Goal: Task Accomplishment & Management: Use online tool/utility

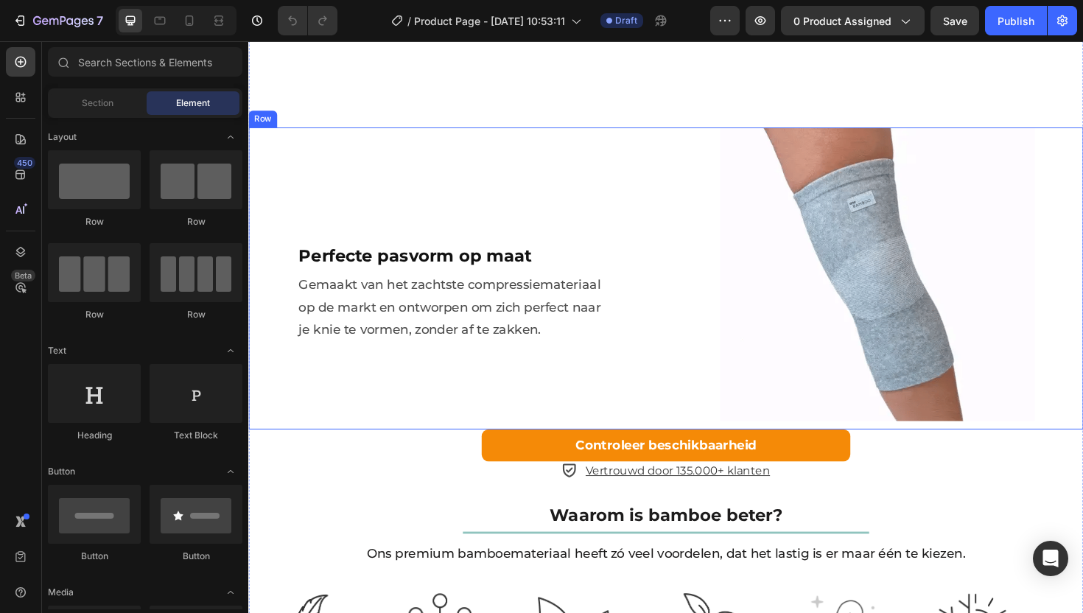
scroll to position [2164, 0]
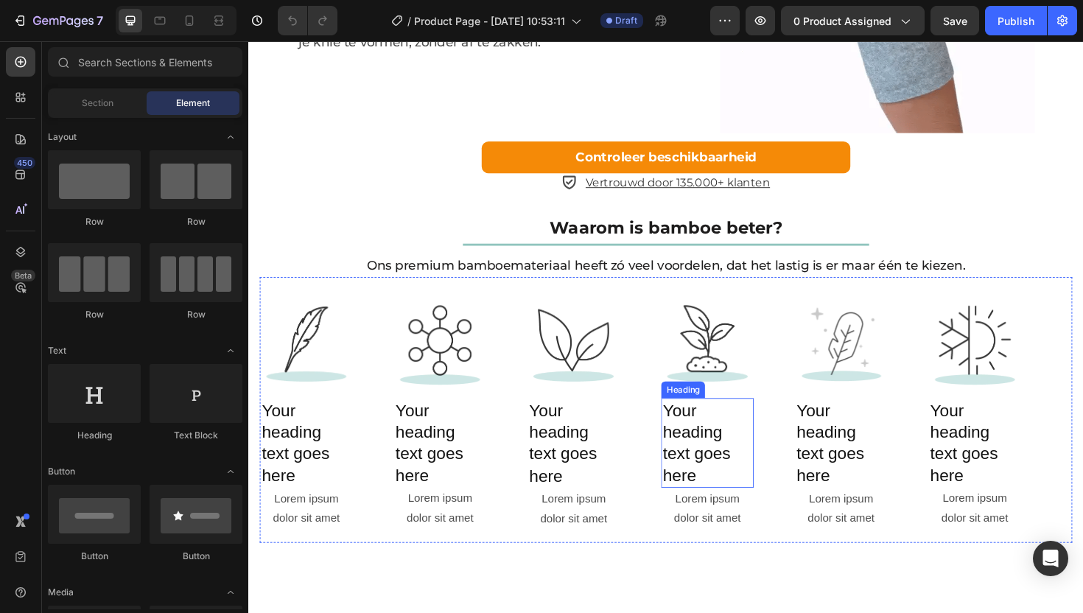
click at [713, 489] on h2 "Your heading text goes here" at bounding box center [733, 466] width 97 height 95
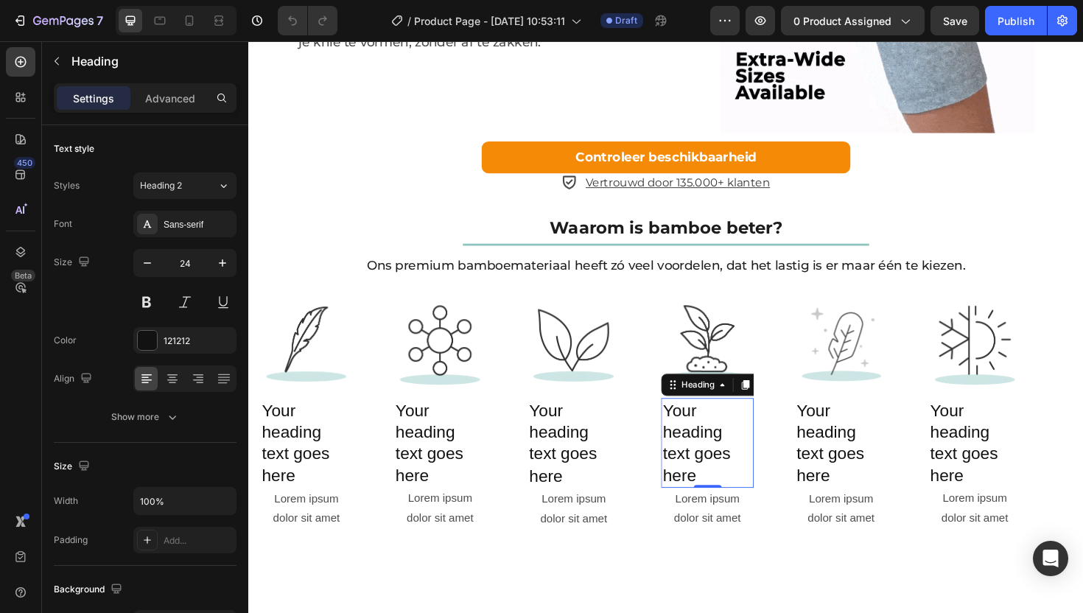
click at [734, 514] on h2 "Your heading text goes here" at bounding box center [733, 466] width 97 height 95
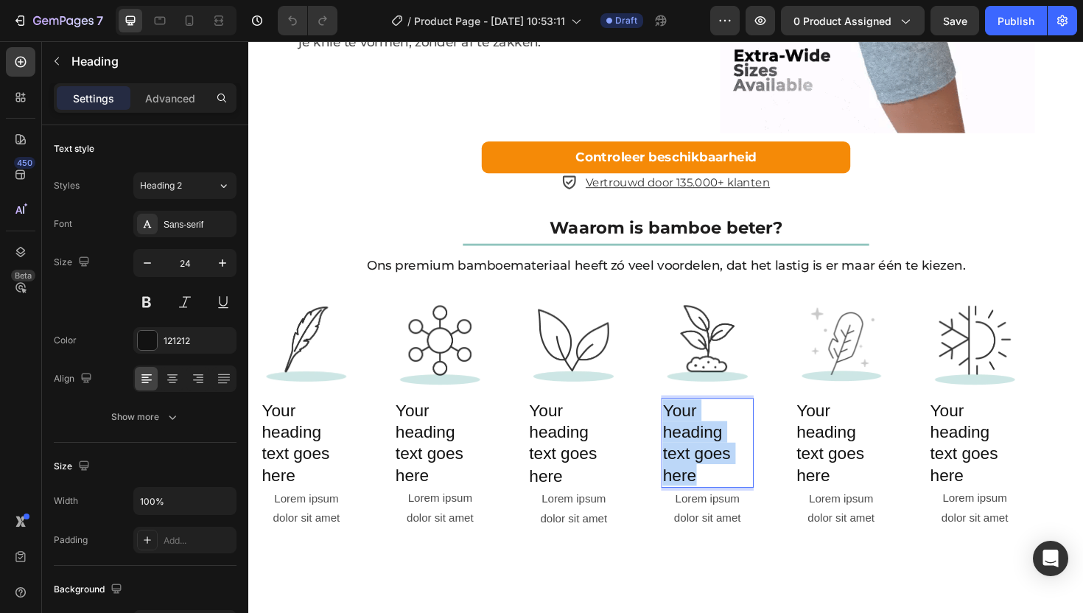
drag, startPoint x: 723, startPoint y: 538, endPoint x: 689, endPoint y: 475, distance: 71.2
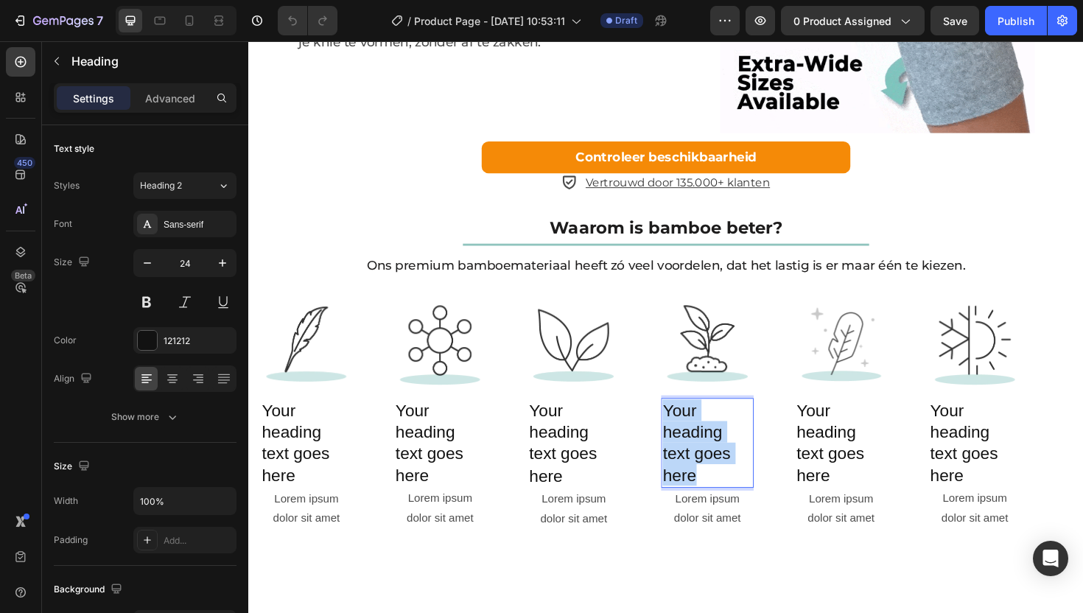
click at [689, 475] on p "Your heading text goes here" at bounding box center [734, 467] width 94 height 92
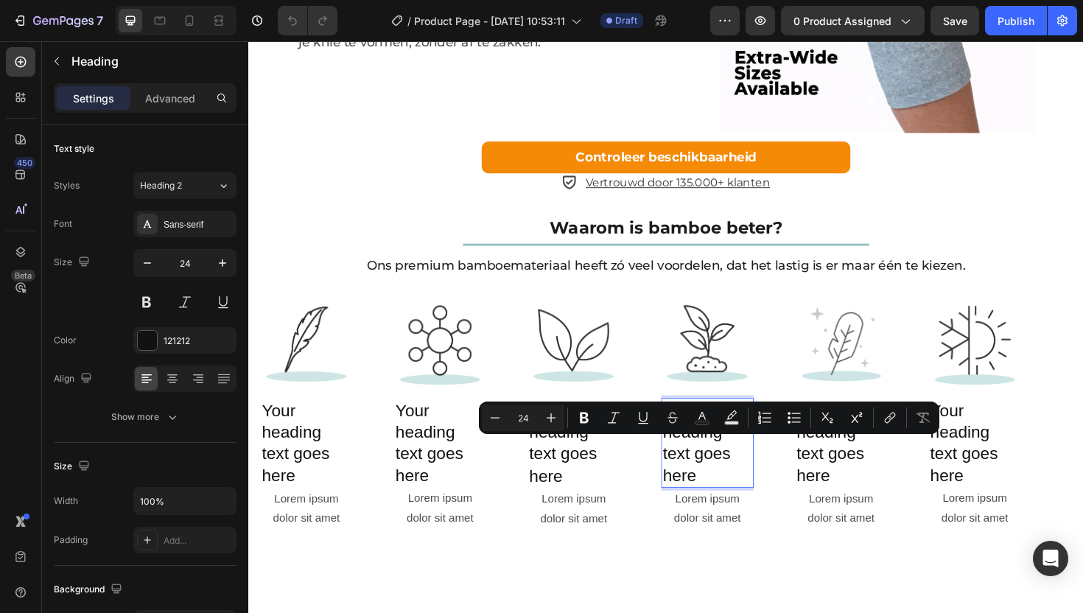
scroll to position [2187, 0]
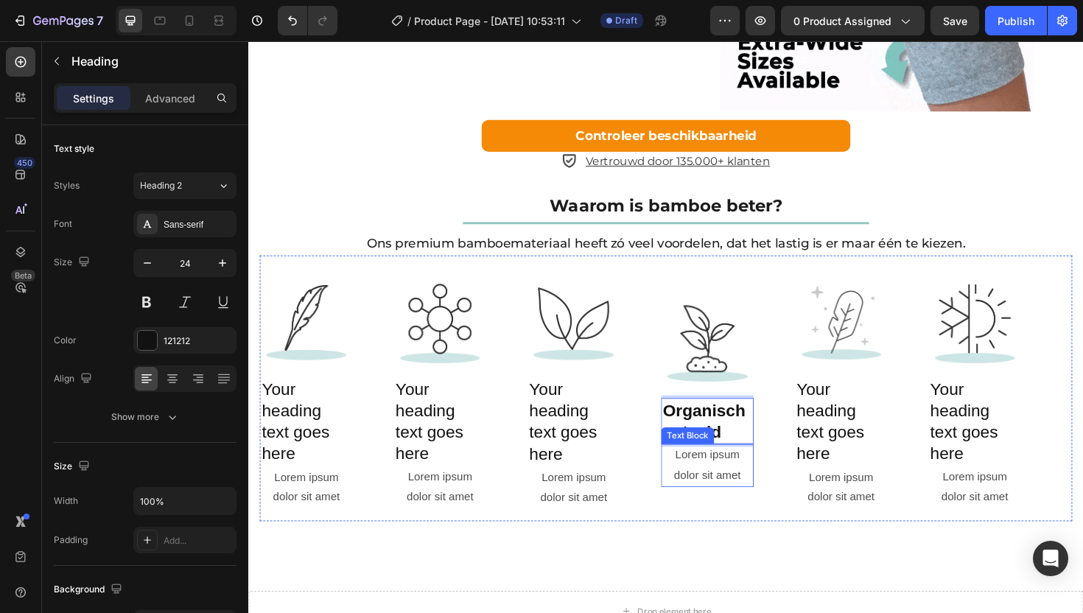
click at [744, 514] on div "Lorem ipsum dolor sit amet" at bounding box center [733, 491] width 97 height 46
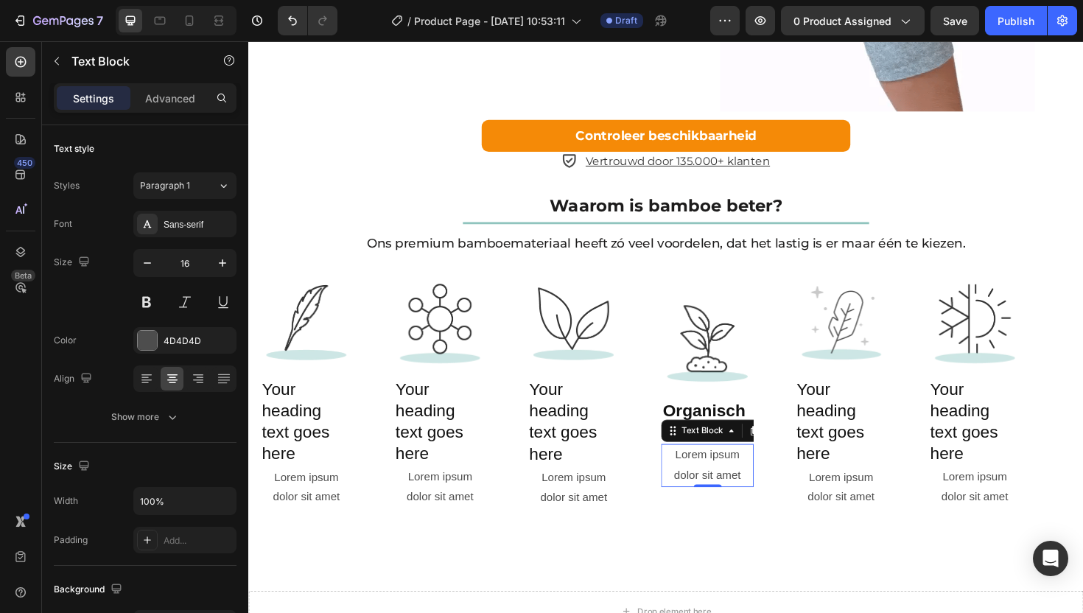
click at [778, 514] on div "Lorem ipsum dolor sit amet" at bounding box center [733, 491] width 97 height 46
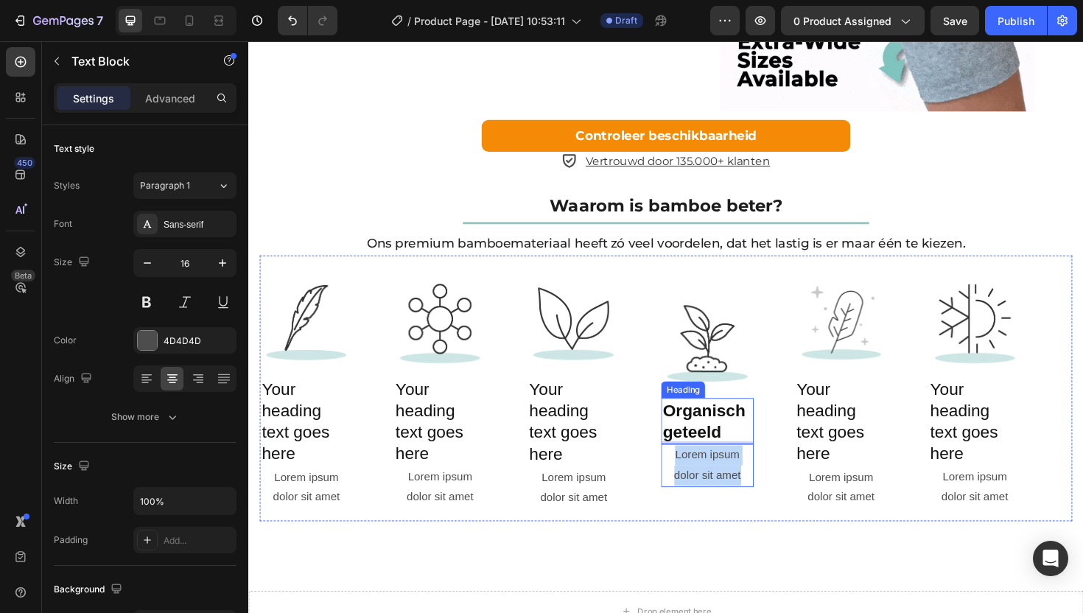
drag, startPoint x: 775, startPoint y: 542, endPoint x: 691, endPoint y: 508, distance: 91.6
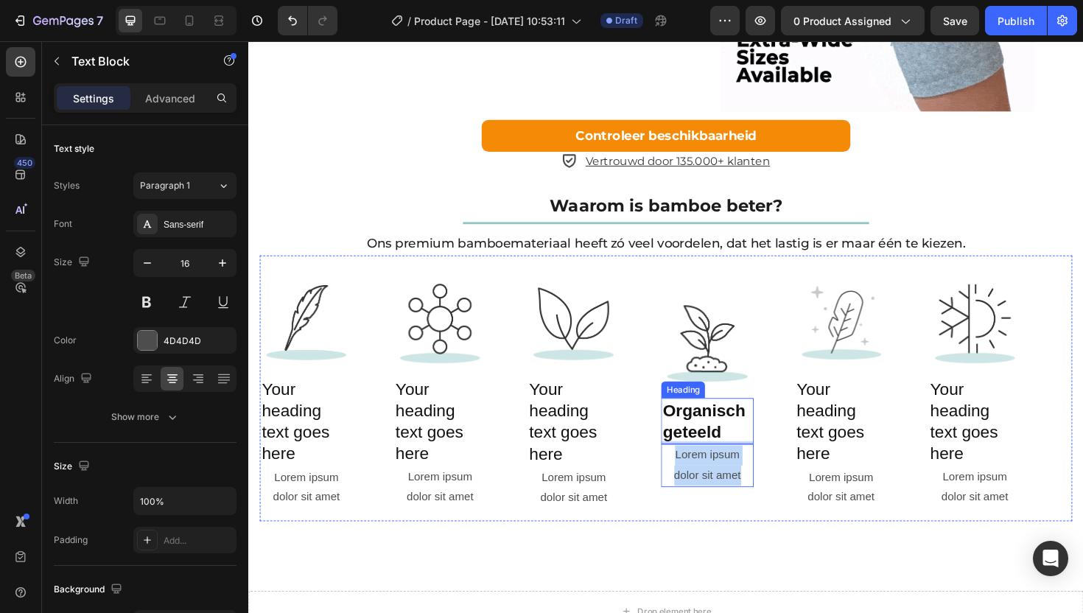
click at [691, 508] on div "Image ⁠⁠⁠⁠⁠⁠⁠ Organisch geteeld Heading Lorem ipsum dolor sit amet Text Block 0" at bounding box center [733, 408] width 97 height 209
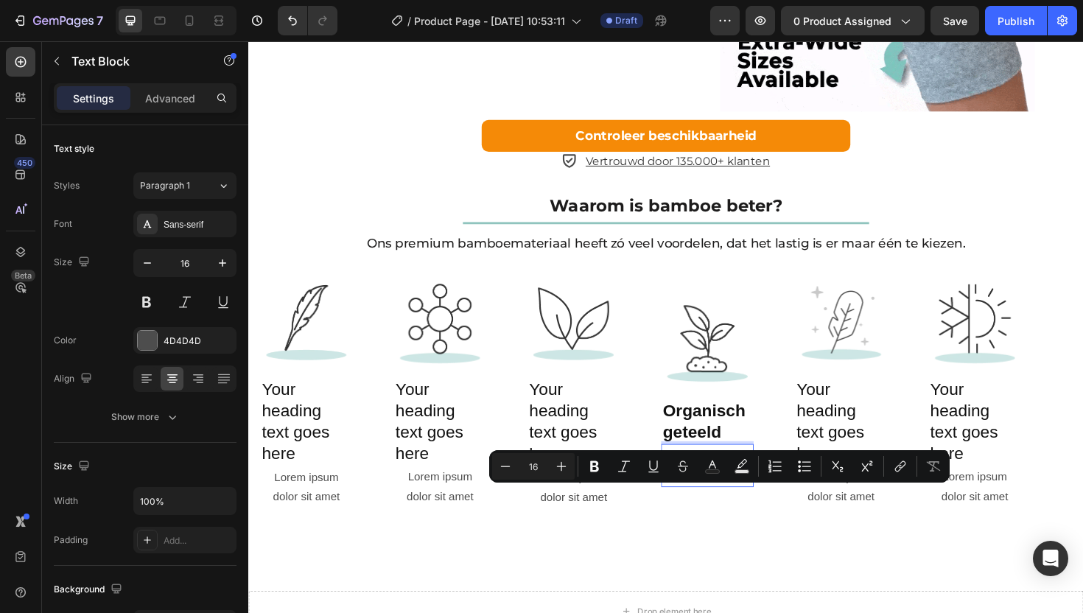
scroll to position [2166, 0]
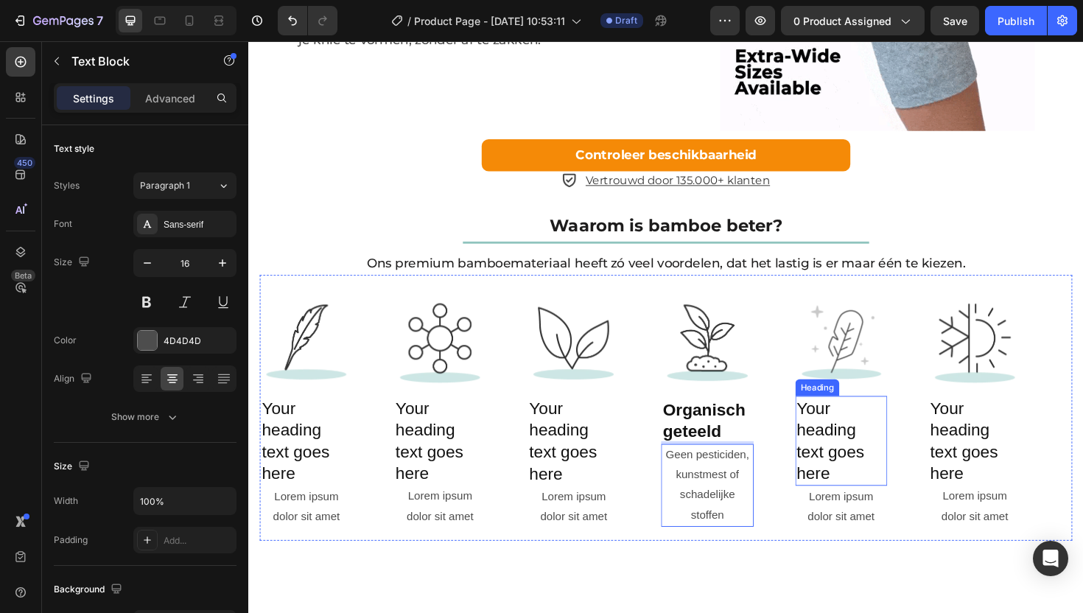
click at [846, 510] on h2 "Your heading text goes here" at bounding box center [876, 464] width 97 height 95
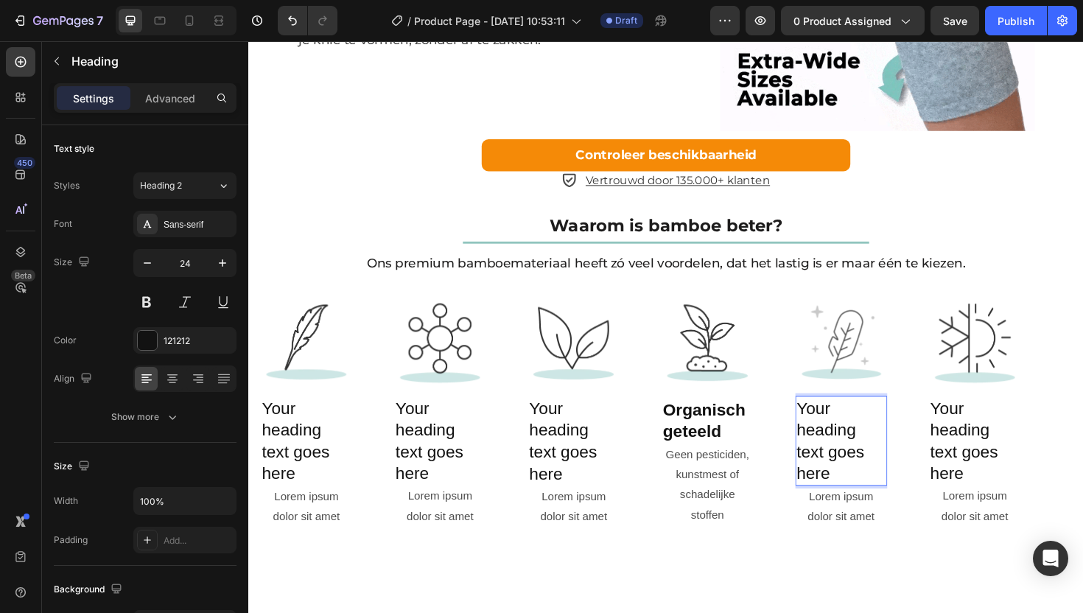
click at [875, 512] on h2 "Your heading text goes here" at bounding box center [876, 464] width 97 height 95
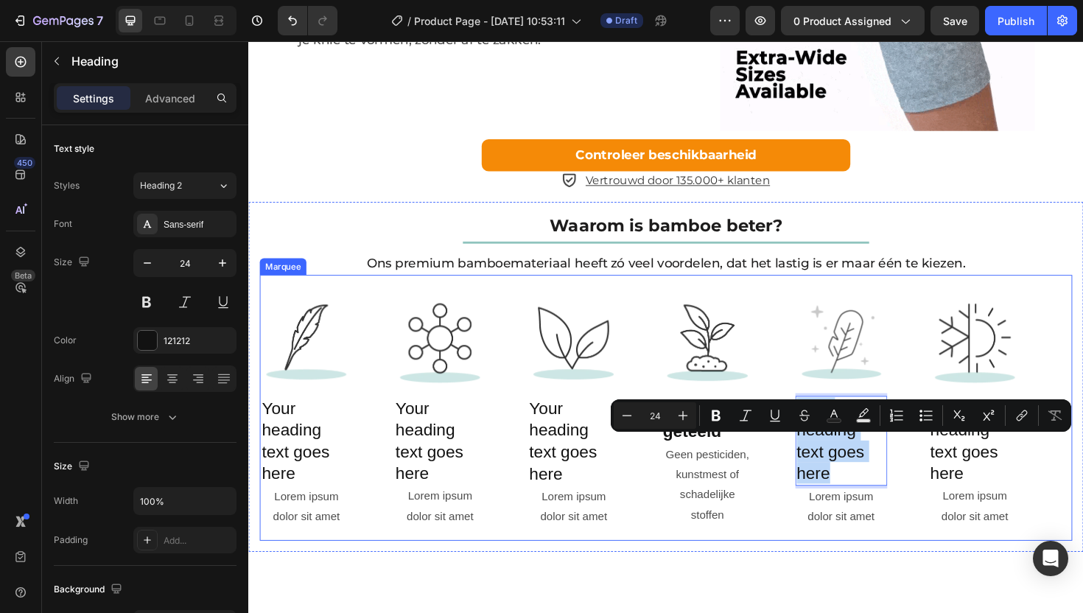
drag, startPoint x: 874, startPoint y: 540, endPoint x: 819, endPoint y: 471, distance: 88.6
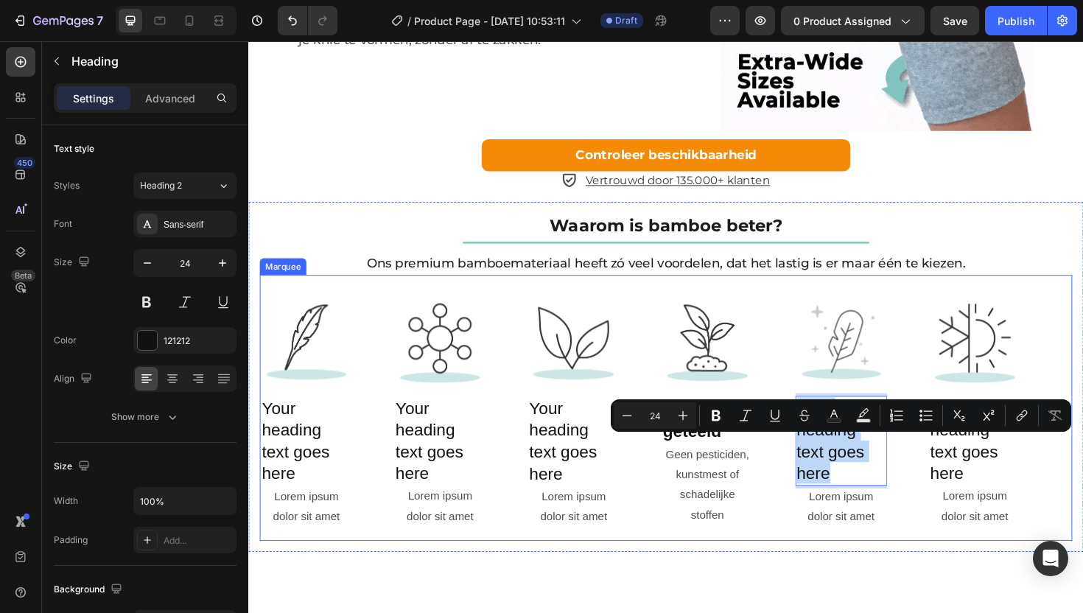
click at [819, 471] on div "Image Your heading text goes here Heading Lorem ipsum dolor sit amet Text Block…" at bounding box center [686, 429] width 850 height 256
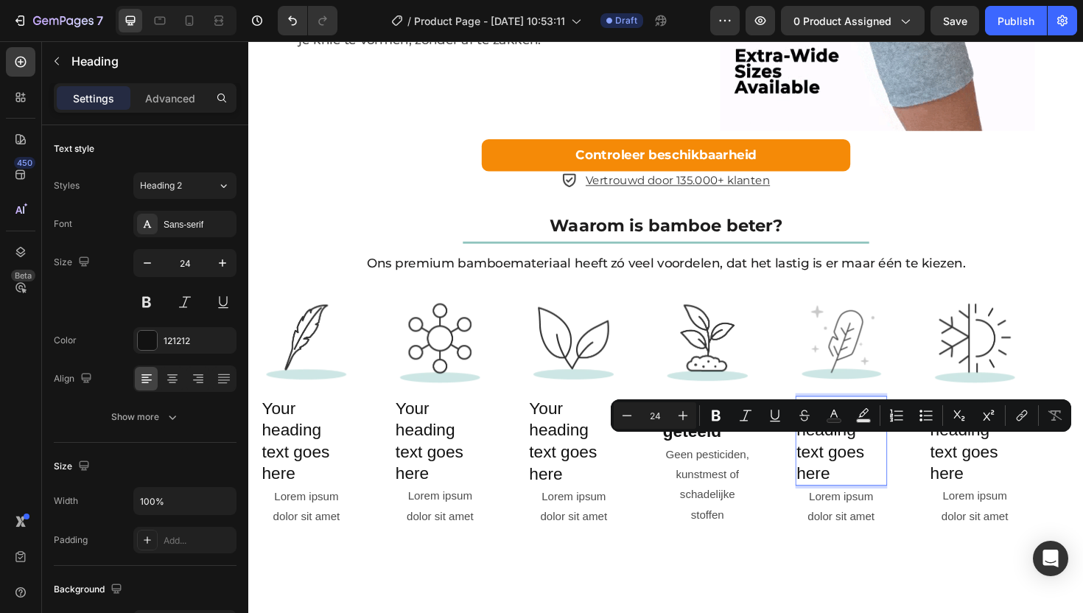
scroll to position [2189, 0]
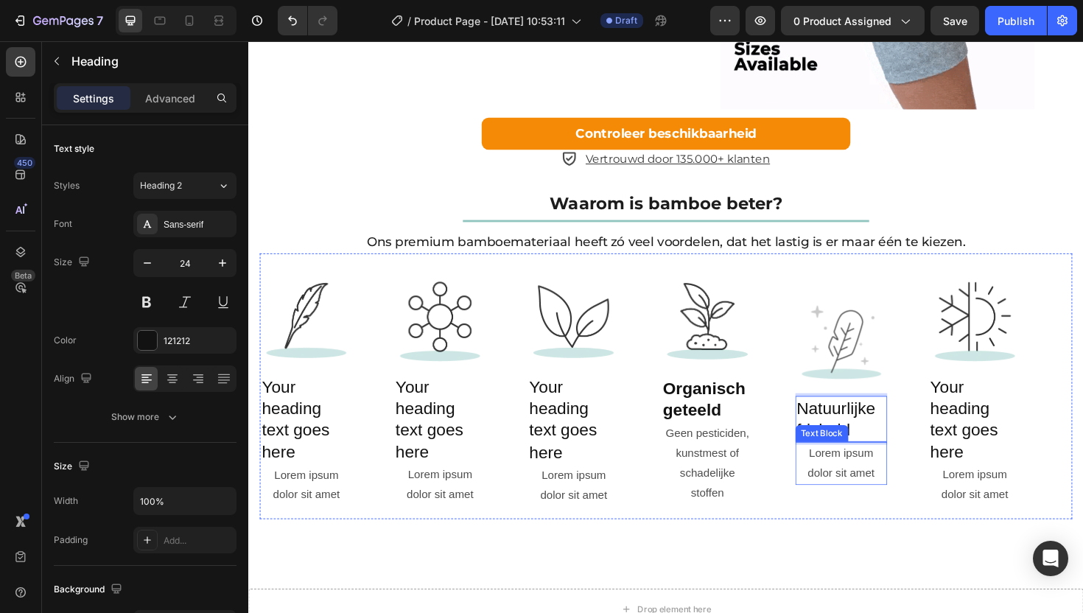
click at [884, 511] on div "Lorem ipsum dolor sit amet" at bounding box center [876, 489] width 97 height 46
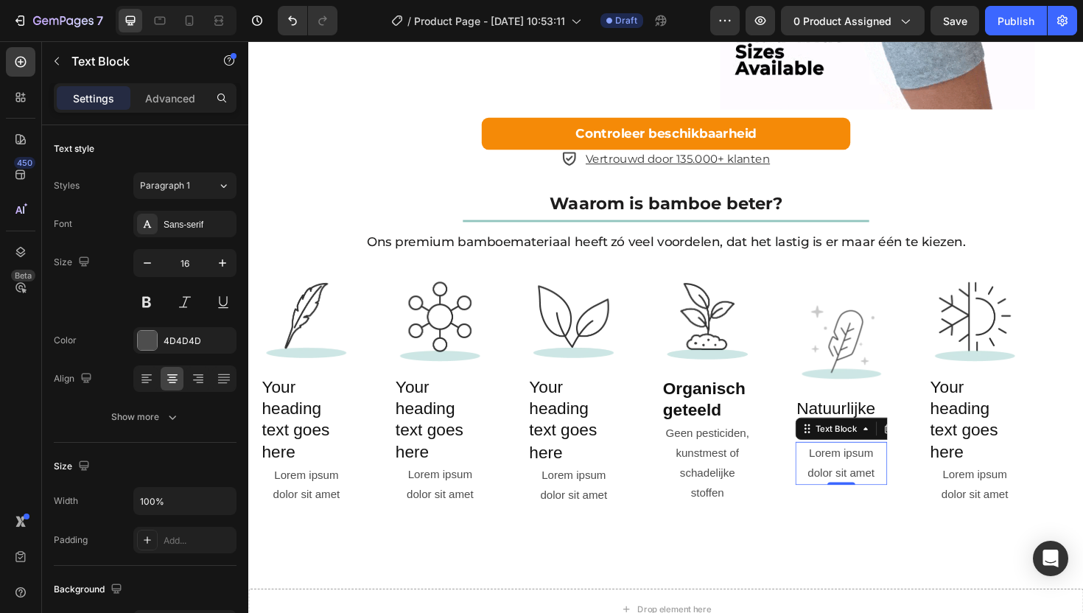
click at [861, 511] on div "Lorem ipsum dolor sit amet" at bounding box center [876, 489] width 97 height 46
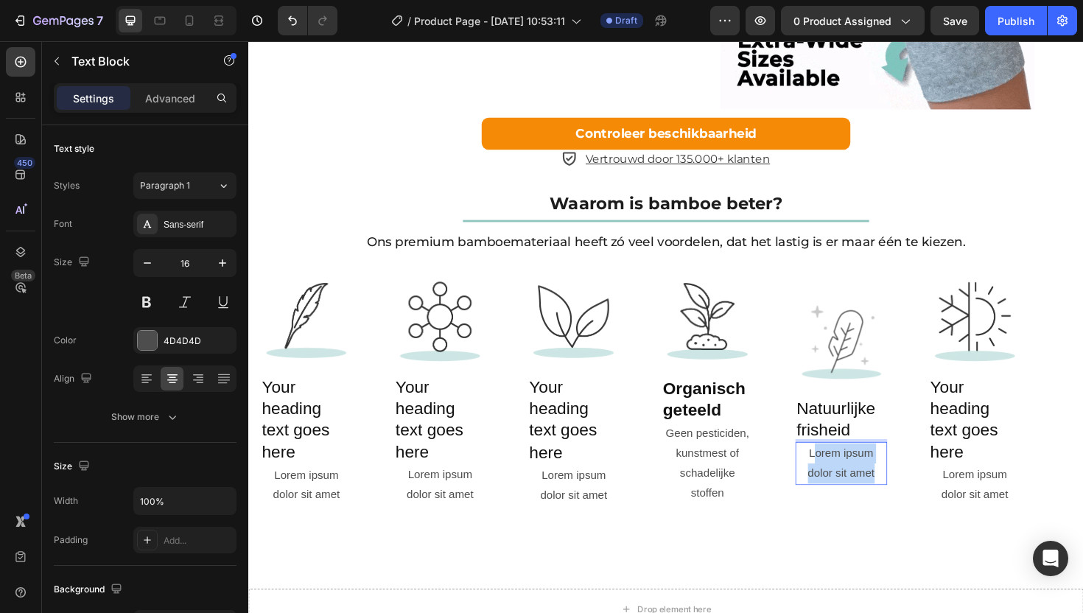
drag, startPoint x: 917, startPoint y: 542, endPoint x: 846, endPoint y: 520, distance: 74.1
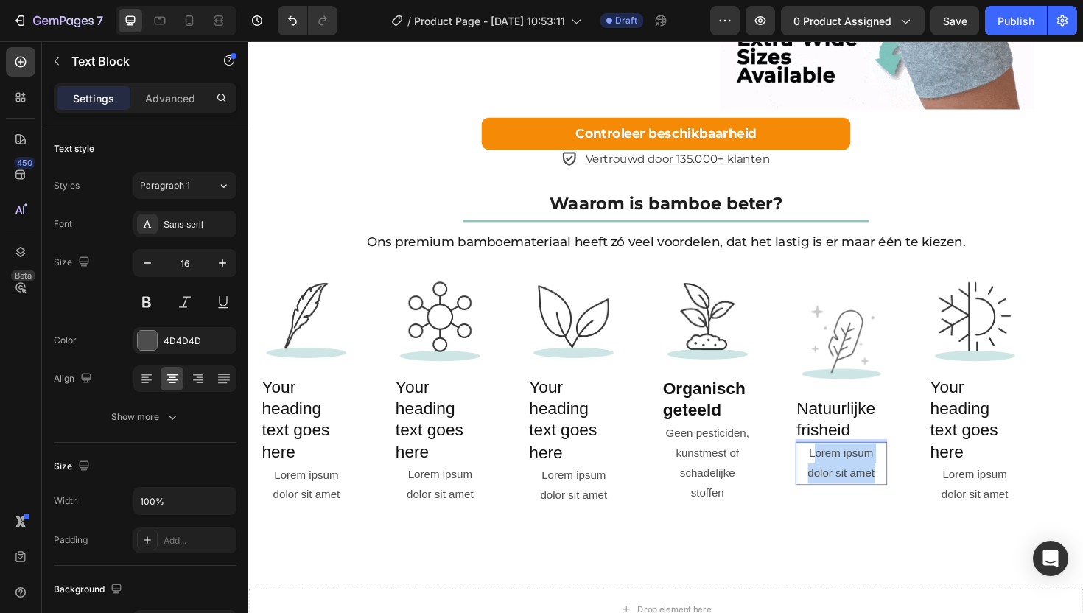
click at [846, 510] on p "Lorem ipsum dolor sit amet" at bounding box center [876, 488] width 94 height 43
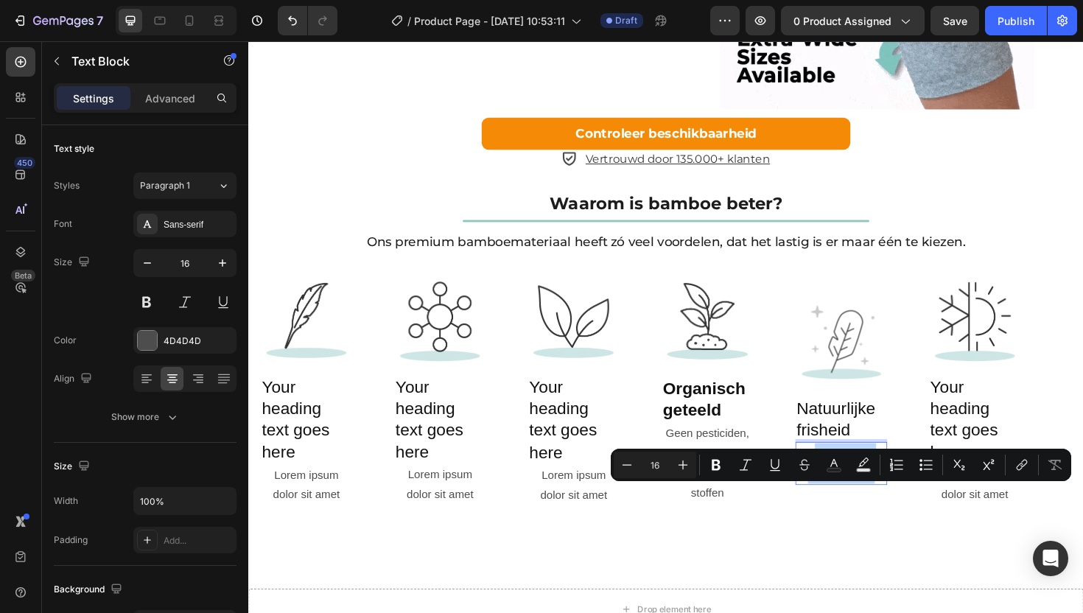
click at [874, 510] on p "Lorem ipsum dolor sit amet" at bounding box center [876, 488] width 94 height 43
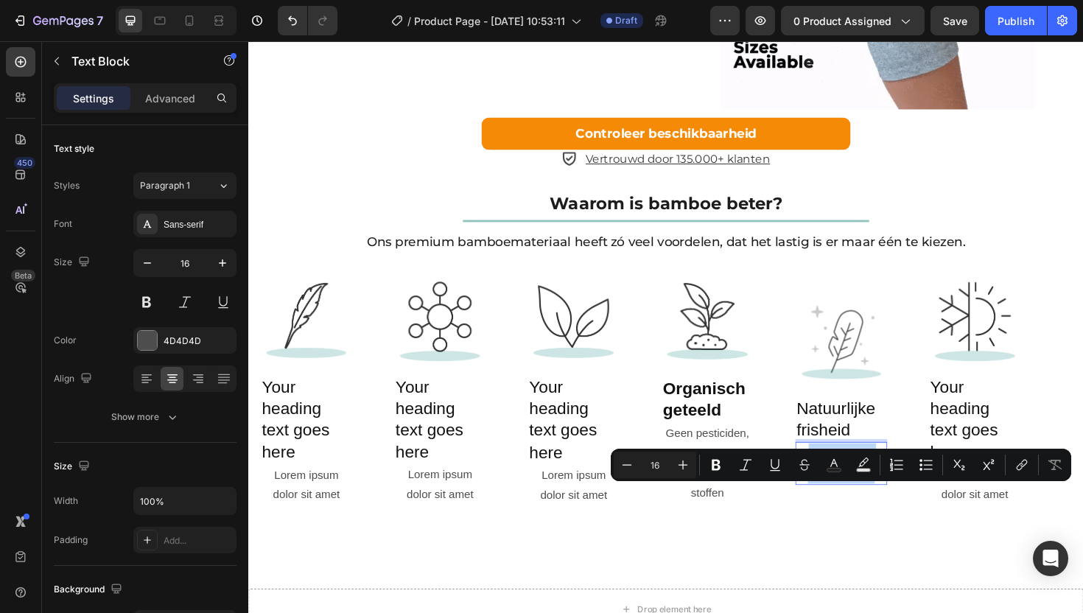
drag, startPoint x: 842, startPoint y: 520, endPoint x: 918, endPoint y: 544, distance: 80.2
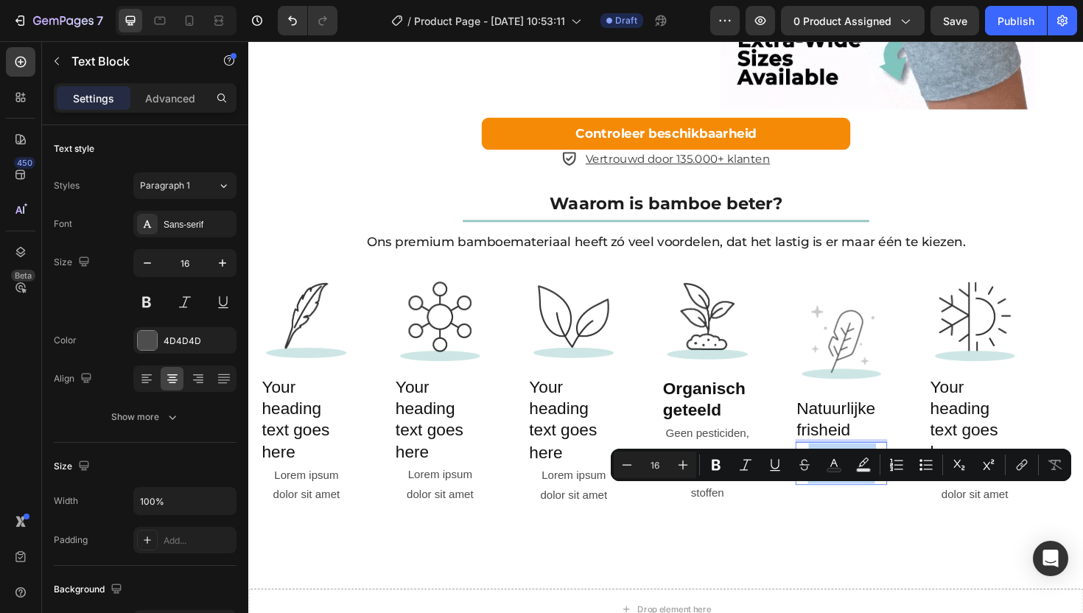
click at [918, 510] on p "Lorem ipsum dolor sit amet" at bounding box center [876, 488] width 94 height 43
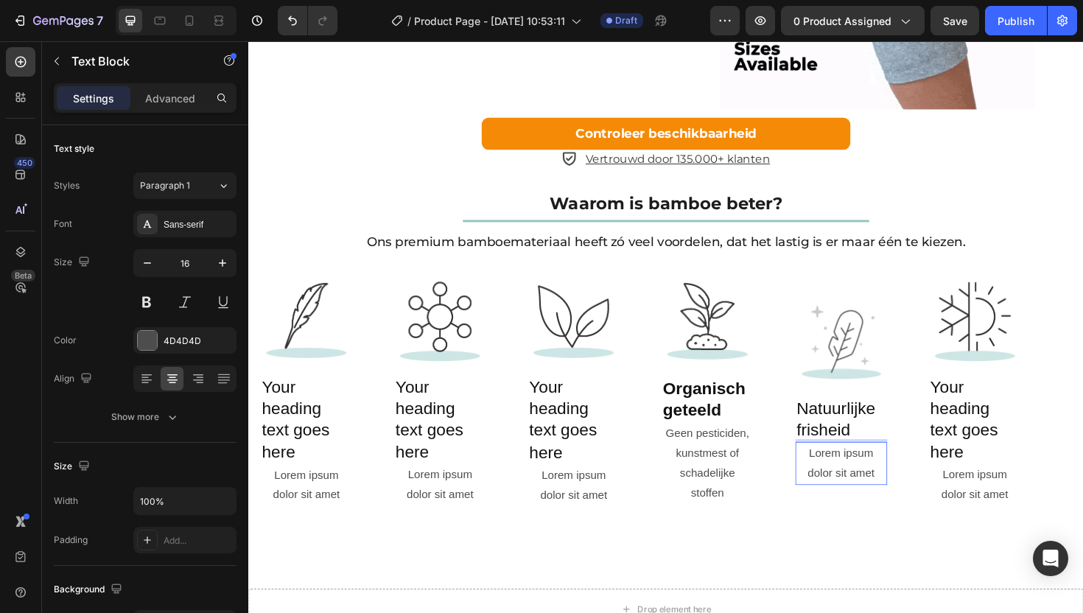
scroll to position [2179, 0]
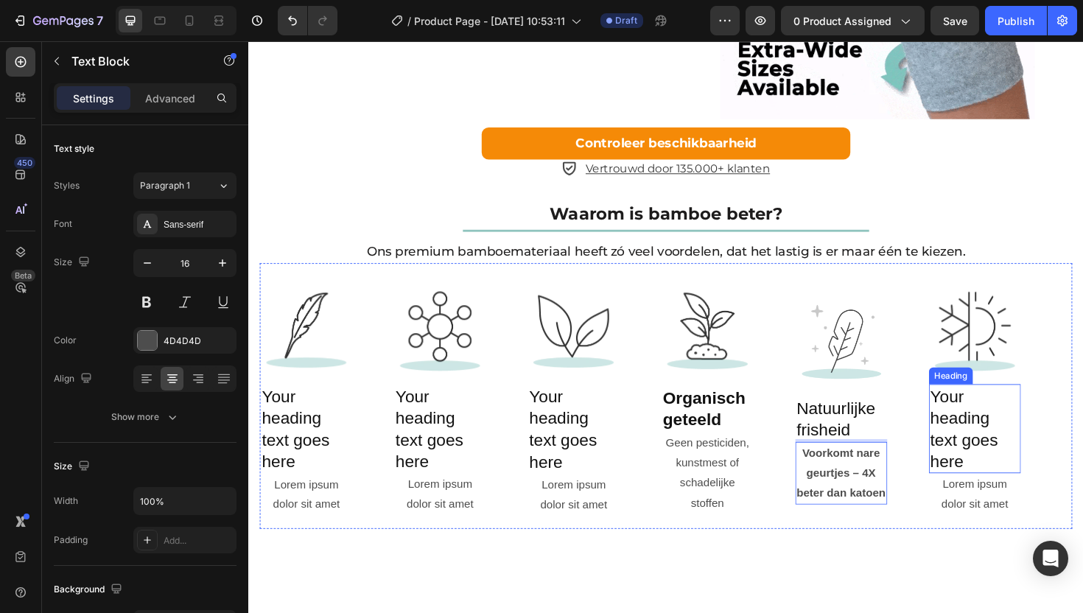
click at [1012, 482] on h2 "Your heading text goes here" at bounding box center [1017, 452] width 97 height 95
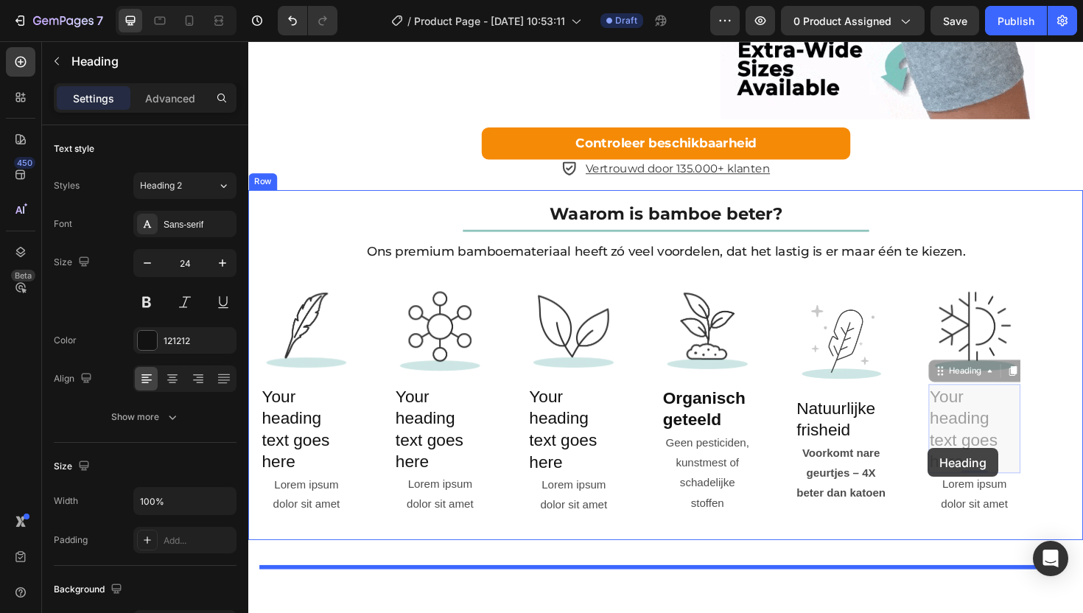
scroll to position [2178, 0]
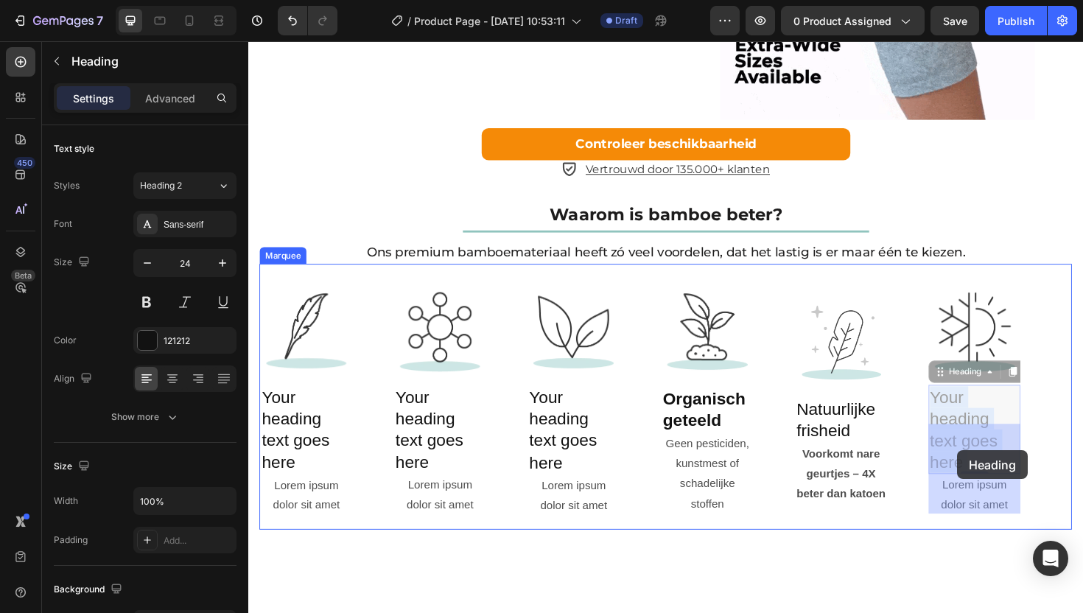
drag, startPoint x: 1019, startPoint y: 531, endPoint x: 999, endPoint y: 475, distance: 59.4
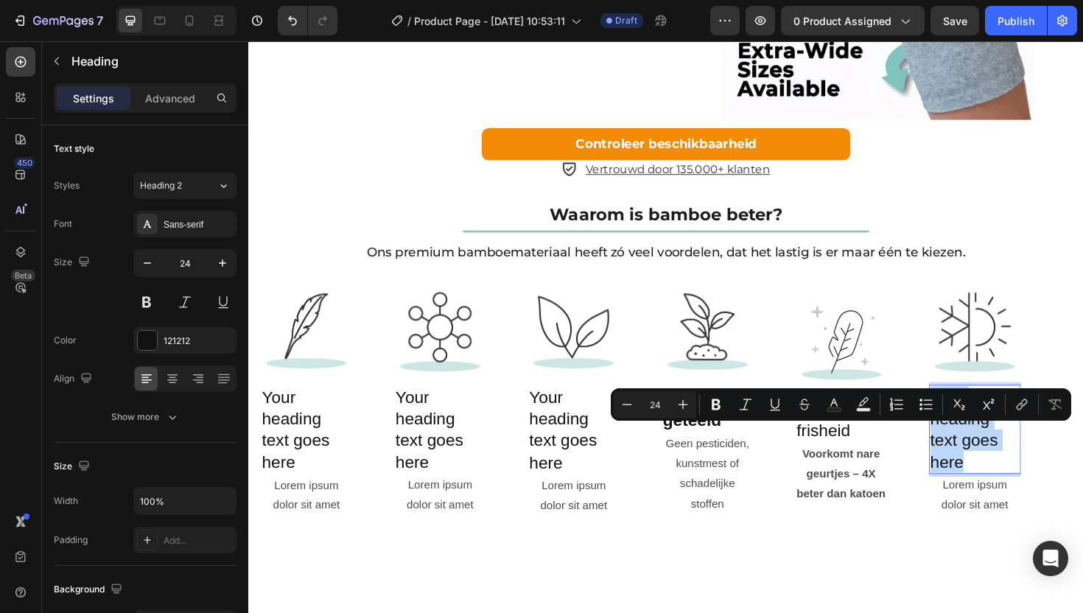
drag, startPoint x: 972, startPoint y: 461, endPoint x: 1021, endPoint y: 521, distance: 77.0
click at [1021, 499] on p "Your heading text goes here" at bounding box center [1018, 453] width 94 height 92
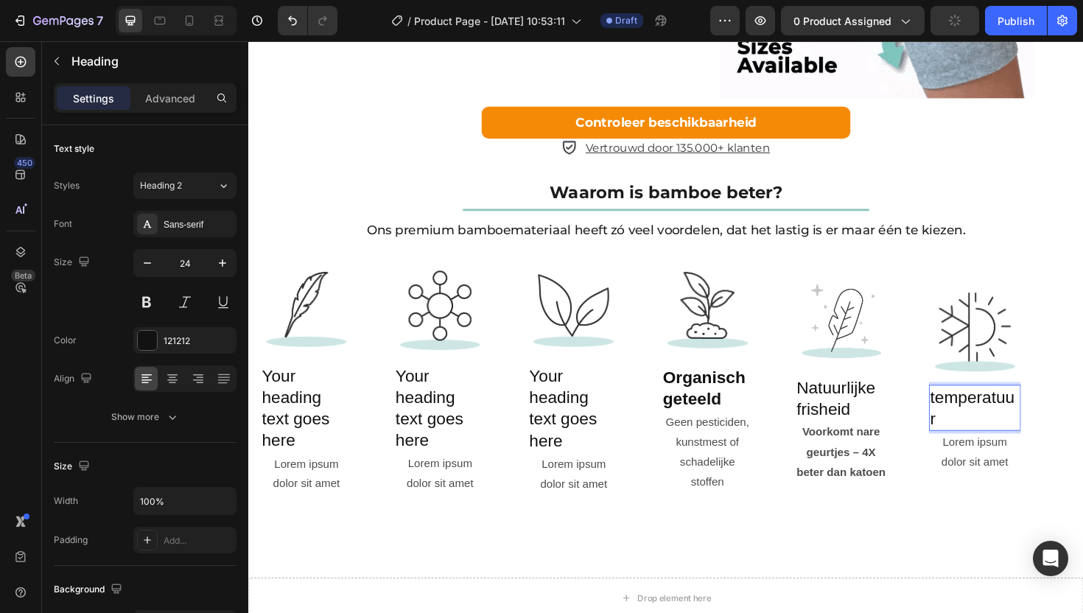
scroll to position [2190, 0]
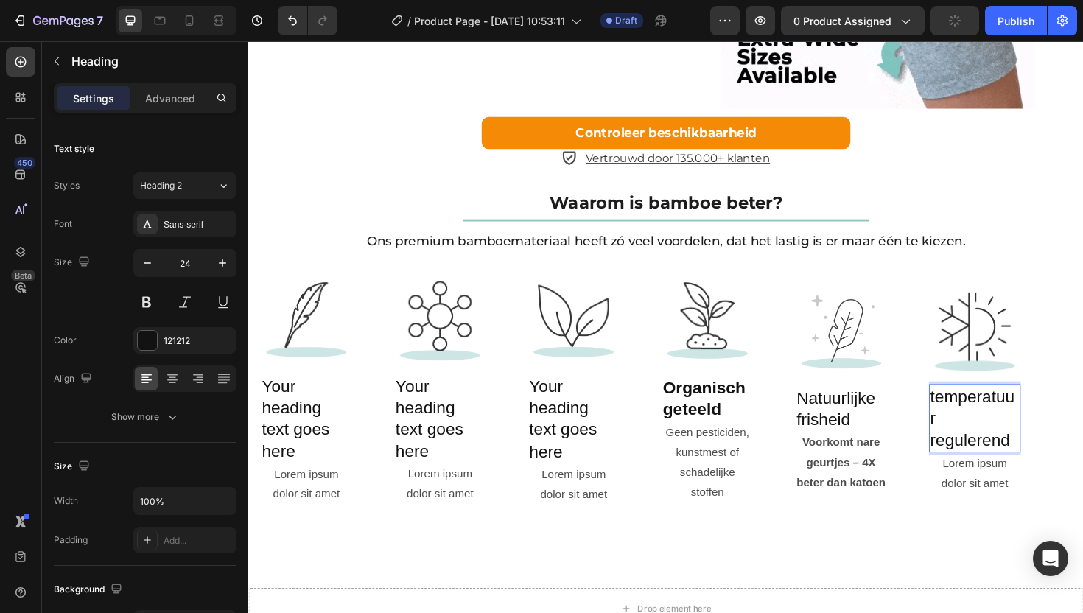
click at [970, 477] on h2 "temperatuur regulerend" at bounding box center [1017, 441] width 97 height 72
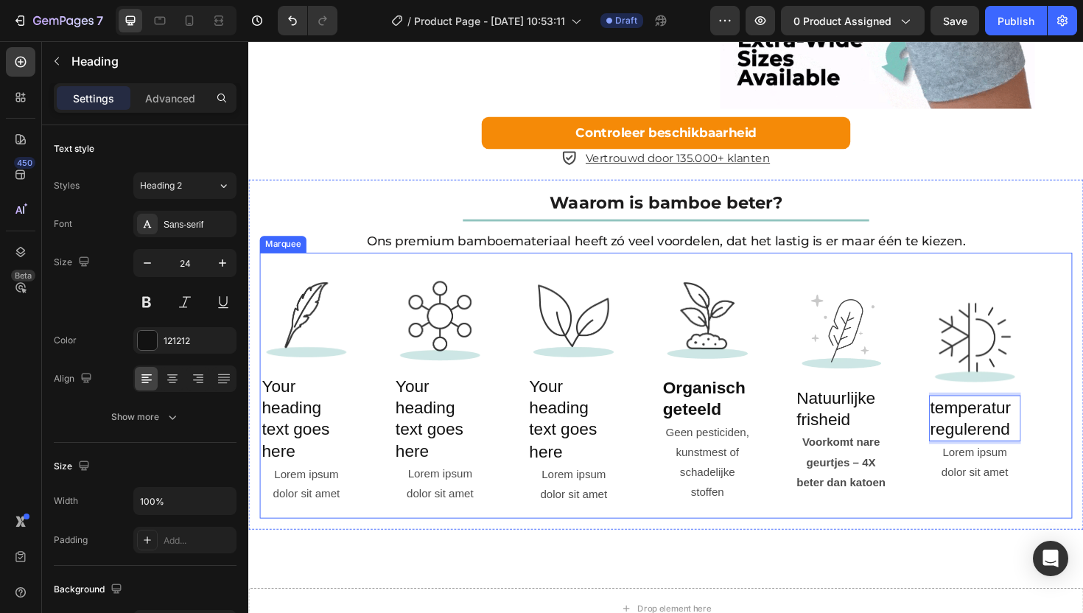
scroll to position [2201, 0]
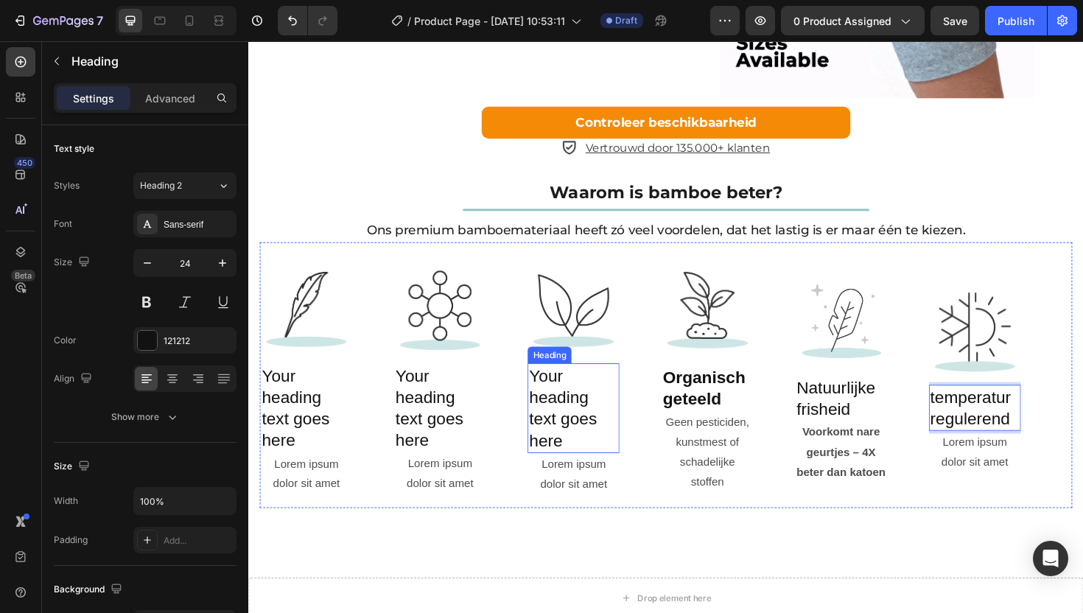
click at [573, 461] on h2 "Your heading text goes here" at bounding box center [592, 430] width 97 height 95
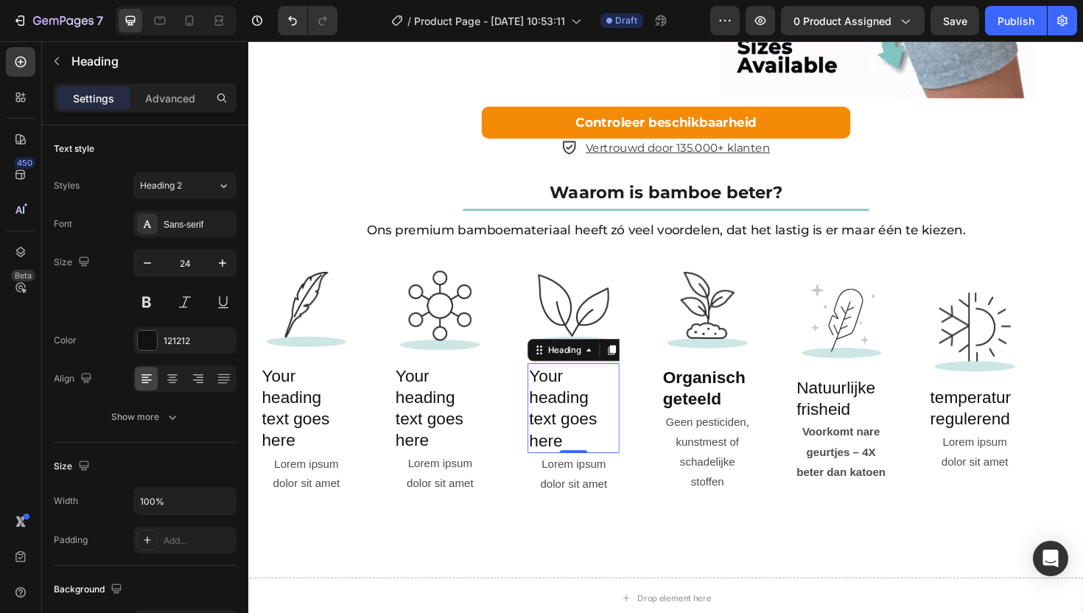
click at [590, 478] on h2 "Your heading text goes here" at bounding box center [592, 430] width 97 height 95
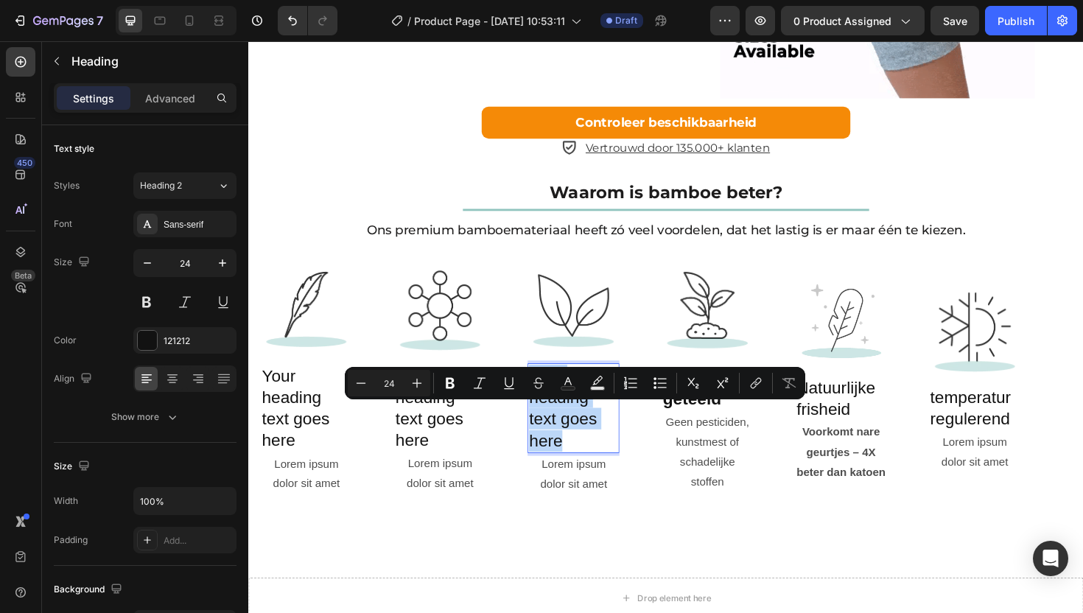
drag, startPoint x: 588, startPoint y: 503, endPoint x: 545, endPoint y: 443, distance: 73.4
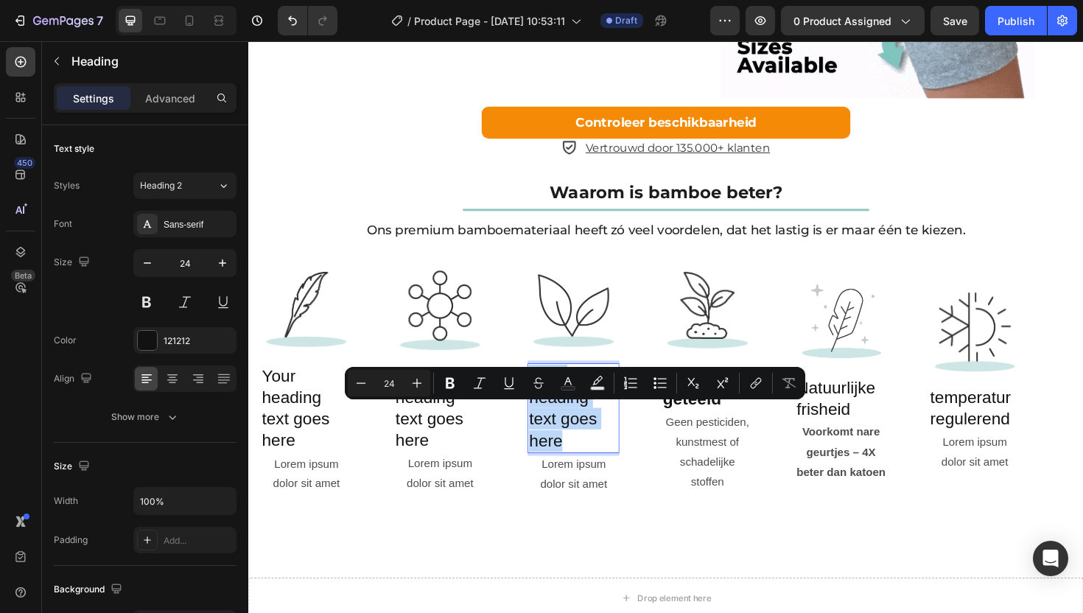
click at [545, 444] on p "Your heading text goes here" at bounding box center [592, 430] width 94 height 92
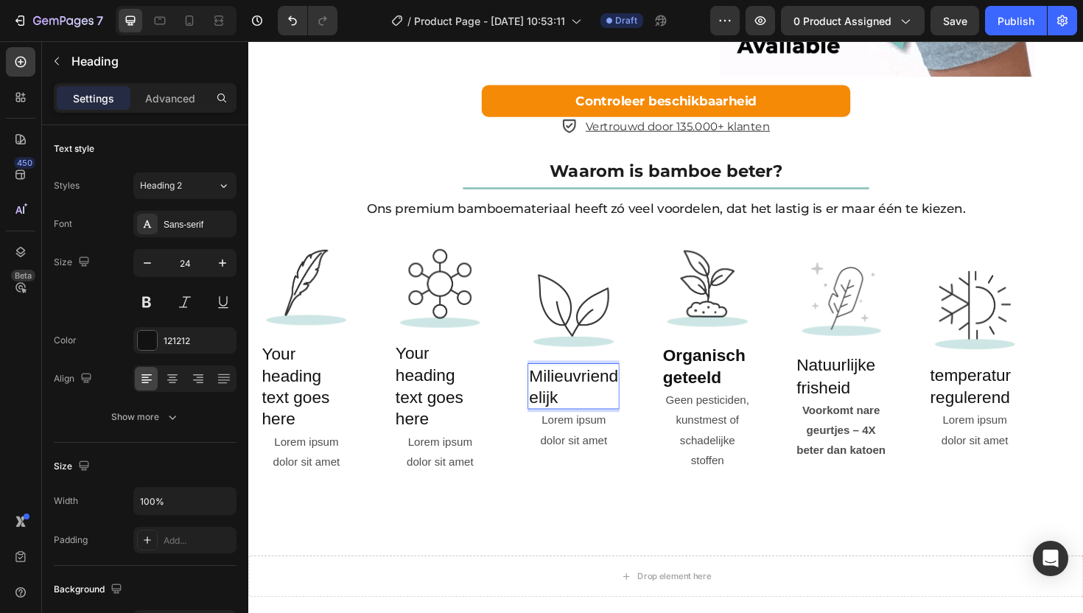
scroll to position [2224, 0]
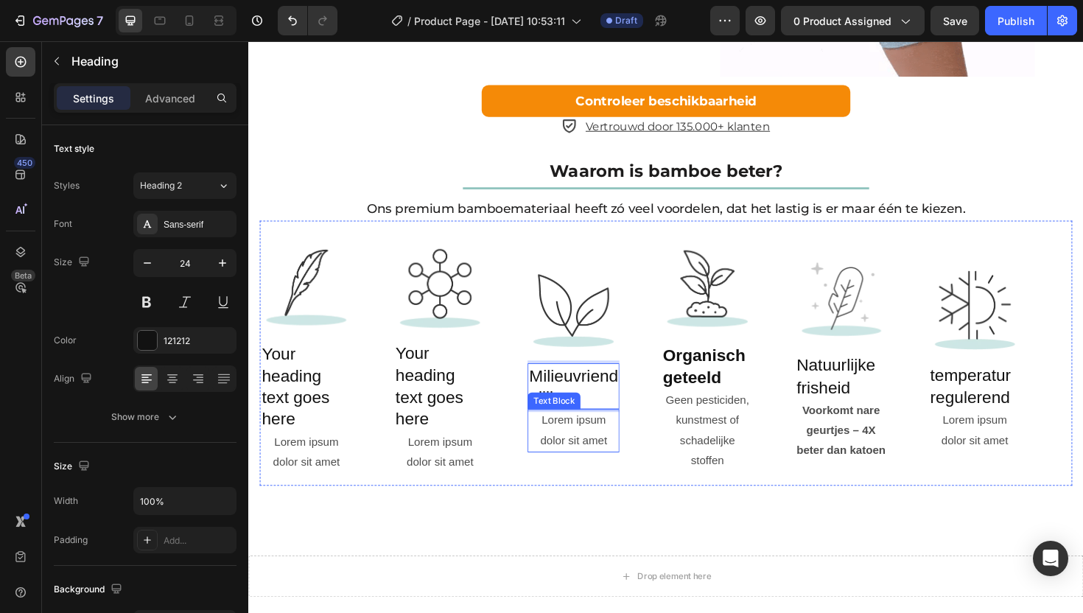
click at [549, 429] on div "Text Block" at bounding box center [572, 422] width 50 height 13
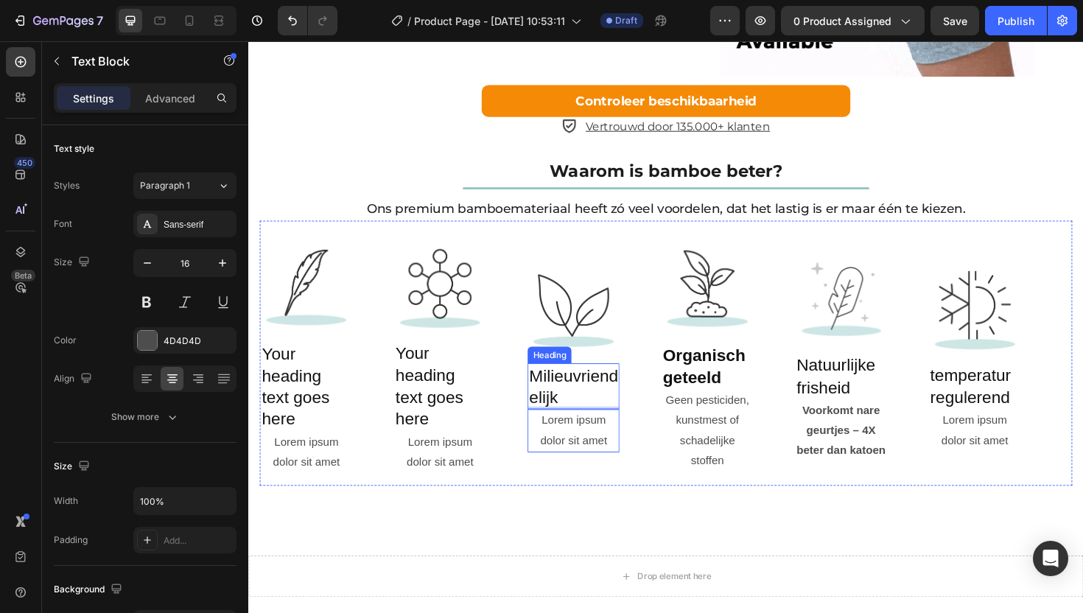
click at [544, 431] on h2 "Milieuvriendelijk" at bounding box center [592, 407] width 97 height 49
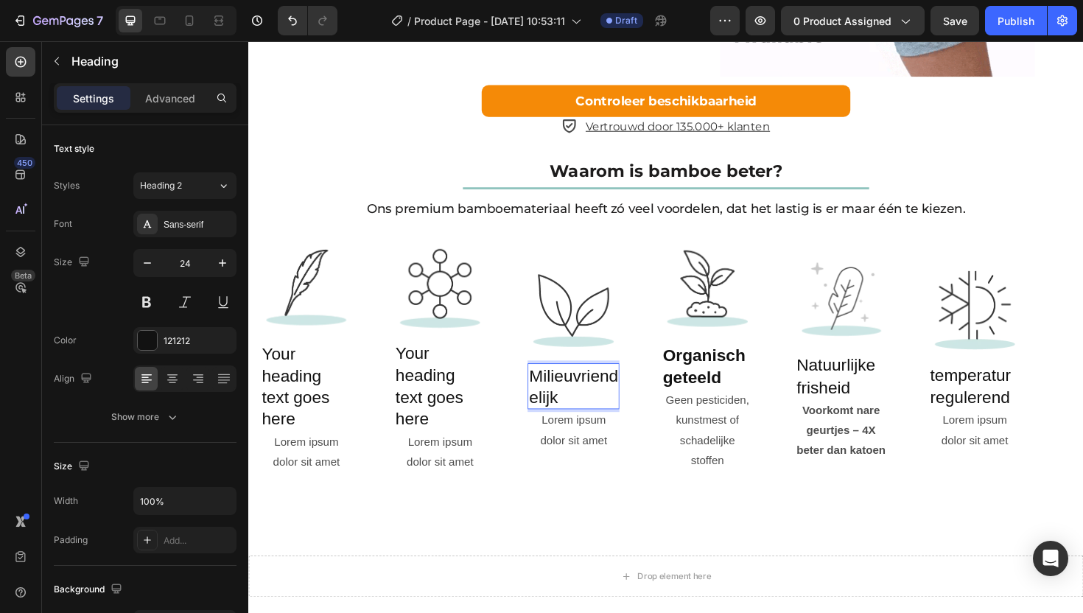
click at [548, 430] on p "Milieuvriendelijk" at bounding box center [592, 407] width 94 height 46
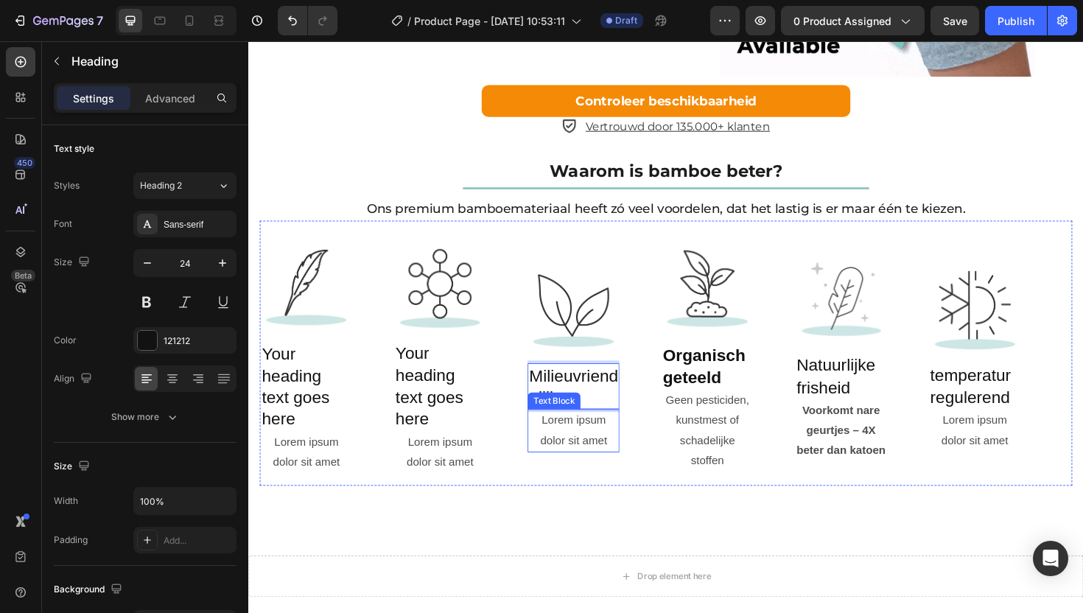
click at [606, 475] on p "Lorem ipsum dolor sit amet" at bounding box center [592, 454] width 94 height 43
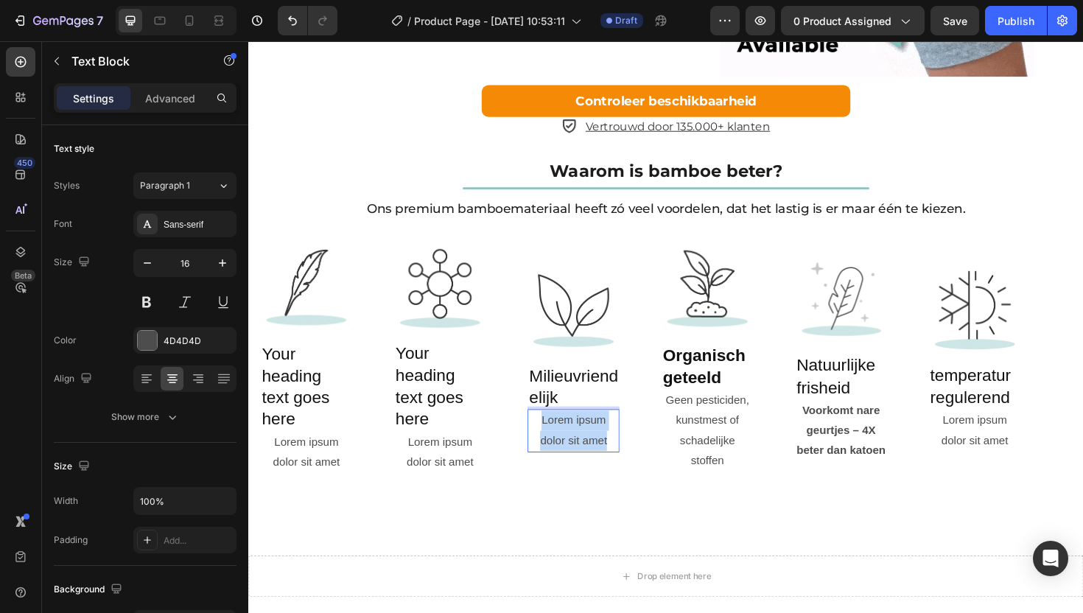
drag, startPoint x: 632, startPoint y: 507, endPoint x: 558, endPoint y: 476, distance: 80.6
click at [558, 475] on p "Lorem ipsum dolor sit amet" at bounding box center [592, 454] width 94 height 43
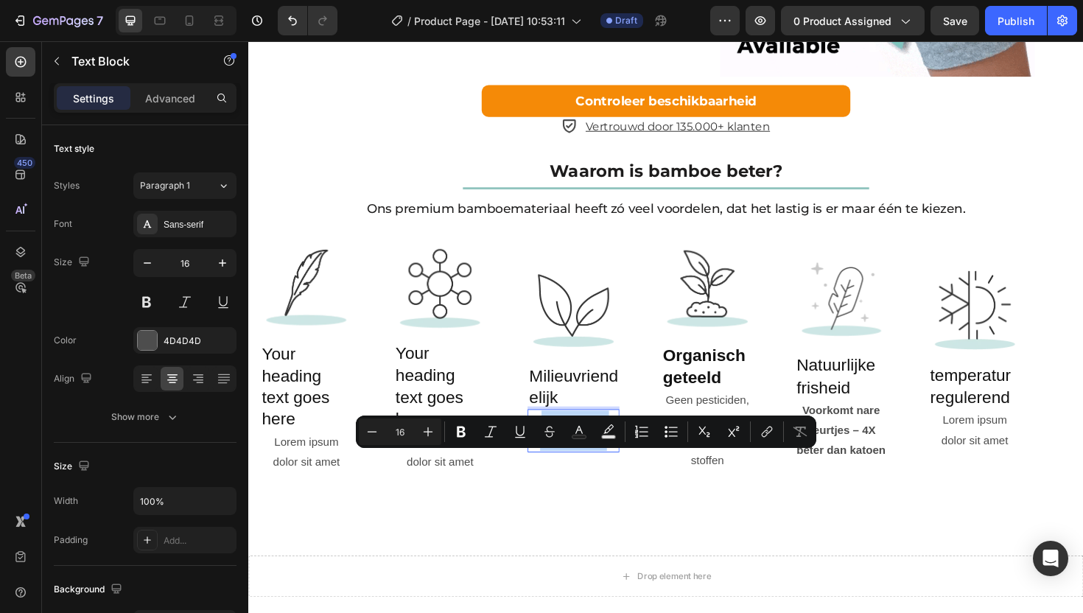
scroll to position [2213, 0]
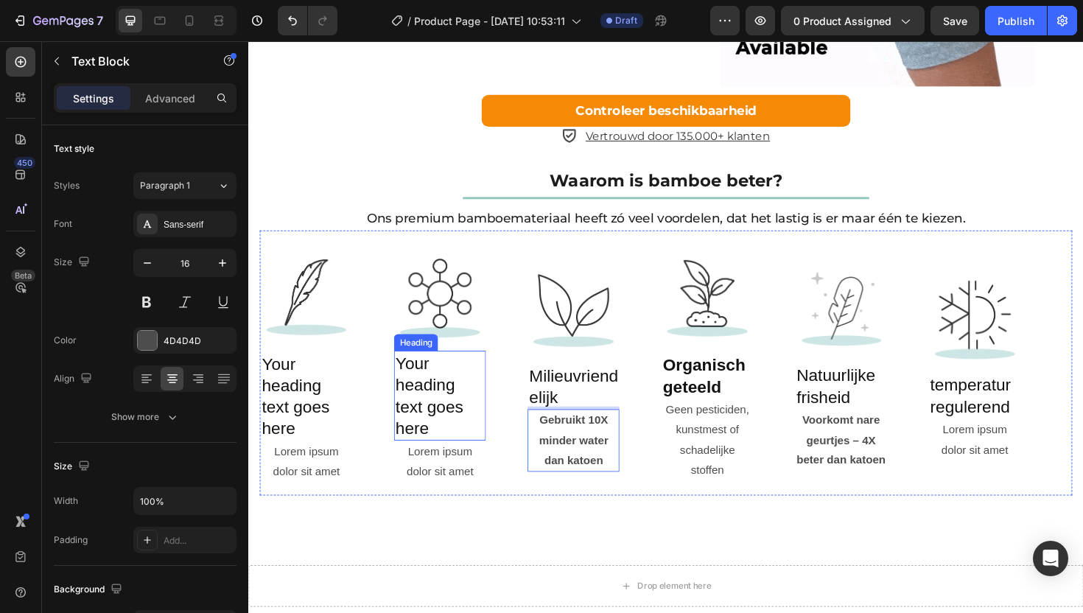
click at [424, 464] on h2 "Your heading text goes here" at bounding box center [450, 416] width 97 height 95
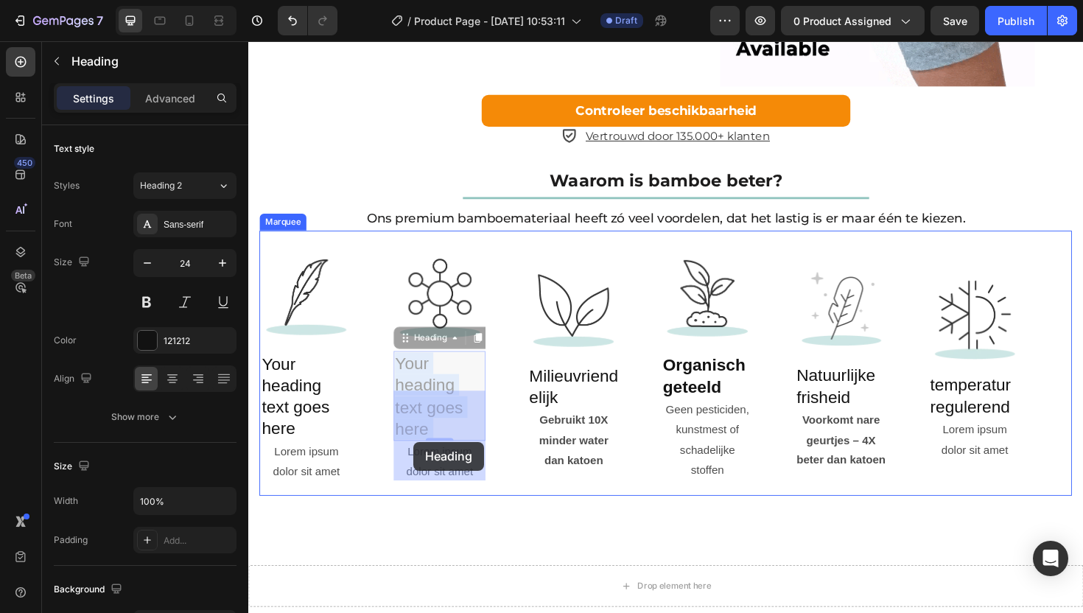
drag, startPoint x: 458, startPoint y: 495, endPoint x: 423, endPoint y: 466, distance: 45.0
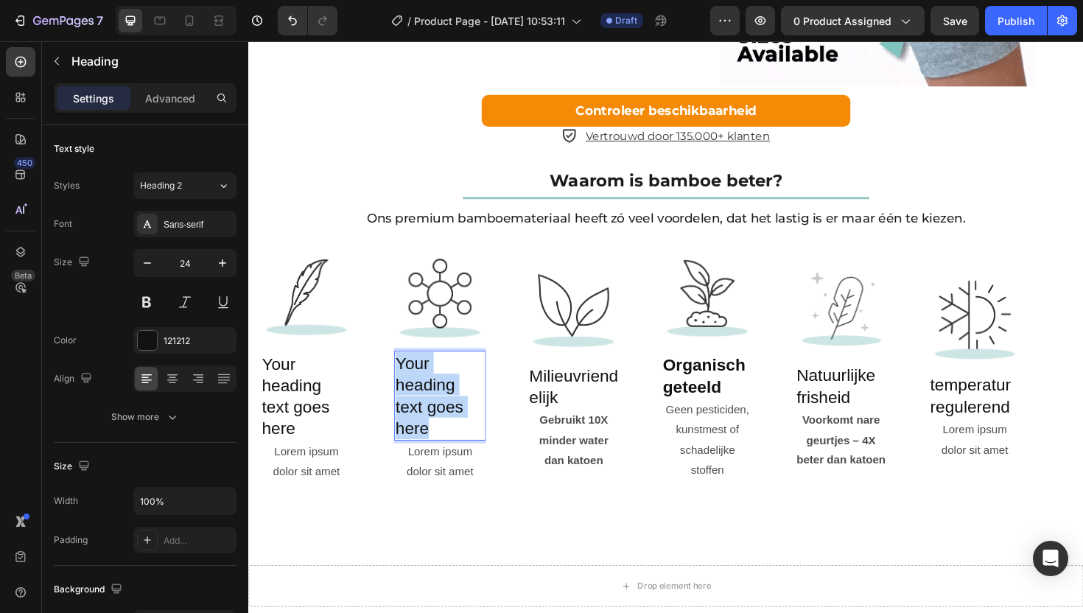
drag, startPoint x: 408, startPoint y: 423, endPoint x: 464, endPoint y: 492, distance: 88.1
click at [464, 463] on p "Your heading text goes here" at bounding box center [451, 417] width 94 height 92
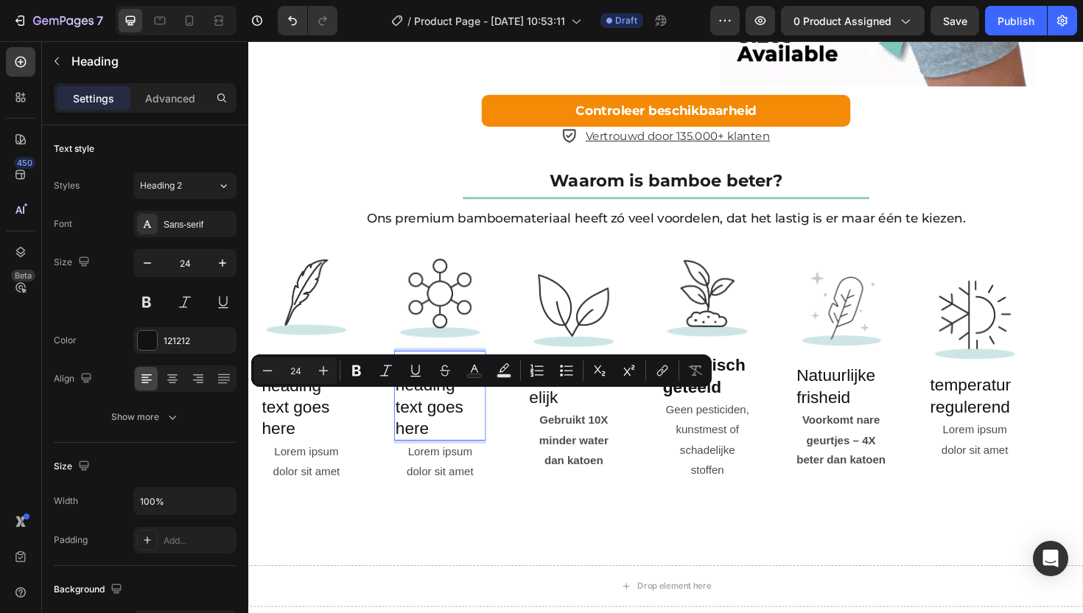
scroll to position [2236, 0]
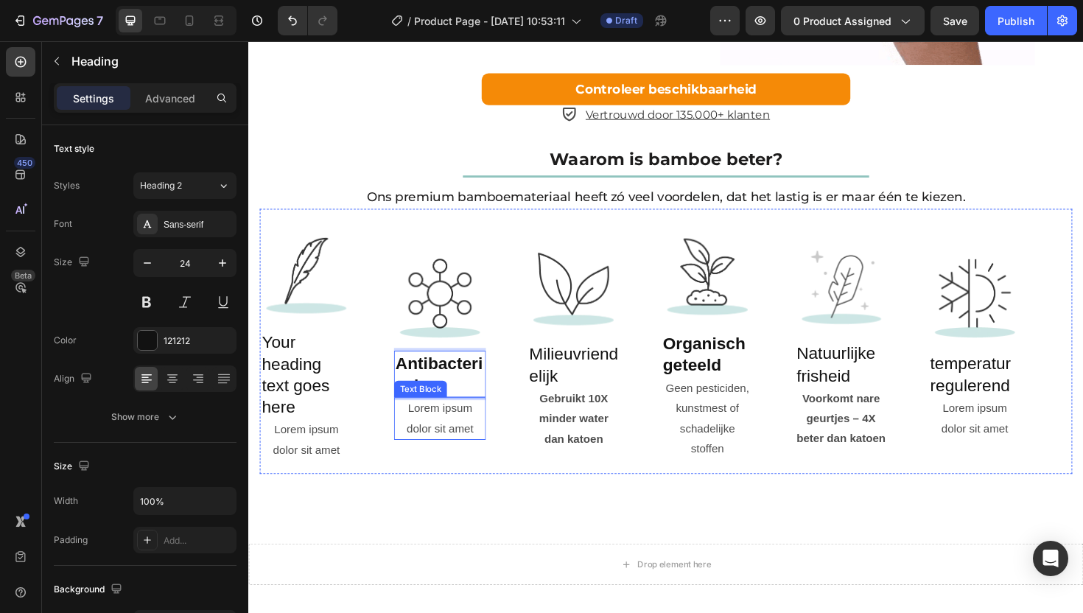
click at [455, 464] on div "Lorem ipsum dolor sit amet" at bounding box center [450, 442] width 97 height 46
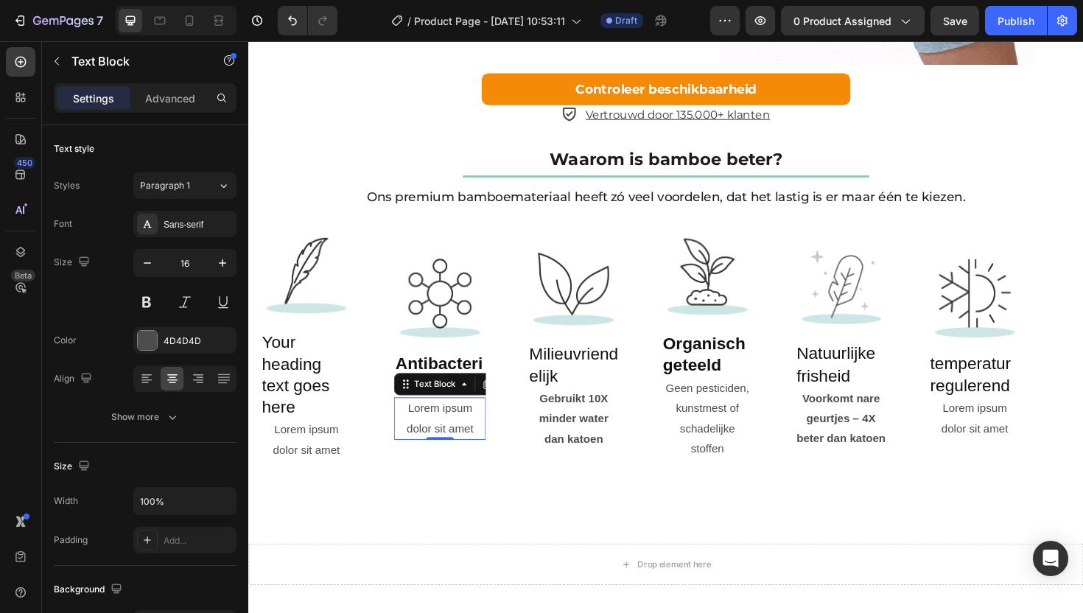
click at [483, 464] on div "Lorem ipsum dolor sit amet" at bounding box center [450, 442] width 97 height 46
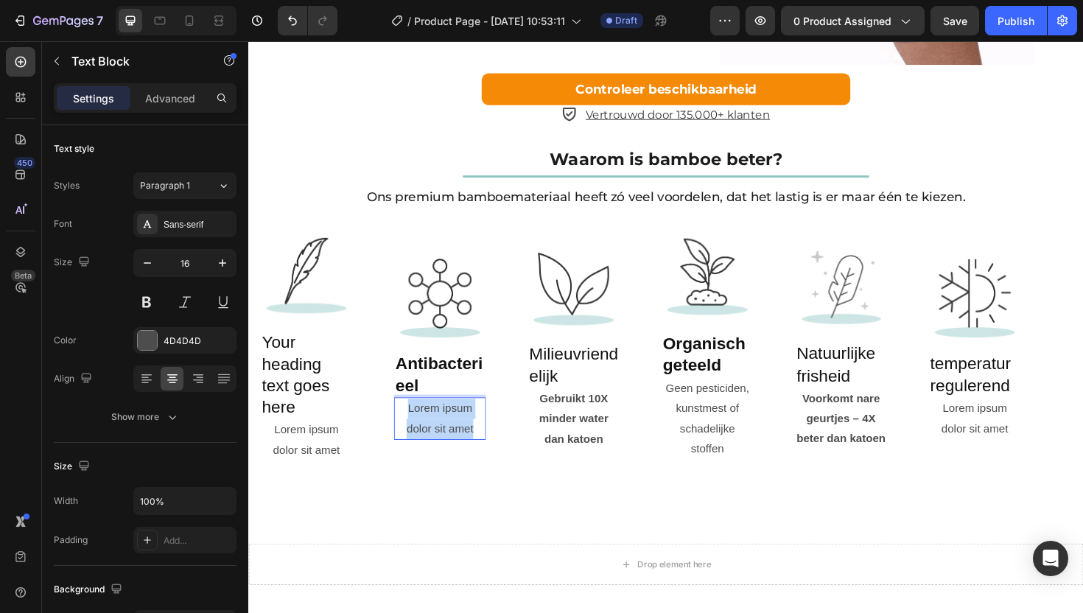
drag, startPoint x: 486, startPoint y: 495, endPoint x: 413, endPoint y: 468, distance: 78.3
click at [413, 463] on p "Lorem ipsum dolor sit amet" at bounding box center [451, 441] width 94 height 43
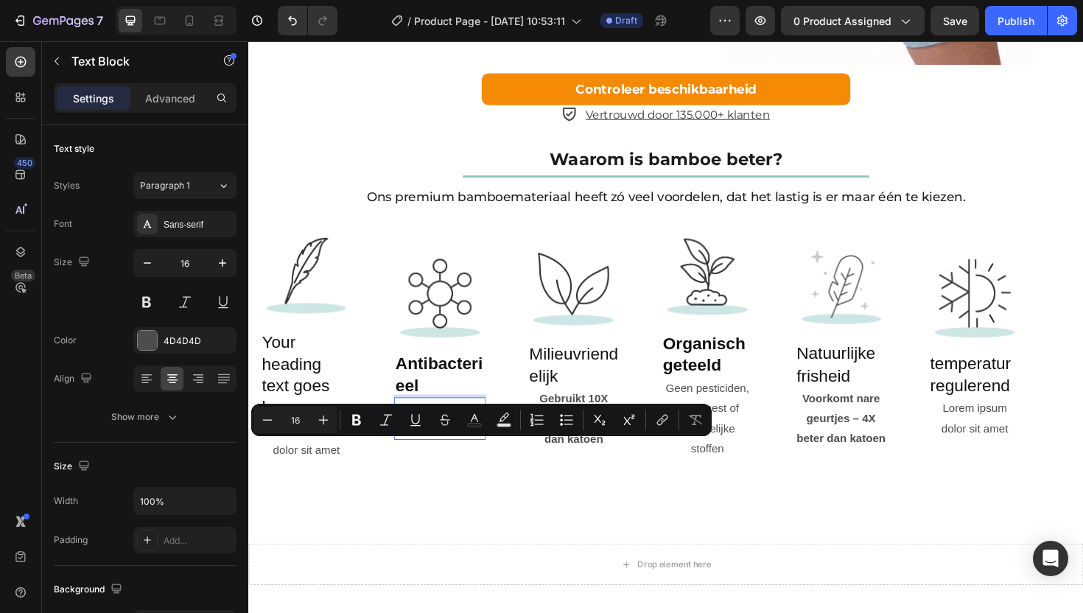
scroll to position [2225, 0]
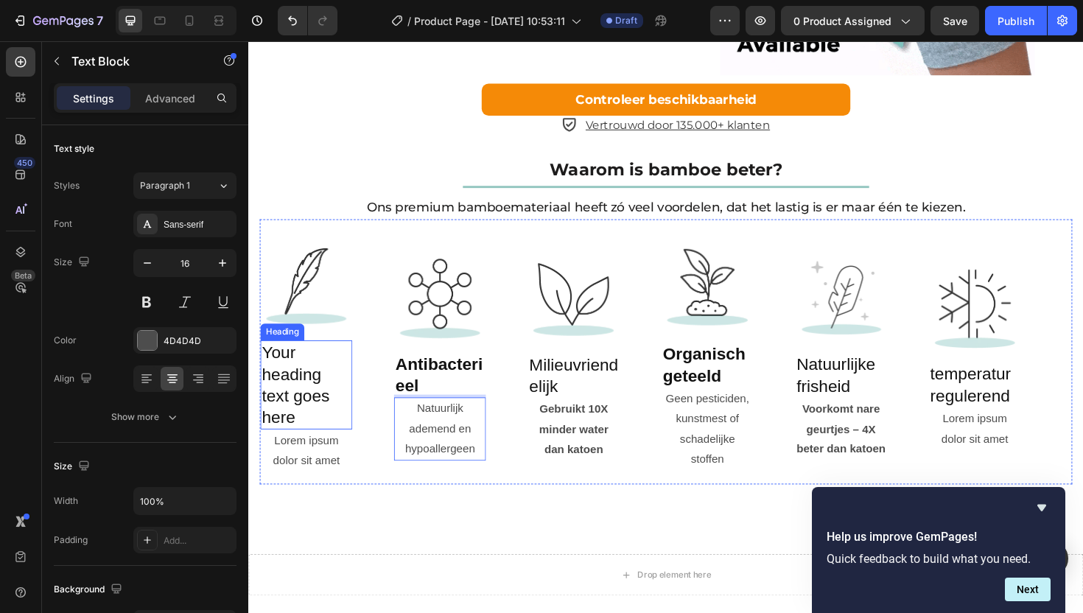
click at [290, 453] on h2 "Your heading text goes here" at bounding box center [309, 405] width 97 height 95
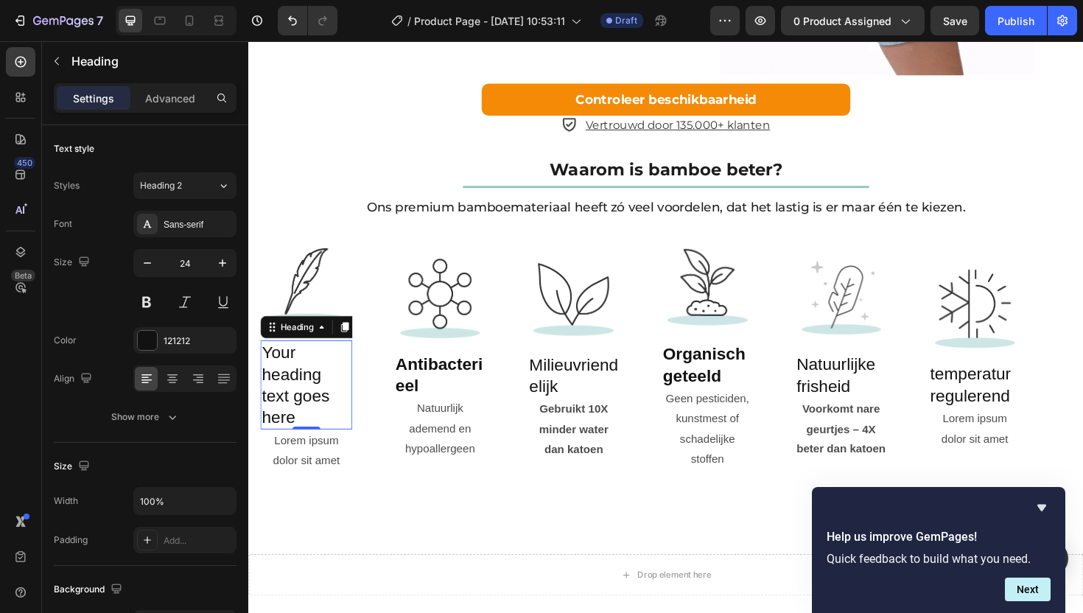
click at [318, 453] on h2 "Your heading text goes here" at bounding box center [309, 405] width 97 height 95
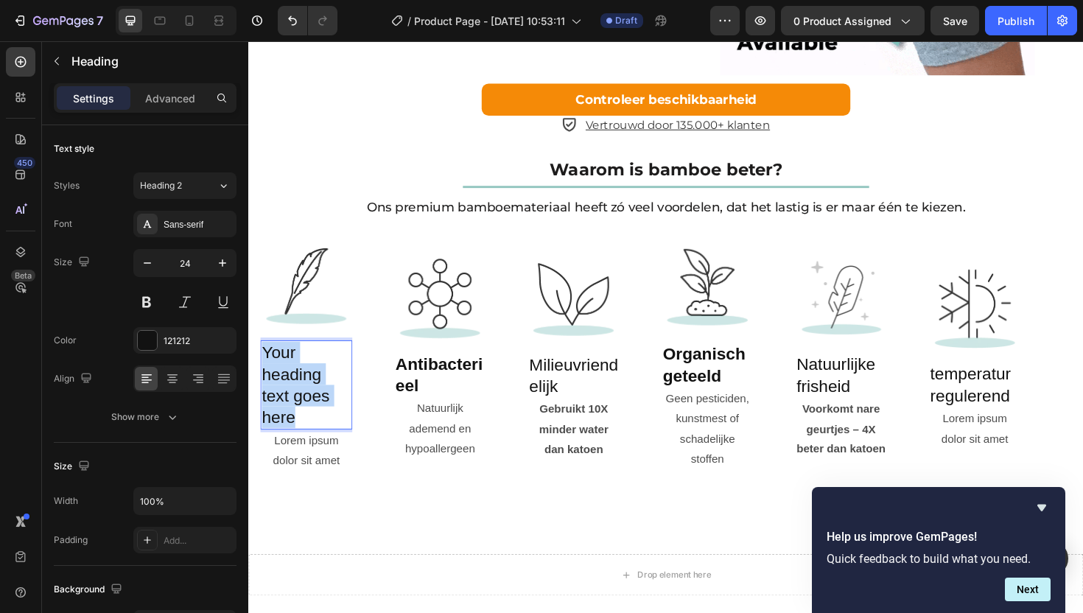
drag, startPoint x: 317, startPoint y: 479, endPoint x: 265, endPoint y: 414, distance: 83.3
click at [265, 416] on p "Your heading text goes here" at bounding box center [309, 406] width 94 height 92
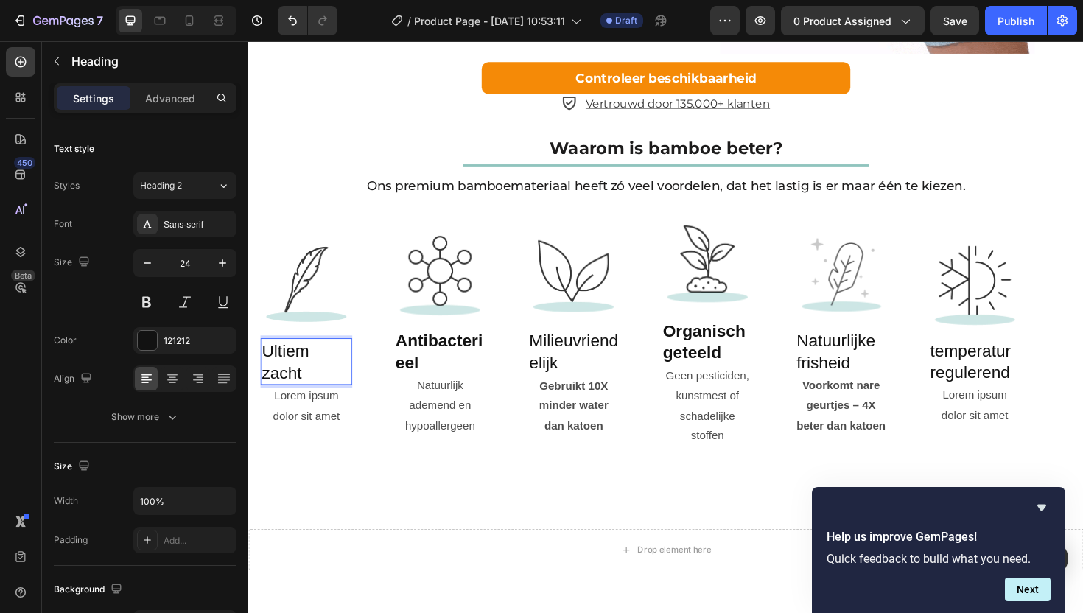
scroll to position [2246, 0]
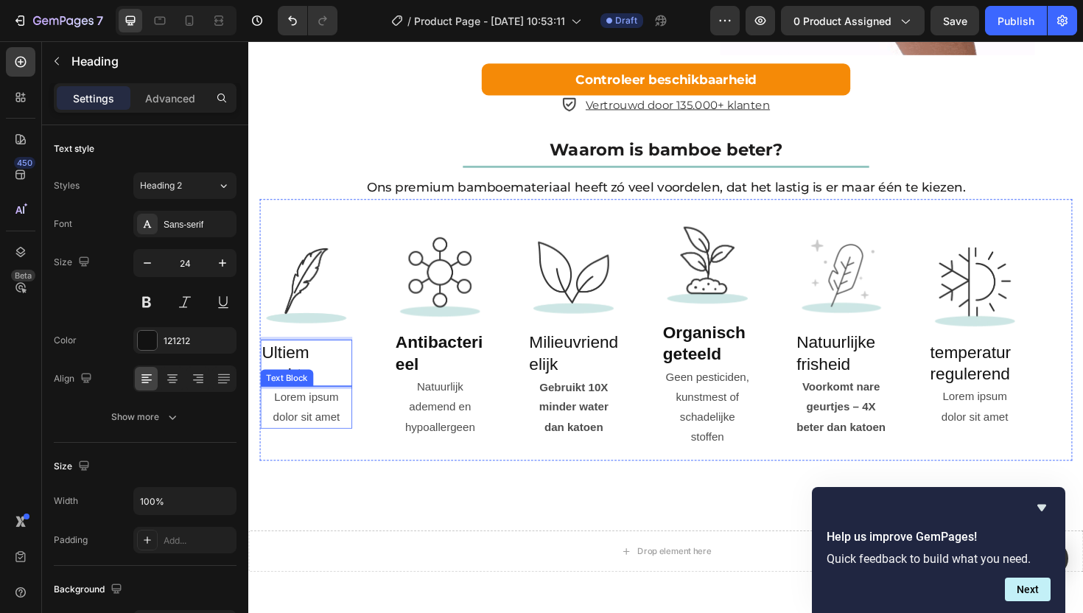
click at [314, 453] on div "Lorem ipsum dolor sit amet" at bounding box center [309, 430] width 97 height 46
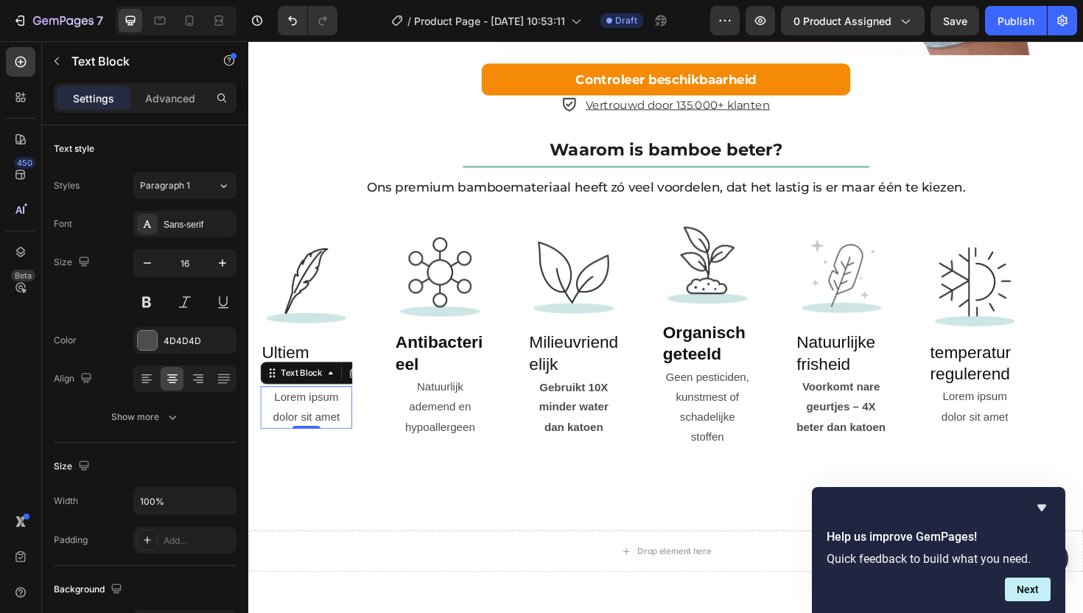
click at [350, 453] on div "Lorem ipsum dolor sit amet" at bounding box center [309, 430] width 97 height 46
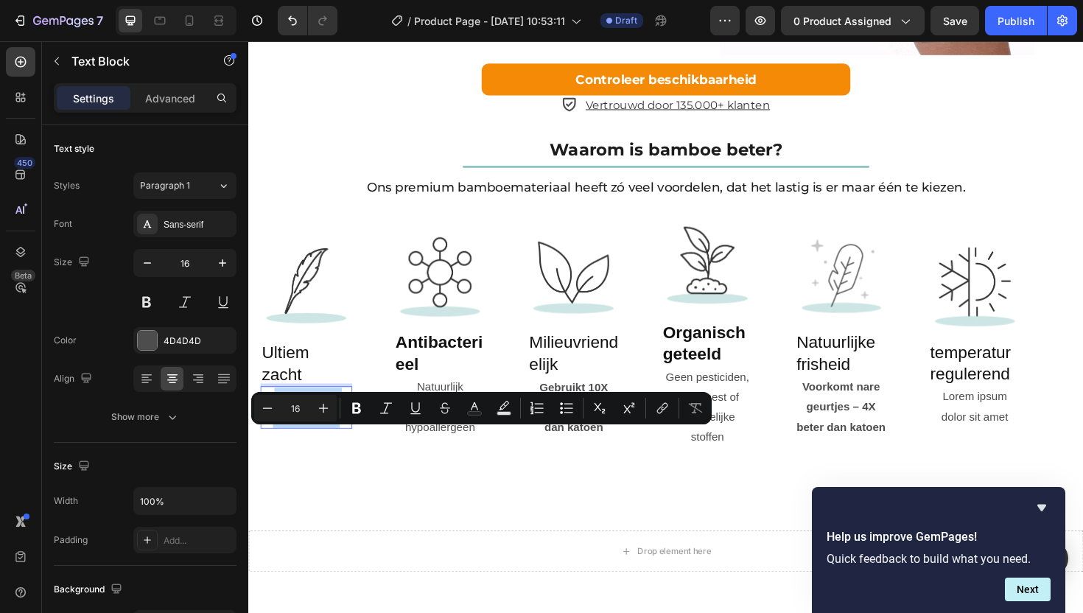
drag, startPoint x: 350, startPoint y: 480, endPoint x: 275, endPoint y: 464, distance: 76.8
click at [275, 451] on p "Lorem ipsum dolor sit amet" at bounding box center [309, 429] width 94 height 43
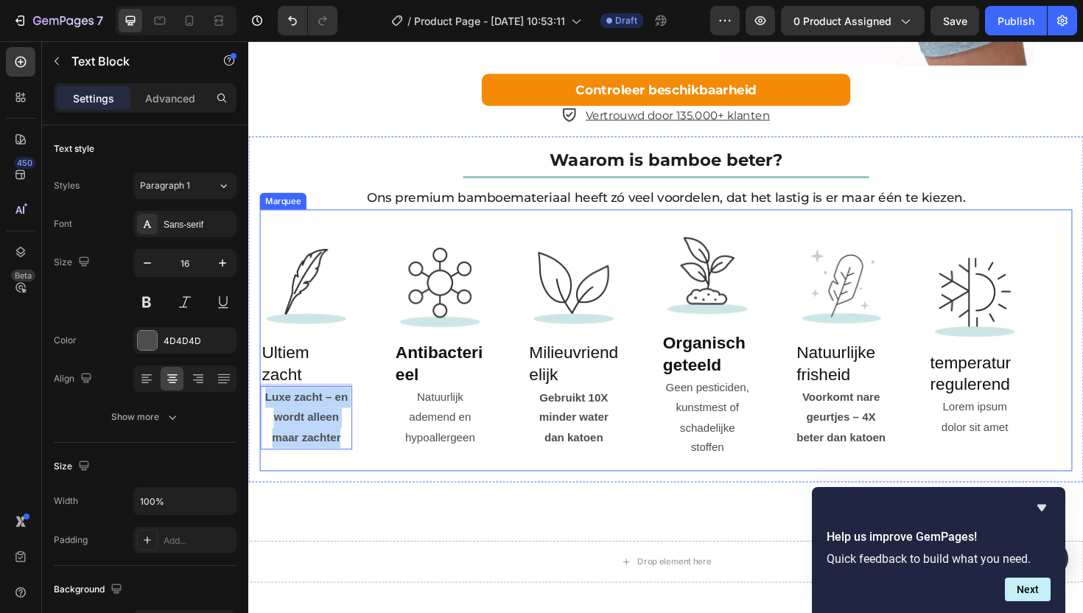
drag, startPoint x: 265, startPoint y: 461, endPoint x: 367, endPoint y: 511, distance: 114.0
click at [367, 474] on div "Image Ultiem zacht Heading Luxe zacht – en wordt alleen maar zachter Text Block…" at bounding box center [332, 358] width 142 height 231
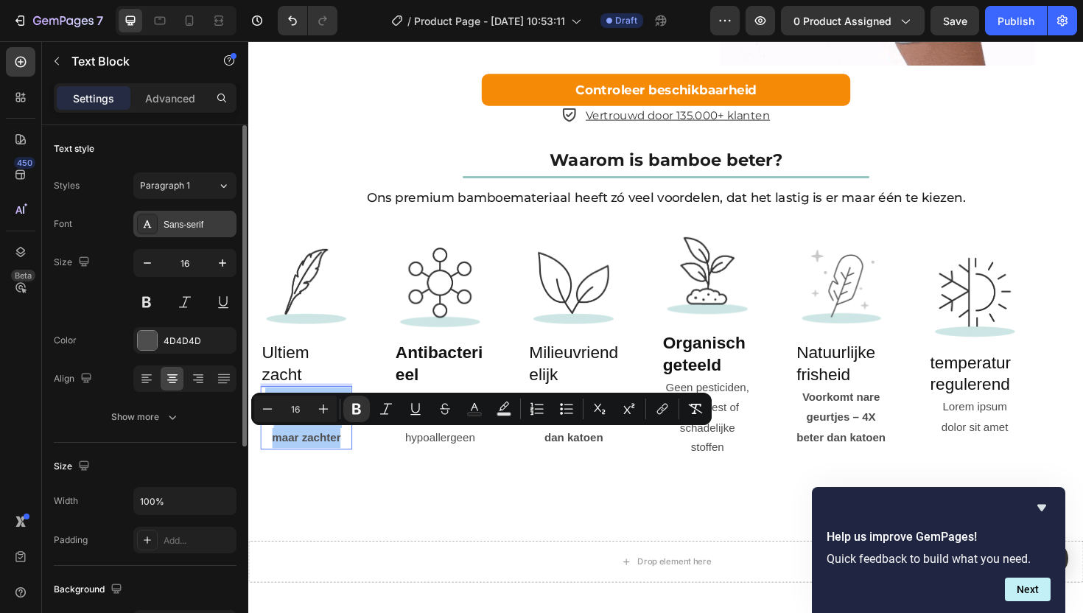
click at [167, 220] on div "Sans-serif" at bounding box center [198, 224] width 69 height 13
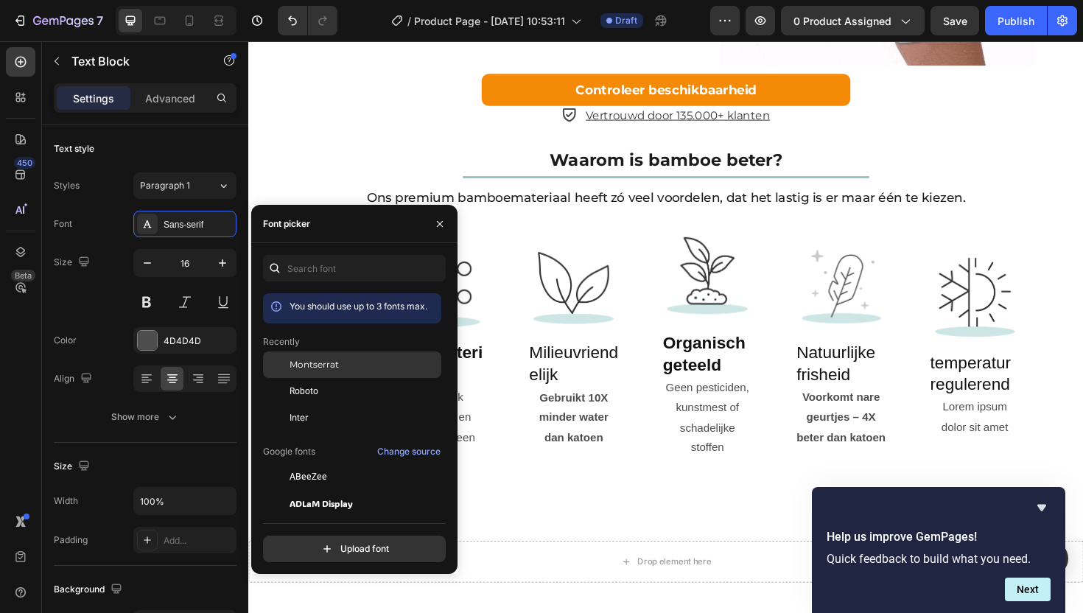
click at [329, 366] on span "Montserrat" at bounding box center [314, 364] width 49 height 13
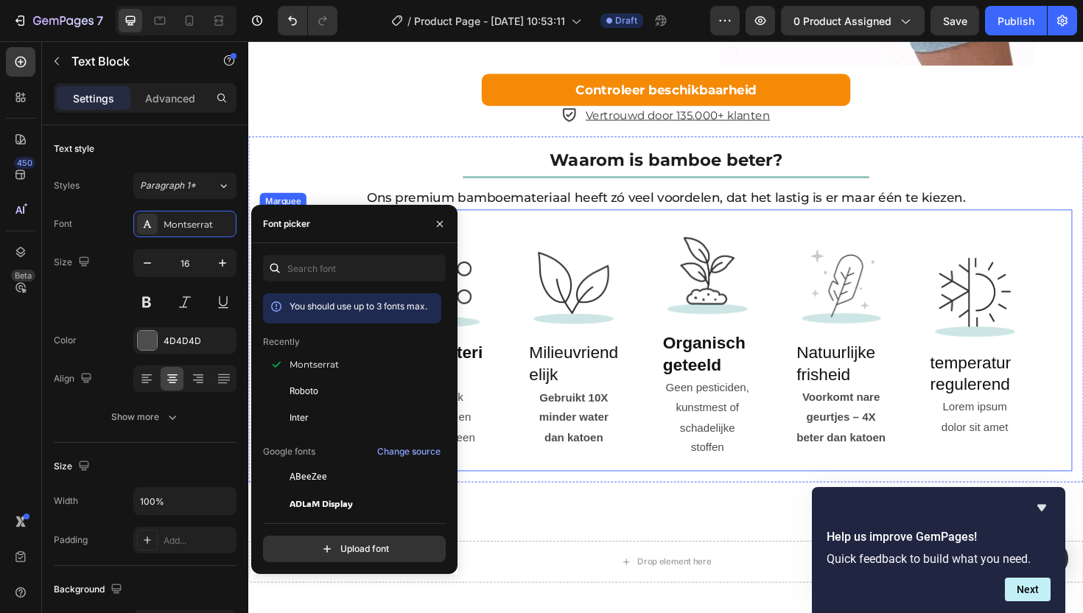
click at [549, 484] on div "Image Ultiem zacht Heading Luxe zacht – en wordt alleen maar zachter Text Block…" at bounding box center [686, 358] width 850 height 252
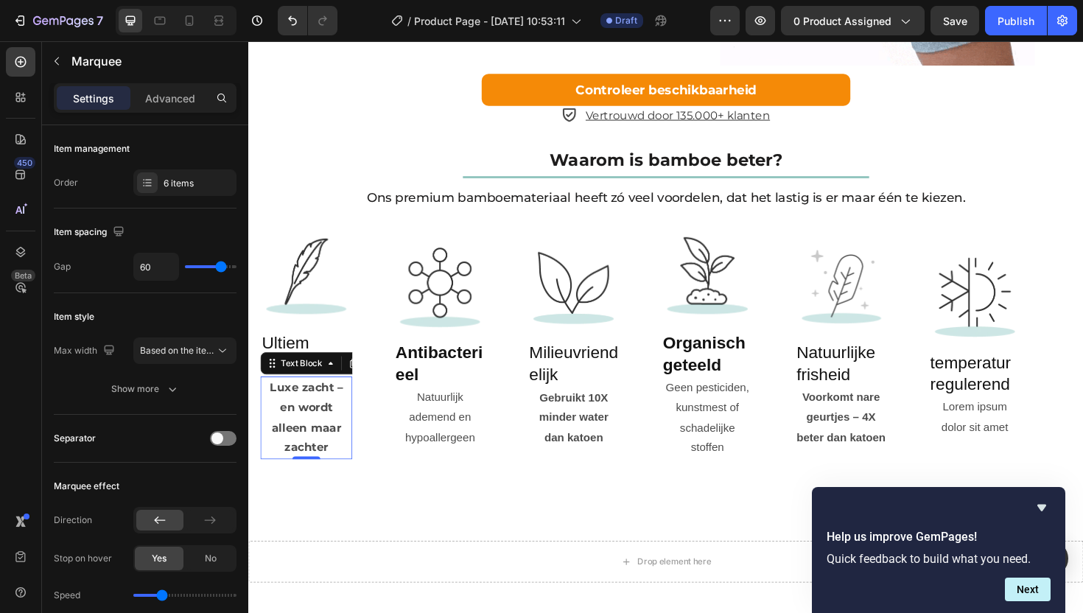
click at [291, 464] on strong "Luxe zacht – en wordt alleen maar zachter" at bounding box center [309, 439] width 77 height 77
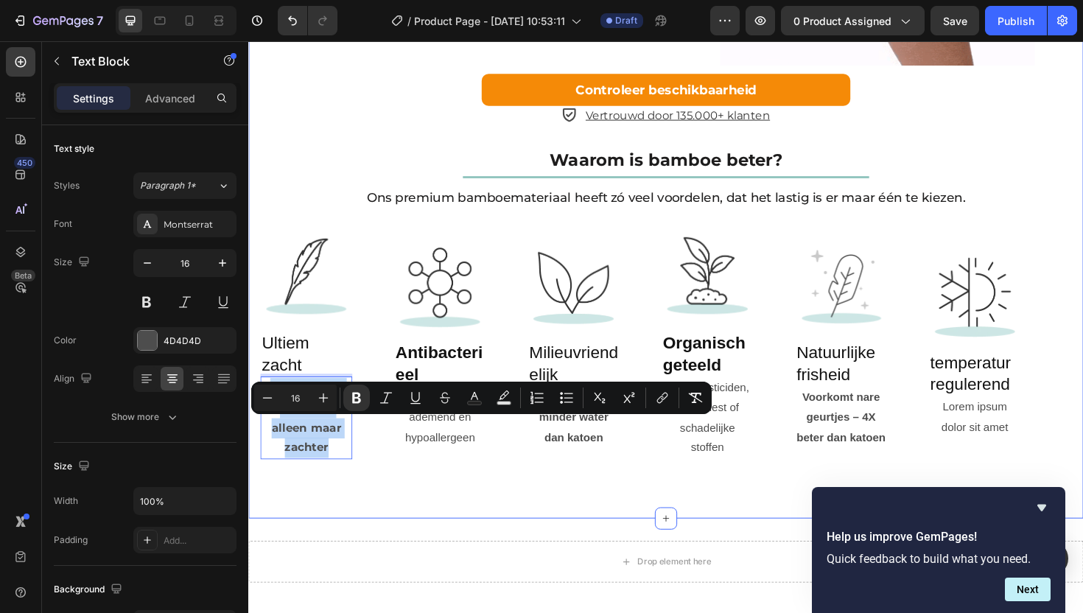
drag, startPoint x: 270, startPoint y: 449, endPoint x: 349, endPoint y: 545, distance: 123.6
click at [349, 509] on div "Waarom is bamboe beter? Heading Title Line Ons premium bamboemateriaal heeft zó…" at bounding box center [690, 325] width 884 height 366
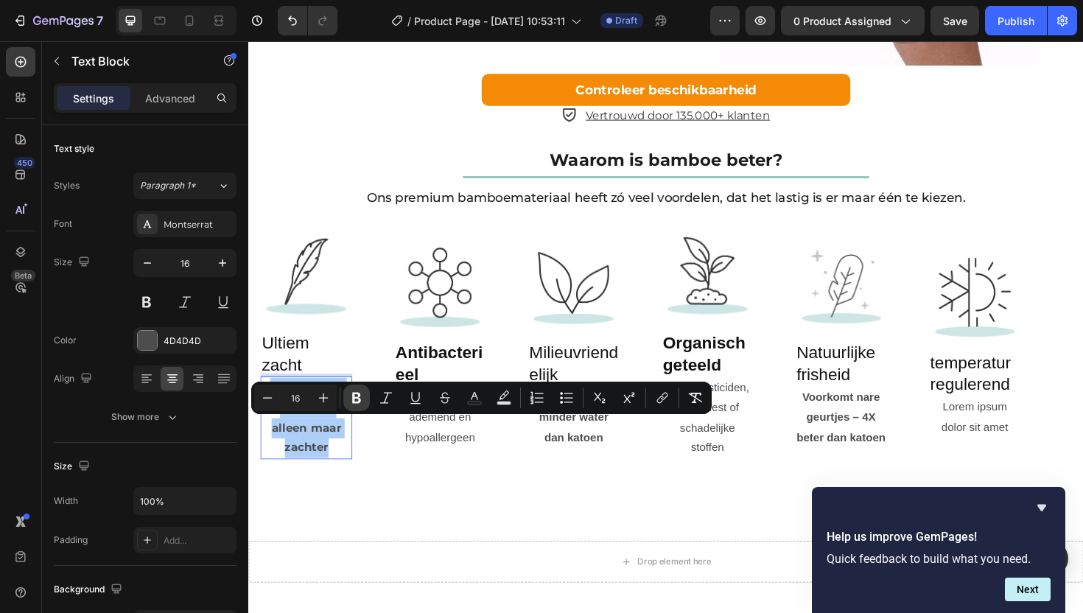
click at [355, 399] on icon "Editor contextual toolbar" at bounding box center [356, 398] width 15 height 15
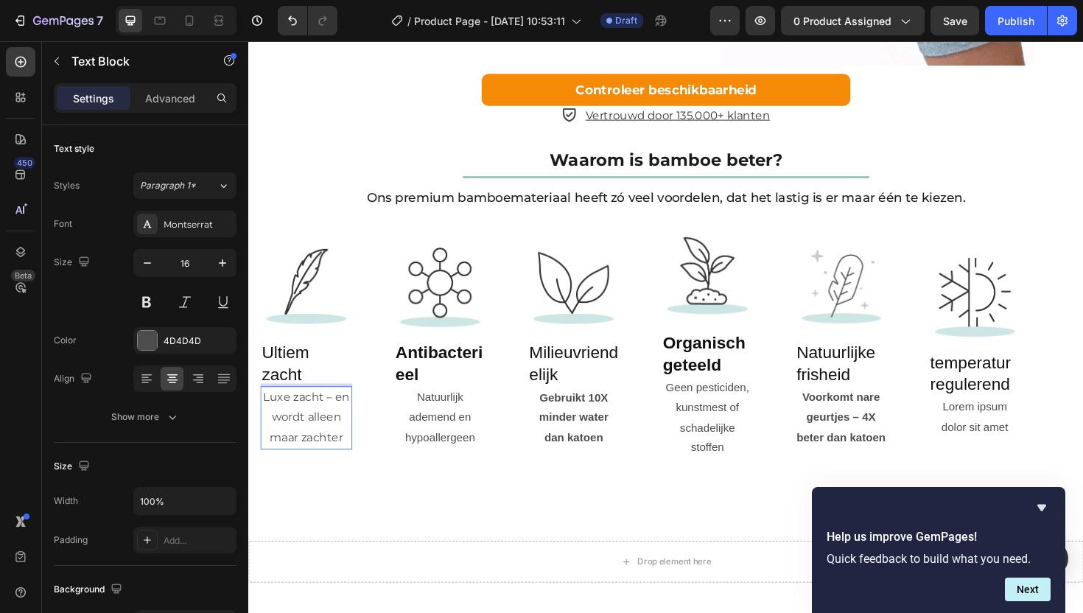
click at [334, 458] on p "Luxe zacht – en wordt alleen maar zachter" at bounding box center [309, 439] width 94 height 63
click at [336, 456] on p "Luxe zacht en wordt alleen maar zachter" at bounding box center [309, 439] width 94 height 63
click at [332, 459] on p "Luxe zachten wordt alleen maar zachter" at bounding box center [309, 439] width 94 height 63
click at [336, 464] on p "Luxe zacht,en wordt alleen maar zachter" at bounding box center [309, 439] width 94 height 63
click at [312, 405] on p "Ultiem zacht" at bounding box center [309, 383] width 94 height 46
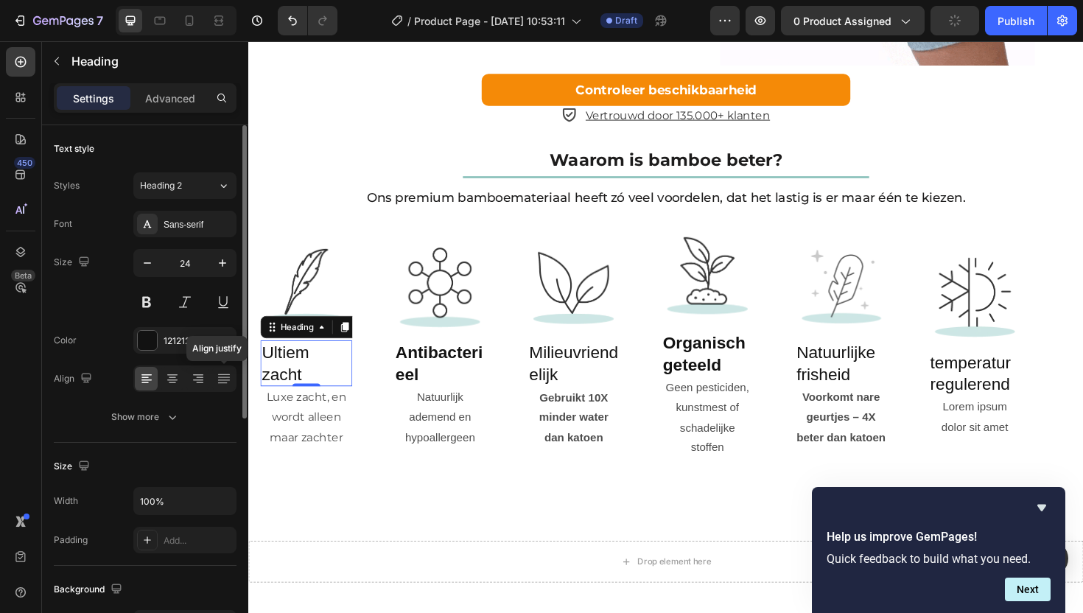
scroll to position [27, 0]
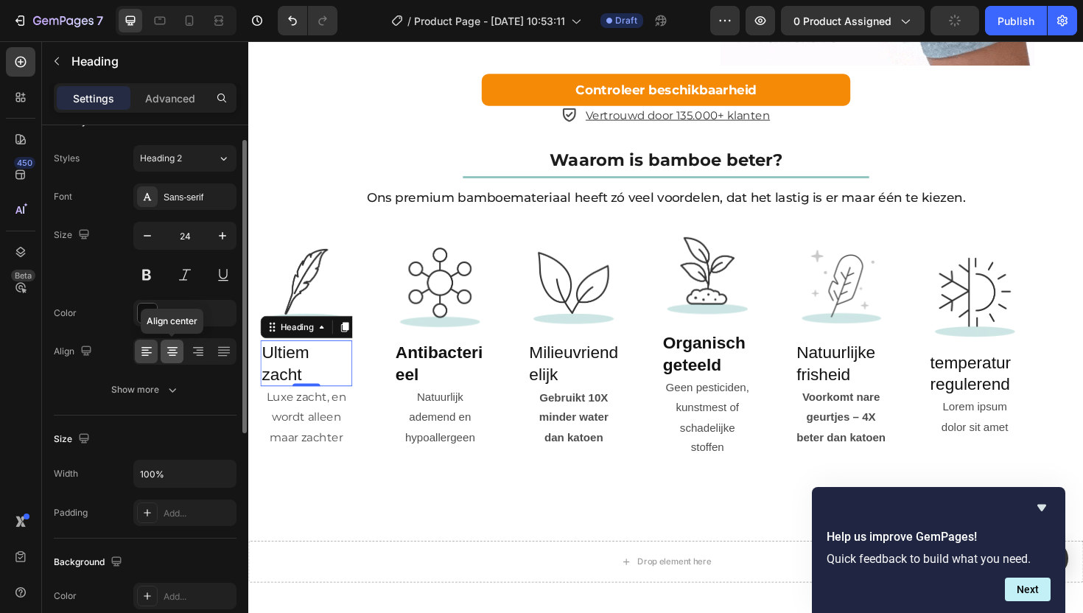
click at [167, 344] on icon at bounding box center [172, 351] width 15 height 15
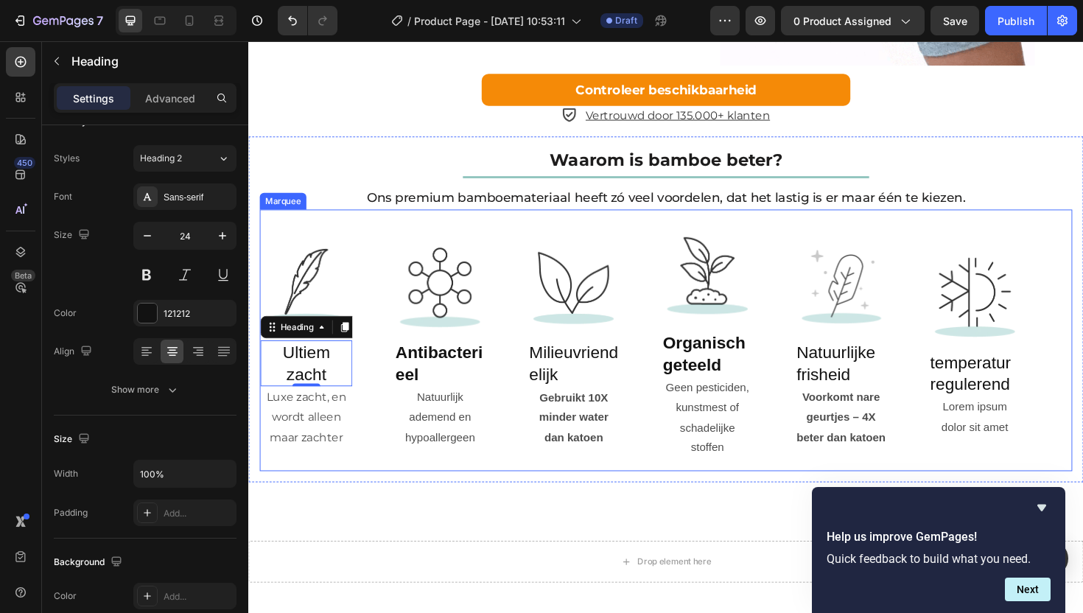
click at [371, 335] on div "Image Ultiem zacht Heading 0 Luxe zacht, en wordt alleen maar zachter Text Block" at bounding box center [332, 358] width 142 height 231
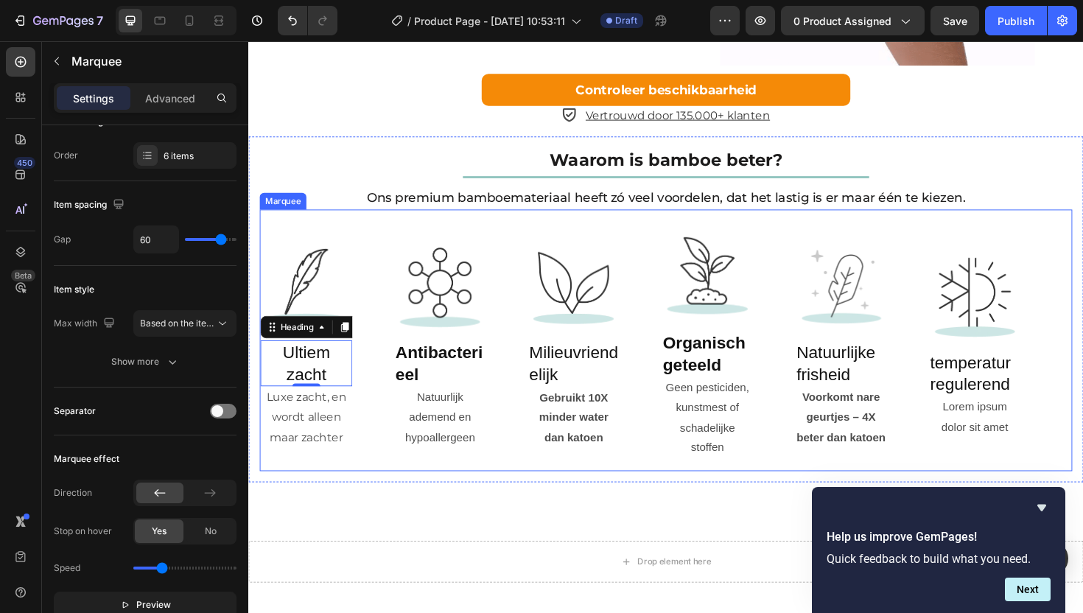
scroll to position [0, 0]
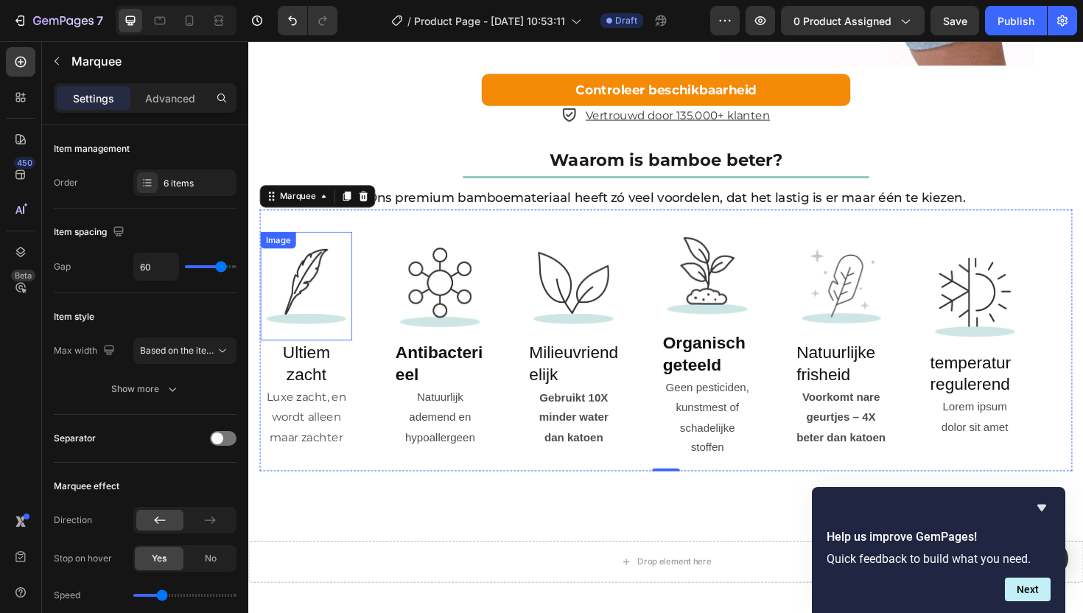
click at [307, 349] on img at bounding box center [309, 300] width 97 height 97
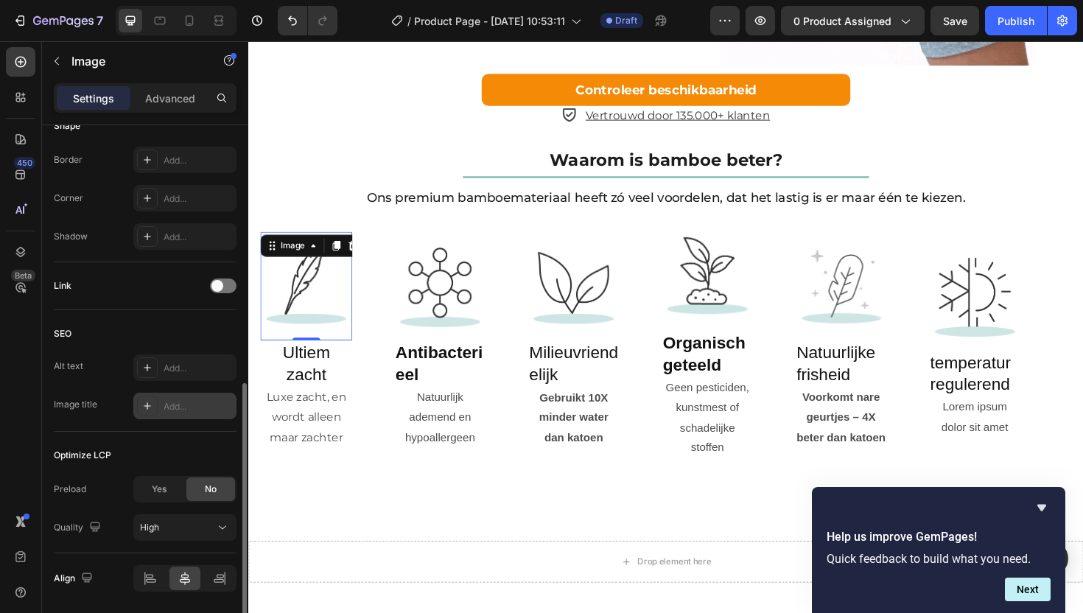
scroll to position [583, 0]
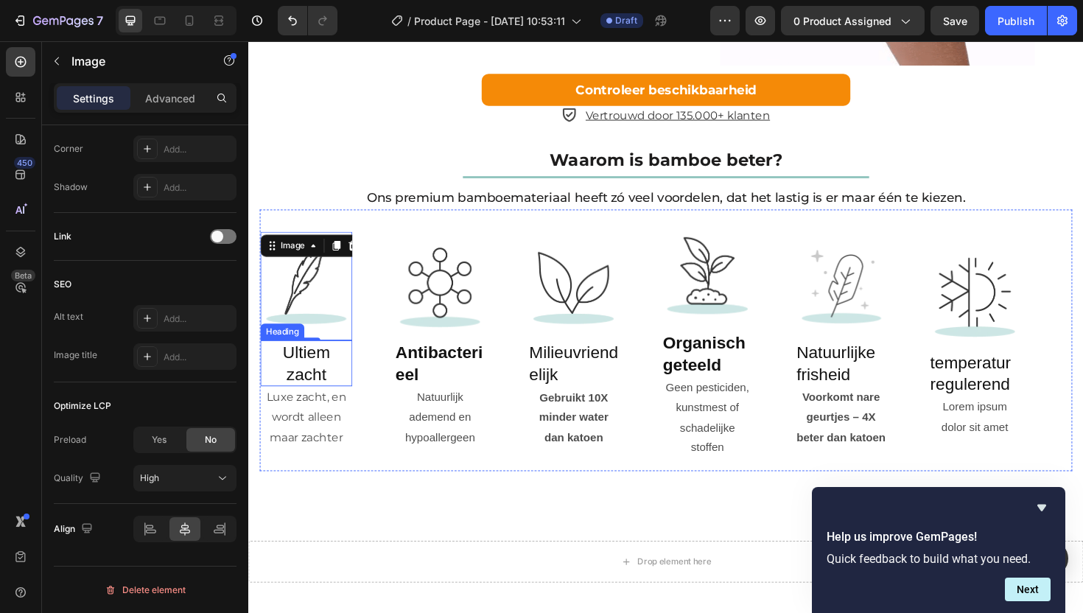
click at [298, 405] on p "Ultiem zacht" at bounding box center [309, 383] width 94 height 46
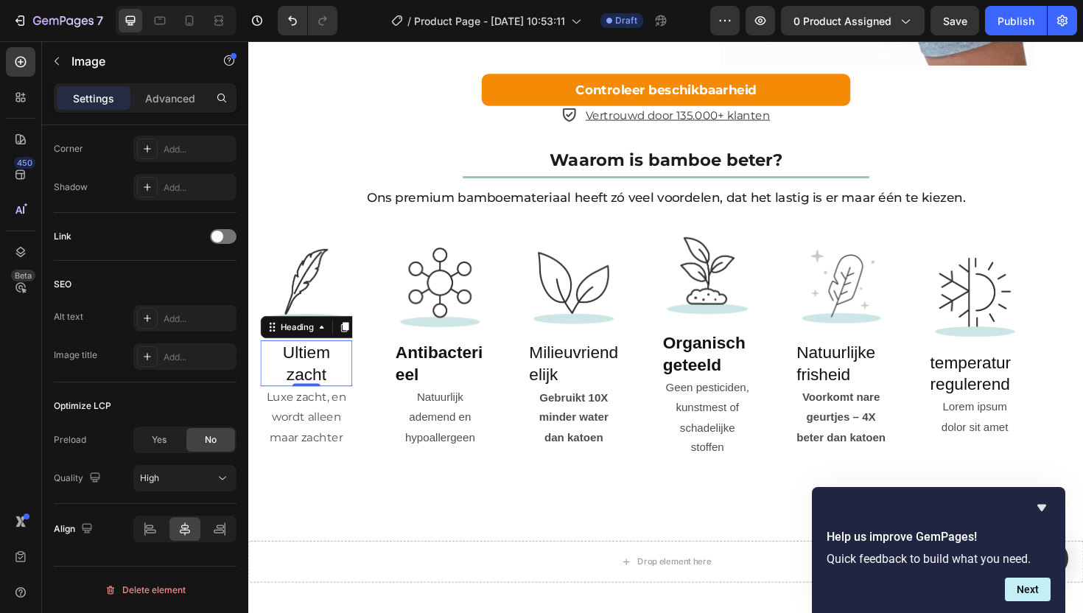
scroll to position [0, 0]
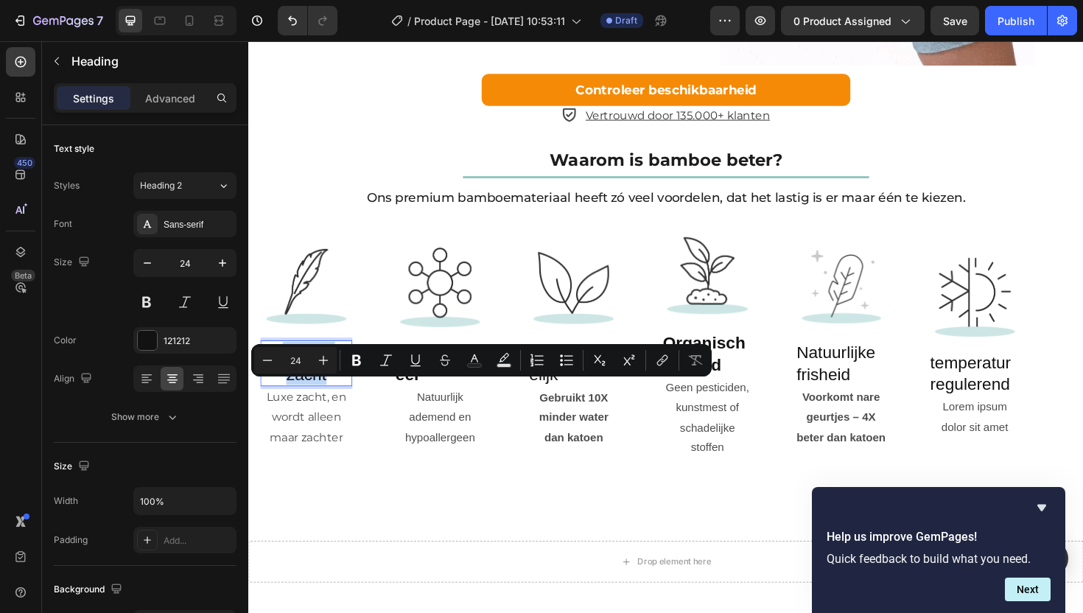
drag, startPoint x: 334, startPoint y: 437, endPoint x: 277, endPoint y: 405, distance: 65.4
click at [278, 405] on p "Ultiem zacht" at bounding box center [309, 383] width 94 height 46
click at [184, 256] on input "24" at bounding box center [185, 263] width 49 height 27
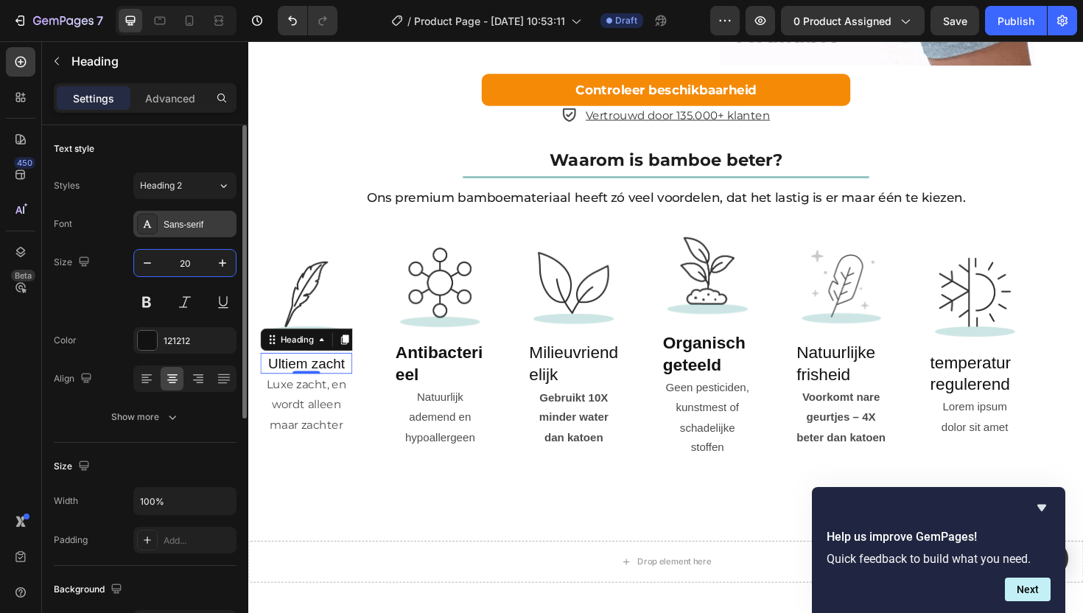
type input "20"
click at [181, 220] on div "Sans-serif" at bounding box center [198, 224] width 69 height 13
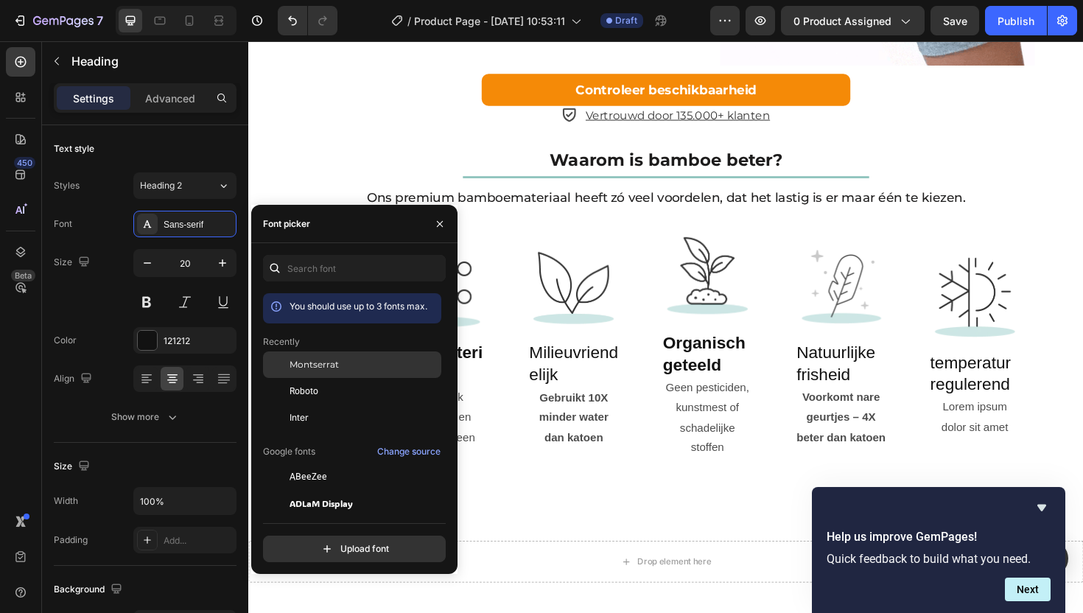
click at [315, 372] on div "Montserrat" at bounding box center [352, 365] width 178 height 27
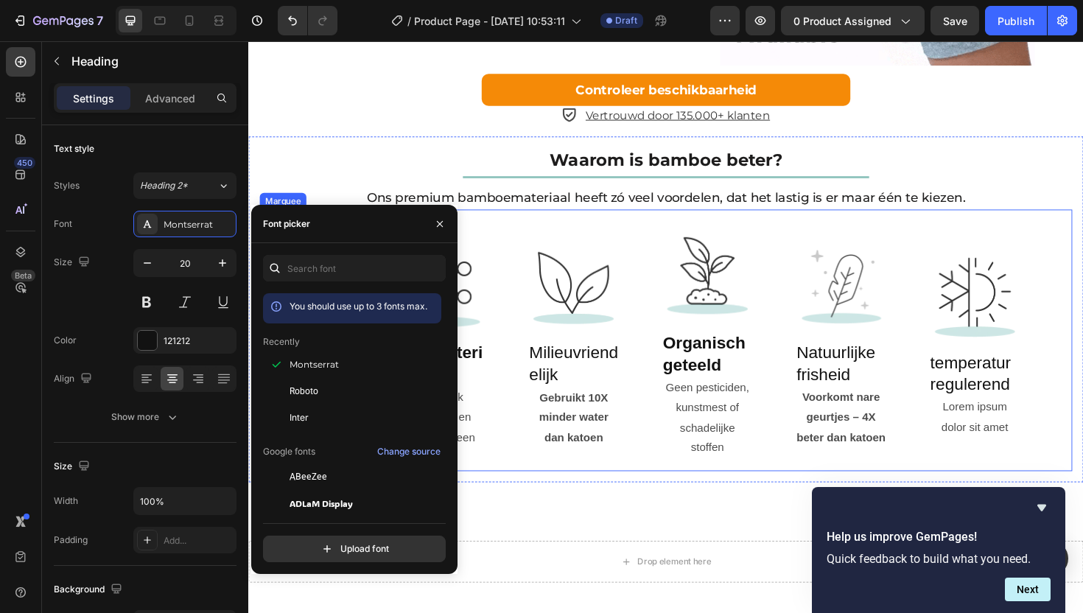
click at [529, 382] on div "Image ⁠⁠⁠⁠⁠⁠⁠ Antibacterieel Heading Natuurlijk ademend en hypoallergeen Text B…" at bounding box center [473, 358] width 142 height 230
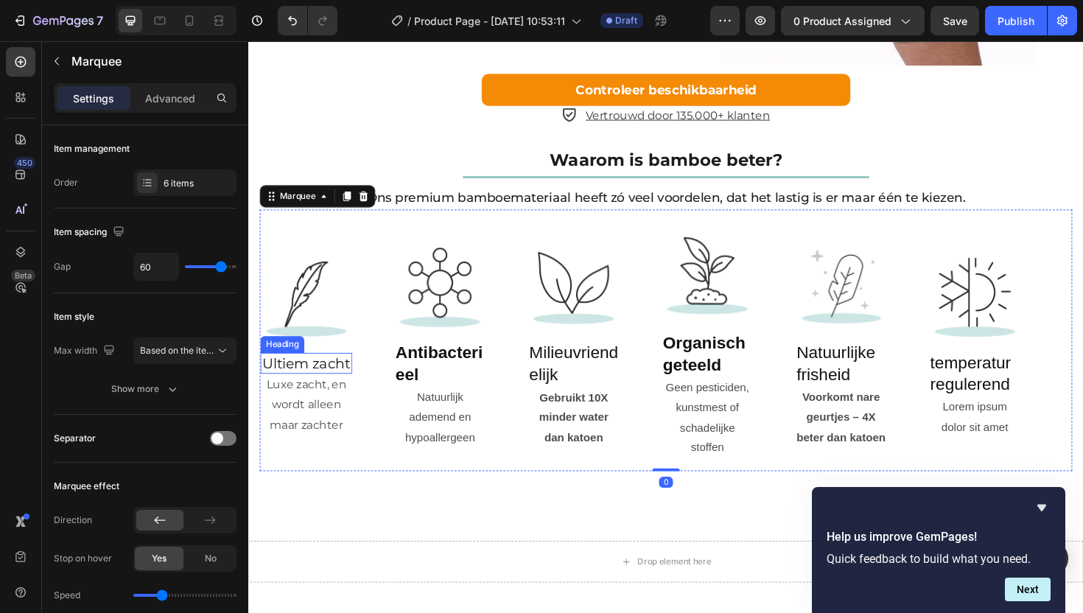
click at [314, 392] on p "Ultiem zacht" at bounding box center [309, 382] width 94 height 19
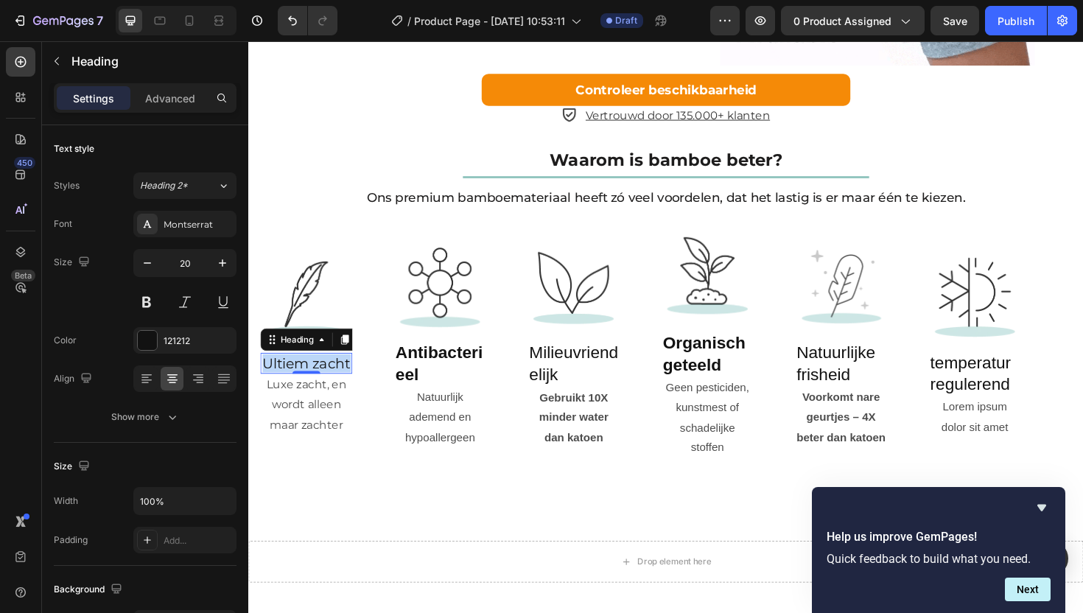
click at [314, 392] on p "Ultiem zacht" at bounding box center [309, 382] width 94 height 19
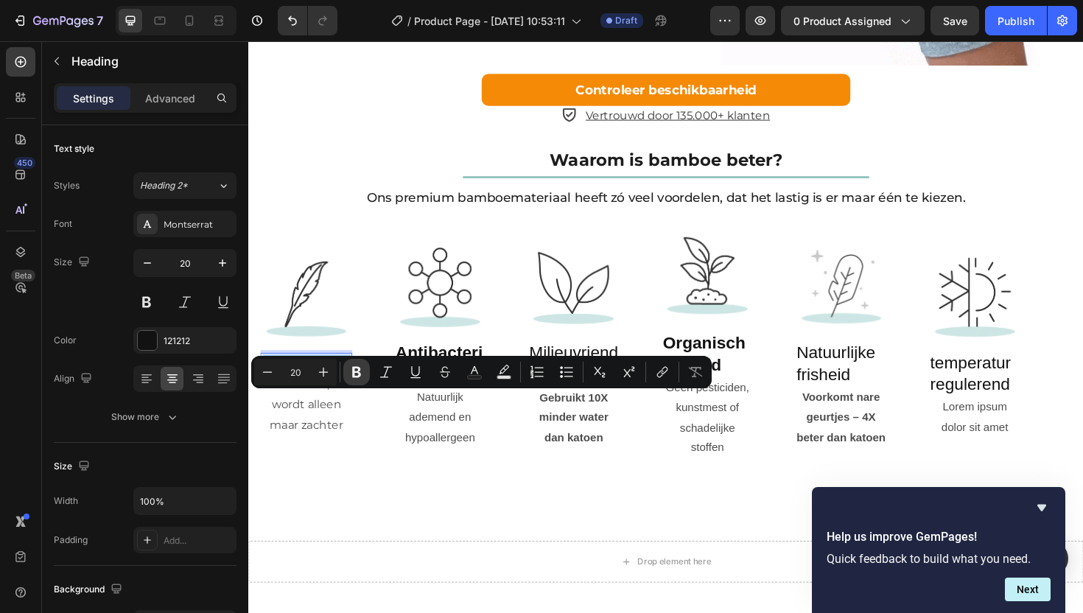
click at [357, 373] on icon "Editor contextual toolbar" at bounding box center [356, 372] width 15 height 15
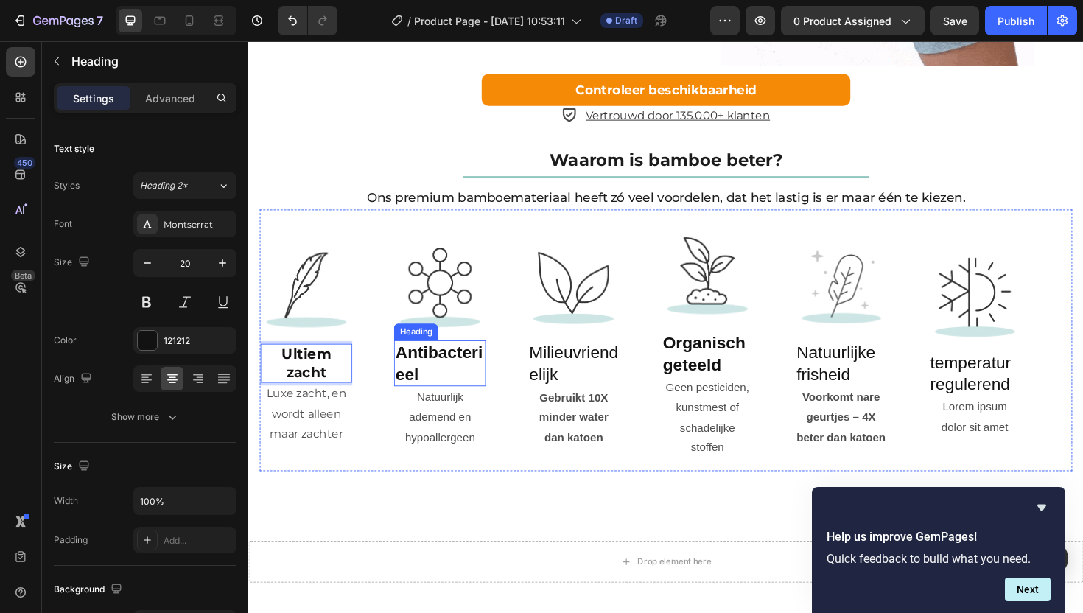
click at [446, 404] on strong "Antibacterieel" at bounding box center [450, 382] width 92 height 43
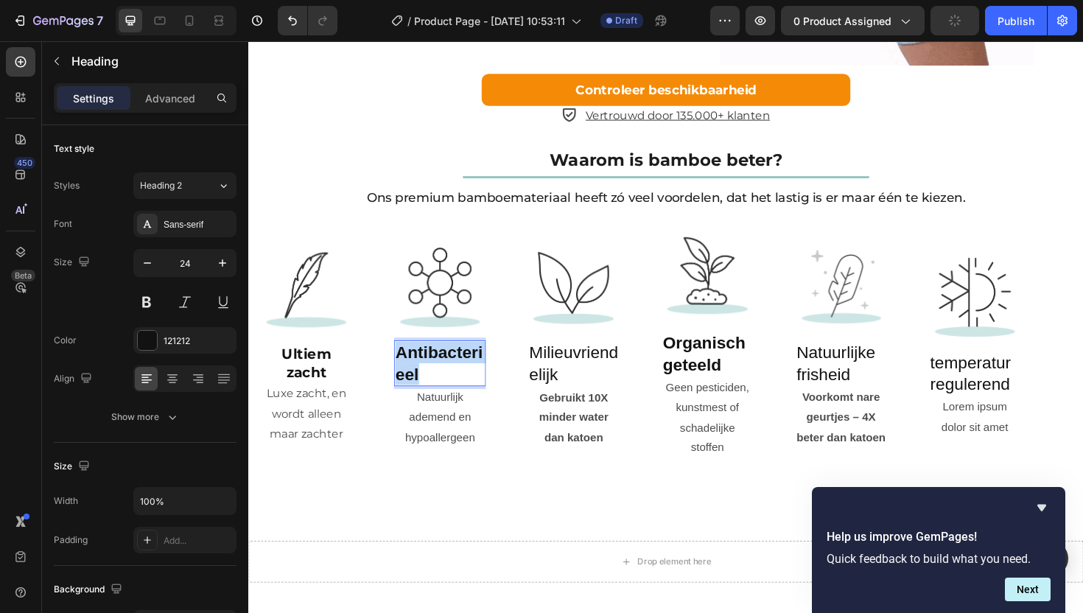
drag, startPoint x: 406, startPoint y: 408, endPoint x: 440, endPoint y: 438, distance: 45.4
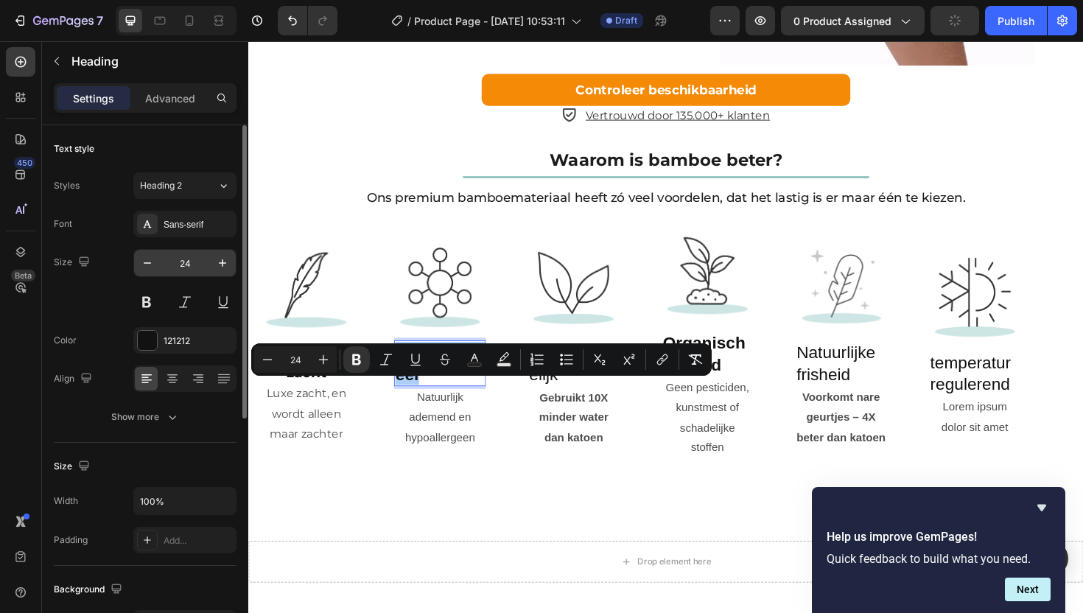
click at [190, 271] on input "24" at bounding box center [185, 263] width 49 height 27
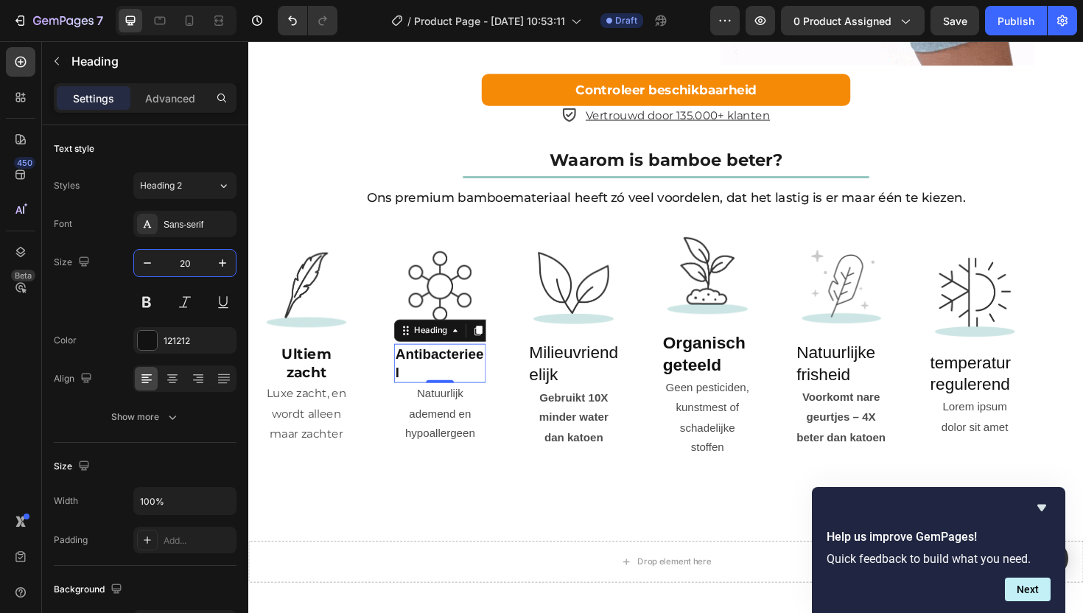
type input "20"
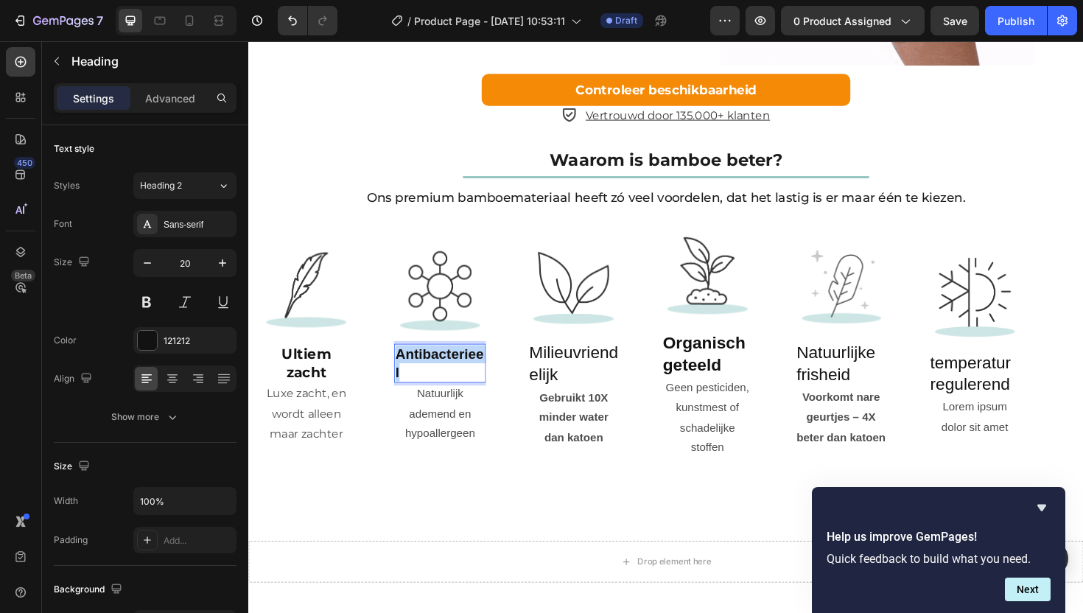
drag, startPoint x: 411, startPoint y: 439, endPoint x: 404, endPoint y: 416, distance: 23.1
click at [404, 402] on p "Antibacterieel" at bounding box center [451, 382] width 94 height 38
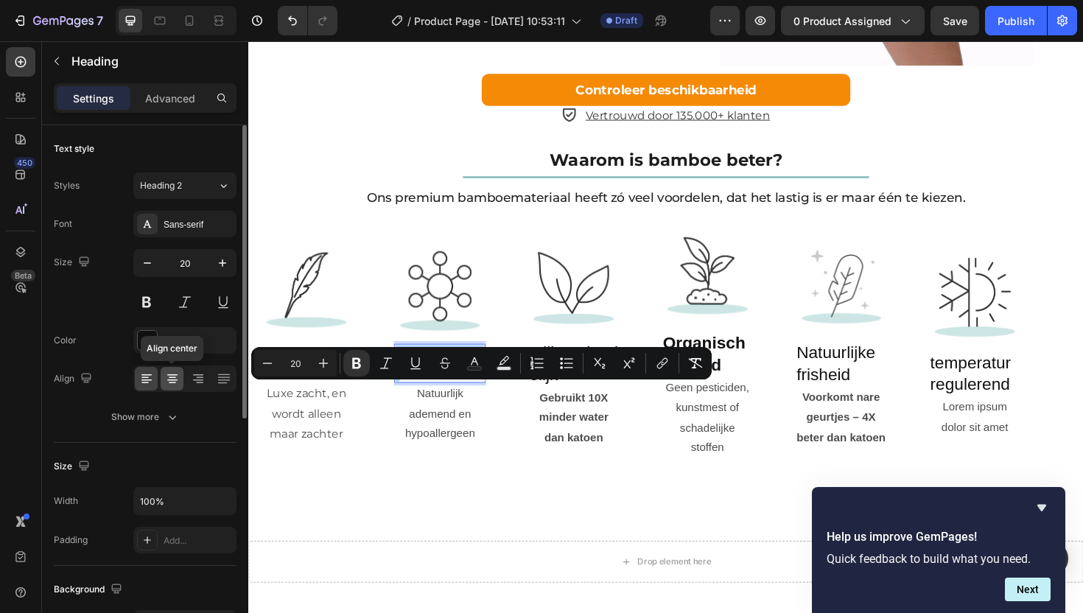
click at [170, 377] on icon at bounding box center [172, 378] width 15 height 15
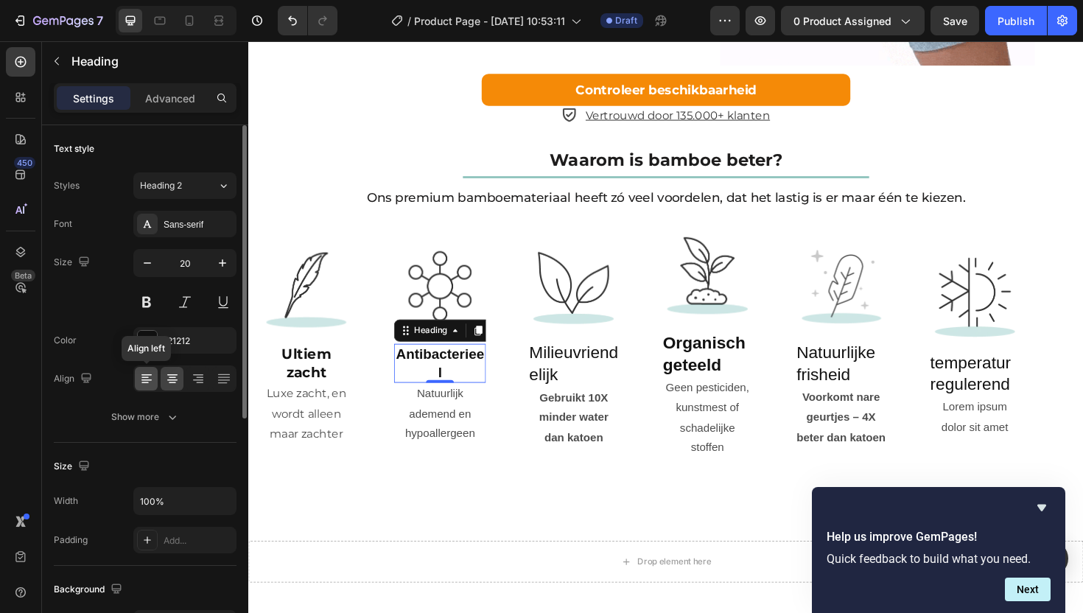
click at [148, 375] on icon at bounding box center [146, 378] width 15 height 15
click at [413, 400] on strong "Antibacterieel" at bounding box center [451, 382] width 94 height 35
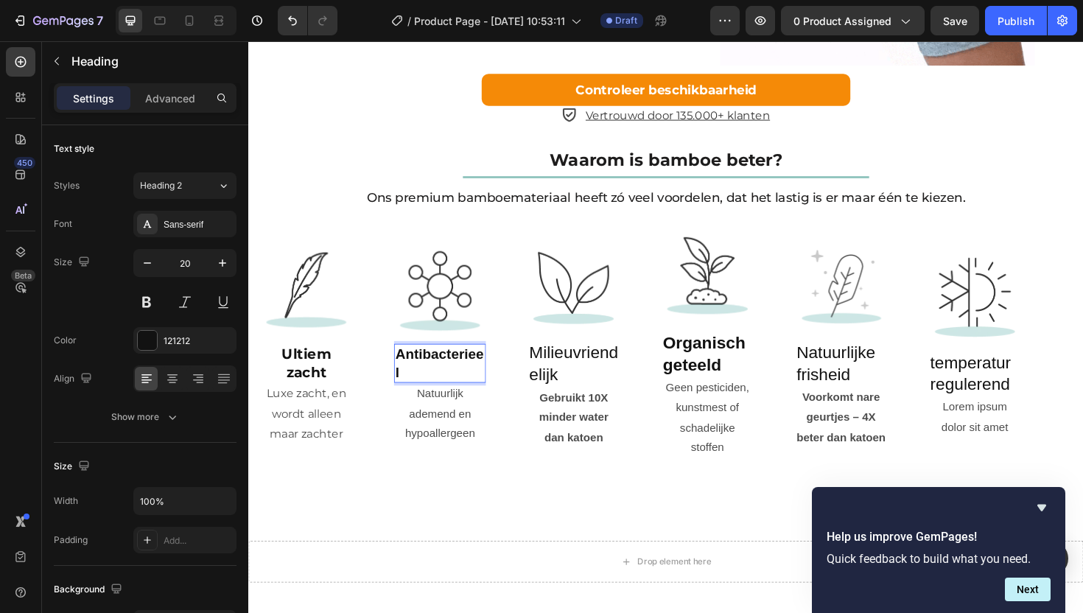
click at [412, 402] on p "Antibacterieel" at bounding box center [451, 382] width 94 height 38
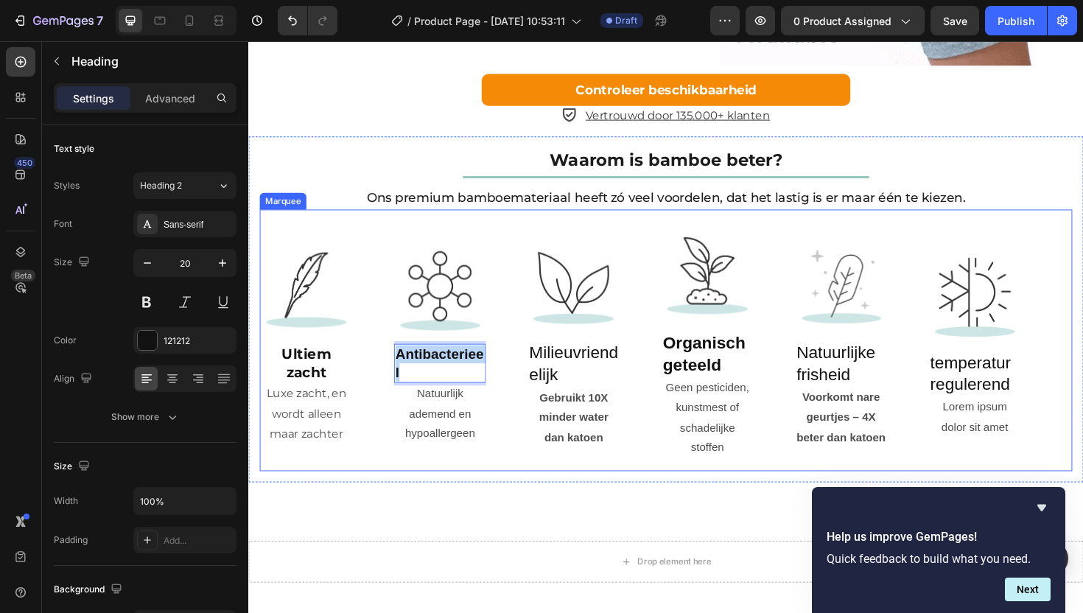
drag, startPoint x: 413, startPoint y: 430, endPoint x: 401, endPoint y: 409, distance: 24.1
click at [401, 409] on div "Image ⁠⁠⁠⁠⁠⁠⁠ Ultiem zacht Heading Luxe zacht, en wordt alleen maar zachter Tex…" at bounding box center [686, 358] width 850 height 252
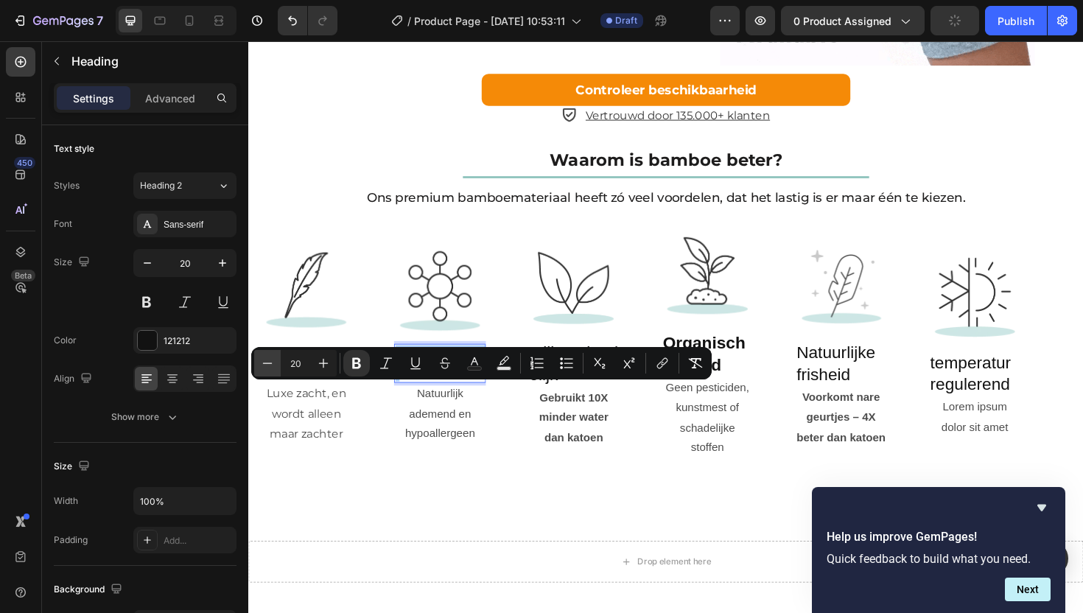
click at [268, 359] on icon "Editor contextual toolbar" at bounding box center [267, 363] width 15 height 15
type input "19"
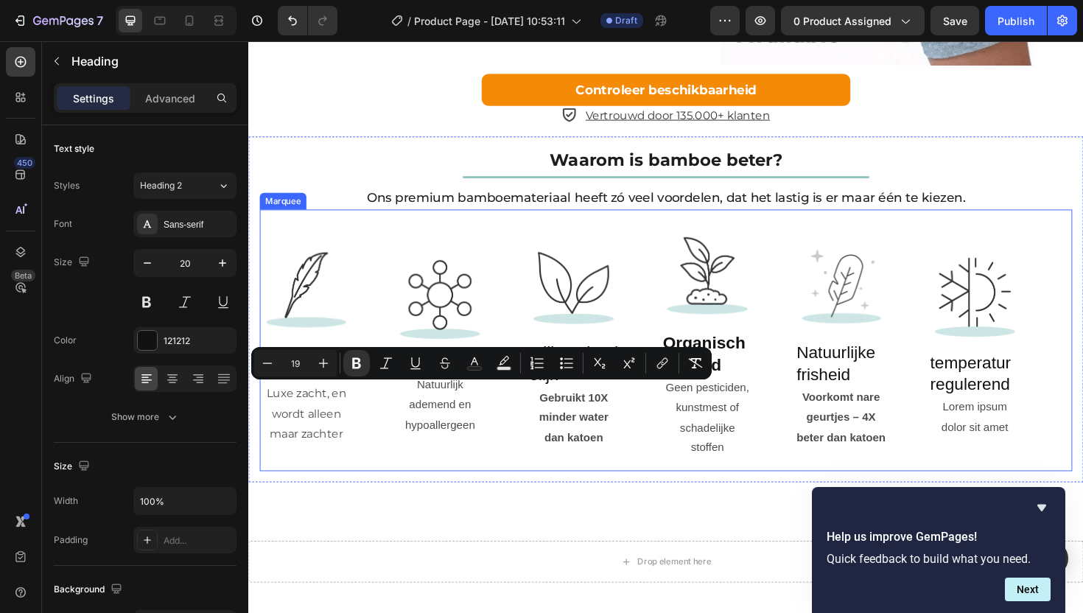
click at [525, 455] on div "Image Antibacterieel Heading 0 Natuurlijk ademend en hypoallergeen Text Block" at bounding box center [473, 358] width 142 height 204
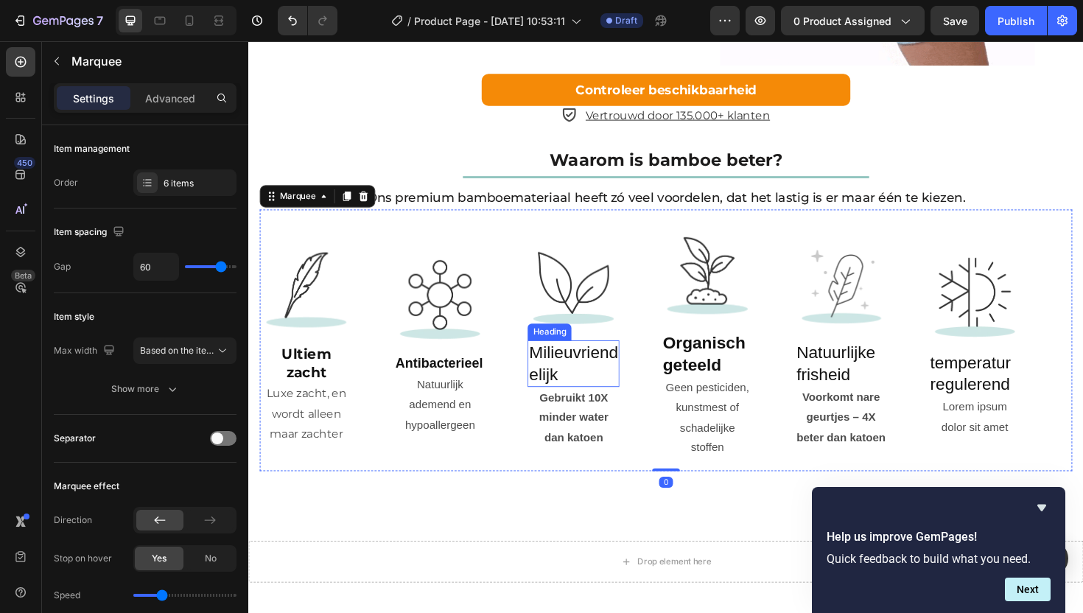
click at [587, 405] on p "Milieuvriendelijk" at bounding box center [592, 383] width 94 height 46
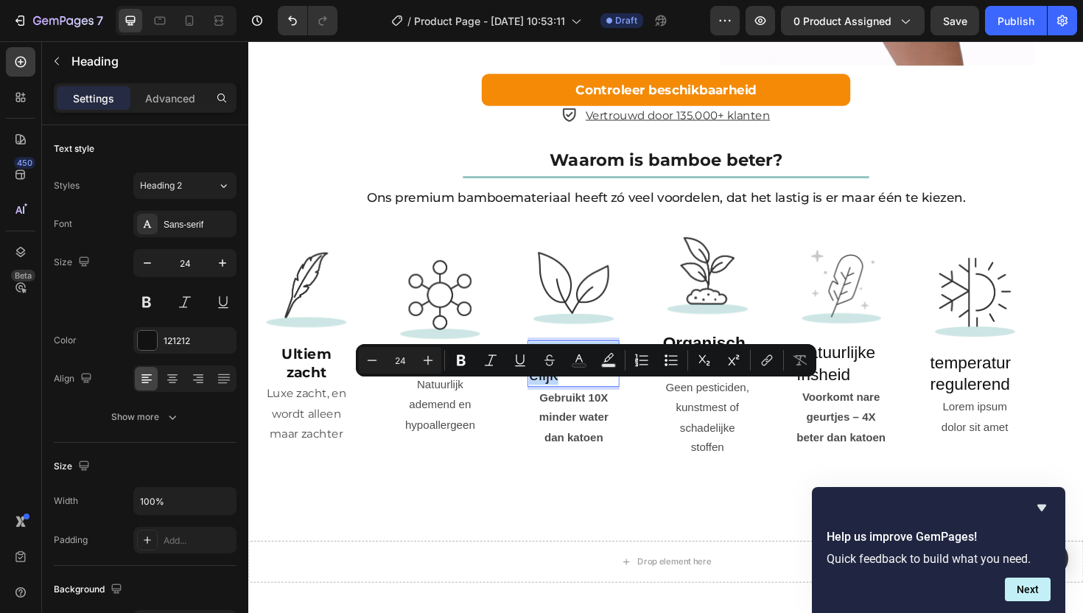
drag, startPoint x: 581, startPoint y: 436, endPoint x: 547, endPoint y: 411, distance: 42.6
click at [400, 359] on input "24" at bounding box center [399, 361] width 29 height 18
click at [408, 363] on input "24" at bounding box center [399, 361] width 29 height 18
type input "20"
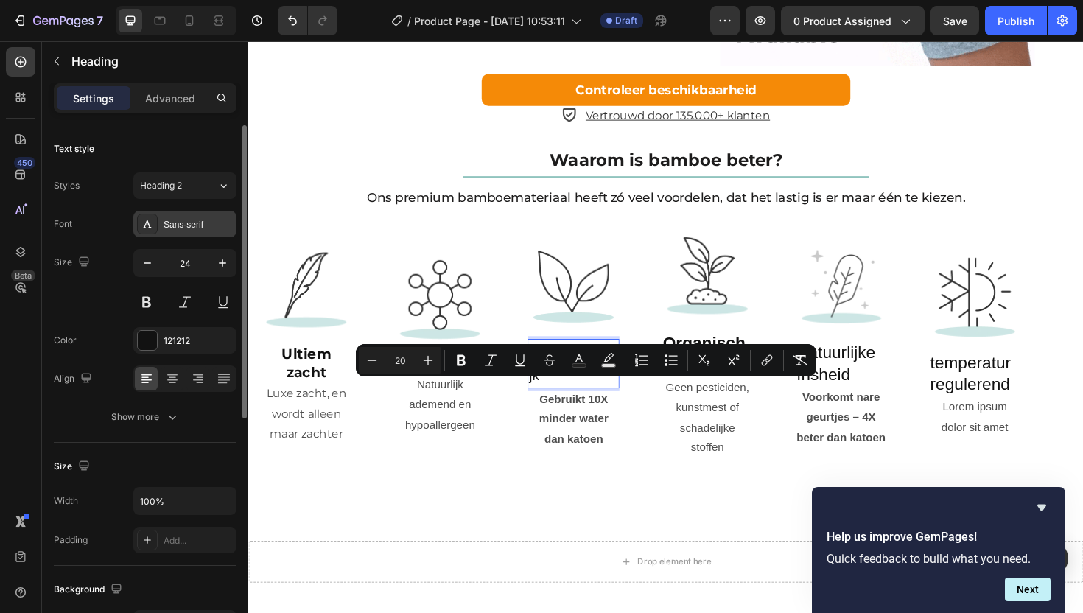
click at [177, 213] on div "Sans-serif" at bounding box center [184, 224] width 103 height 27
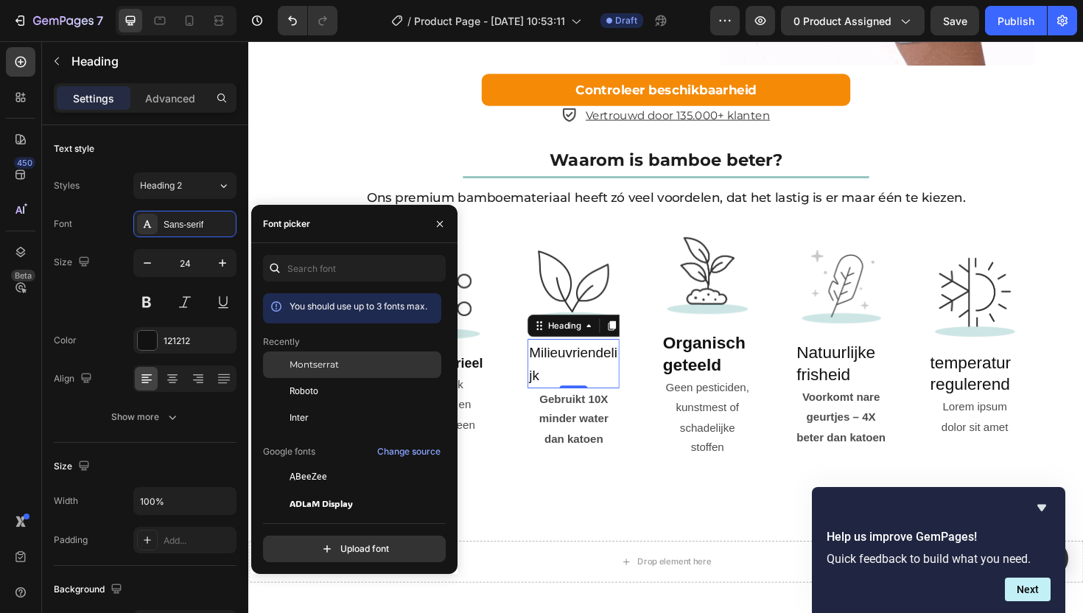
click at [332, 371] on div "Montserrat" at bounding box center [352, 365] width 178 height 27
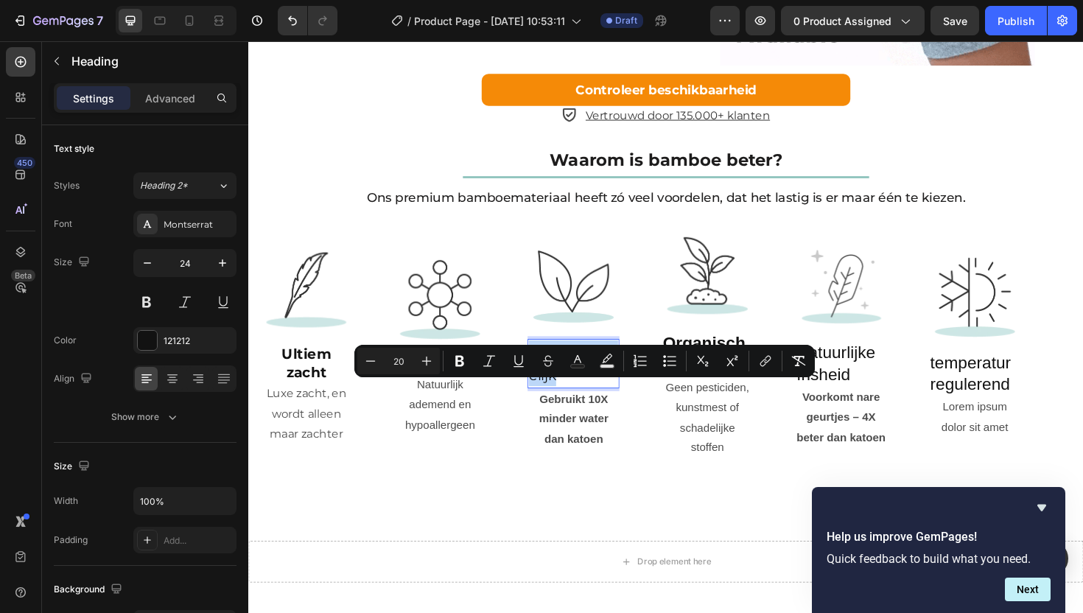
drag, startPoint x: 591, startPoint y: 441, endPoint x: 548, endPoint y: 417, distance: 49.2
click at [548, 407] on p "Milieuvriendelijk" at bounding box center [592, 382] width 94 height 49
click at [457, 364] on icon "Editor contextual toolbar" at bounding box center [459, 361] width 9 height 11
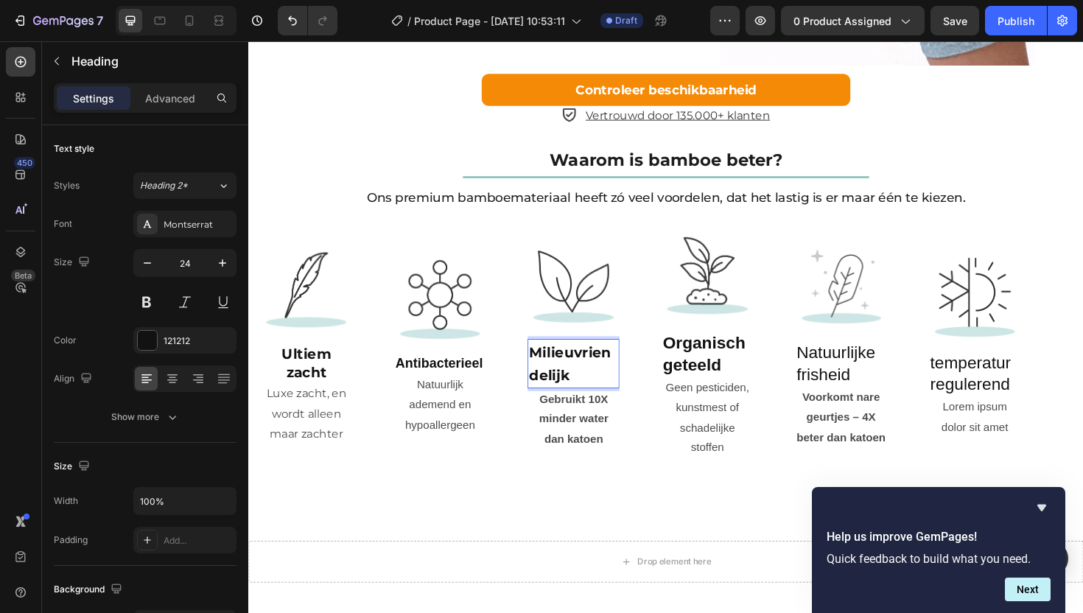
click at [548, 404] on strong "Milieuvriendelijk" at bounding box center [588, 383] width 87 height 42
click at [181, 102] on p "Advanced" at bounding box center [170, 98] width 50 height 15
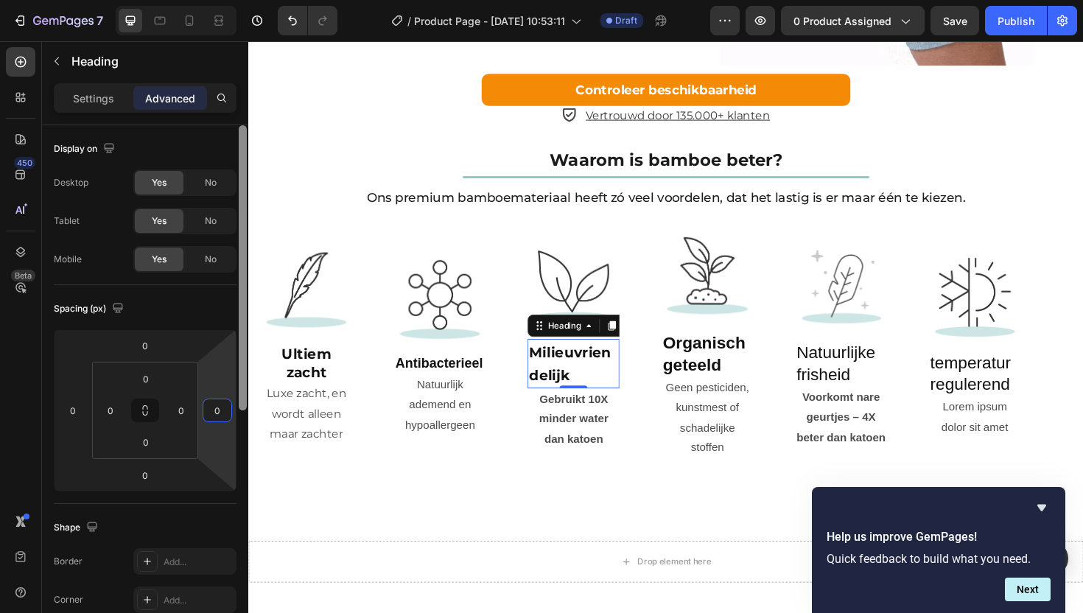
drag, startPoint x: 223, startPoint y: 434, endPoint x: 239, endPoint y: 429, distance: 16.3
click at [237, 0] on html "7 Version history / Product Page - [DATE] 10:53:11 Draft Preview 0 product assi…" at bounding box center [541, 0] width 1083 height 0
type input "2"
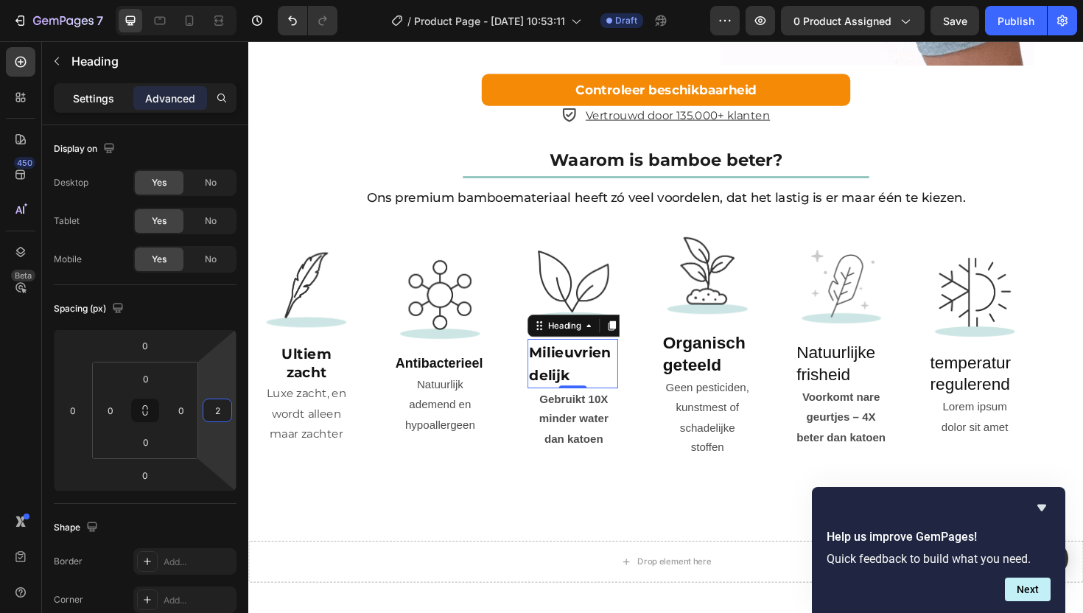
click at [105, 105] on div "Settings" at bounding box center [94, 98] width 74 height 24
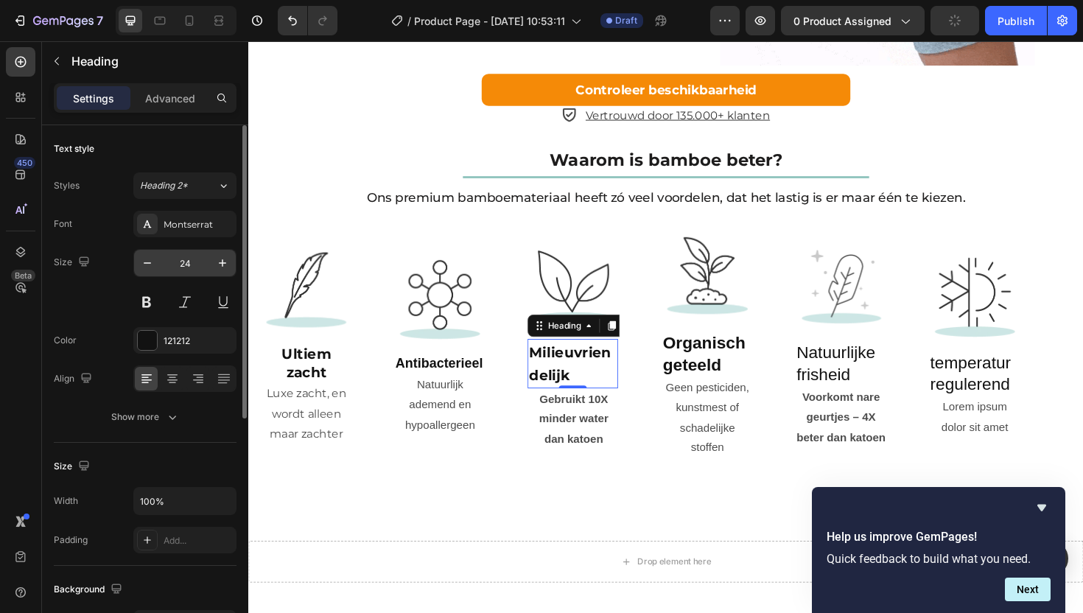
click at [189, 259] on input "24" at bounding box center [185, 263] width 49 height 27
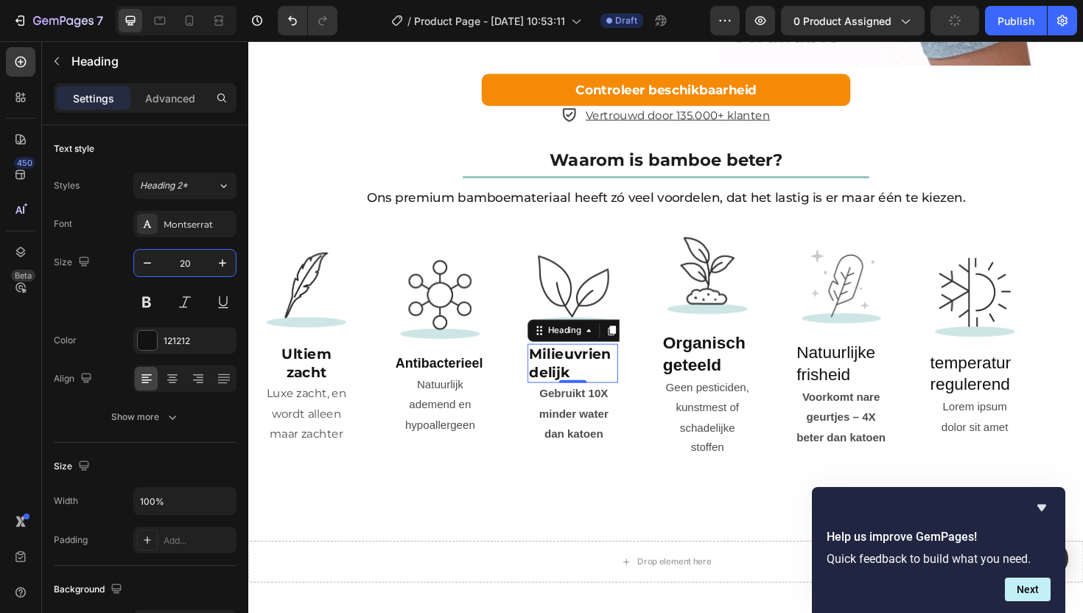
type input "20"
click at [587, 401] on strong "Milieuvriendelijk" at bounding box center [588, 382] width 87 height 37
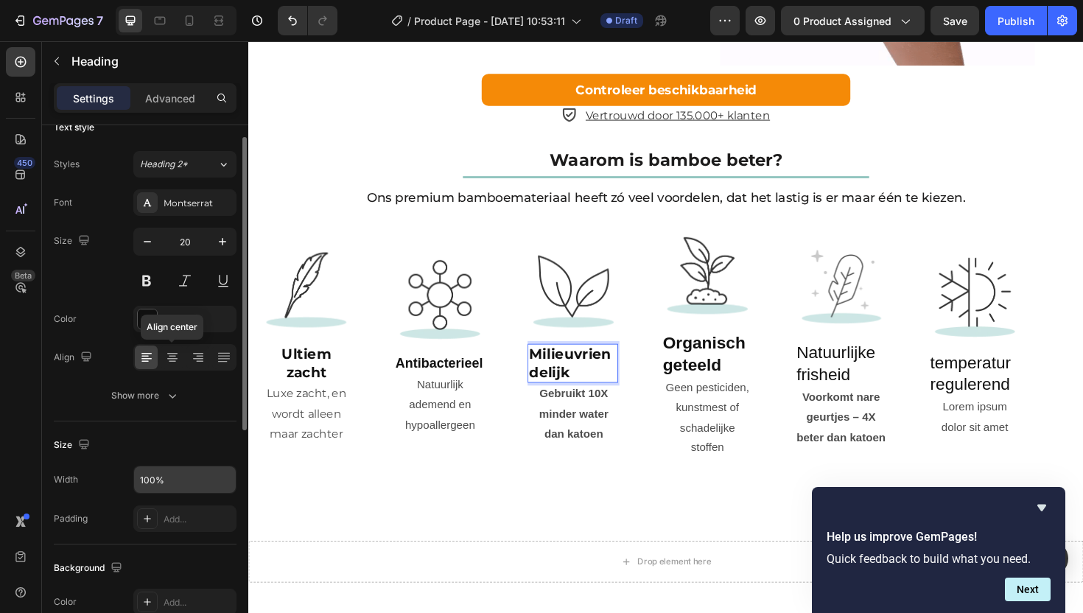
scroll to position [129, 0]
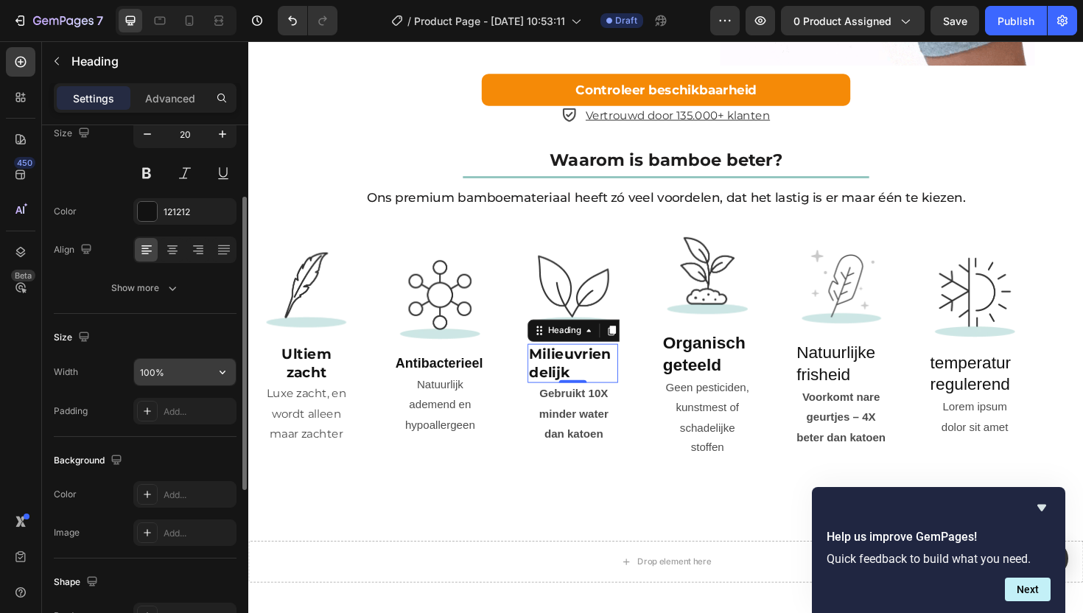
click at [181, 377] on input "100%" at bounding box center [185, 372] width 102 height 27
click at [212, 329] on div "Size" at bounding box center [145, 338] width 183 height 24
click at [224, 366] on icon "button" at bounding box center [222, 372] width 15 height 15
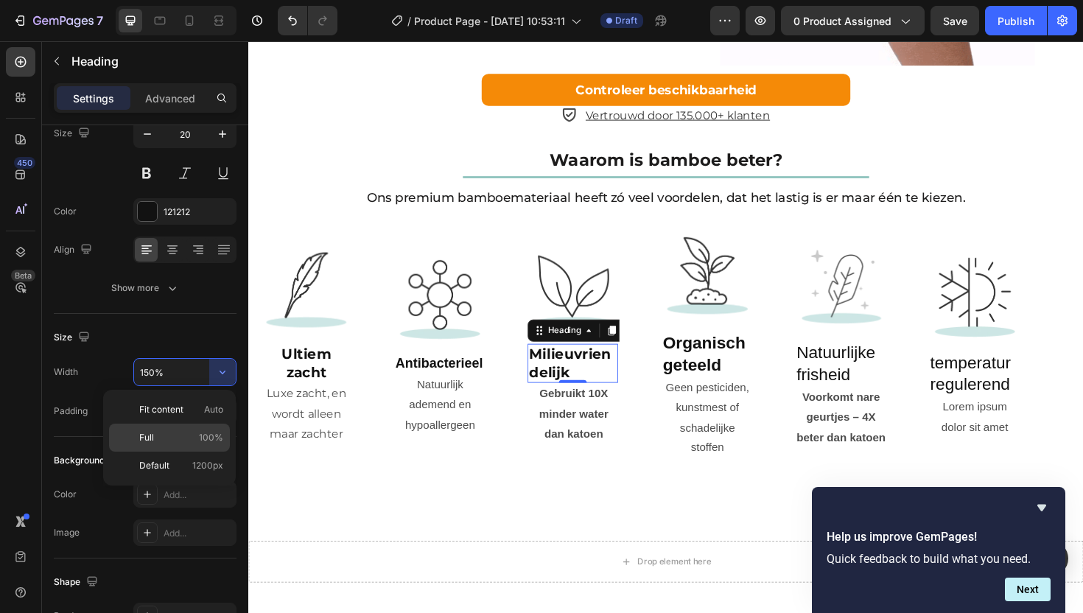
click at [193, 440] on p "Full 100%" at bounding box center [181, 437] width 84 height 13
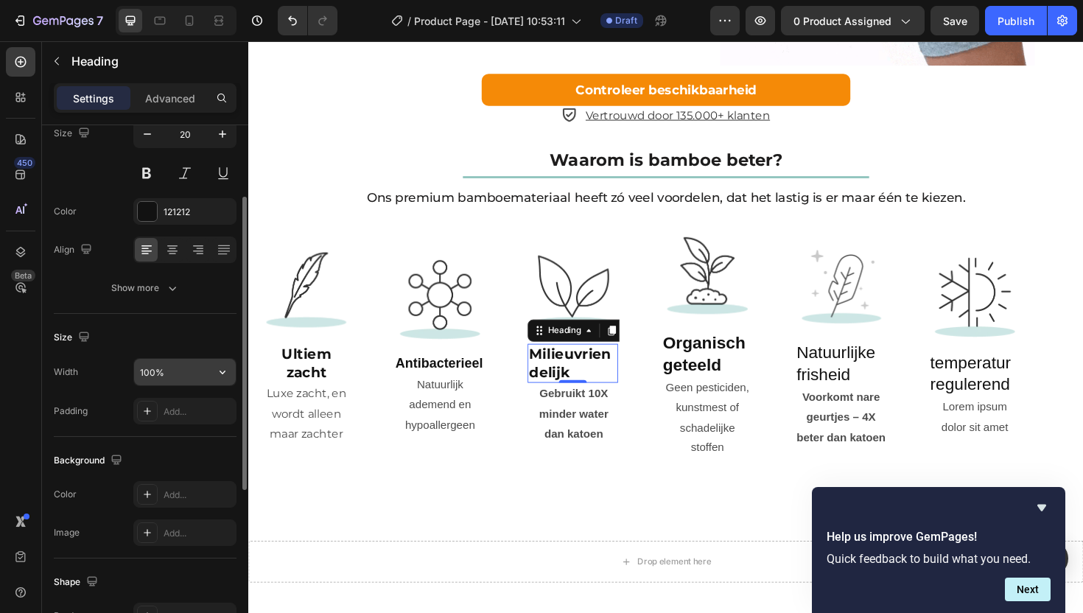
click at [216, 363] on button "button" at bounding box center [222, 372] width 27 height 27
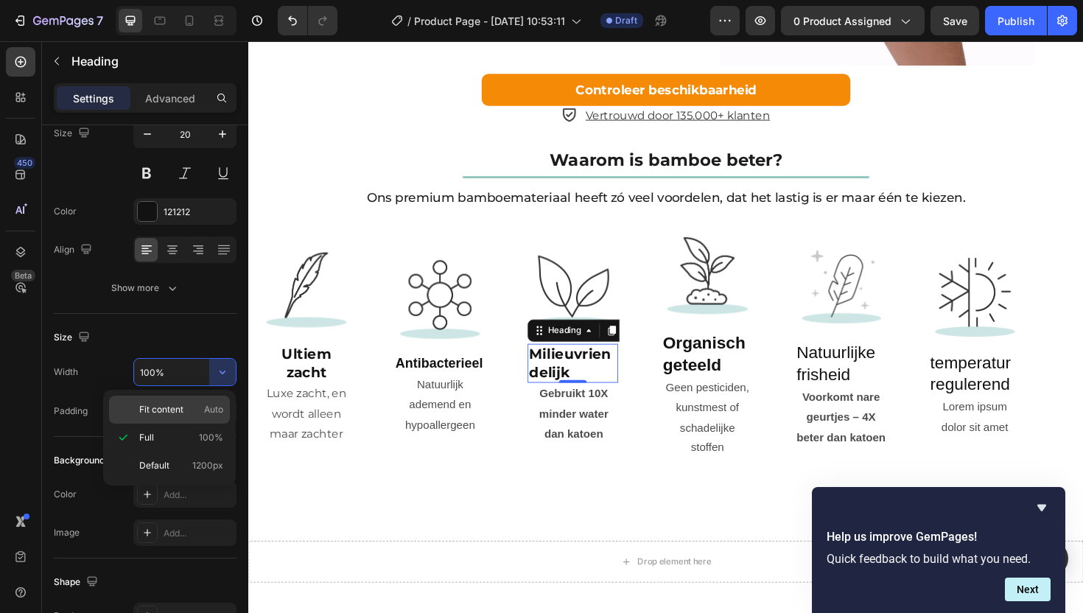
click at [178, 414] on span "Fit content" at bounding box center [161, 409] width 44 height 13
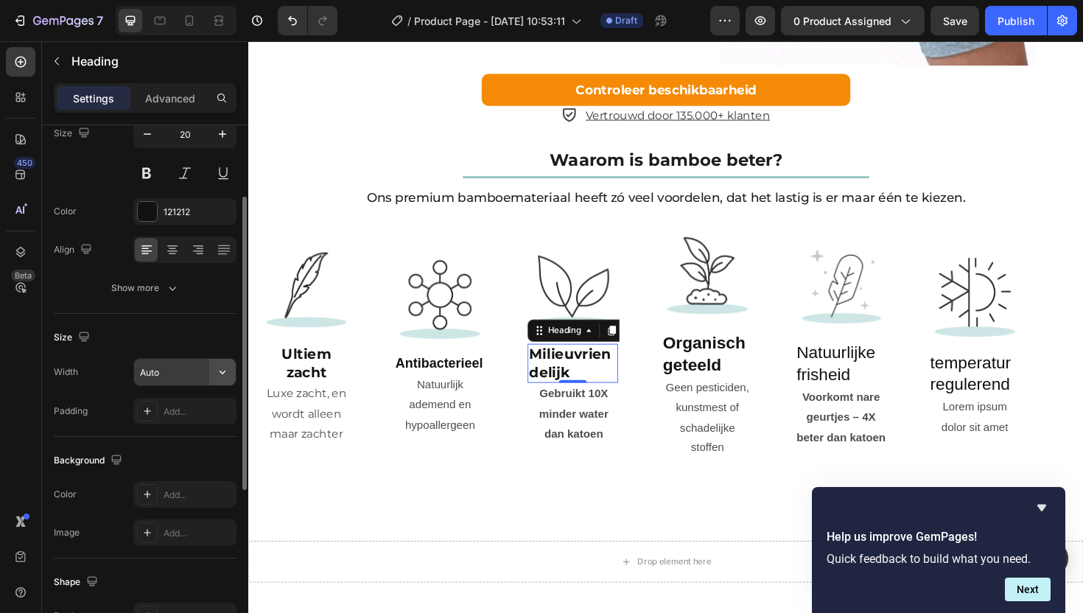
click at [227, 371] on icon "button" at bounding box center [222, 372] width 15 height 15
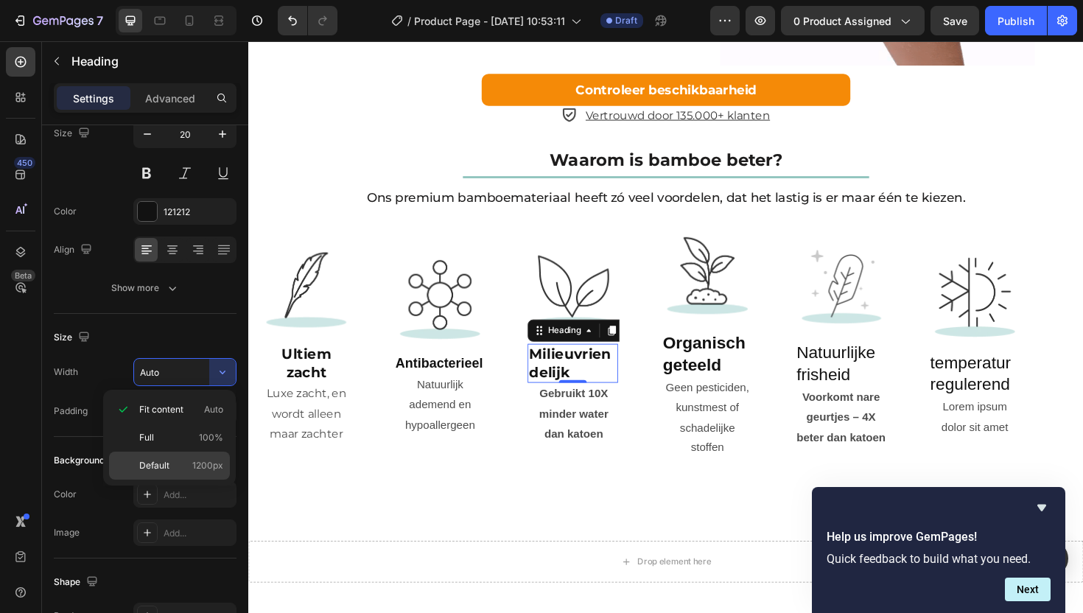
click at [189, 462] on p "Default 1200px" at bounding box center [181, 465] width 84 height 13
type input "1200"
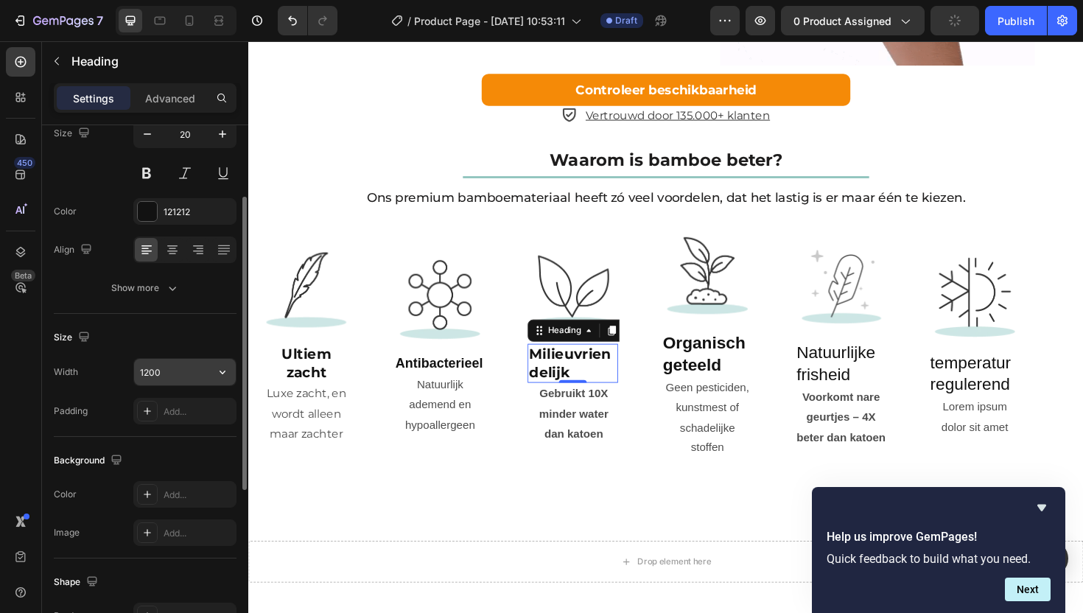
click at [181, 362] on input "1200" at bounding box center [185, 372] width 102 height 27
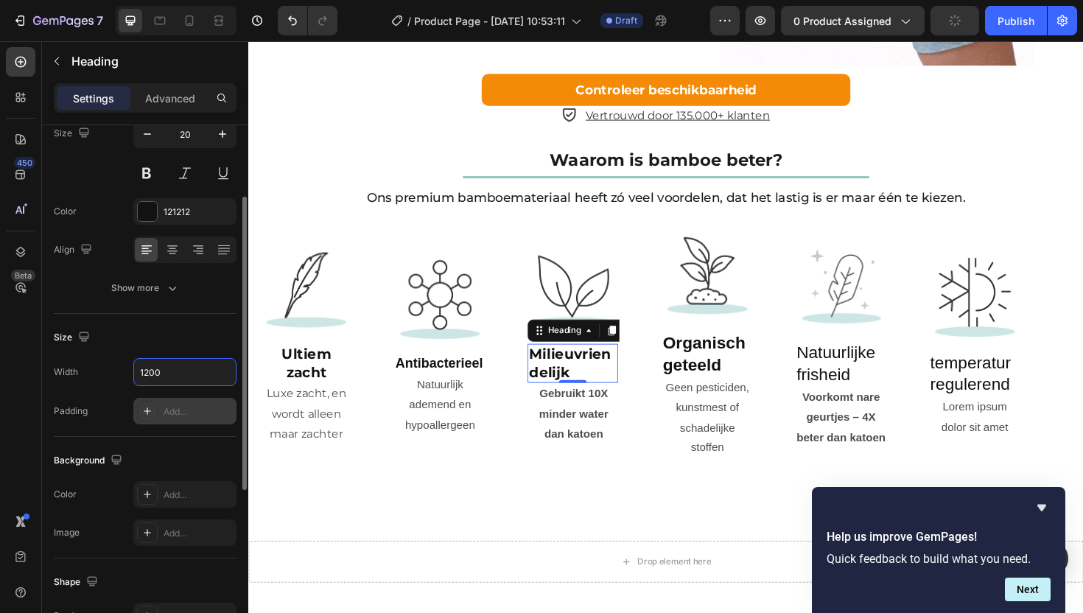
click at [178, 412] on div "Add..." at bounding box center [198, 411] width 69 height 13
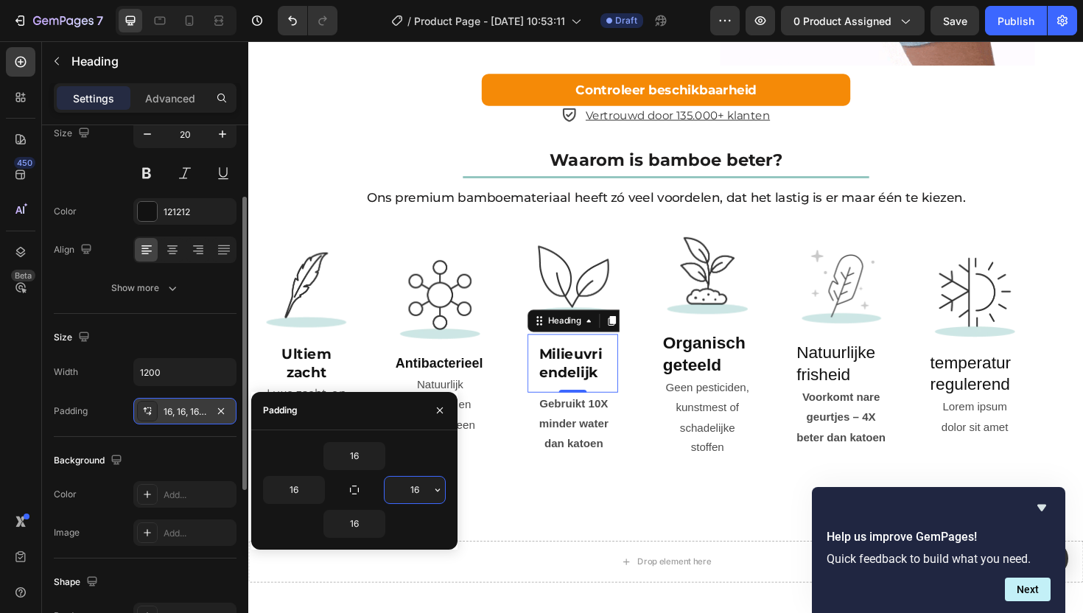
click at [417, 492] on input "16" at bounding box center [415, 490] width 60 height 27
type input "0"
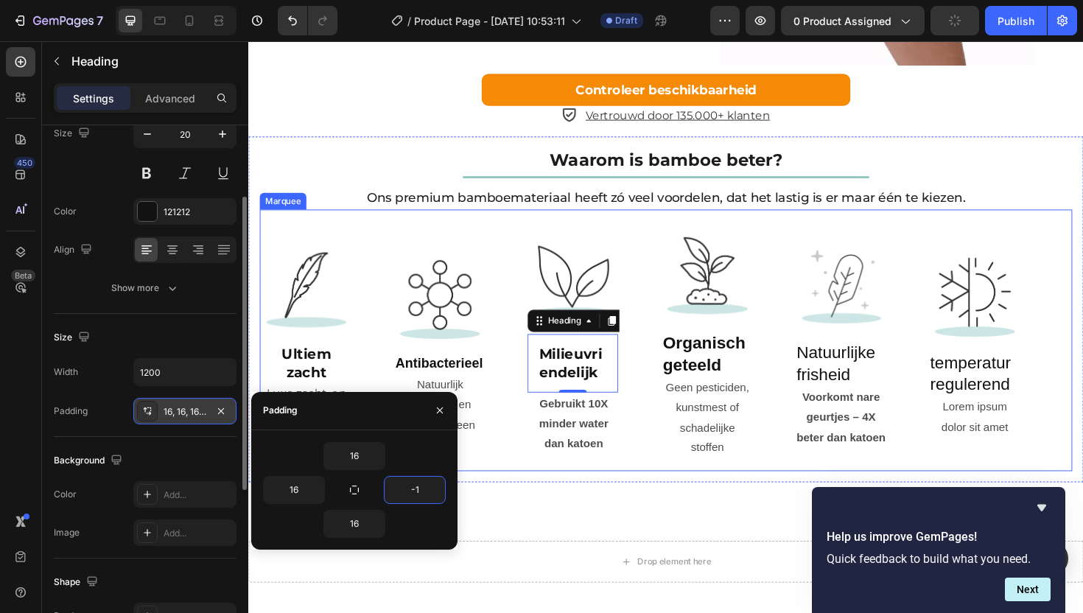
type input "-"
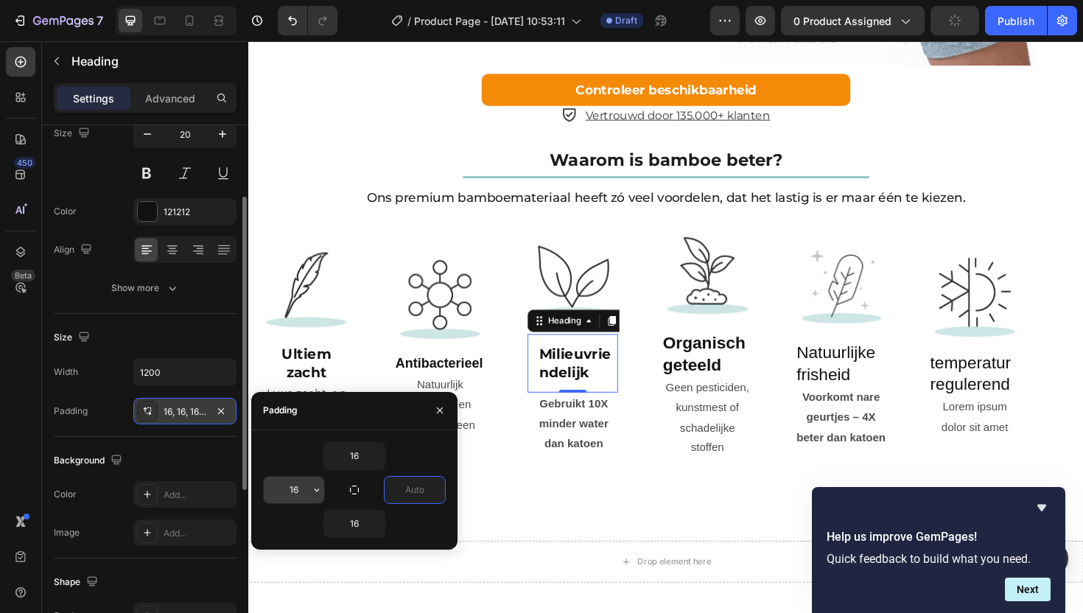
type input "0"
click at [301, 492] on input "16" at bounding box center [294, 490] width 60 height 27
type input "0"
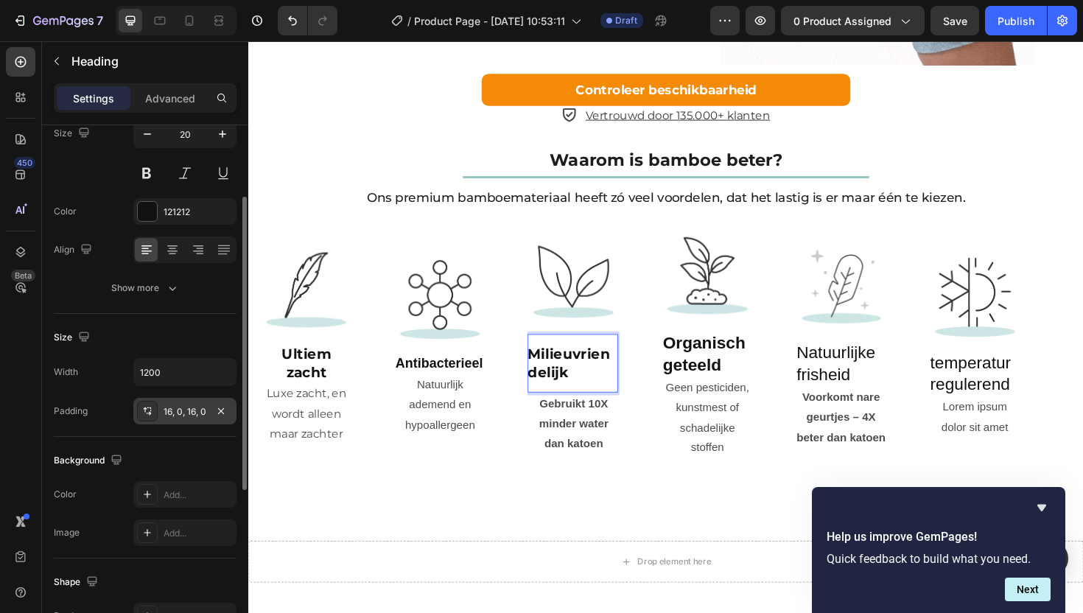
click at [639, 402] on p "Milieuvriendelijk" at bounding box center [592, 382] width 96 height 38
click at [546, 401] on strong "Milieuvriendelijk" at bounding box center [587, 382] width 87 height 37
drag, startPoint x: 547, startPoint y: 431, endPoint x: 560, endPoint y: 438, distance: 14.8
click at [548, 401] on strong "Milieuvriendelijk" at bounding box center [587, 382] width 87 height 37
click at [551, 401] on strong "Milieuvriendelijk" at bounding box center [587, 382] width 87 height 37
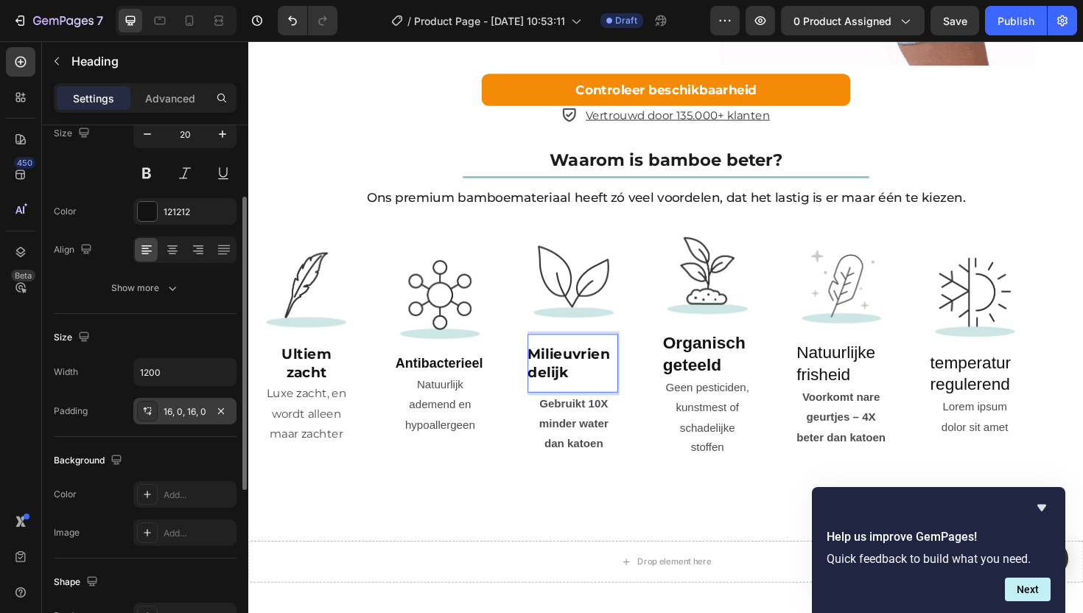
click at [545, 401] on strong "Milieuvriendelijk" at bounding box center [587, 382] width 87 height 37
click at [550, 401] on strong "Milieuvriendelijk" at bounding box center [587, 382] width 87 height 37
click at [547, 401] on strong "Milieuvriendelijk" at bounding box center [587, 382] width 87 height 37
click at [587, 402] on p "Milieuvriendelijk" at bounding box center [592, 382] width 96 height 38
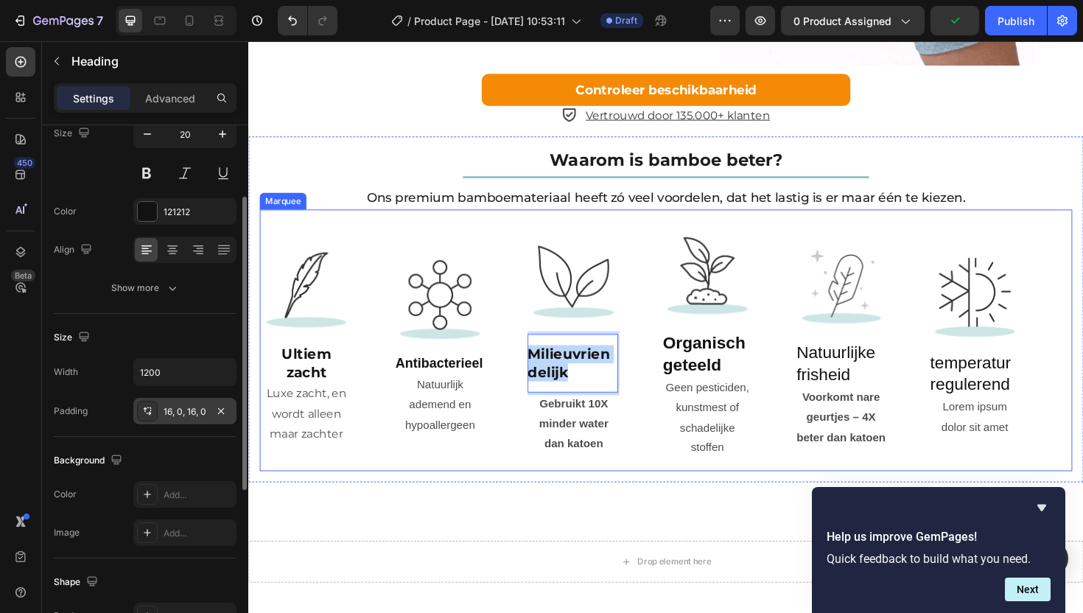
drag, startPoint x: 592, startPoint y: 433, endPoint x: 536, endPoint y: 405, distance: 63.0
click at [536, 405] on div "Image ⁠⁠⁠⁠⁠⁠⁠ Ultiem zacht Heading Luxe zacht, en wordt alleen maar zachter Tex…" at bounding box center [686, 358] width 850 height 252
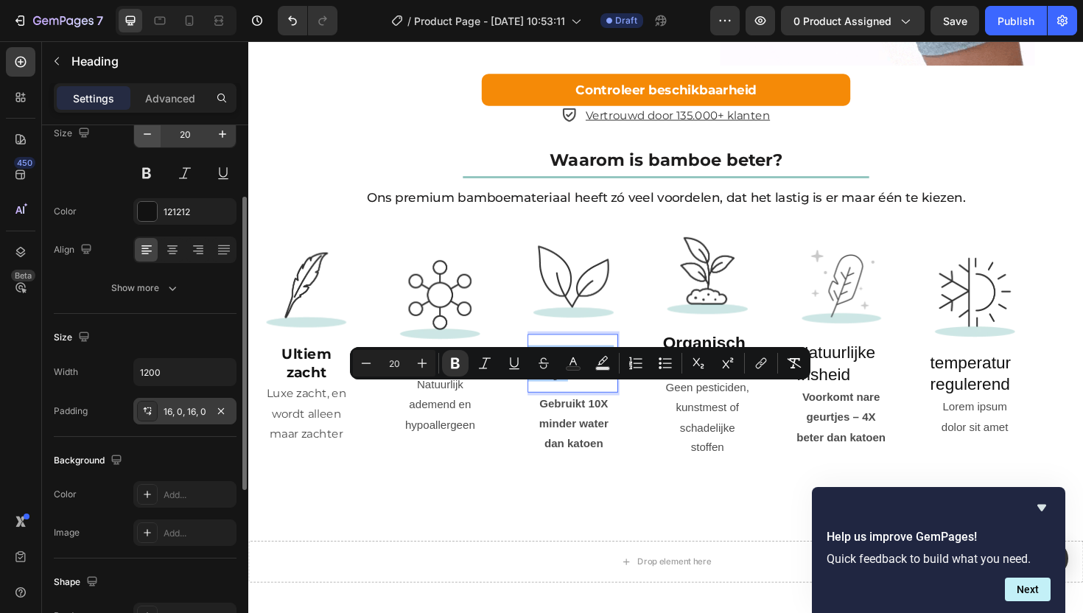
click at [154, 144] on button "button" at bounding box center [147, 134] width 27 height 27
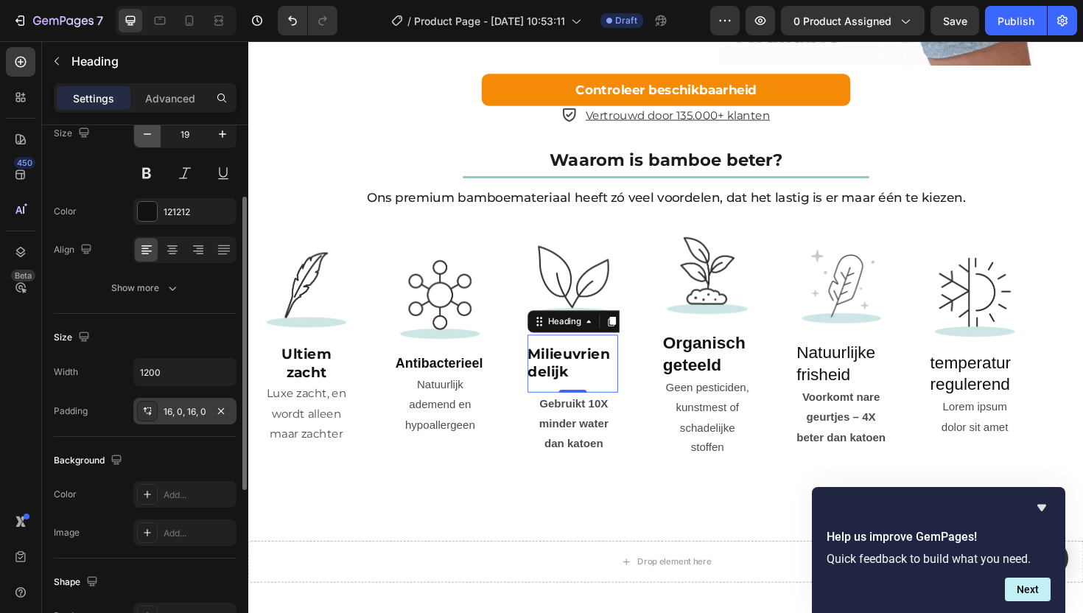
click at [155, 144] on button "button" at bounding box center [147, 134] width 27 height 27
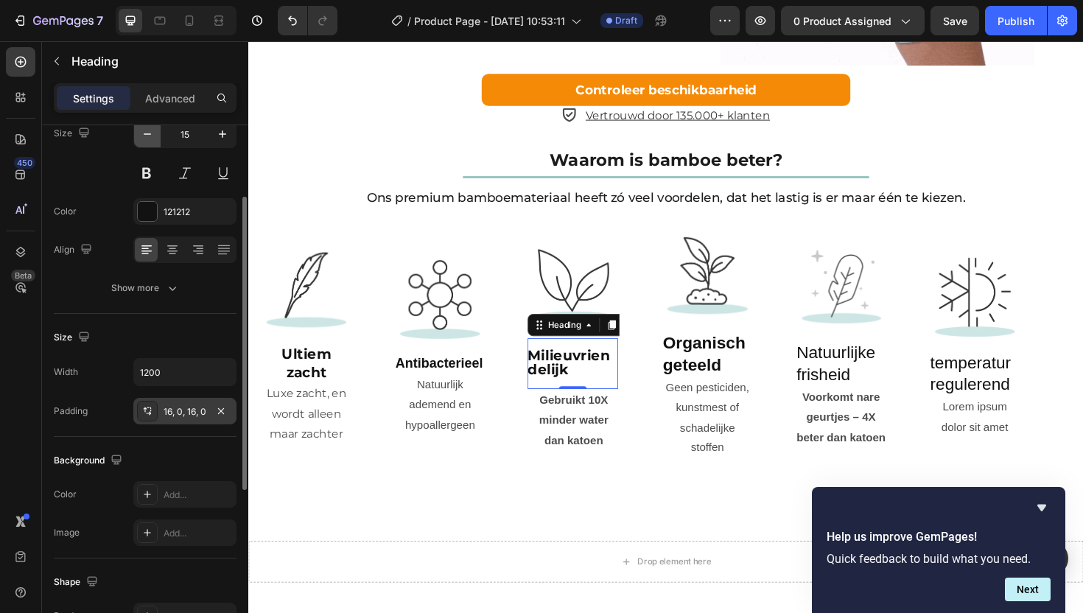
click at [155, 144] on button "button" at bounding box center [147, 134] width 27 height 27
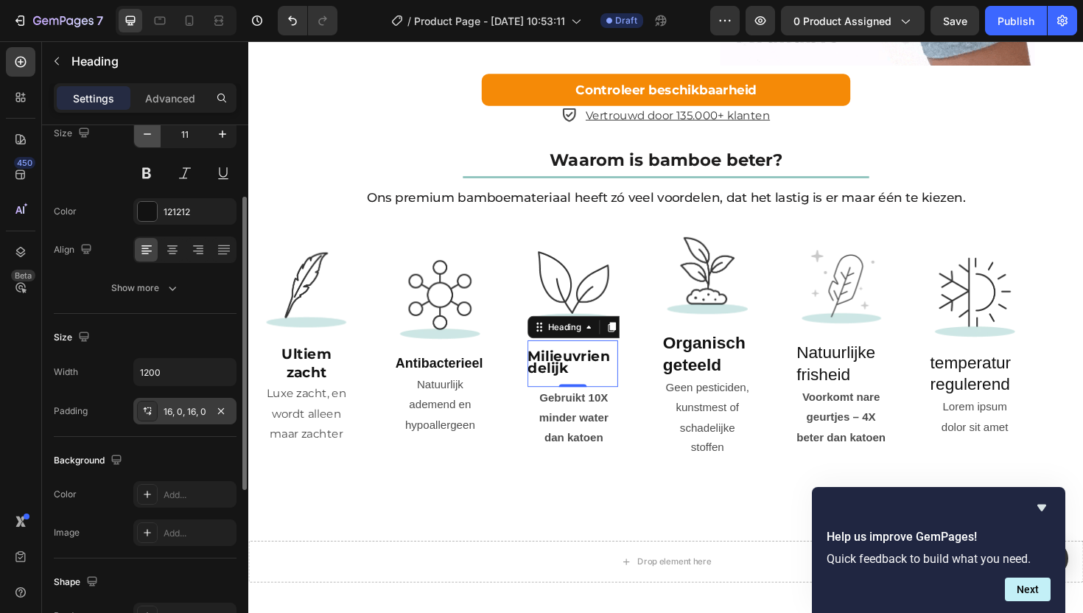
click at [155, 144] on button "button" at bounding box center [147, 134] width 27 height 27
click at [154, 144] on button "button" at bounding box center [147, 134] width 27 height 27
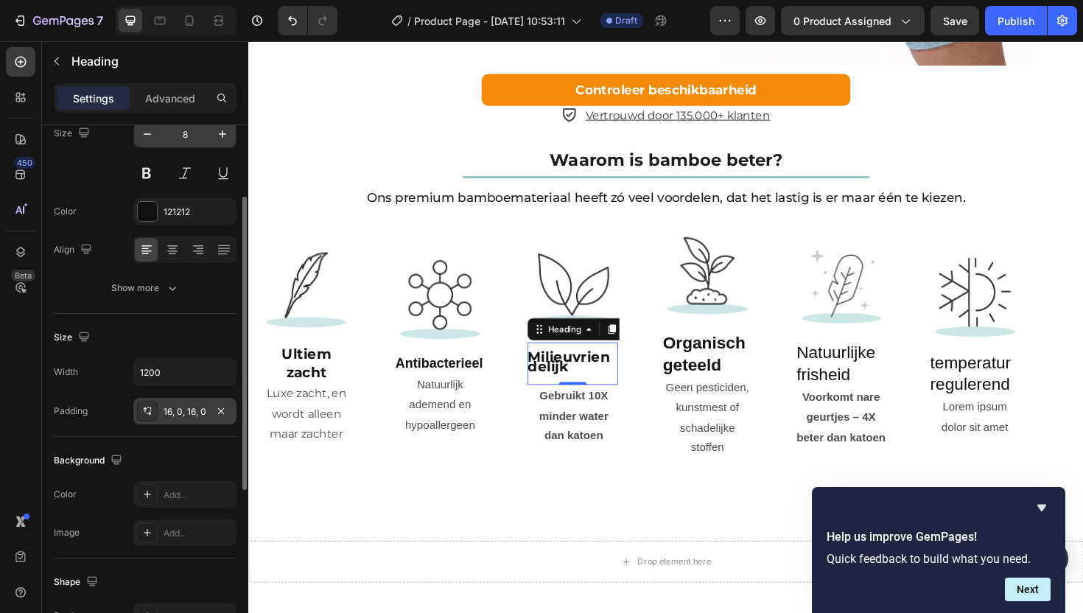
click at [180, 136] on input "8" at bounding box center [185, 134] width 49 height 27
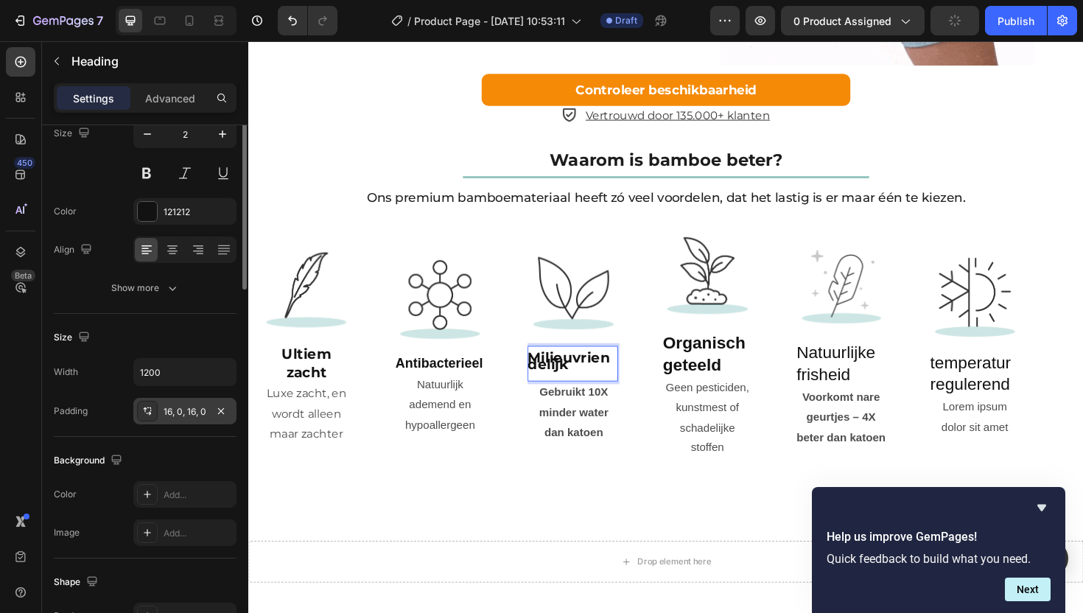
scroll to position [0, 0]
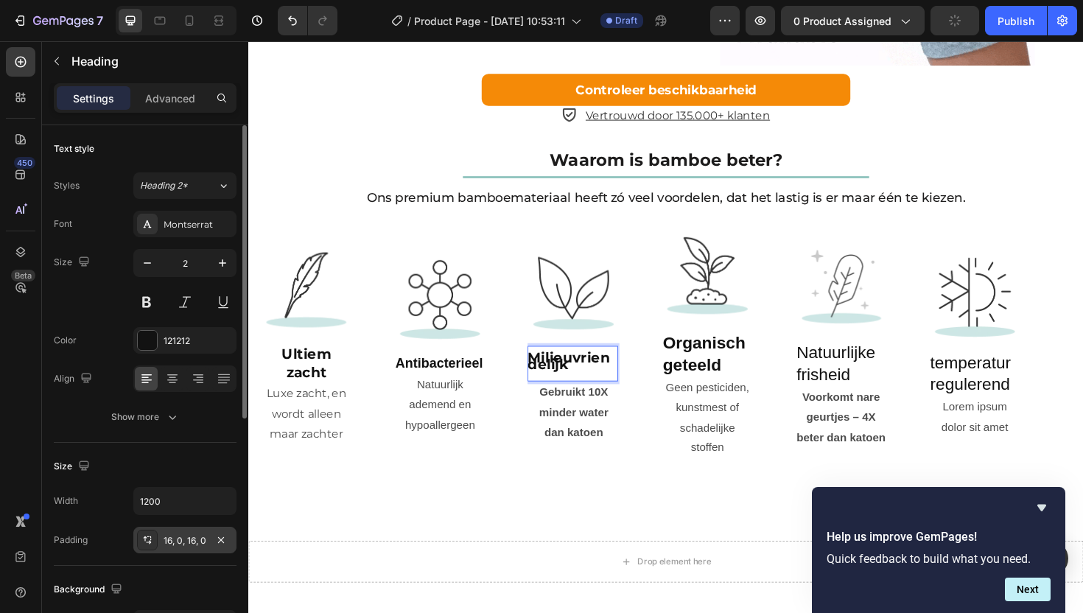
click at [579, 393] on strong "Milieuvriendelijk" at bounding box center [587, 380] width 87 height 25
click at [218, 259] on icon "button" at bounding box center [222, 263] width 15 height 15
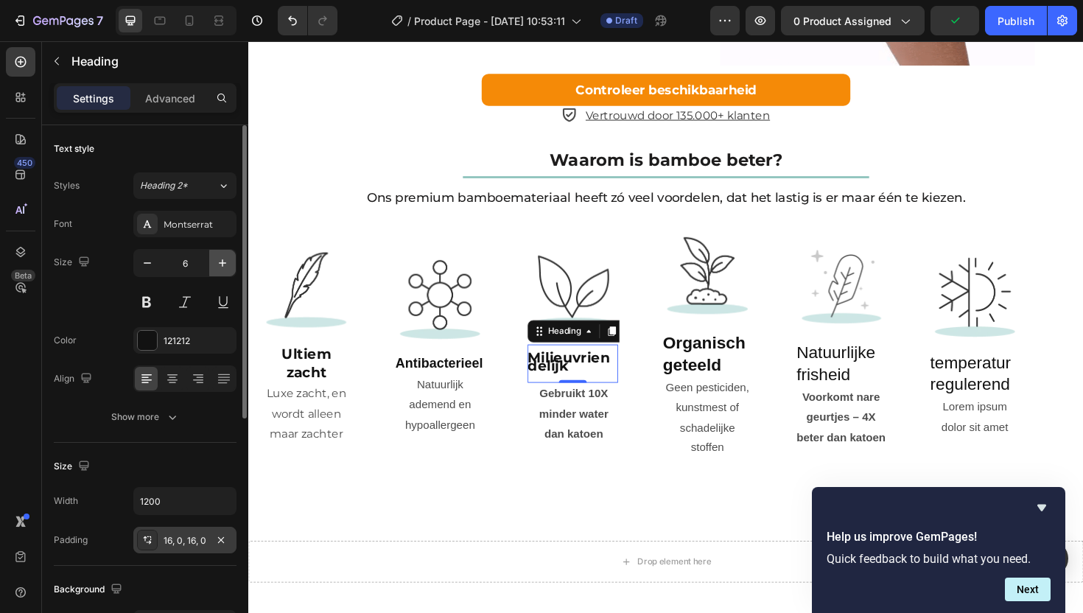
click at [218, 259] on icon "button" at bounding box center [222, 263] width 15 height 15
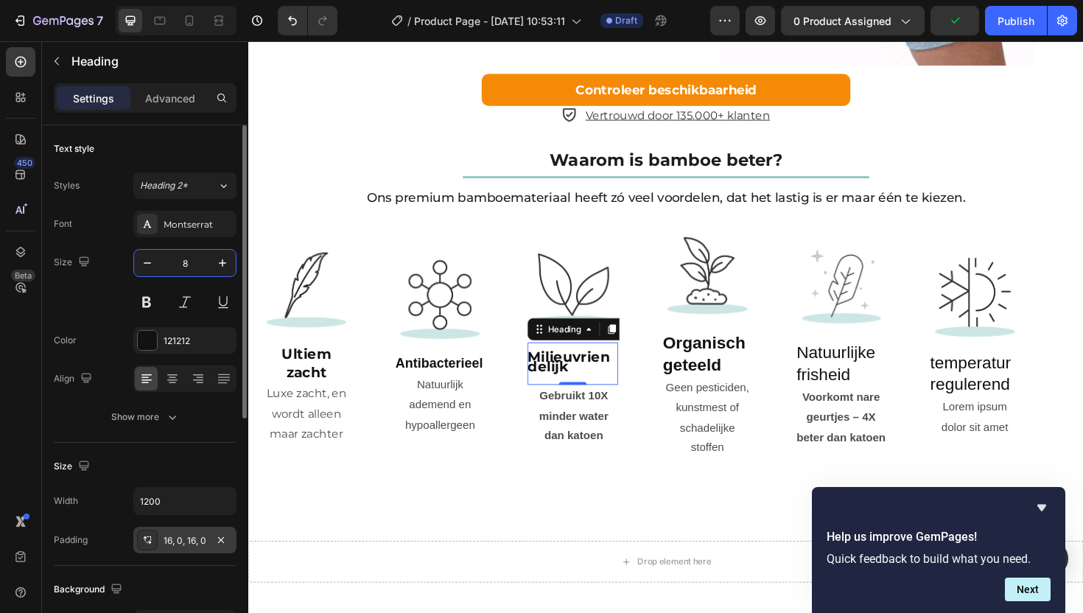
click at [189, 259] on input "8" at bounding box center [185, 263] width 49 height 27
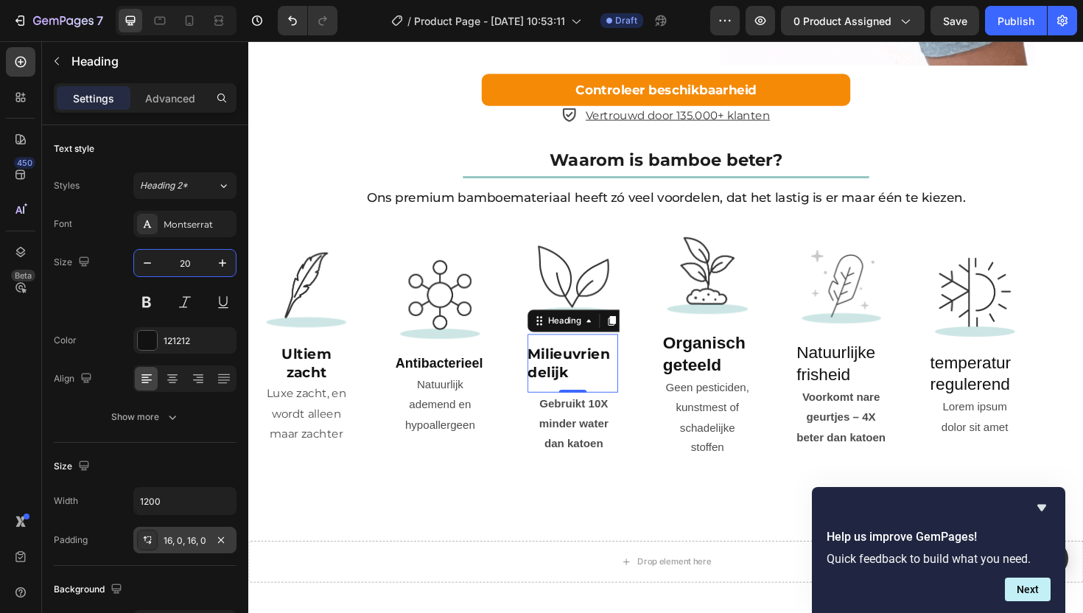
type input "20"
click at [598, 401] on strong "Milieuvriendelijk" at bounding box center [587, 382] width 87 height 37
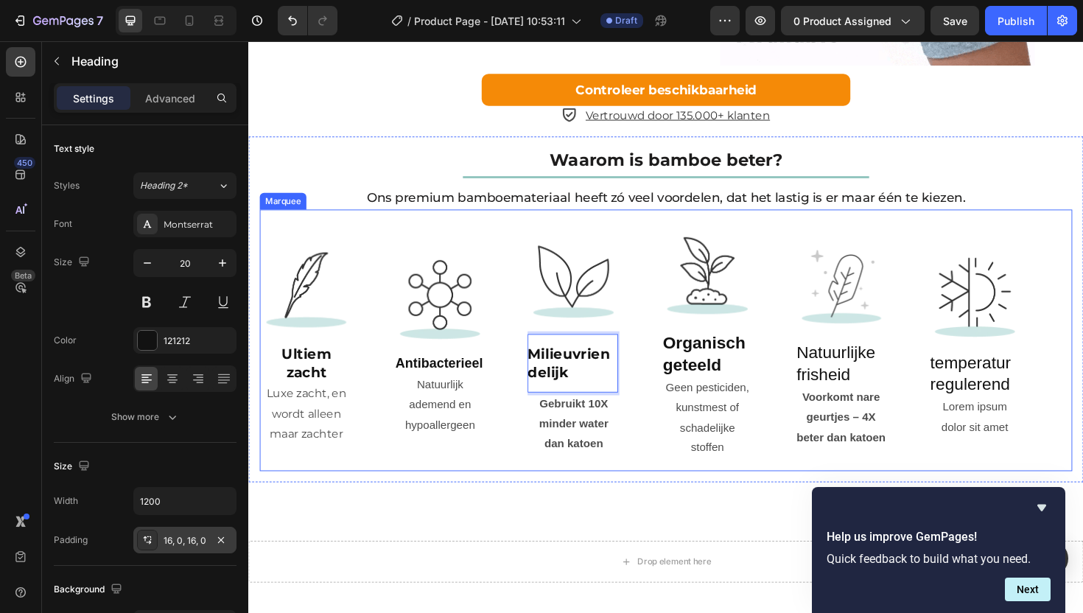
click at [542, 434] on div "Image ⁠⁠⁠⁠⁠⁠⁠ Antibacterieel Heading Natuurlijk ademend en hypoallergeen Text B…" at bounding box center [473, 358] width 142 height 204
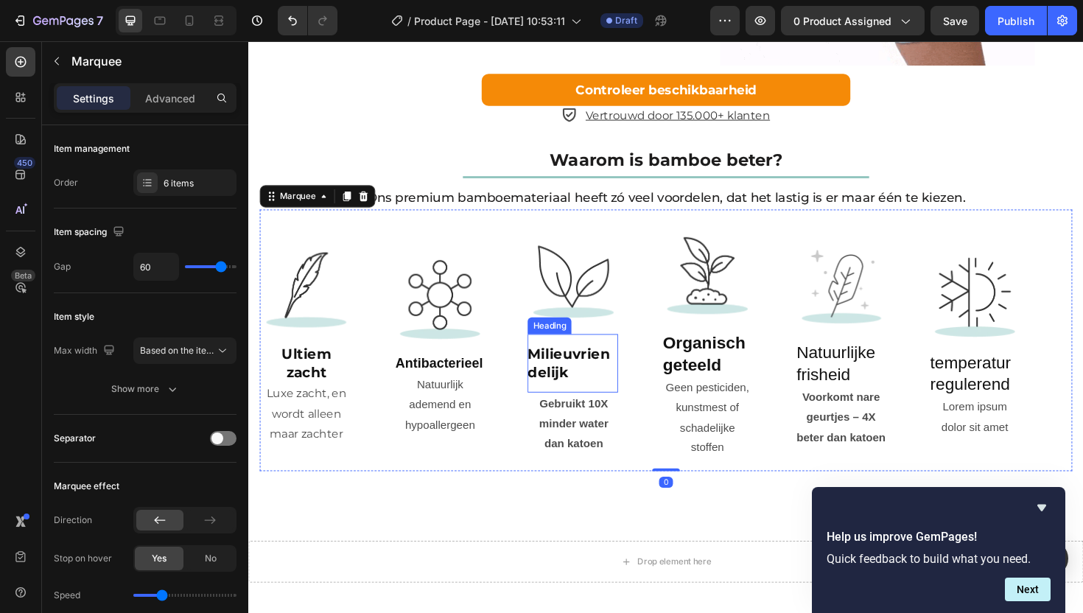
click at [551, 401] on strong "Milieuvriendelijk" at bounding box center [587, 382] width 87 height 37
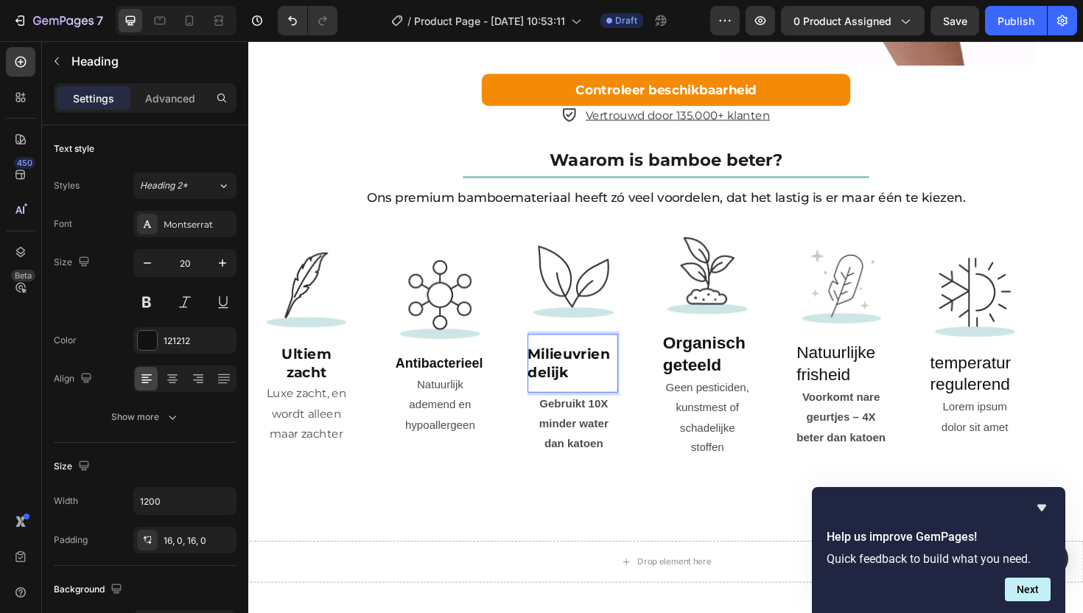
click at [547, 401] on strong "Milieuvriendelijk" at bounding box center [587, 382] width 87 height 37
click at [586, 401] on strong "Milieuvriendelijk" at bounding box center [587, 382] width 87 height 37
click at [730, 394] on strong "Organisch geteeld" at bounding box center [731, 372] width 88 height 43
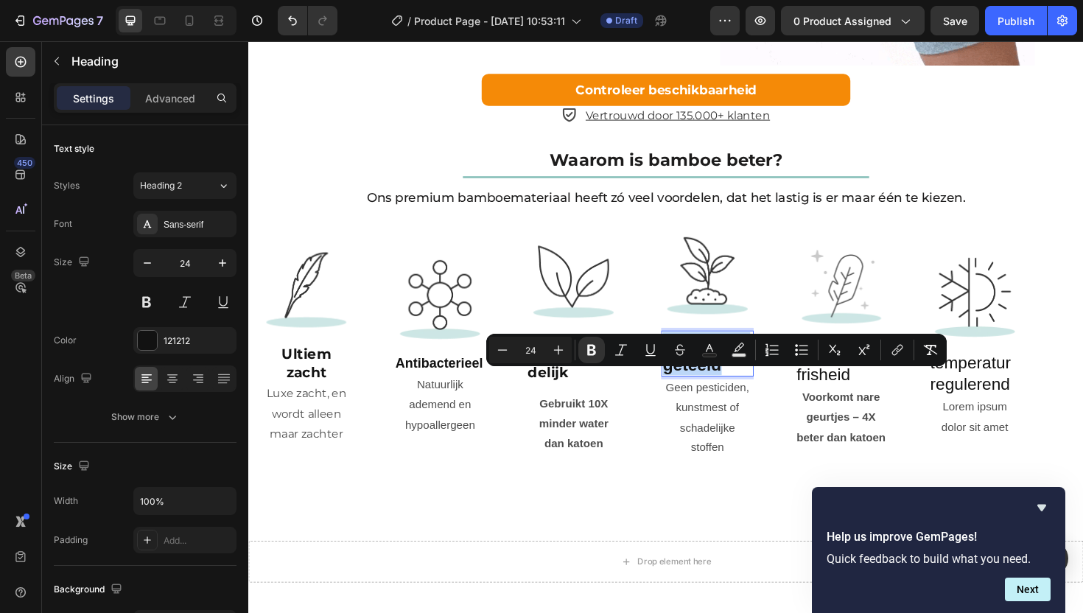
drag, startPoint x: 752, startPoint y: 424, endPoint x: 686, endPoint y: 402, distance: 69.0
click at [195, 265] on input "24" at bounding box center [185, 263] width 49 height 27
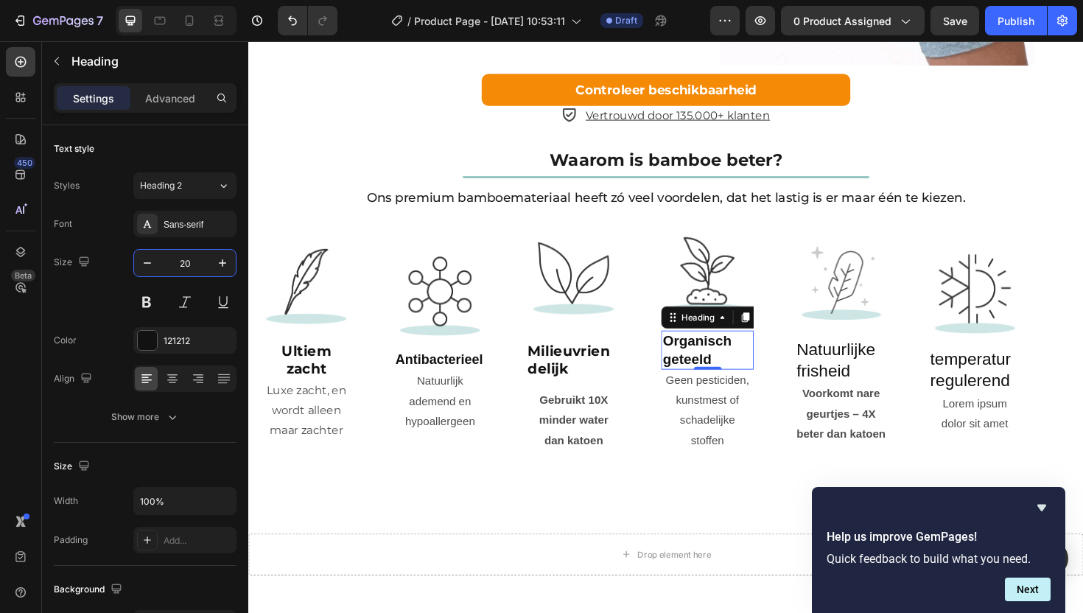
type input "20"
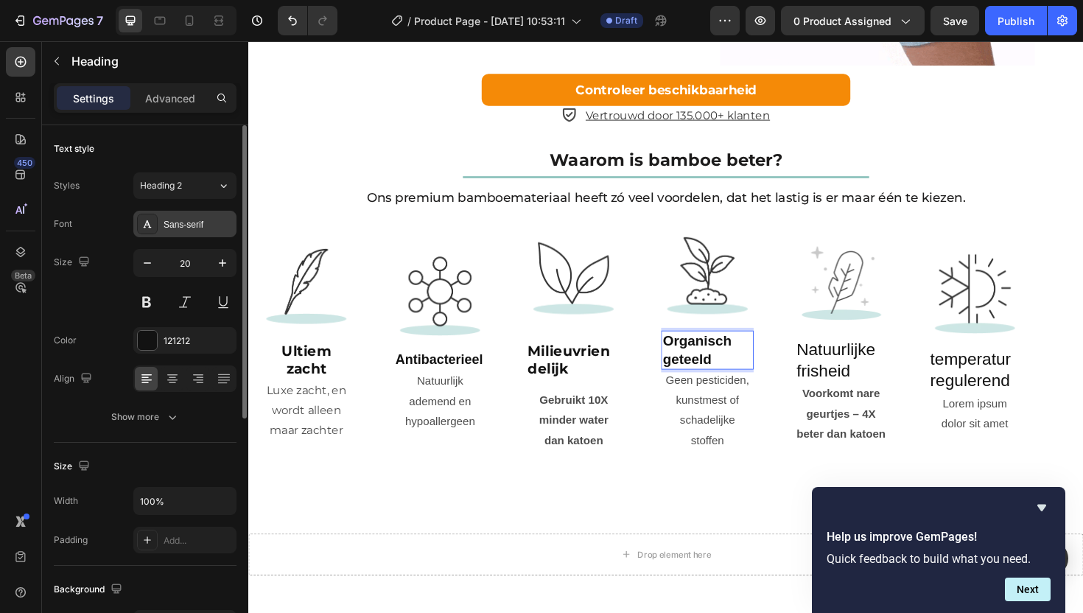
click at [175, 219] on div "Sans-serif" at bounding box center [198, 224] width 69 height 13
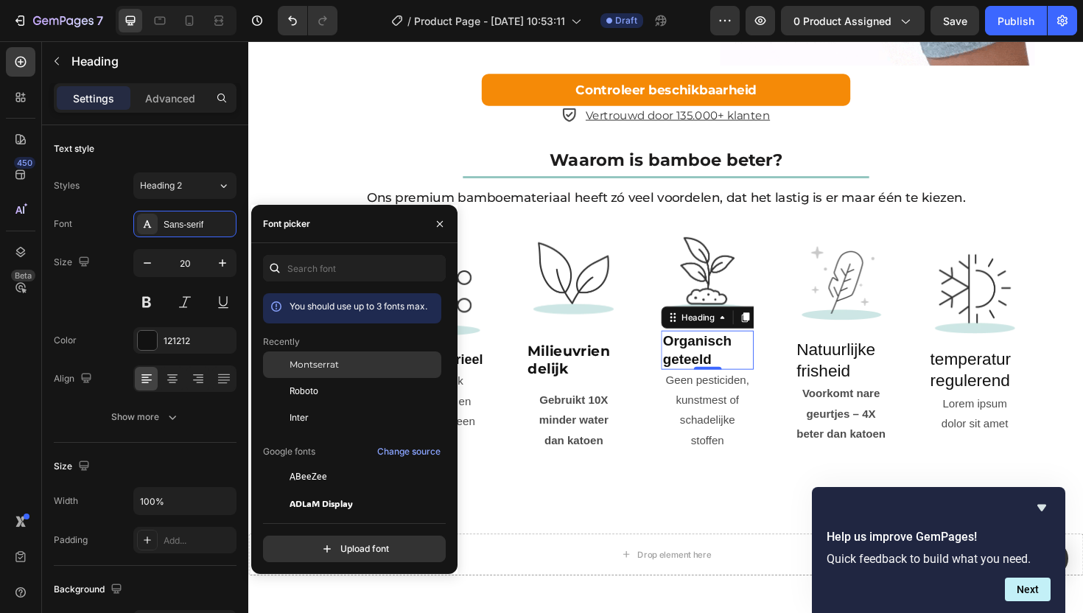
click at [340, 365] on div "Montserrat" at bounding box center [364, 364] width 149 height 13
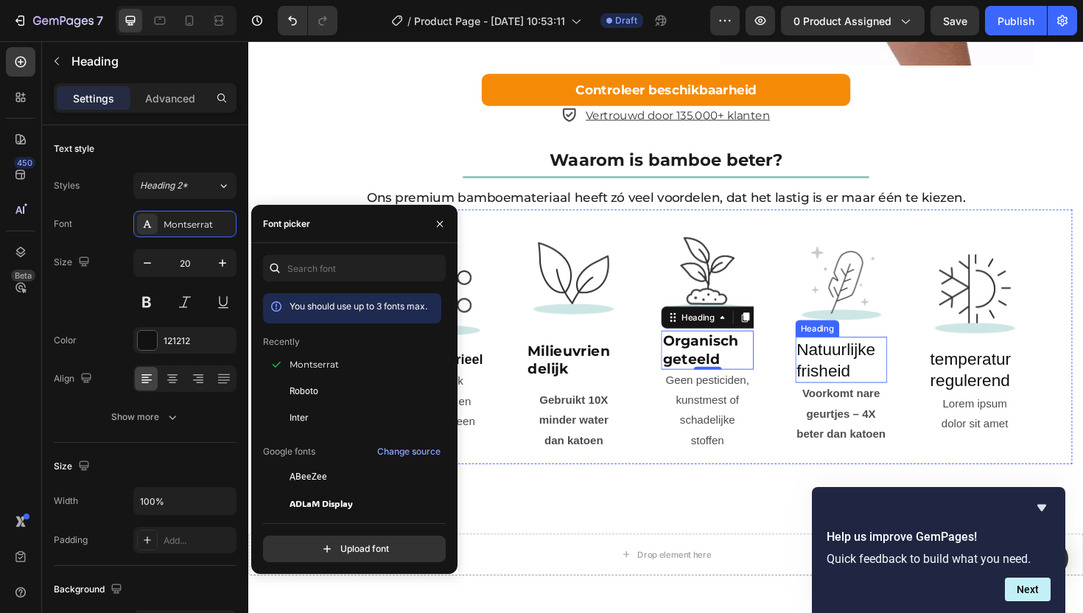
click at [842, 402] on p "Natuurlijke frisheid" at bounding box center [876, 379] width 94 height 46
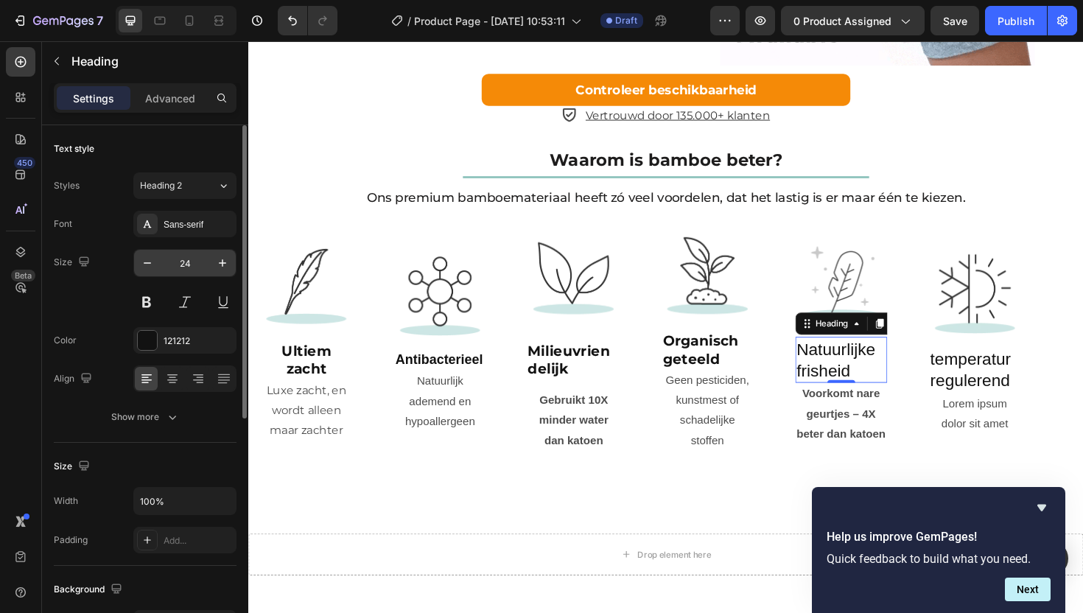
click at [187, 261] on input "24" at bounding box center [185, 263] width 49 height 27
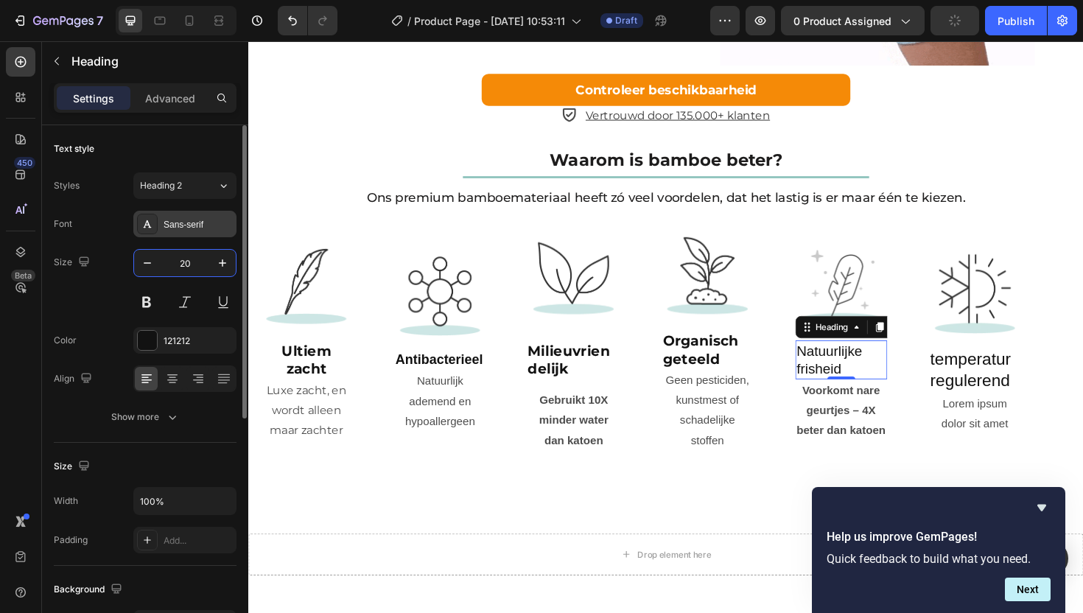
type input "20"
click at [175, 221] on div "Sans-serif" at bounding box center [198, 224] width 69 height 13
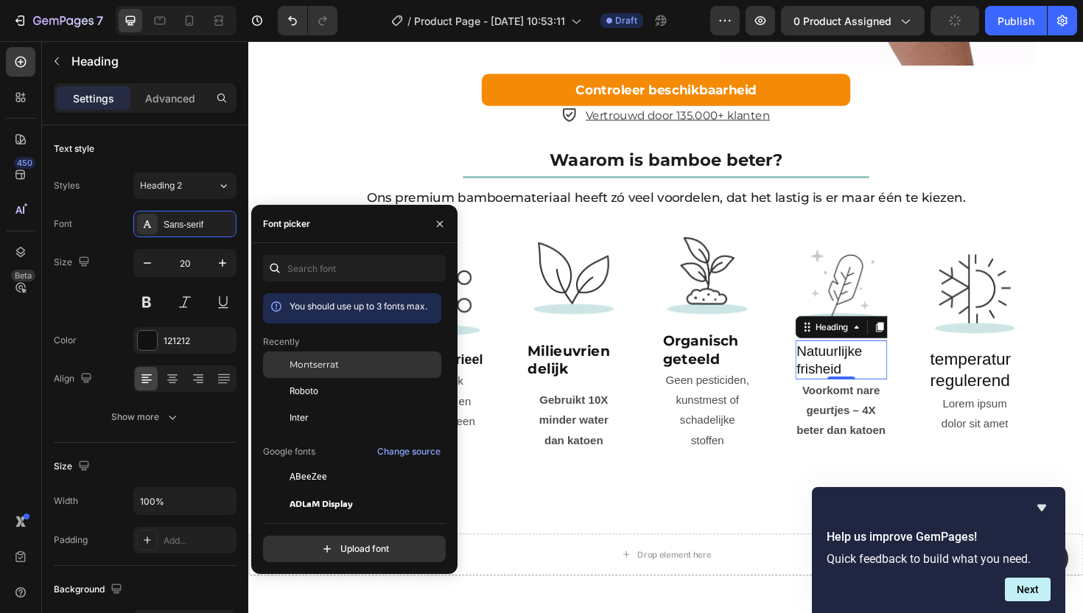
click at [319, 368] on span "Montserrat" at bounding box center [314, 364] width 49 height 13
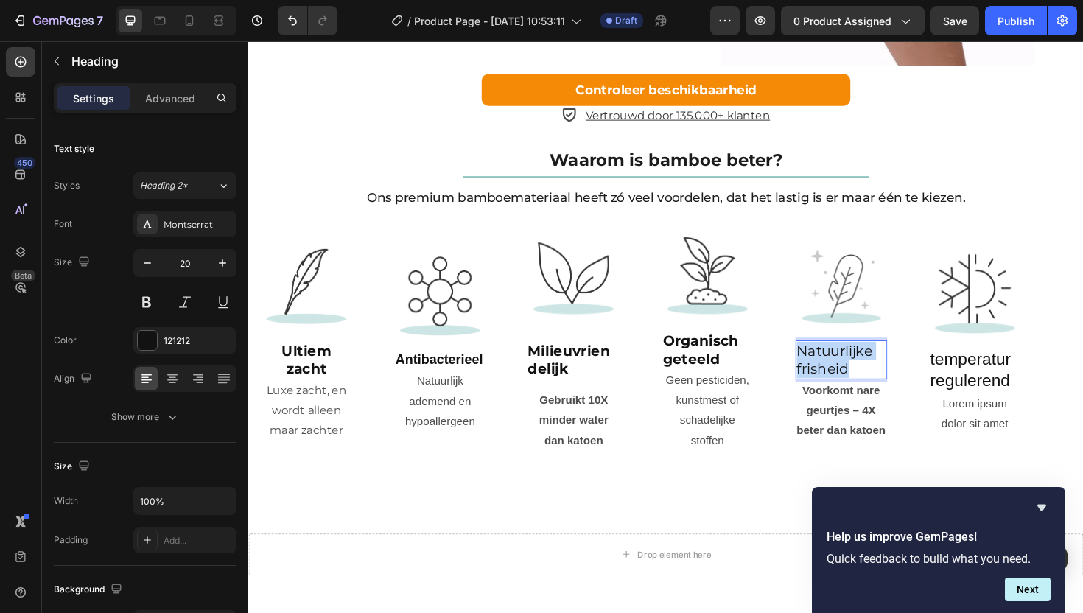
drag, startPoint x: 888, startPoint y: 430, endPoint x: 831, endPoint y: 409, distance: 60.6
click at [831, 398] on p "Natuurlijke frisheid" at bounding box center [876, 379] width 94 height 38
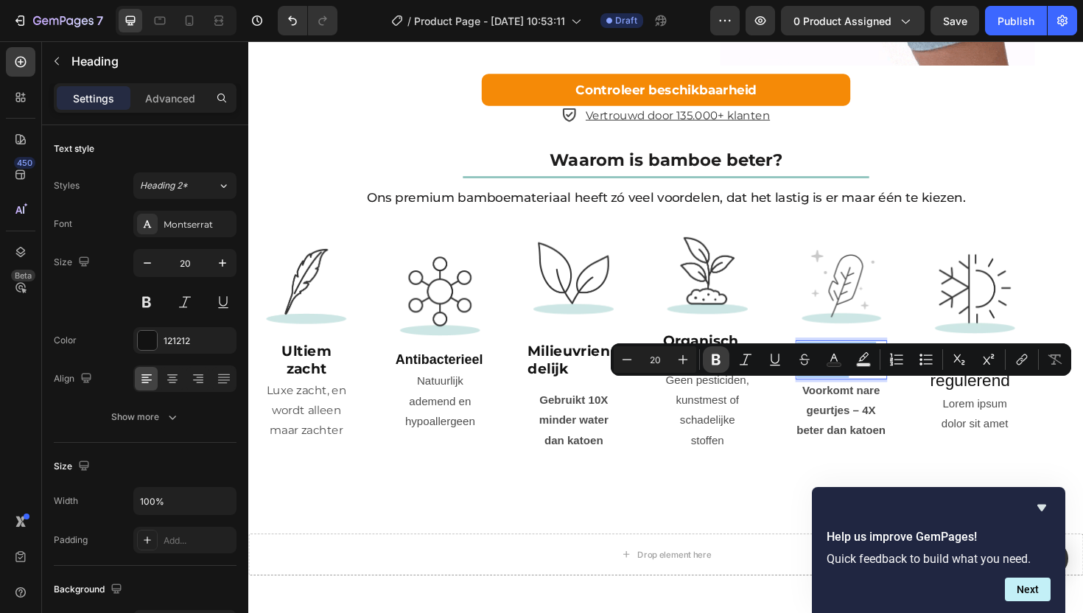
click at [709, 352] on button "Bold" at bounding box center [716, 359] width 27 height 27
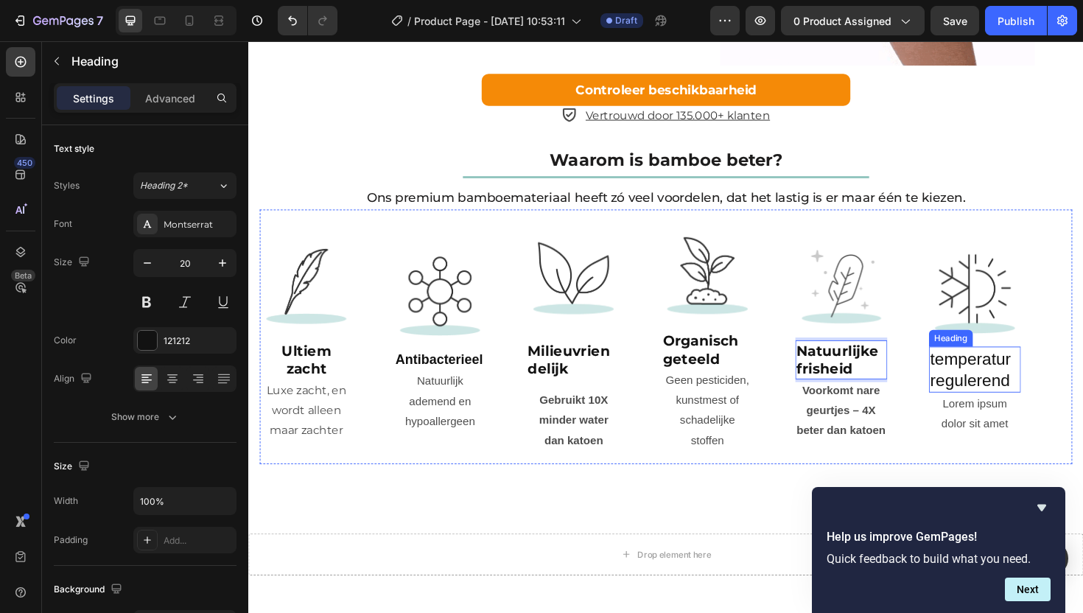
click at [999, 412] on p "temperatur regulerend" at bounding box center [1018, 389] width 94 height 46
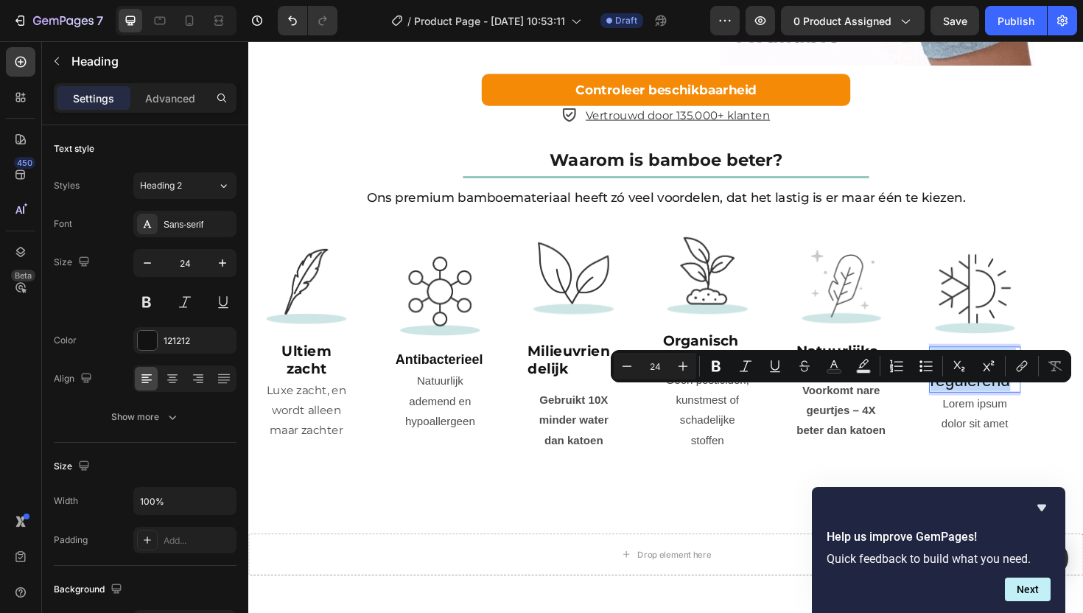
drag, startPoint x: 1057, startPoint y: 441, endPoint x: 971, endPoint y: 422, distance: 87.5
click at [971, 412] on p "temperatur regulerend" at bounding box center [1018, 389] width 94 height 46
click at [656, 370] on input "24" at bounding box center [654, 366] width 29 height 18
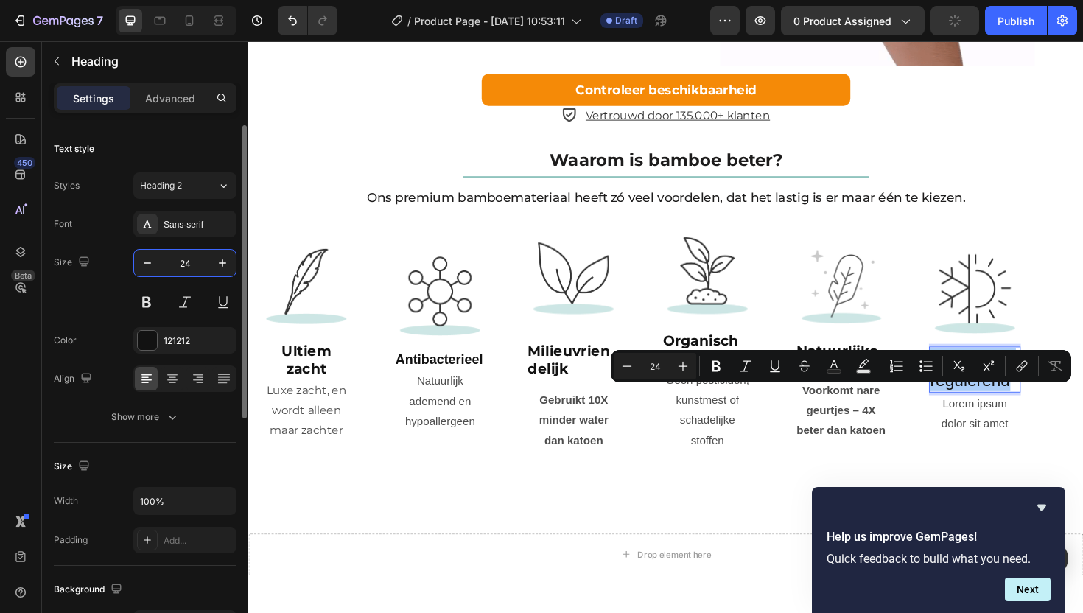
click at [190, 257] on input "24" at bounding box center [185, 263] width 49 height 27
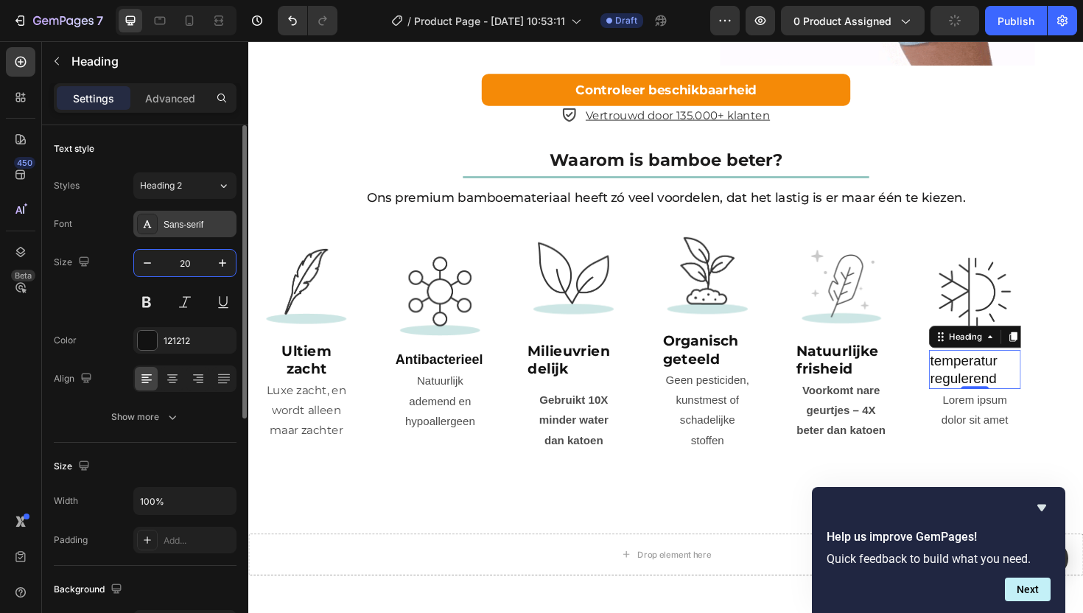
type input "20"
click at [170, 222] on div "Sans-serif" at bounding box center [198, 224] width 69 height 13
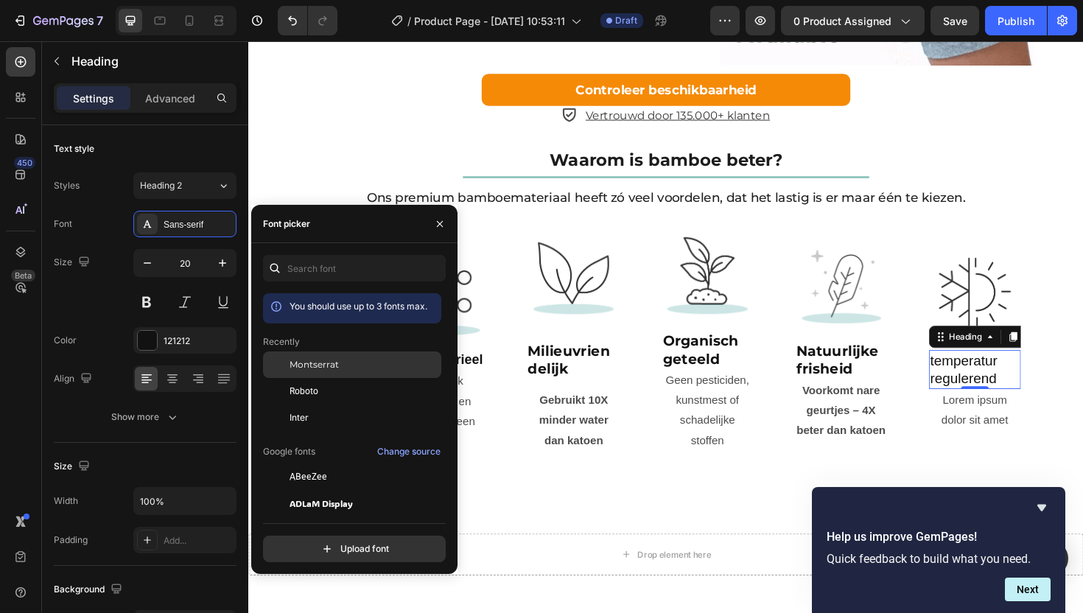
click at [332, 368] on span "Montserrat" at bounding box center [314, 364] width 49 height 13
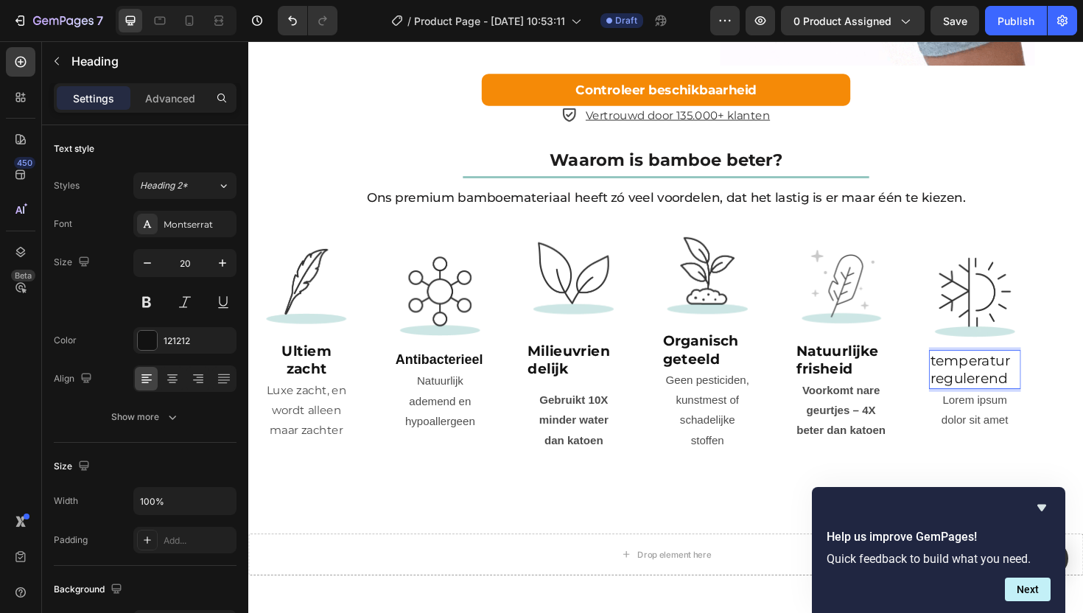
click at [1002, 408] on p "temperatur regulerend" at bounding box center [1018, 389] width 94 height 38
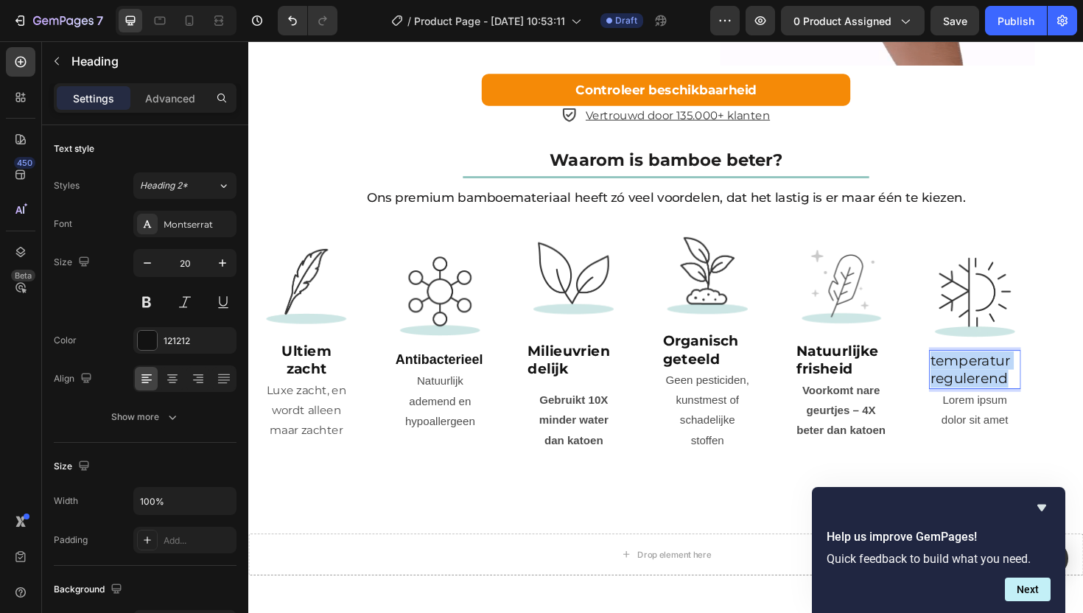
click at [1002, 408] on p "temperatur regulerend" at bounding box center [1018, 389] width 94 height 38
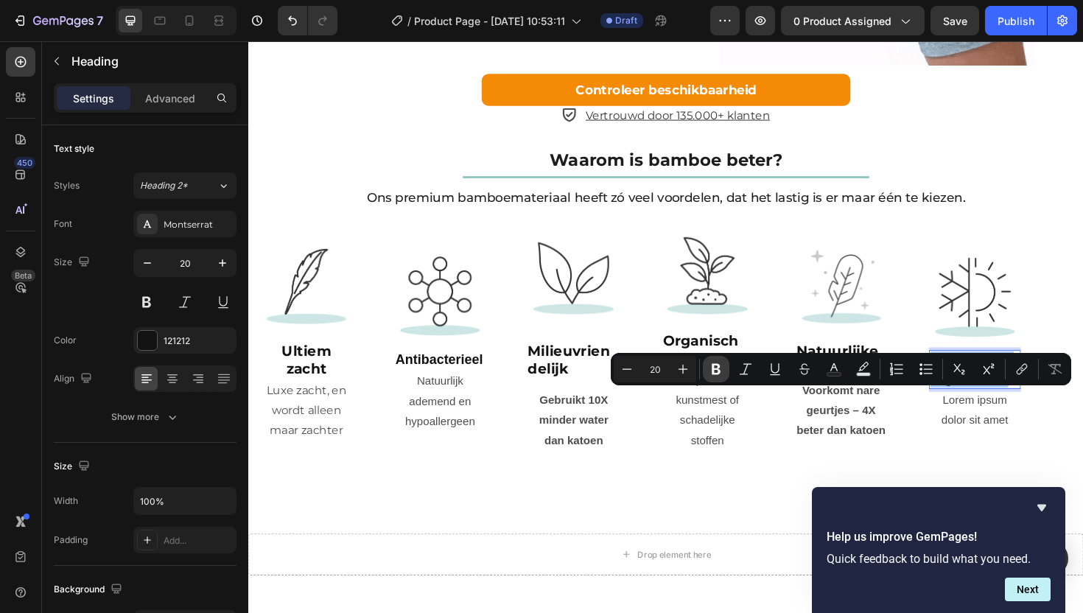
click at [720, 369] on icon "Editor contextual toolbar" at bounding box center [716, 369] width 15 height 15
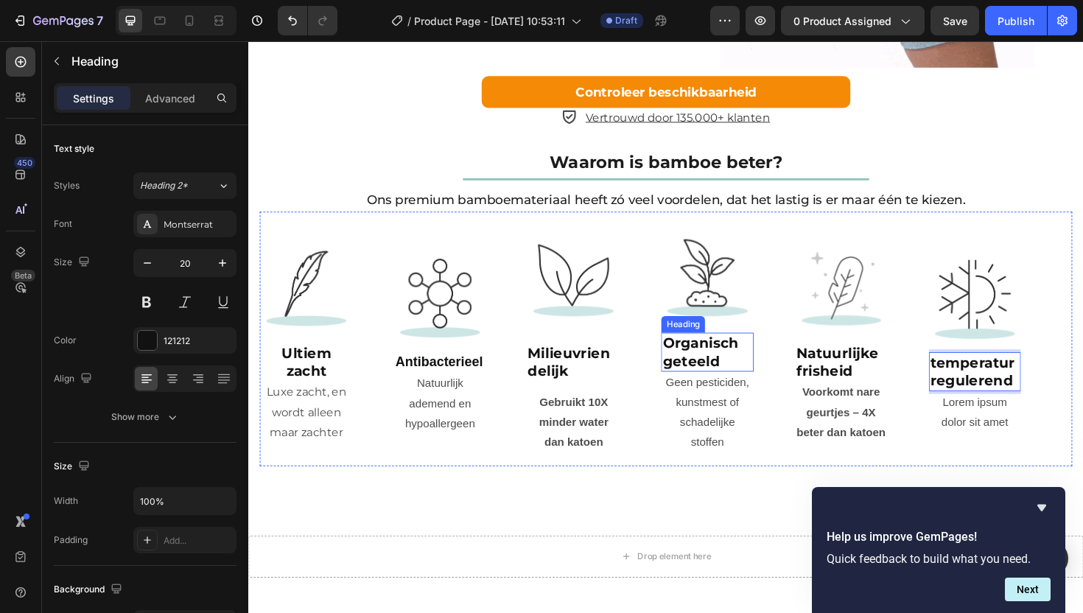
scroll to position [2232, 0]
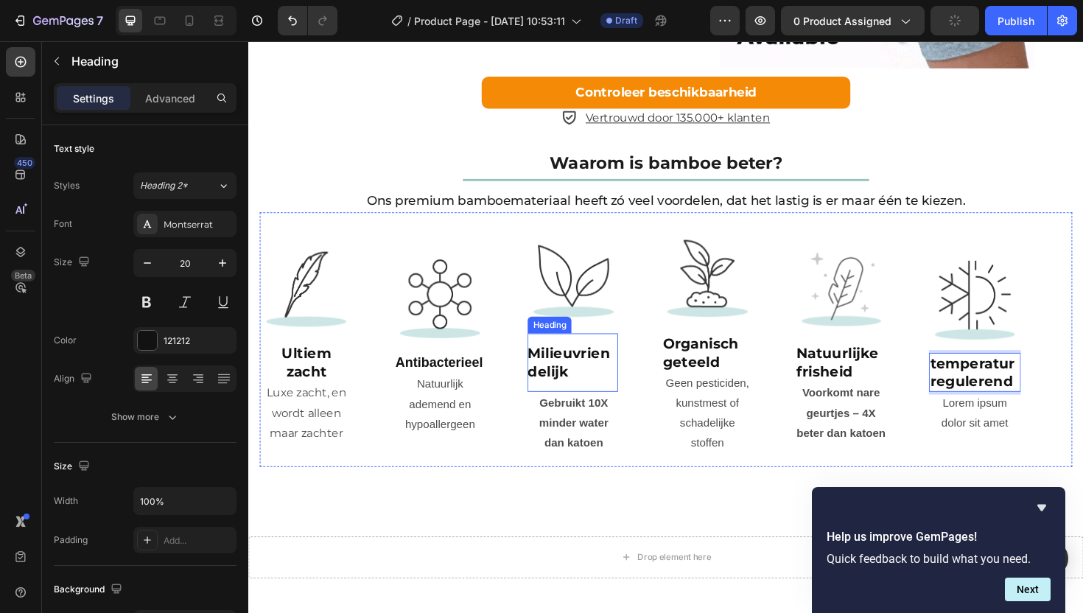
click at [629, 400] on strong "Milieuvriendelijk" at bounding box center [587, 381] width 87 height 37
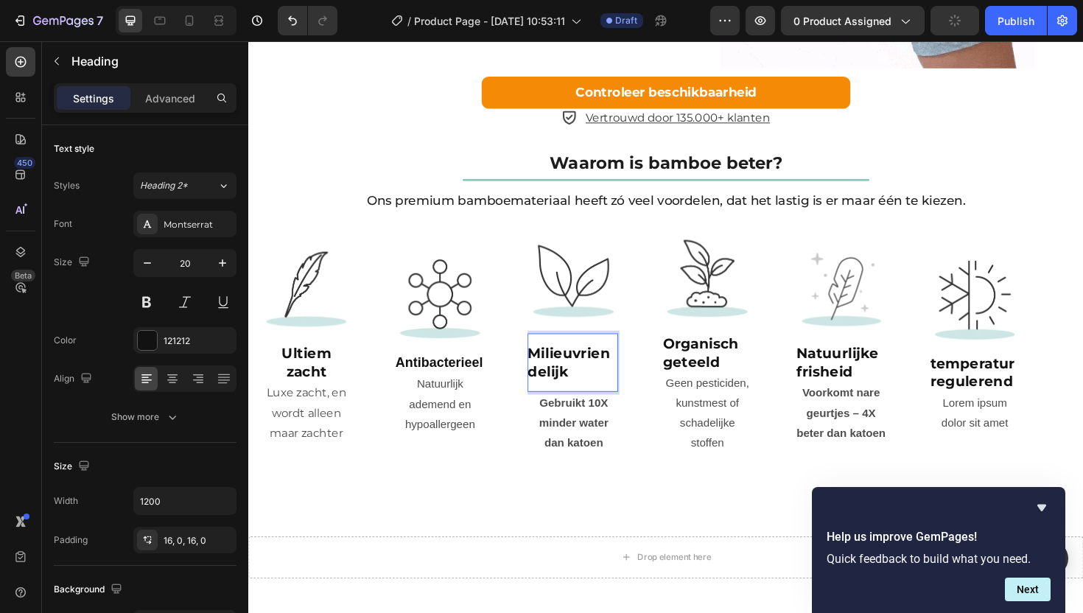
click at [629, 400] on strong "Milieuvriendelijk" at bounding box center [587, 381] width 87 height 37
click at [631, 400] on strong "Milieuvrien-delijk" at bounding box center [590, 381] width 93 height 37
click at [635, 400] on strong "Milieuvrien-delijk" at bounding box center [590, 381] width 93 height 37
click at [596, 401] on p "Milieuvriendelijk" at bounding box center [592, 382] width 96 height 38
drag, startPoint x: 596, startPoint y: 431, endPoint x: 548, endPoint y: 407, distance: 53.1
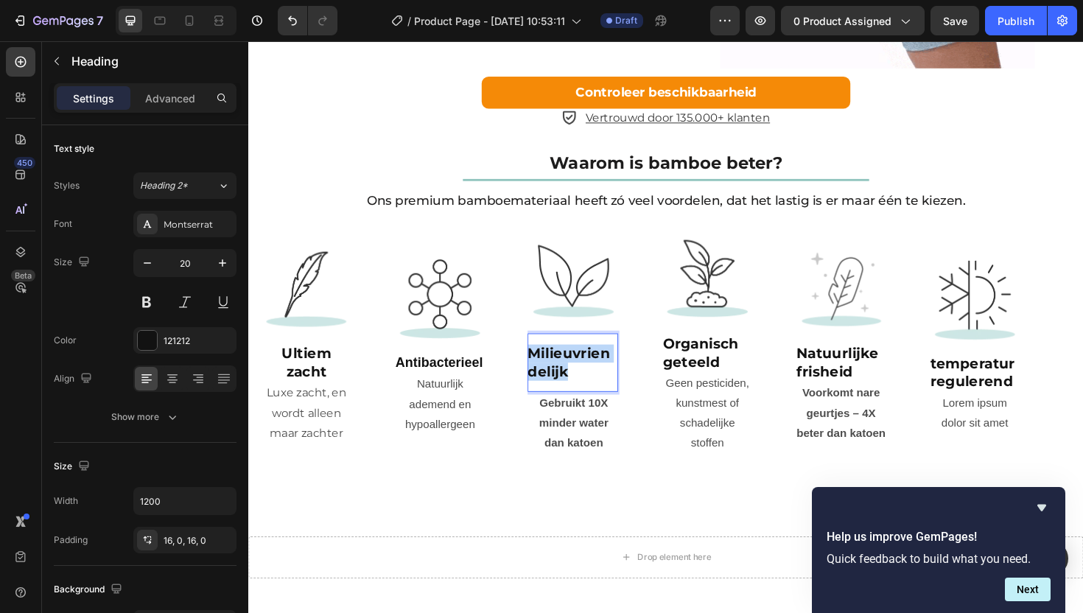
click at [548, 401] on p "Milieuvriendelijk" at bounding box center [592, 382] width 96 height 38
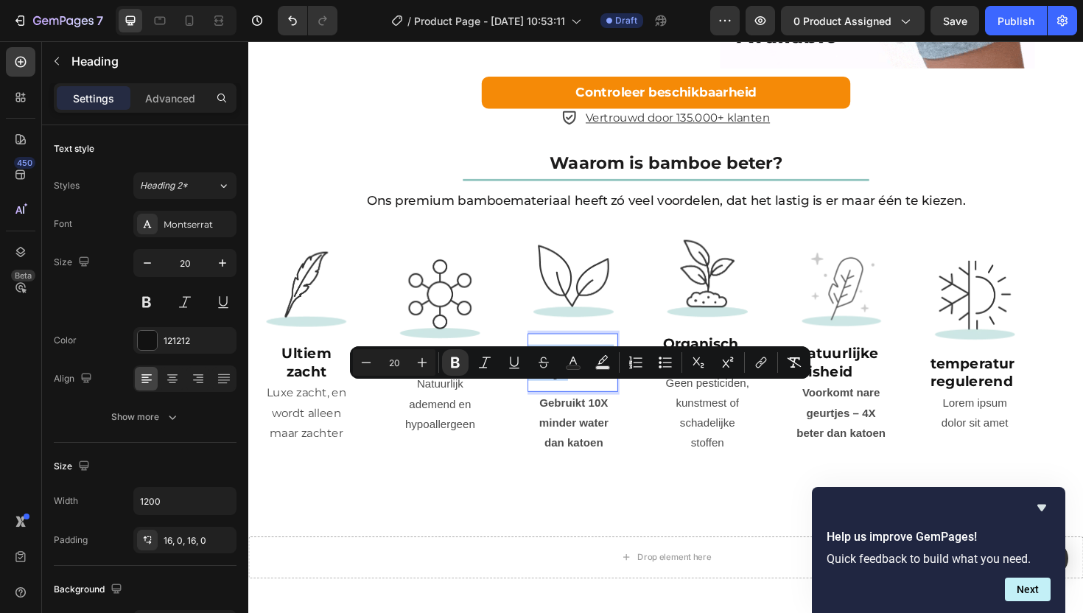
copy strong "Milieuvriendelijk"
click at [305, 467] on p "Luxe zacht, en wordt alleen maar zachter" at bounding box center [309, 435] width 94 height 63
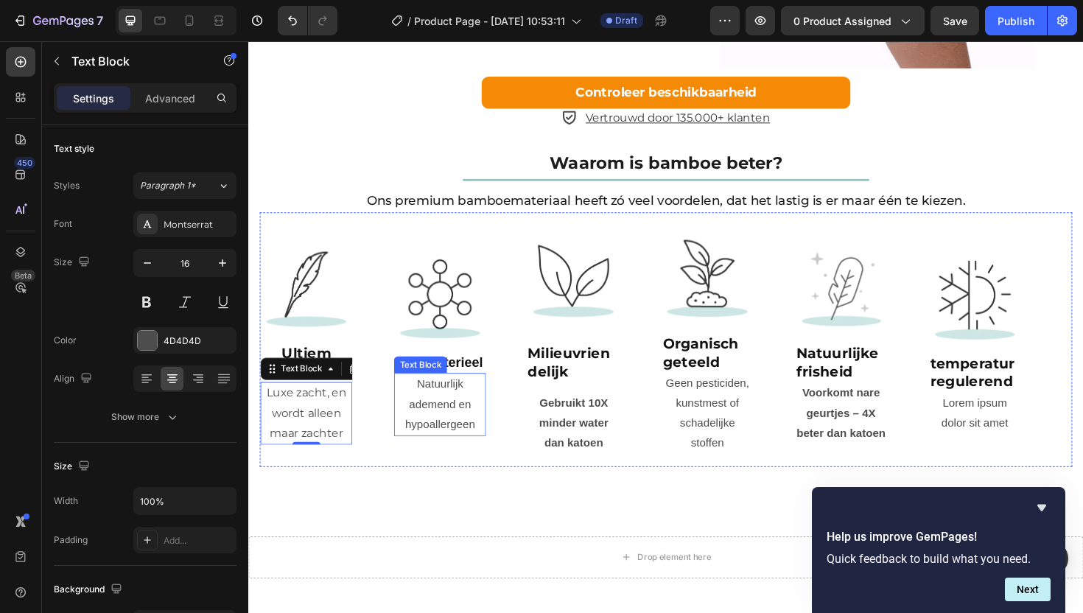
click at [452, 458] on p "Natuurlijk ademend en hypoallergeen" at bounding box center [451, 425] width 94 height 63
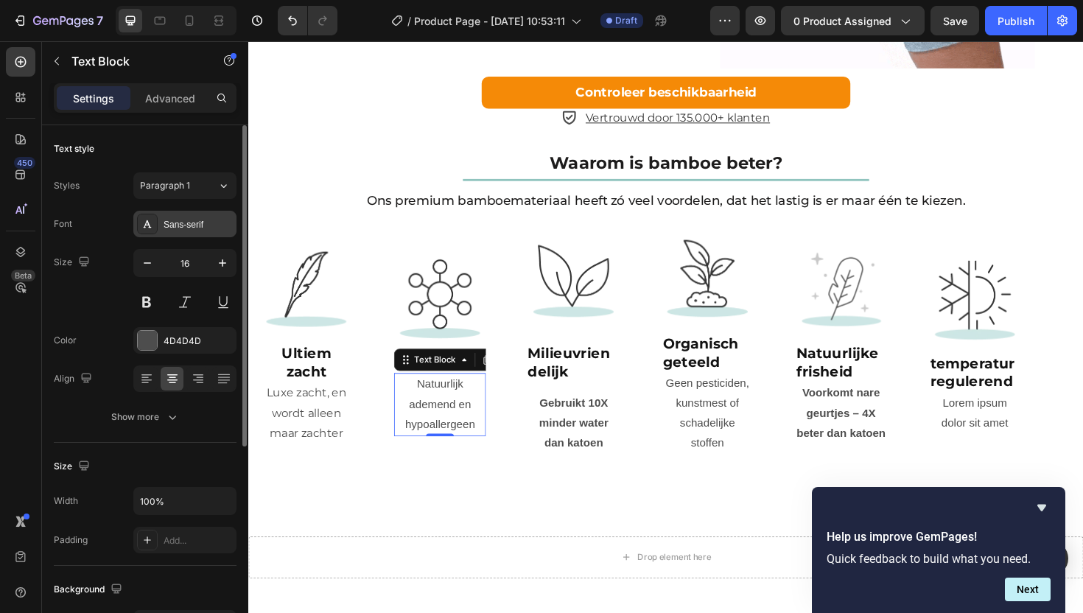
click at [161, 214] on div "Sans-serif" at bounding box center [184, 224] width 103 height 27
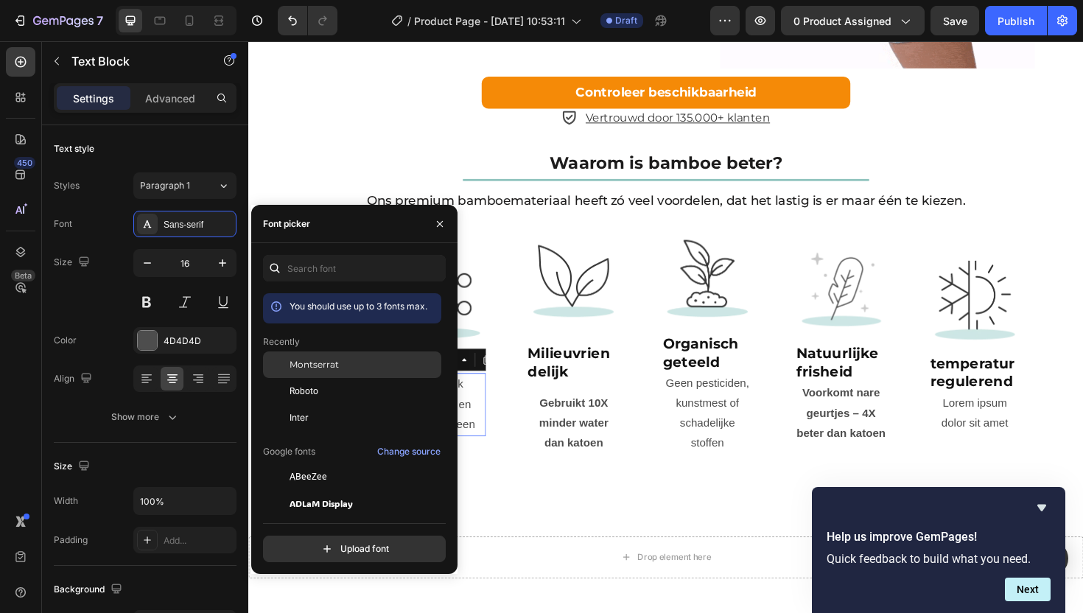
click at [337, 374] on div "Montserrat" at bounding box center [352, 365] width 178 height 27
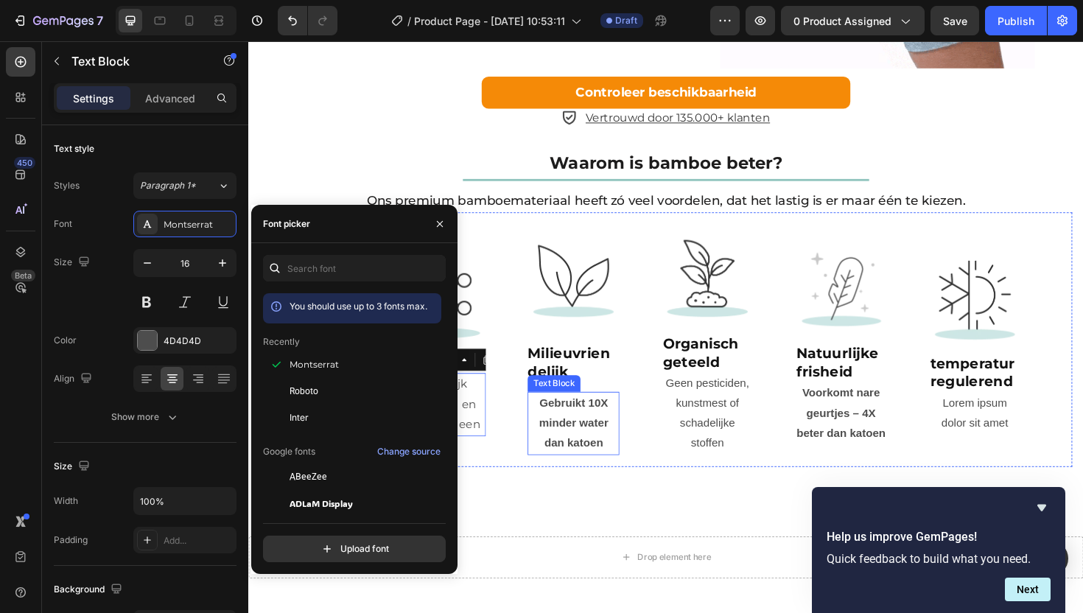
click at [584, 473] on strong "Gebruikt 10X minder water dan katoen" at bounding box center [593, 445] width 74 height 55
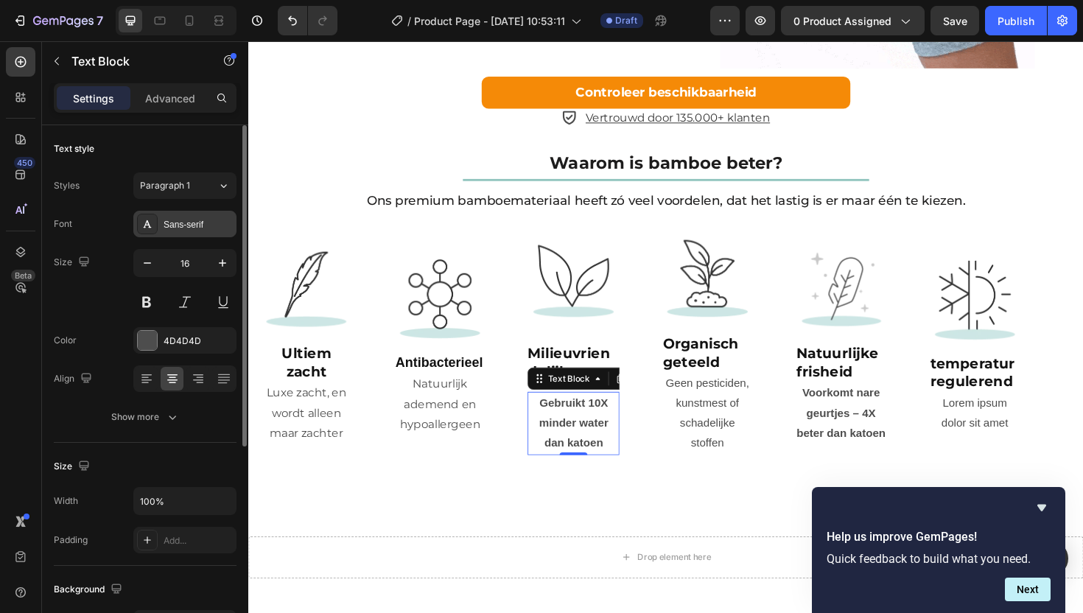
click at [192, 219] on div "Sans-serif" at bounding box center [198, 224] width 69 height 13
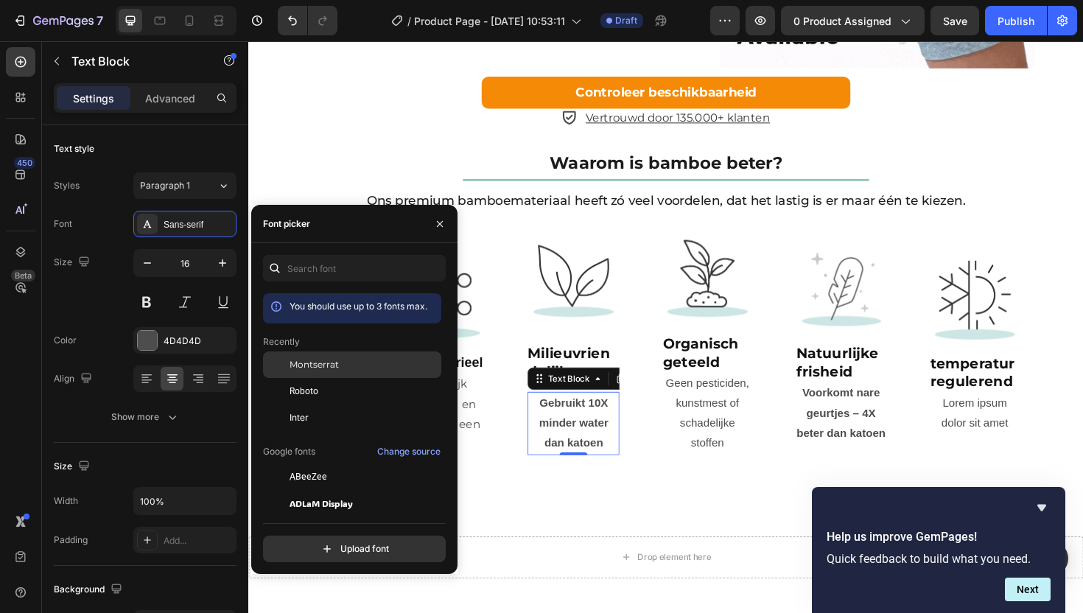
click at [333, 372] on div "Montserrat" at bounding box center [352, 365] width 178 height 27
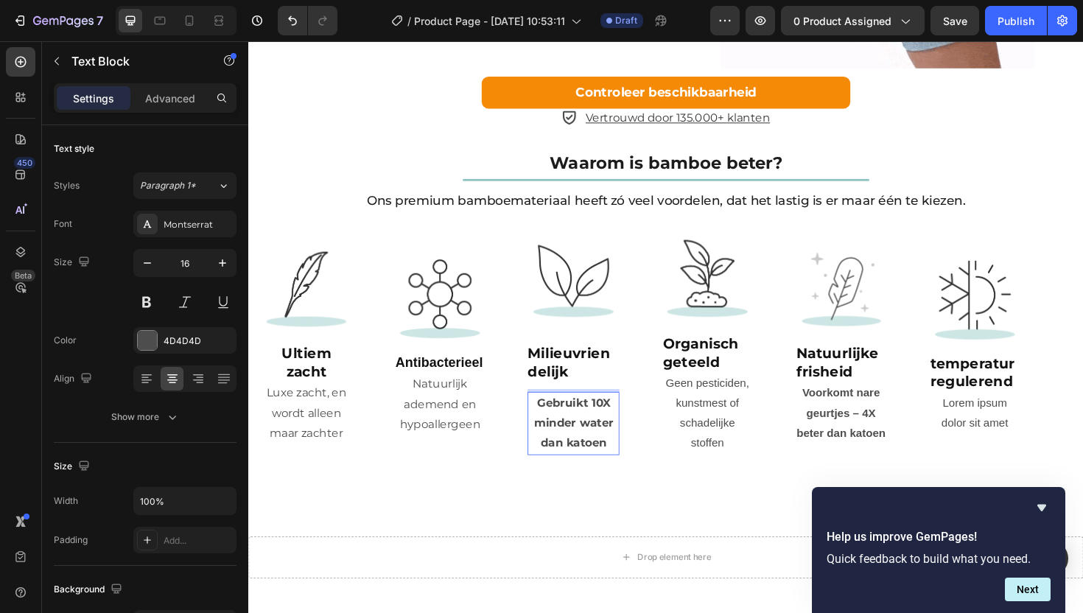
click at [622, 474] on strong "Gebruikt 10X minder water dan katoen" at bounding box center [593, 445] width 85 height 57
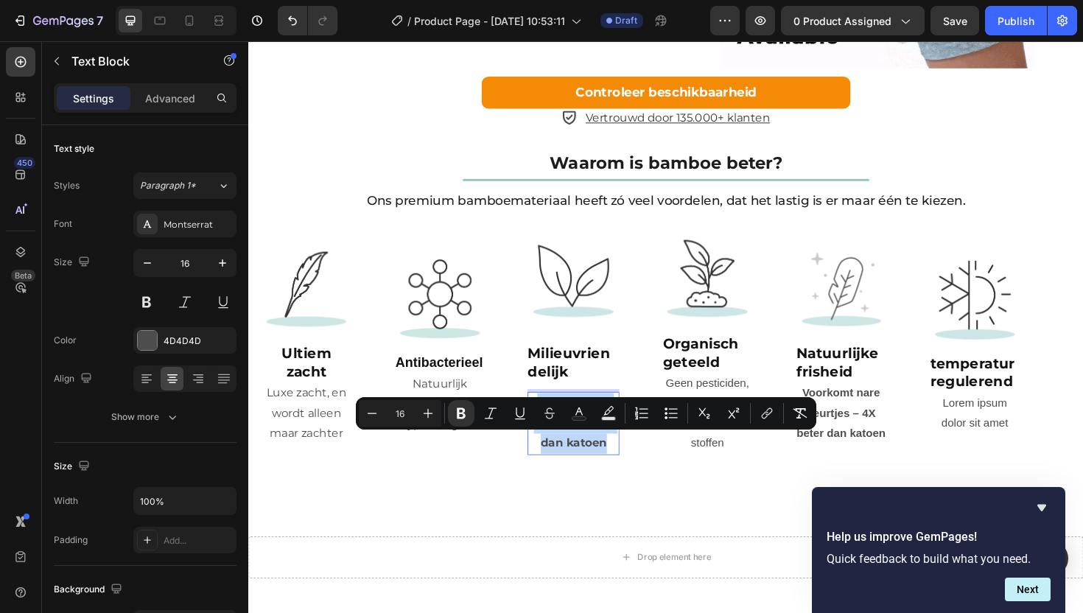
drag, startPoint x: 632, startPoint y: 503, endPoint x: 551, endPoint y: 466, distance: 89.4
click at [551, 466] on p "Gebruikt 10X minder water dan katoen" at bounding box center [592, 445] width 94 height 63
click at [464, 411] on icon "Editor contextual toolbar" at bounding box center [461, 413] width 9 height 11
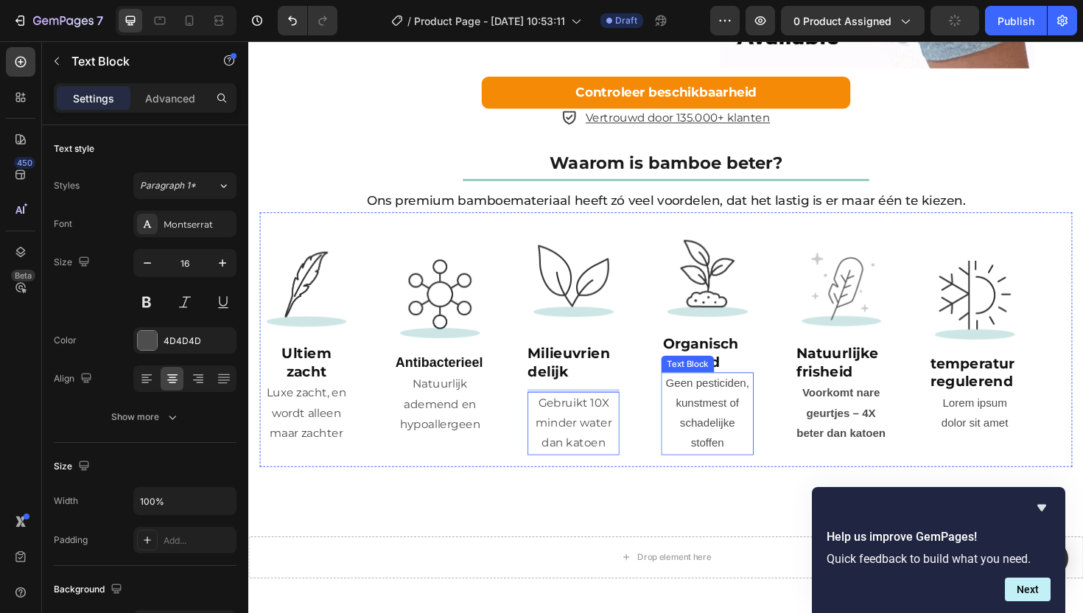
click at [725, 478] on p "Geen pesticiden, kunstmest of schadelijke stoffen" at bounding box center [734, 436] width 94 height 85
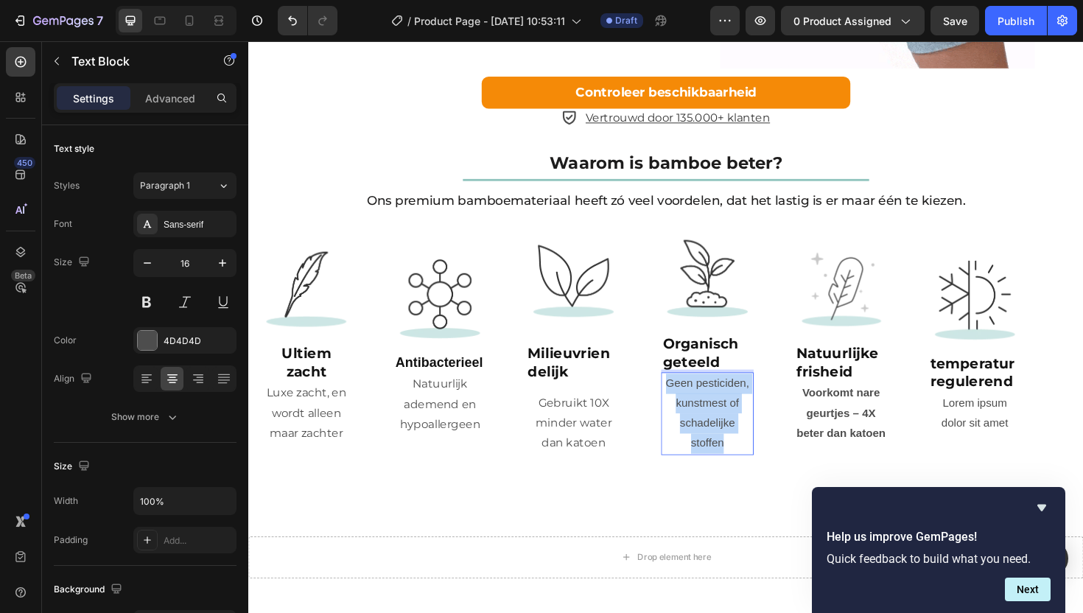
drag, startPoint x: 761, startPoint y: 508, endPoint x: 689, endPoint y: 451, distance: 91.9
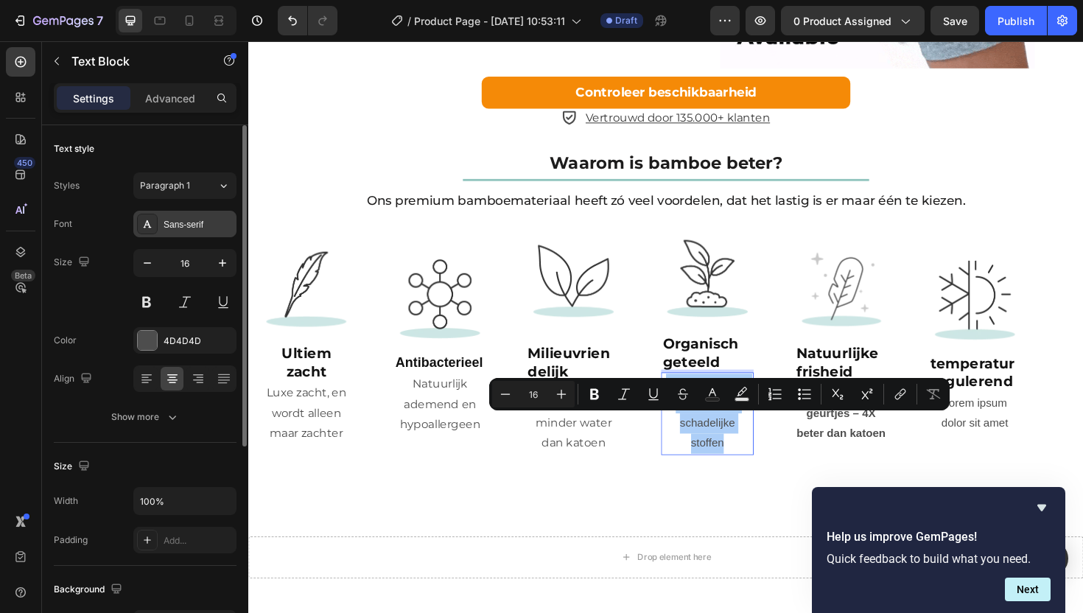
click at [164, 221] on div "Sans-serif" at bounding box center [198, 224] width 69 height 13
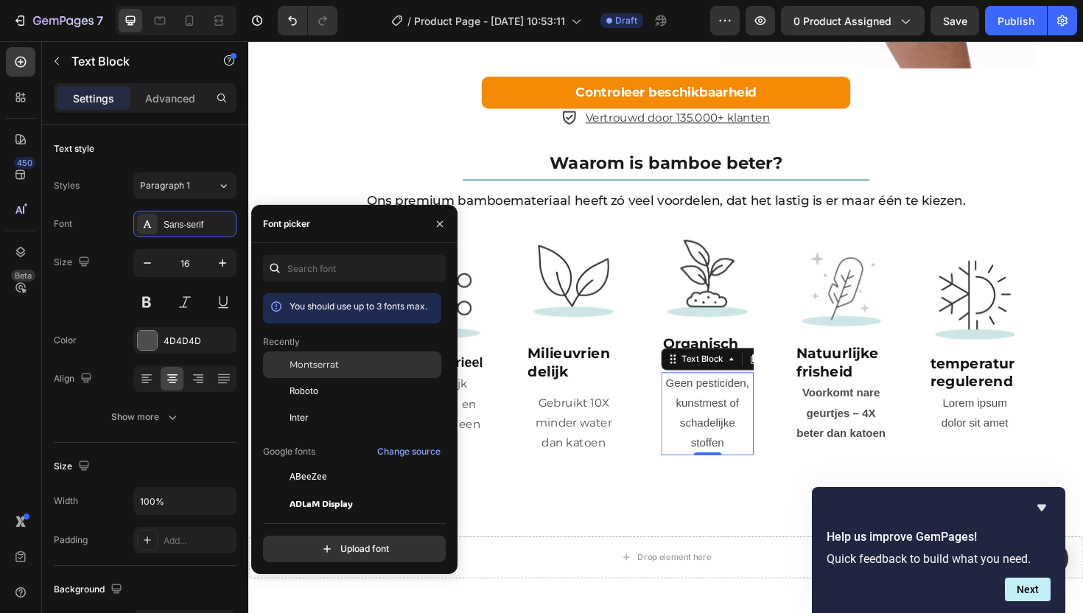
click at [322, 370] on span "Montserrat" at bounding box center [314, 364] width 49 height 13
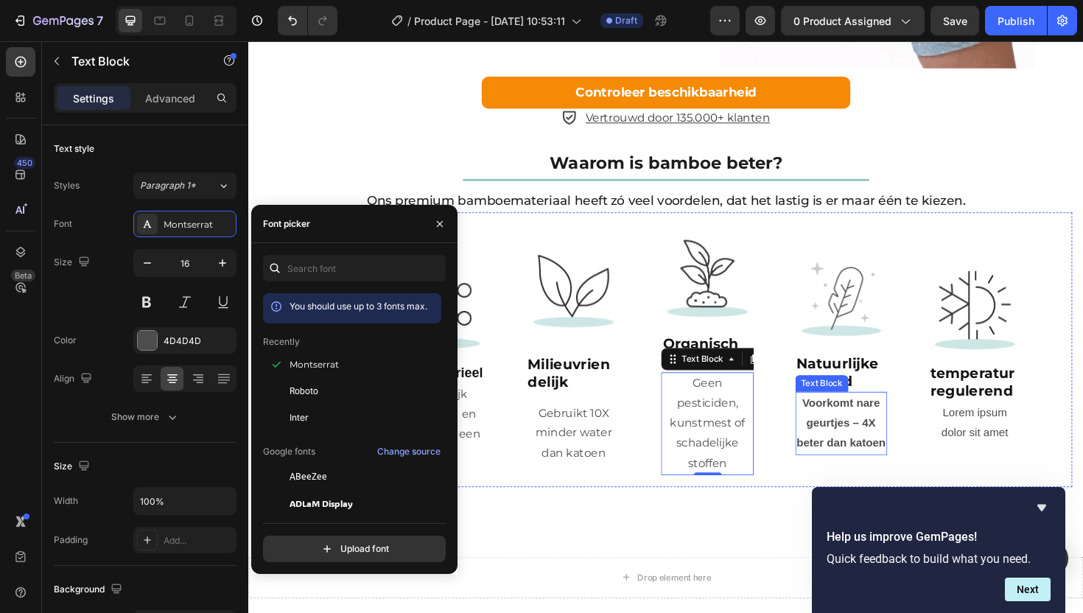
click at [865, 458] on p "Voorkomt nare geurtjes – 4X beter dan katoen" at bounding box center [876, 445] width 94 height 63
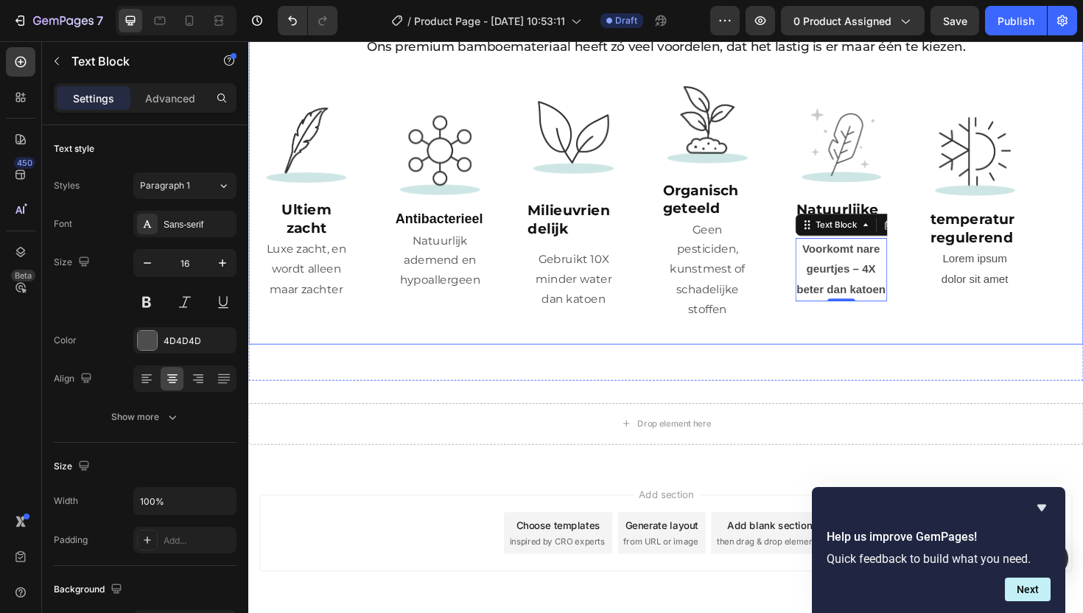
scroll to position [2391, 0]
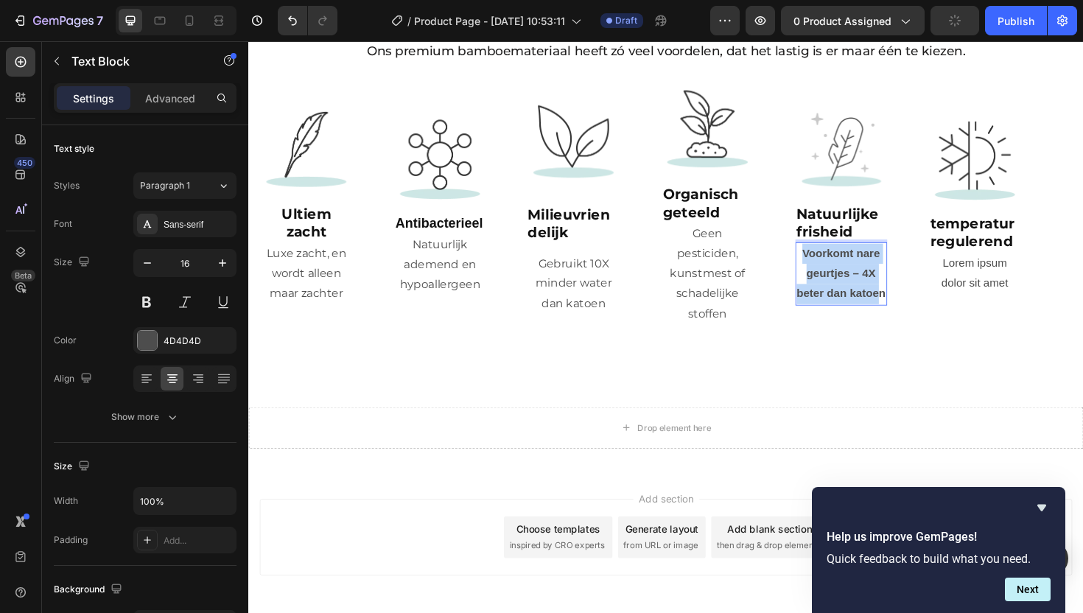
drag, startPoint x: 834, startPoint y: 305, endPoint x: 917, endPoint y: 345, distance: 92.3
click at [917, 319] on p "Voorkomt nare geurtjes – 4X beter dan katoen" at bounding box center [876, 287] width 94 height 63
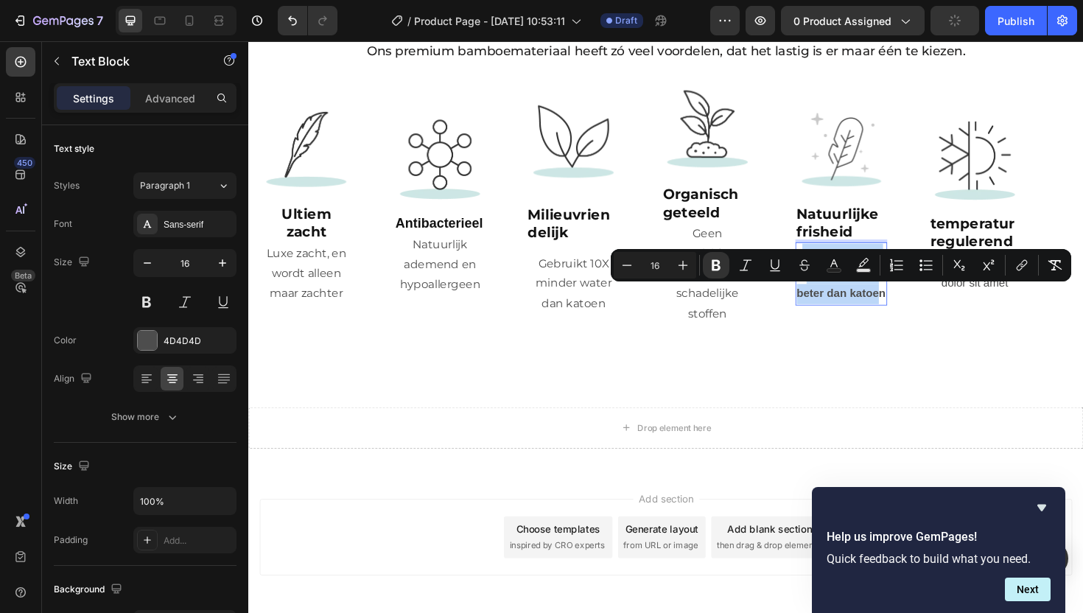
click at [918, 315] on strong "Voorkomt nare geurtjes – 4X beter dan katoen" at bounding box center [876, 286] width 94 height 55
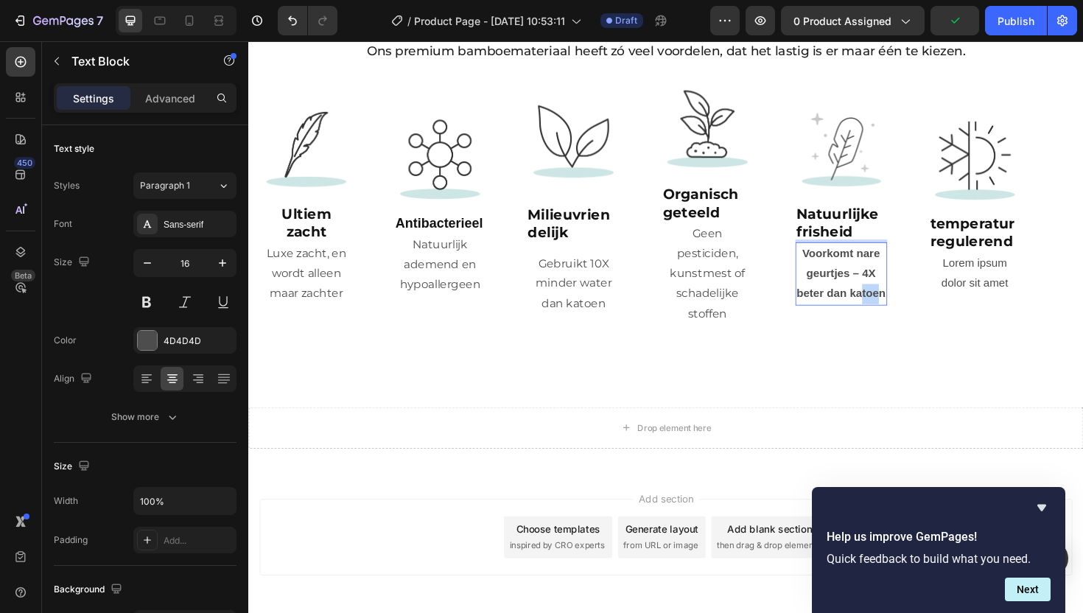
click at [899, 315] on strong "Voorkomt nare geurtjes – 4X beter dan katoen" at bounding box center [876, 286] width 94 height 55
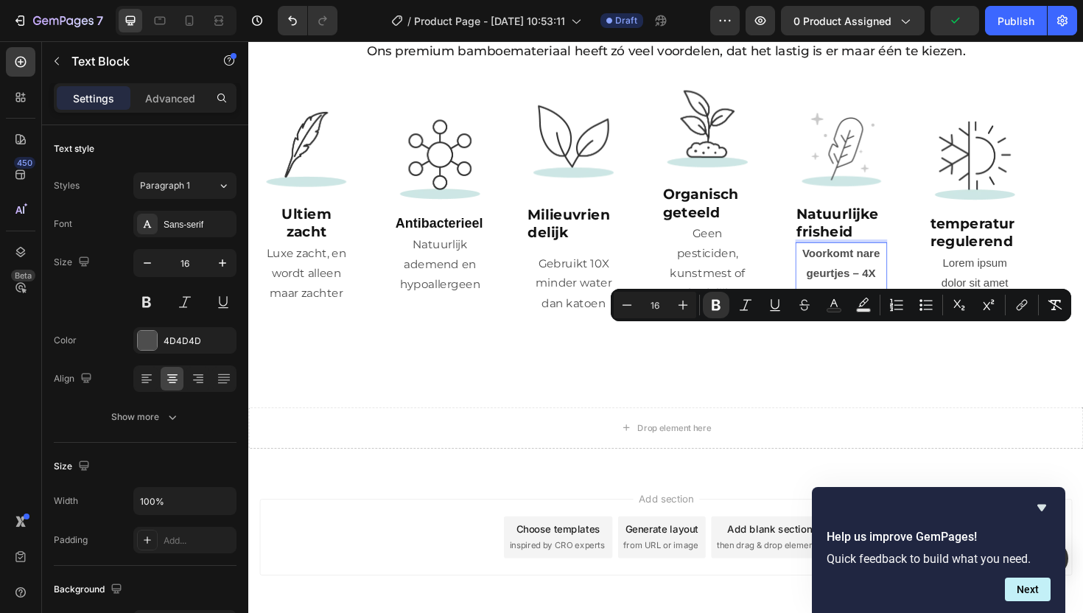
click at [922, 315] on strong "Voorkomt nare geurtjes – 4X beter dan katoen" at bounding box center [876, 286] width 94 height 55
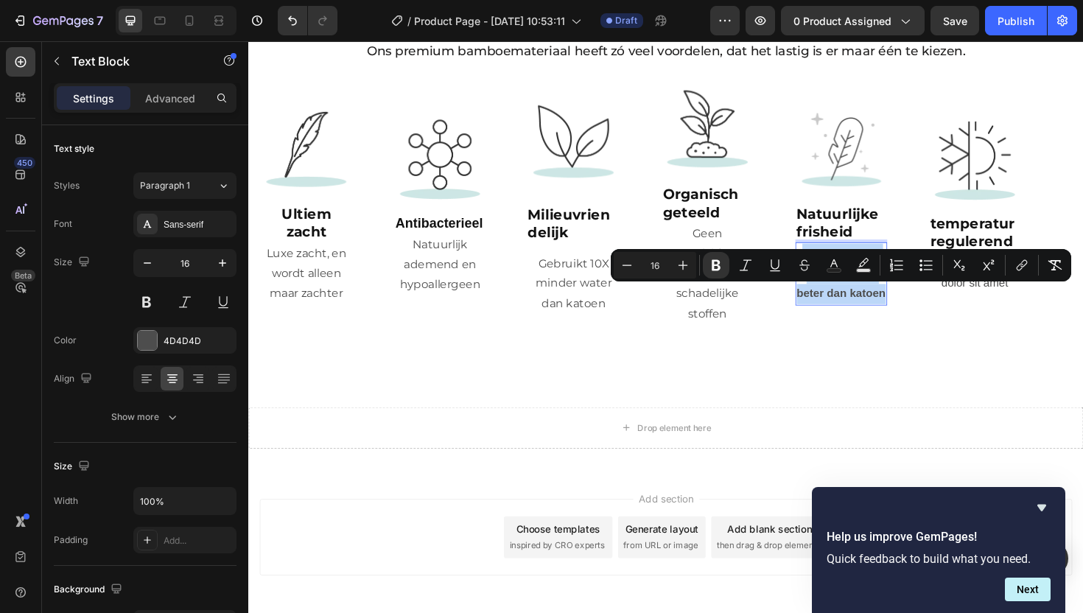
drag, startPoint x: 922, startPoint y: 349, endPoint x: 832, endPoint y: 311, distance: 97.5
click at [832, 311] on p "Voorkomt nare geurtjes – 4X beter dan katoen" at bounding box center [876, 287] width 94 height 63
click at [714, 269] on icon "Editor contextual toolbar" at bounding box center [716, 265] width 9 height 11
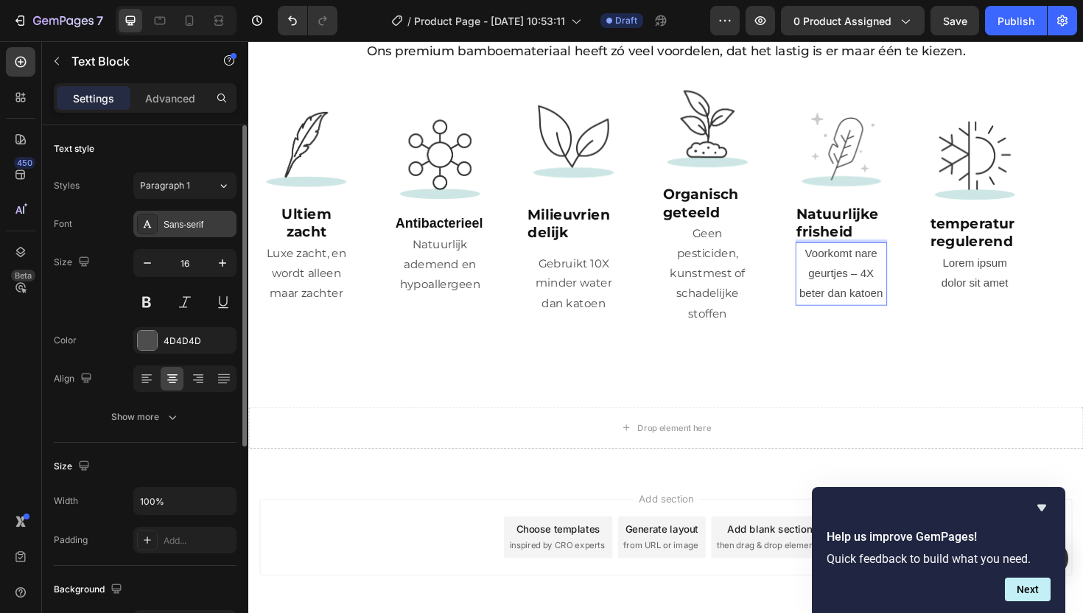
click at [170, 228] on div "Sans-serif" at bounding box center [198, 224] width 69 height 13
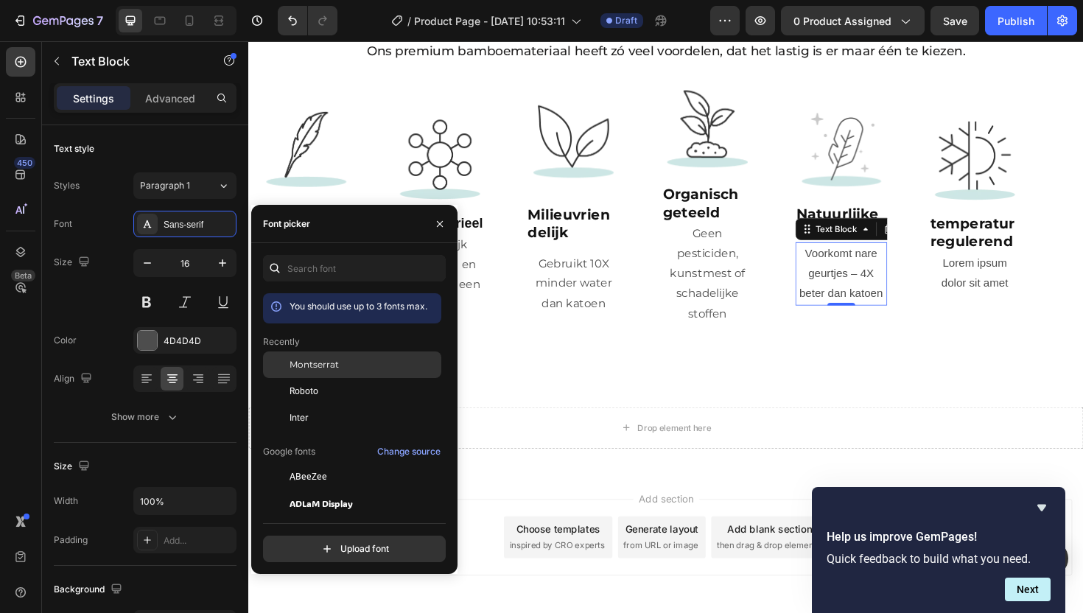
click at [309, 372] on div "Montserrat" at bounding box center [352, 365] width 178 height 27
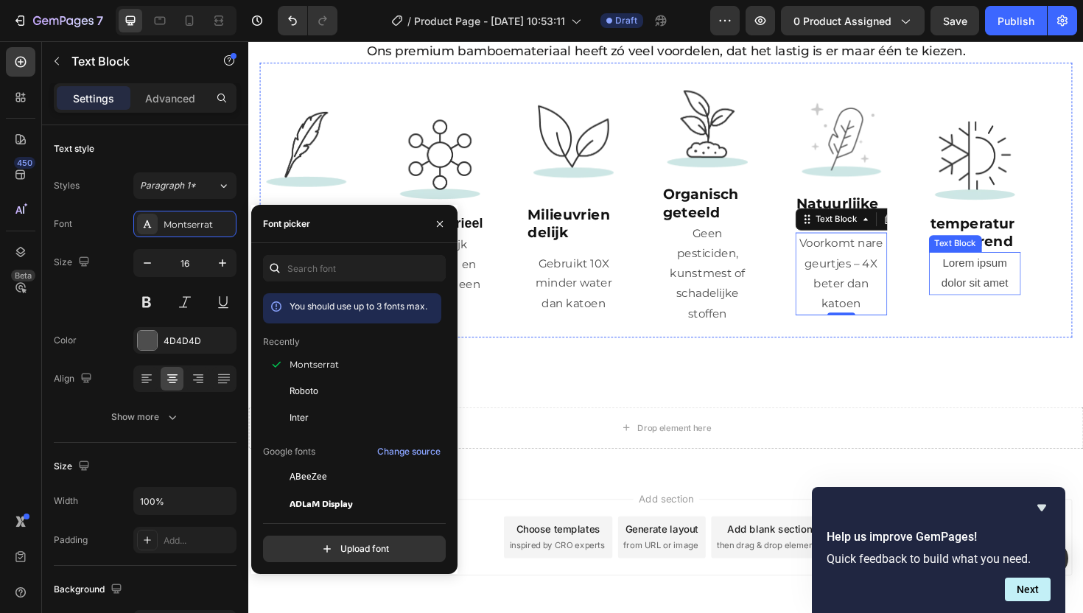
click at [991, 310] on div "Lorem ipsum dolor sit amet" at bounding box center [1017, 288] width 97 height 46
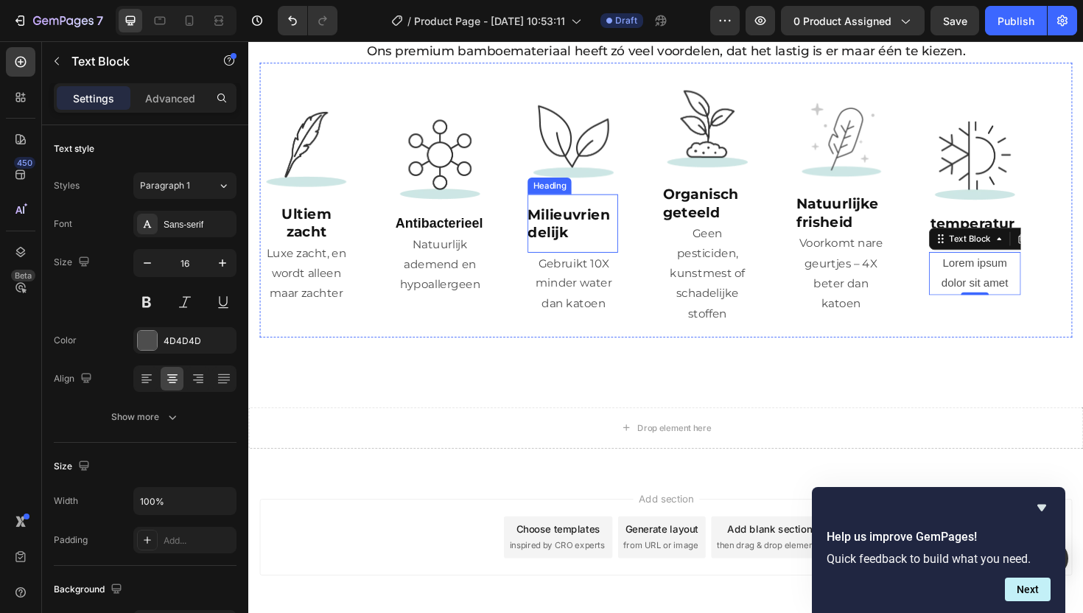
click at [579, 253] on strong "Milieuvriendelijk" at bounding box center [587, 234] width 87 height 37
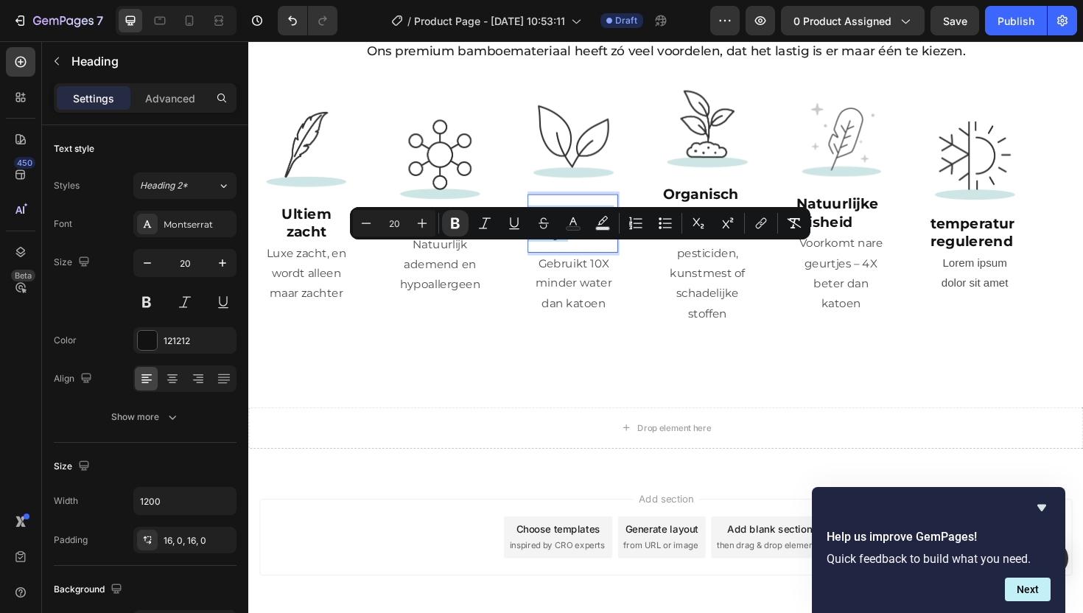
drag, startPoint x: 597, startPoint y: 291, endPoint x: 549, endPoint y: 268, distance: 53.1
click at [618, 254] on p "Milieuvriendelijk" at bounding box center [592, 234] width 96 height 38
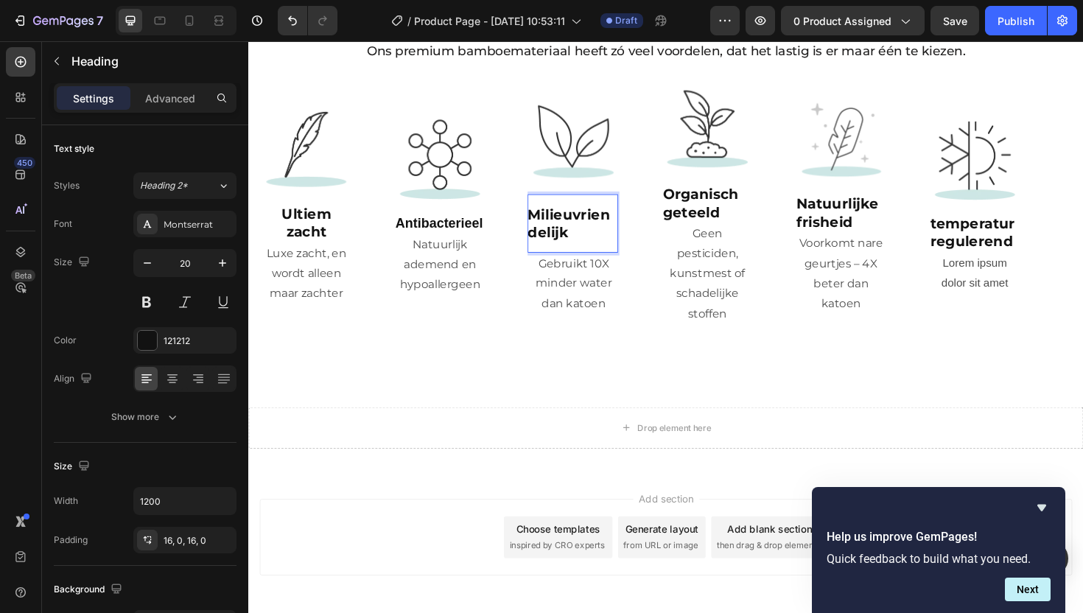
click at [548, 253] on strong "Milieuvriendelijk" at bounding box center [587, 234] width 87 height 37
click at [549, 253] on strong "Milieuvriendelijk" at bounding box center [587, 234] width 87 height 37
click at [187, 98] on p "Advanced" at bounding box center [170, 98] width 50 height 15
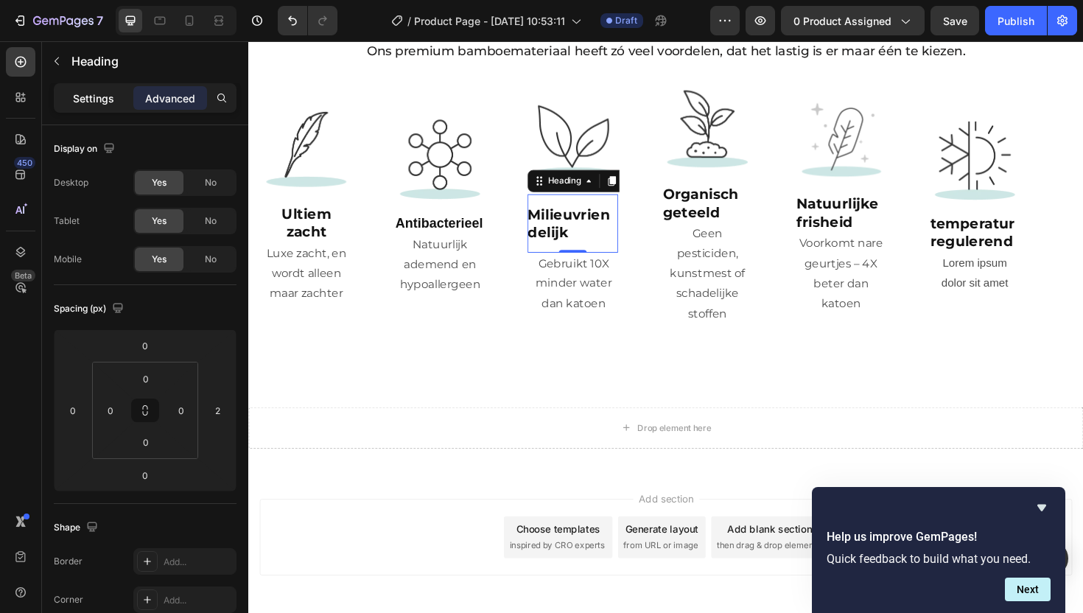
click at [83, 95] on p "Settings" at bounding box center [93, 98] width 41 height 15
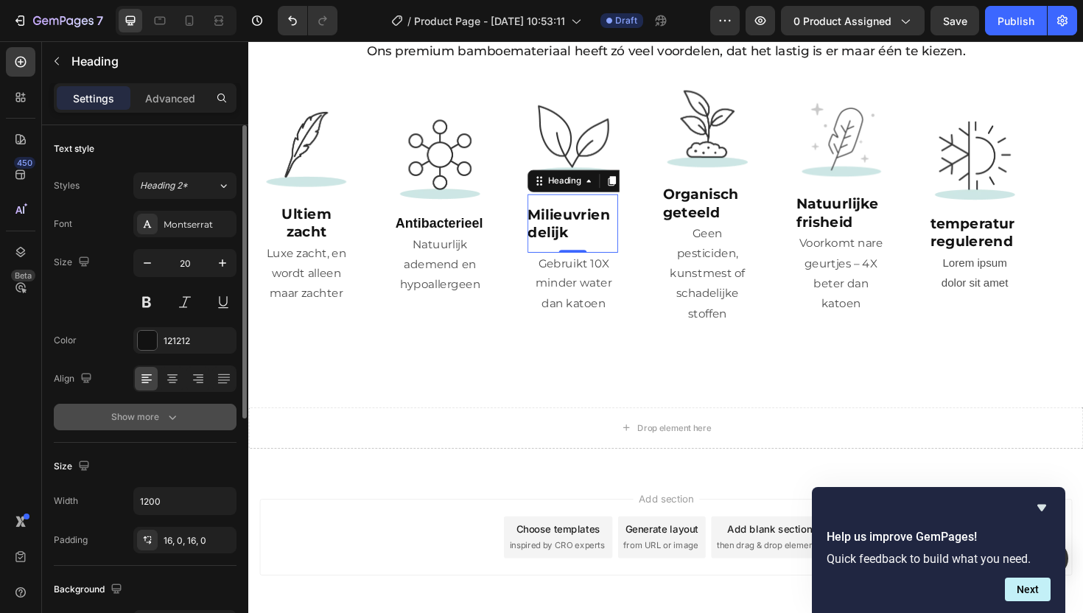
click at [170, 416] on icon "button" at bounding box center [172, 418] width 7 height 4
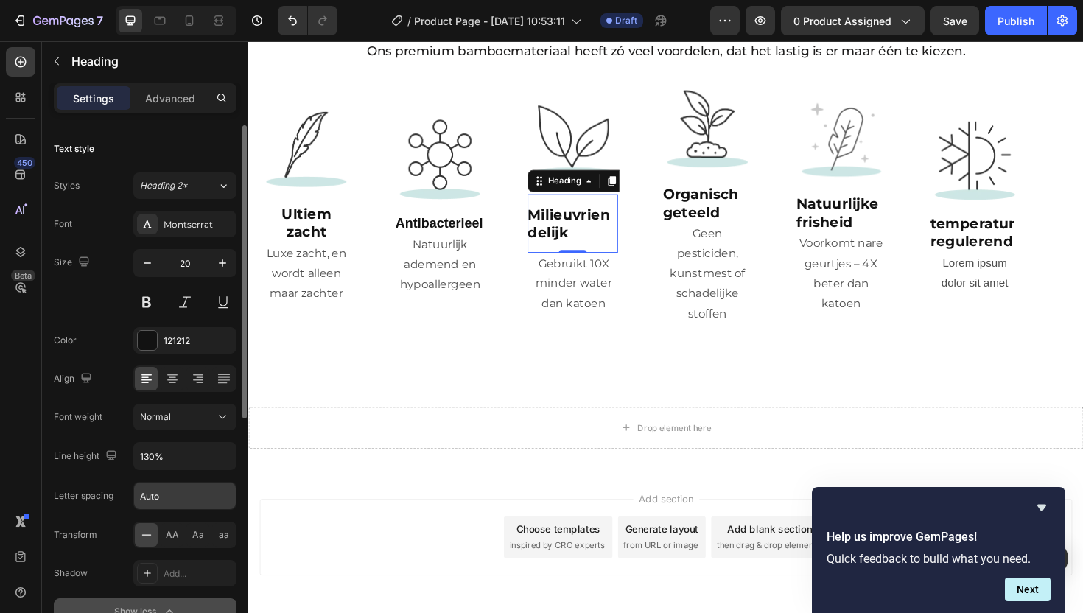
click at [150, 492] on input "Auto" at bounding box center [185, 496] width 102 height 27
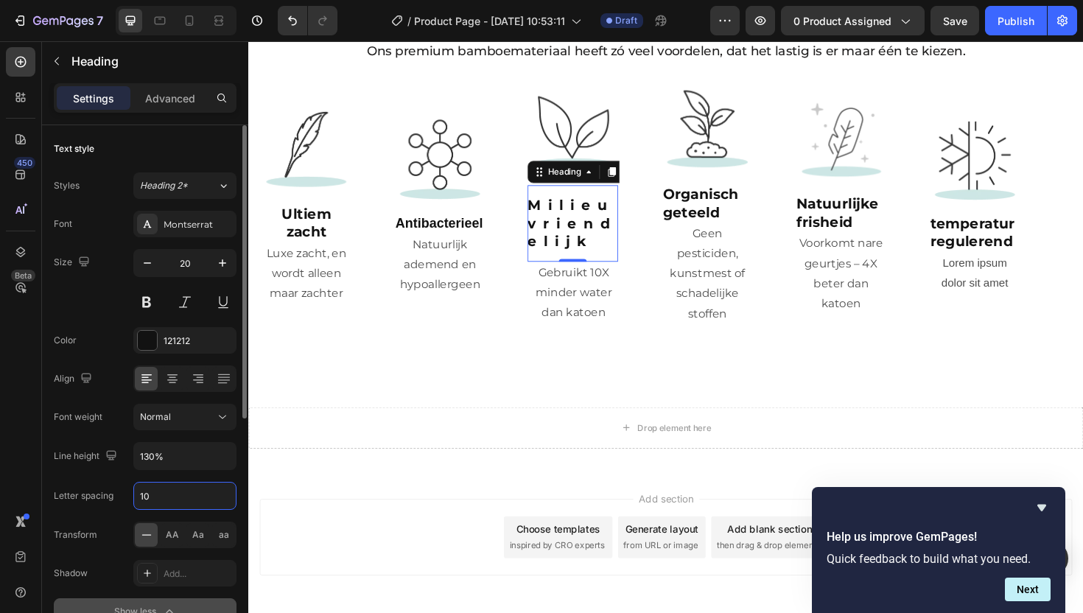
type input "1"
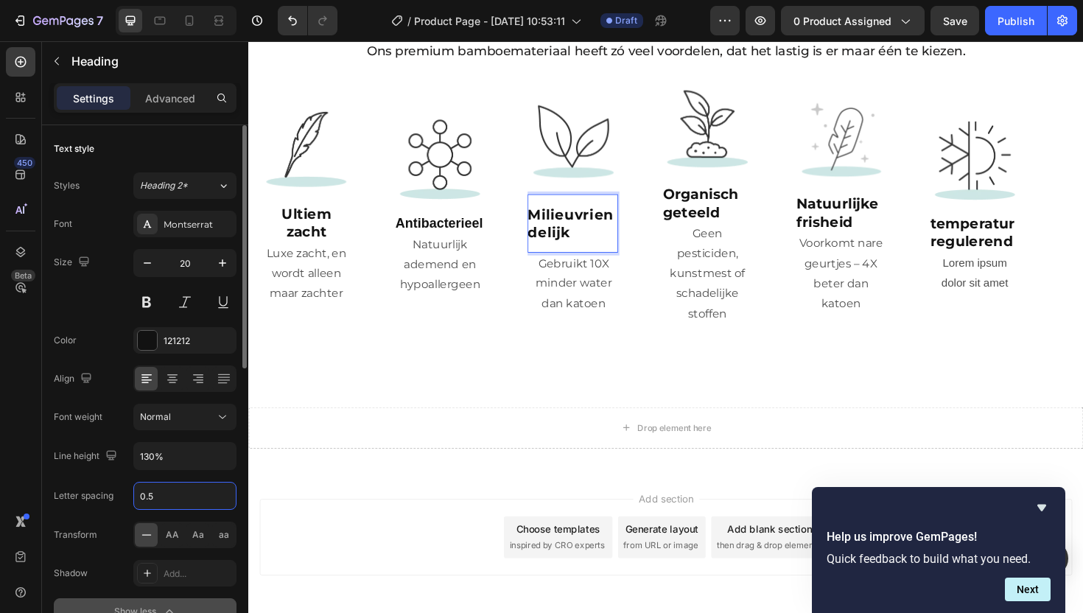
click at [169, 503] on input "0.5" at bounding box center [185, 496] width 102 height 27
click at [175, 489] on input "0.5" at bounding box center [185, 496] width 102 height 27
click at [167, 494] on input "0.5" at bounding box center [185, 496] width 102 height 27
type input "0"
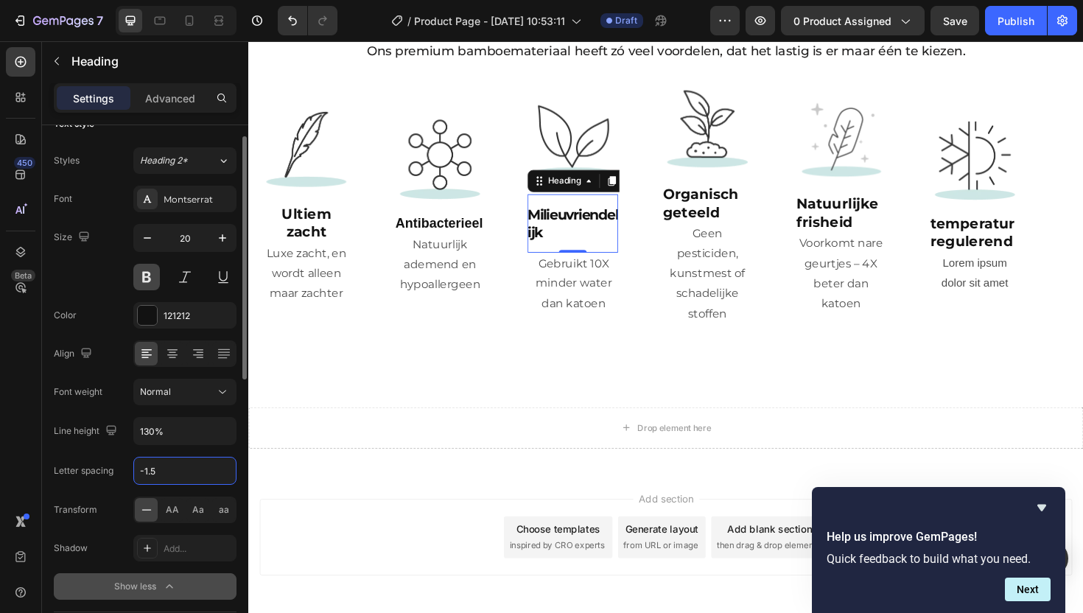
scroll to position [0, 0]
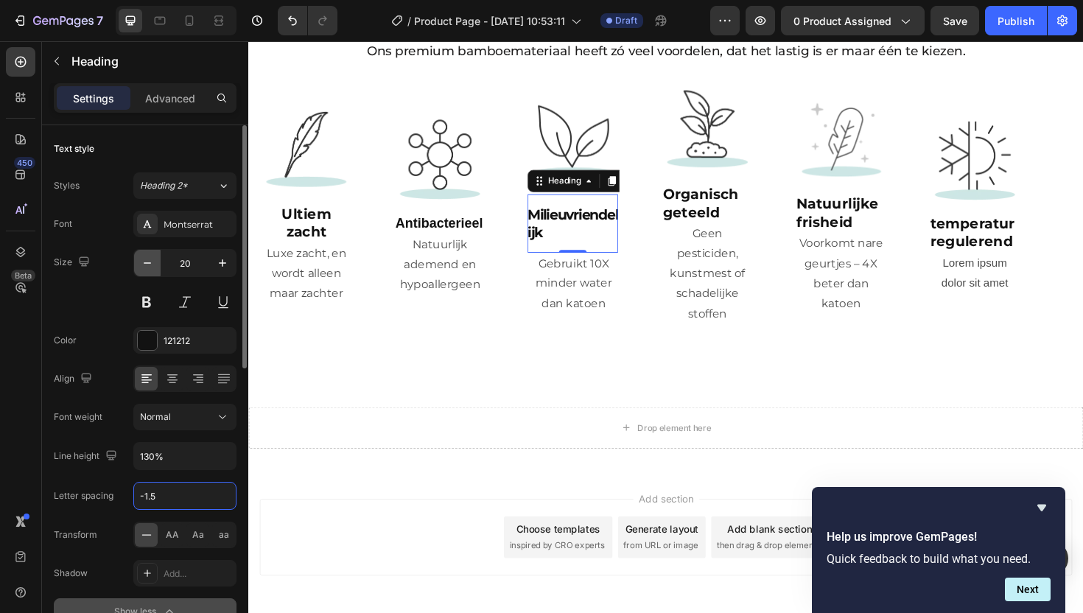
type input "-1.5"
click at [142, 271] on button "button" at bounding box center [147, 263] width 27 height 27
click at [146, 270] on icon "button" at bounding box center [147, 263] width 15 height 15
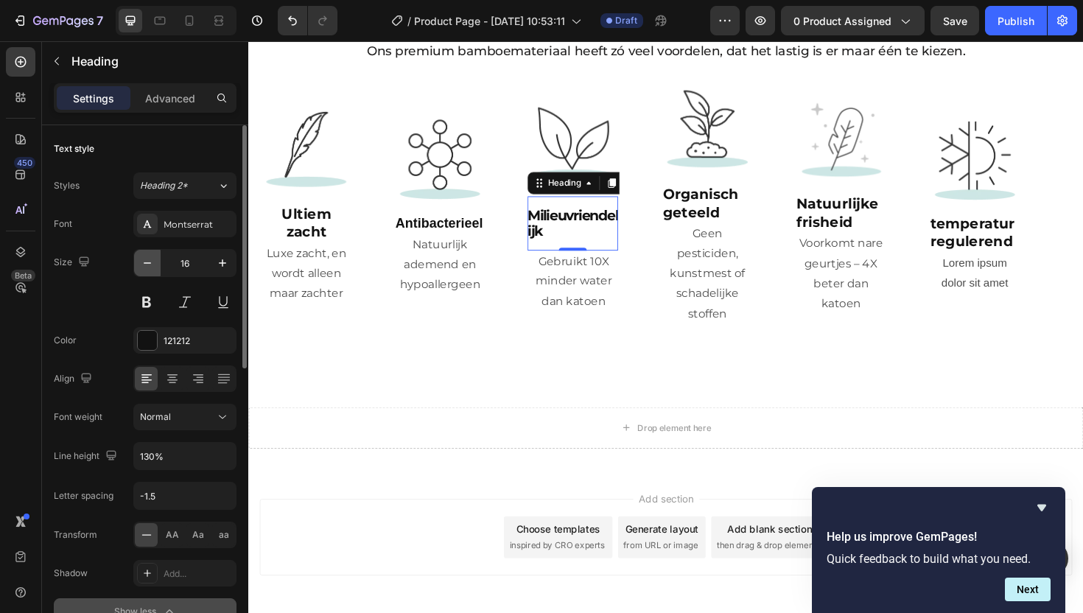
click at [146, 270] on icon "button" at bounding box center [147, 263] width 15 height 15
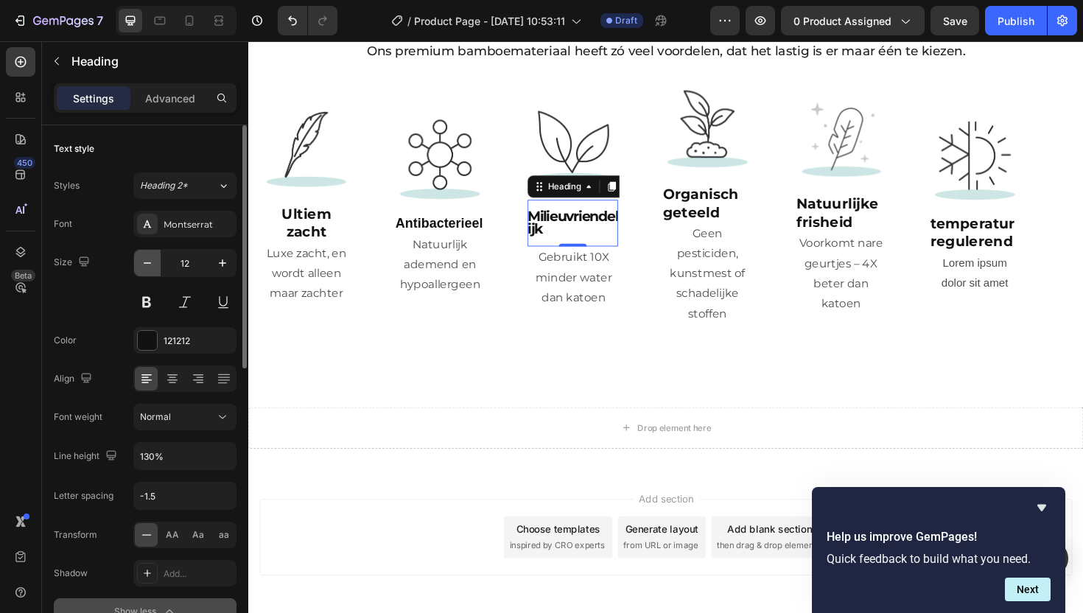
click at [146, 270] on icon "button" at bounding box center [147, 263] width 15 height 15
click at [145, 270] on button "button" at bounding box center [147, 263] width 27 height 27
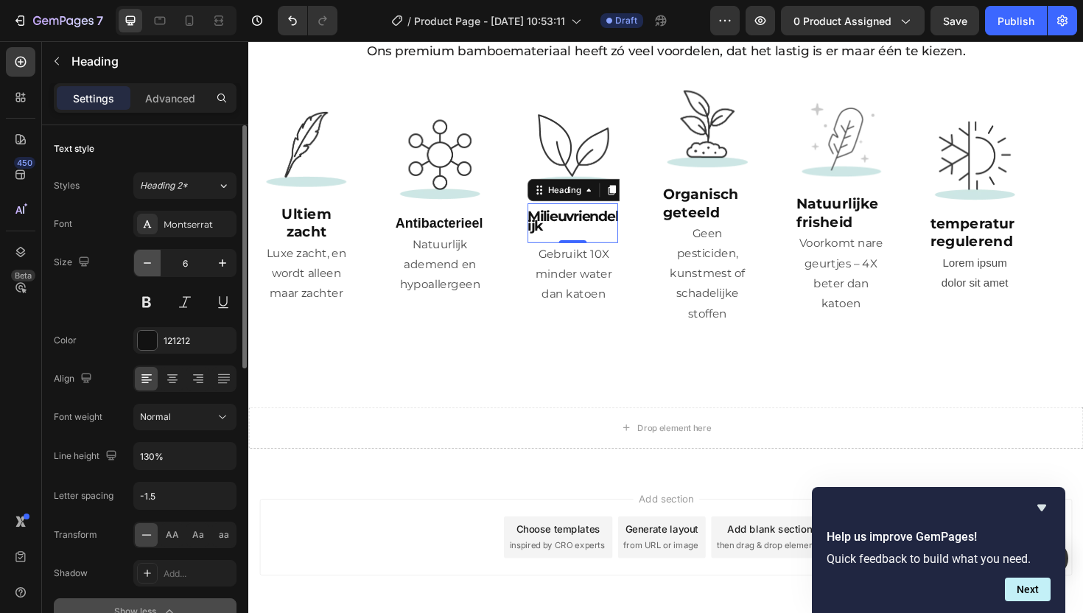
click at [145, 270] on button "button" at bounding box center [147, 263] width 27 height 27
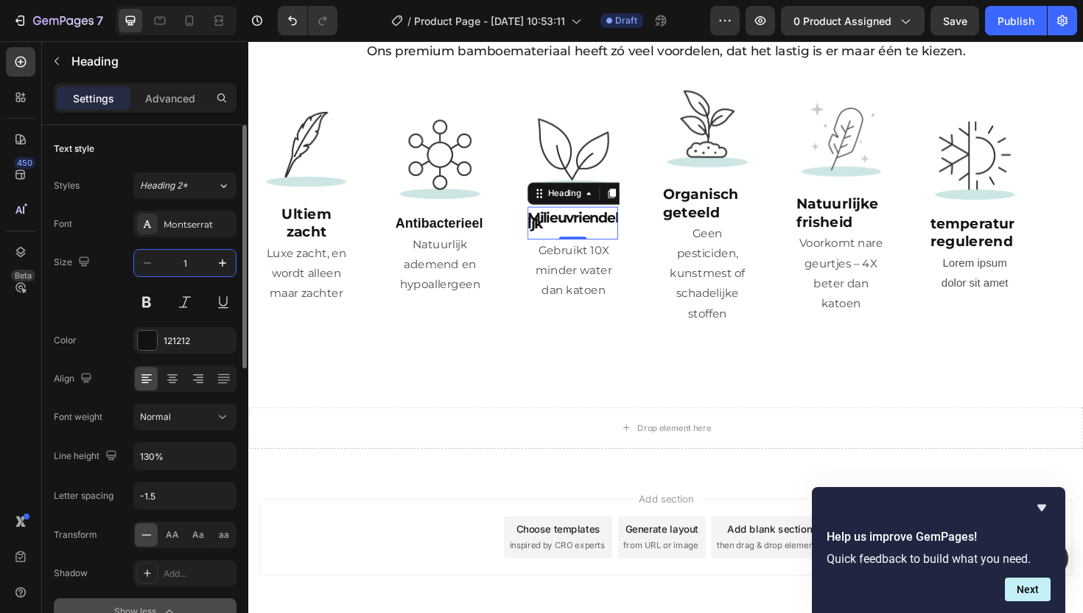
click at [183, 269] on input "1" at bounding box center [185, 263] width 49 height 27
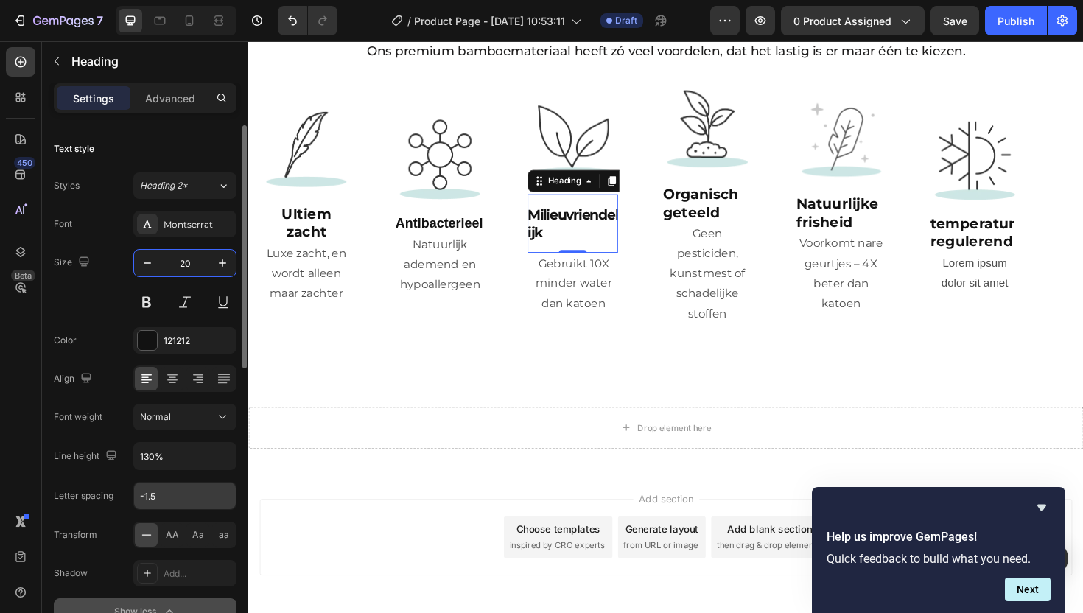
type input "20"
click at [165, 492] on input "-1.5" at bounding box center [185, 496] width 102 height 27
click at [162, 492] on input "-1.5" at bounding box center [185, 496] width 102 height 27
type input "-3"
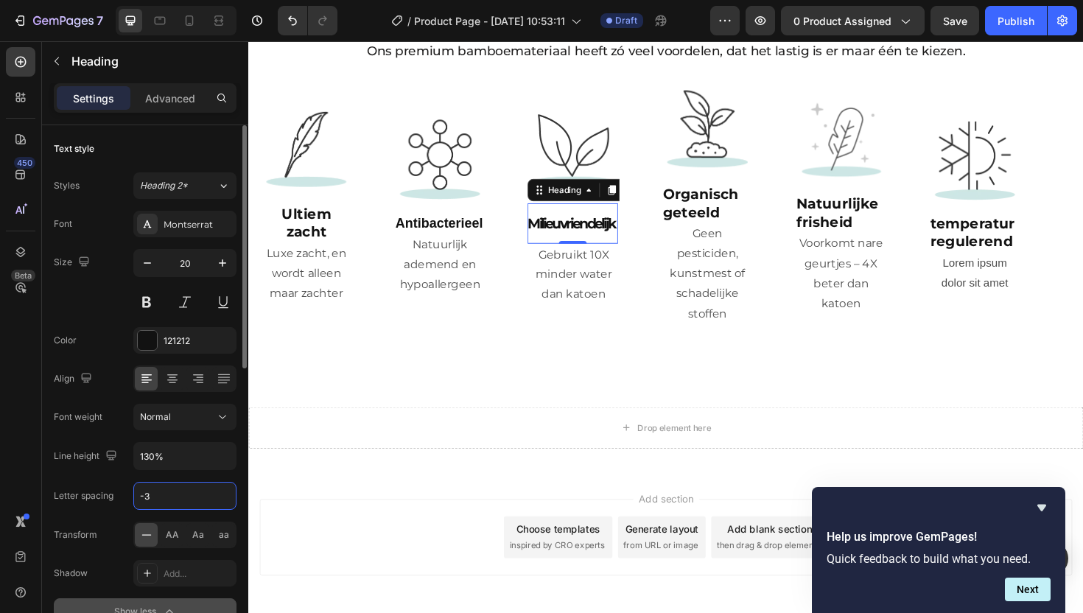
drag, startPoint x: 159, startPoint y: 497, endPoint x: 111, endPoint y: 492, distance: 48.8
click at [111, 492] on div "Letter spacing -3" at bounding box center [145, 496] width 183 height 28
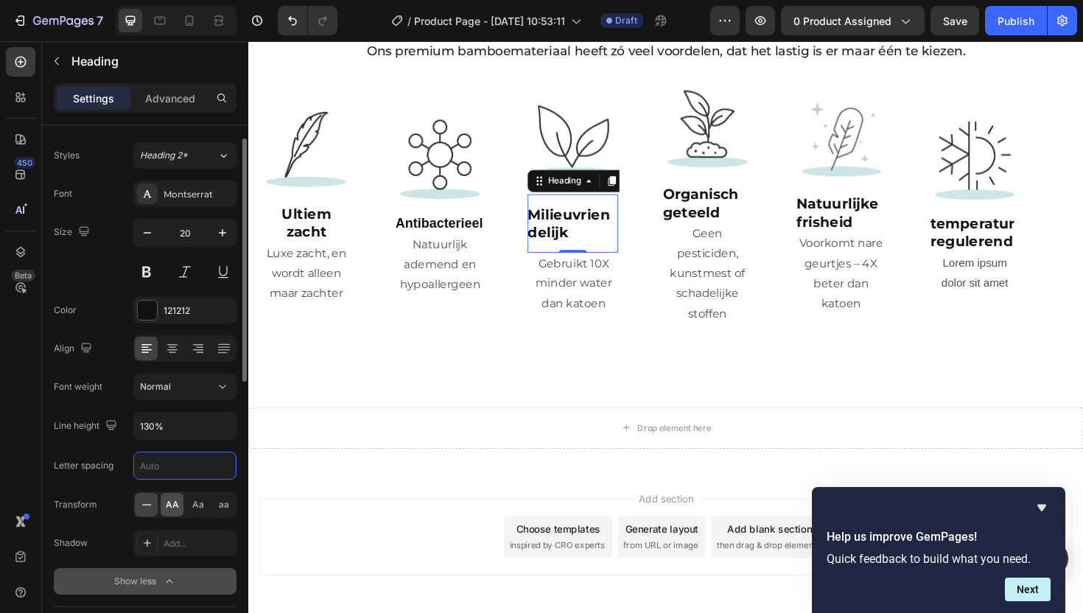
scroll to position [33, 0]
click at [169, 501] on span "AA" at bounding box center [172, 501] width 13 height 13
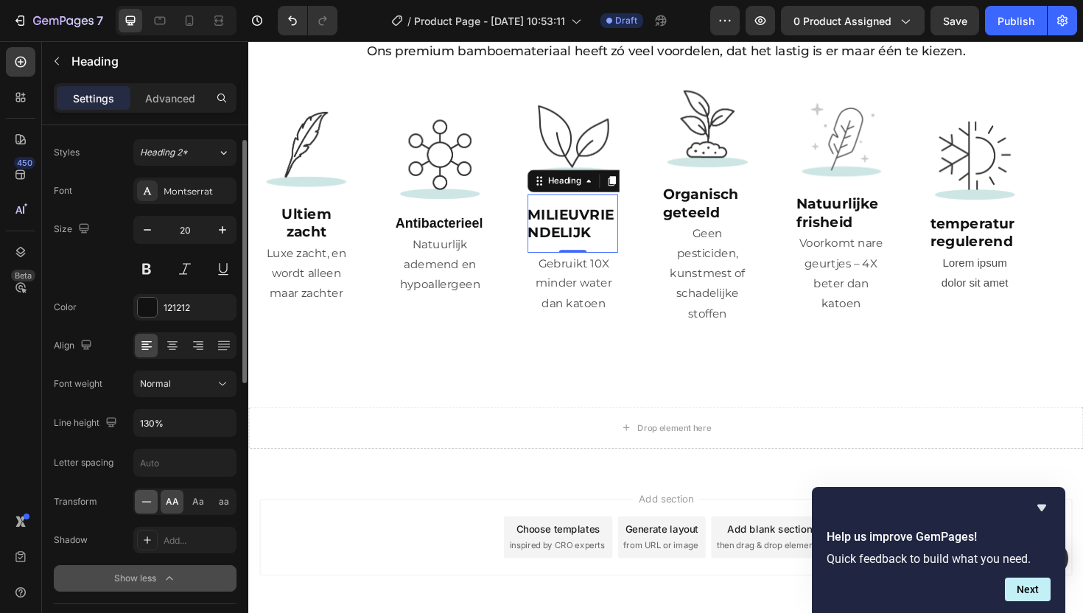
click at [153, 505] on div at bounding box center [146, 502] width 23 height 24
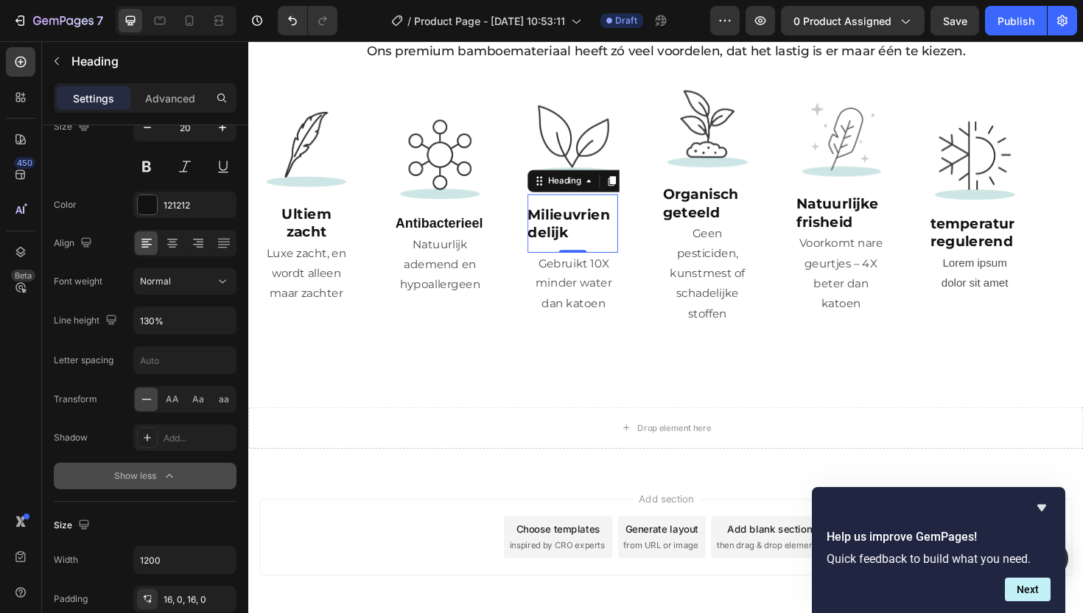
scroll to position [252, 0]
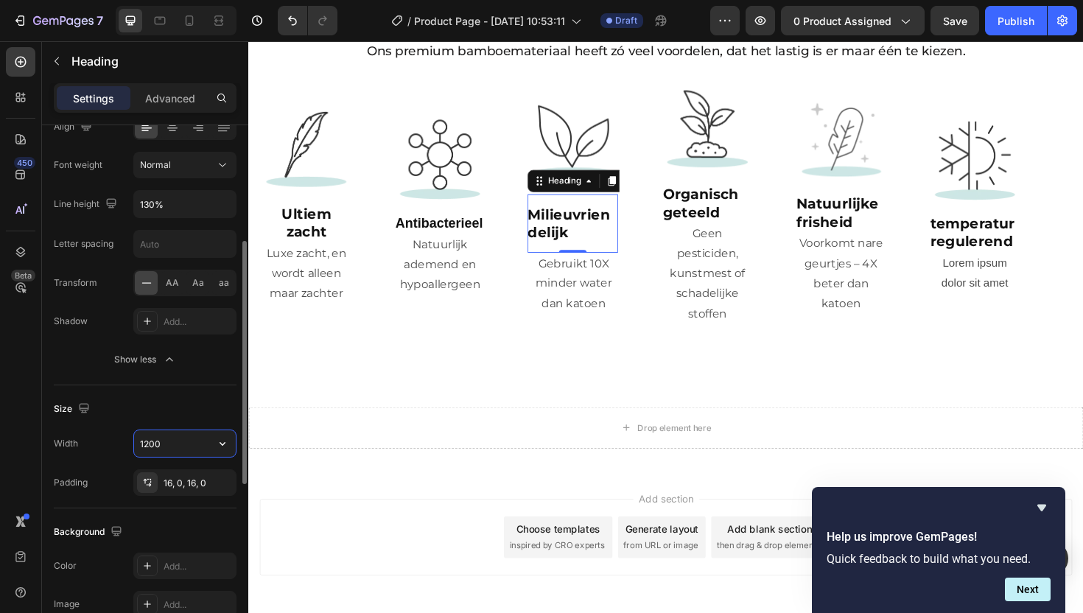
click at [167, 446] on input "1200" at bounding box center [185, 443] width 102 height 27
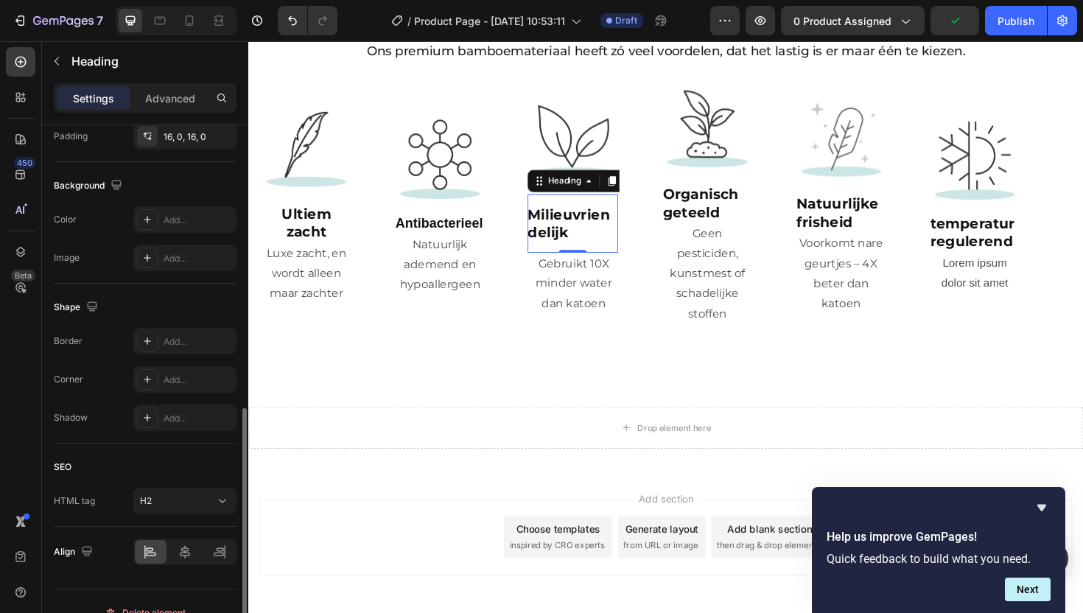
scroll to position [621, 0]
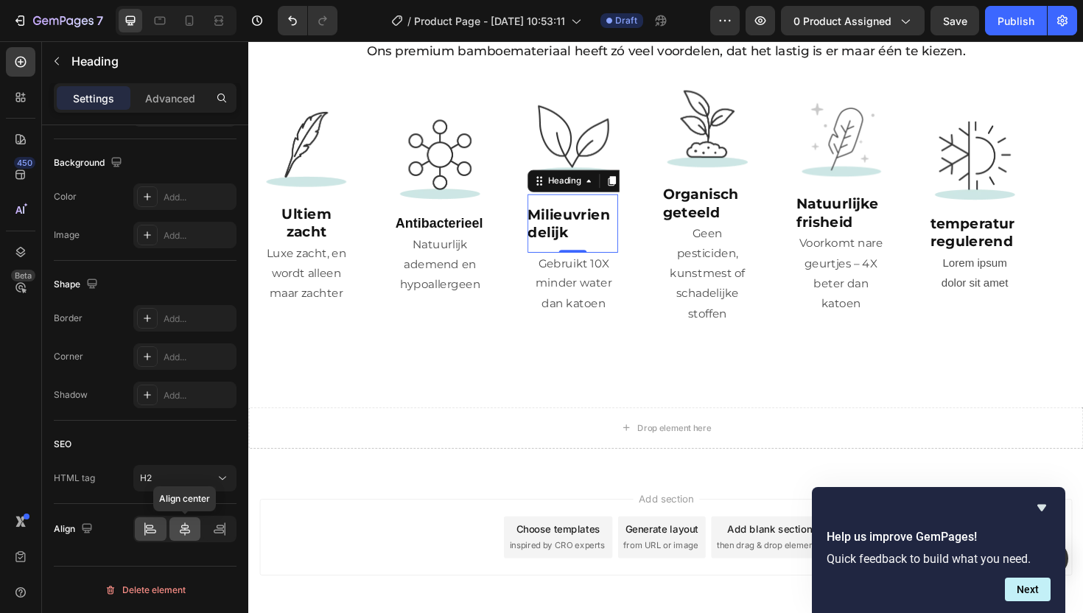
type input "1500"
click at [189, 526] on icon at bounding box center [185, 529] width 15 height 15
click at [215, 529] on icon at bounding box center [219, 529] width 15 height 15
click at [189, 528] on icon at bounding box center [185, 529] width 15 height 15
click at [590, 254] on p "Milieuvriendelijk" at bounding box center [592, 234] width 96 height 38
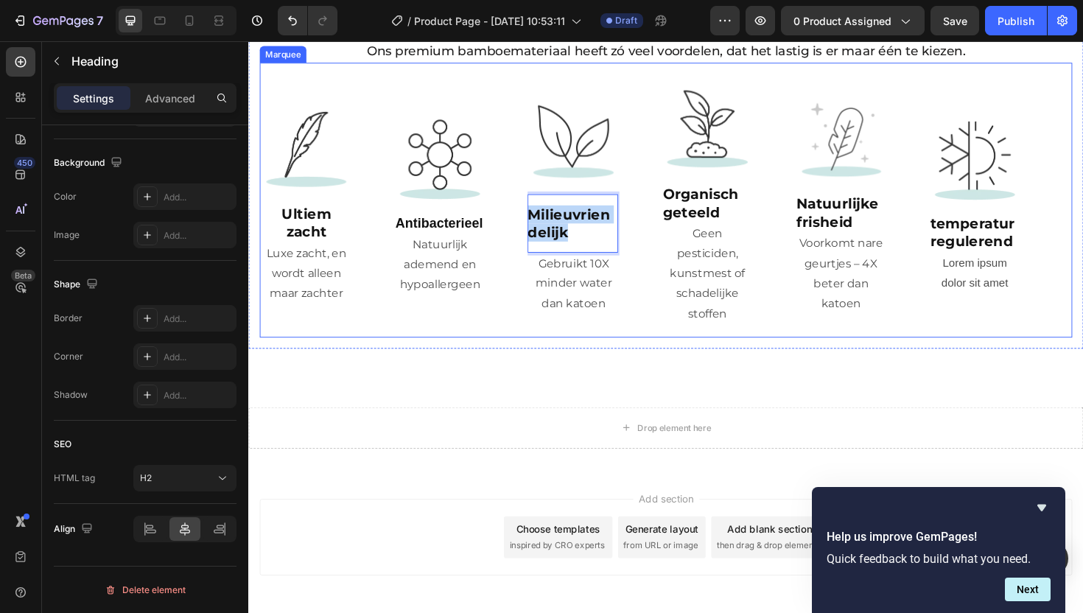
drag, startPoint x: 590, startPoint y: 289, endPoint x: 543, endPoint y: 258, distance: 56.4
click at [543, 258] on div "Image ⁠⁠⁠⁠⁠⁠⁠ Ultiem zacht Heading Luxe zacht, en wordt alleen maar zachter Tex…" at bounding box center [686, 209] width 850 height 265
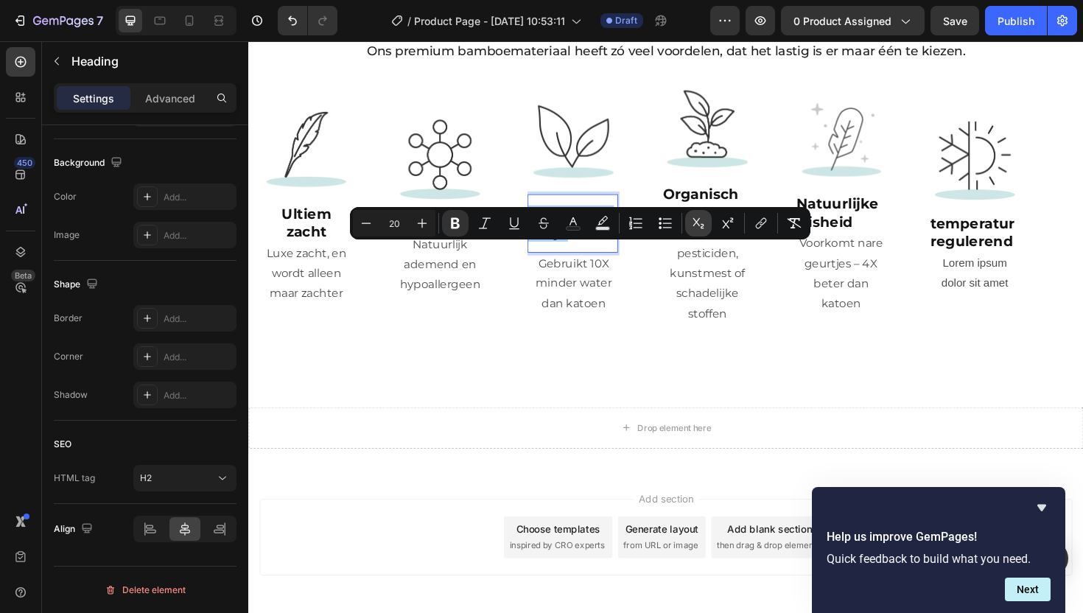
click at [699, 227] on icon "Editor contextual toolbar" at bounding box center [698, 223] width 15 height 15
click at [722, 224] on icon "Editor contextual toolbar" at bounding box center [728, 223] width 15 height 15
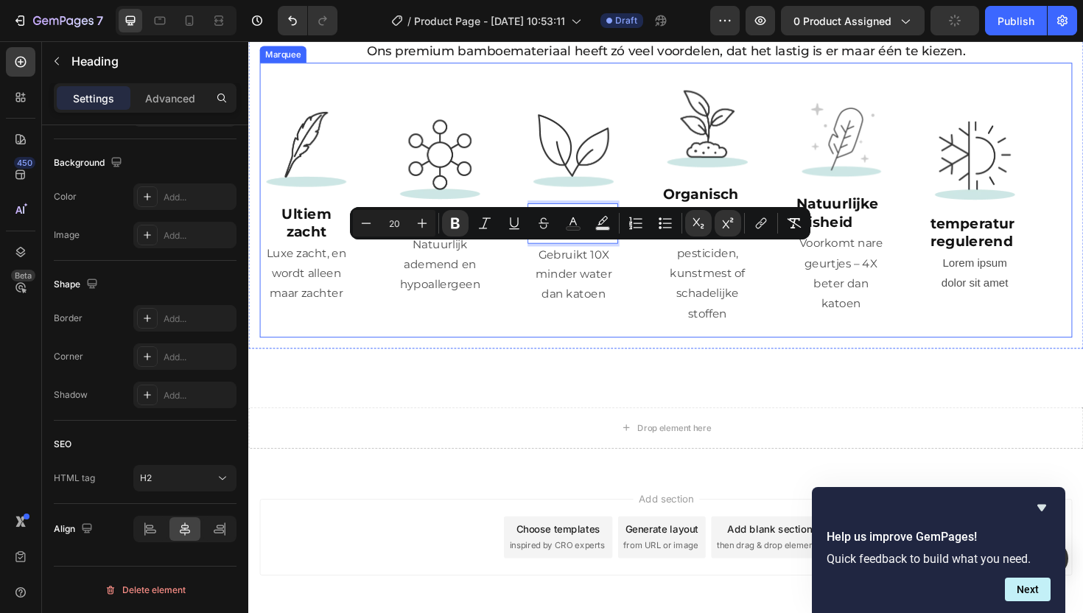
click at [665, 288] on div "Image Milieuvriendelijk Heading 0 Gebruikt 10X minder water dan katoen Text Blo…" at bounding box center [615, 209] width 142 height 225
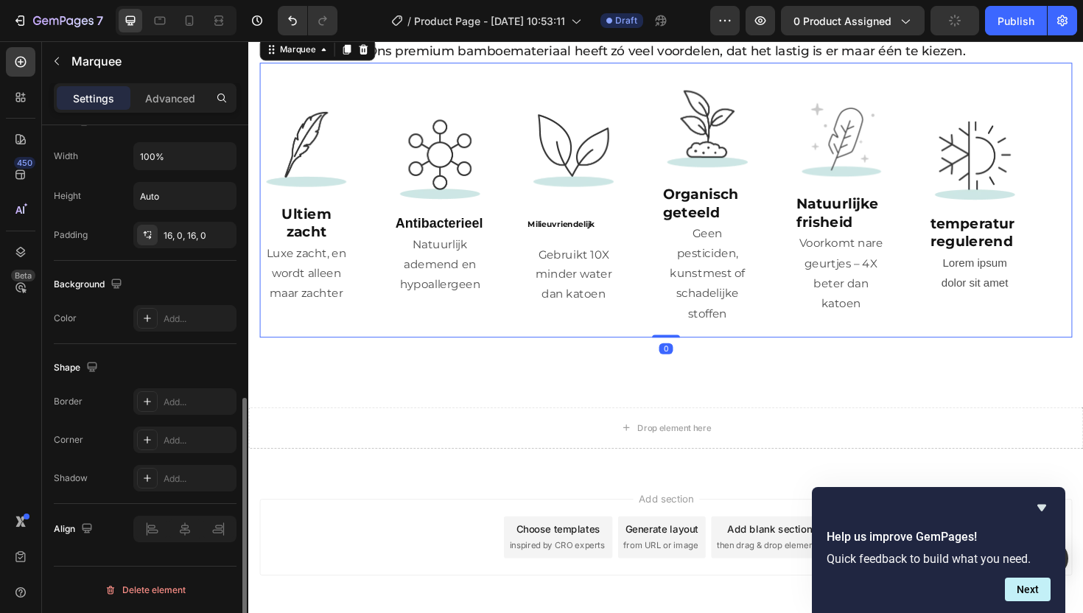
scroll to position [0, 0]
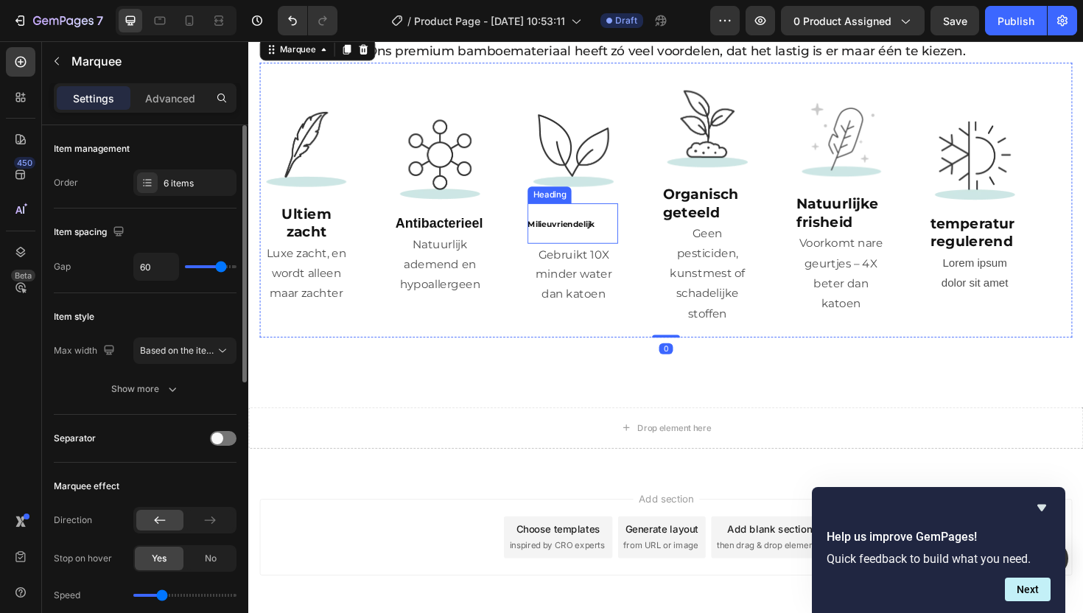
click at [578, 240] on sup "Milieuvriendelijk" at bounding box center [579, 235] width 71 height 10
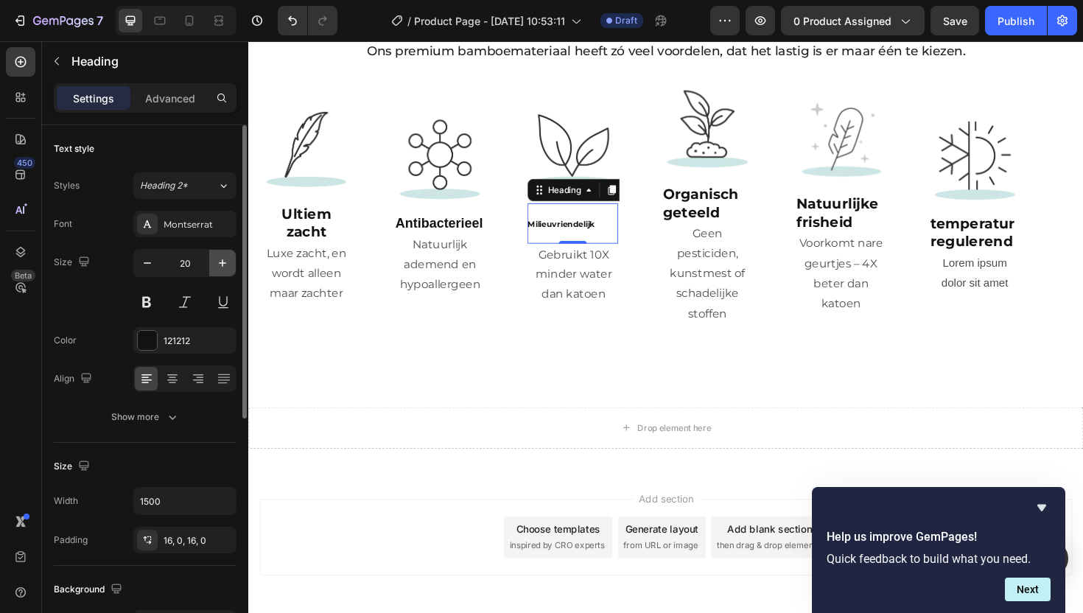
click at [217, 266] on icon "button" at bounding box center [222, 263] width 15 height 15
click at [218, 265] on icon "button" at bounding box center [222, 263] width 15 height 15
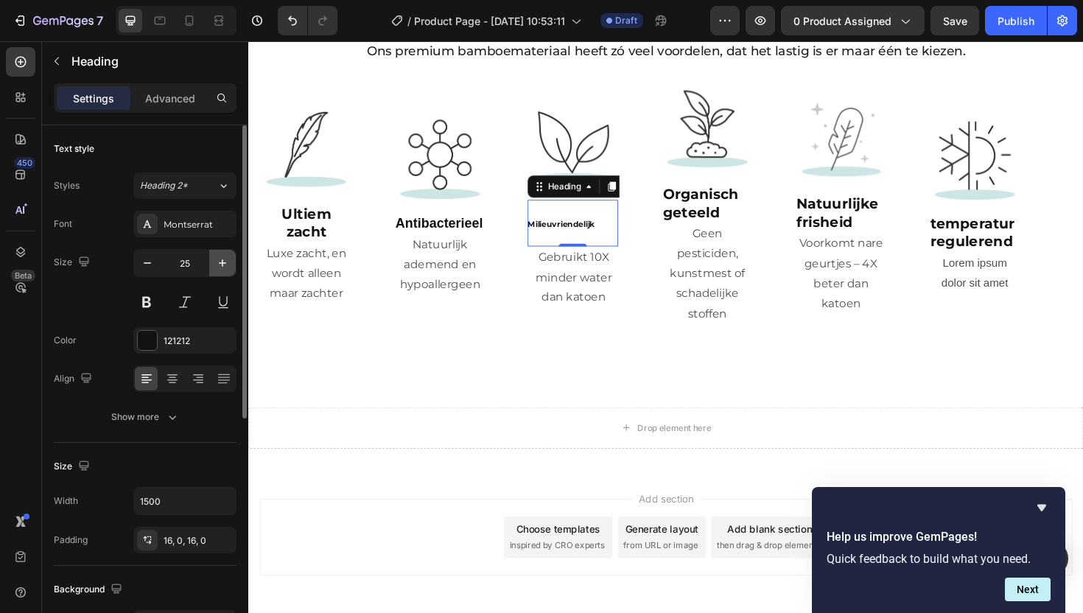
click at [218, 265] on icon "button" at bounding box center [222, 263] width 15 height 15
click at [145, 261] on icon "button" at bounding box center [147, 263] width 15 height 15
click at [146, 261] on icon "button" at bounding box center [147, 263] width 15 height 15
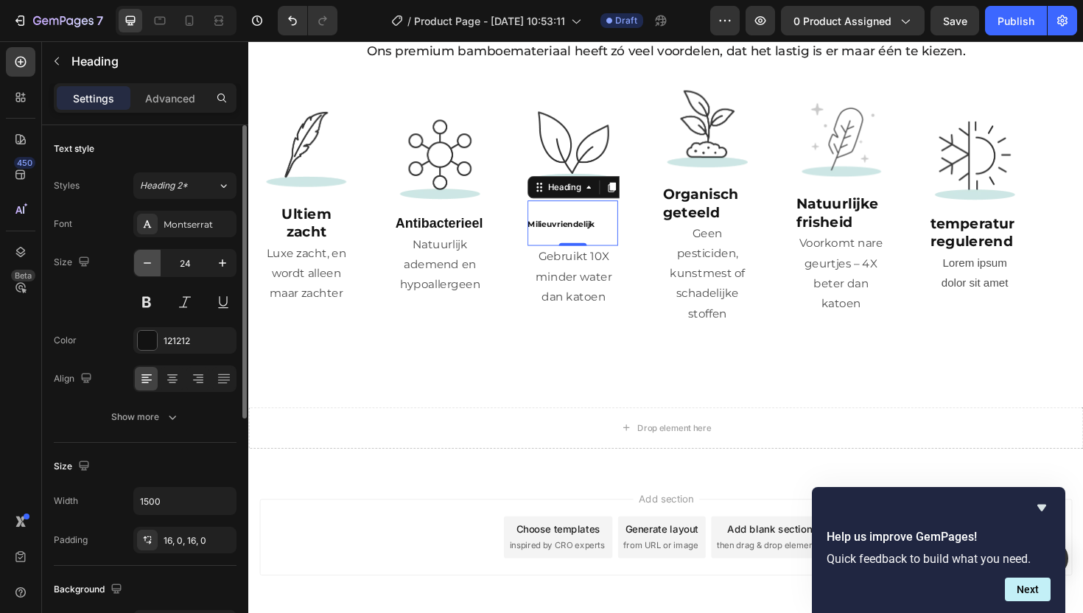
click at [146, 261] on icon "button" at bounding box center [147, 263] width 15 height 15
click at [147, 261] on icon "button" at bounding box center [147, 263] width 15 height 15
click at [145, 262] on icon "button" at bounding box center [147, 263] width 15 height 15
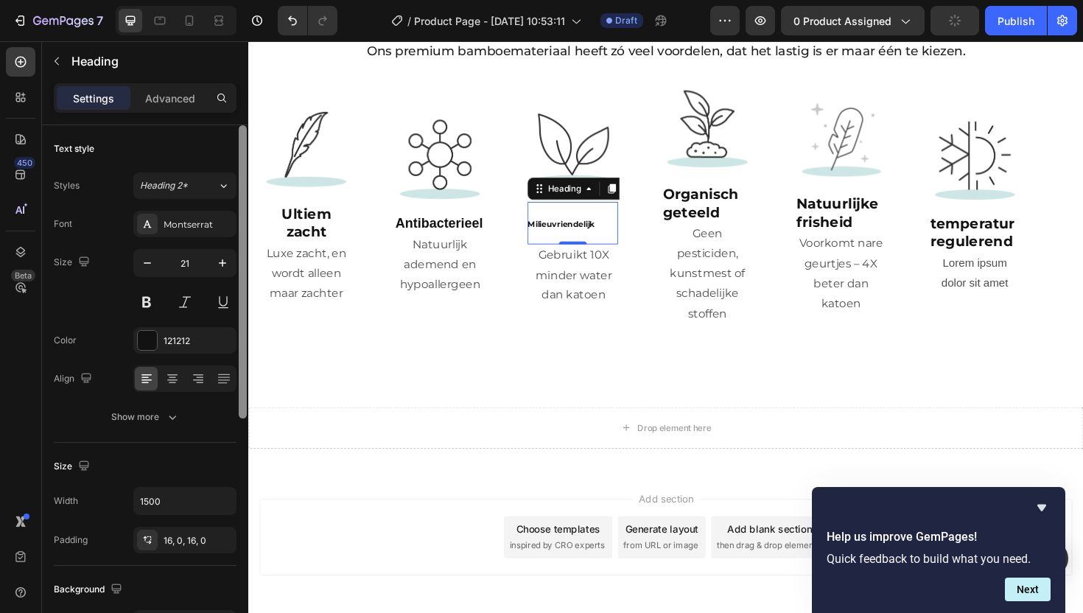
type input "20"
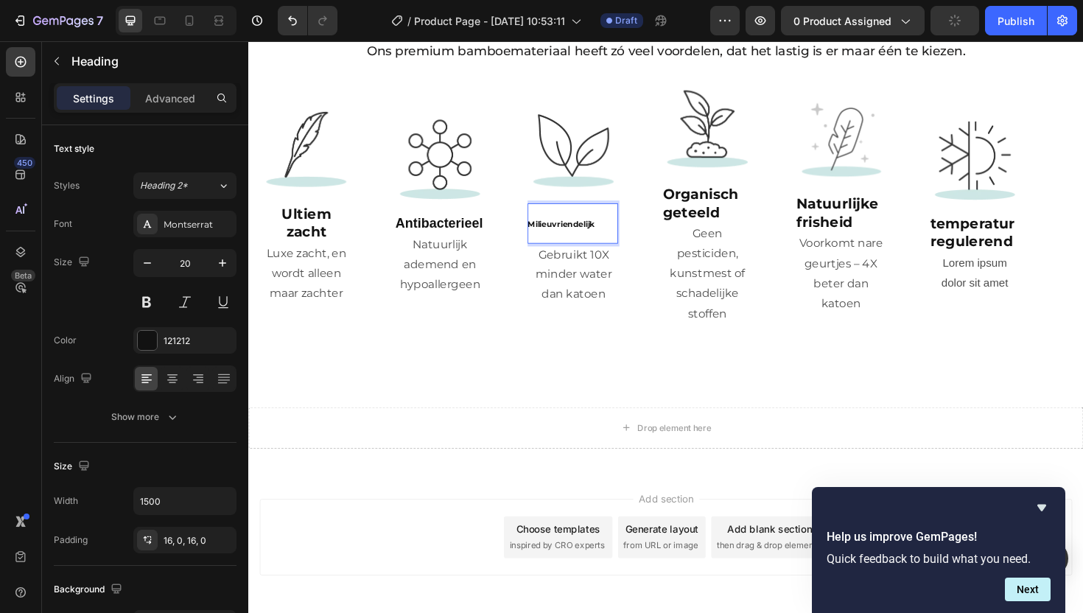
click at [587, 240] on sup "Milieuvriendelijk" at bounding box center [579, 235] width 71 height 10
drag, startPoint x: 617, startPoint y: 275, endPoint x: 544, endPoint y: 273, distance: 73.0
click at [544, 244] on p "Milieuvriendelijk" at bounding box center [592, 234] width 96 height 19
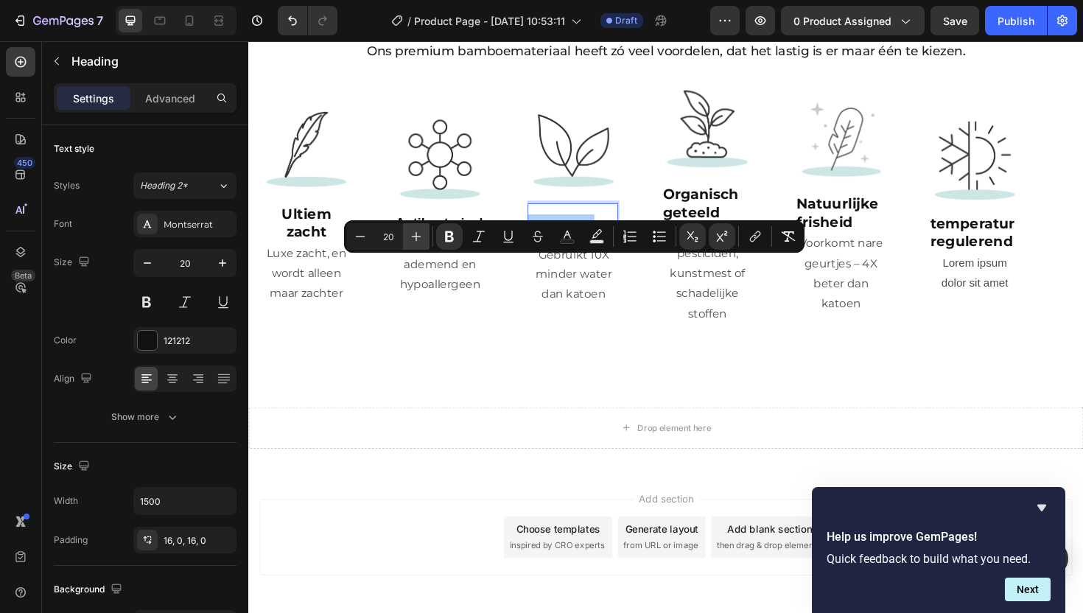
click at [414, 233] on icon "Editor contextual toolbar" at bounding box center [416, 236] width 15 height 15
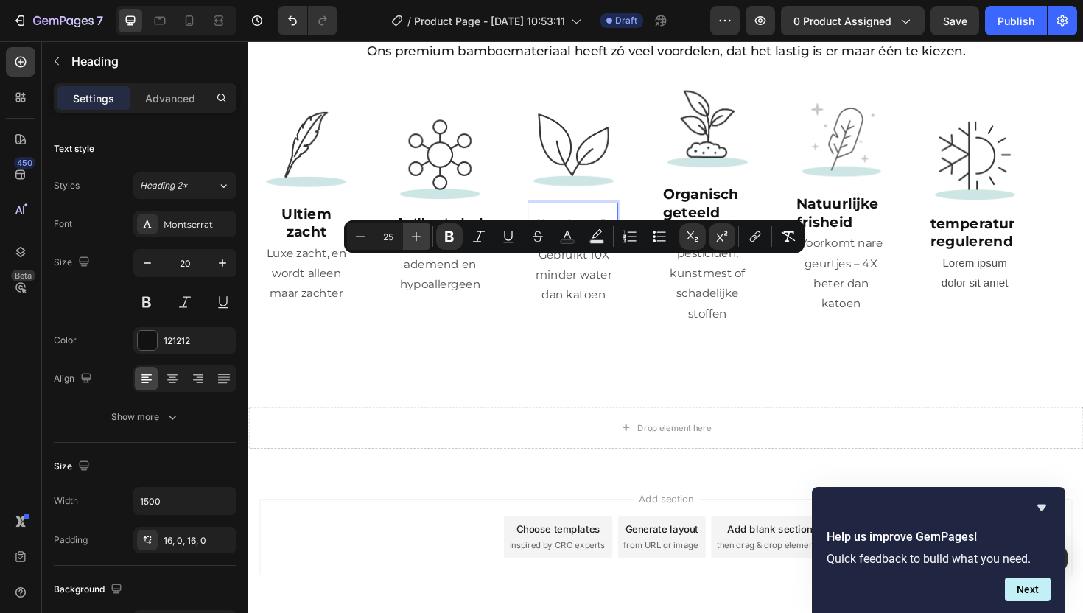
click at [414, 233] on icon "Editor contextual toolbar" at bounding box center [416, 236] width 15 height 15
click at [355, 240] on icon "Editor contextual toolbar" at bounding box center [360, 236] width 15 height 15
type input "26"
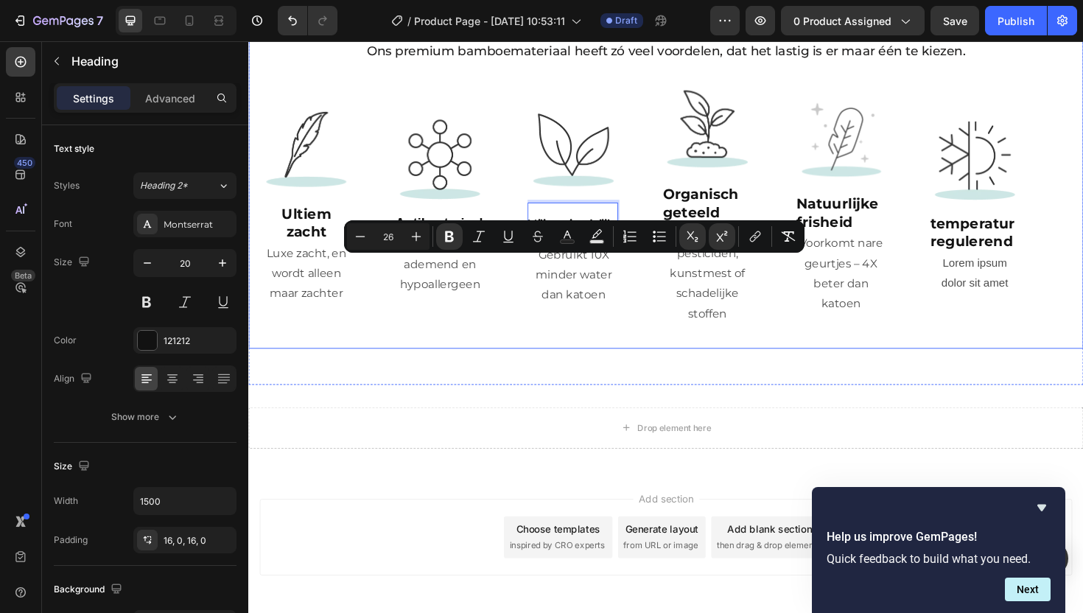
click at [558, 367] on div "Waarom is bamboe beter? Heading Title Line Ons premium bamboemateriaal heeft zó…" at bounding box center [690, 177] width 884 height 380
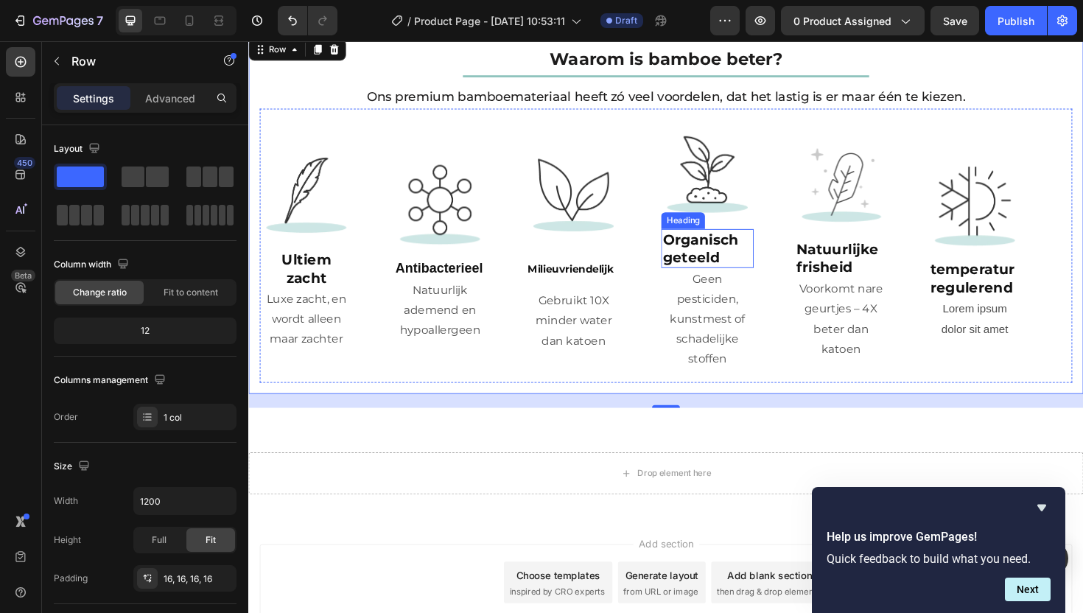
click at [733, 256] on strong "Organisch geteeld" at bounding box center [727, 260] width 80 height 37
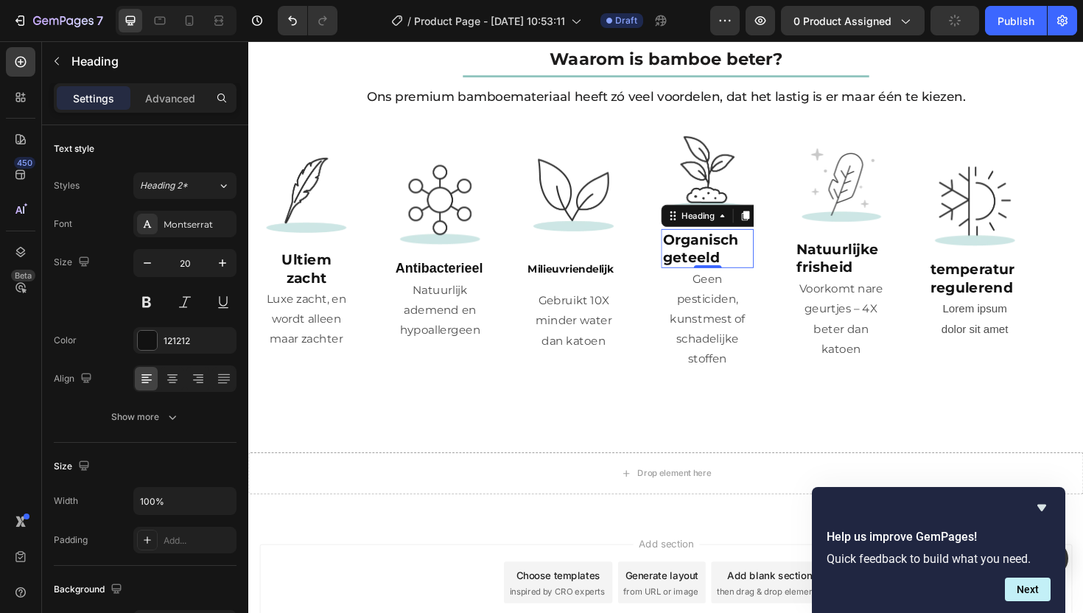
click at [741, 250] on strong "Organisch geteeld" at bounding box center [727, 260] width 80 height 37
click at [748, 263] on p "Organisch geteeld" at bounding box center [734, 261] width 94 height 38
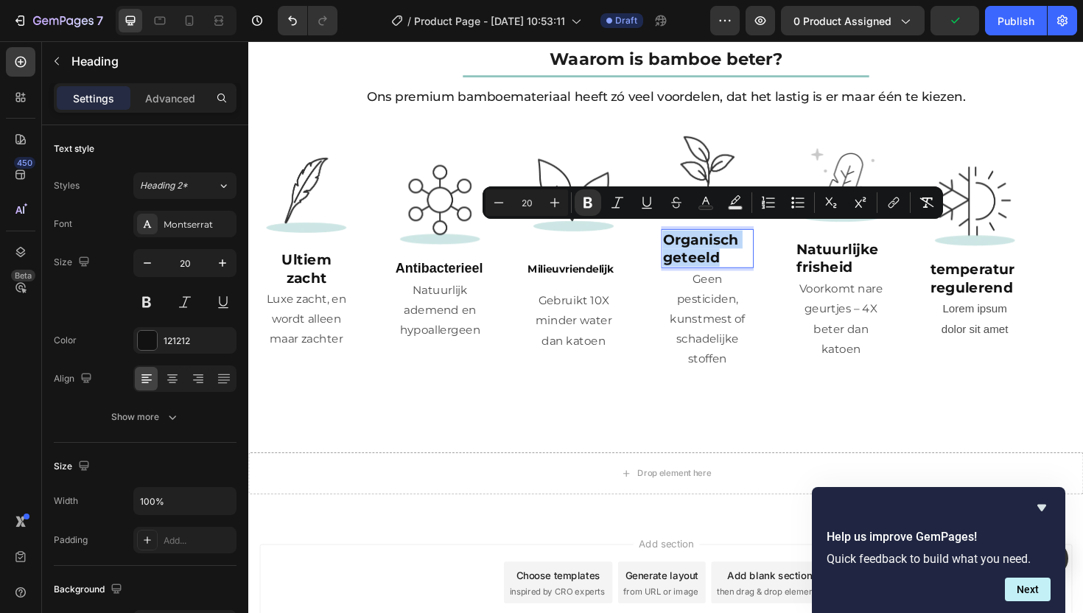
drag, startPoint x: 757, startPoint y: 265, endPoint x: 691, endPoint y: 248, distance: 68.5
click at [691, 248] on p "Organisch geteeld" at bounding box center [734, 261] width 94 height 38
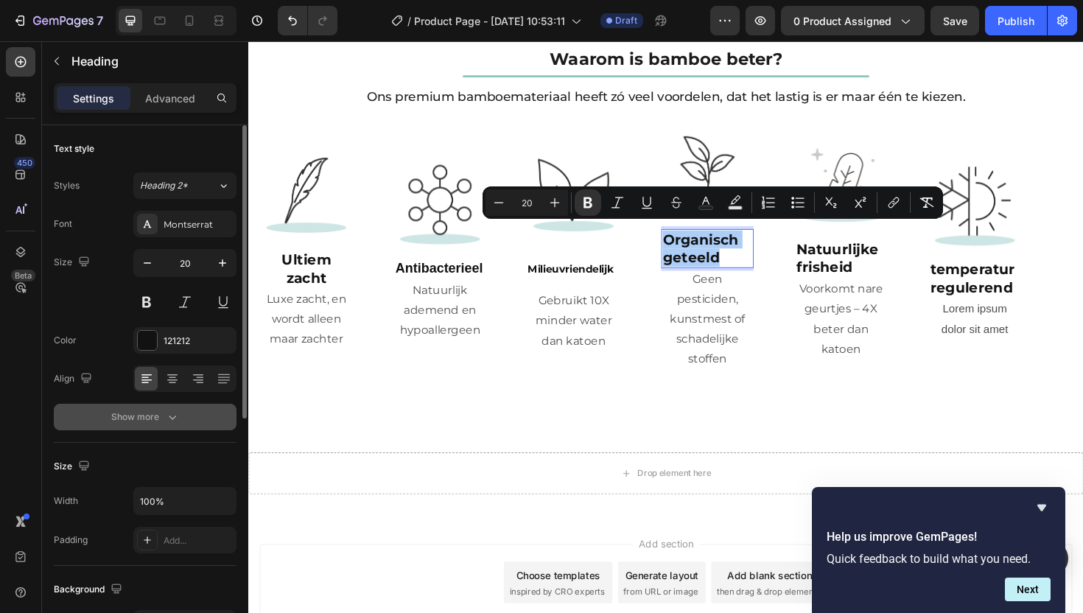
click at [161, 419] on div "Show more" at bounding box center [145, 417] width 69 height 15
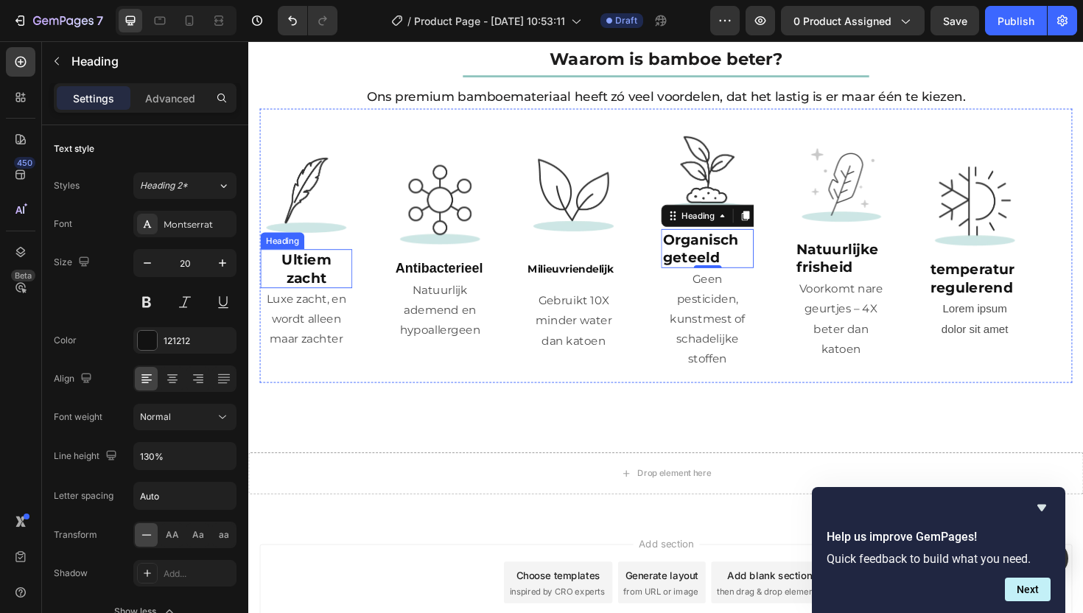
click at [302, 279] on strong "Ultiem zacht" at bounding box center [310, 282] width 52 height 37
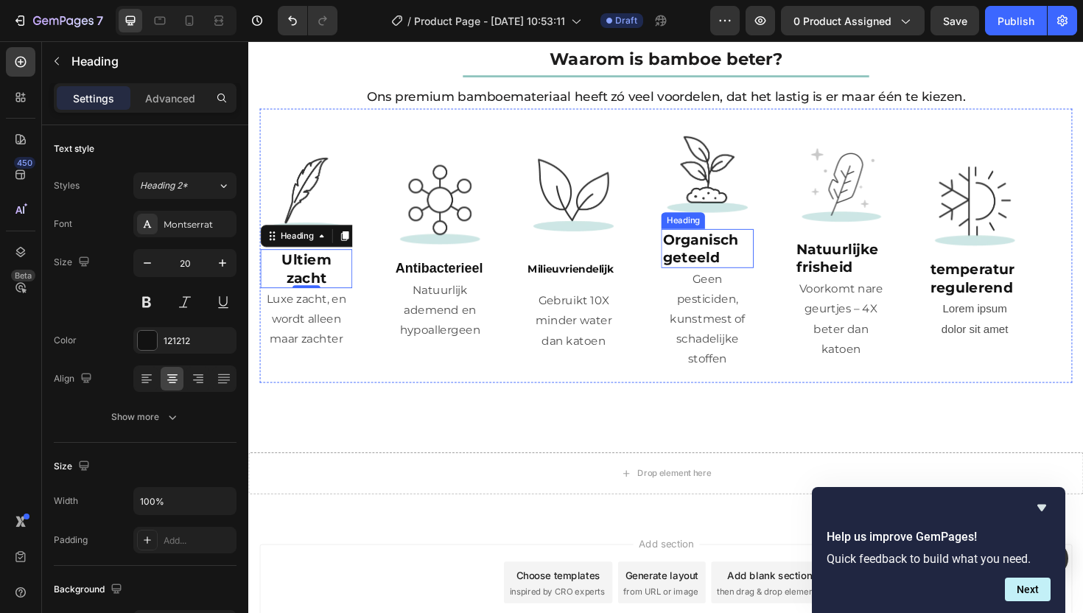
click at [746, 248] on strong "Organisch geteeld" at bounding box center [727, 260] width 80 height 37
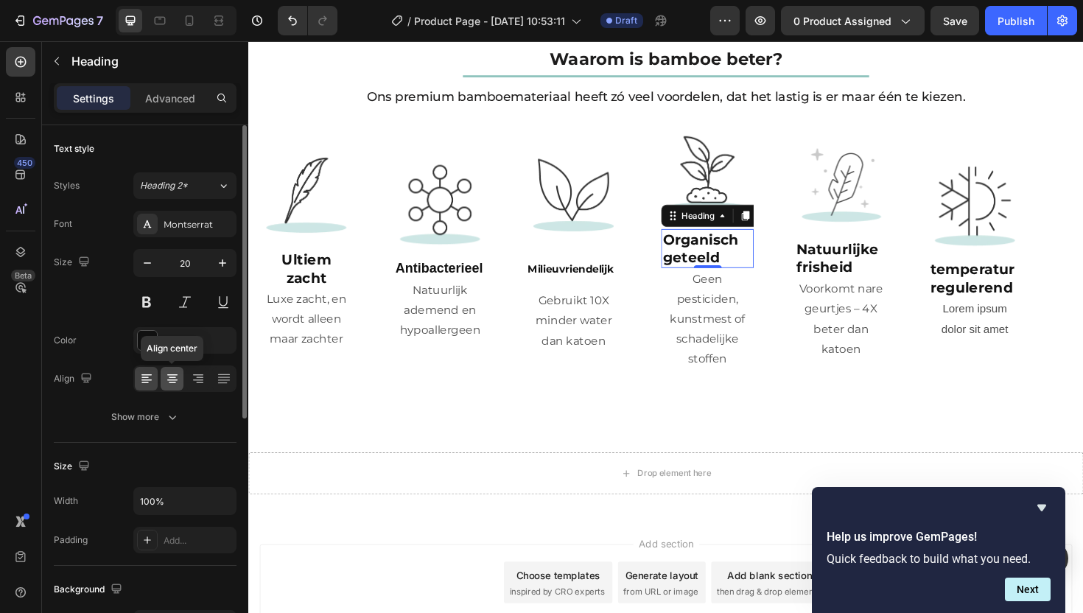
click at [175, 382] on icon at bounding box center [172, 378] width 15 height 15
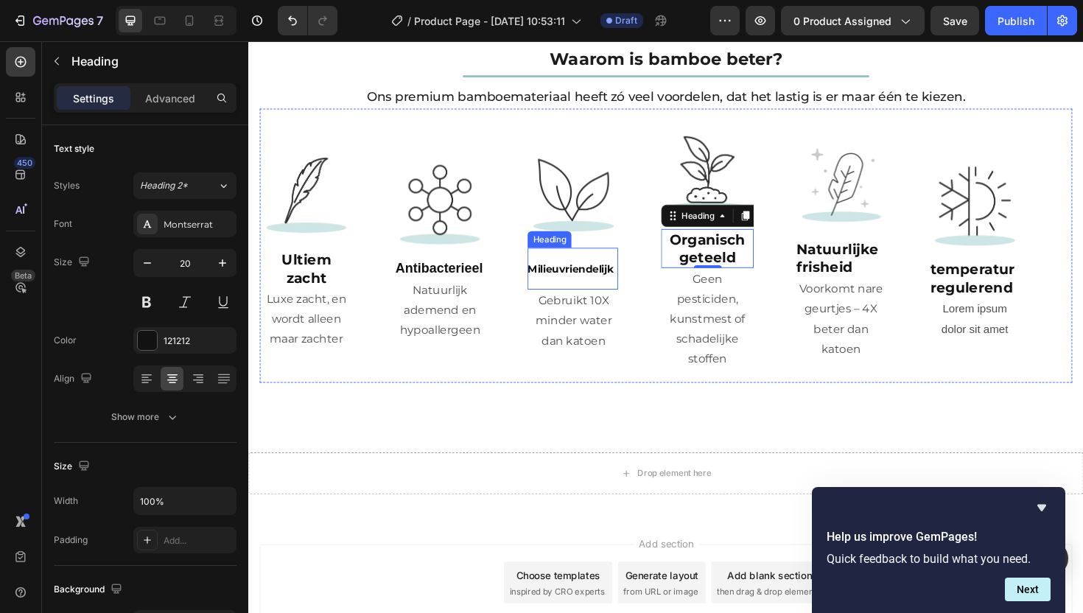
click at [639, 260] on h2 "⁠⁠⁠⁠⁠⁠⁠ Milieuvriendelijk" at bounding box center [592, 282] width 96 height 44
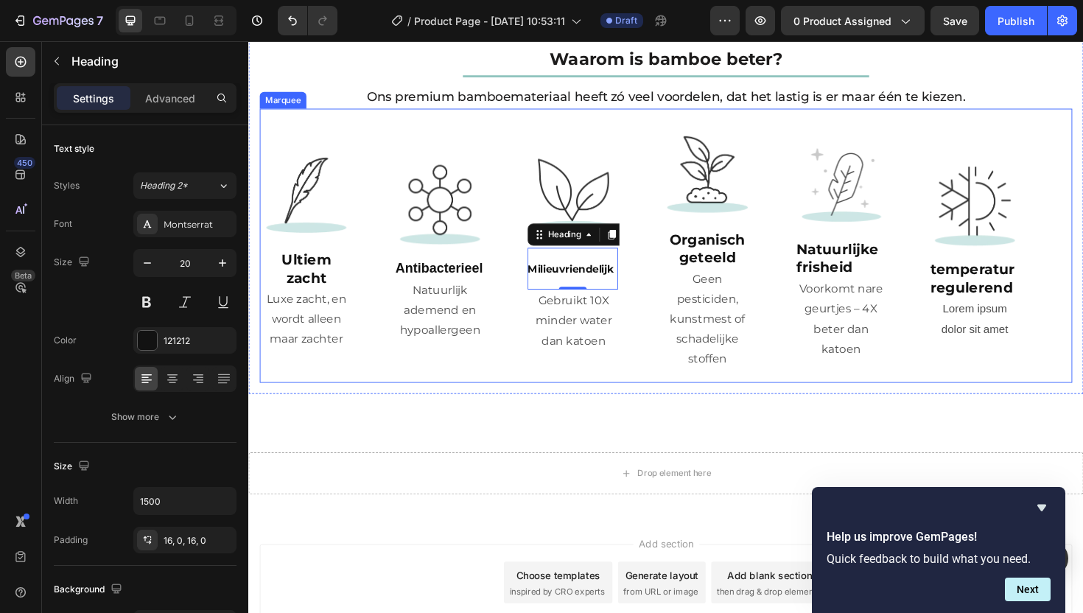
click at [789, 214] on div "Image ⁠⁠⁠⁠⁠⁠⁠ Organisch geteeld Heading Geen pesticiden, kunstmest of schadelij…" at bounding box center [756, 257] width 142 height 265
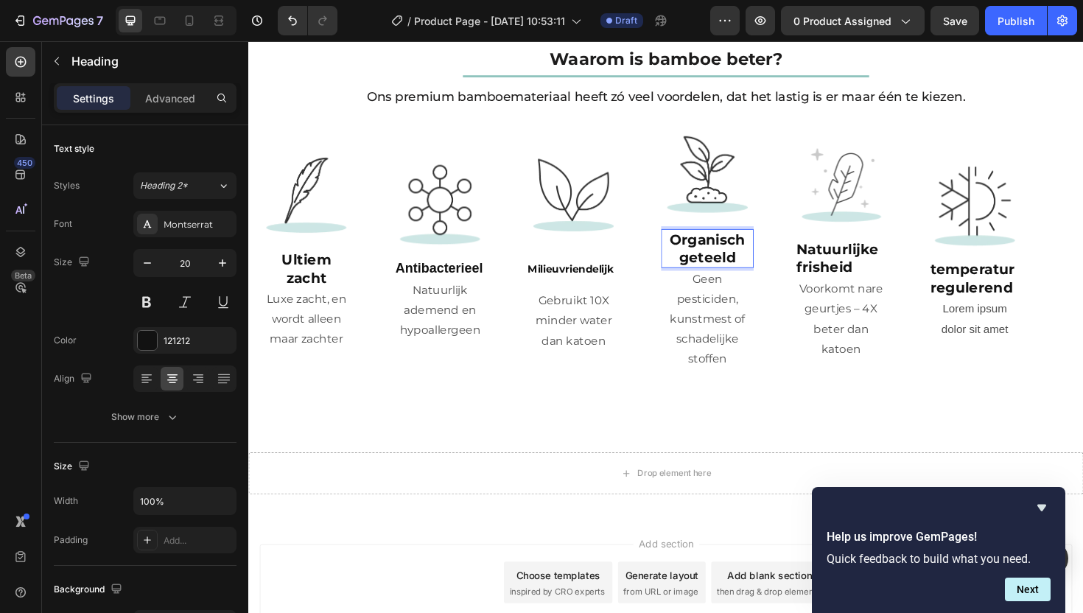
drag, startPoint x: 742, startPoint y: 251, endPoint x: 741, endPoint y: 265, distance: 14.8
click at [756, 258] on strong "Organisch geteeld" at bounding box center [734, 260] width 80 height 37
click at [752, 263] on strong "Organisch geteeld" at bounding box center [734, 260] width 80 height 37
click at [731, 287] on p "Geen pesticiden, kunstmest of schadelijke stoffen" at bounding box center [734, 336] width 94 height 106
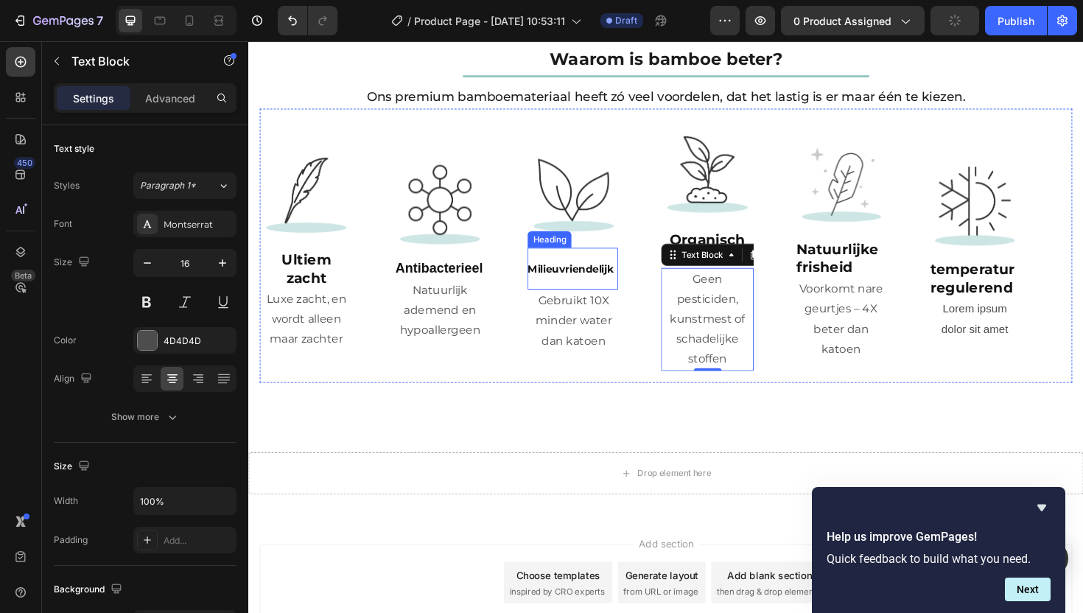
click at [621, 278] on sup "Milieuvriendelijk" at bounding box center [589, 282] width 91 height 13
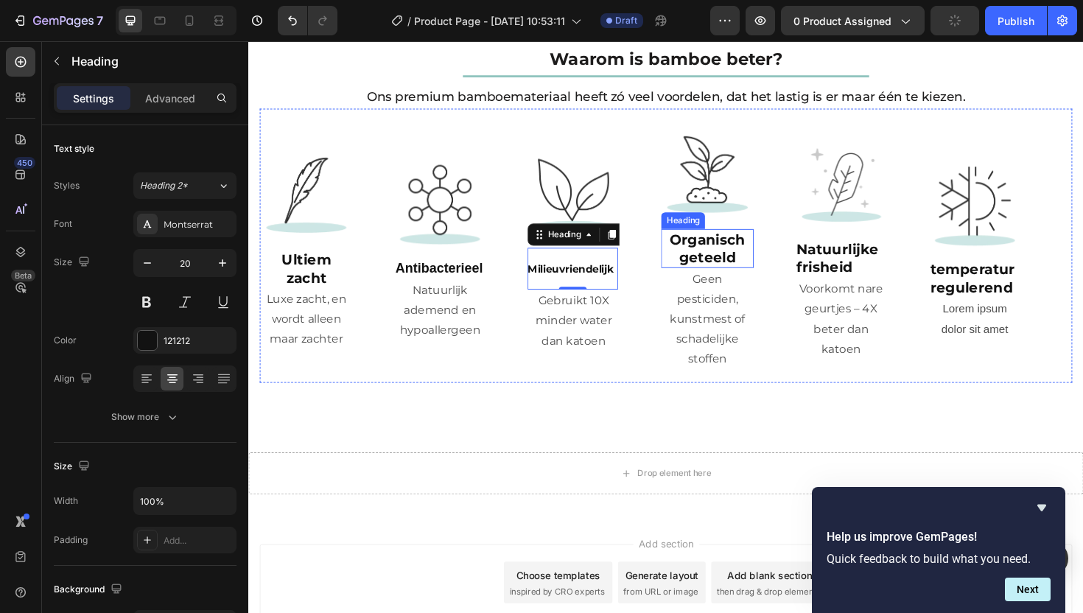
click at [751, 251] on strong "Organisch geteeld" at bounding box center [734, 260] width 80 height 37
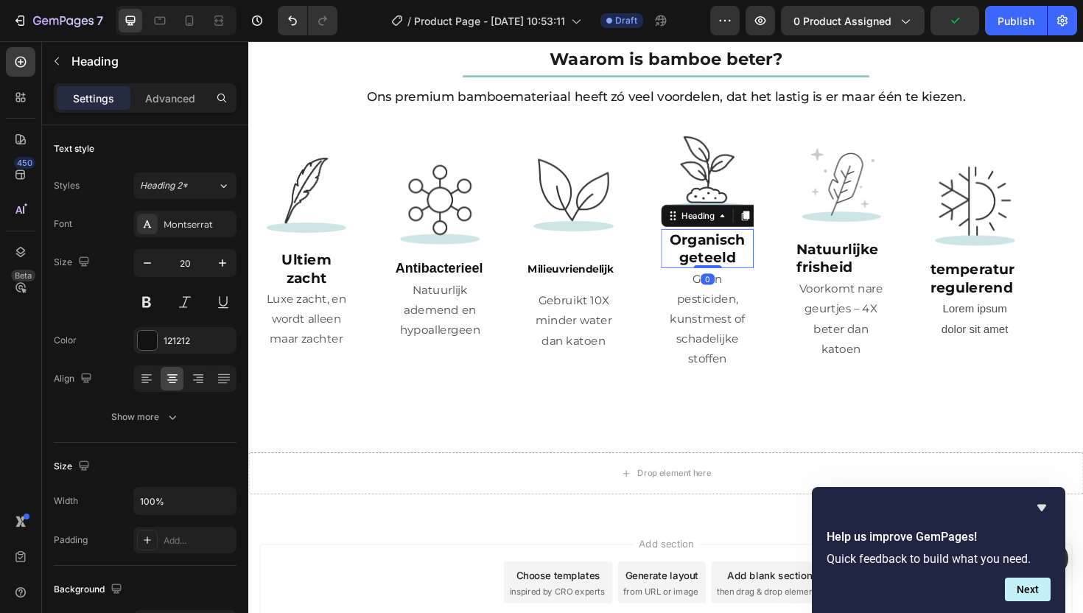
drag, startPoint x: 731, startPoint y: 273, endPoint x: 732, endPoint y: 265, distance: 8.9
click at [732, 265] on div "⁠⁠⁠⁠⁠⁠⁠ Organisch geteeld Heading 0" at bounding box center [733, 260] width 97 height 41
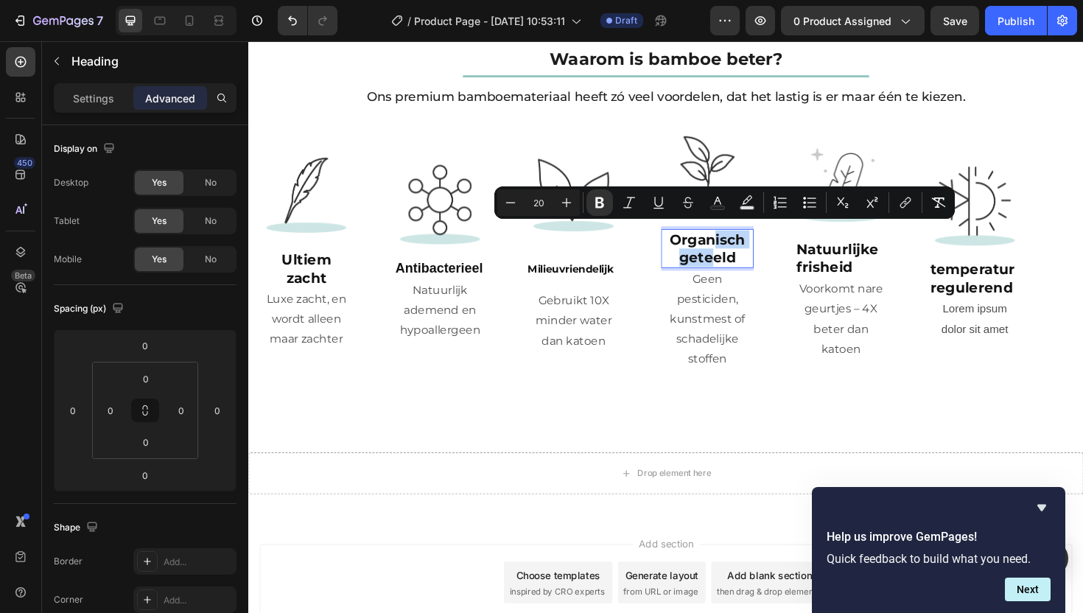
drag, startPoint x: 739, startPoint y: 248, endPoint x: 750, endPoint y: 269, distance: 23.1
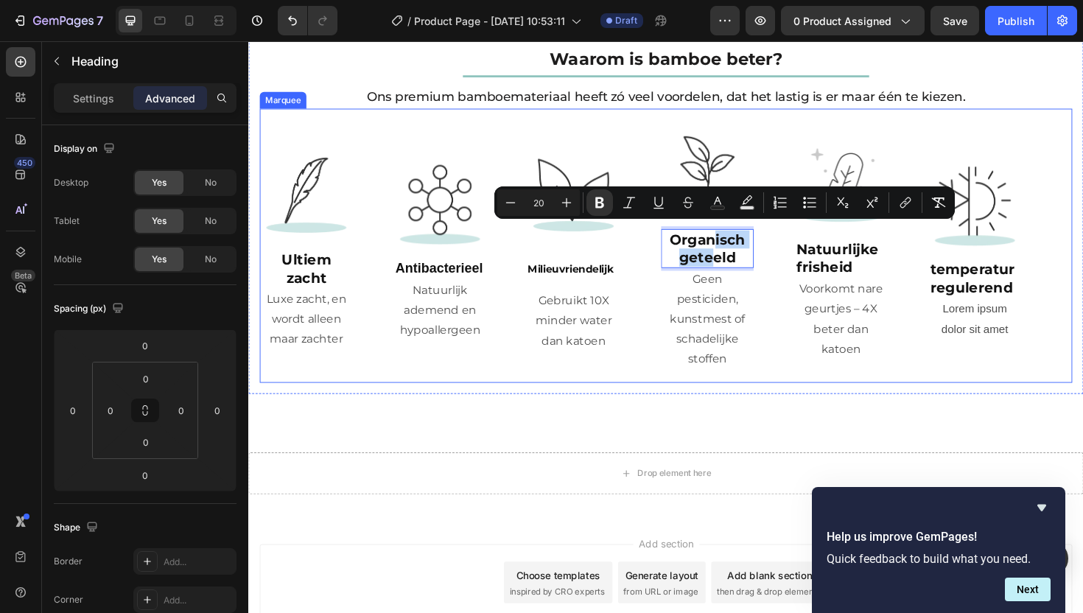
click at [800, 260] on div "Image Organisch geteeld Heading 0 Geen pesticiden, kunstmest of schadelijke sto…" at bounding box center [756, 257] width 142 height 265
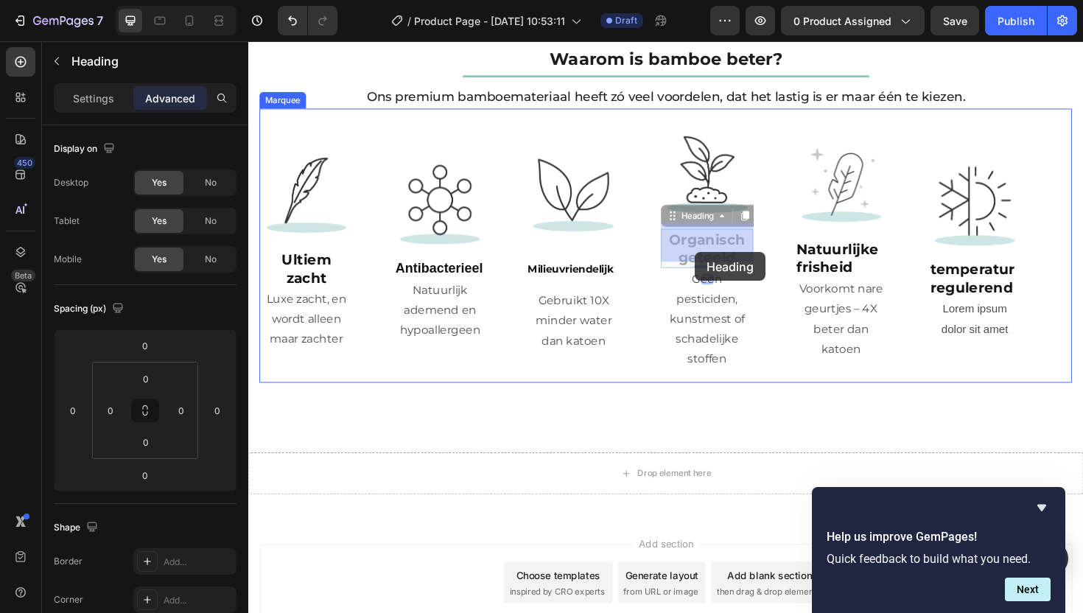
drag, startPoint x: 729, startPoint y: 252, endPoint x: 722, endPoint y: 265, distance: 14.5
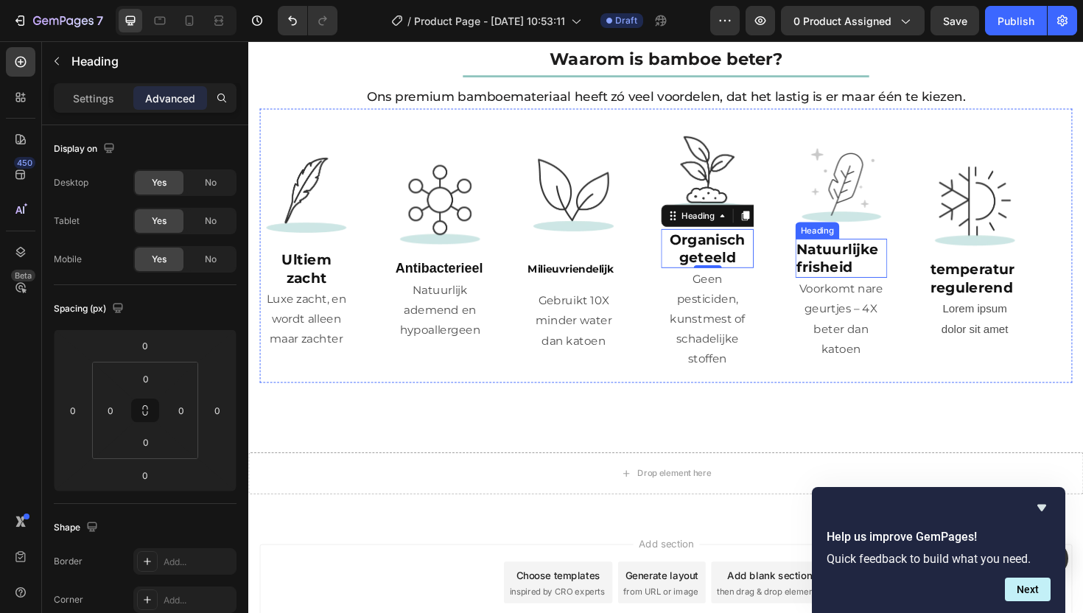
click at [893, 274] on p "⁠⁠⁠⁠⁠⁠⁠ Natuurlijke frisheid" at bounding box center [876, 271] width 94 height 38
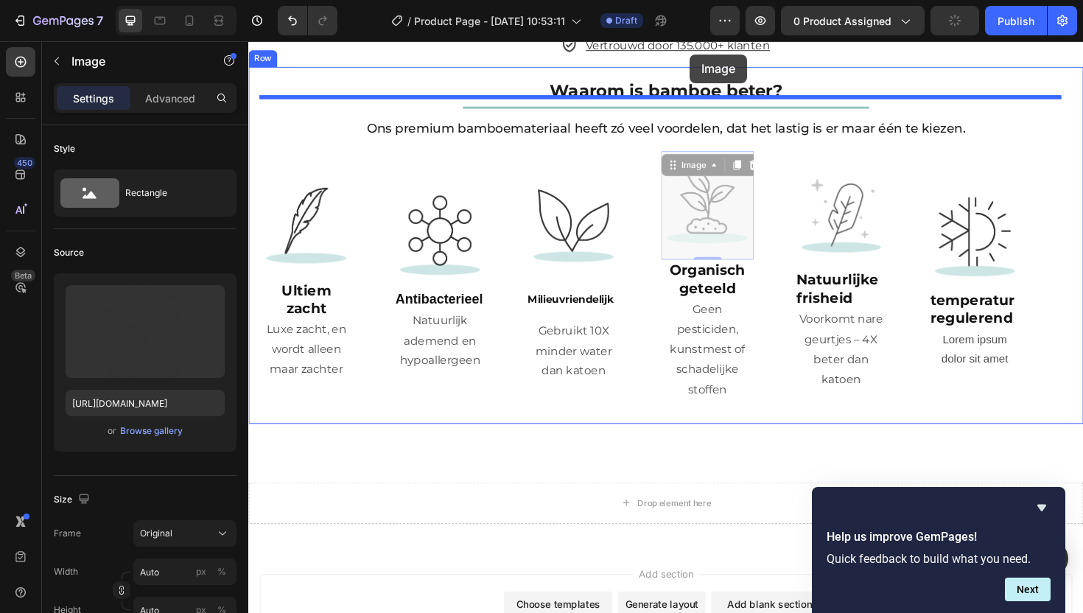
scroll to position [2341, 0]
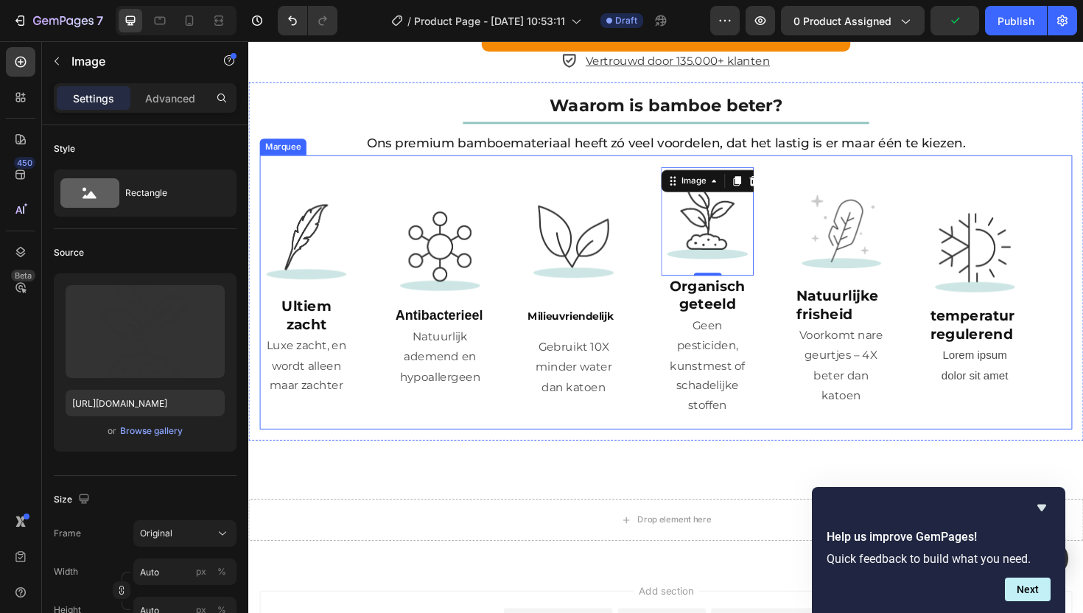
click at [656, 229] on div "Image ⁠⁠⁠⁠⁠⁠⁠ Milieuvriendelijk Heading Gebruikt 10X minder water dan katoen Te…" at bounding box center [615, 307] width 142 height 226
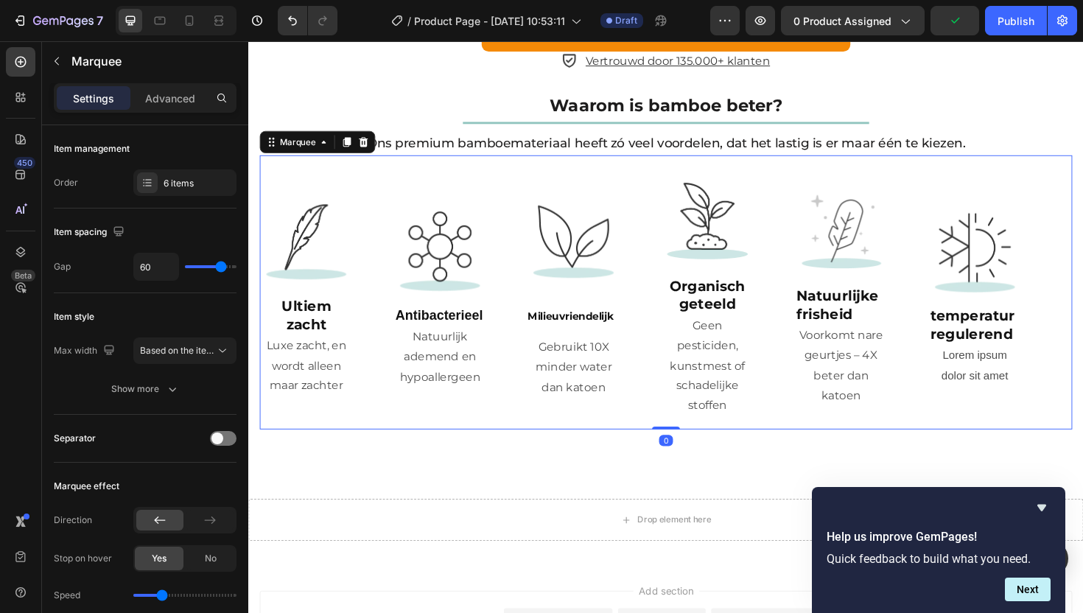
click at [735, 219] on img at bounding box center [733, 232] width 97 height 97
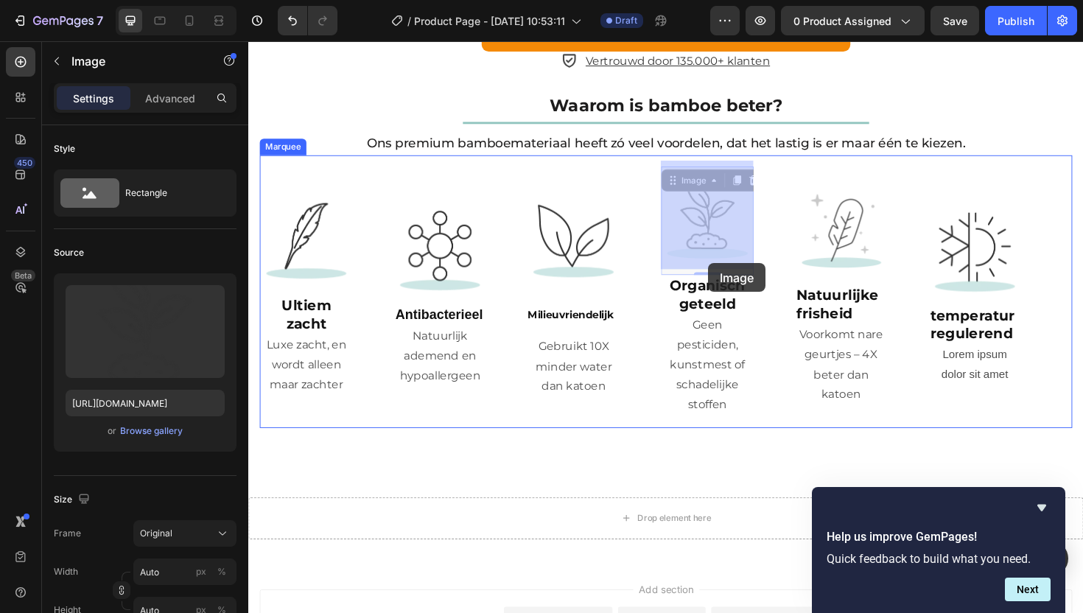
drag, startPoint x: 696, startPoint y: 181, endPoint x: 736, endPoint y: 276, distance: 103.1
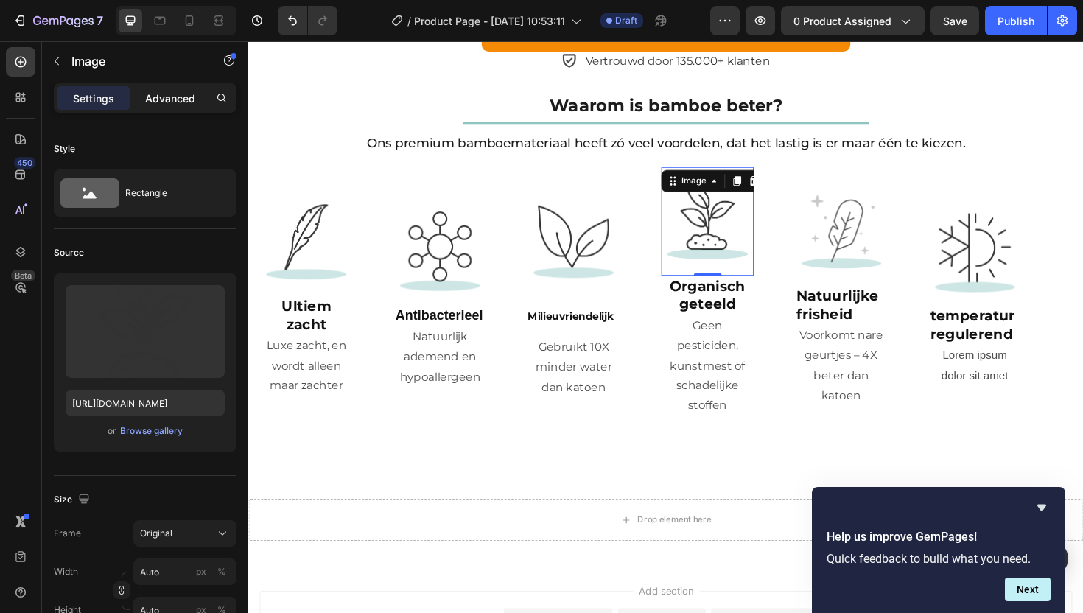
click at [168, 99] on p "Advanced" at bounding box center [170, 98] width 50 height 15
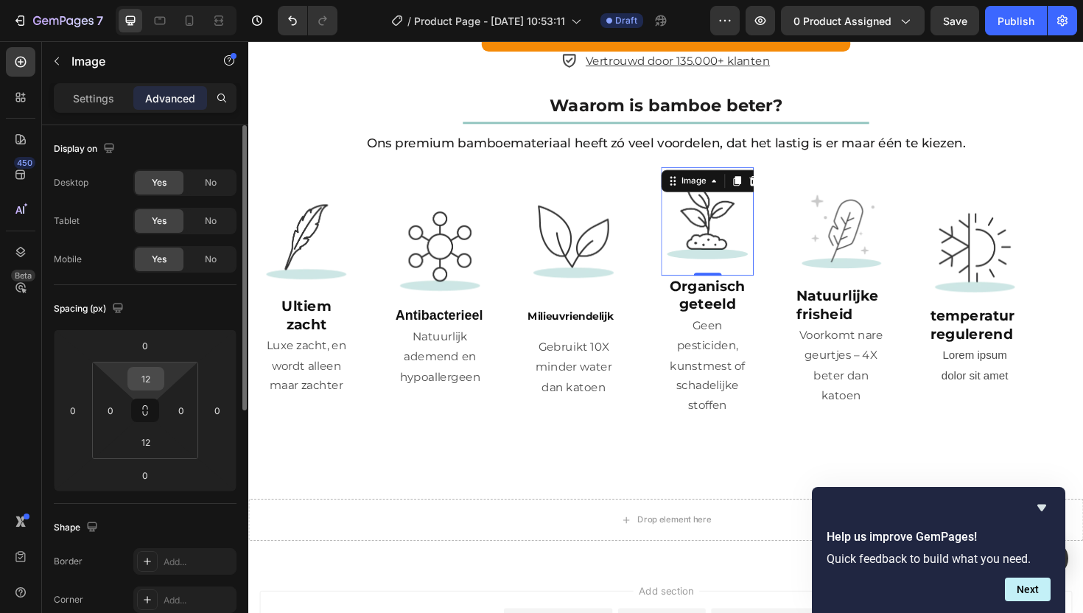
click at [150, 378] on input "12" at bounding box center [145, 379] width 29 height 22
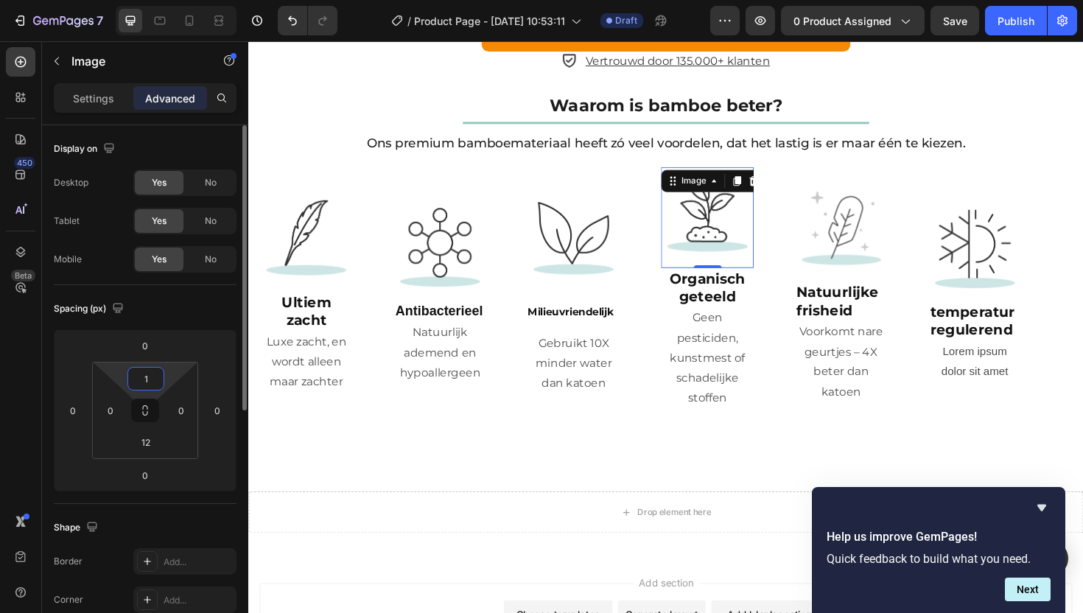
type input "12"
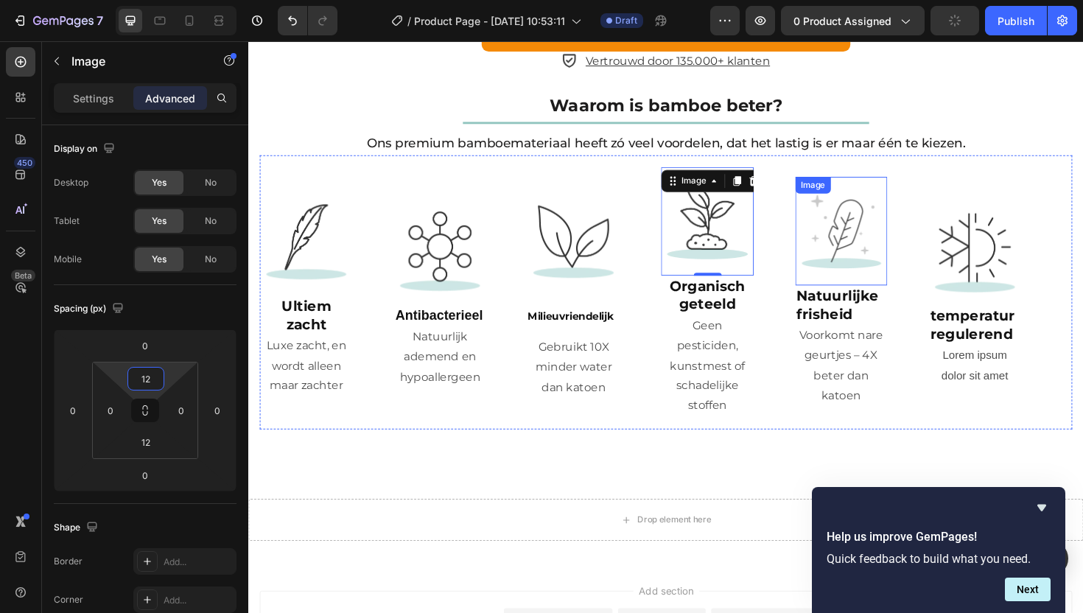
click at [859, 237] on img at bounding box center [876, 242] width 97 height 97
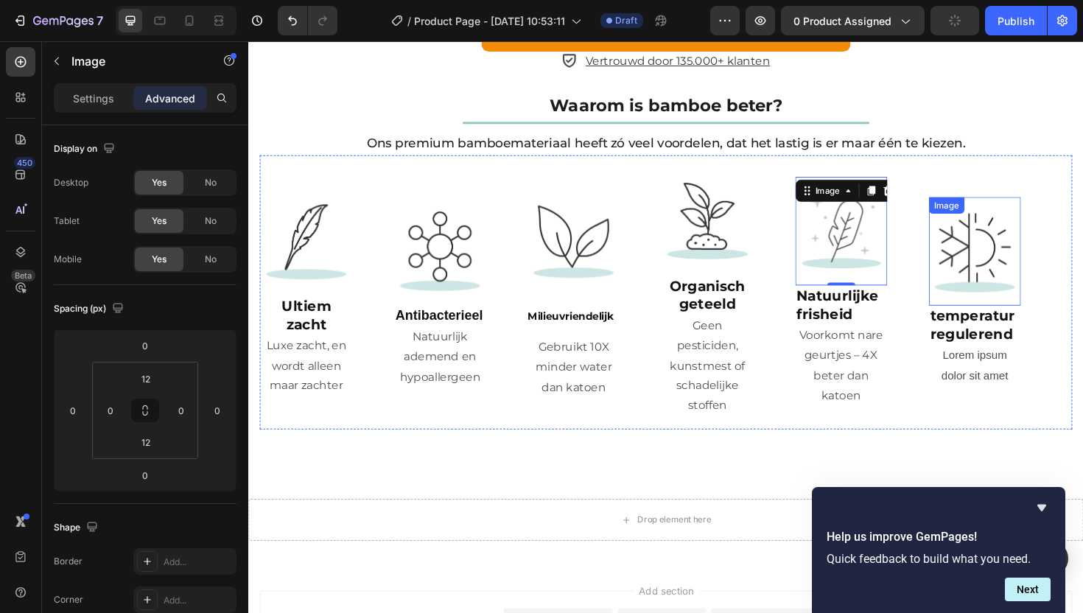
click at [995, 245] on img at bounding box center [1017, 263] width 97 height 97
click at [851, 249] on img at bounding box center [876, 242] width 97 height 97
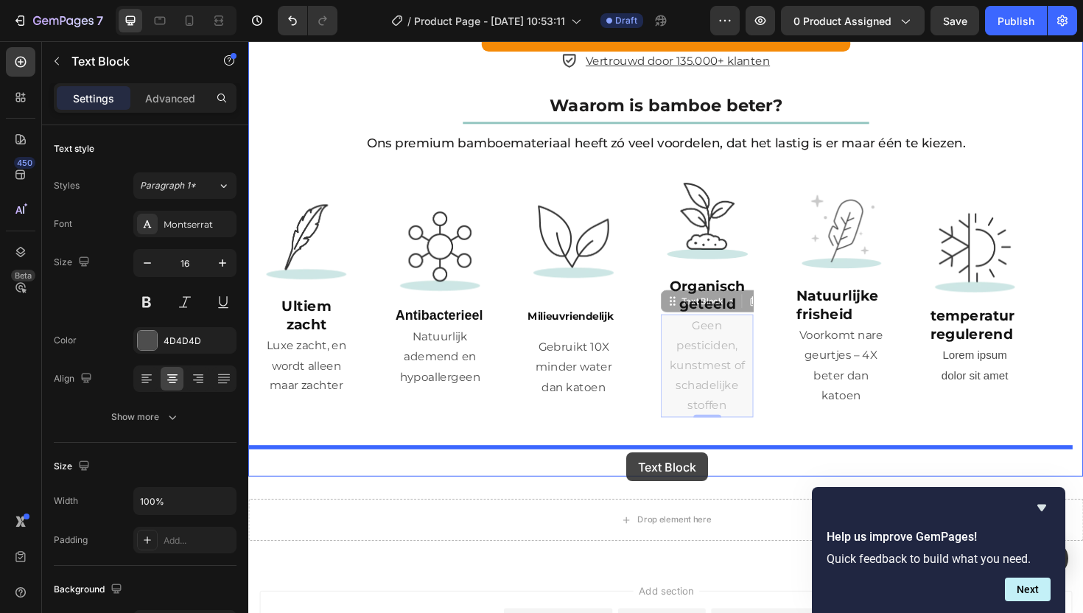
drag, startPoint x: 718, startPoint y: 381, endPoint x: 649, endPoint y: 476, distance: 117.6
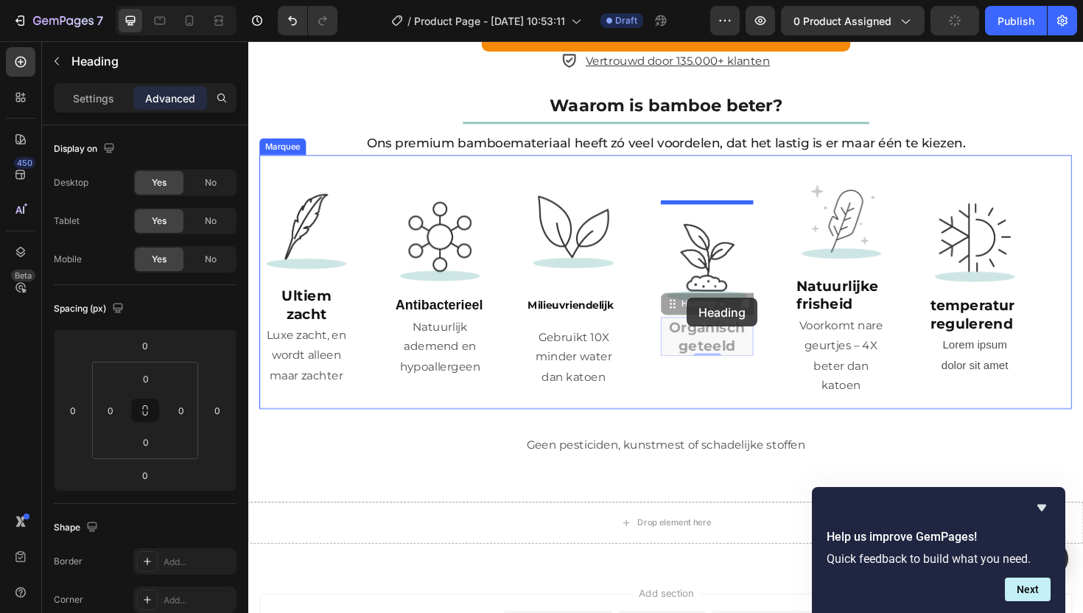
drag, startPoint x: 708, startPoint y: 350, endPoint x: 713, endPoint y: 313, distance: 37.2
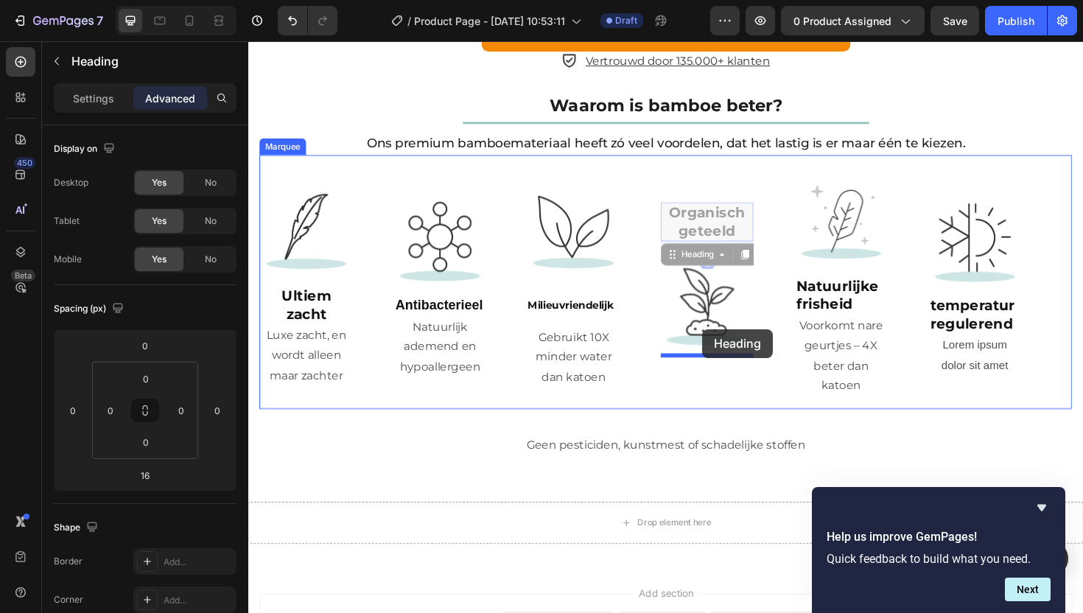
drag, startPoint x: 705, startPoint y: 305, endPoint x: 729, endPoint y: 346, distance: 47.5
type input "0"
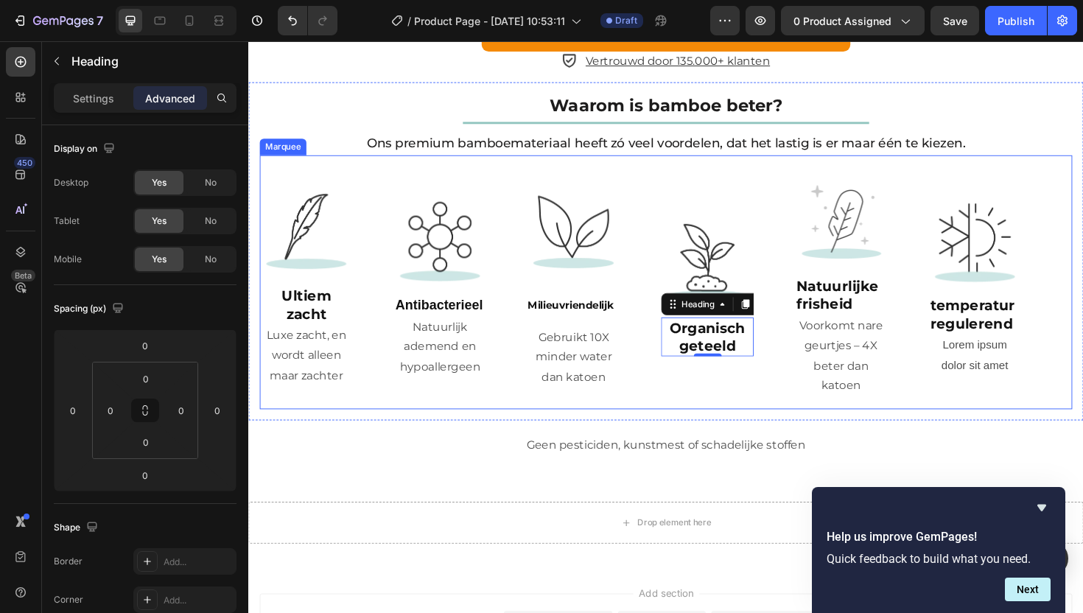
click at [798, 413] on div "Image ⁠⁠⁠⁠⁠⁠⁠ Ultiem zacht Heading Luxe zacht, en wordt alleen maar zachter Tex…" at bounding box center [690, 297] width 861 height 270
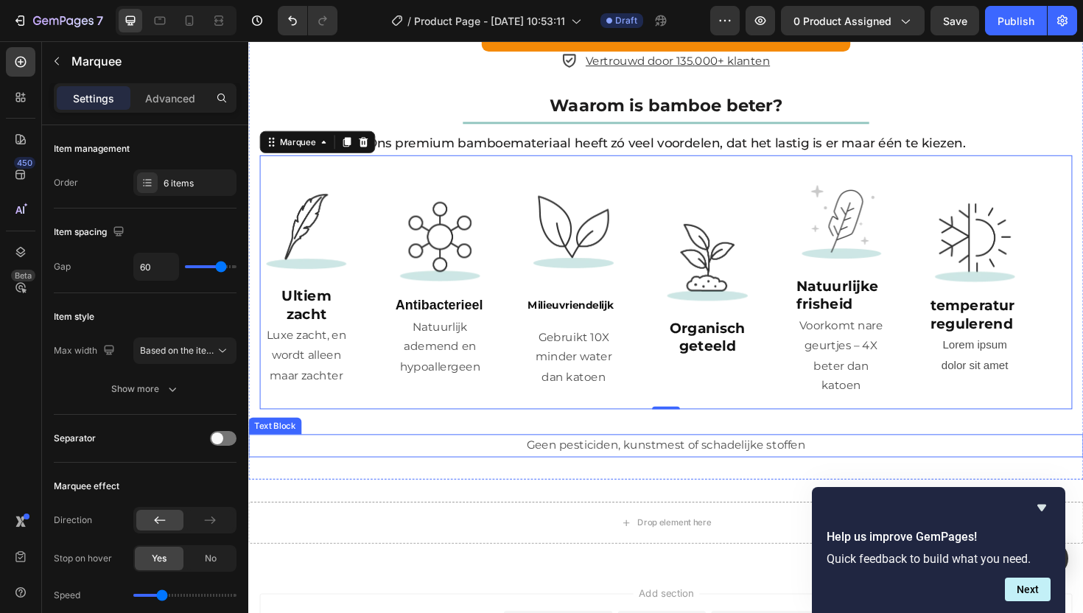
click at [629, 459] on p "Geen pesticiden, kunstmest of schadelijke stoffen" at bounding box center [690, 469] width 881 height 21
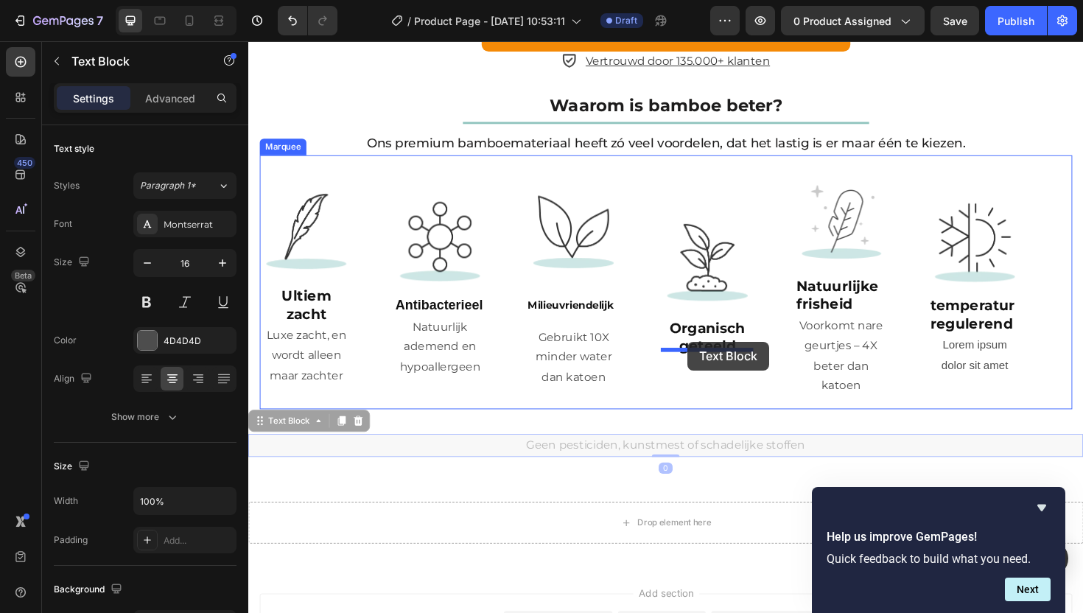
drag, startPoint x: 262, startPoint y: 439, endPoint x: 713, endPoint y: 360, distance: 458.7
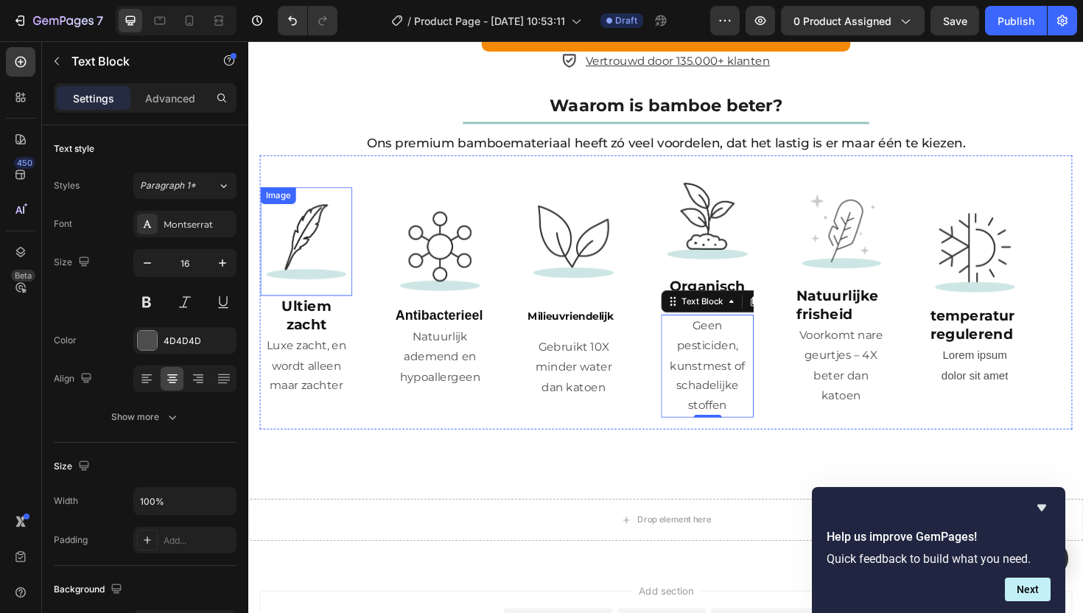
click at [310, 263] on img at bounding box center [309, 253] width 97 height 97
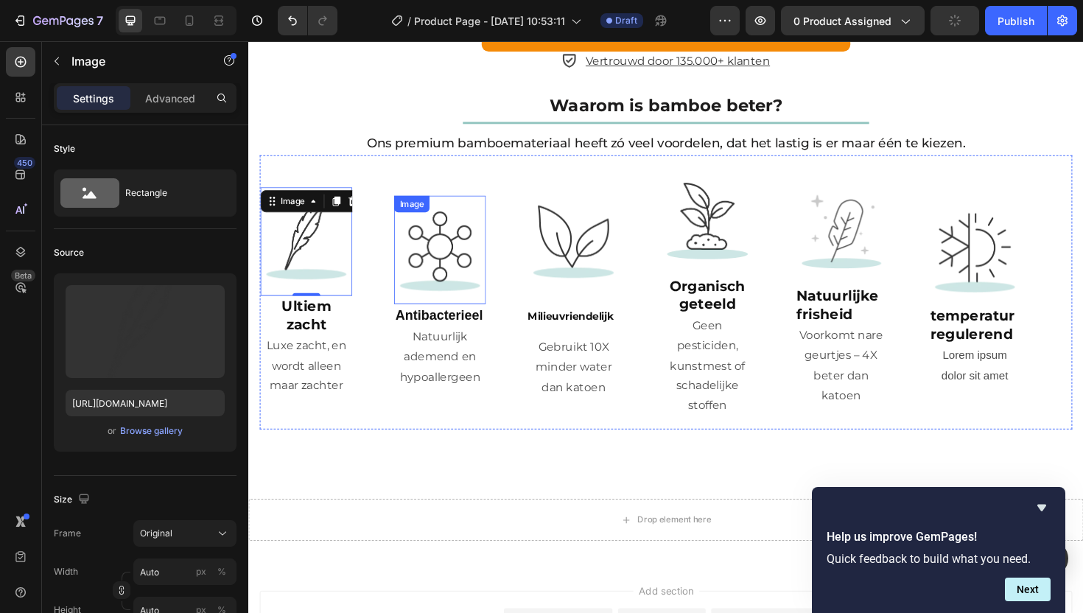
click at [432, 261] on img at bounding box center [450, 262] width 97 height 97
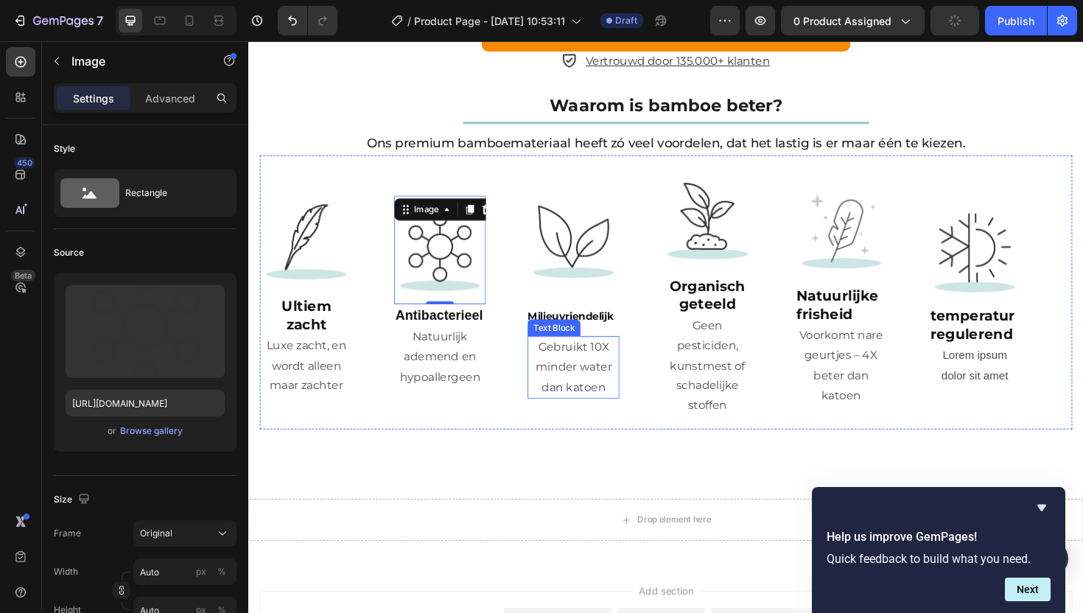
click at [592, 365] on p "Gebruikt 10X minder water dan katoen" at bounding box center [592, 386] width 94 height 63
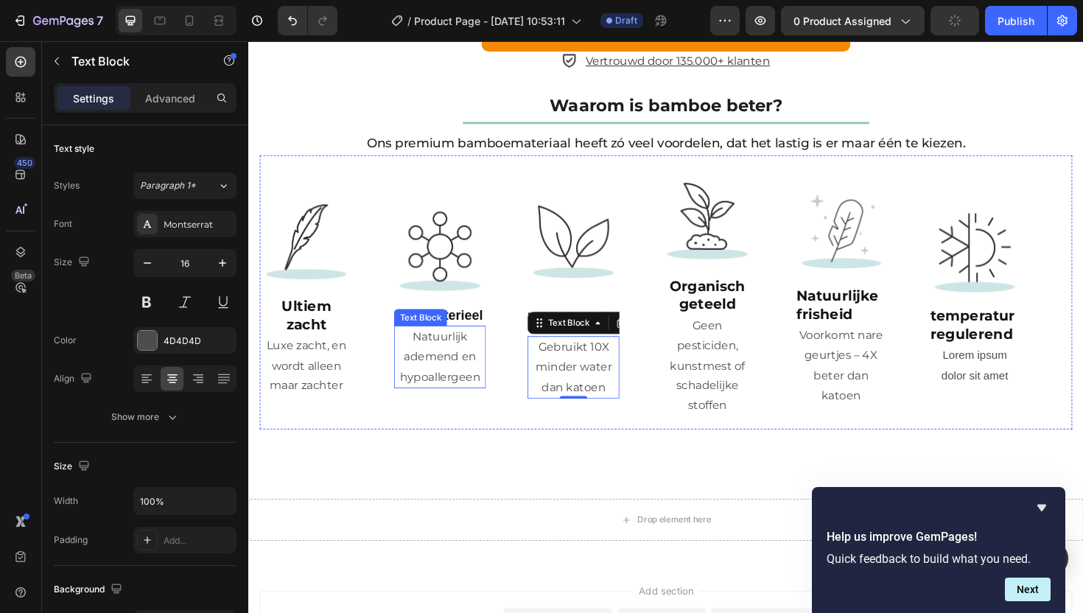
click at [469, 346] on p "Natuurlijk ademend en hypoallergeen" at bounding box center [451, 375] width 94 height 63
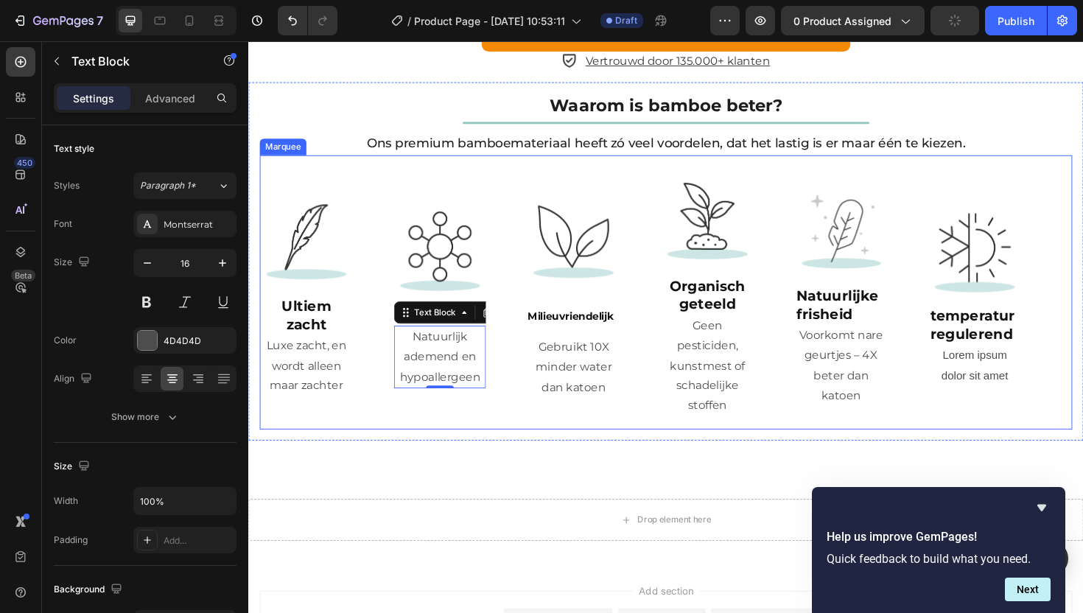
click at [492, 440] on div "Image ⁠⁠⁠⁠⁠⁠⁠ Ultiem zacht Heading Luxe zacht, en wordt alleen maar zachter Tex…" at bounding box center [690, 307] width 861 height 291
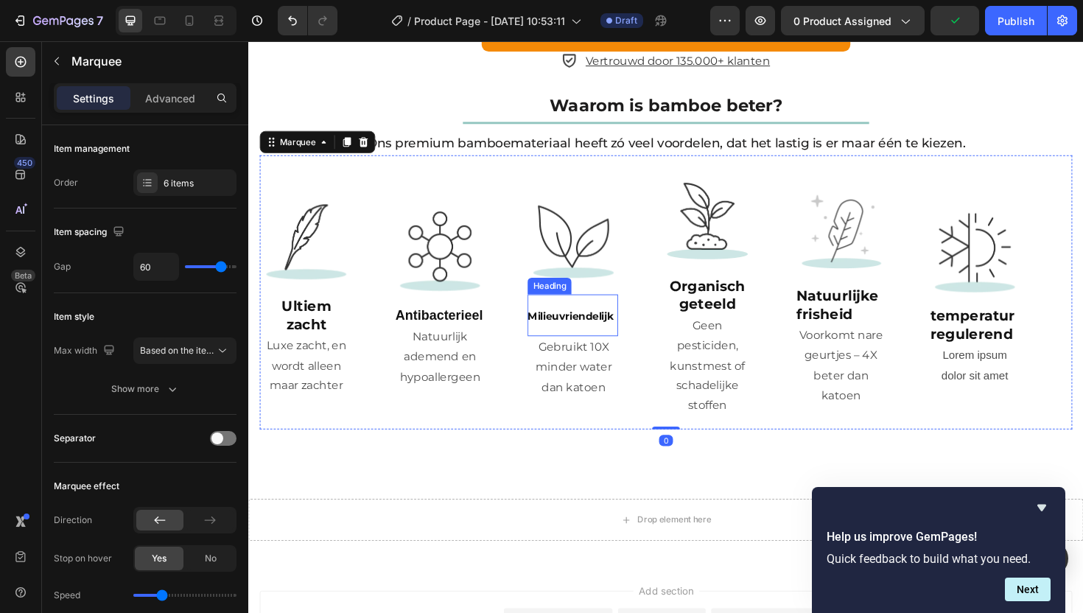
click at [610, 326] on sup "Milieuvriendelijk" at bounding box center [589, 332] width 91 height 13
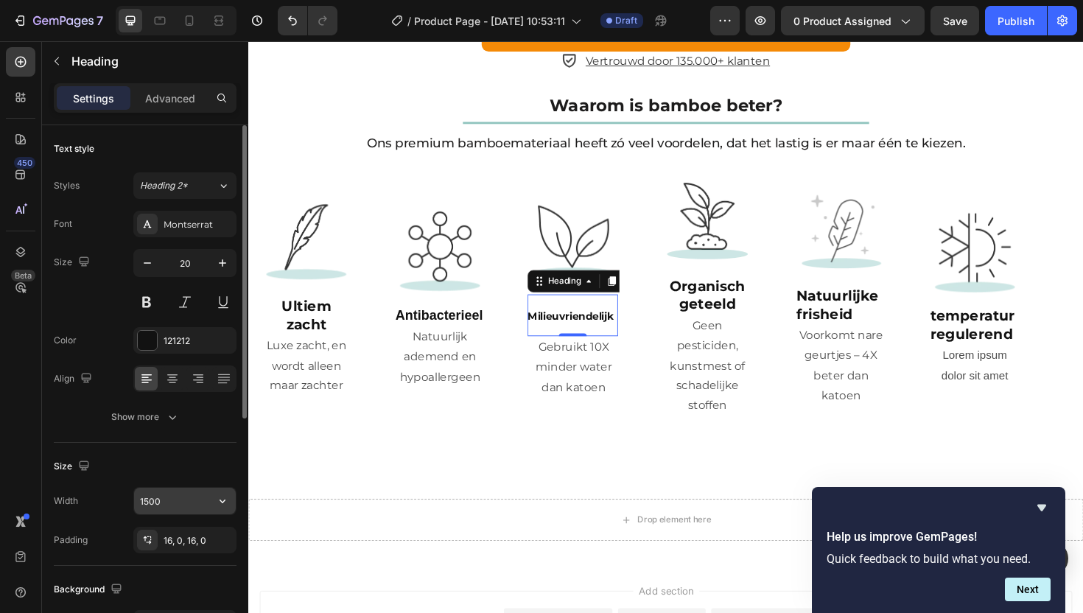
click at [155, 501] on input "1500" at bounding box center [185, 501] width 102 height 27
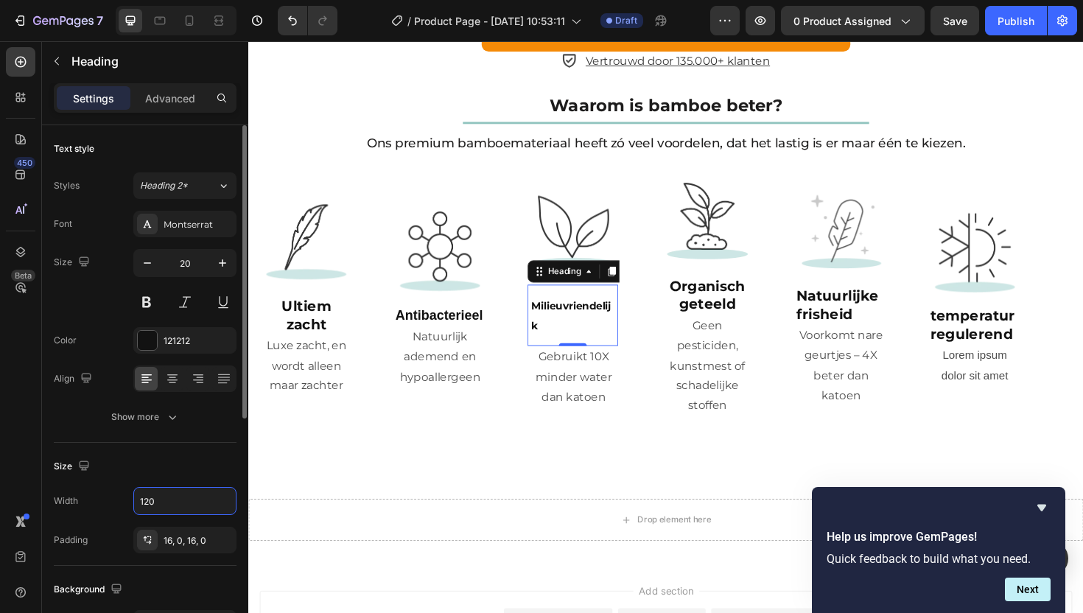
type input "1200"
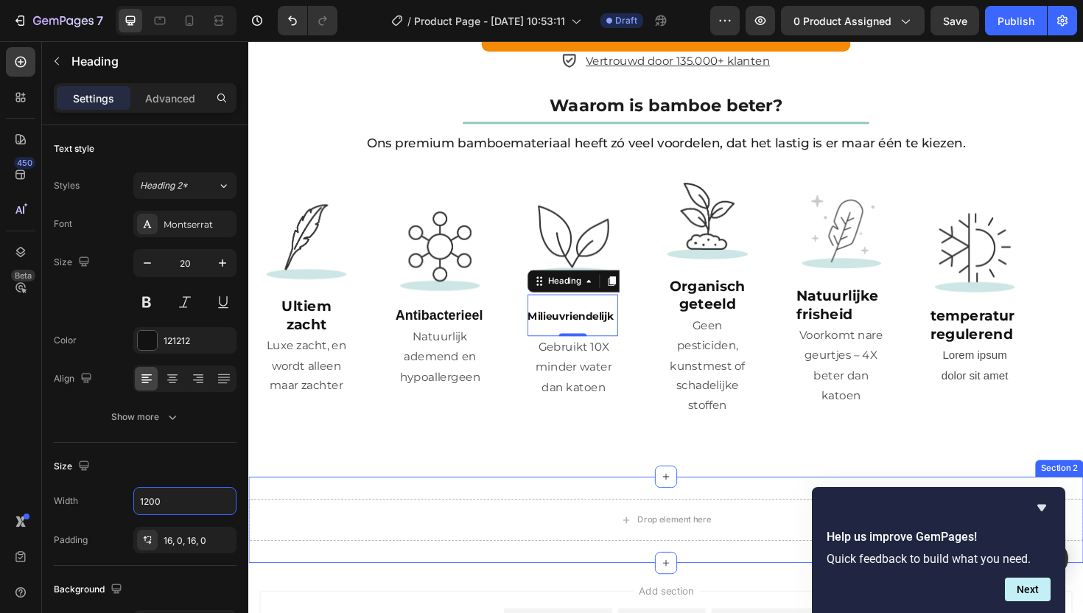
click at [426, 503] on div "Drop element here Section 2" at bounding box center [690, 548] width 884 height 91
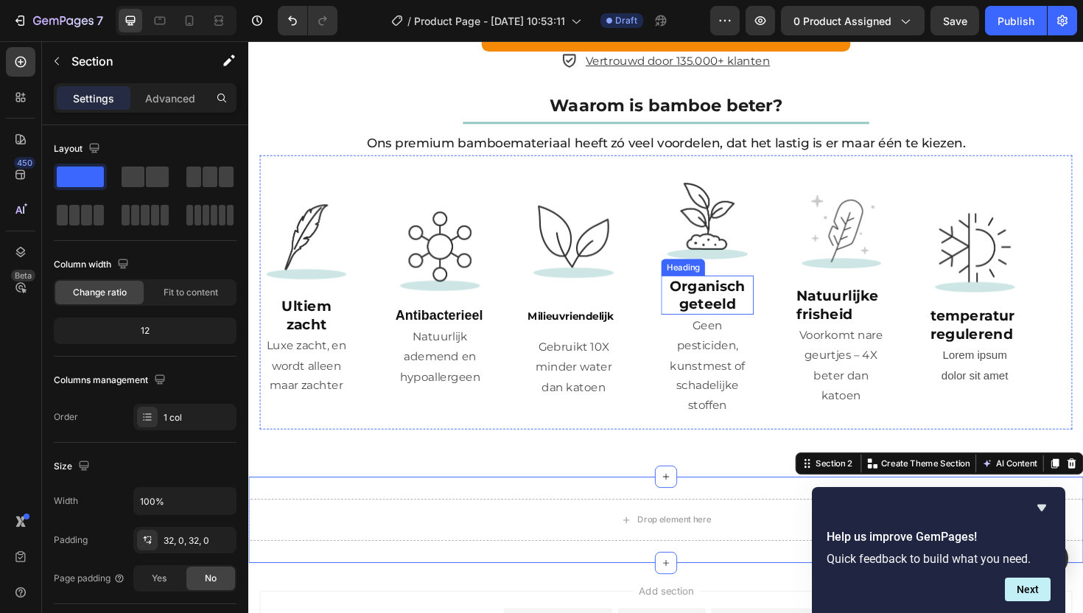
click at [728, 301] on strong "Organisch geteeld" at bounding box center [734, 310] width 80 height 37
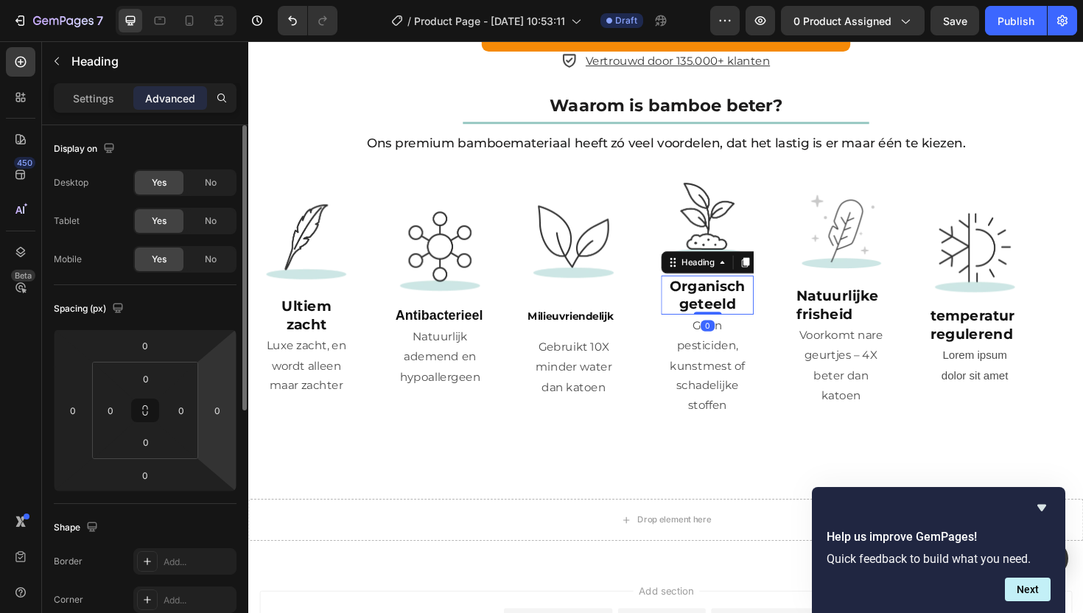
scroll to position [27, 0]
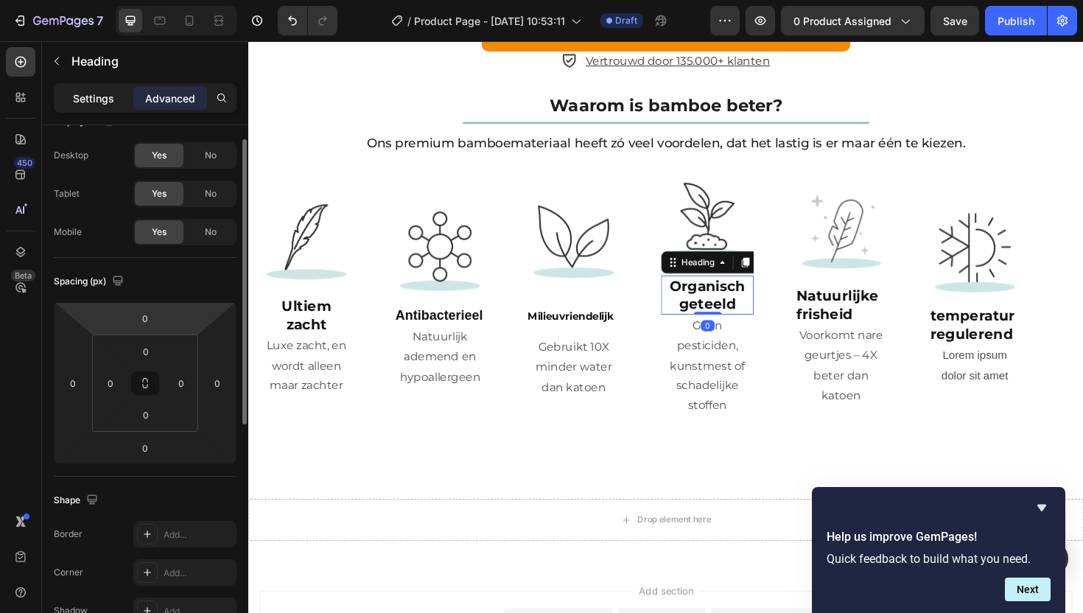
click at [83, 107] on div "Settings" at bounding box center [94, 98] width 74 height 24
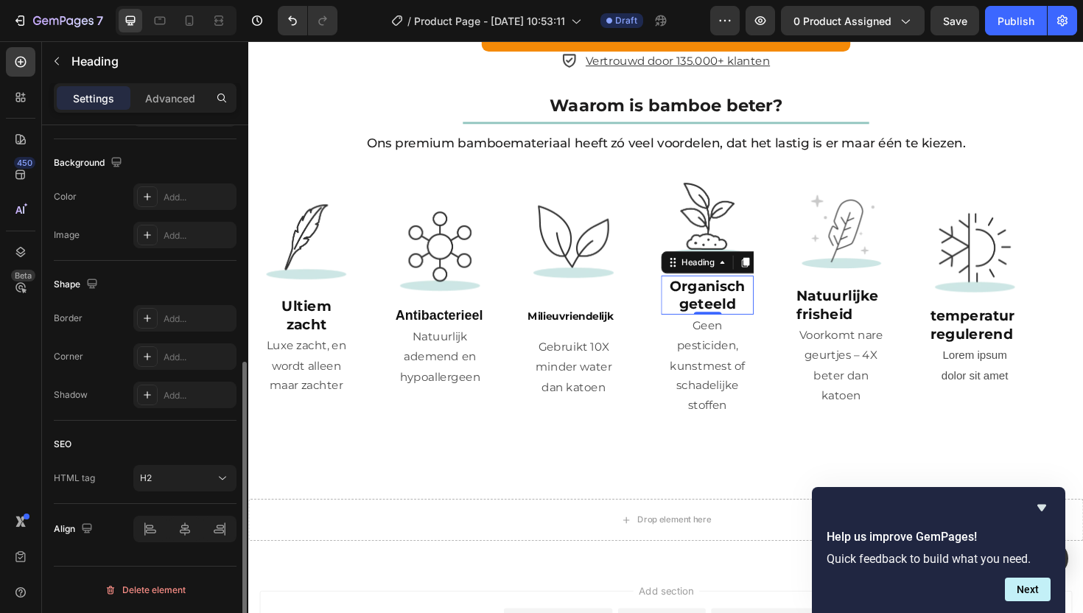
scroll to position [127, 0]
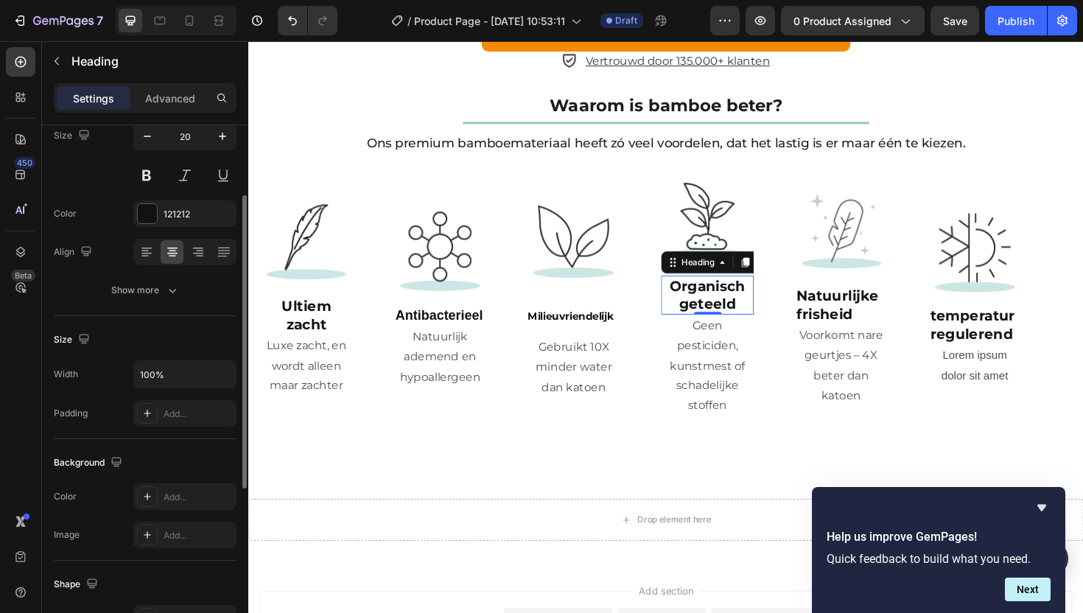
click at [154, 304] on div "Text style Styles Heading 2* Font Montserrat Size 20 Color 121212 Align Show mo…" at bounding box center [145, 158] width 183 height 318
click at [156, 298] on button "Show more" at bounding box center [145, 290] width 183 height 27
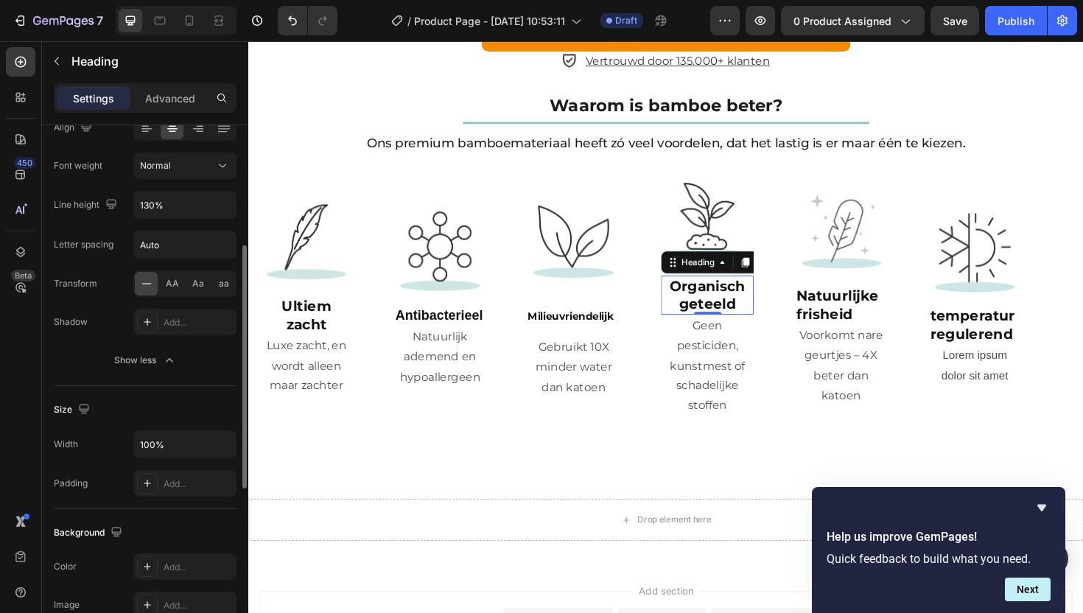
scroll to position [277, 0]
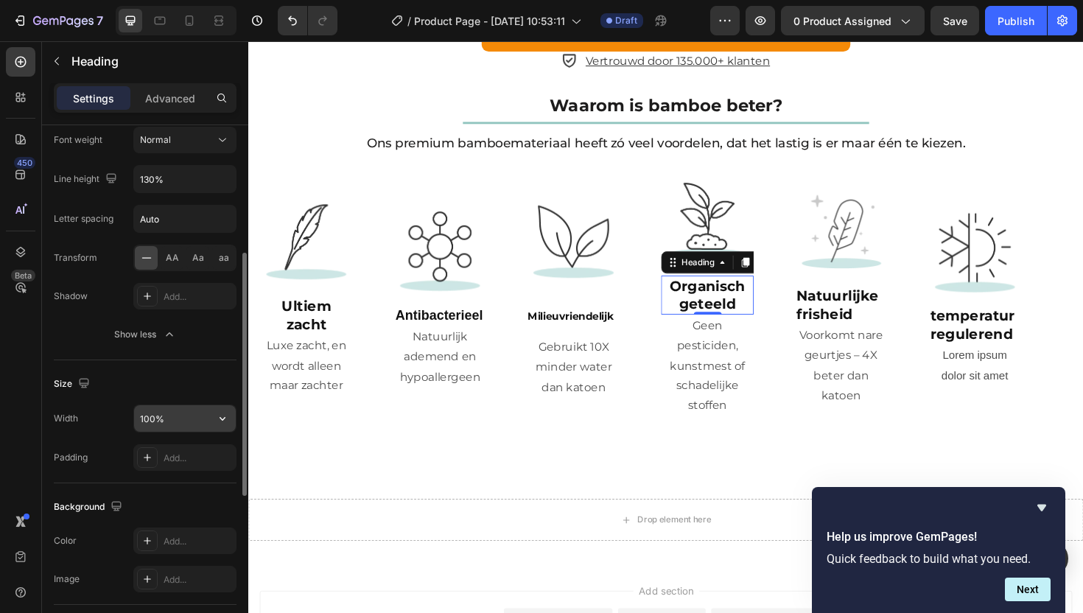
click at [207, 422] on input "100%" at bounding box center [185, 418] width 102 height 27
click at [223, 416] on icon "button" at bounding box center [222, 418] width 15 height 15
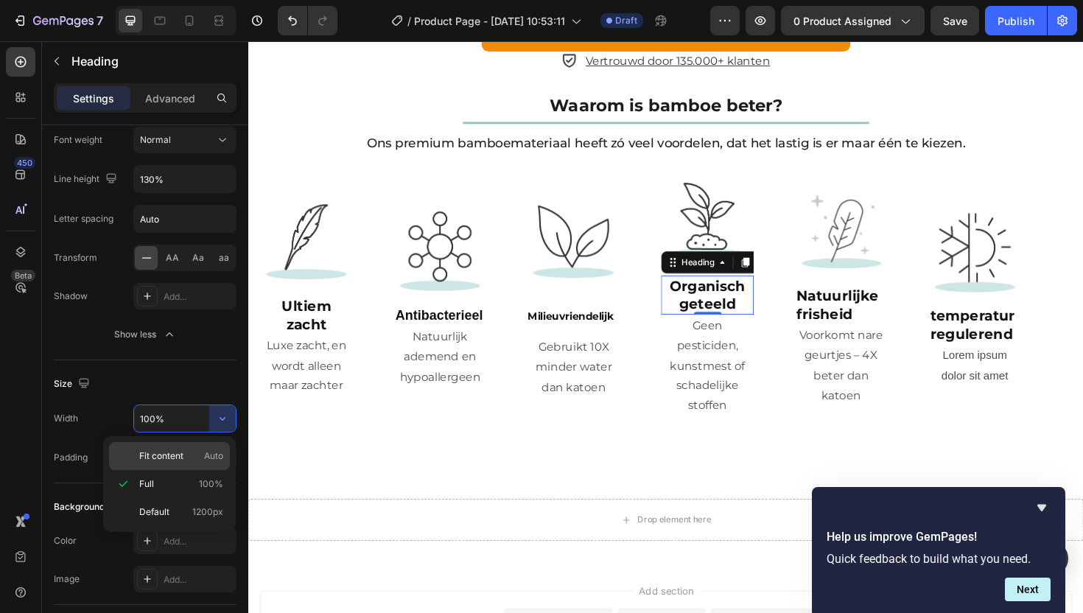
click at [186, 456] on p "Fit content Auto" at bounding box center [181, 456] width 84 height 13
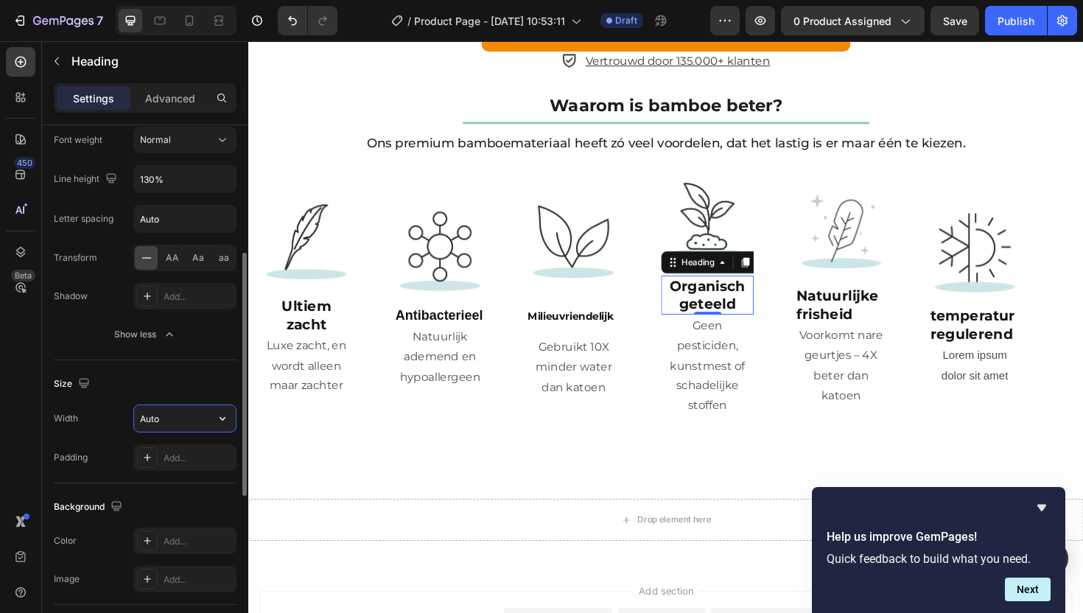
click at [192, 418] on input "Auto" at bounding box center [185, 418] width 102 height 27
click at [230, 409] on button "button" at bounding box center [222, 418] width 27 height 27
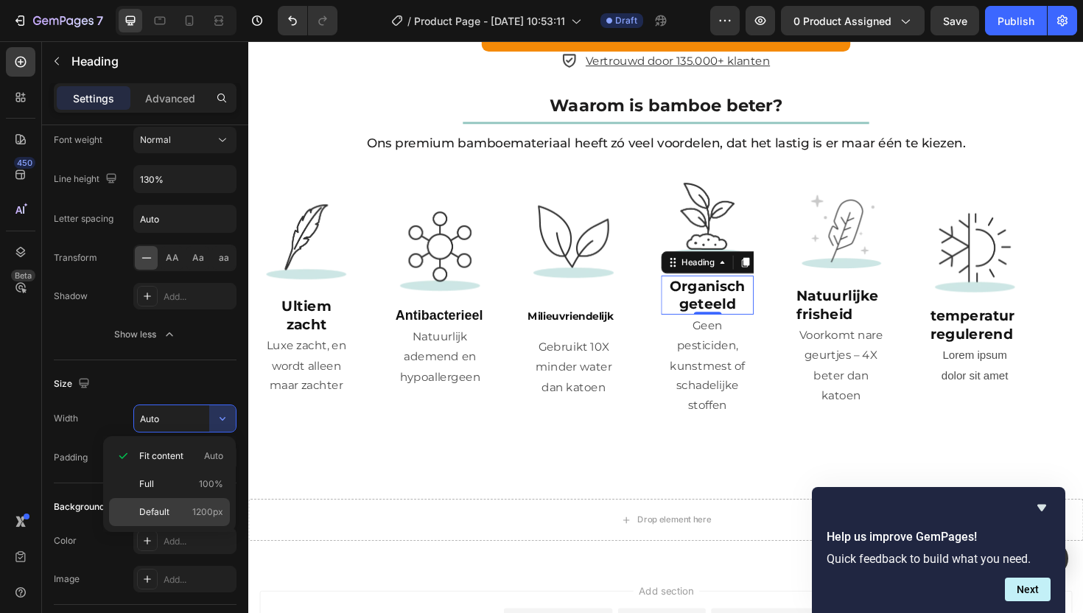
click at [189, 503] on div "Default 1200px" at bounding box center [169, 512] width 121 height 28
type input "1200"
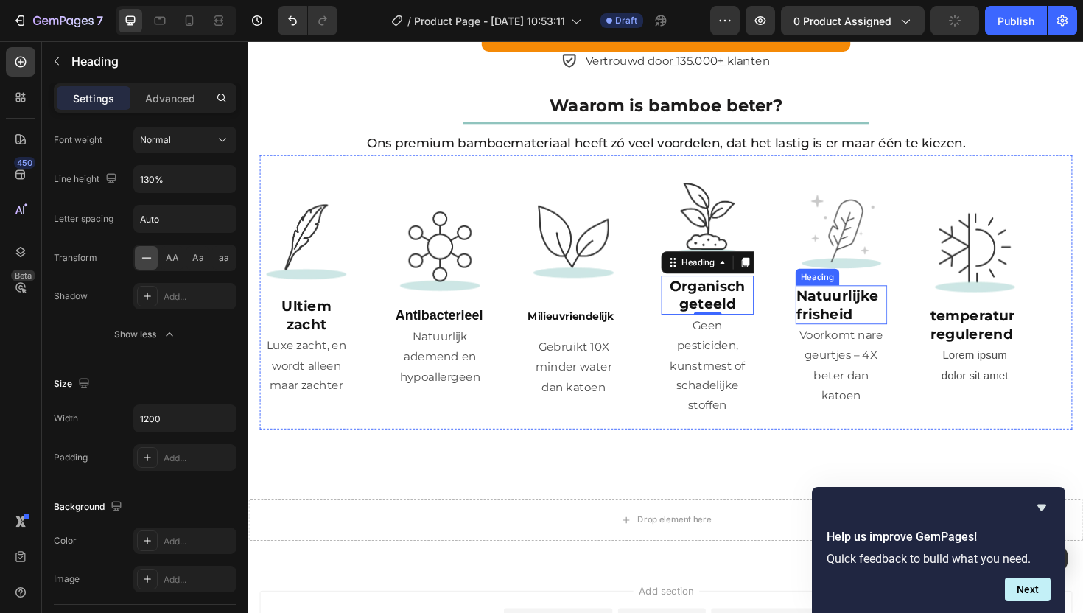
click at [875, 310] on strong "Natuurlijke frisheid" at bounding box center [872, 320] width 87 height 37
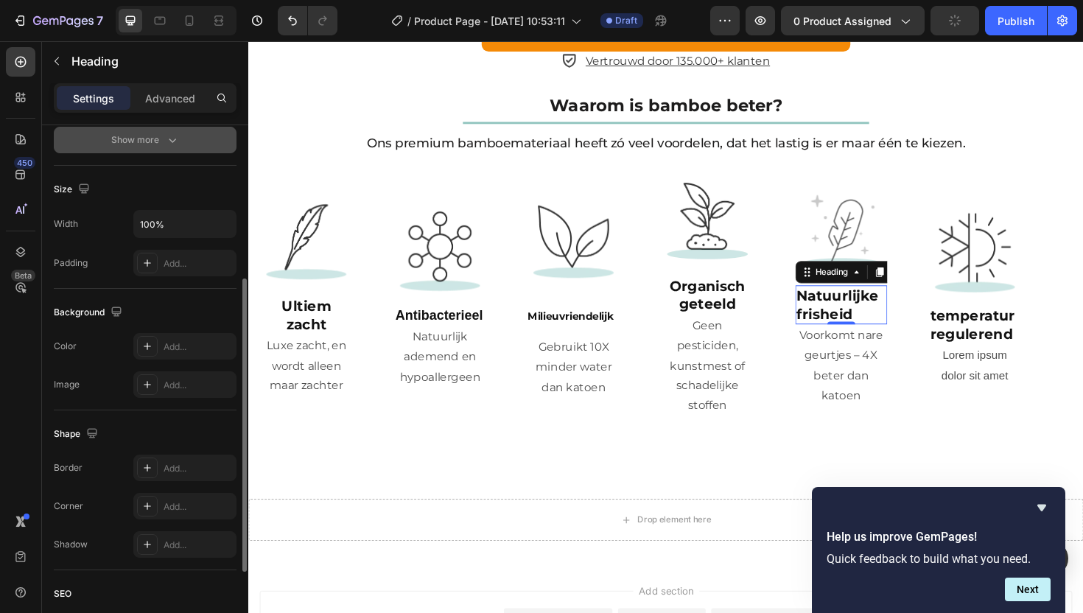
click at [119, 135] on div "Show more" at bounding box center [145, 140] width 69 height 15
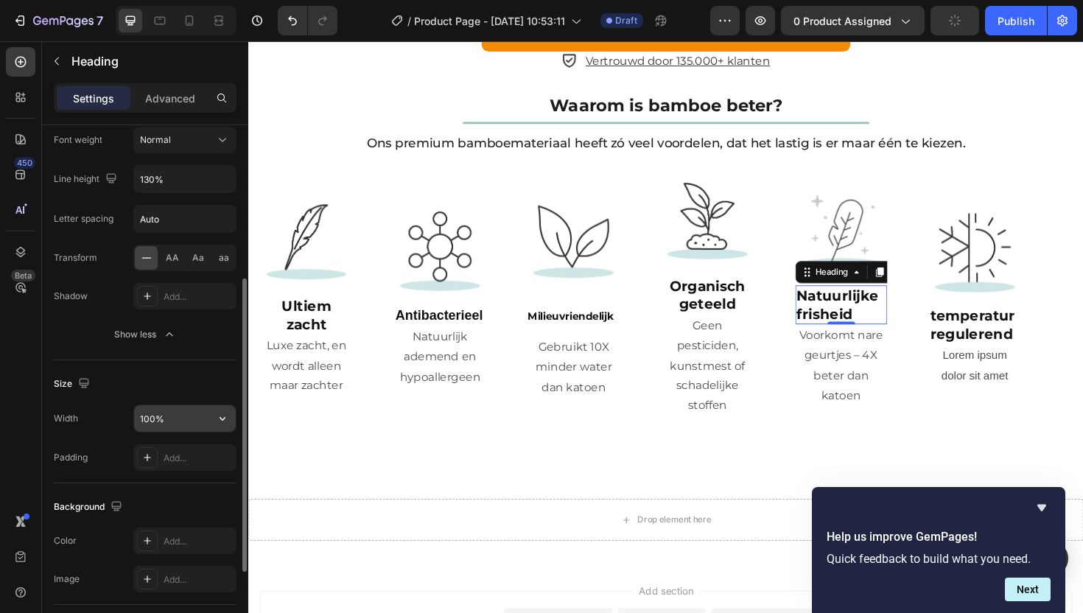
click at [181, 425] on input "100%" at bounding box center [185, 418] width 102 height 27
click at [230, 419] on button "button" at bounding box center [222, 418] width 27 height 27
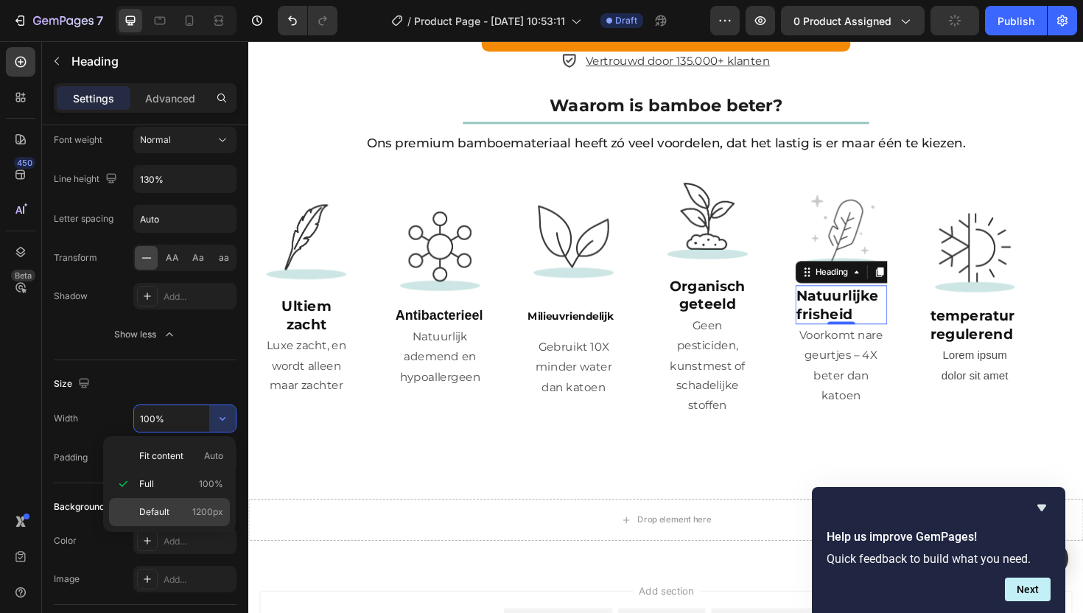
click at [178, 510] on p "Default 1200px" at bounding box center [181, 512] width 84 height 13
type input "1200"
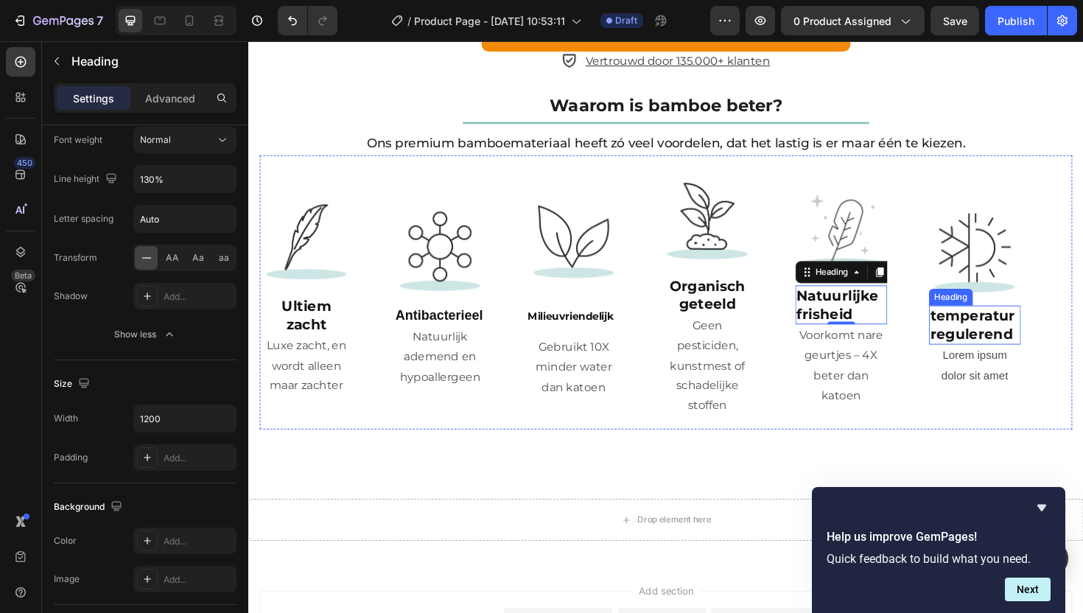
click at [1038, 341] on strong "temperatur regulerend" at bounding box center [1016, 342] width 90 height 37
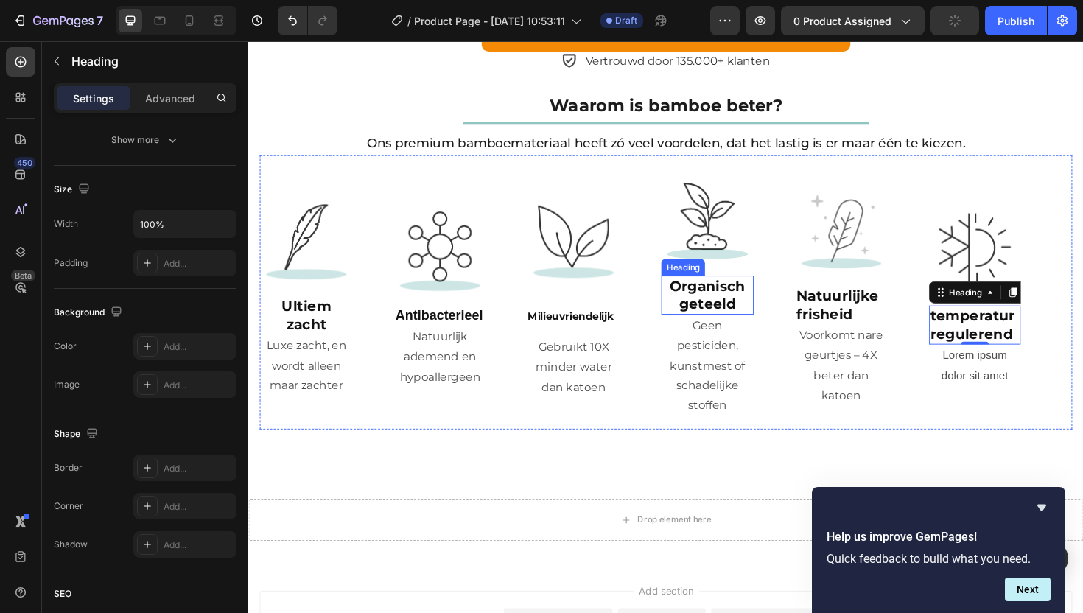
click at [729, 301] on strong "Organisch geteeld" at bounding box center [734, 310] width 80 height 37
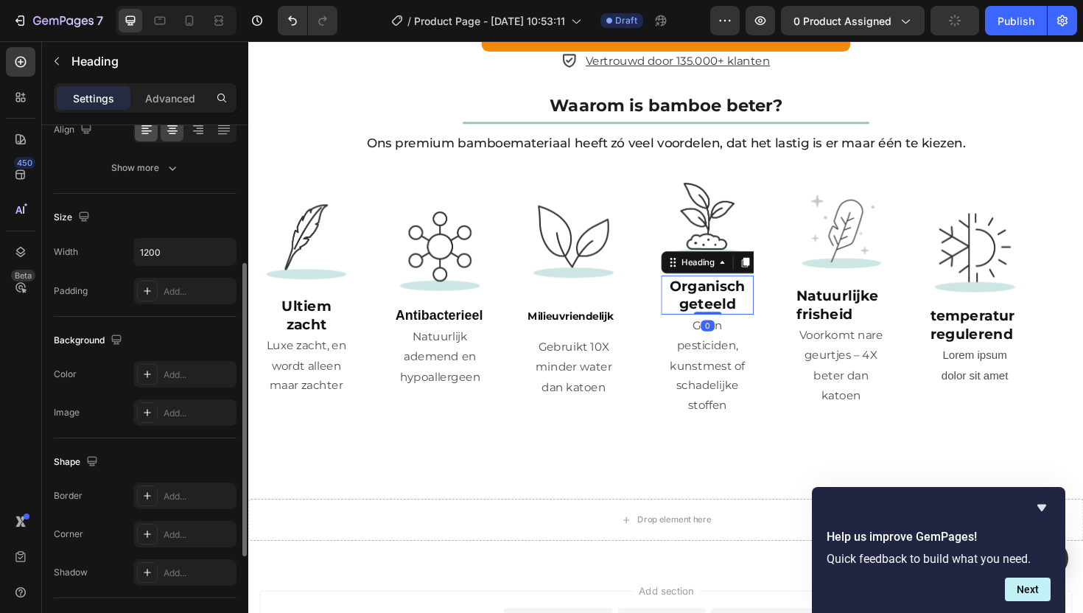
scroll to position [0, 0]
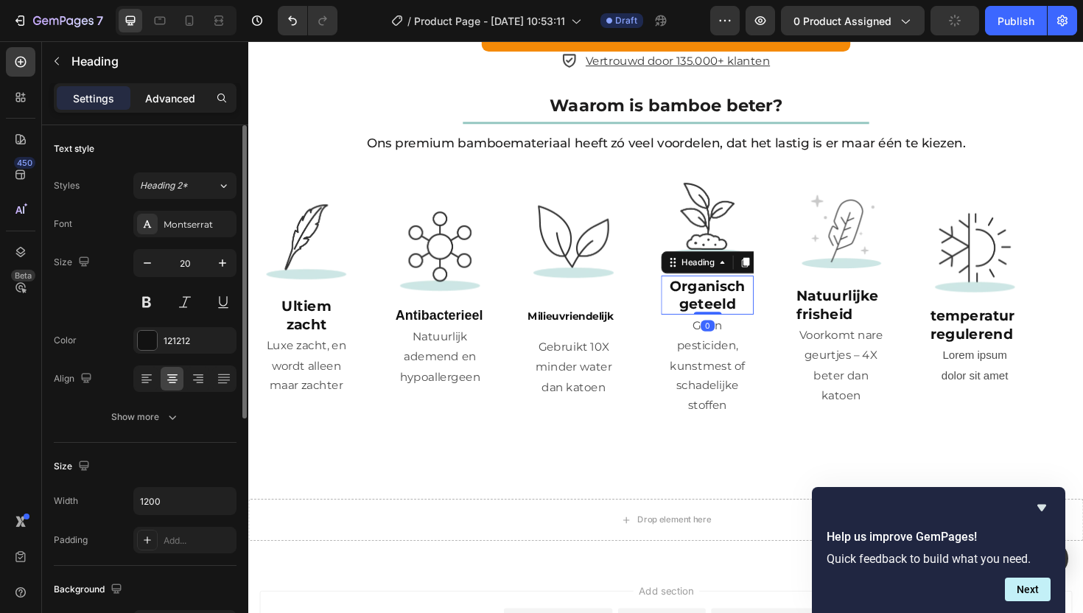
click at [175, 102] on p "Advanced" at bounding box center [170, 98] width 50 height 15
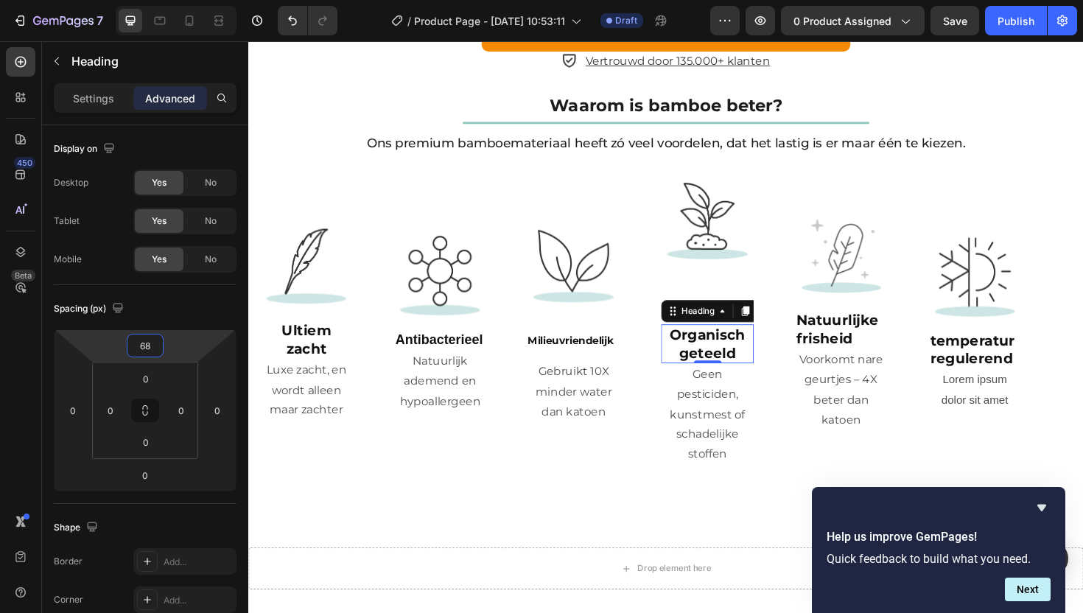
type input "66"
drag, startPoint x: 181, startPoint y: 343, endPoint x: 194, endPoint y: 319, distance: 27.7
click at [194, 0] on html "7 Version history / Product Page - [DATE] 10:53:11 Draft Preview 0 product assi…" at bounding box center [541, 0] width 1083 height 0
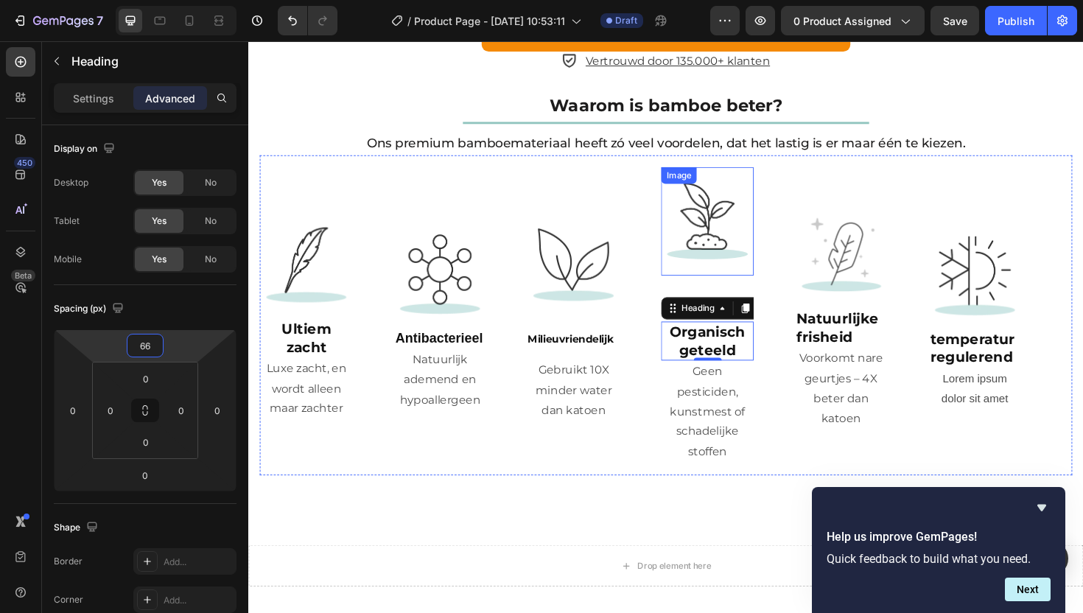
click at [728, 227] on img at bounding box center [733, 232] width 97 height 97
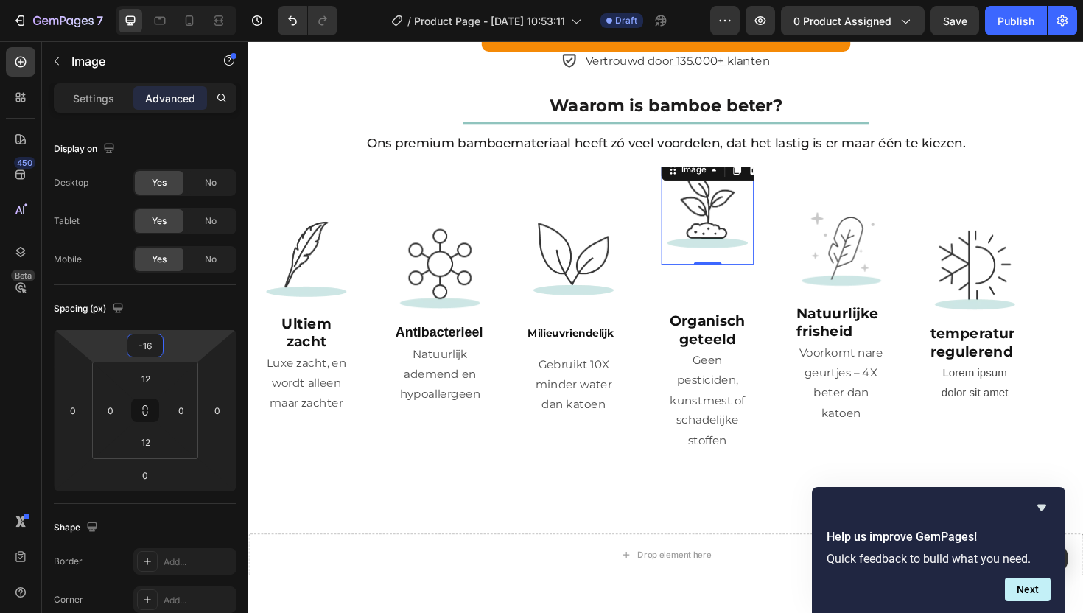
click at [183, 0] on html "7 Version history / Product Page - [DATE] 10:53:11 Draft Preview 0 product assi…" at bounding box center [541, 0] width 1083 height 0
click at [294, 21] on icon "Undo/Redo" at bounding box center [292, 20] width 15 height 15
click at [295, 21] on icon "Undo/Redo" at bounding box center [292, 20] width 15 height 15
type input "0"
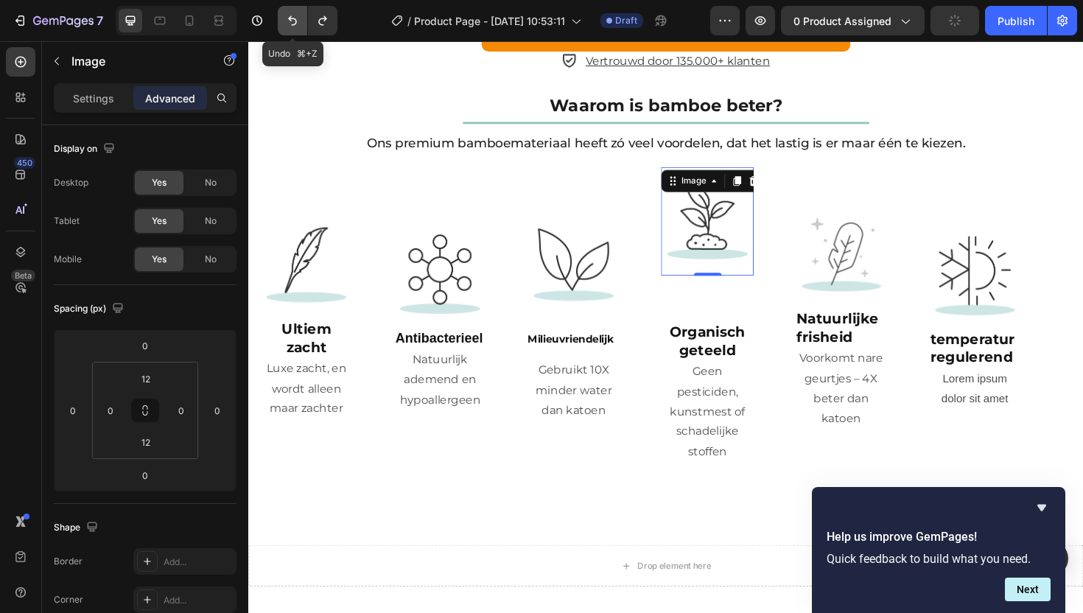
click at [295, 21] on icon "Undo/Redo" at bounding box center [292, 20] width 15 height 15
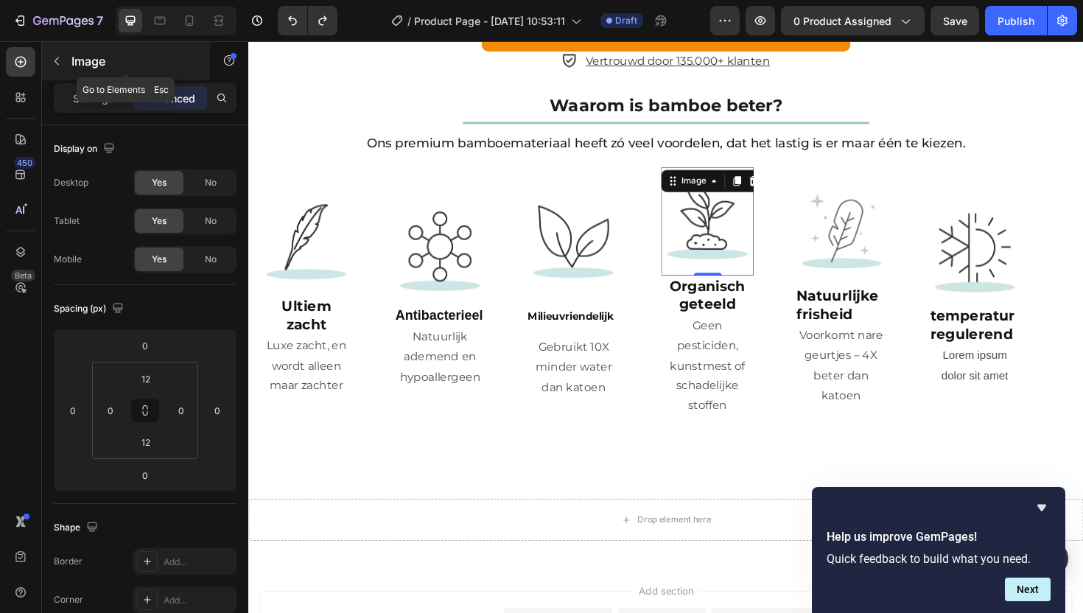
click at [60, 60] on icon "button" at bounding box center [57, 61] width 12 height 12
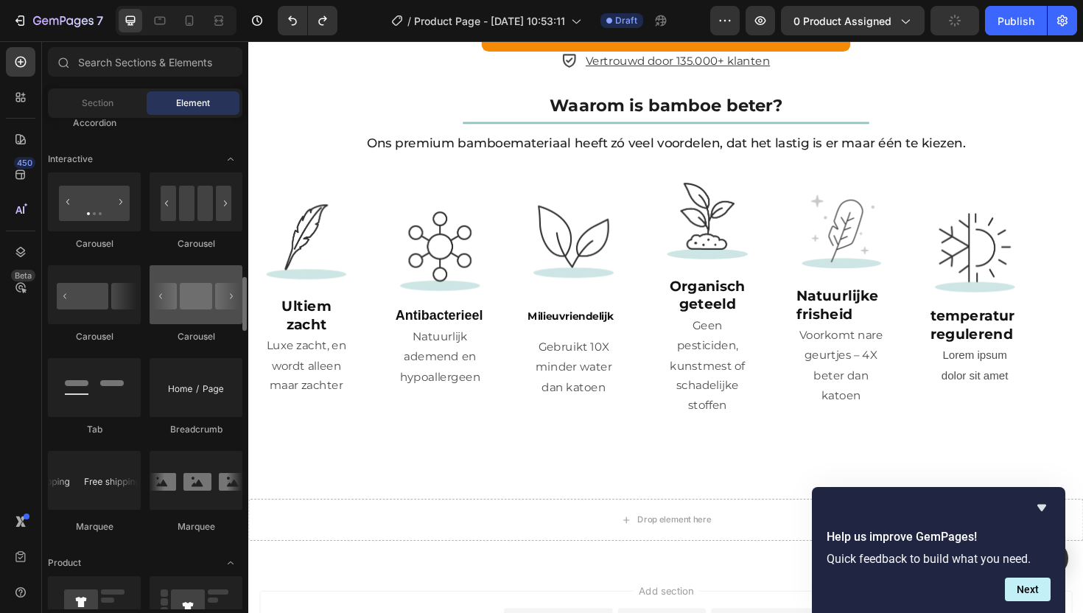
scroll to position [1422, 0]
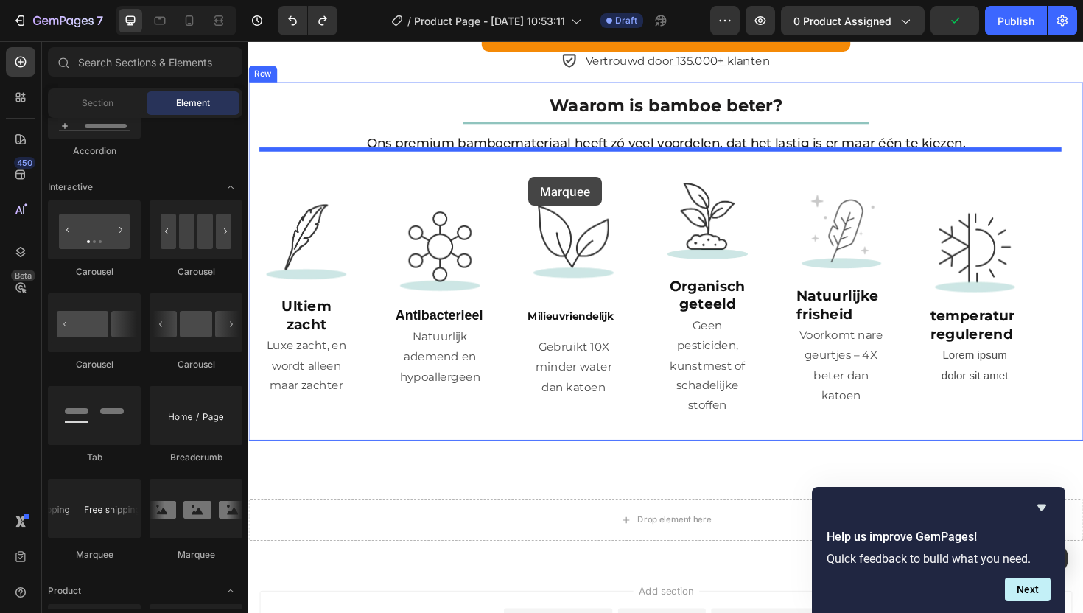
drag, startPoint x: 451, startPoint y: 547, endPoint x: 545, endPoint y: 185, distance: 373.8
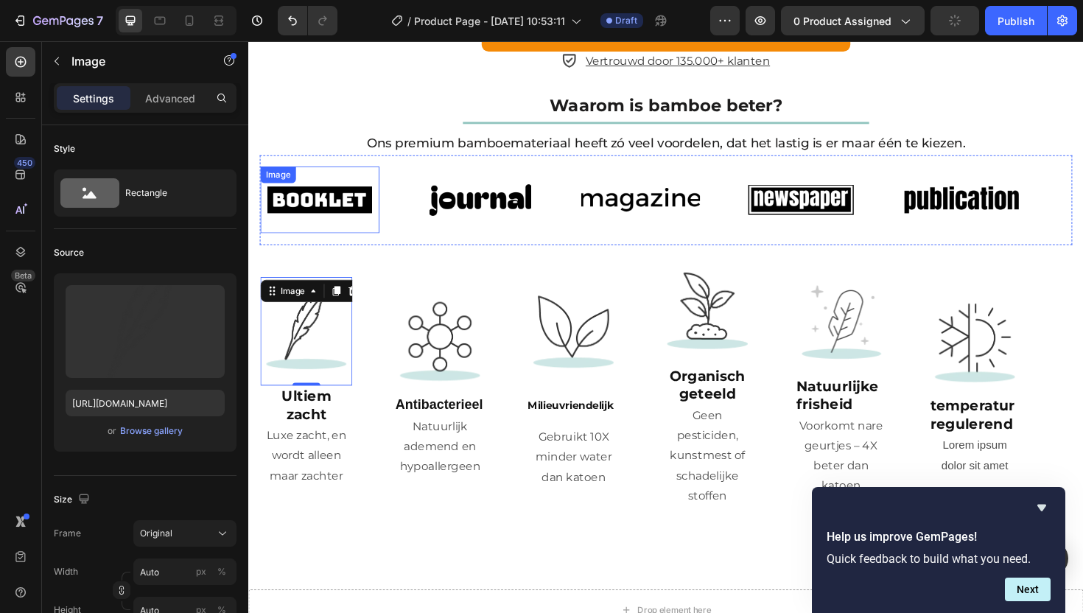
click at [309, 200] on img at bounding box center [324, 209] width 126 height 53
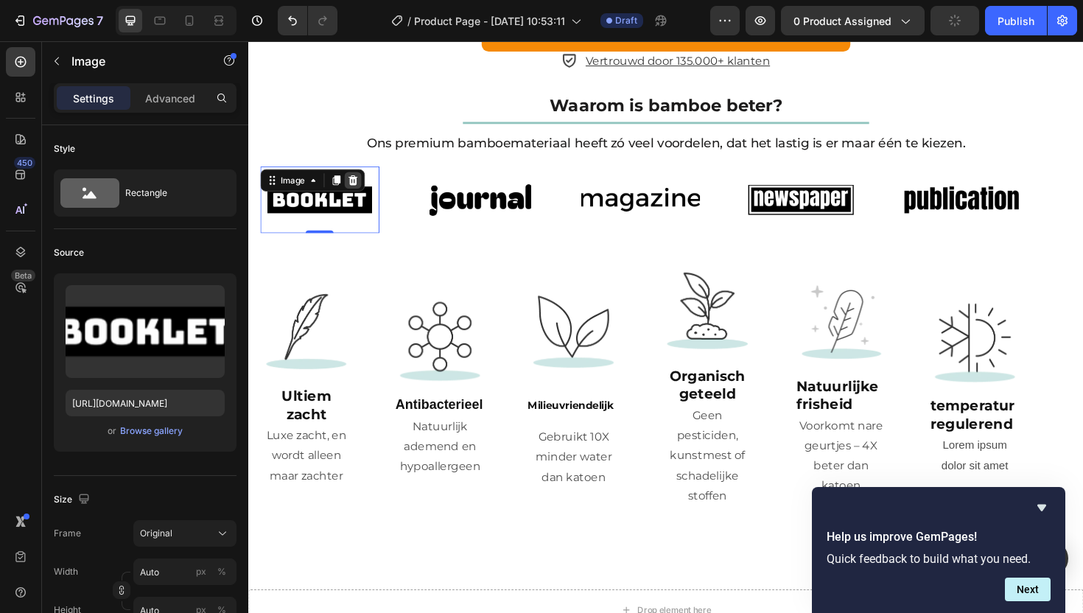
click at [360, 183] on icon at bounding box center [359, 189] width 12 height 12
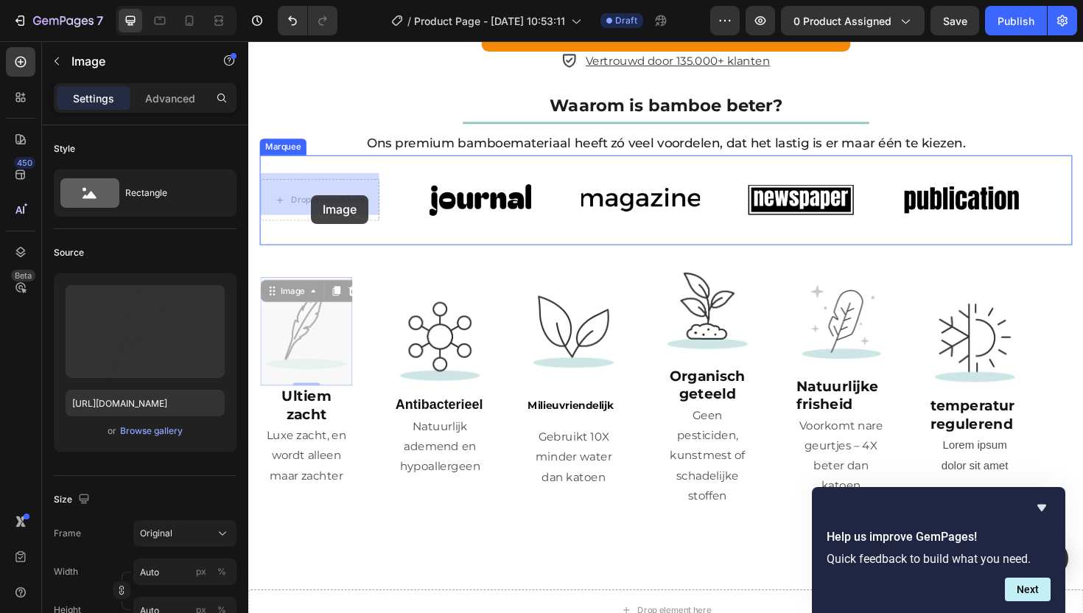
drag, startPoint x: 317, startPoint y: 310, endPoint x: 315, endPoint y: 204, distance: 105.4
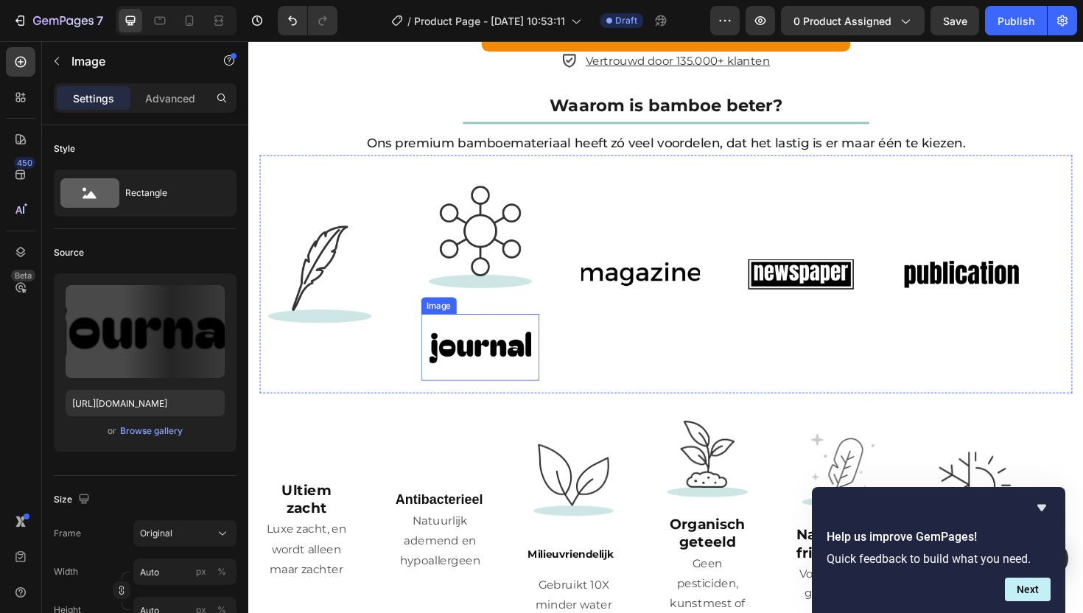
click at [491, 349] on img at bounding box center [494, 365] width 126 height 53
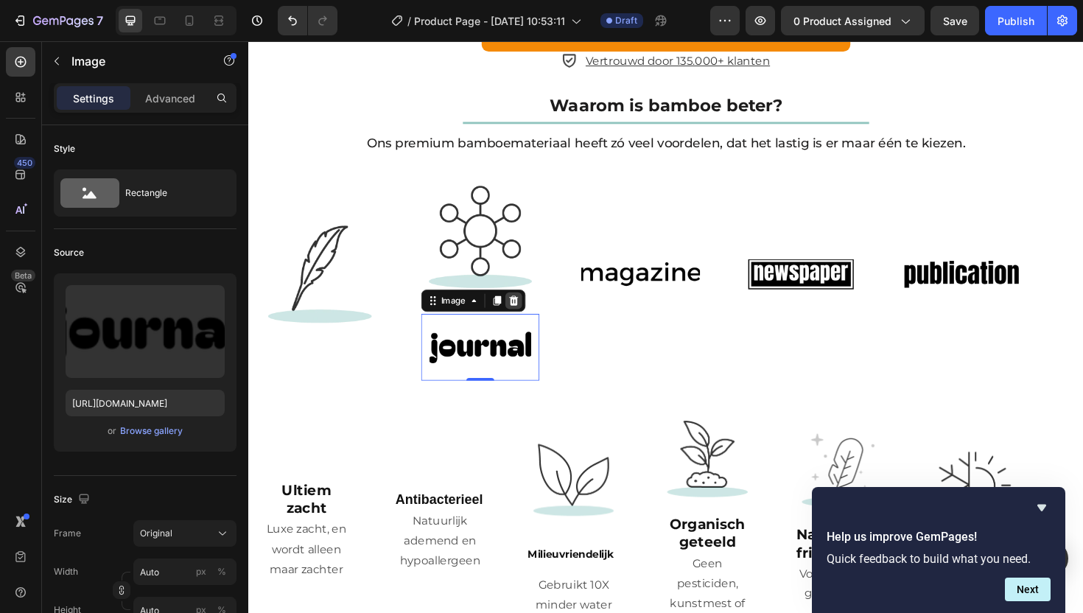
click at [529, 310] on icon at bounding box center [529, 315] width 10 height 10
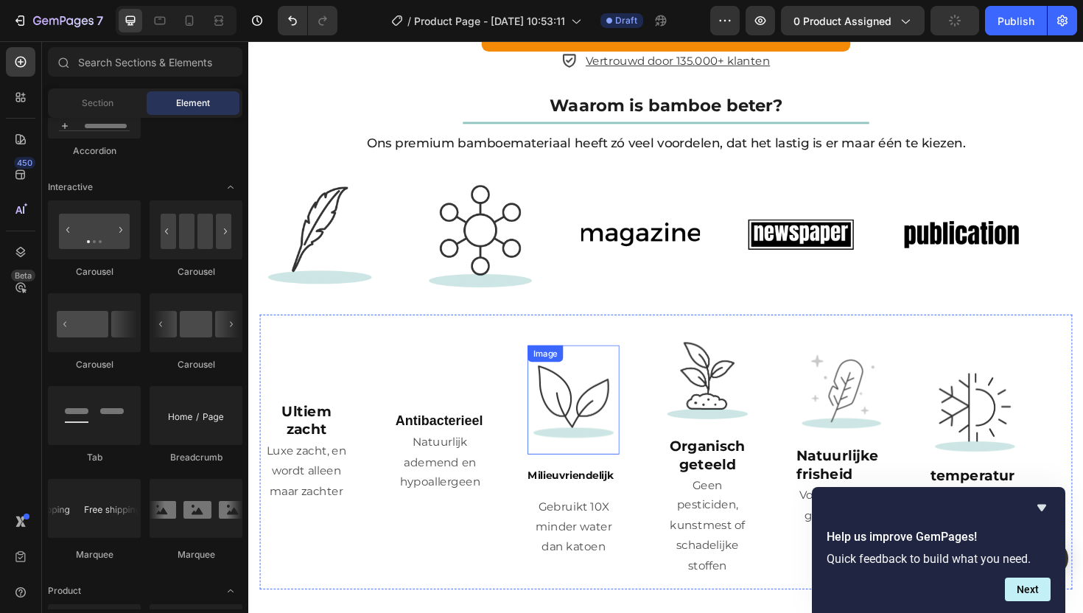
click at [588, 410] on img at bounding box center [592, 421] width 97 height 98
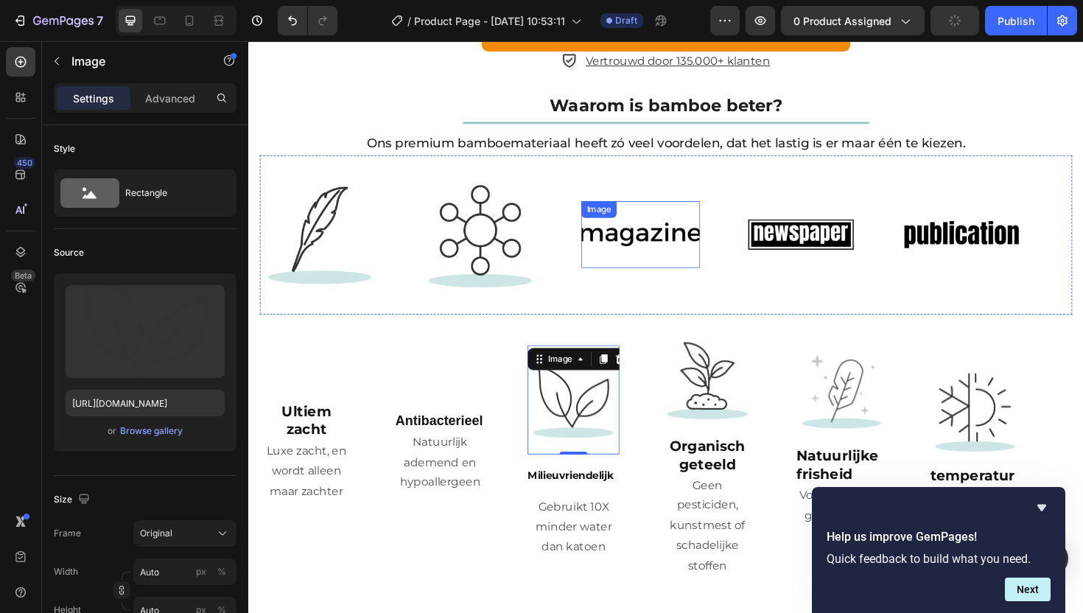
click at [638, 260] on img at bounding box center [664, 246] width 126 height 53
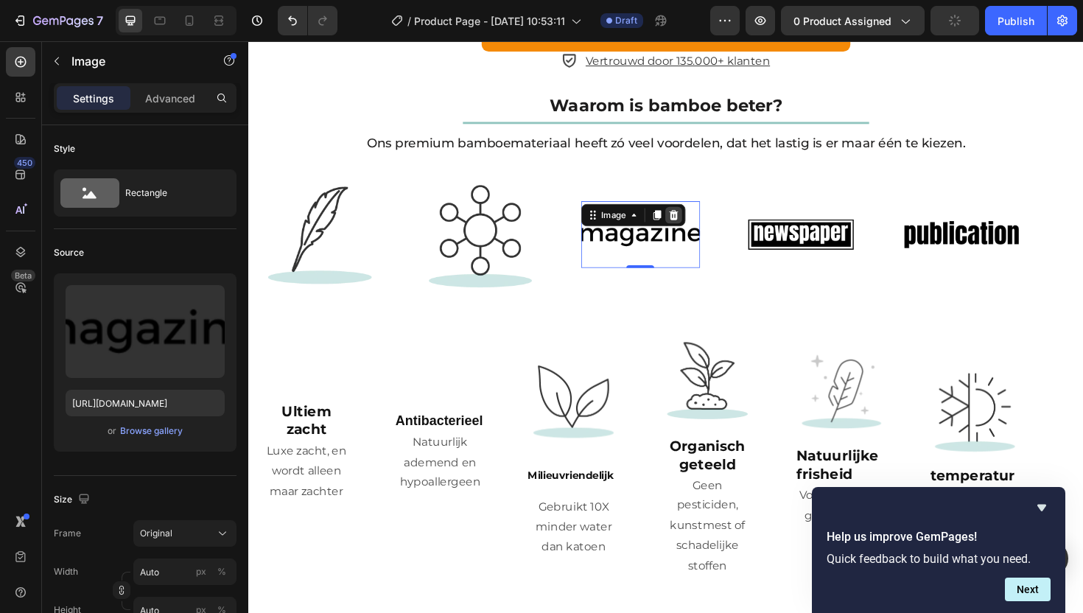
click at [699, 217] on div at bounding box center [699, 226] width 18 height 18
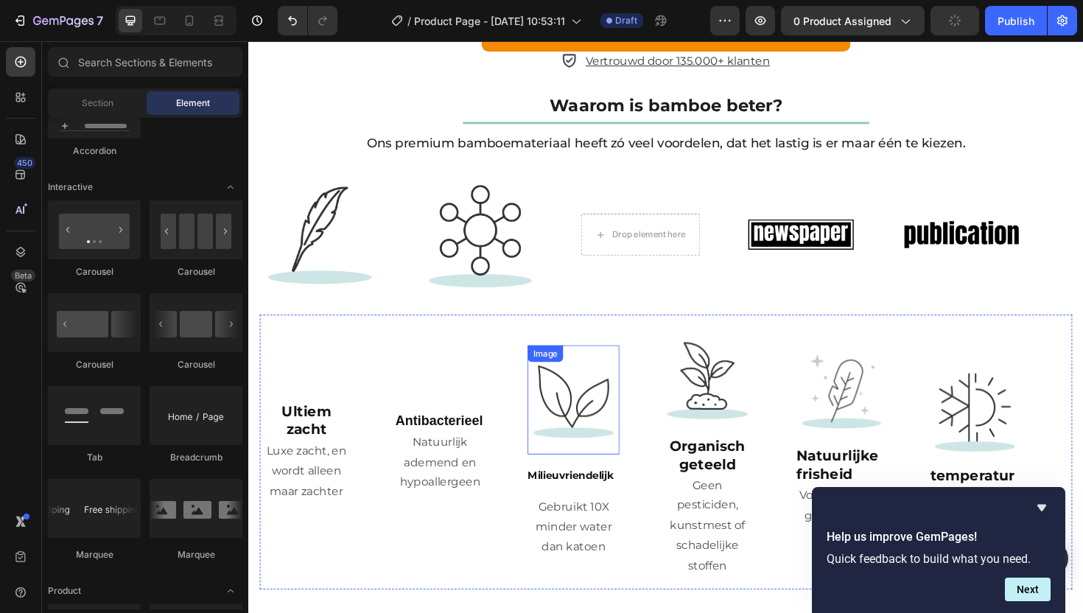
click at [592, 394] on img at bounding box center [592, 421] width 97 height 98
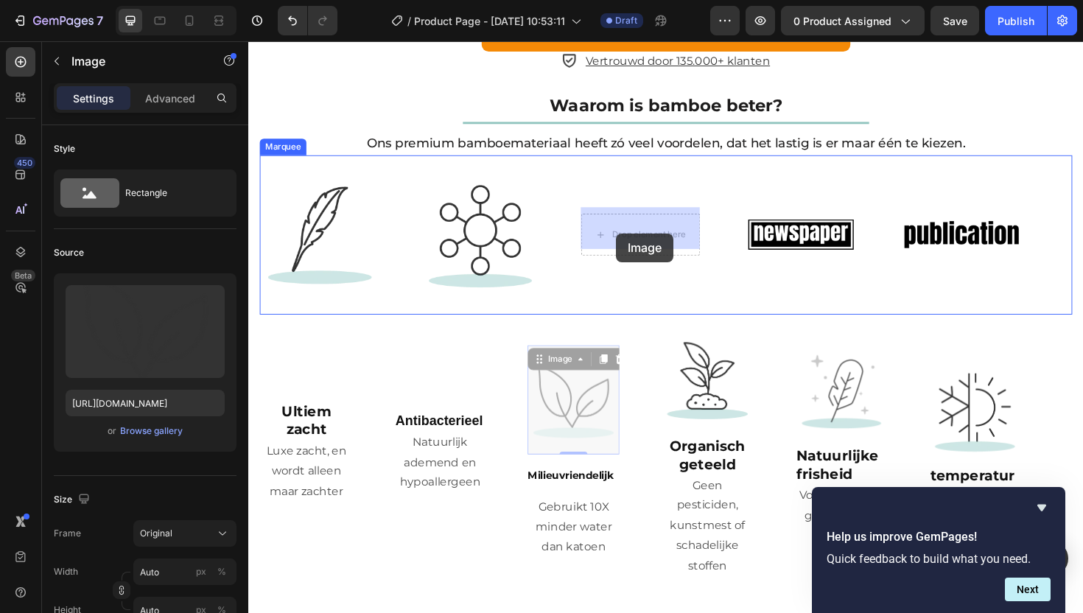
drag, startPoint x: 557, startPoint y: 374, endPoint x: 643, endPoint y: 242, distance: 158.2
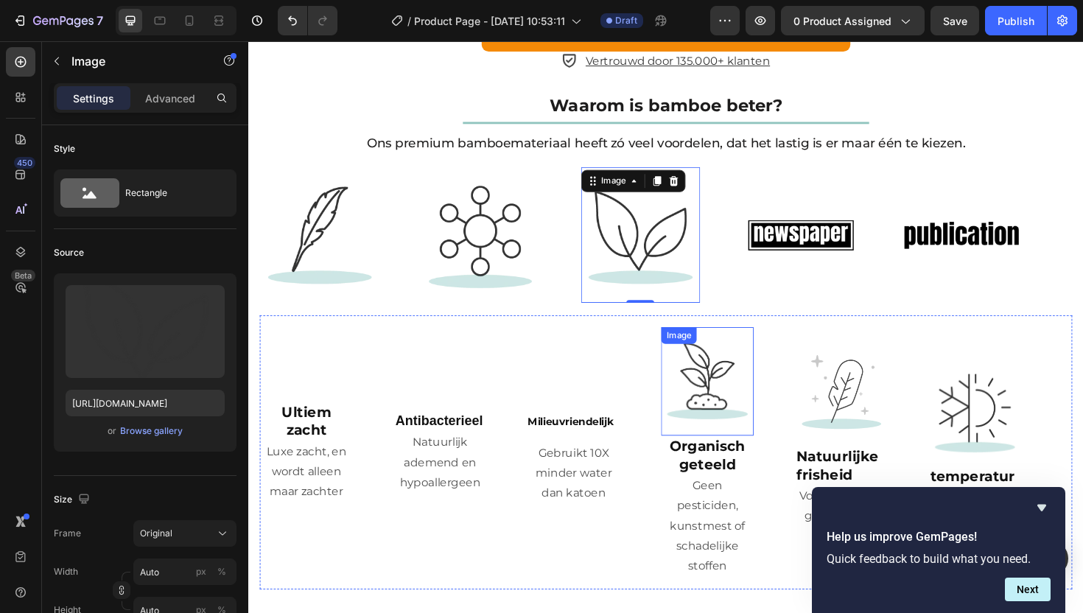
click at [720, 413] on img at bounding box center [733, 401] width 97 height 97
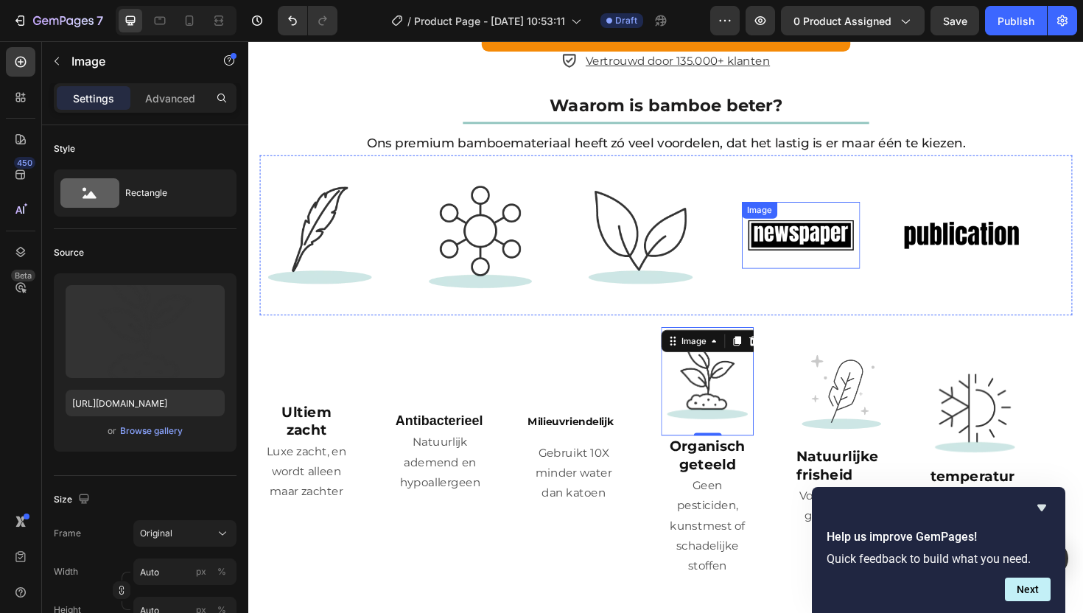
click at [829, 240] on img at bounding box center [834, 246] width 126 height 53
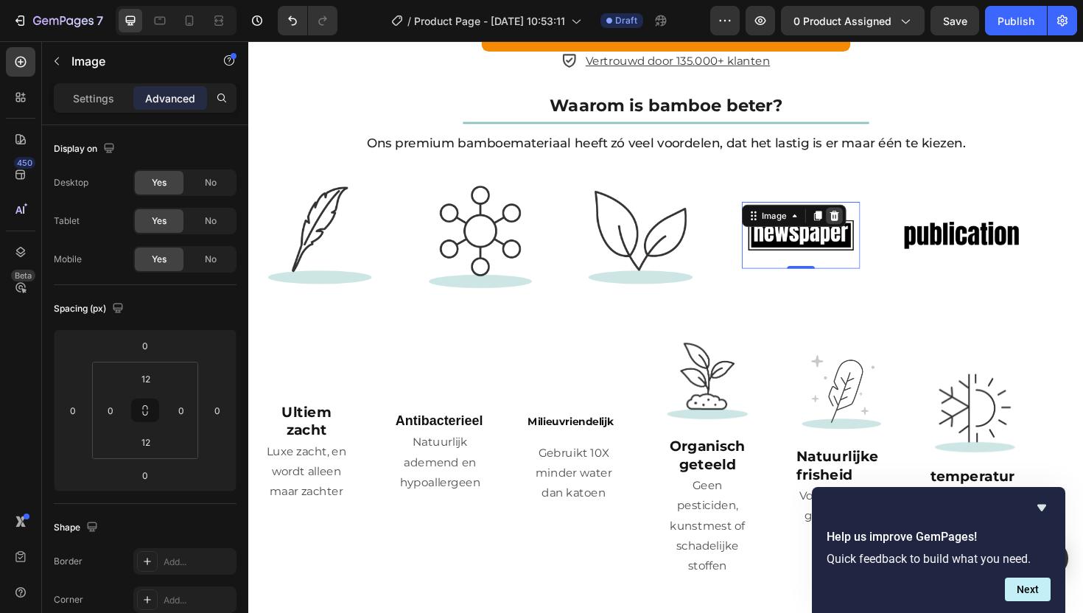
click at [872, 220] on icon at bounding box center [869, 225] width 10 height 10
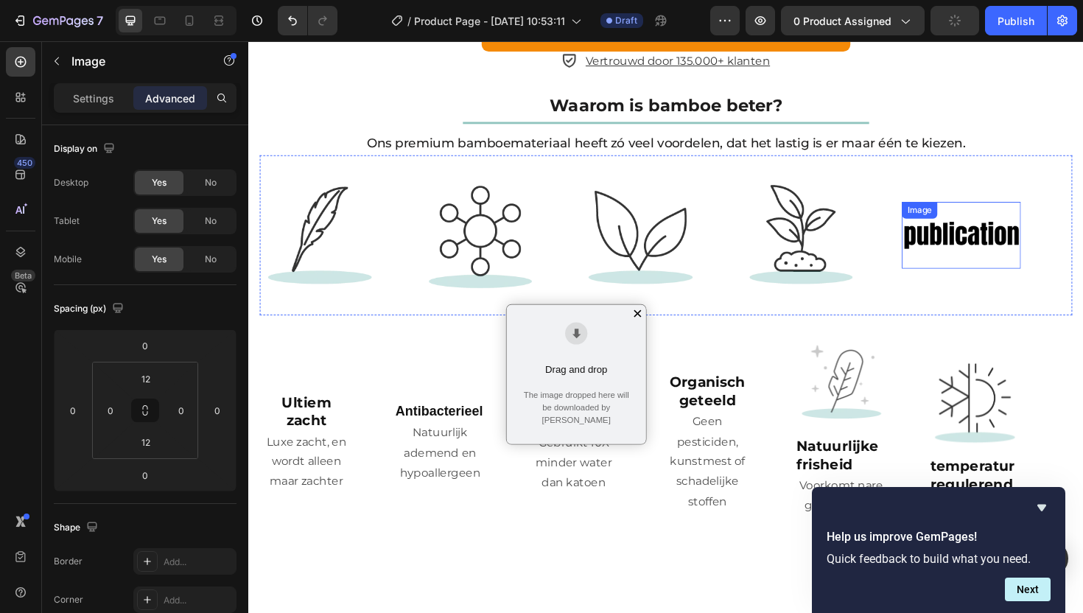
click at [996, 234] on img at bounding box center [1003, 246] width 126 height 53
click at [887, 383] on img at bounding box center [876, 401] width 97 height 97
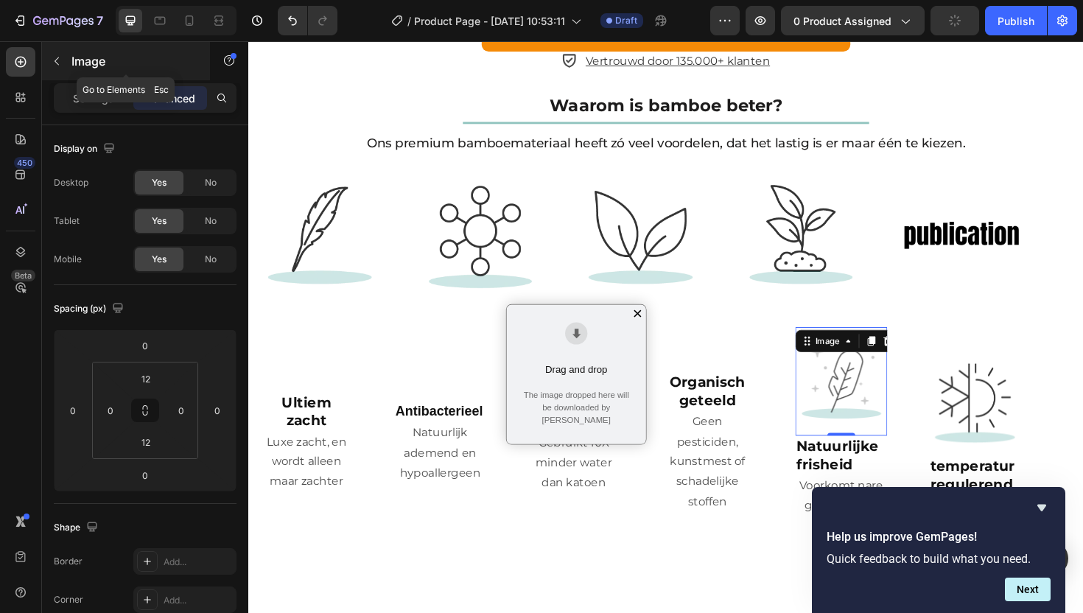
click at [77, 80] on div "Image" at bounding box center [126, 61] width 168 height 38
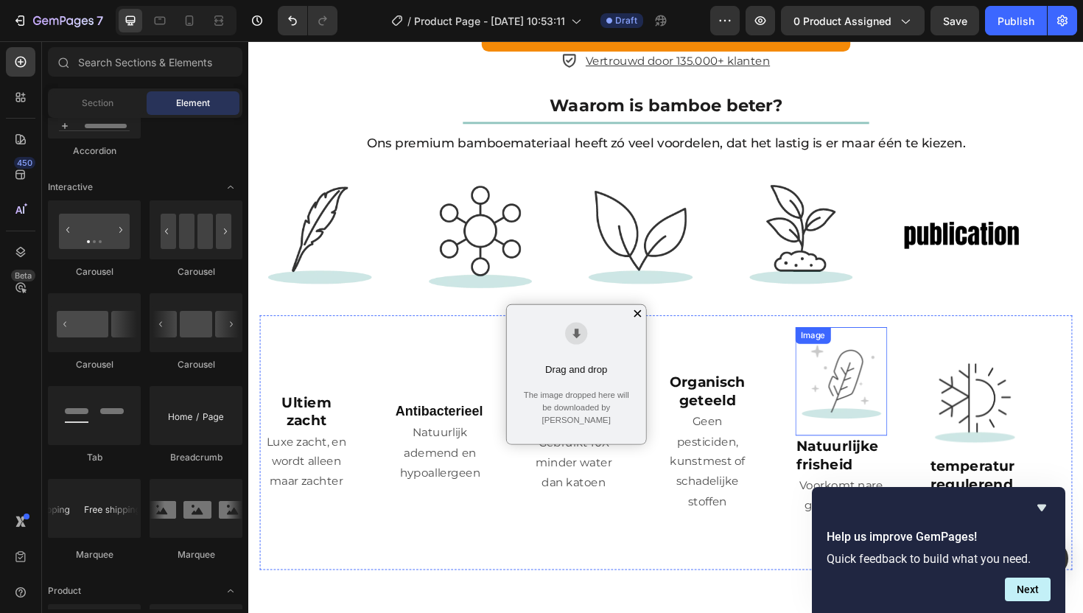
click at [899, 402] on img at bounding box center [876, 401] width 97 height 97
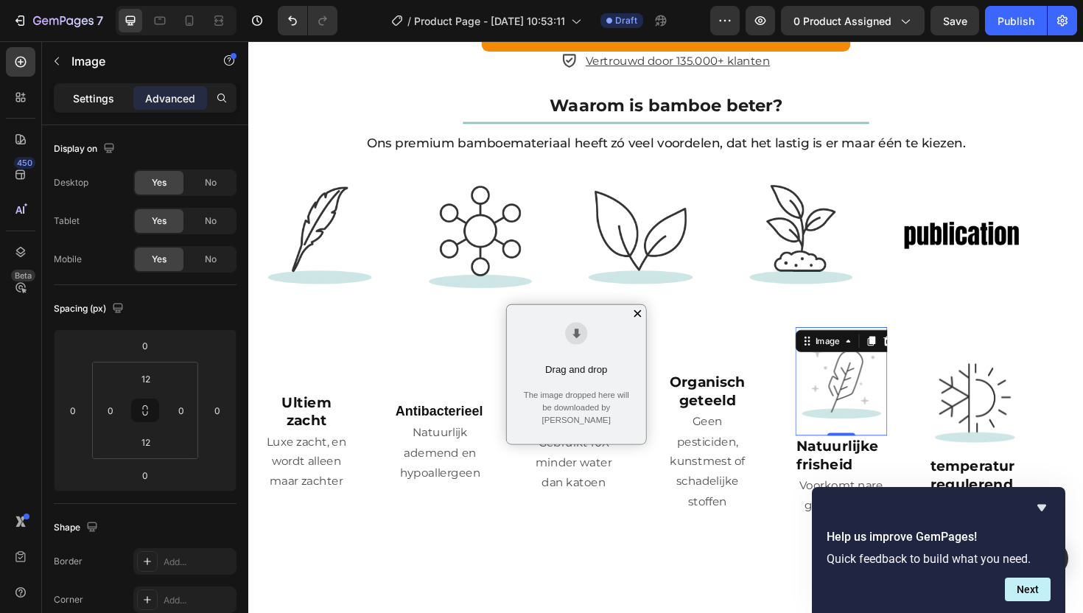
click at [85, 100] on p "Settings" at bounding box center [93, 98] width 41 height 15
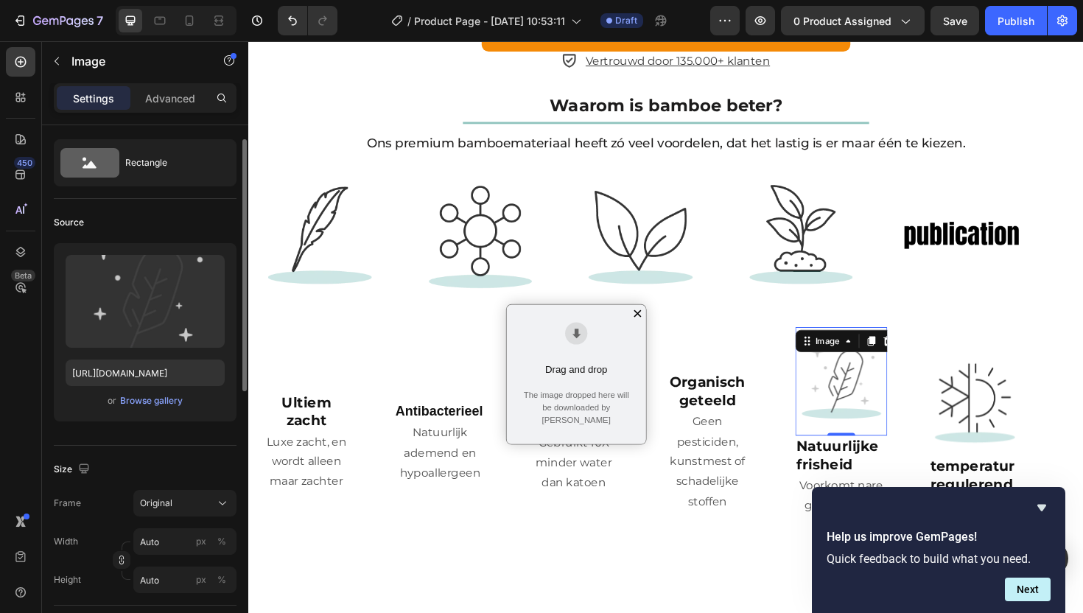
scroll to position [166, 0]
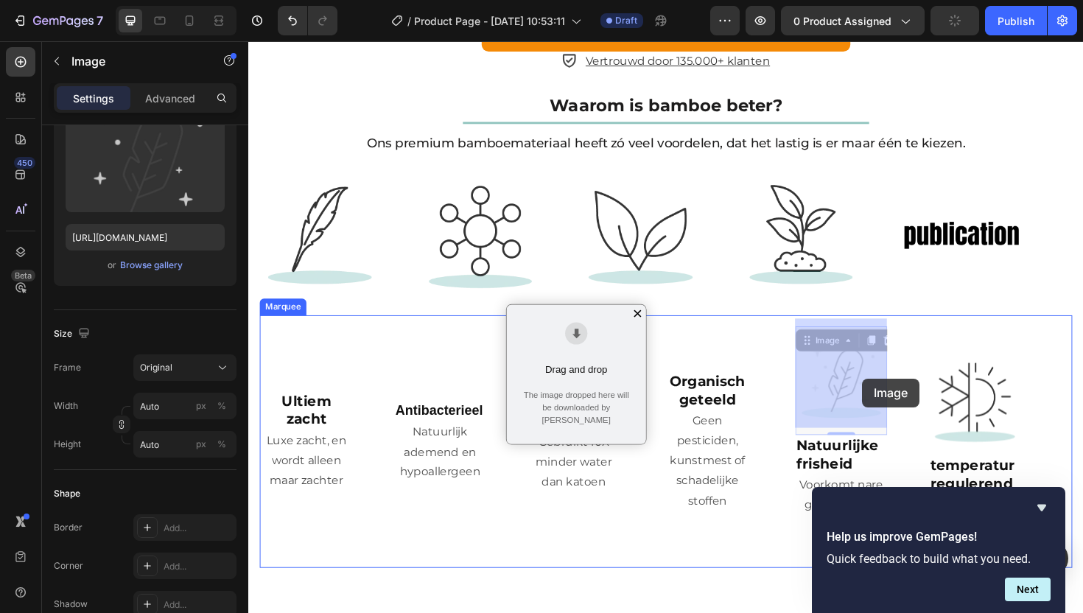
drag, startPoint x: 848, startPoint y: 356, endPoint x: 898, endPoint y: 399, distance: 65.9
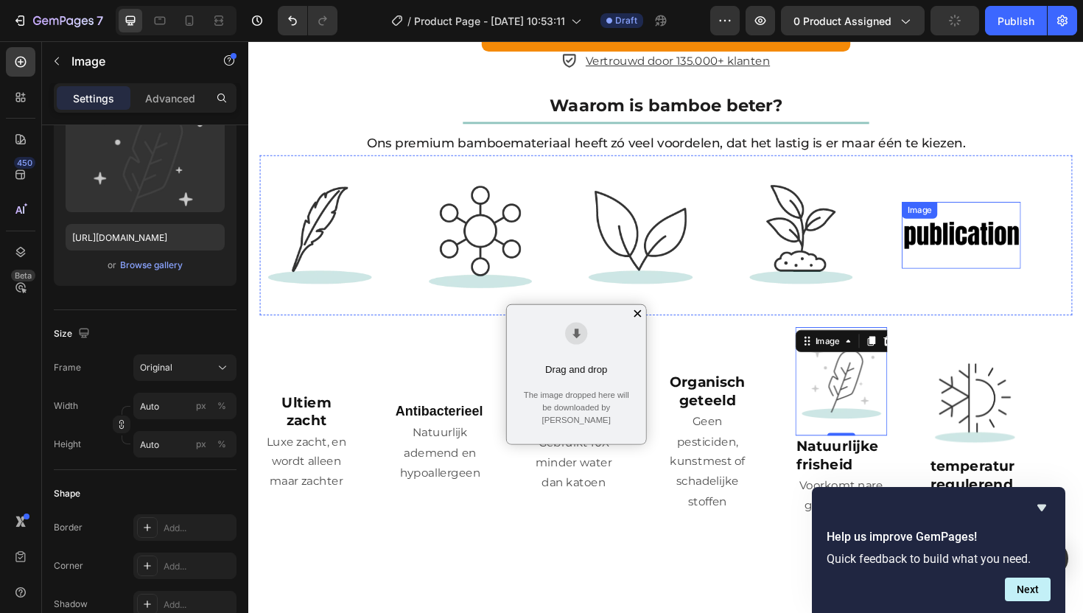
click at [1001, 231] on div "Image" at bounding box center [1003, 247] width 126 height 71
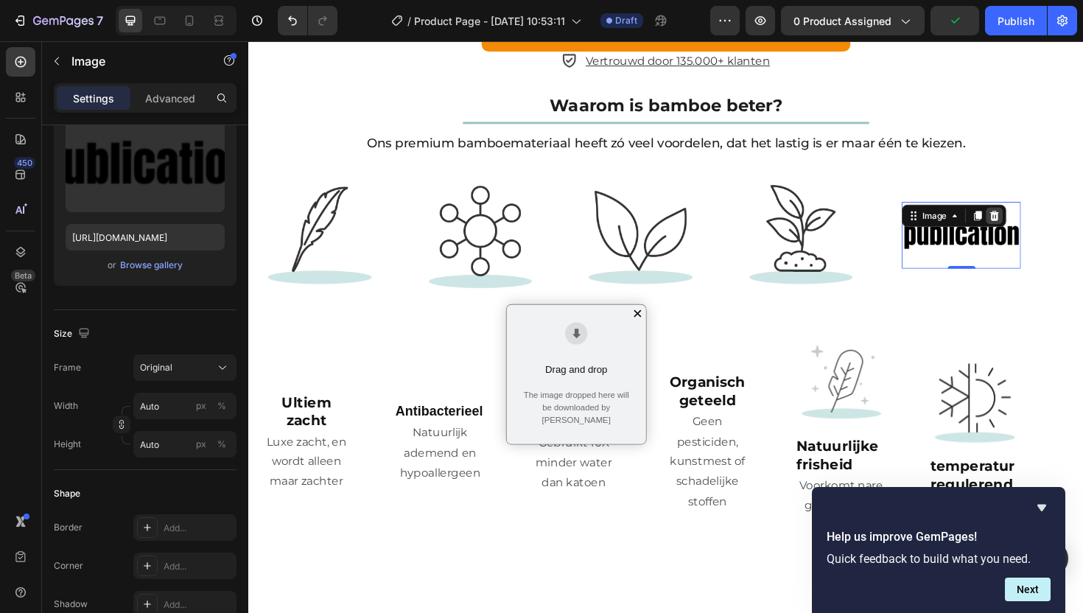
click at [1044, 223] on div at bounding box center [1039, 226] width 18 height 18
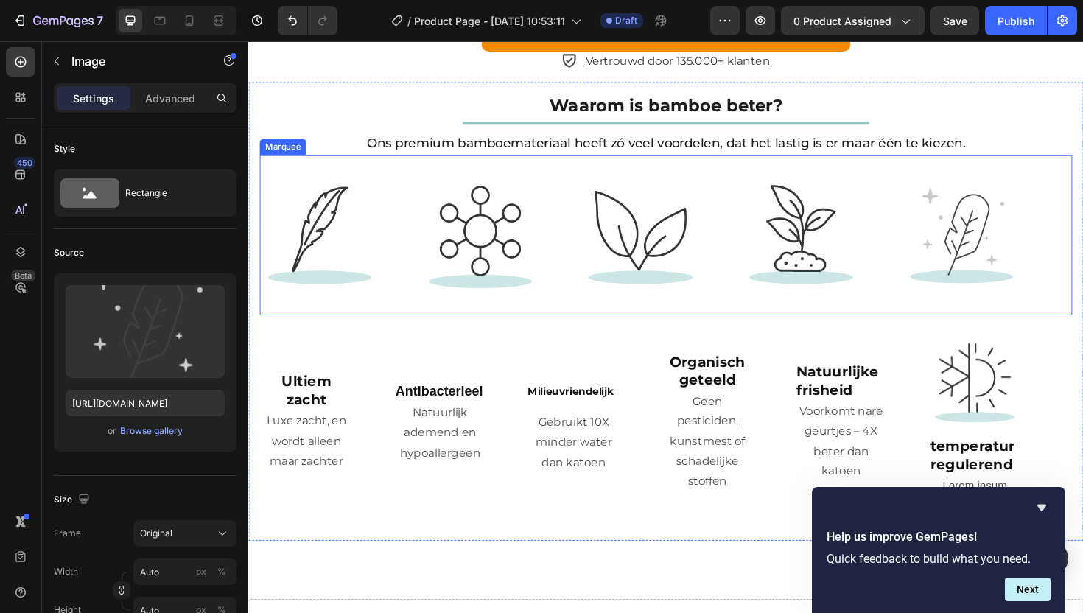
click at [741, 265] on div "Image" at bounding box center [686, 247] width 170 height 144
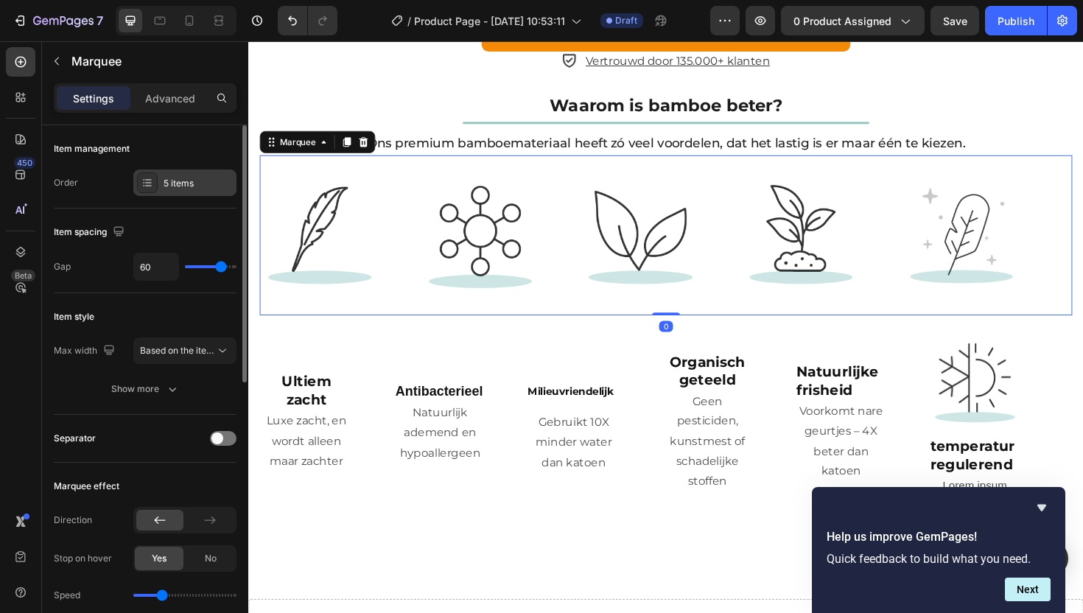
click at [139, 182] on div at bounding box center [147, 182] width 21 height 21
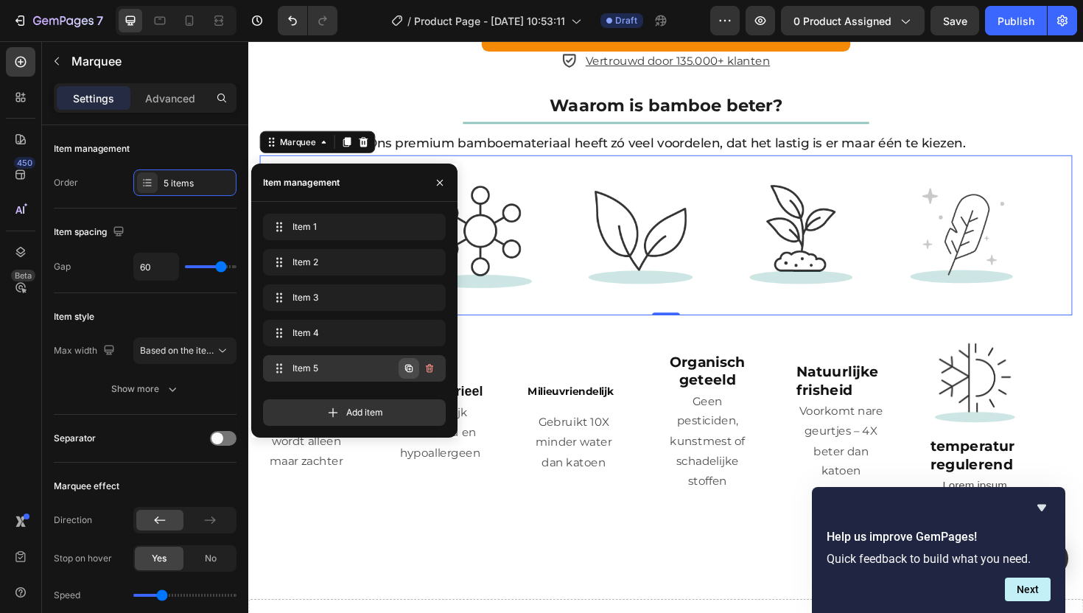
click at [414, 369] on icon "button" at bounding box center [409, 369] width 12 height 12
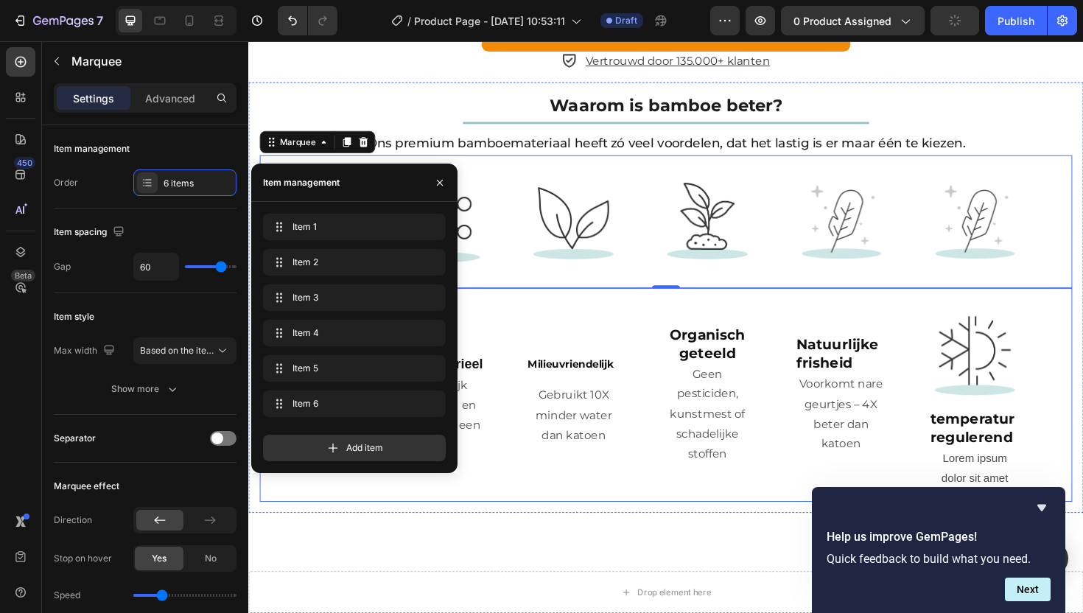
drag, startPoint x: 954, startPoint y: 346, endPoint x: 971, endPoint y: 355, distance: 18.5
click at [954, 352] on div "⁠⁠⁠⁠⁠⁠⁠ Natuurlijke frisheid Heading Voorkomt nare geurtjes – 4X beter dan kato…" at bounding box center [899, 416] width 142 height 129
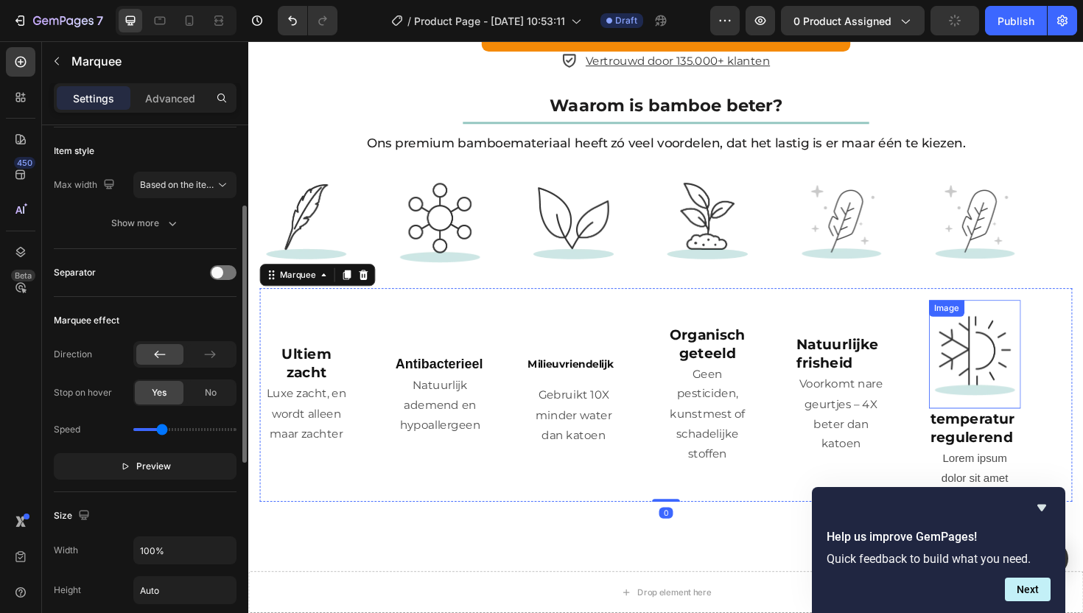
click at [982, 363] on img at bounding box center [1017, 372] width 97 height 97
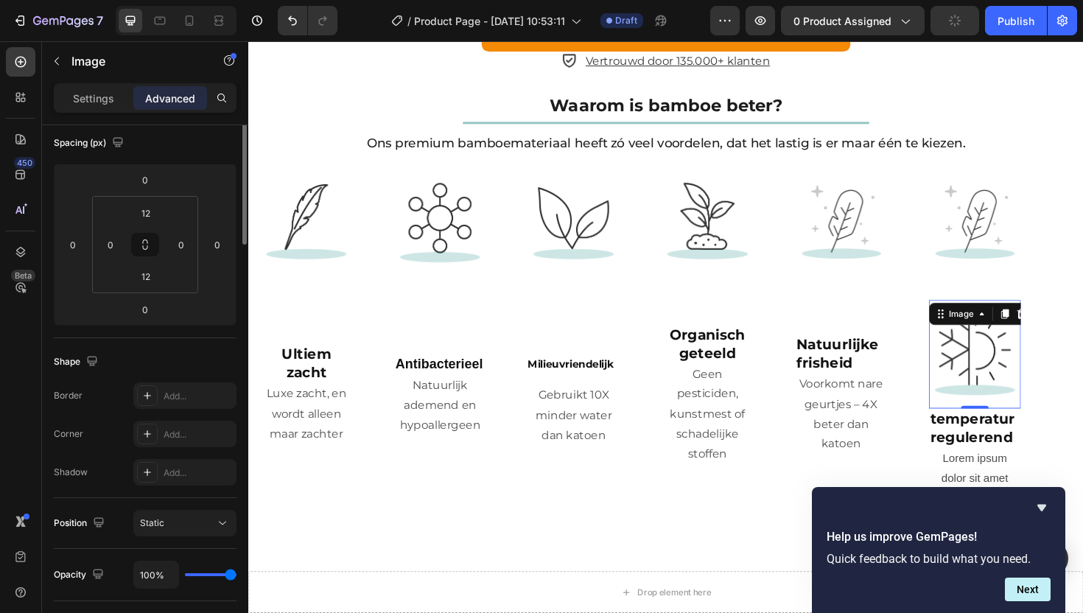
scroll to position [0, 0]
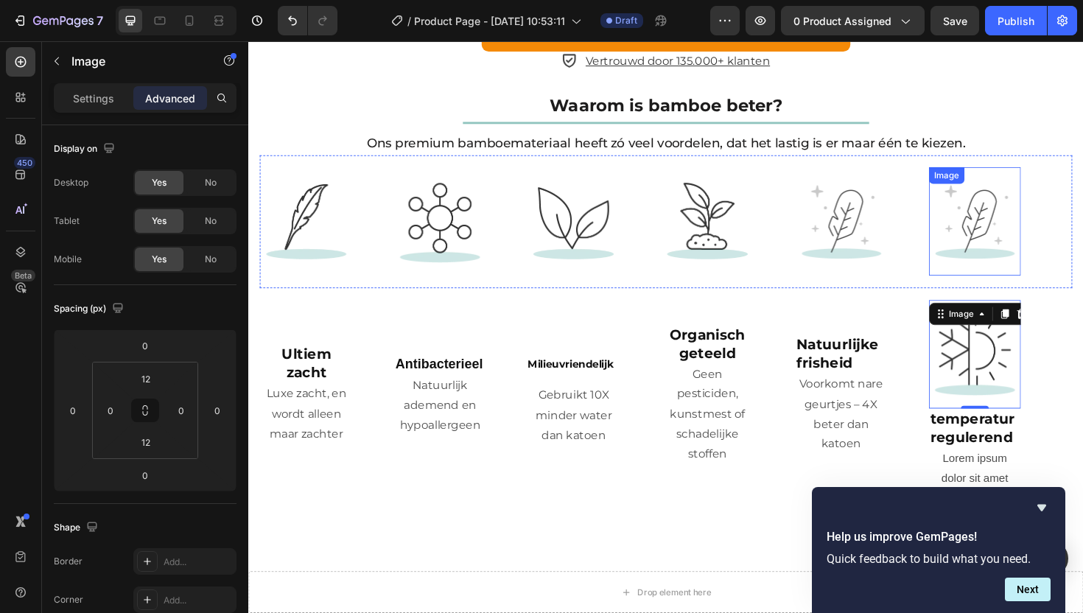
click at [1017, 234] on img at bounding box center [1017, 232] width 97 height 97
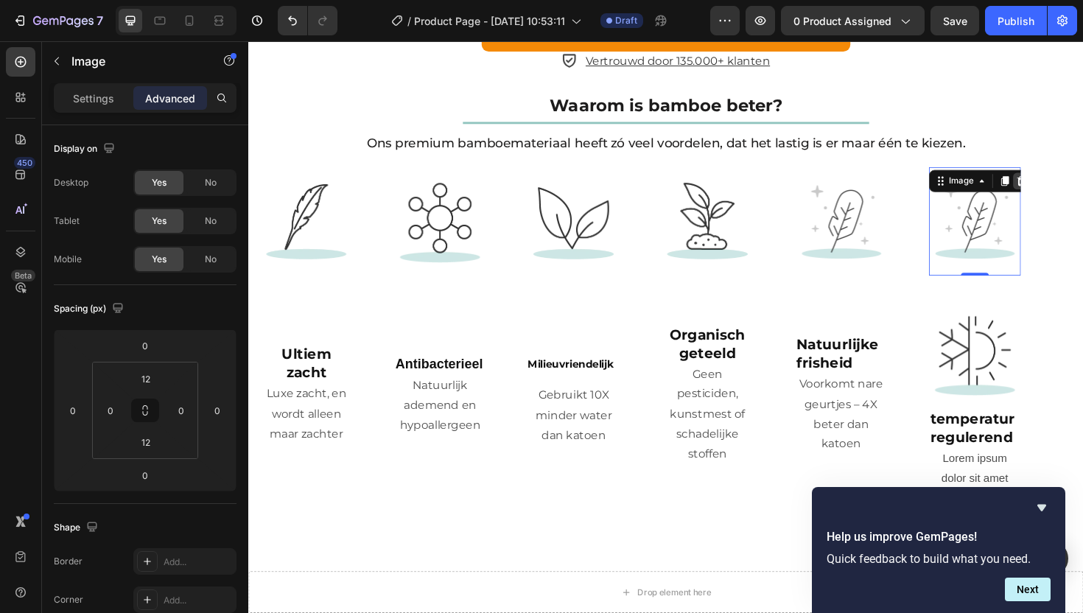
click at [1064, 184] on icon at bounding box center [1067, 189] width 10 height 10
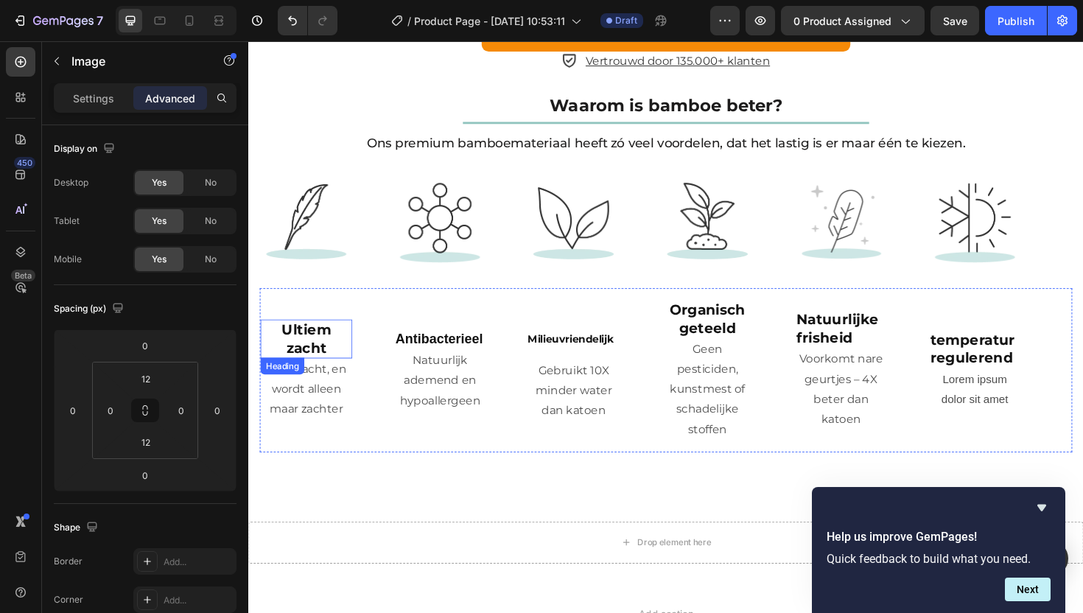
click at [304, 348] on p "⁠⁠⁠⁠⁠⁠⁠ Ultiem zacht" at bounding box center [309, 357] width 94 height 38
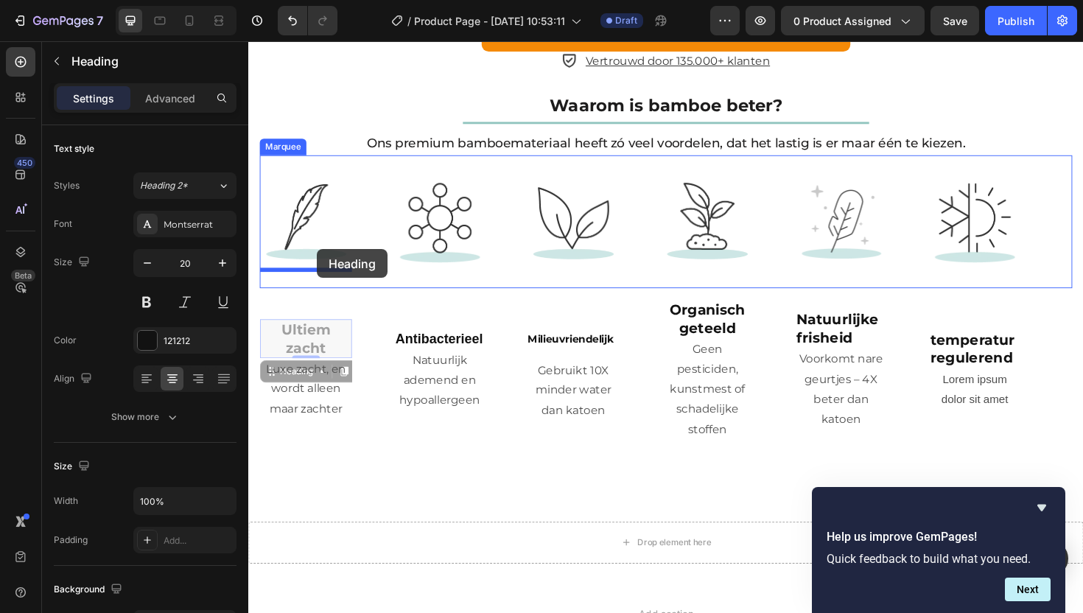
drag, startPoint x: 273, startPoint y: 384, endPoint x: 321, endPoint y: 262, distance: 131.4
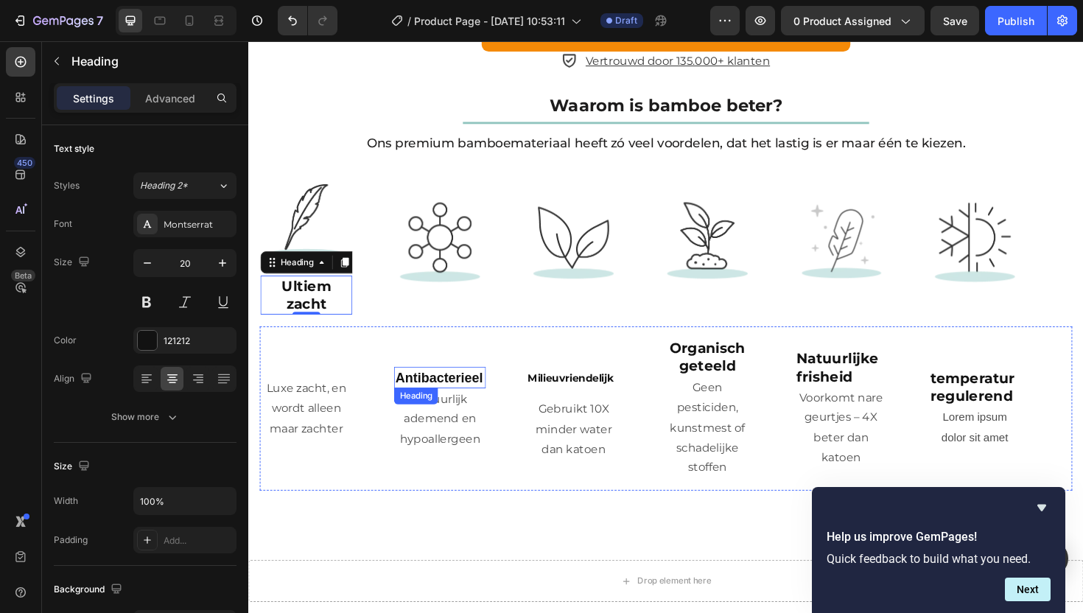
click at [448, 393] on strong "Antibacterieel" at bounding box center [450, 397] width 93 height 15
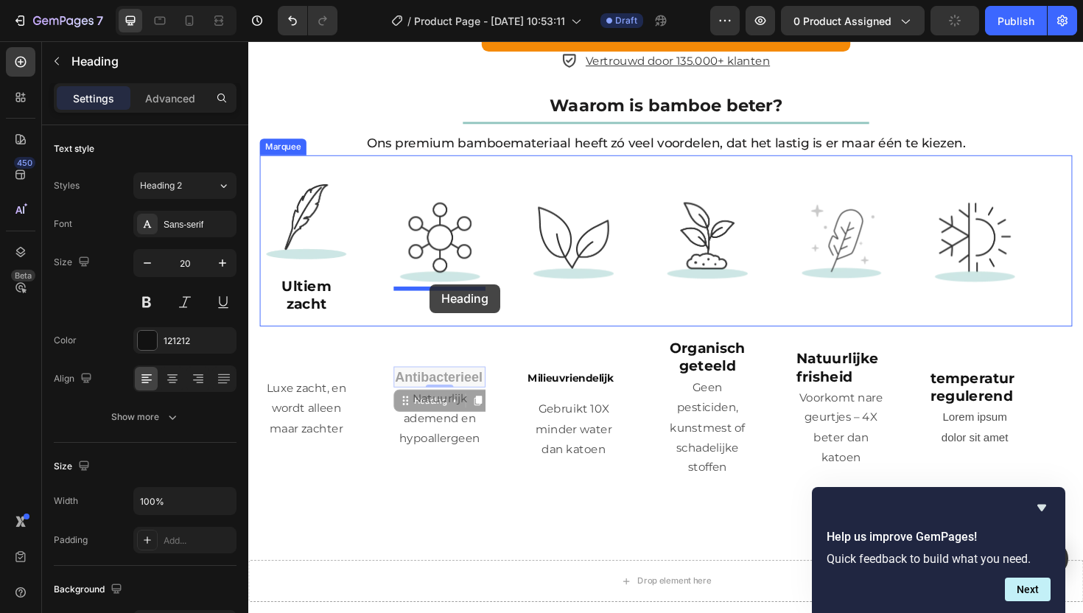
drag, startPoint x: 416, startPoint y: 416, endPoint x: 441, endPoint y: 298, distance: 119.7
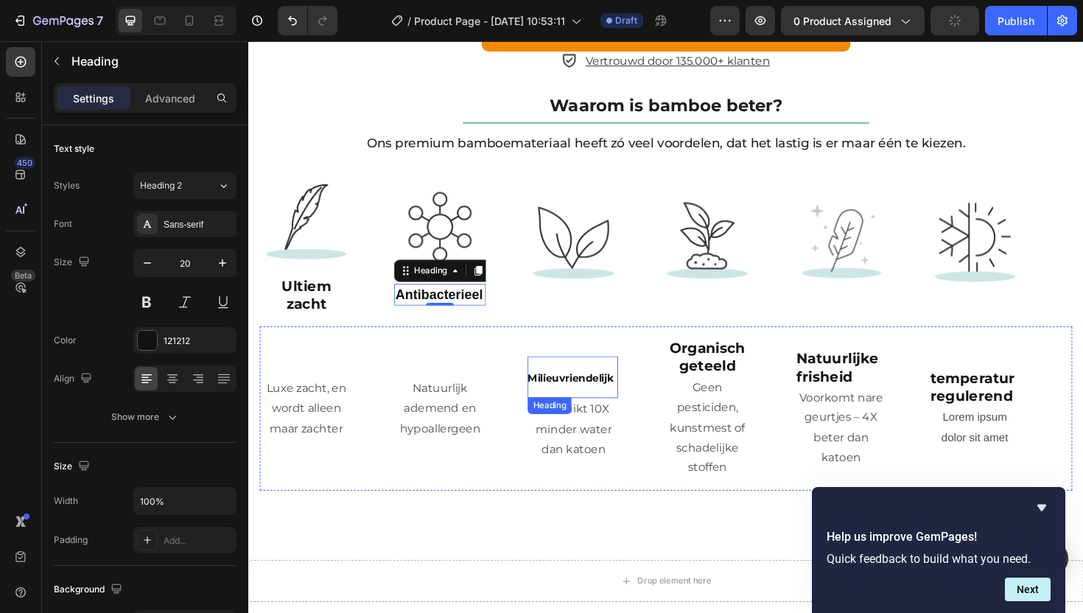
click at [570, 391] on sup "Milieuvriendelijk" at bounding box center [589, 397] width 91 height 13
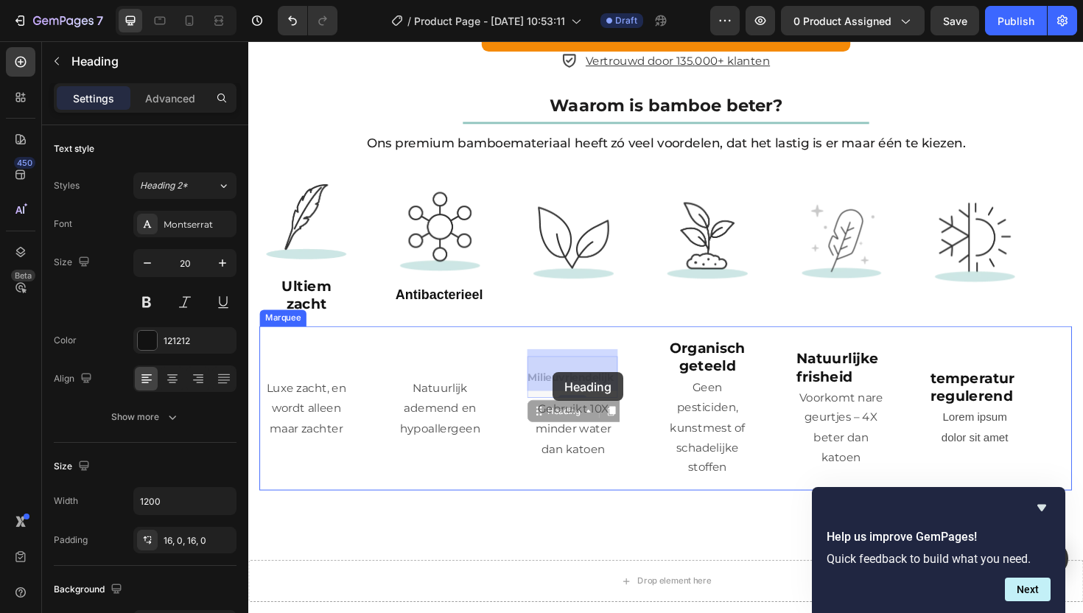
drag, startPoint x: 553, startPoint y: 420, endPoint x: 570, endPoint y: 392, distance: 32.7
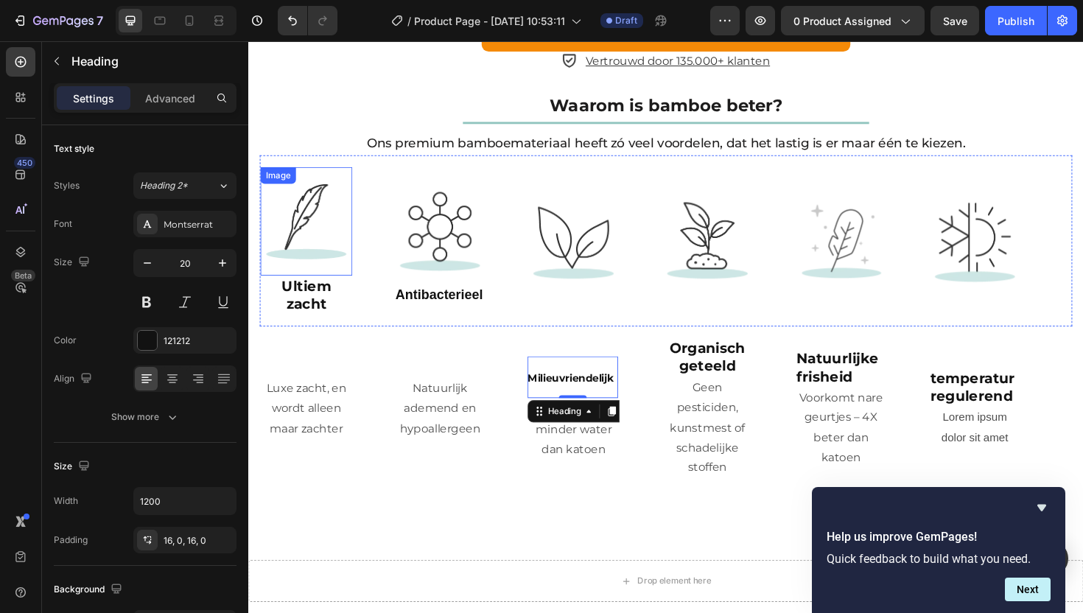
click at [312, 235] on img at bounding box center [309, 232] width 97 height 97
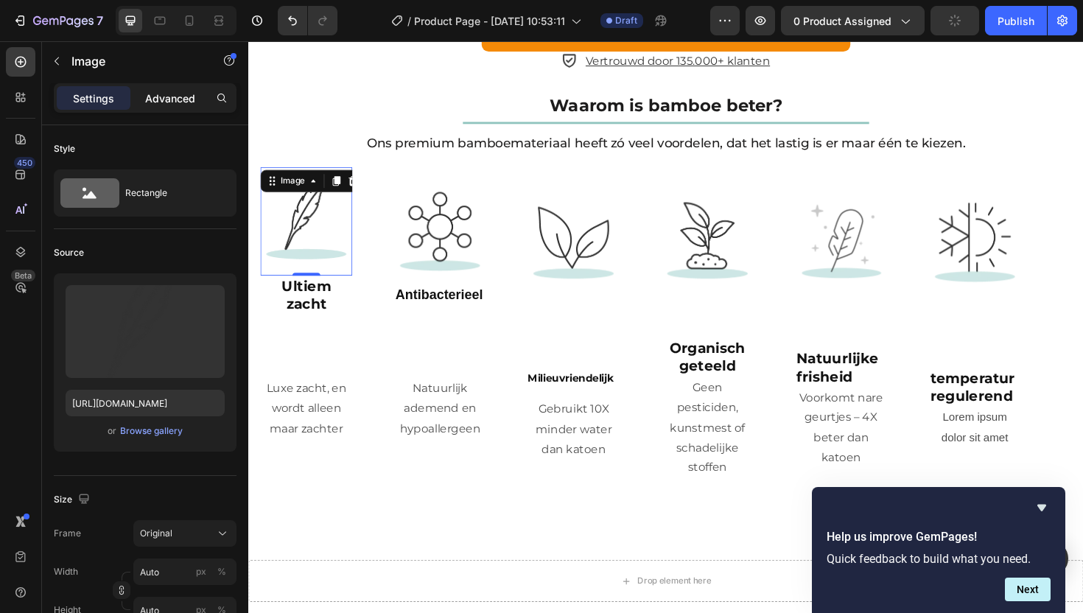
click at [178, 99] on p "Advanced" at bounding box center [170, 98] width 50 height 15
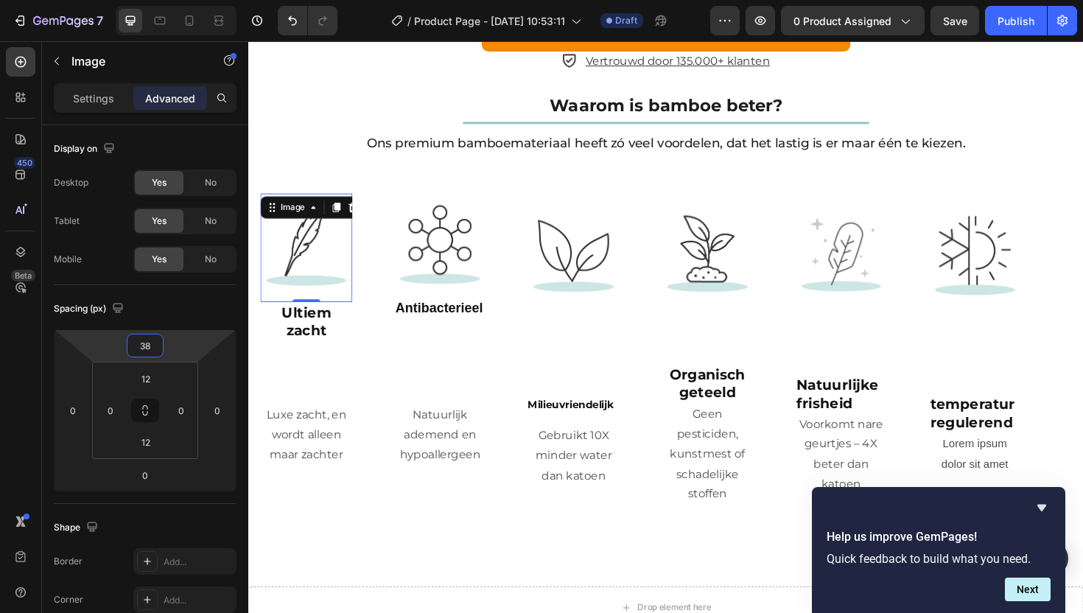
type input "36"
drag, startPoint x: 174, startPoint y: 342, endPoint x: 180, endPoint y: 329, distance: 14.5
click at [180, 0] on html "7 Version history / Product Page - [DATE] 10:53:11 Draft Preview 0 product assi…" at bounding box center [541, 0] width 1083 height 0
click at [586, 402] on h2 "⁠⁠⁠⁠⁠⁠⁠ Milieuvriendelijk" at bounding box center [592, 424] width 96 height 44
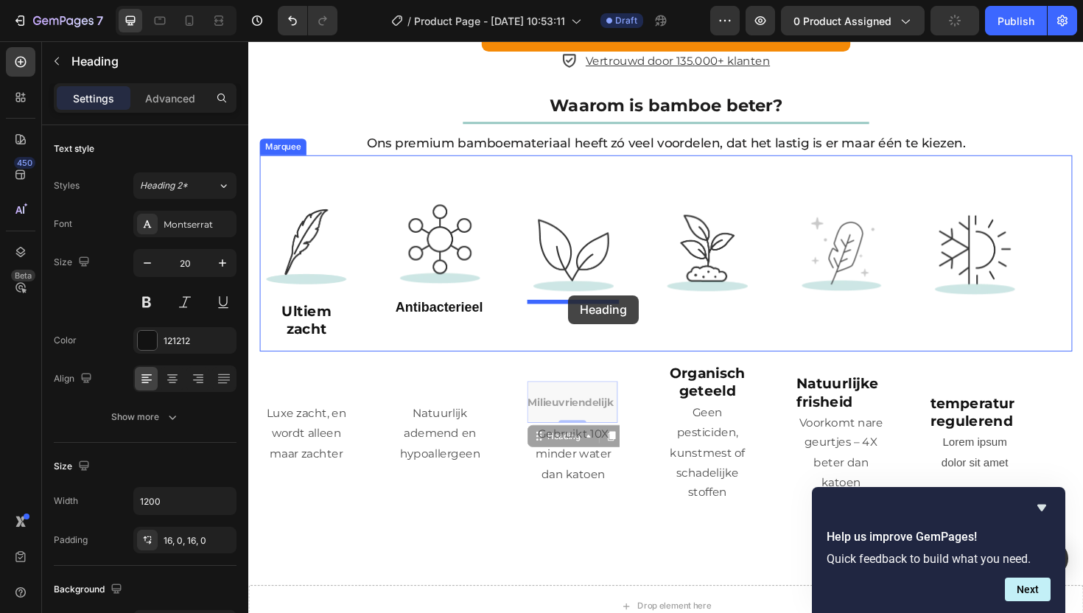
drag, startPoint x: 553, startPoint y: 457, endPoint x: 587, endPoint y: 310, distance: 150.5
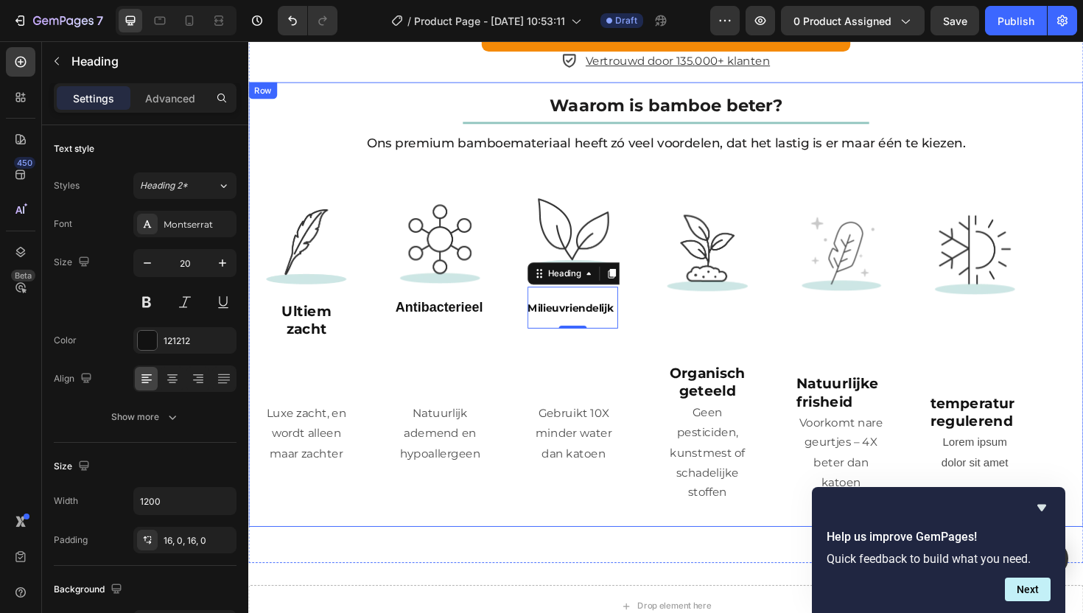
click at [464, 544] on div "Waarom is bamboe beter? Heading Title Line Ons premium bamboemateriaal heeft zó…" at bounding box center [690, 321] width 884 height 472
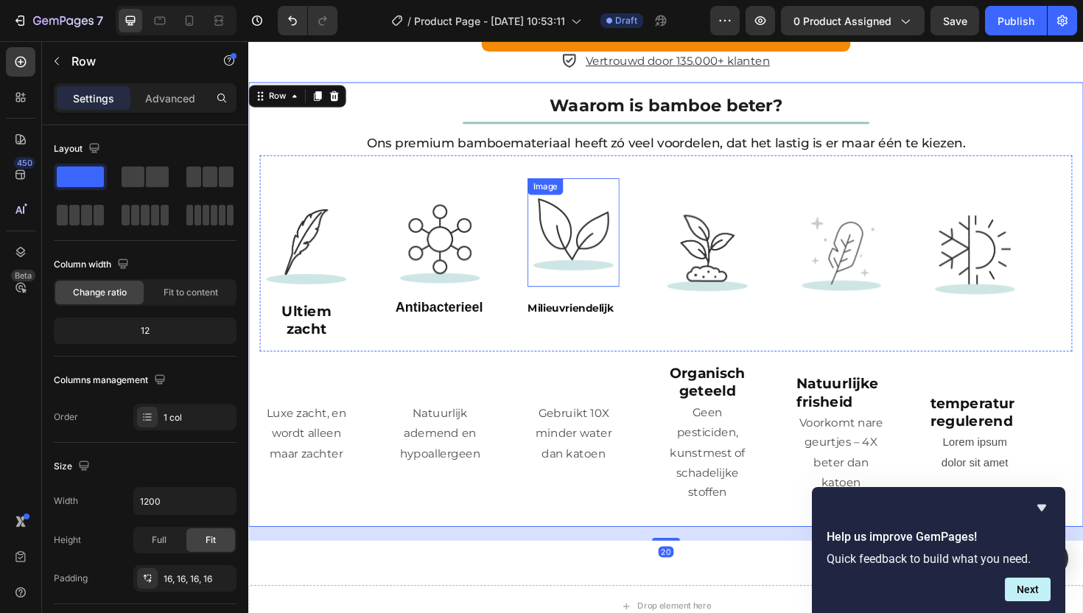
click at [580, 256] on img at bounding box center [592, 244] width 97 height 98
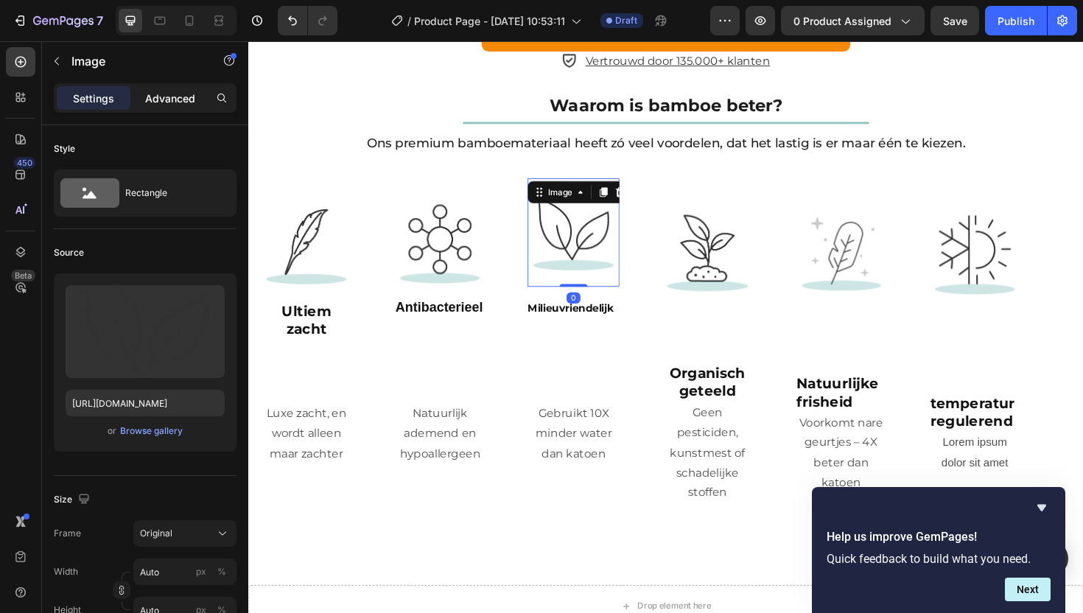
click at [170, 96] on p "Advanced" at bounding box center [170, 98] width 50 height 15
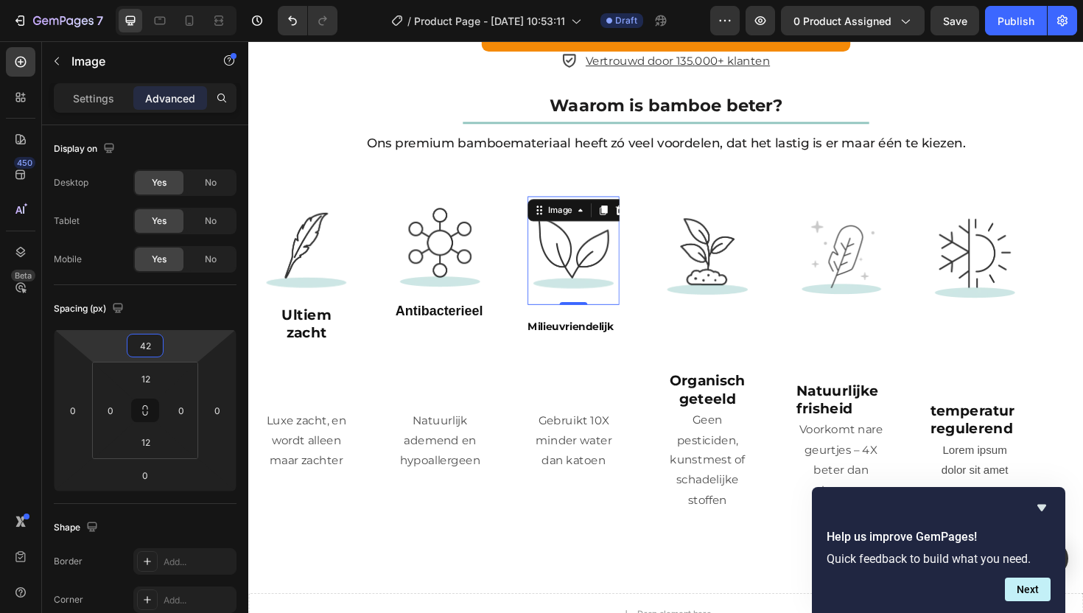
type input "44"
drag, startPoint x: 172, startPoint y: 357, endPoint x: 181, endPoint y: 340, distance: 18.5
click at [181, 0] on html "7 Version history / Product Page - [DATE] 10:53:11 Draft Preview 0 product assi…" at bounding box center [541, 0] width 1083 height 0
click at [583, 340] on sup "Milieuvriendelijk" at bounding box center [589, 344] width 91 height 13
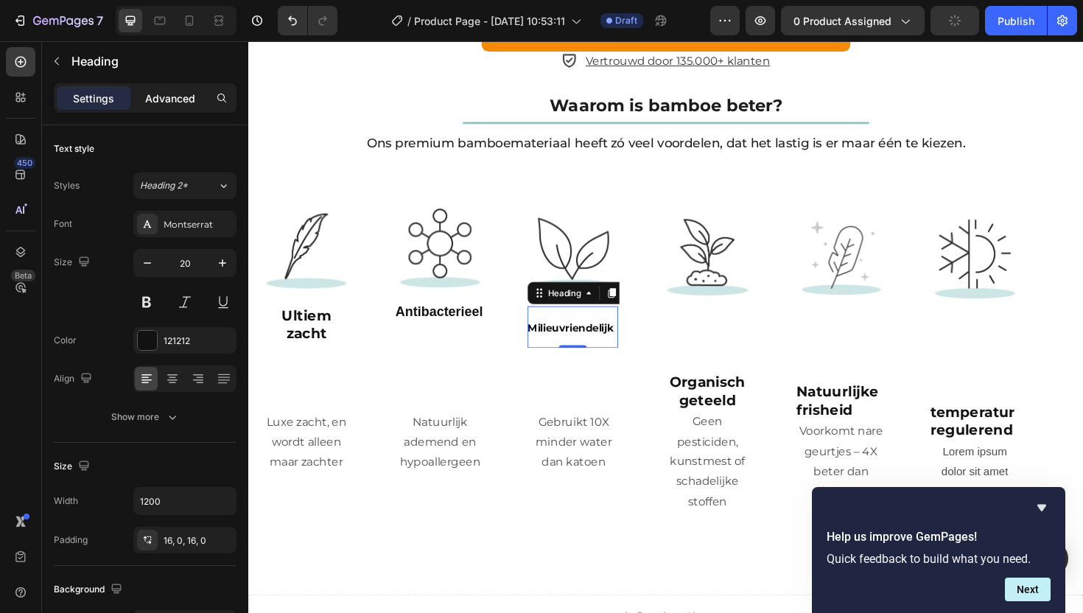
click at [181, 108] on div "Advanced" at bounding box center [170, 98] width 74 height 24
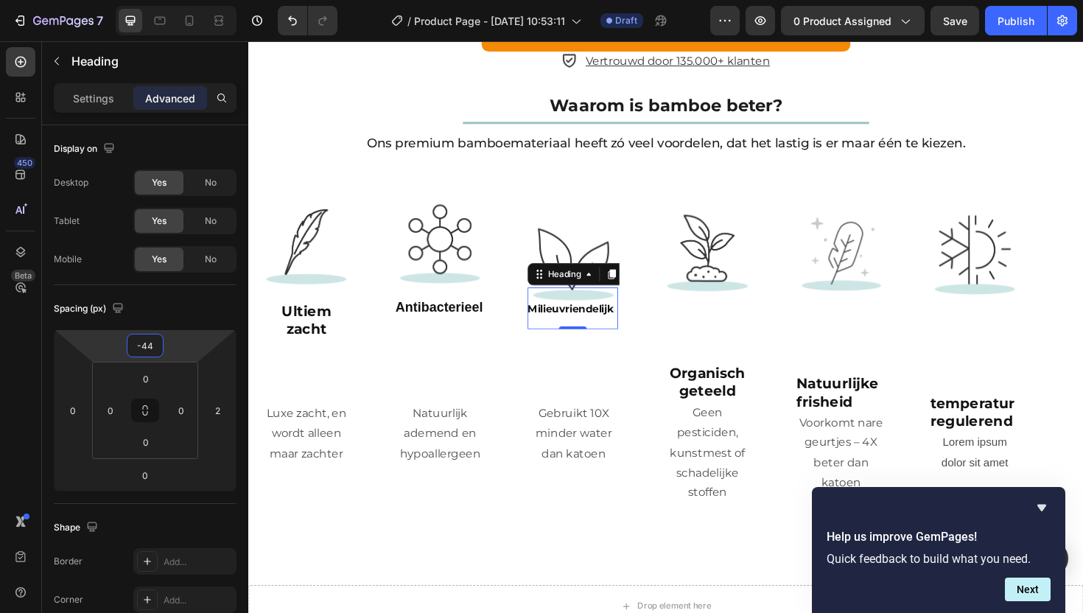
type input "-46"
drag, startPoint x: 184, startPoint y: 336, endPoint x: 180, endPoint y: 353, distance: 17.3
click at [180, 0] on html "7 Version history / Product Page - [DATE] 10:53:11 Draft Preview 0 product assi…" at bounding box center [541, 0] width 1083 height 0
click at [560, 439] on div "Gebruikt 10X minder water dan katoen Text Block" at bounding box center [592, 457] width 97 height 66
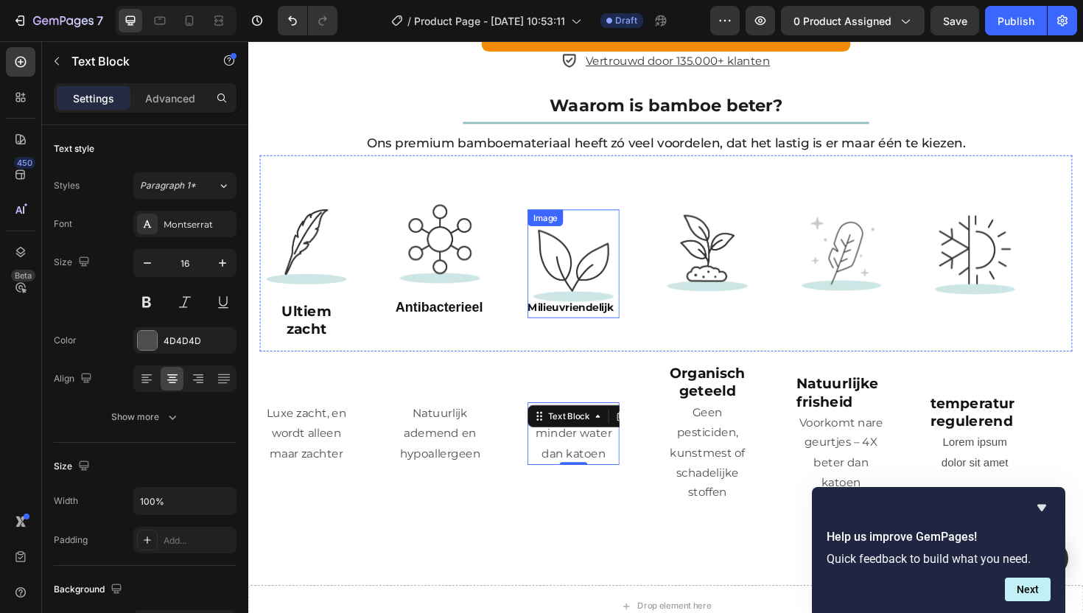
click at [575, 265] on img at bounding box center [592, 277] width 97 height 98
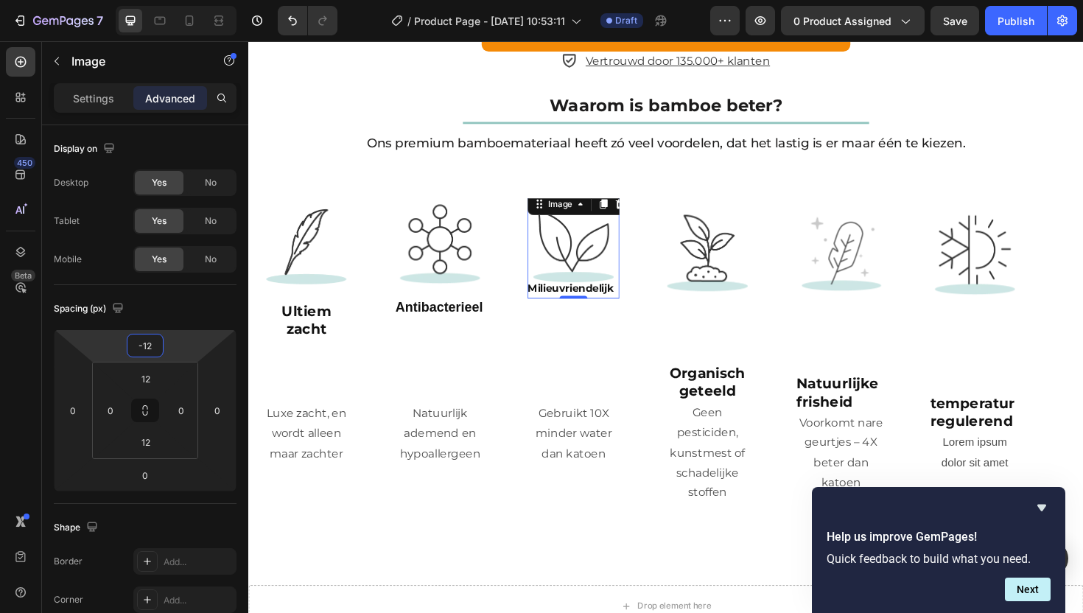
type input "-14"
drag, startPoint x: 192, startPoint y: 353, endPoint x: 188, endPoint y: 374, distance: 21.8
click at [188, 0] on html "7 Version history / Product Page - [DATE] 10:53:11 Draft Preview 0 product assi…" at bounding box center [541, 0] width 1083 height 0
click at [547, 382] on div "Luxe zacht, en wordt alleen maar zachter Text Block Natuurlijk ademend en hypoa…" at bounding box center [686, 457] width 850 height 150
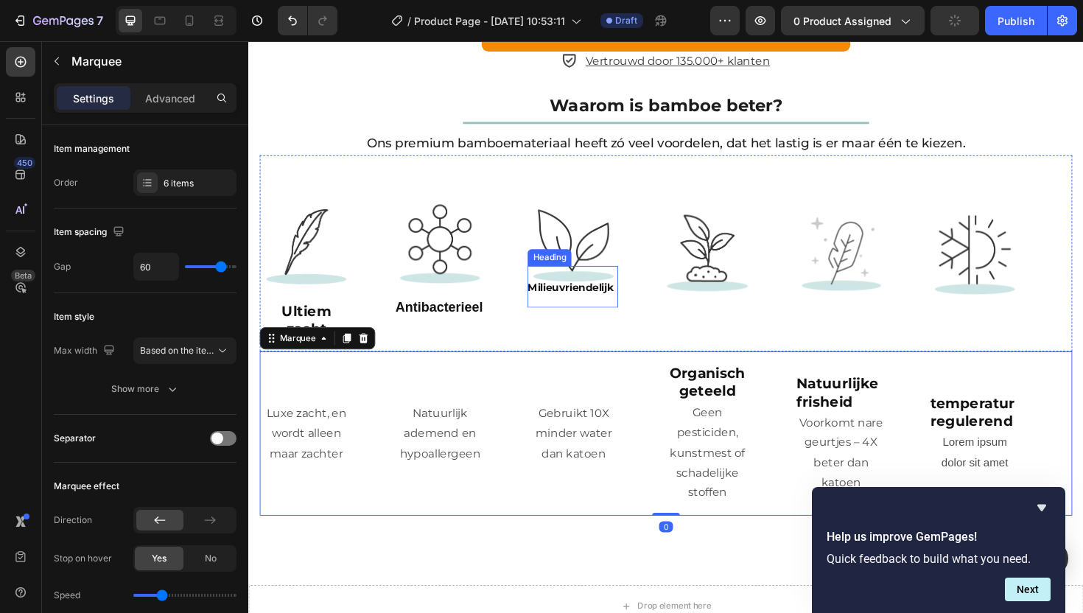
click at [593, 296] on sup "Milieuvriendelijk" at bounding box center [589, 302] width 91 height 13
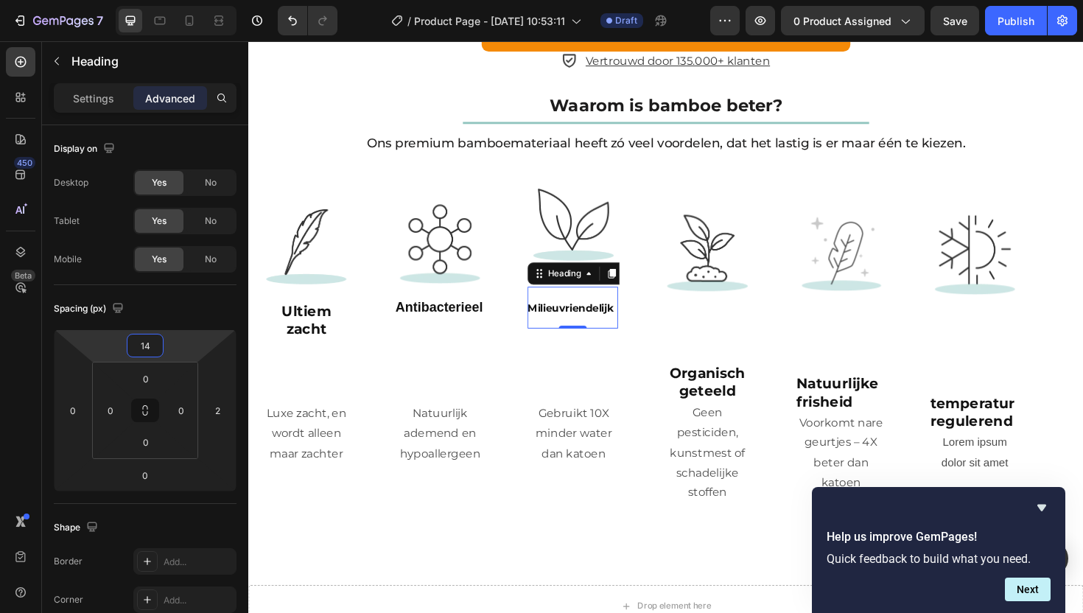
type input "12"
drag, startPoint x: 188, startPoint y: 349, endPoint x: 205, endPoint y: 327, distance: 27.3
click at [205, 0] on html "7 Version history / Product Page - [DATE] 10:53:11 Draft Preview 0 product assi…" at bounding box center [541, 0] width 1083 height 0
click at [563, 464] on p "Gebruikt 10X minder water dan katoen" at bounding box center [592, 456] width 94 height 63
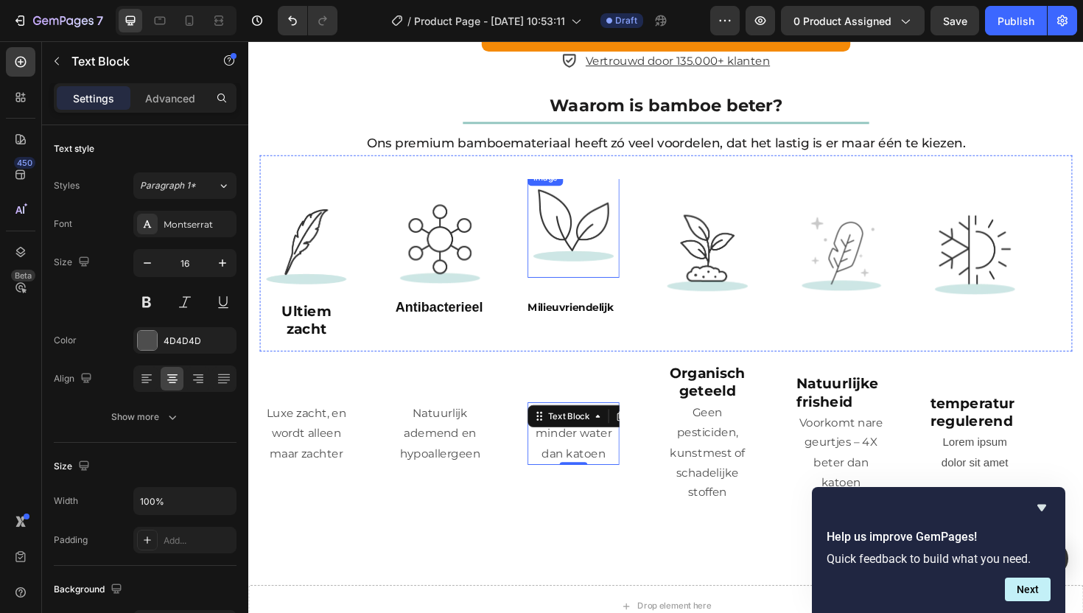
click at [592, 242] on img at bounding box center [592, 235] width 97 height 98
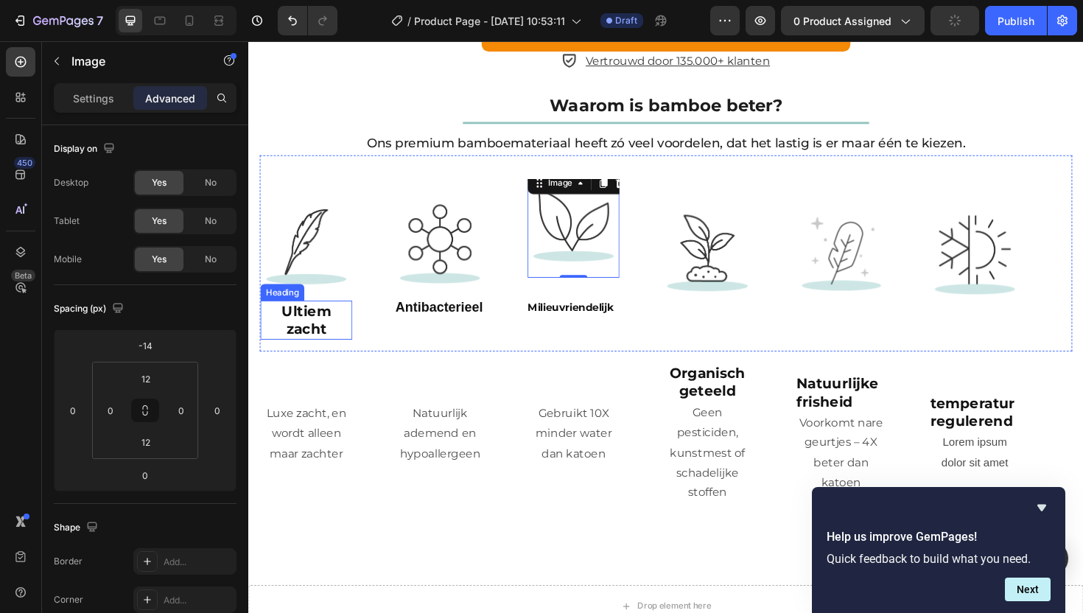
click at [323, 322] on strong "Ultiem zacht" at bounding box center [310, 336] width 52 height 37
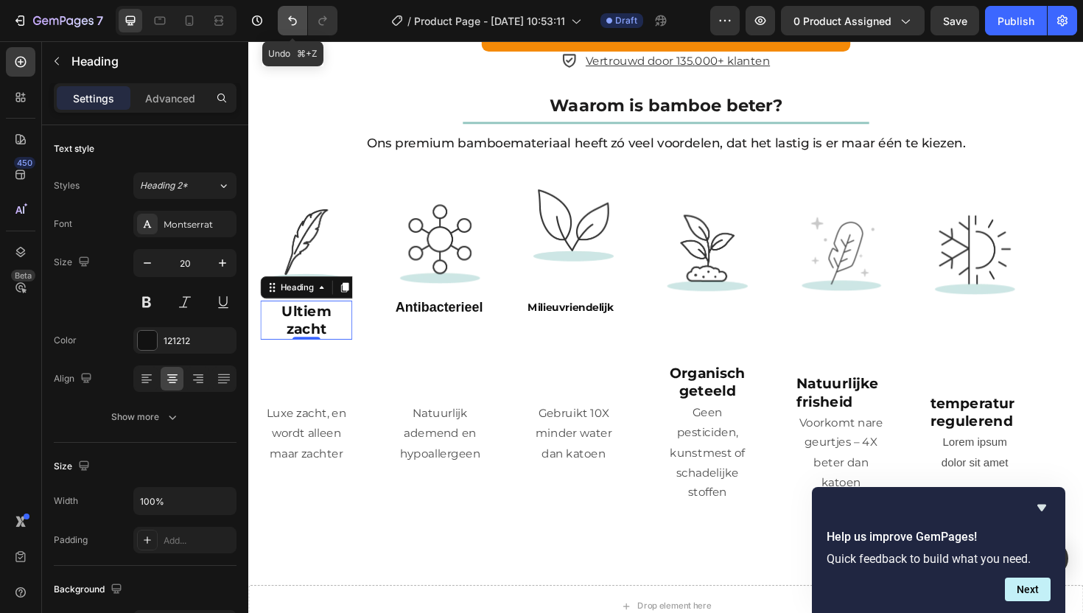
click at [295, 18] on icon "Undo/Redo" at bounding box center [292, 20] width 15 height 15
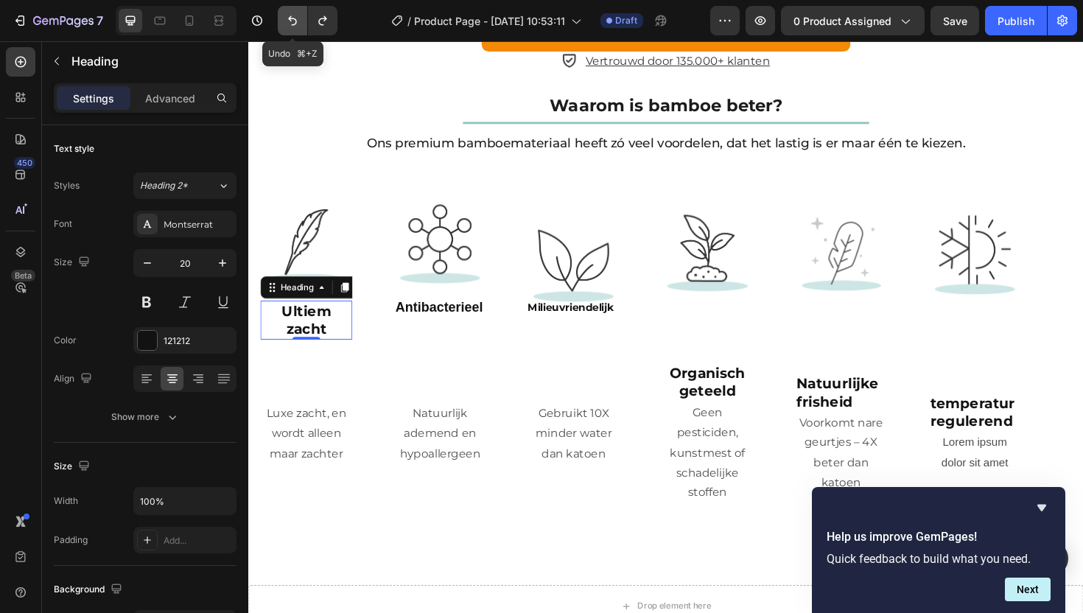
click at [295, 18] on icon "Undo/Redo" at bounding box center [292, 20] width 15 height 15
click at [295, 18] on icon "Undo/Redo" at bounding box center [292, 21] width 9 height 10
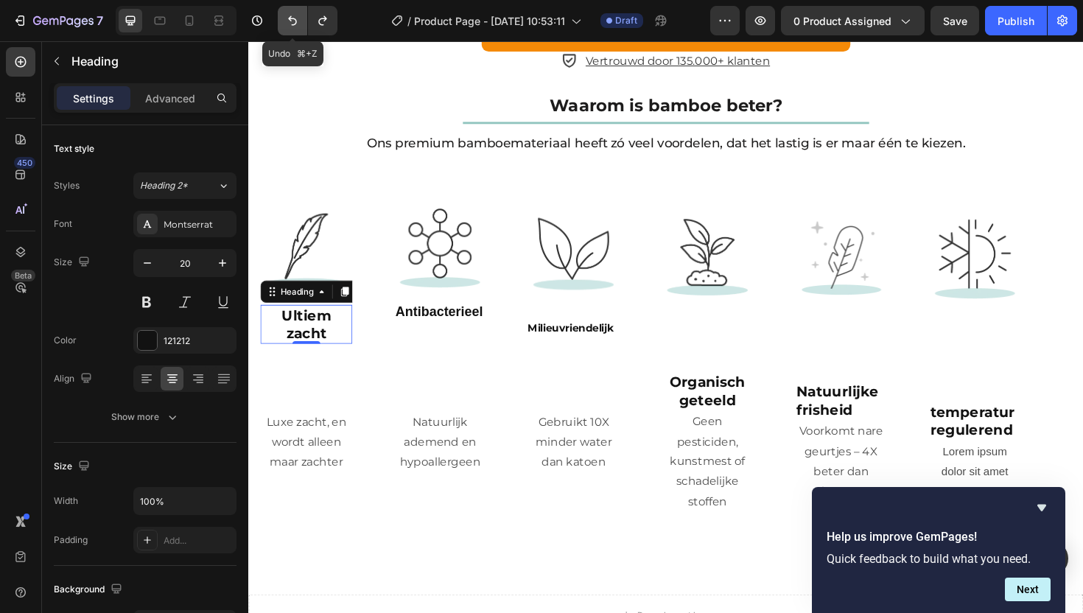
click at [295, 18] on icon "Undo/Redo" at bounding box center [292, 21] width 9 height 10
click at [294, 18] on icon "Undo/Redo" at bounding box center [292, 21] width 9 height 10
click at [293, 19] on icon "Undo/Redo" at bounding box center [292, 21] width 9 height 10
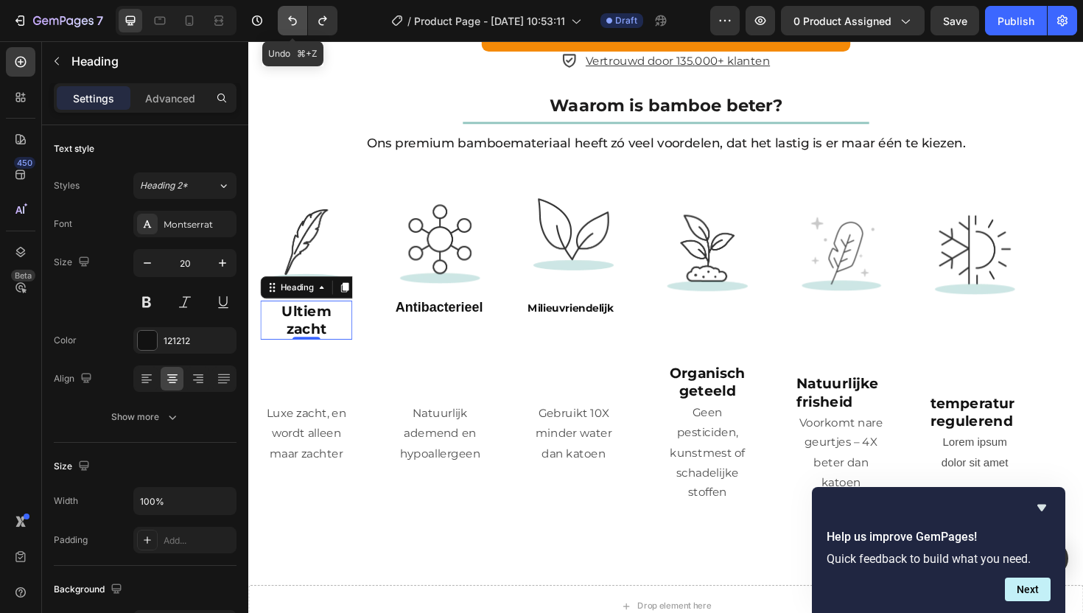
click at [293, 19] on icon "Undo/Redo" at bounding box center [292, 21] width 9 height 10
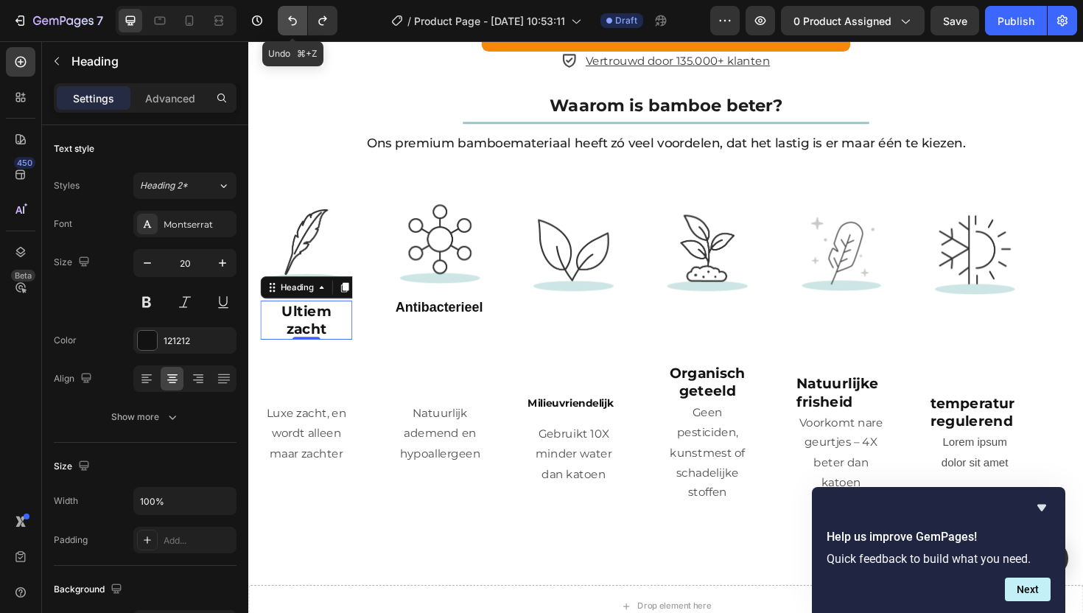
click at [294, 17] on icon "Undo/Redo" at bounding box center [292, 20] width 15 height 15
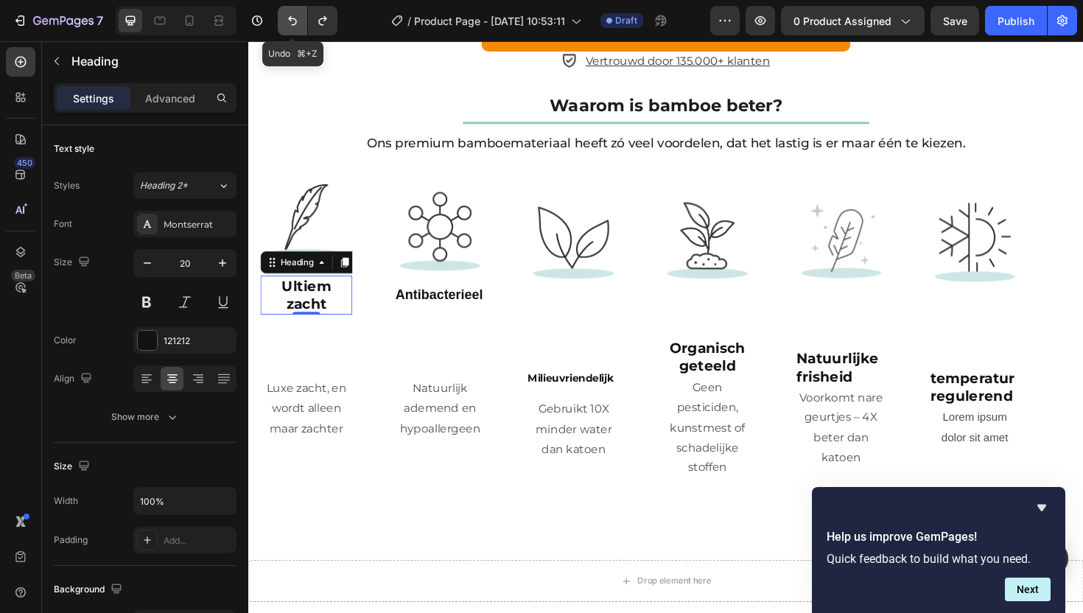
click at [295, 17] on icon "Undo/Redo" at bounding box center [292, 20] width 15 height 15
click at [283, 23] on button "Undo/Redo" at bounding box center [292, 20] width 29 height 29
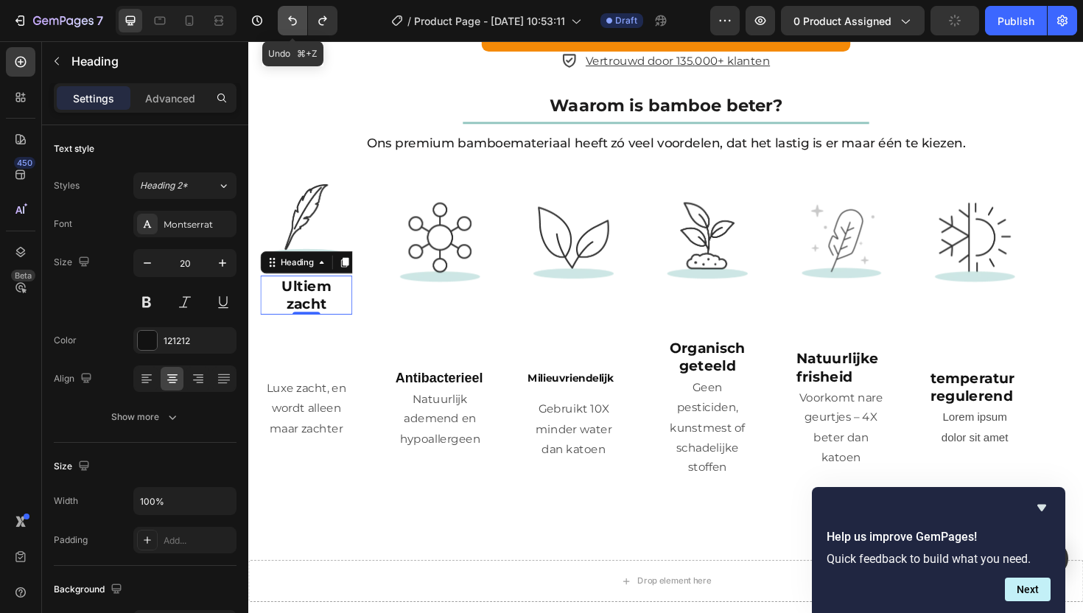
click at [282, 23] on button "Undo/Redo" at bounding box center [292, 20] width 29 height 29
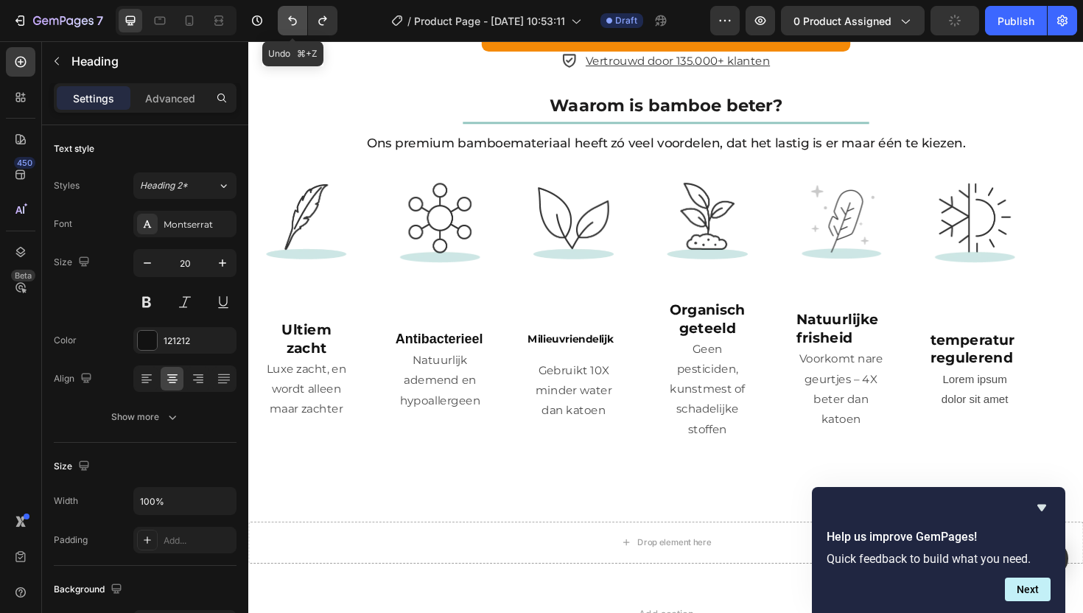
click at [282, 23] on button "Undo/Redo" at bounding box center [292, 20] width 29 height 29
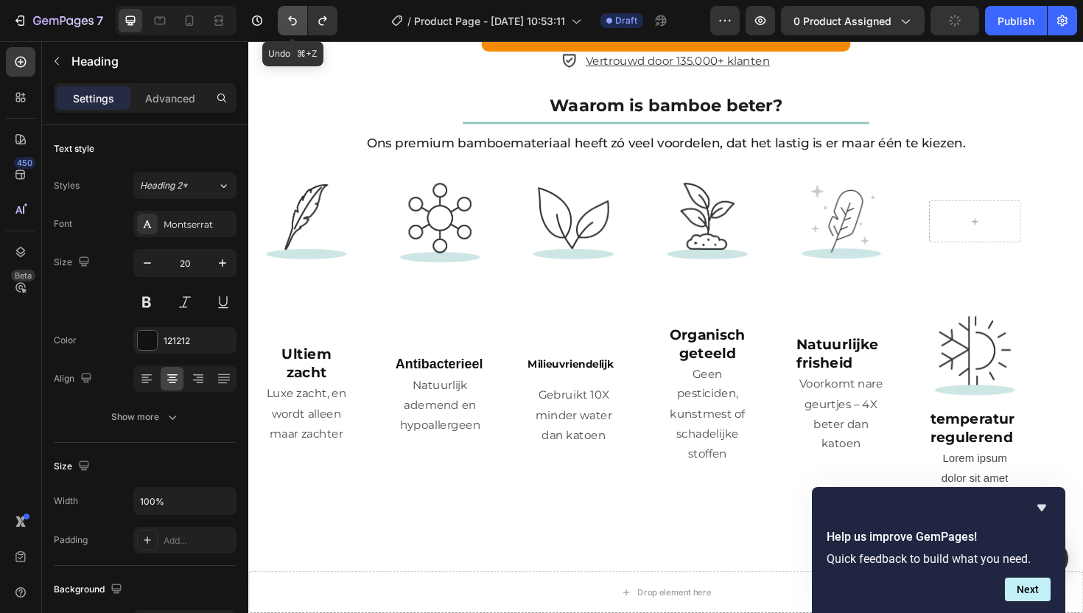
click at [282, 23] on button "Undo/Redo" at bounding box center [292, 20] width 29 height 29
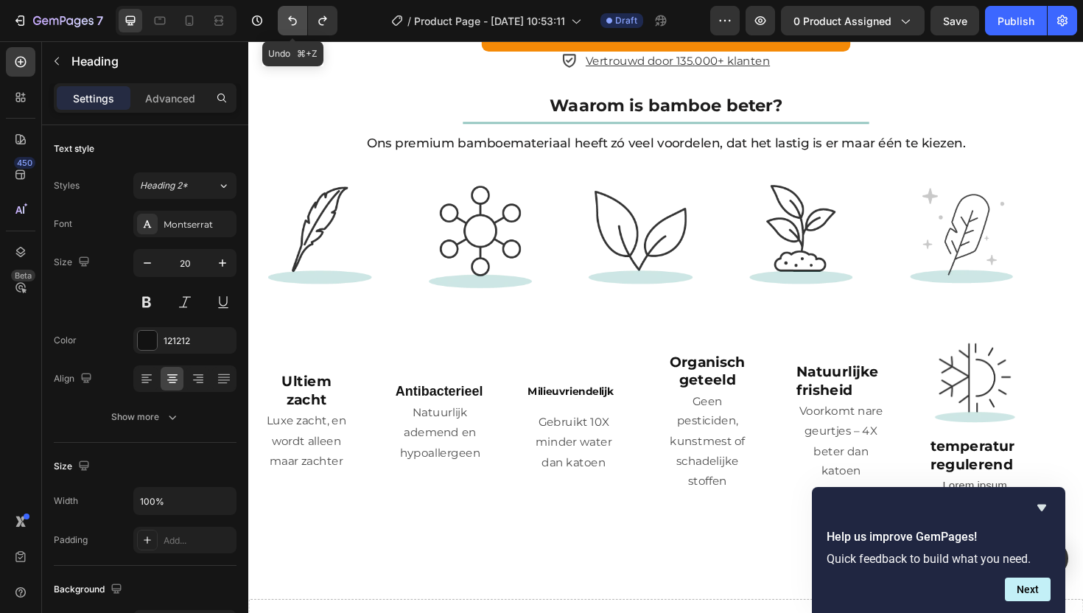
click at [282, 23] on button "Undo/Redo" at bounding box center [292, 20] width 29 height 29
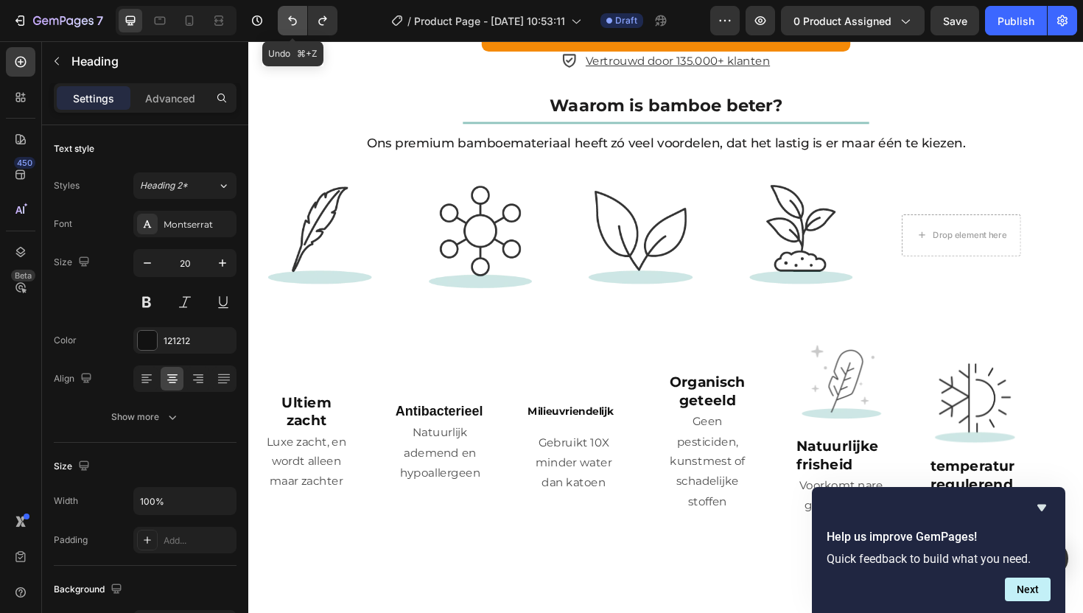
click at [282, 24] on button "Undo/Redo" at bounding box center [292, 20] width 29 height 29
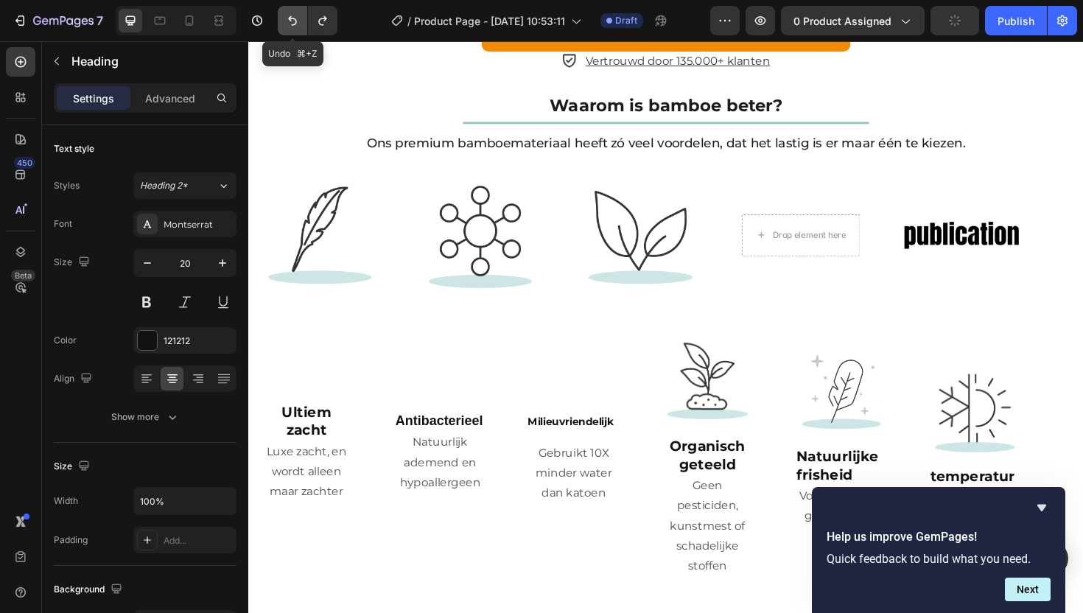
click at [282, 24] on button "Undo/Redo" at bounding box center [292, 20] width 29 height 29
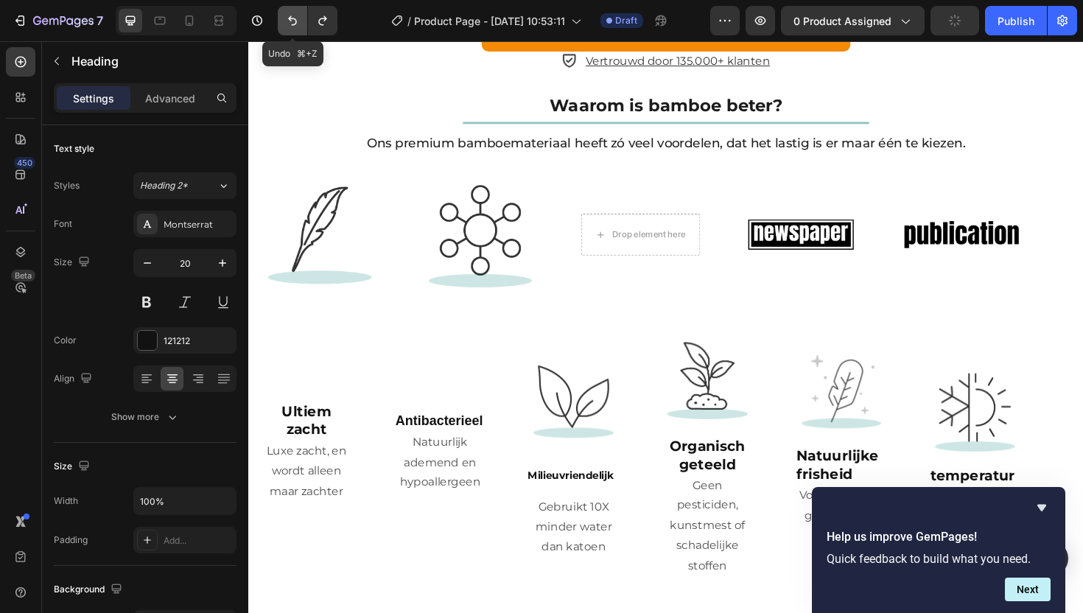
click at [282, 24] on button "Undo/Redo" at bounding box center [292, 20] width 29 height 29
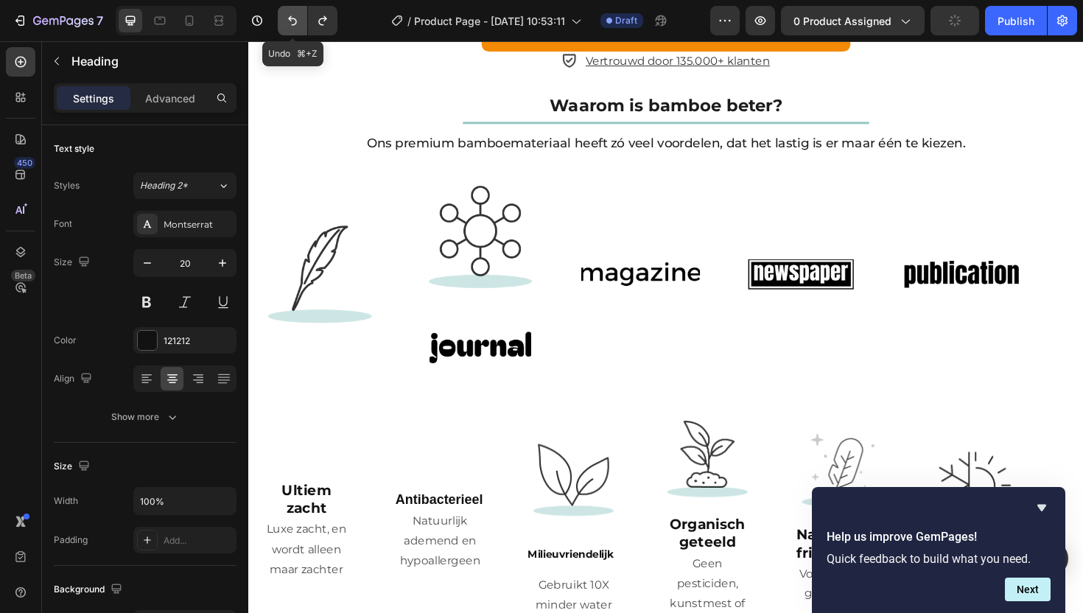
click at [282, 24] on button "Undo/Redo" at bounding box center [292, 20] width 29 height 29
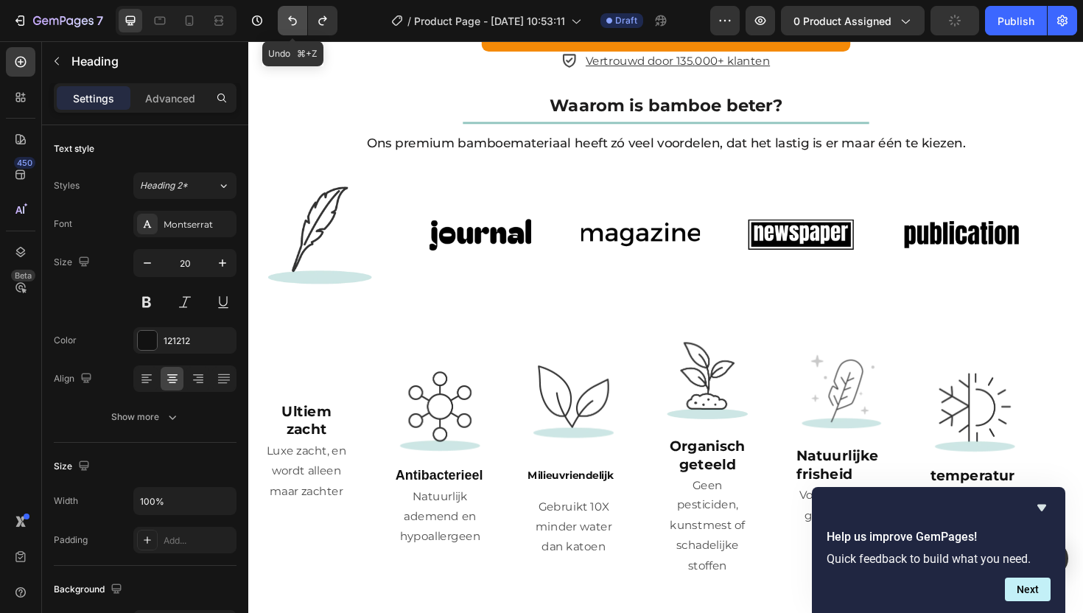
click at [282, 24] on button "Undo/Redo" at bounding box center [292, 20] width 29 height 29
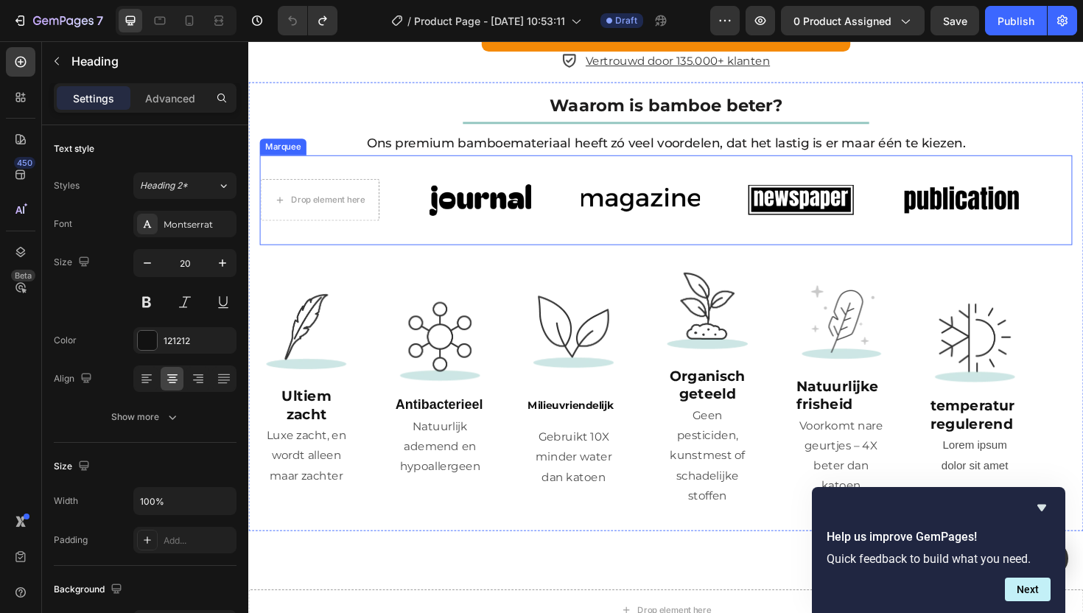
click at [400, 237] on div "Drop element here Image Image Image Image" at bounding box center [686, 209] width 850 height 71
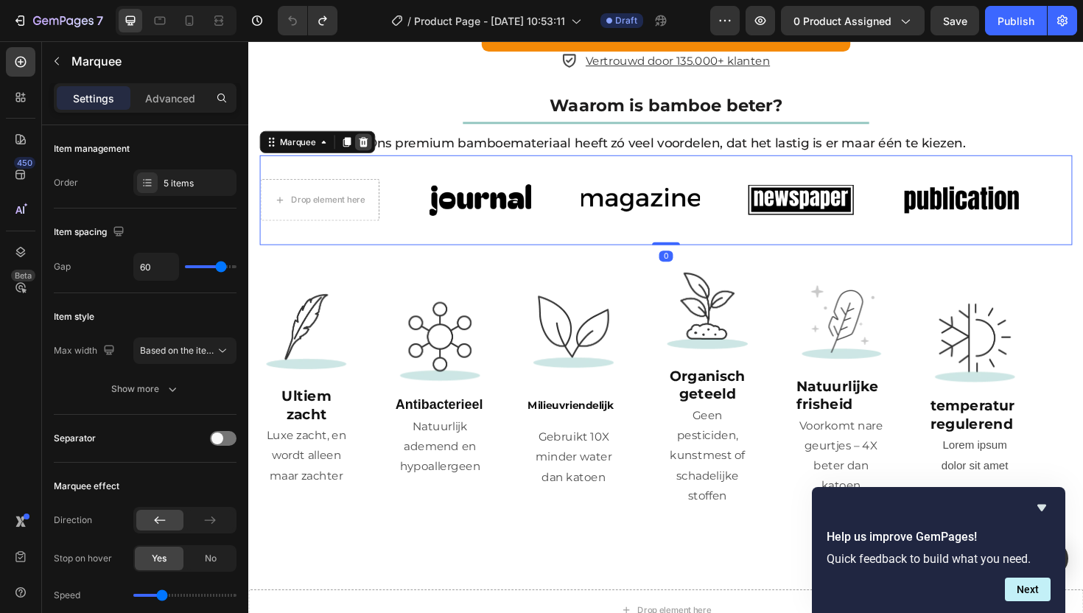
click at [371, 139] on div at bounding box center [370, 148] width 18 height 18
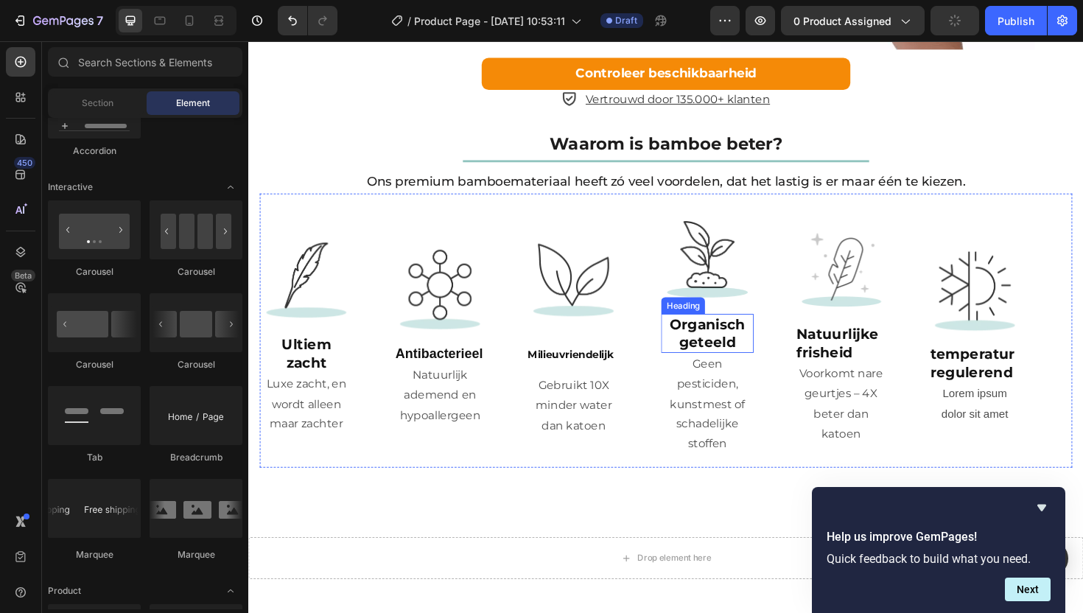
scroll to position [2298, 0]
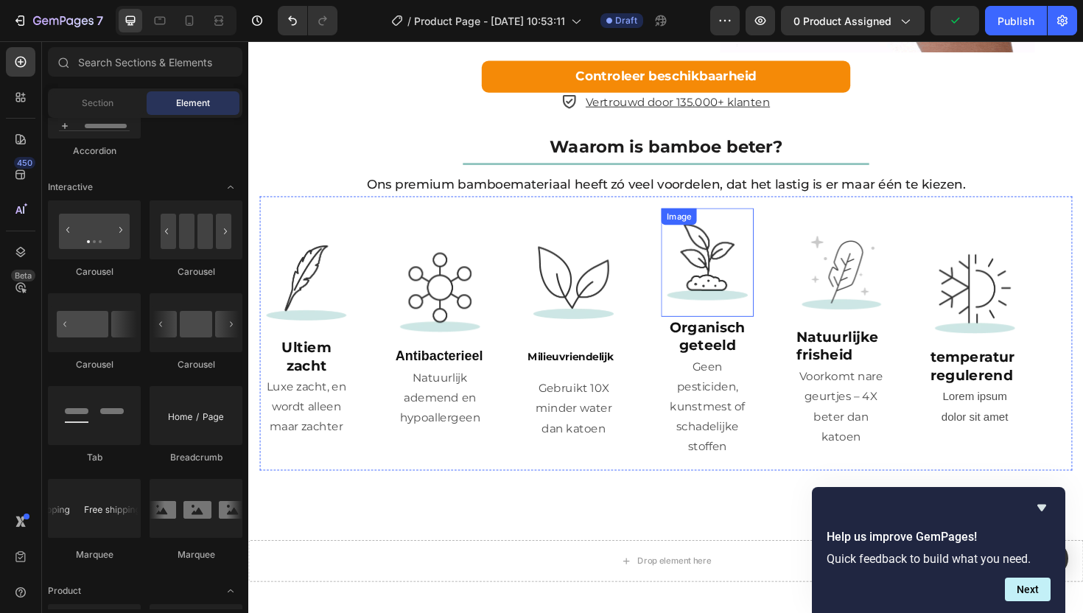
click at [764, 281] on img at bounding box center [733, 275] width 97 height 97
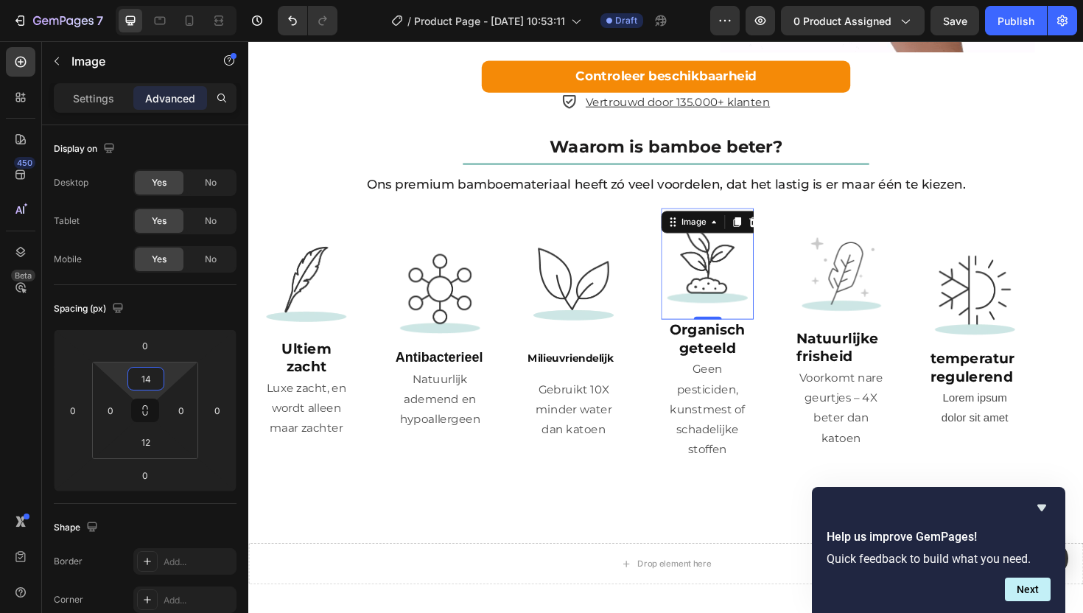
type input "12"
drag, startPoint x: 169, startPoint y: 374, endPoint x: 193, endPoint y: 364, distance: 26.1
click at [178, 0] on html "7 Version history / Product Page - [DATE] 10:53:11 Draft Preview 0 product assi…" at bounding box center [541, 0] width 1083 height 0
click at [747, 353] on strong "Organisch geteeld" at bounding box center [734, 353] width 80 height 37
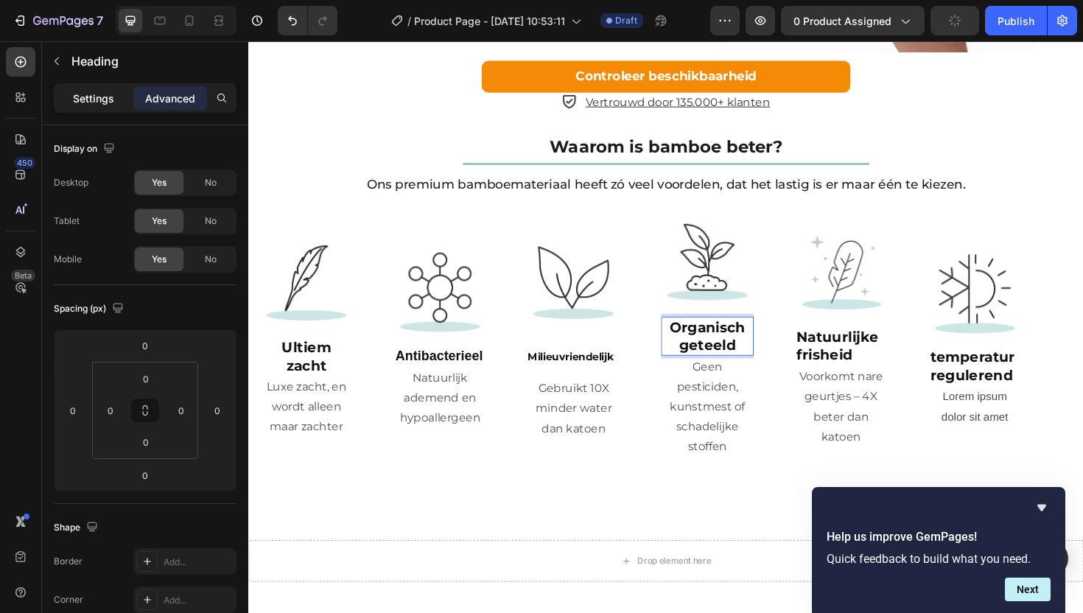
click at [88, 97] on p "Settings" at bounding box center [93, 98] width 41 height 15
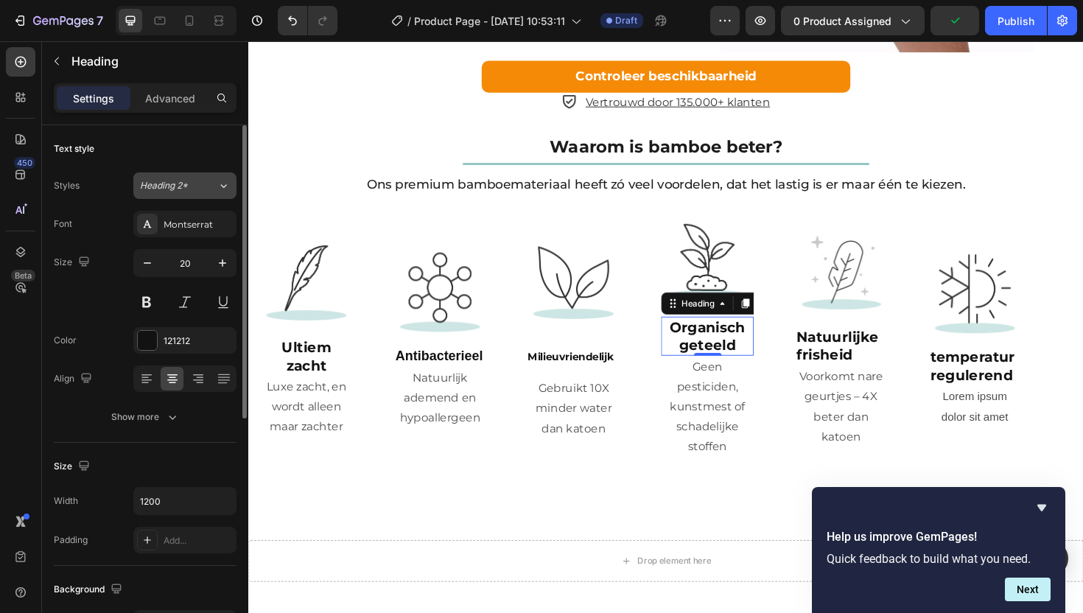
click at [180, 189] on span "Heading 2*" at bounding box center [164, 185] width 48 height 13
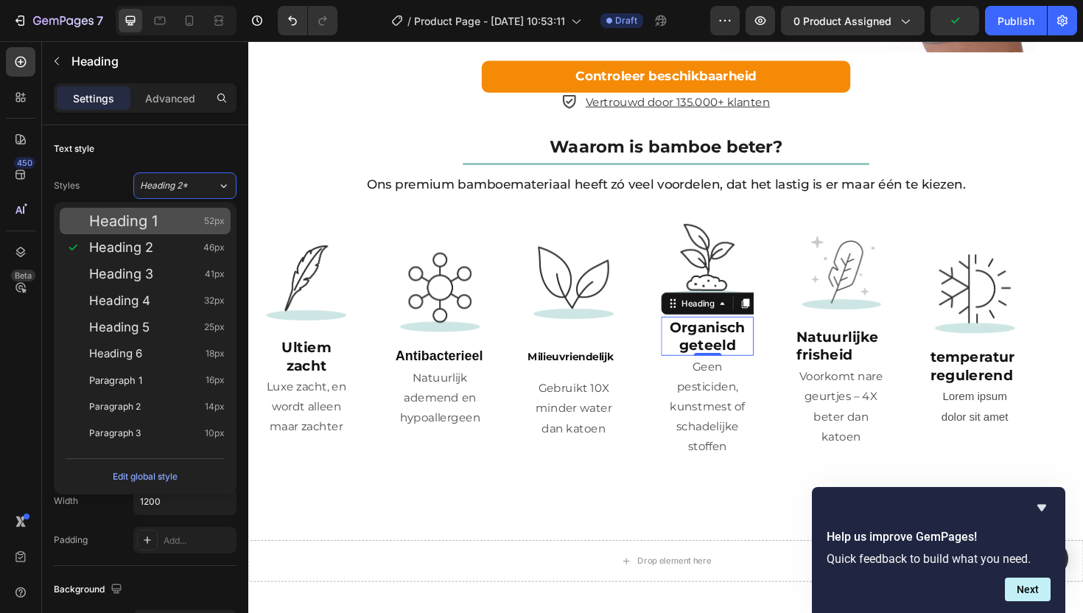
click at [161, 216] on div "Heading 1 52px" at bounding box center [157, 221] width 136 height 15
type input "52"
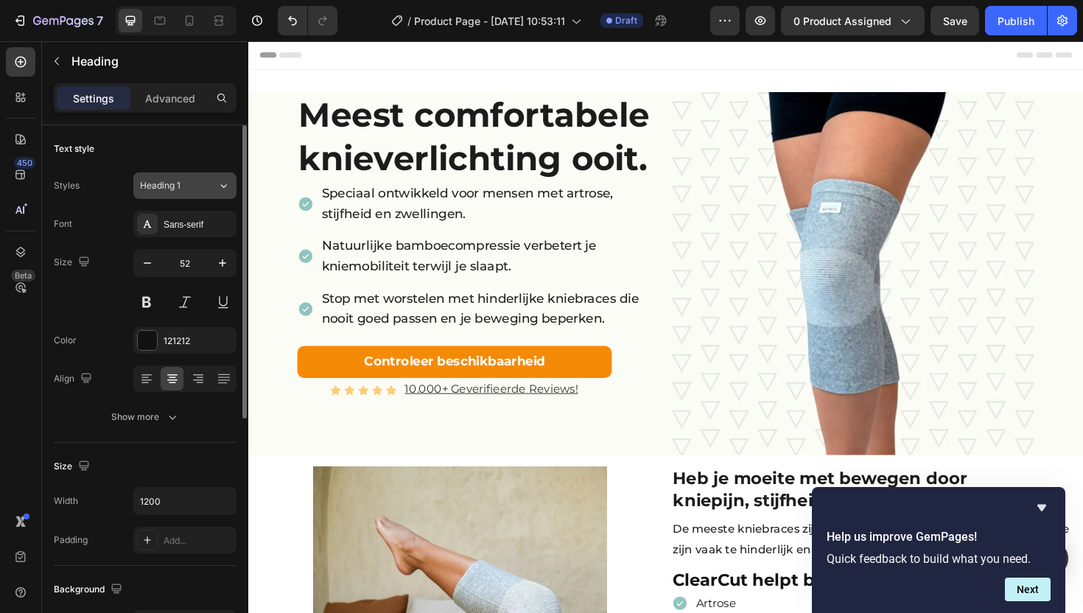
scroll to position [2298, 0]
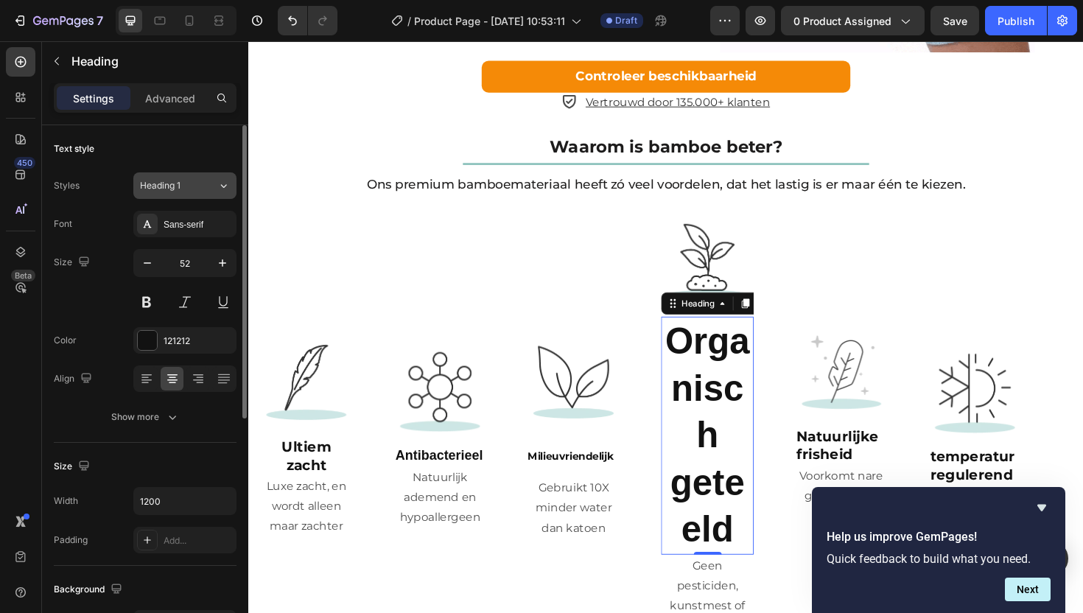
click at [199, 192] on button "Heading 1" at bounding box center [184, 185] width 103 height 27
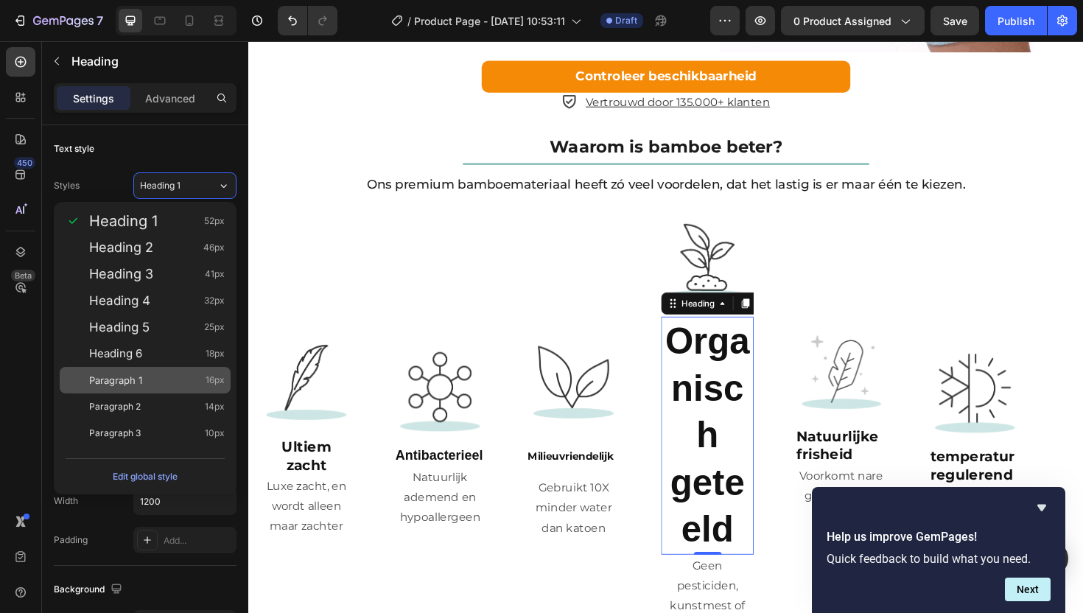
click at [137, 379] on span "Paragraph 1" at bounding box center [115, 380] width 53 height 15
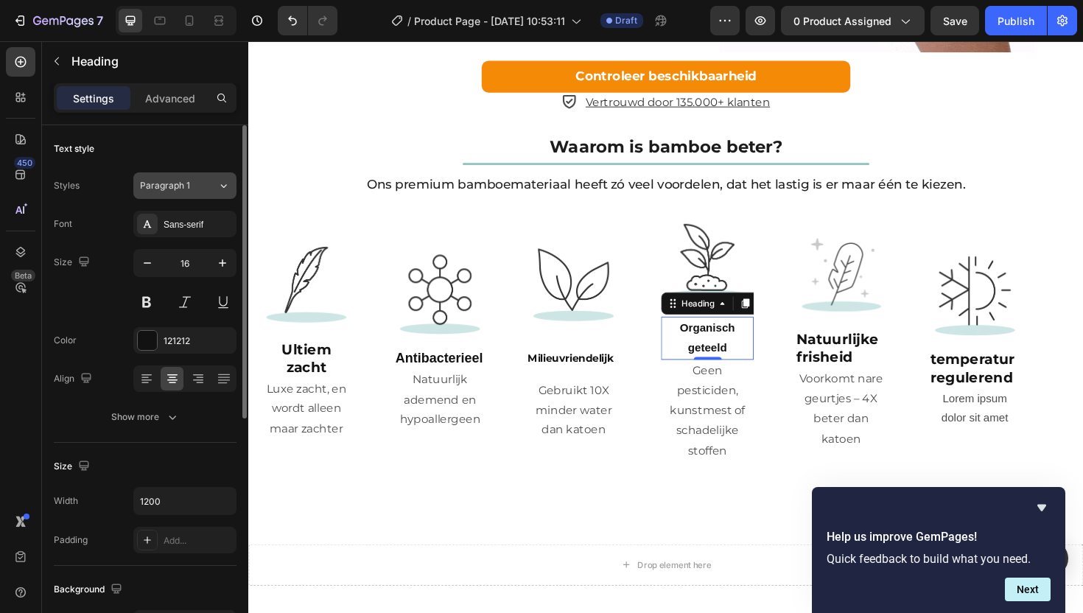
click at [200, 189] on div "Paragraph 1" at bounding box center [178, 185] width 77 height 13
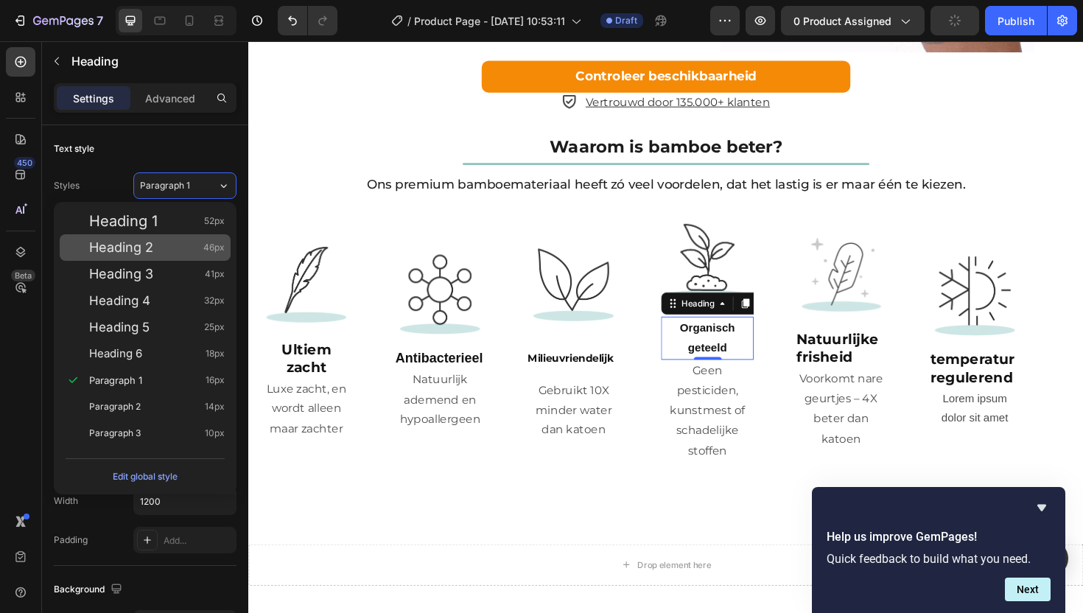
click at [165, 238] on div "Heading 2 46px" at bounding box center [145, 247] width 171 height 27
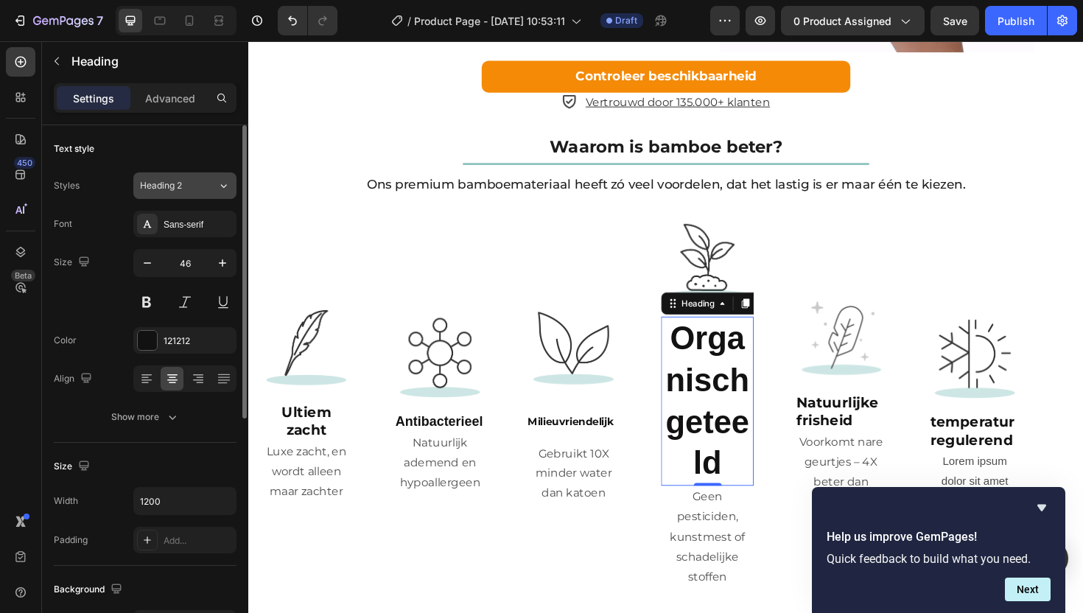
click at [200, 187] on div "Heading 2" at bounding box center [178, 185] width 77 height 13
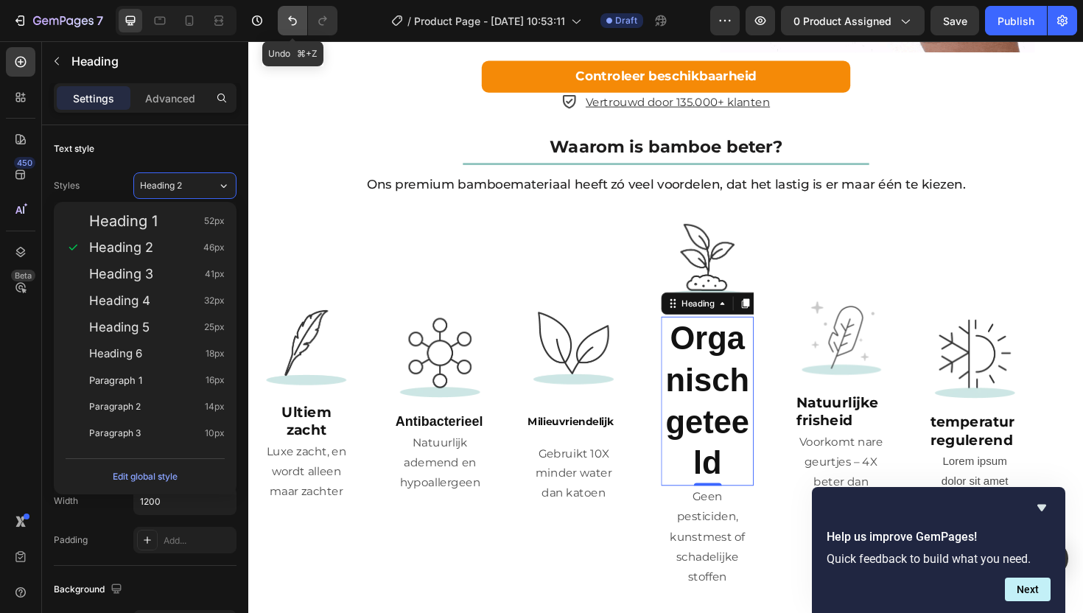
click at [301, 27] on button "Undo/Redo" at bounding box center [292, 20] width 29 height 29
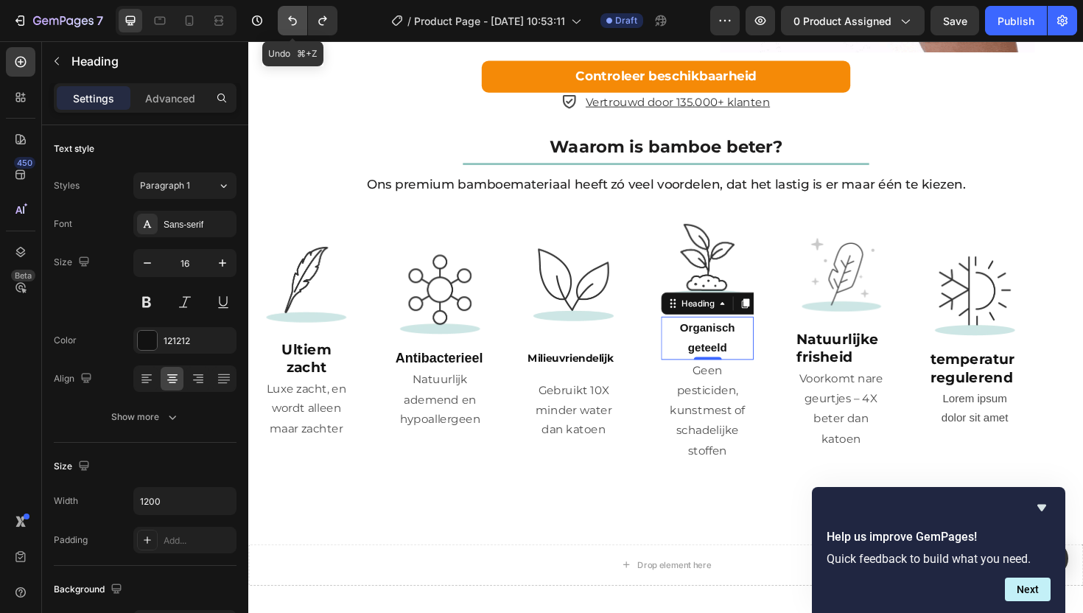
click at [301, 27] on button "Undo/Redo" at bounding box center [292, 20] width 29 height 29
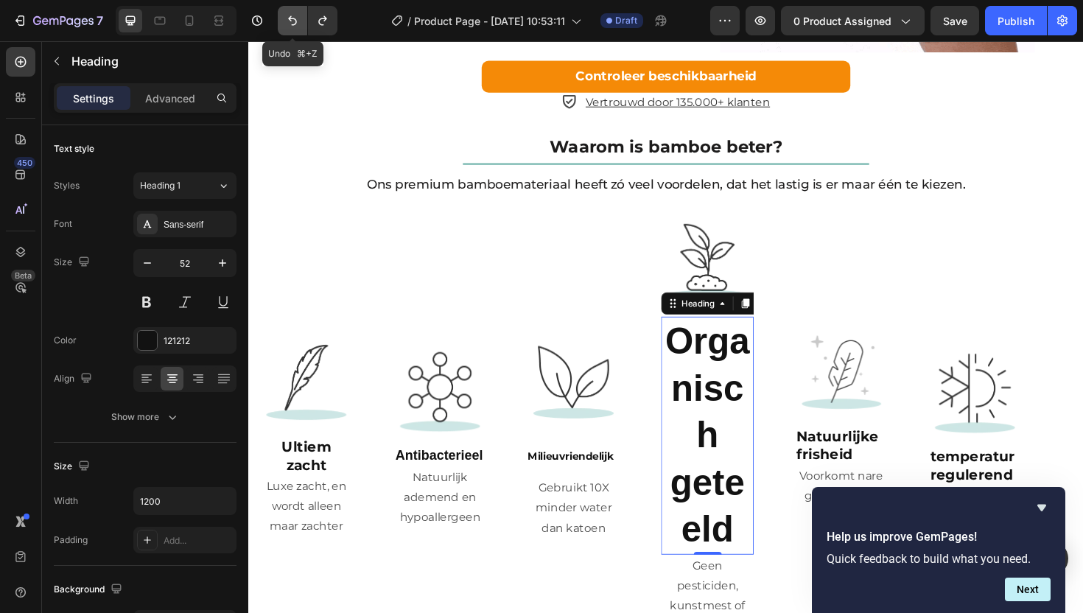
click at [301, 27] on button "Undo/Redo" at bounding box center [292, 20] width 29 height 29
type input "20"
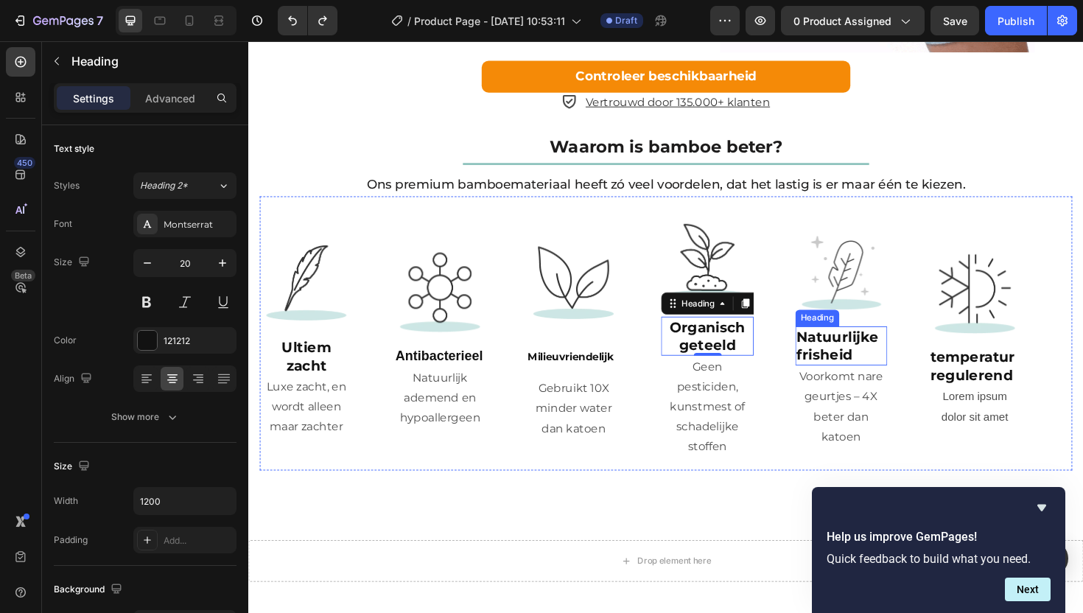
click at [855, 352] on strong "Natuurlijke frisheid" at bounding box center [872, 364] width 87 height 37
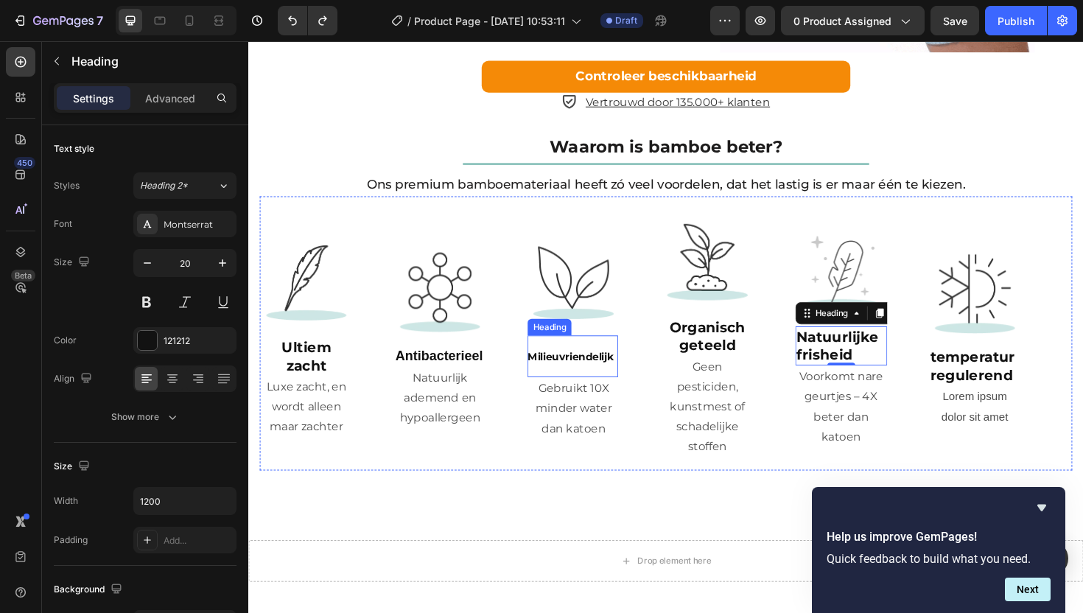
click at [593, 369] on sup "Milieuvriendelijk" at bounding box center [589, 375] width 91 height 13
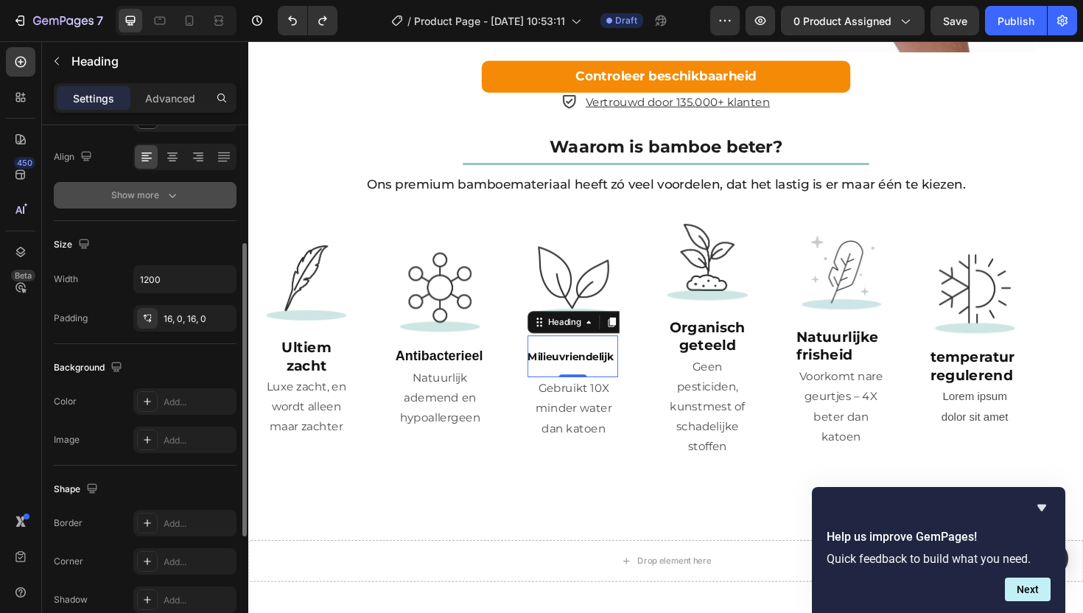
scroll to position [83, 0]
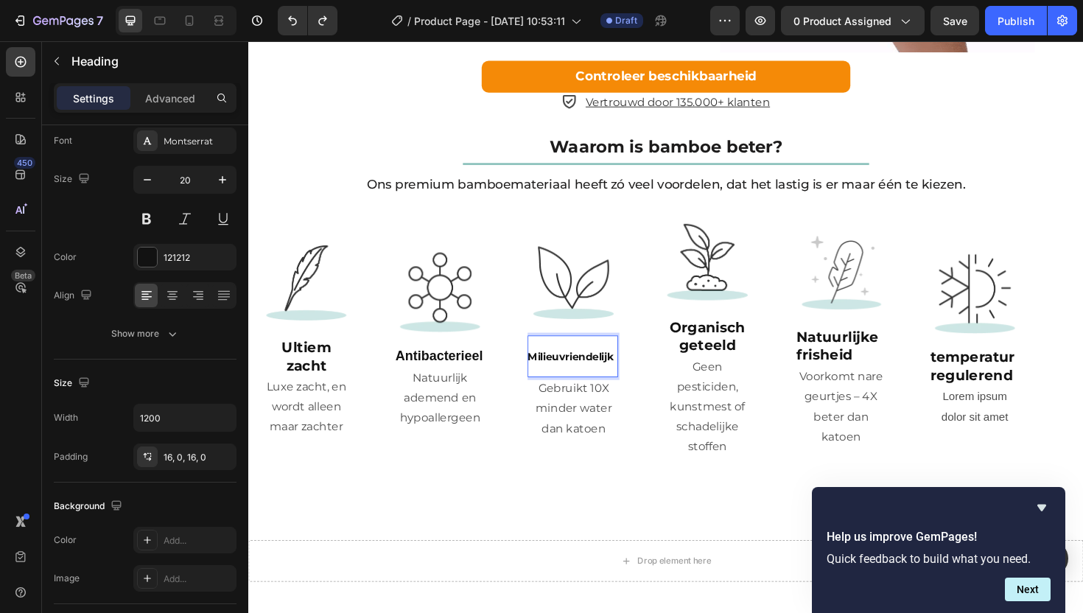
click at [551, 369] on sup "Milieuvriendelijk" at bounding box center [589, 375] width 91 height 13
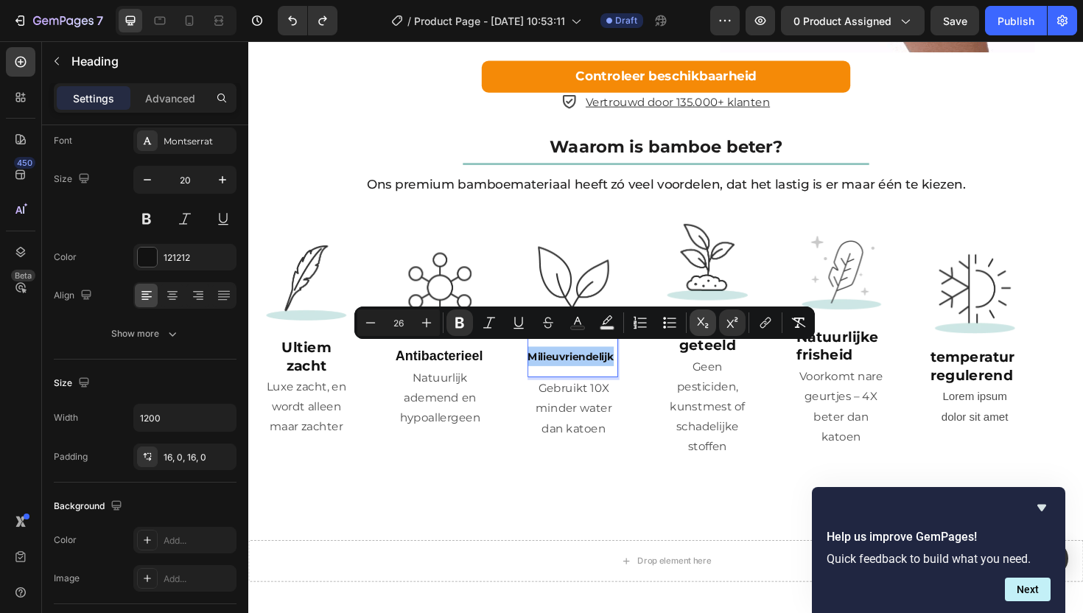
click at [699, 318] on icon "Editor contextual toolbar" at bounding box center [703, 322] width 15 height 15
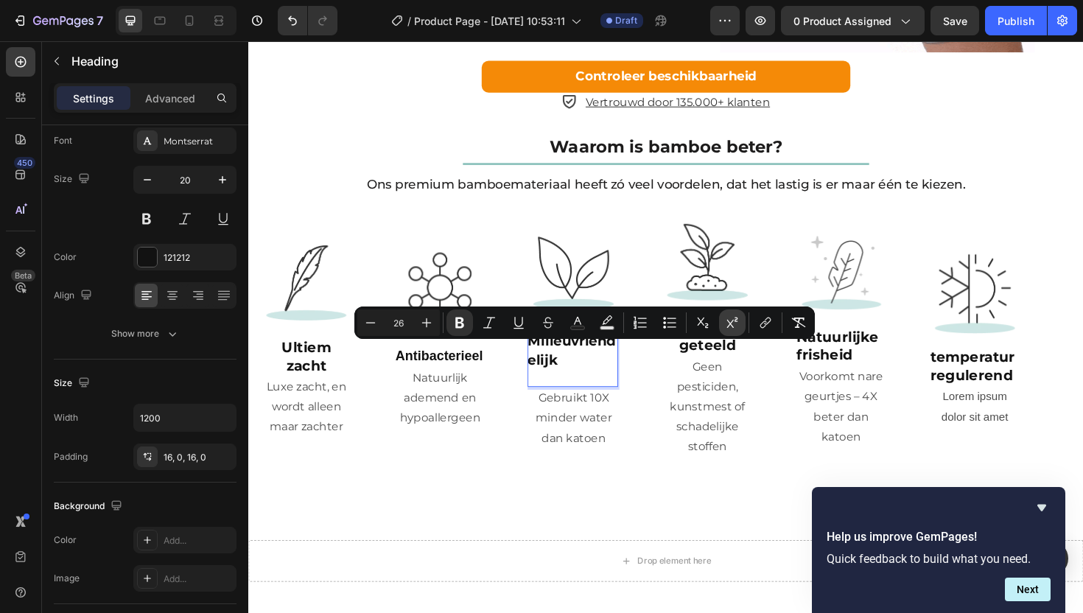
click at [729, 322] on icon "Editor contextual toolbar" at bounding box center [732, 322] width 11 height 11
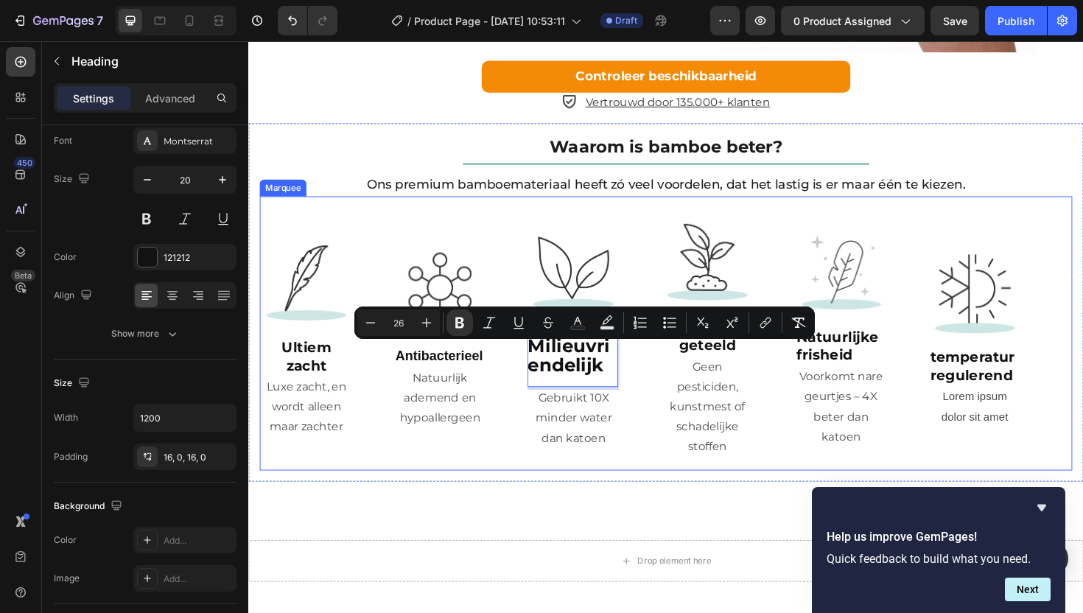
click at [678, 464] on div "Image Milieuvriendelijk Heading 0 Gebruikt 10X minder water dan katoen Text Blo…" at bounding box center [615, 350] width 142 height 247
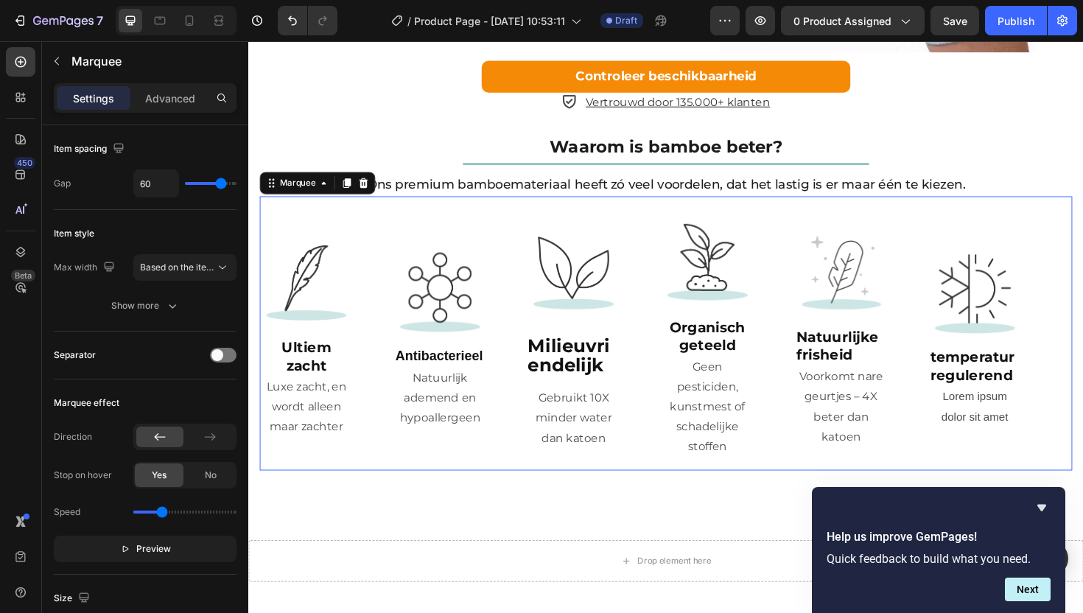
scroll to position [0, 0]
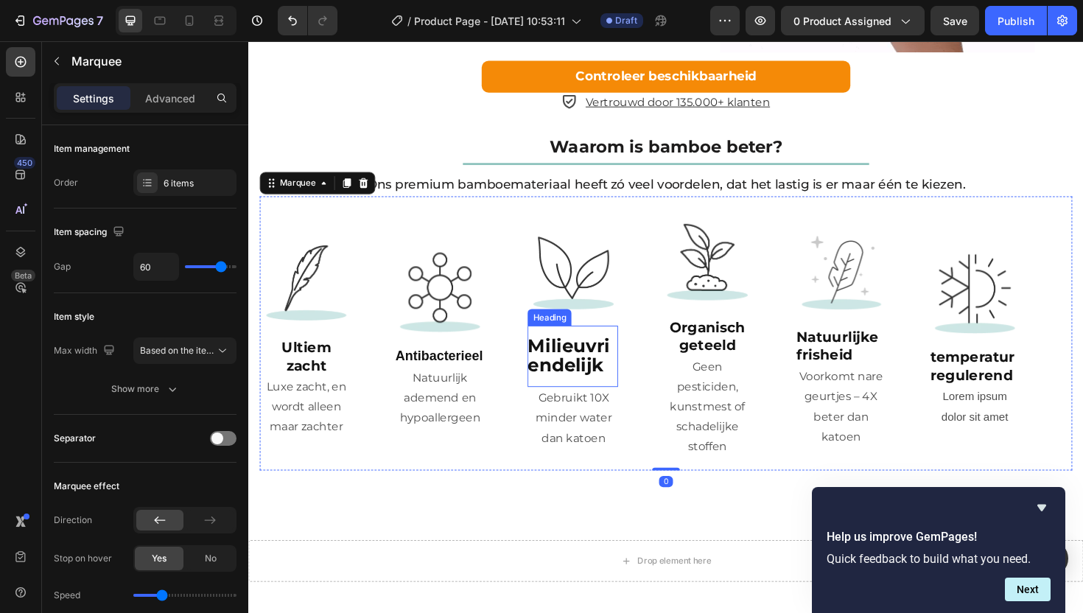
click at [562, 362] on strong "Milieuvriendelijk" at bounding box center [587, 374] width 87 height 44
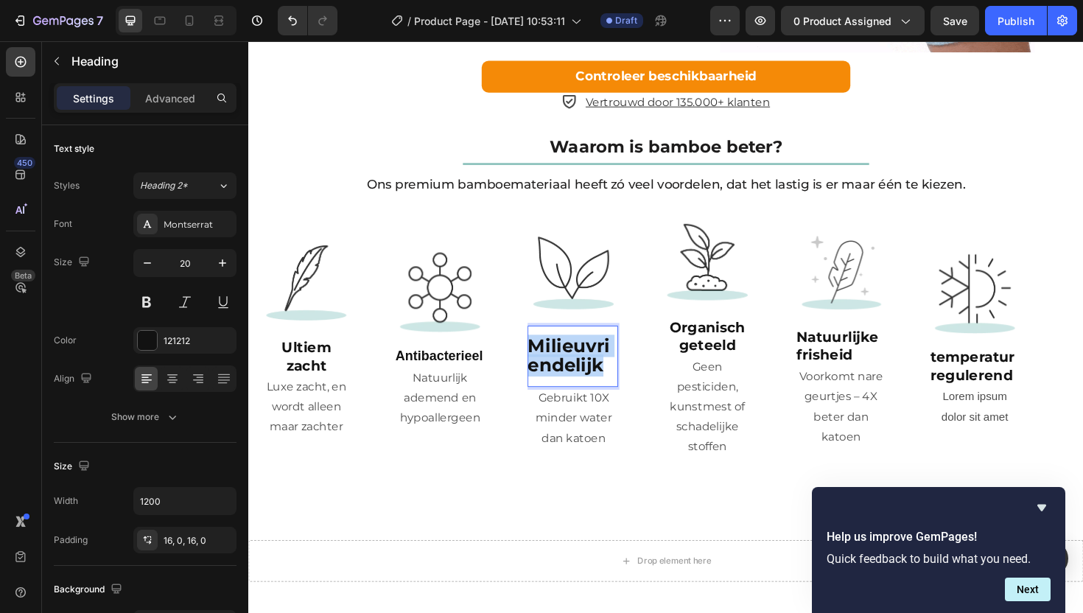
click at [572, 365] on strong "Milieuvriendelijk" at bounding box center [587, 374] width 87 height 44
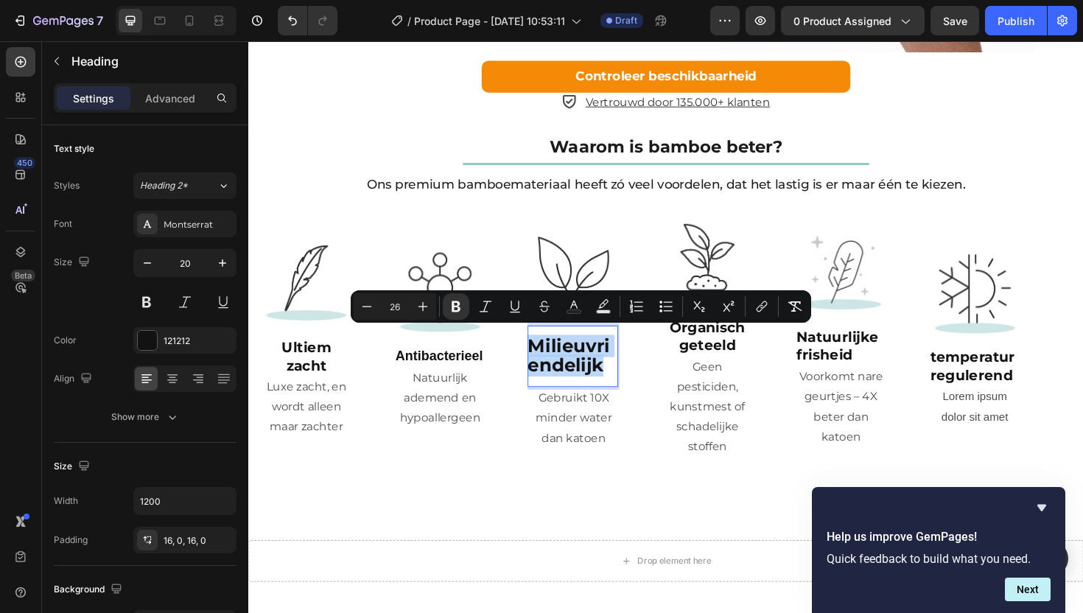
click at [572, 365] on strong "Milieuvriendelijk" at bounding box center [587, 374] width 87 height 44
click at [696, 301] on icon "Editor contextual toolbar" at bounding box center [699, 306] width 15 height 15
click at [727, 301] on icon "Editor contextual toolbar" at bounding box center [729, 306] width 15 height 15
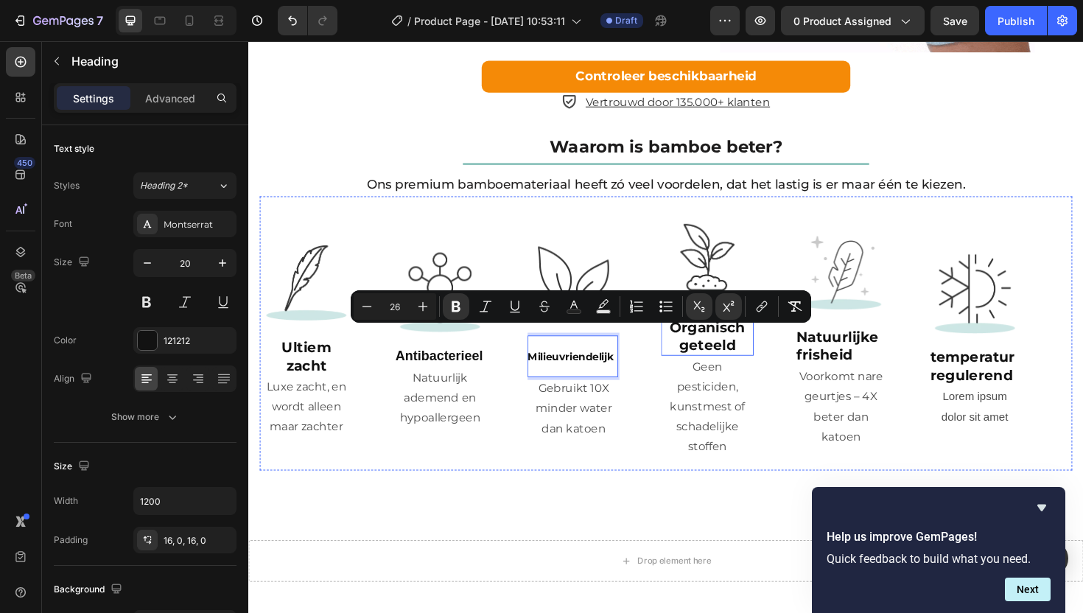
click at [759, 349] on strong "Organisch geteeld" at bounding box center [734, 353] width 80 height 37
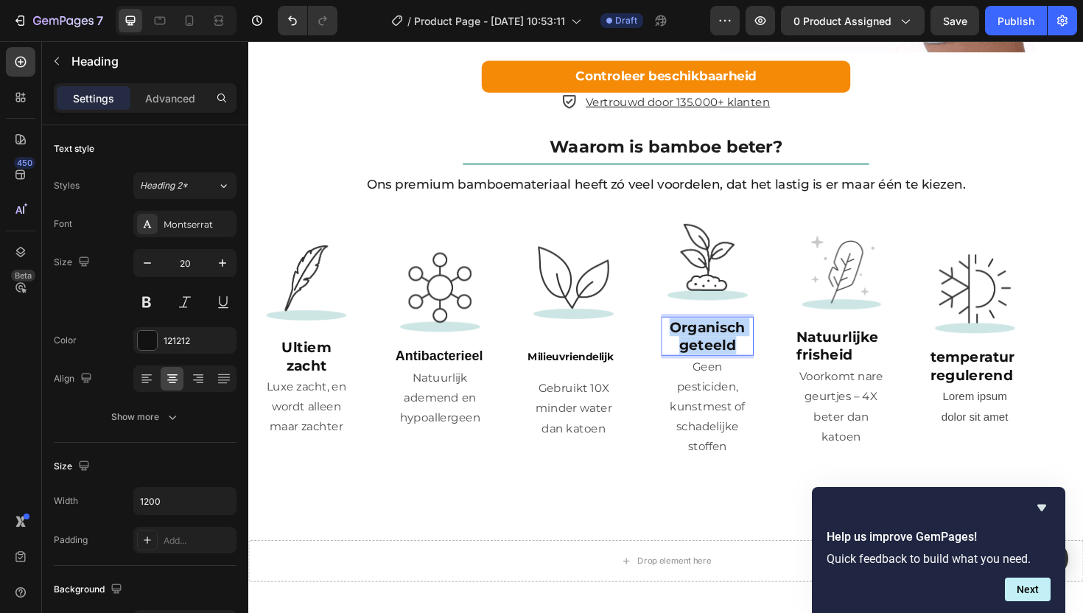
click at [758, 349] on strong "Organisch geteeld" at bounding box center [734, 353] width 80 height 37
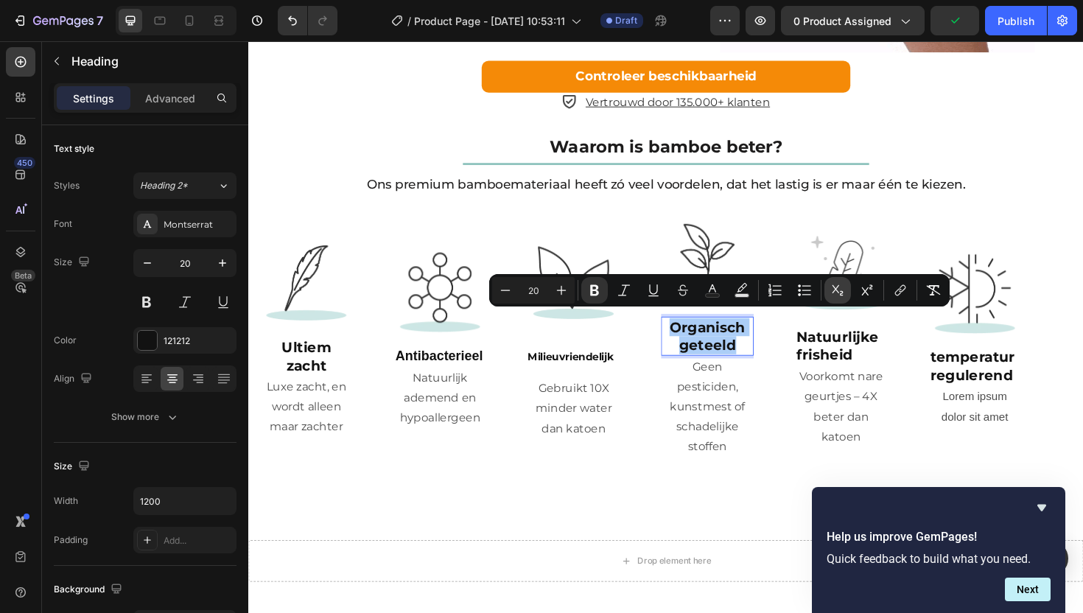
click at [835, 287] on icon "Editor contextual toolbar" at bounding box center [838, 290] width 15 height 15
click at [874, 285] on icon "Editor contextual toolbar" at bounding box center [867, 290] width 15 height 15
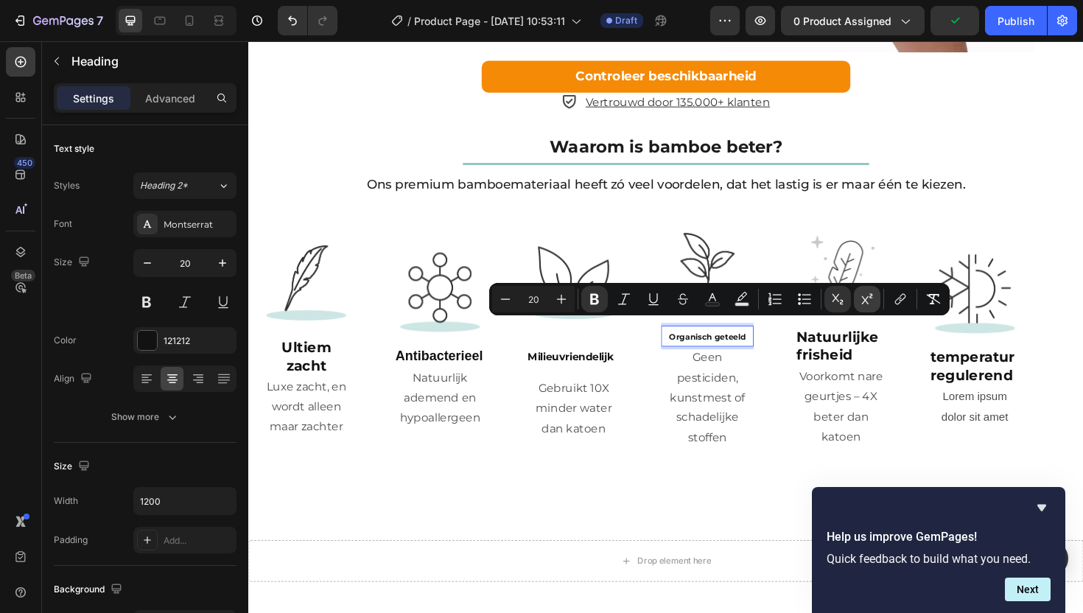
scroll to position [2288, 0]
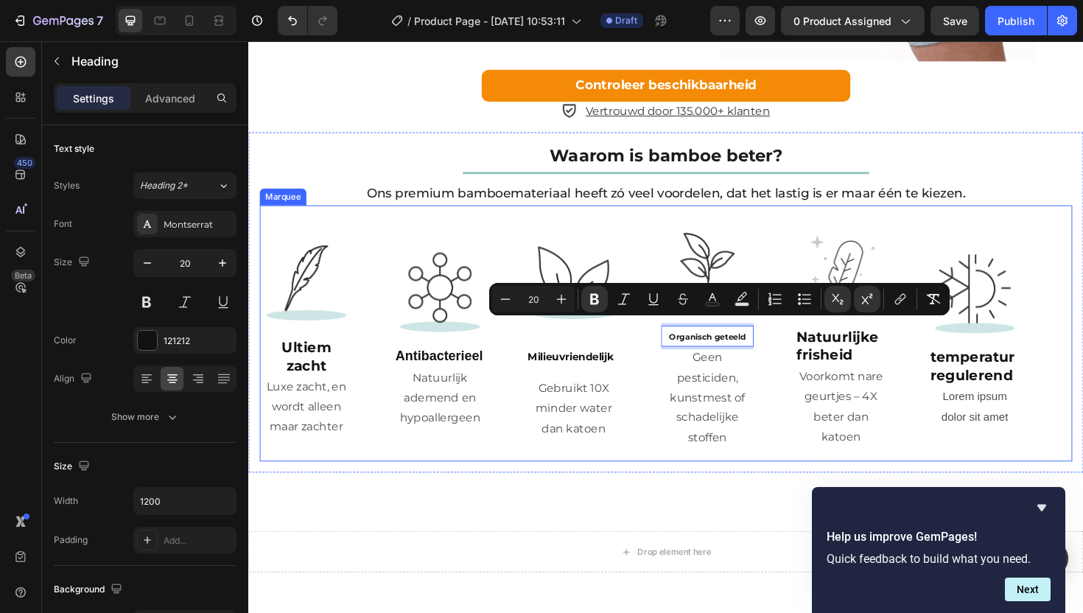
click at [792, 389] on div "Image Organisch geteeld Heading 0 Geen pesticiden, kunstmest of schadelijke sto…" at bounding box center [756, 351] width 142 height 246
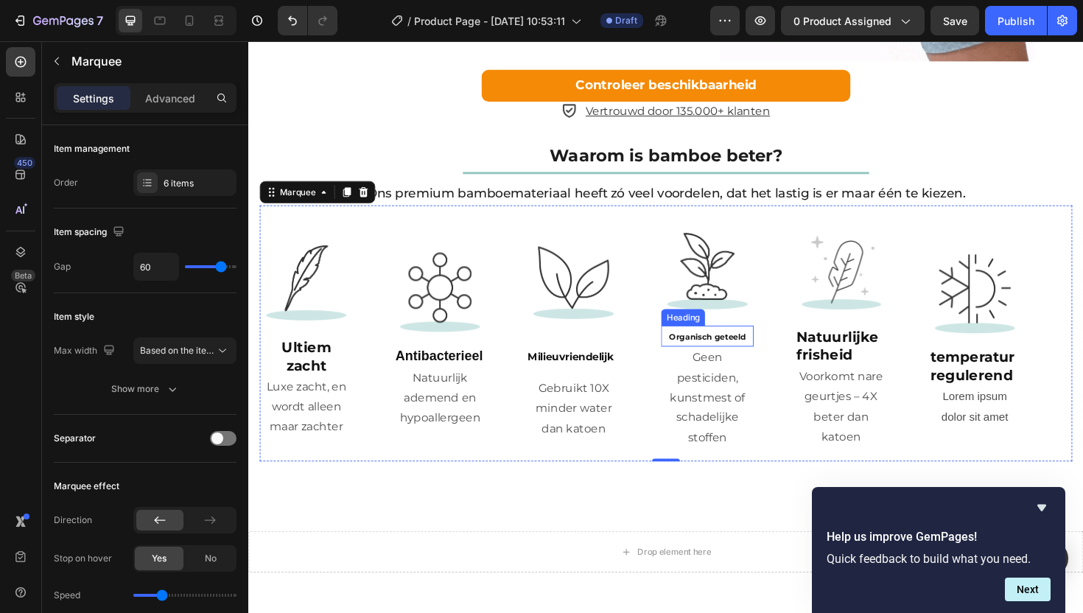
click at [749, 351] on sup "Organisch geteeld" at bounding box center [734, 354] width 81 height 10
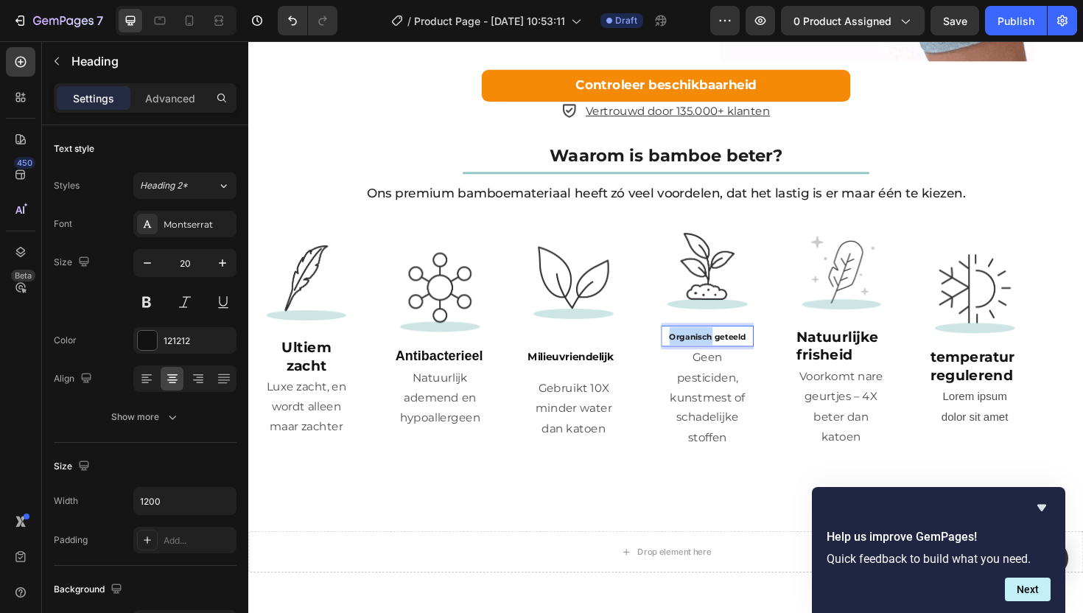
click at [722, 345] on strong "Organisch geteeld" at bounding box center [734, 354] width 81 height 18
click at [722, 349] on sup "Organisch geteeld" at bounding box center [734, 354] width 81 height 10
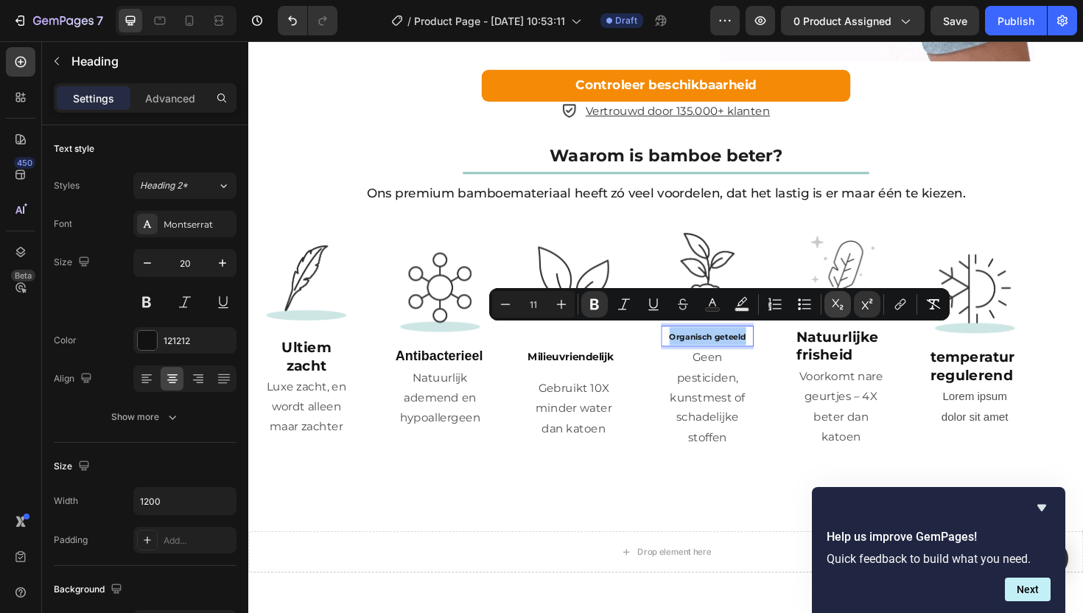
click at [845, 308] on button "Subscript" at bounding box center [838, 304] width 27 height 27
type input "20"
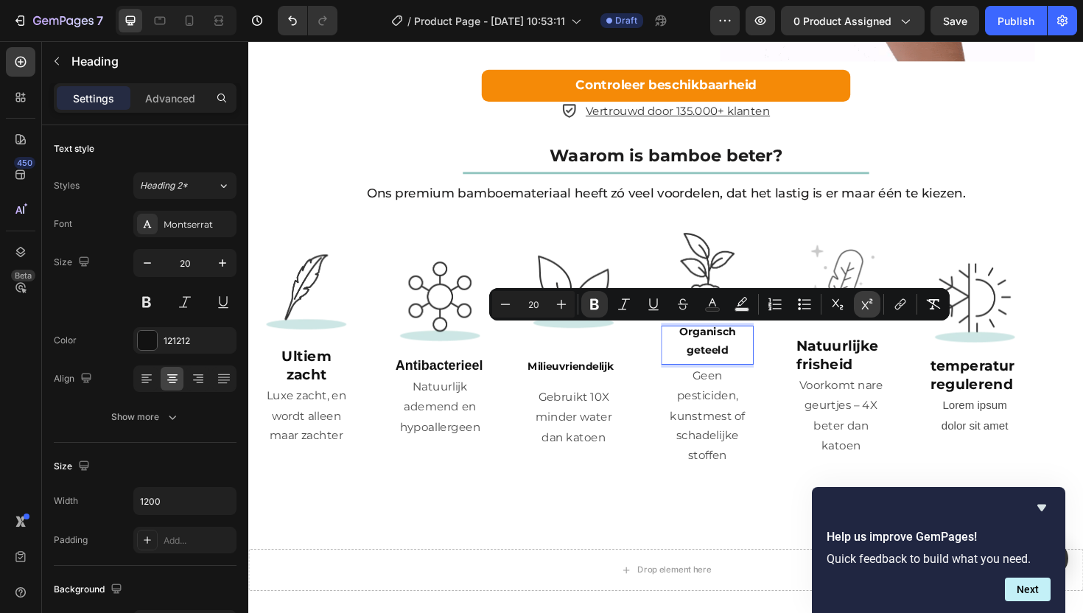
click at [858, 305] on button "Superscript" at bounding box center [867, 304] width 27 height 27
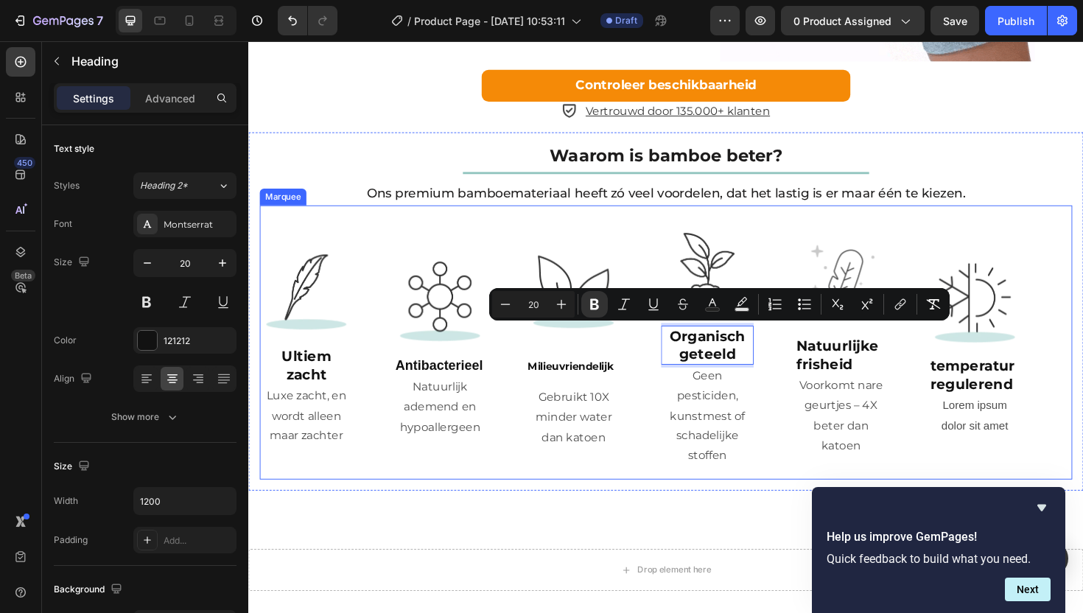
click at [809, 445] on div "Image Organisch geteeld Heading 0 Geen pesticiden, kunstmest of schadelijke sto…" at bounding box center [756, 360] width 142 height 265
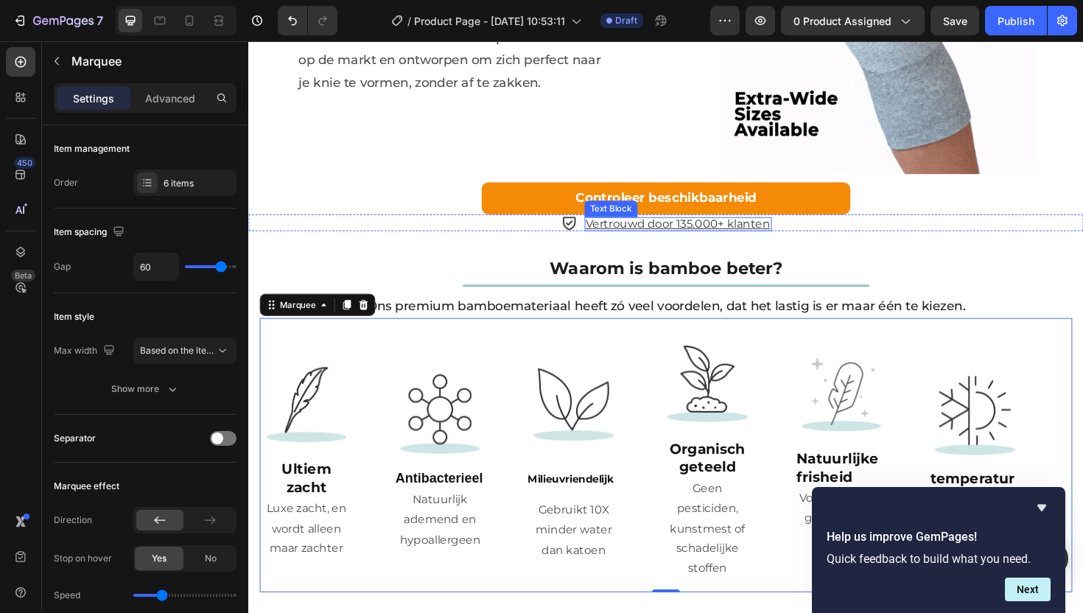
scroll to position [2262, 0]
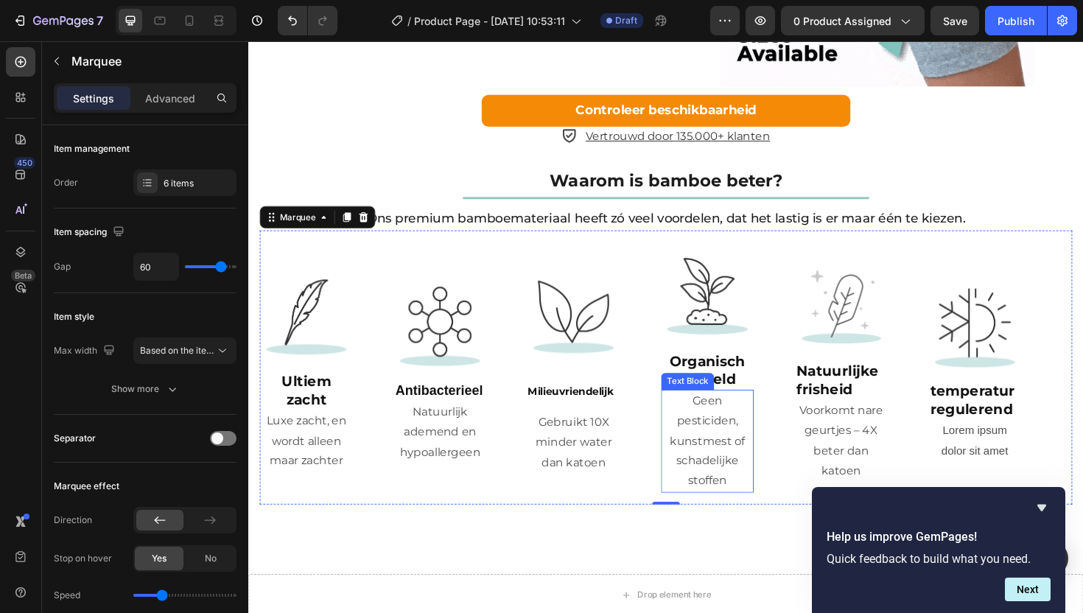
click at [738, 465] on p "Geen pesticiden, kunstmest of schadelijke stoffen" at bounding box center [734, 465] width 94 height 106
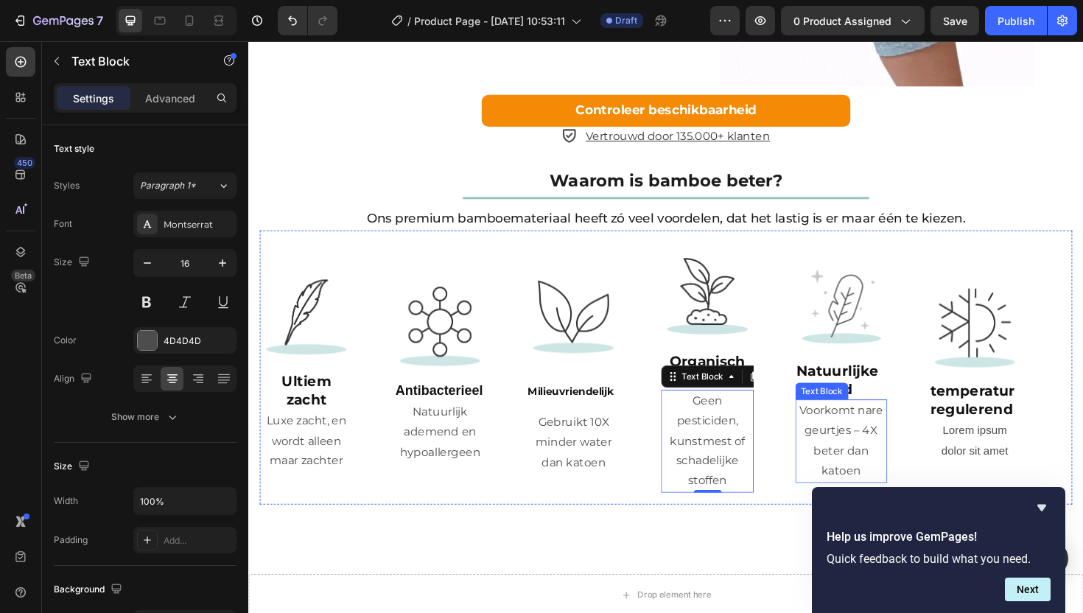
click at [871, 450] on p "Voorkomt nare geurtjes – 4X beter dan katoen" at bounding box center [876, 464] width 94 height 85
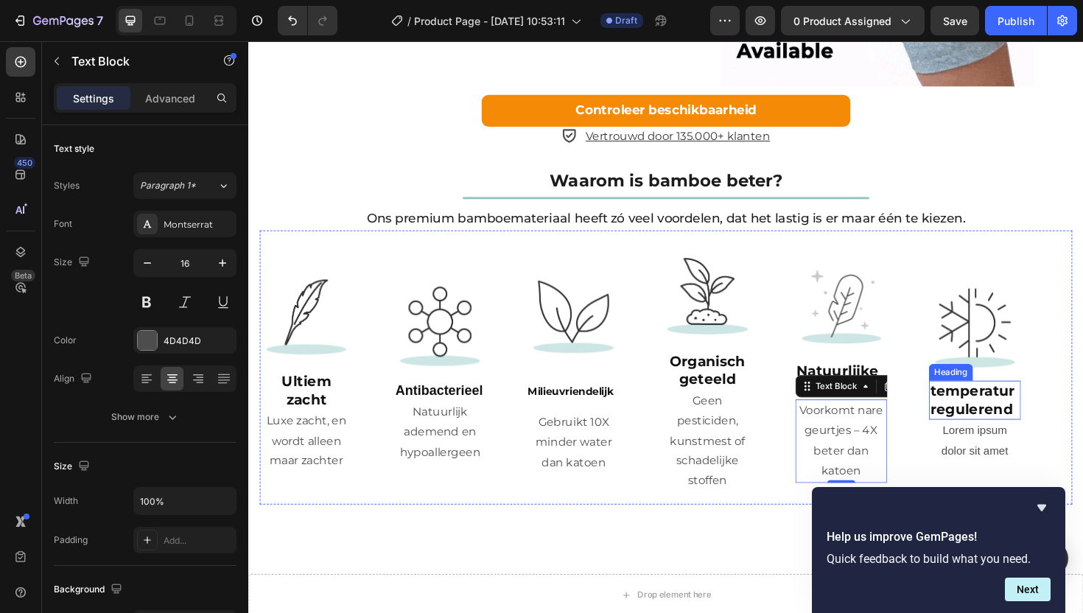
click at [1032, 433] on strong "temperatur regulerend" at bounding box center [1016, 421] width 90 height 37
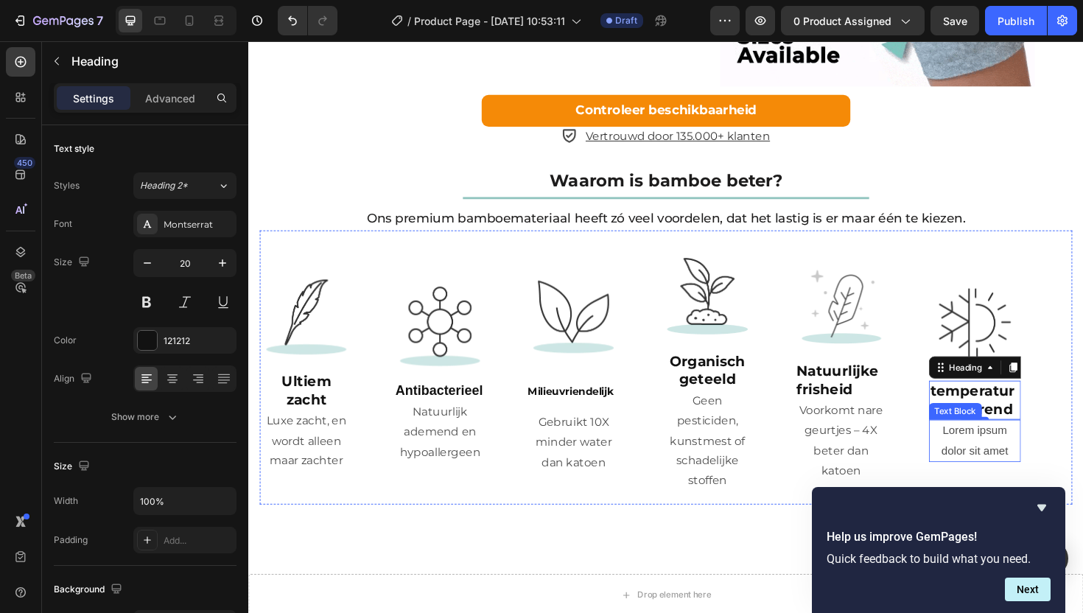
click at [1019, 469] on div "Lorem ipsum dolor sit amet" at bounding box center [1017, 465] width 97 height 46
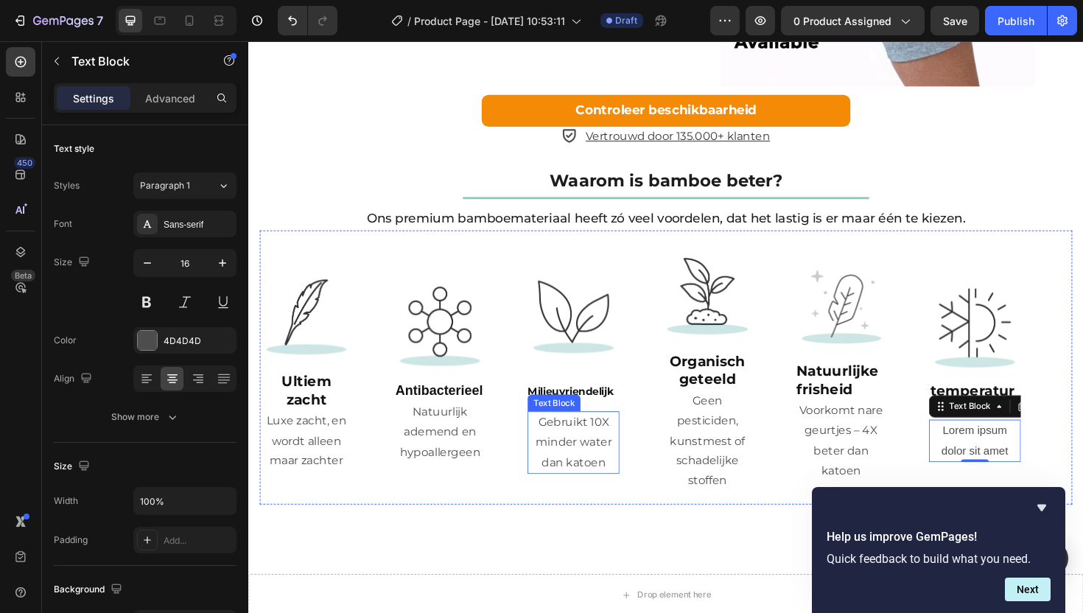
click at [592, 445] on p "Gebruikt 10X minder water dan katoen" at bounding box center [592, 466] width 94 height 63
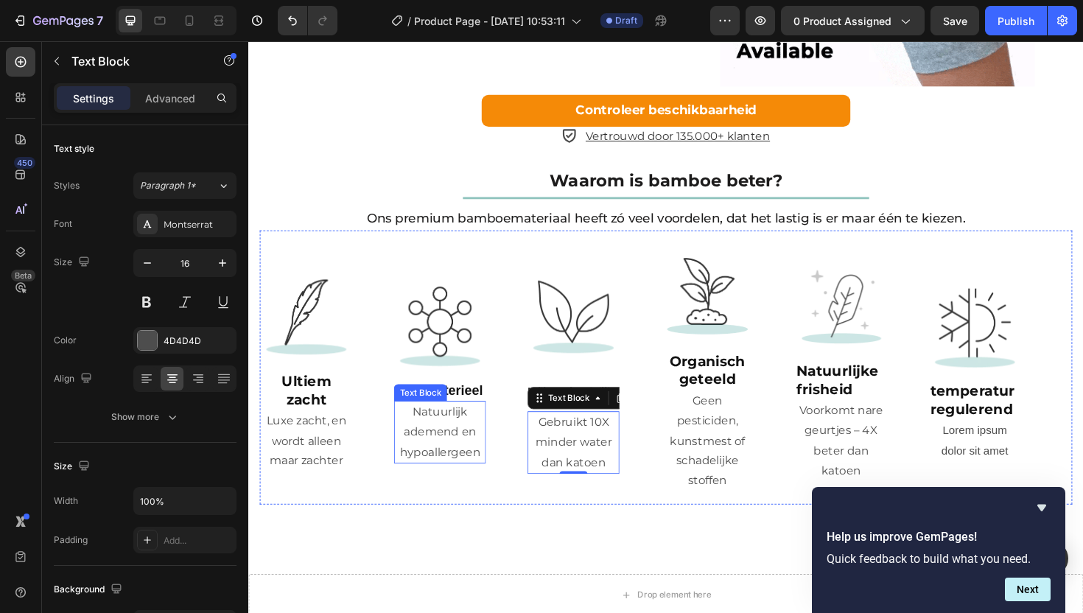
click at [453, 438] on p "Natuurlijk ademend en hypoallergeen" at bounding box center [451, 455] width 94 height 63
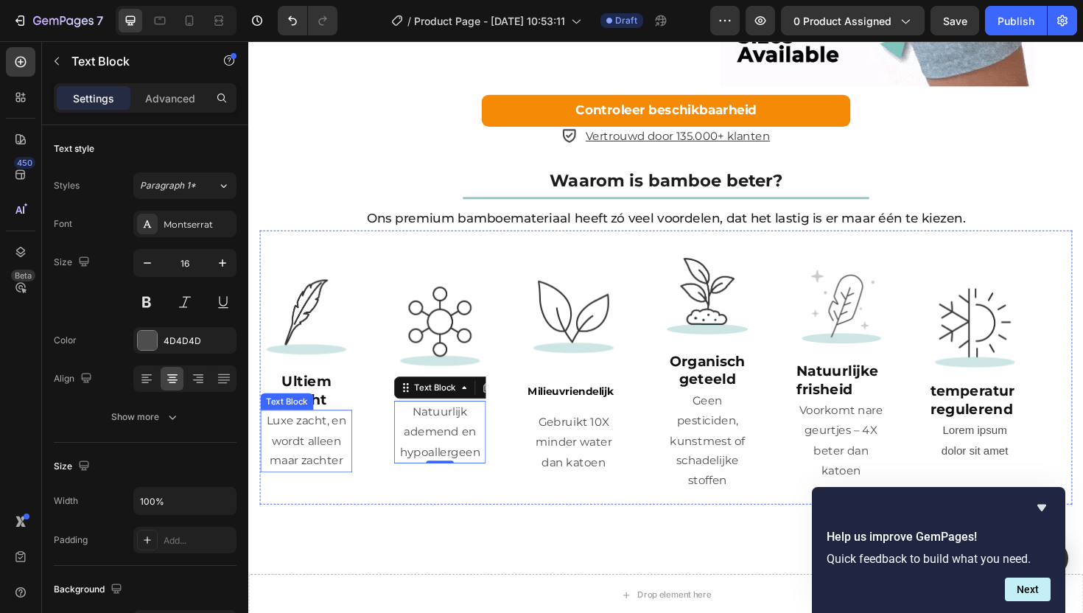
click at [343, 441] on p "Luxe zacht, en wordt alleen maar zachter" at bounding box center [309, 464] width 94 height 63
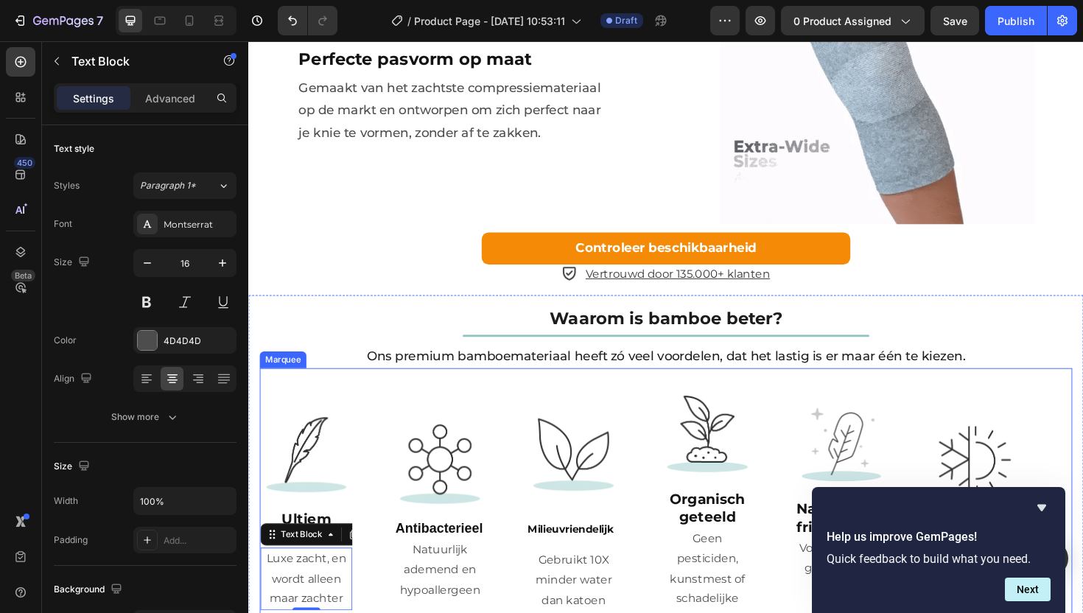
scroll to position [2192, 0]
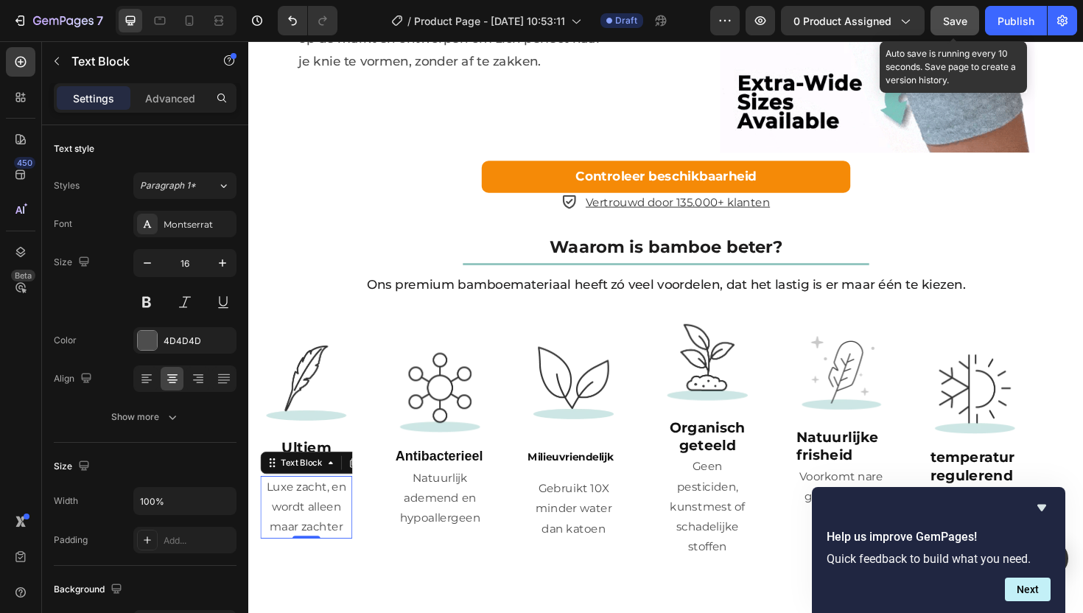
click at [960, 15] on span "Save" at bounding box center [955, 21] width 24 height 13
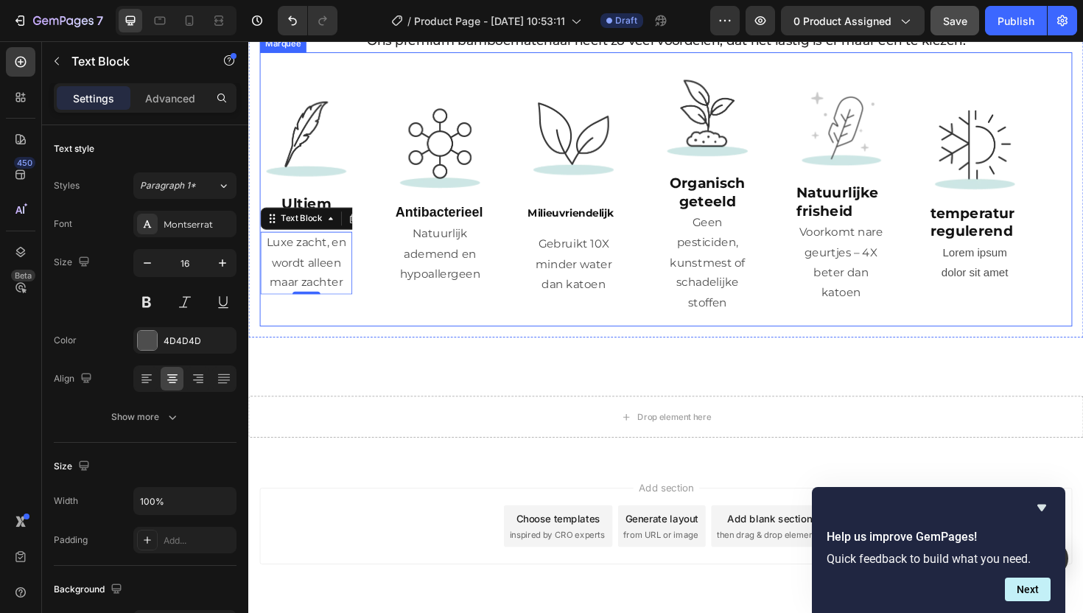
scroll to position [2493, 0]
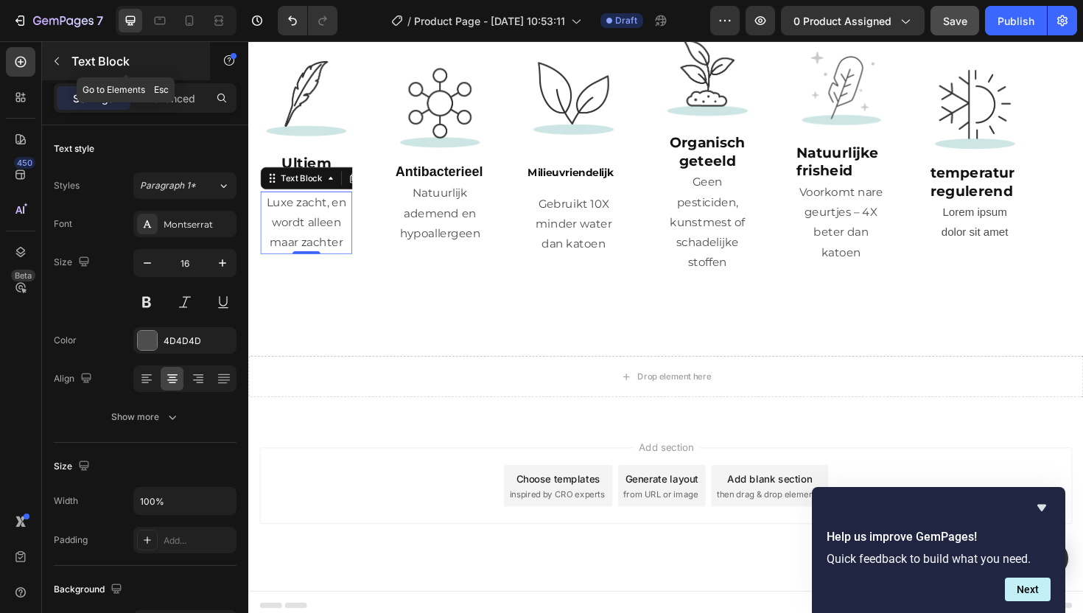
click at [69, 60] on div "Text Block" at bounding box center [126, 61] width 168 height 38
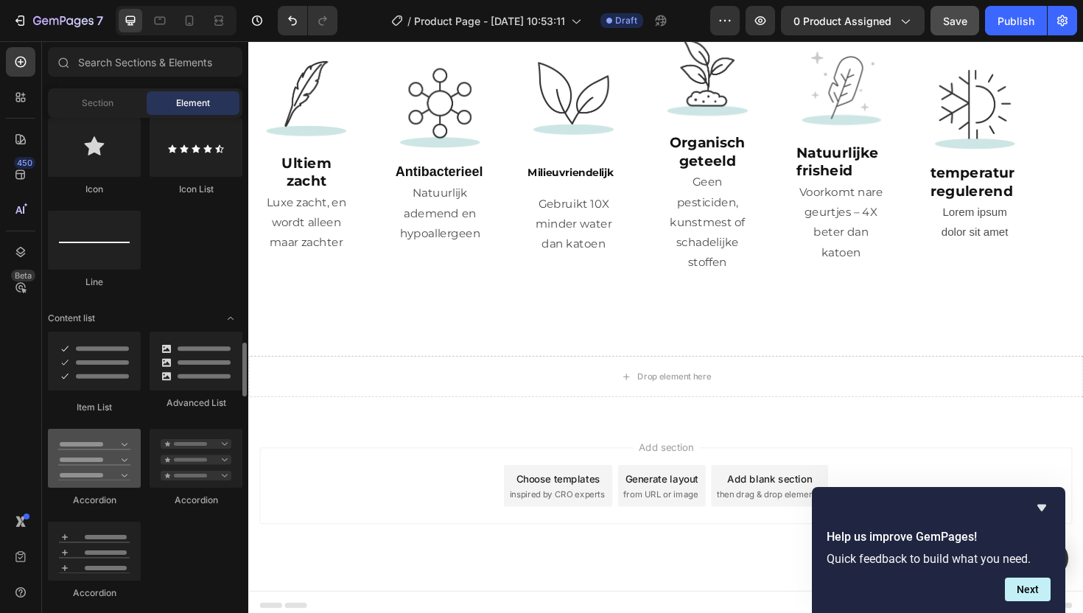
scroll to position [851, 0]
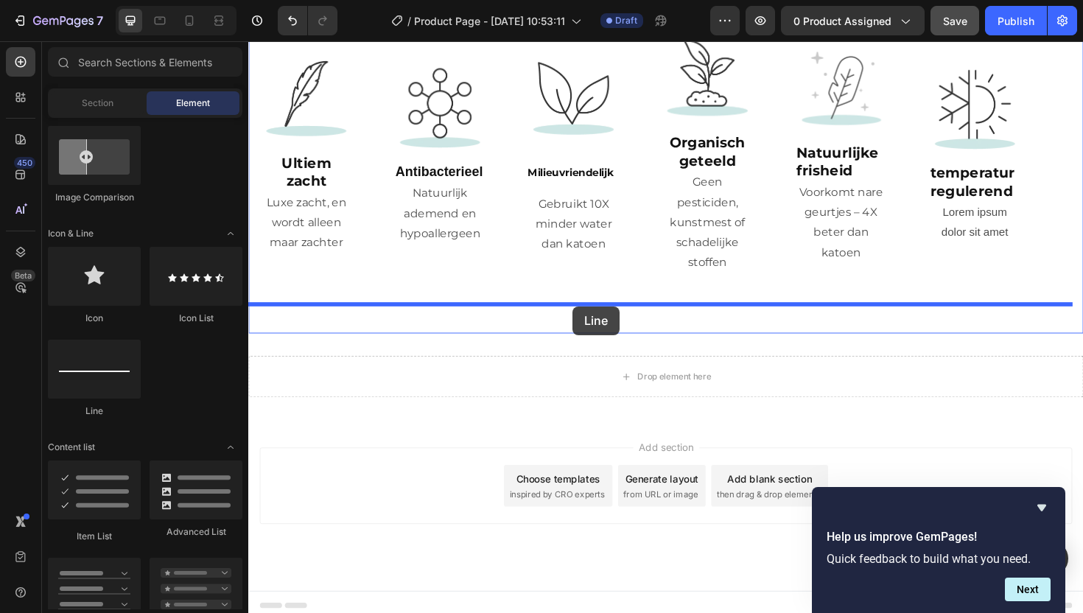
drag, startPoint x: 348, startPoint y: 425, endPoint x: 592, endPoint y: 322, distance: 264.9
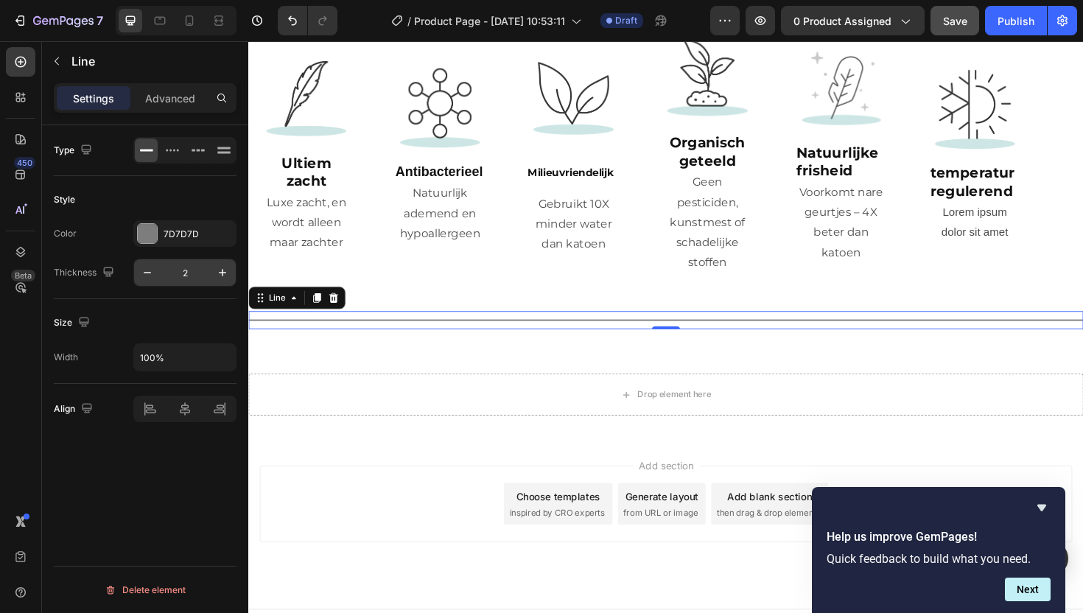
click at [189, 274] on input "2" at bounding box center [185, 272] width 49 height 27
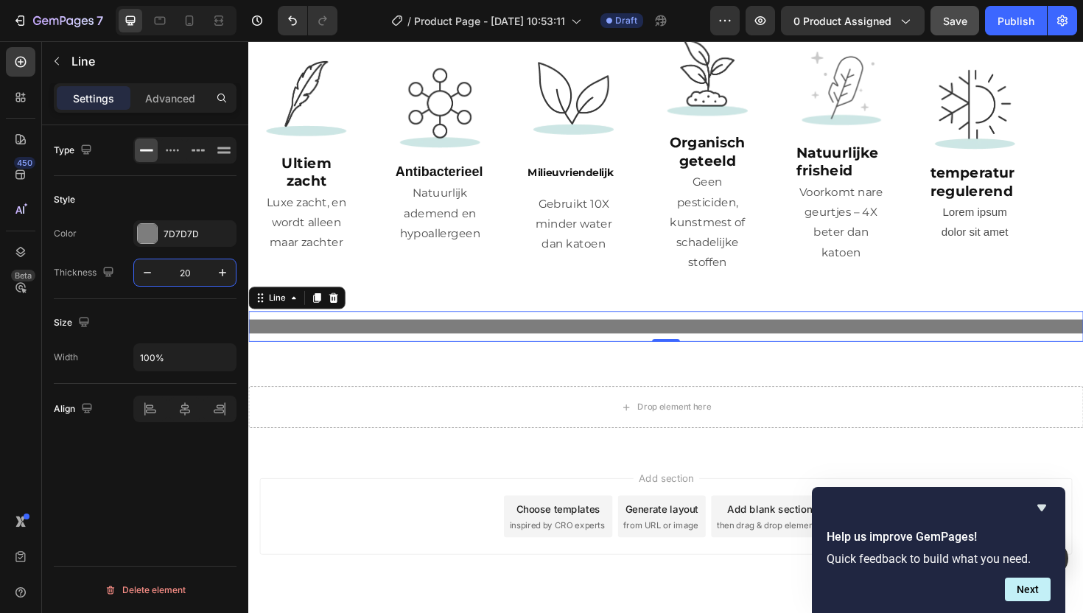
type input "2"
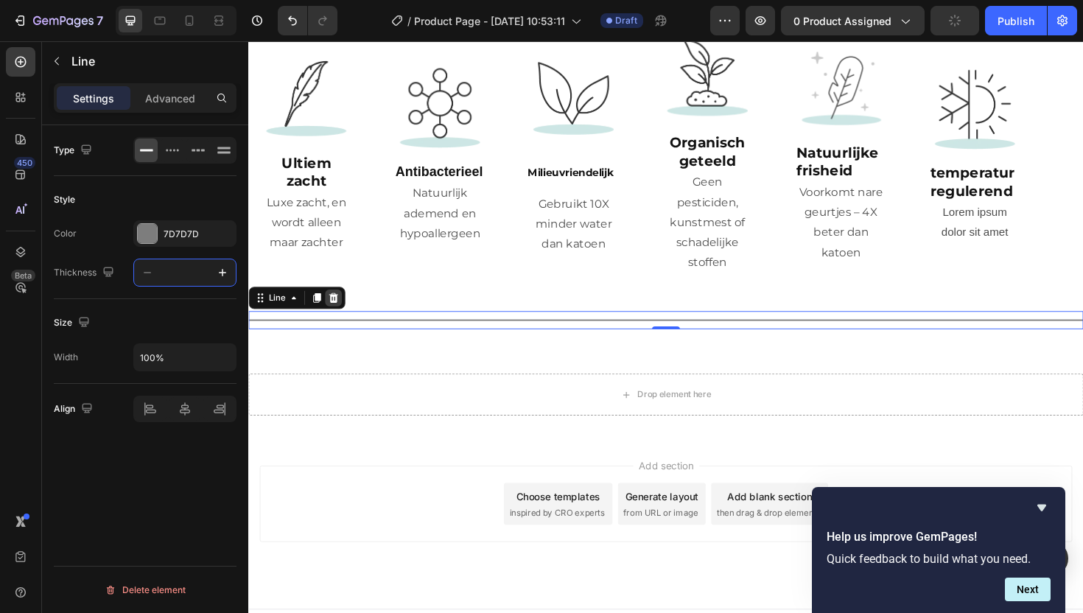
click at [338, 308] on icon at bounding box center [339, 313] width 10 height 10
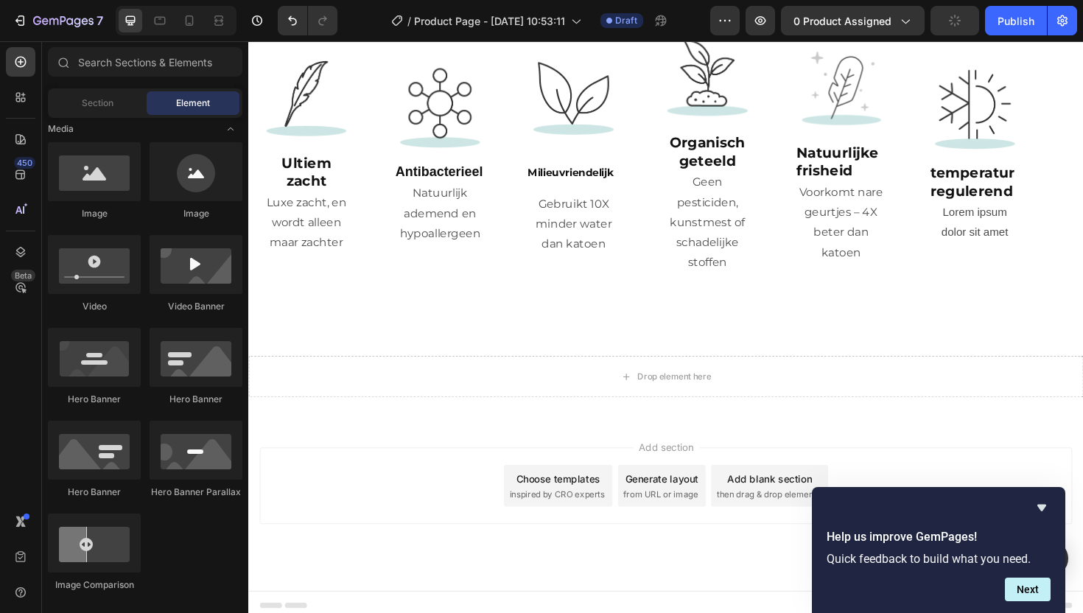
scroll to position [0, 0]
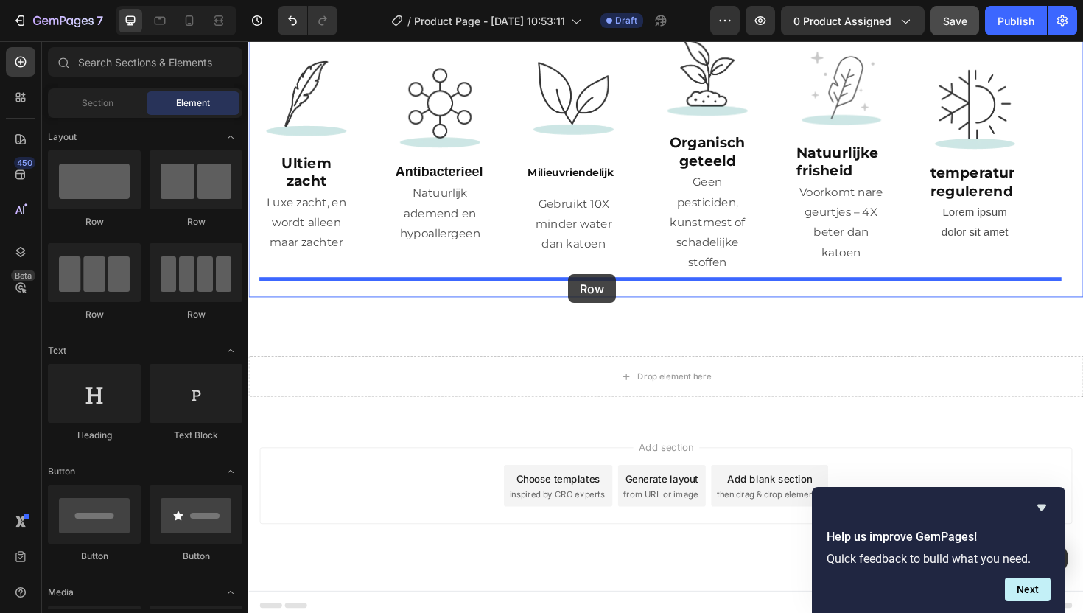
drag, startPoint x: 361, startPoint y: 234, endPoint x: 587, endPoint y: 288, distance: 232.6
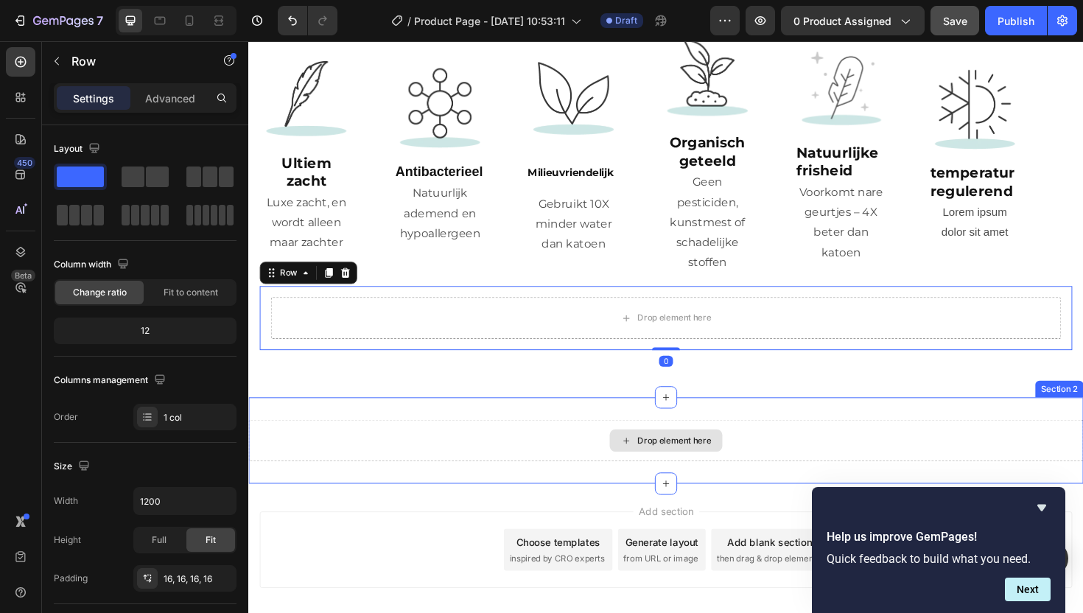
click at [587, 444] on div "Drop element here" at bounding box center [690, 464] width 884 height 44
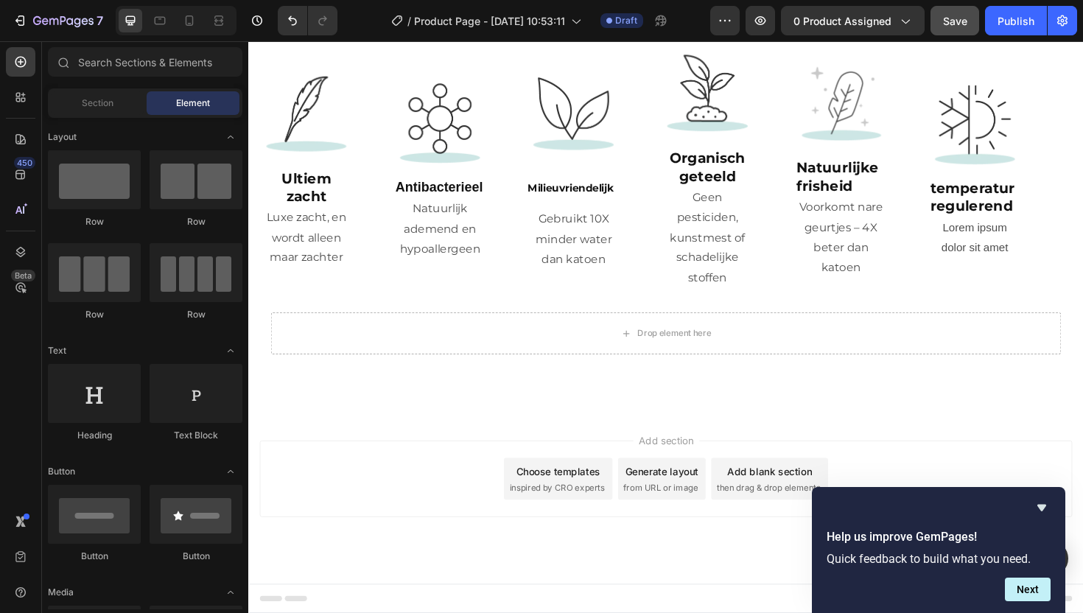
scroll to position [2470, 0]
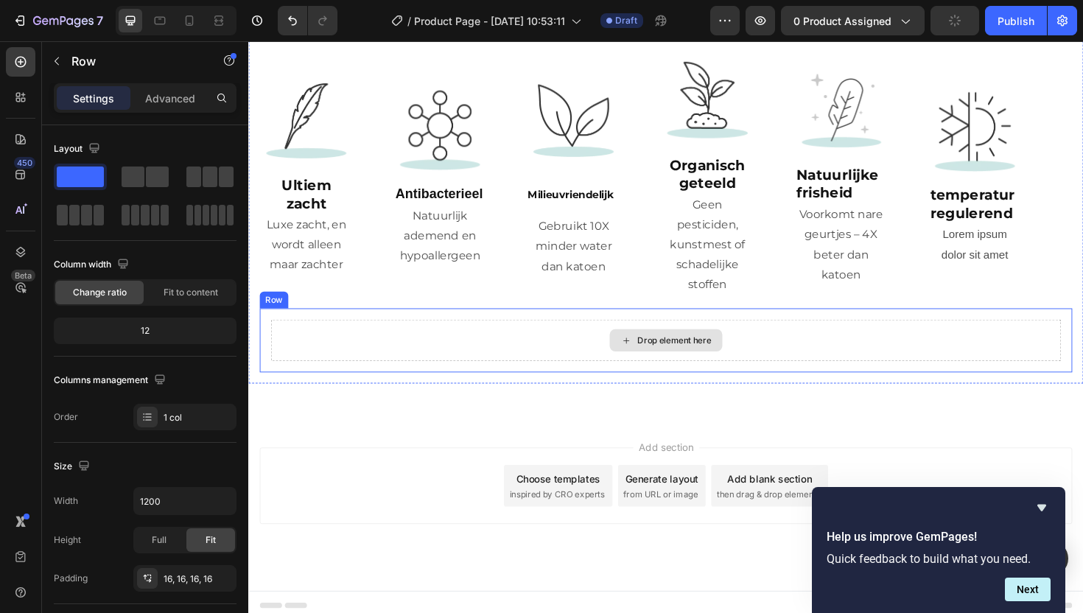
click at [580, 341] on div "Drop element here" at bounding box center [690, 358] width 837 height 44
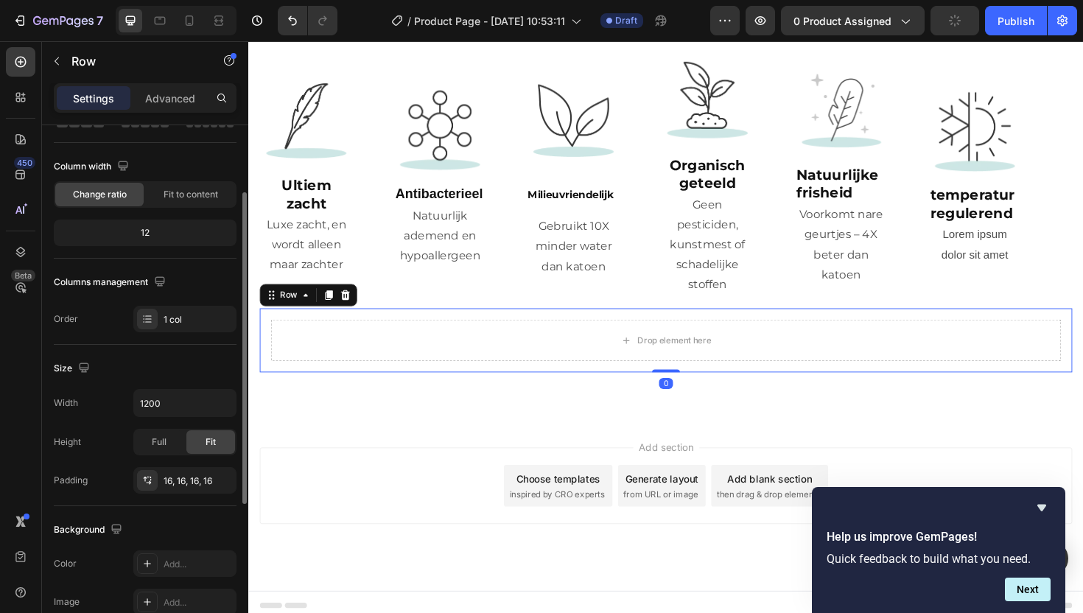
scroll to position [117, 0]
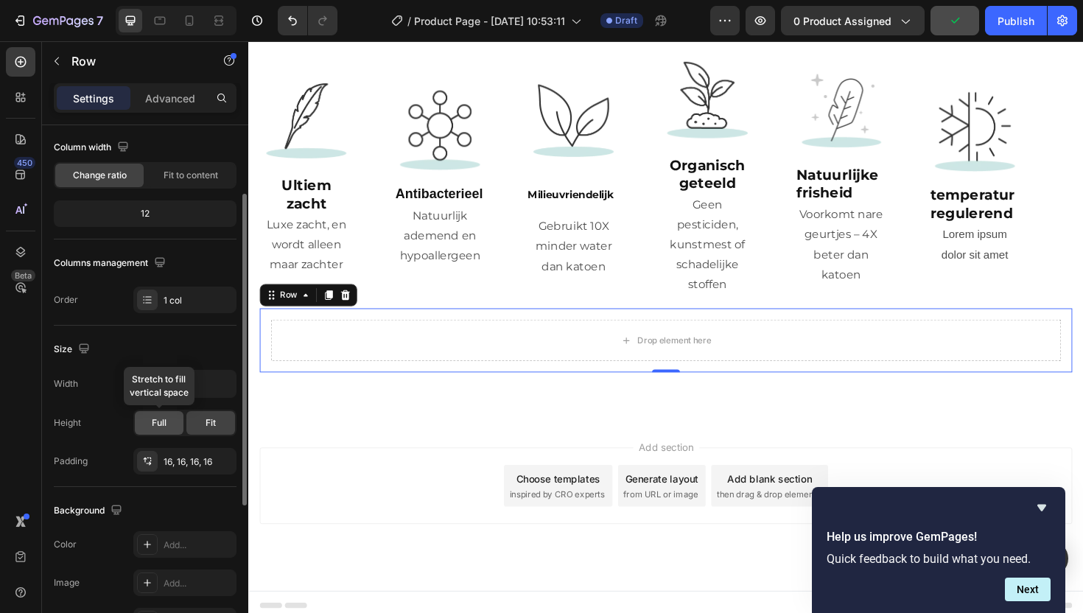
click at [160, 423] on span "Full" at bounding box center [159, 422] width 15 height 13
click at [214, 388] on button "button" at bounding box center [222, 384] width 27 height 27
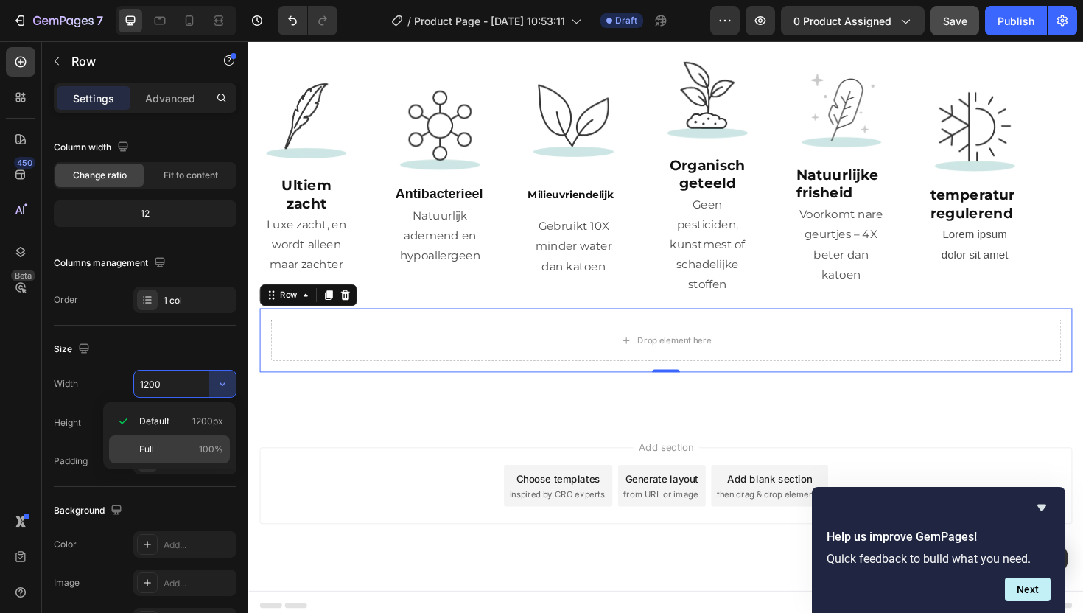
click at [192, 458] on div "Full 100%" at bounding box center [169, 450] width 121 height 28
type input "100%"
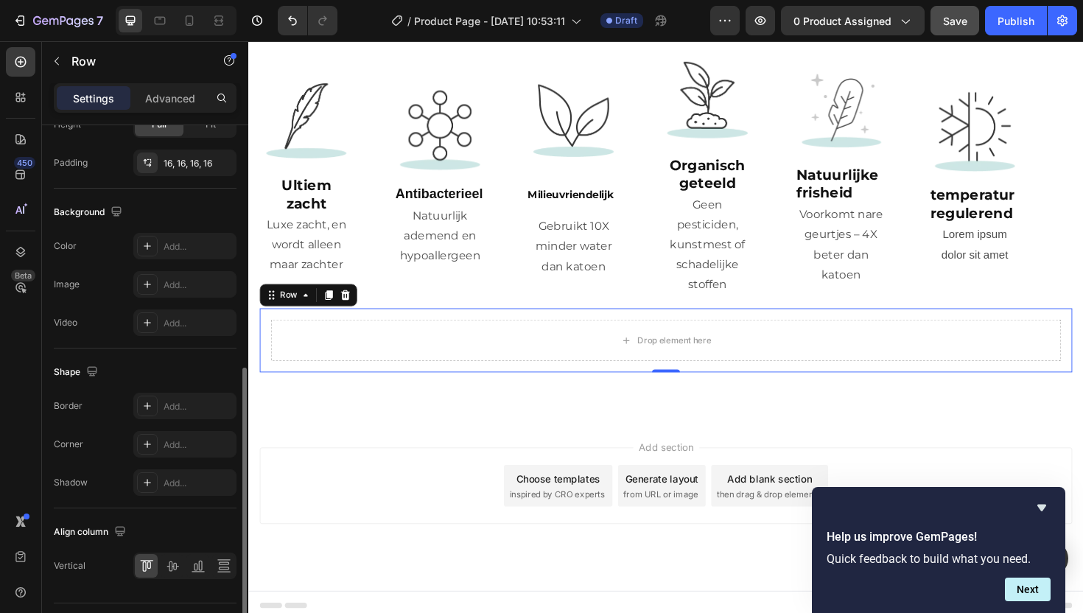
scroll to position [427, 0]
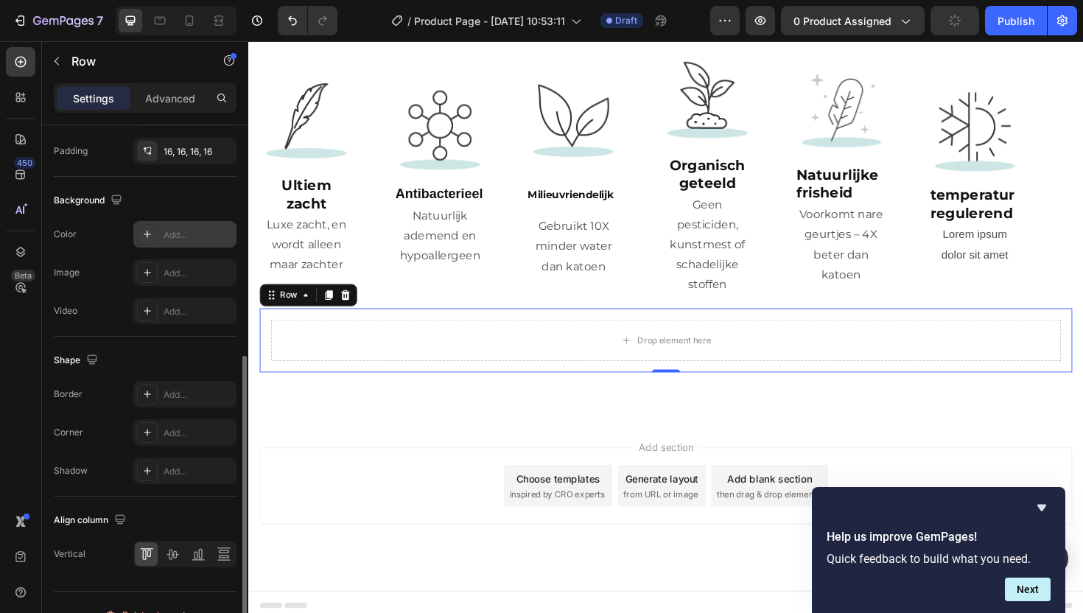
click at [188, 231] on div "Add..." at bounding box center [198, 234] width 69 height 13
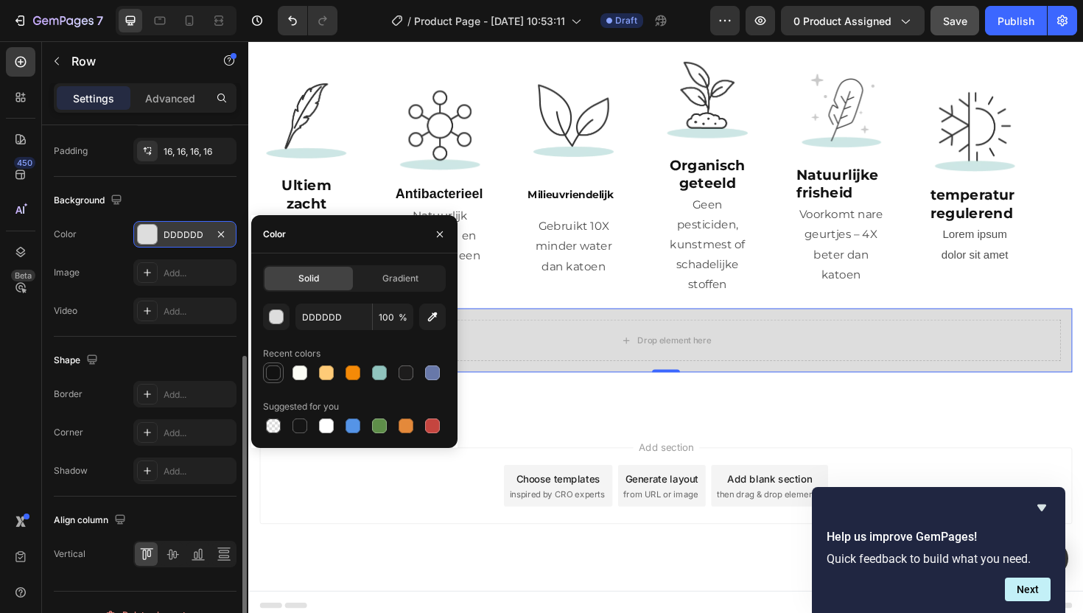
click at [275, 367] on div at bounding box center [273, 373] width 15 height 15
type input "121212"
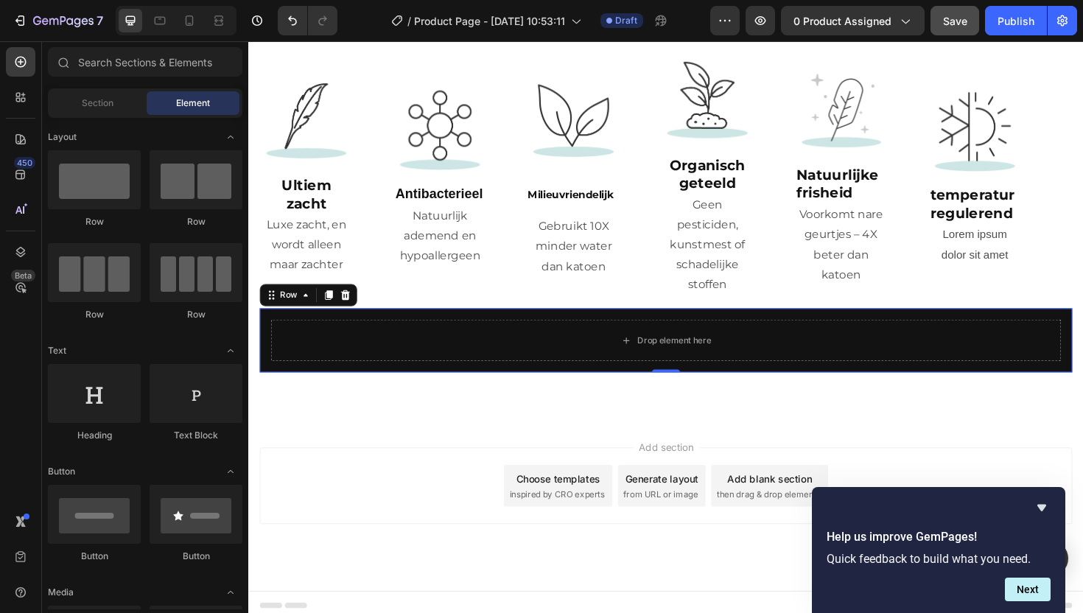
click at [338, 493] on div "Add section Choose templates inspired by CRO experts Generate layout from URL o…" at bounding box center [690, 512] width 861 height 81
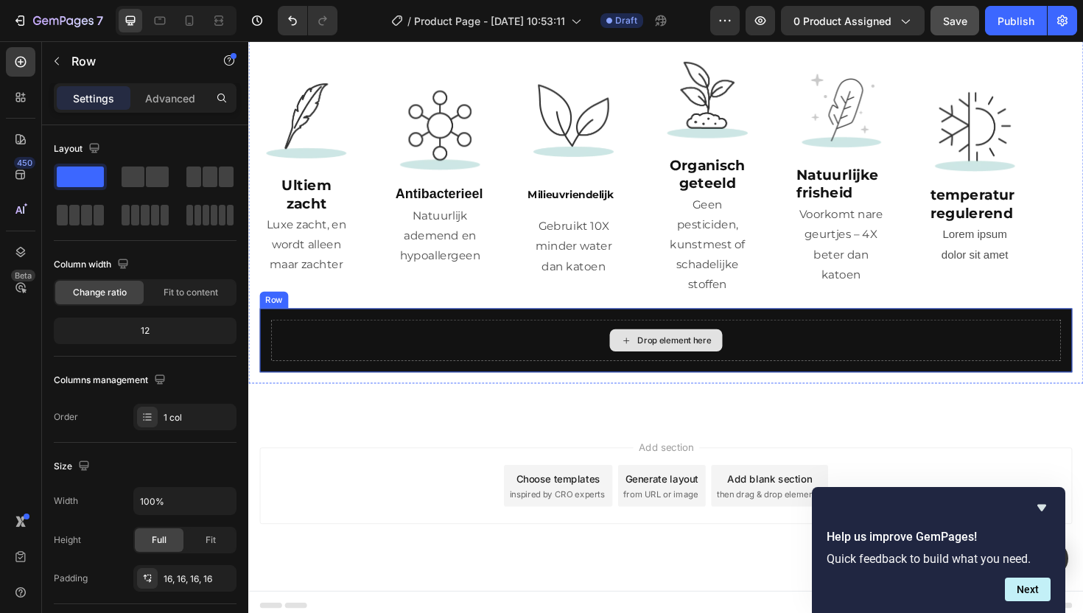
click at [291, 336] on div "Drop element here" at bounding box center [690, 358] width 837 height 44
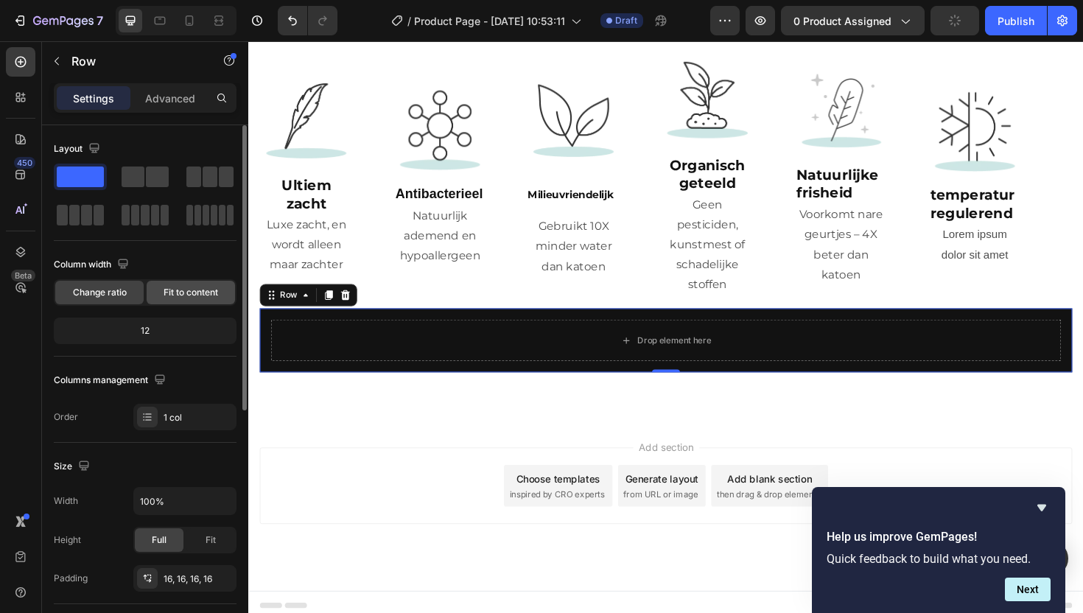
click at [186, 289] on span "Fit to content" at bounding box center [191, 292] width 55 height 13
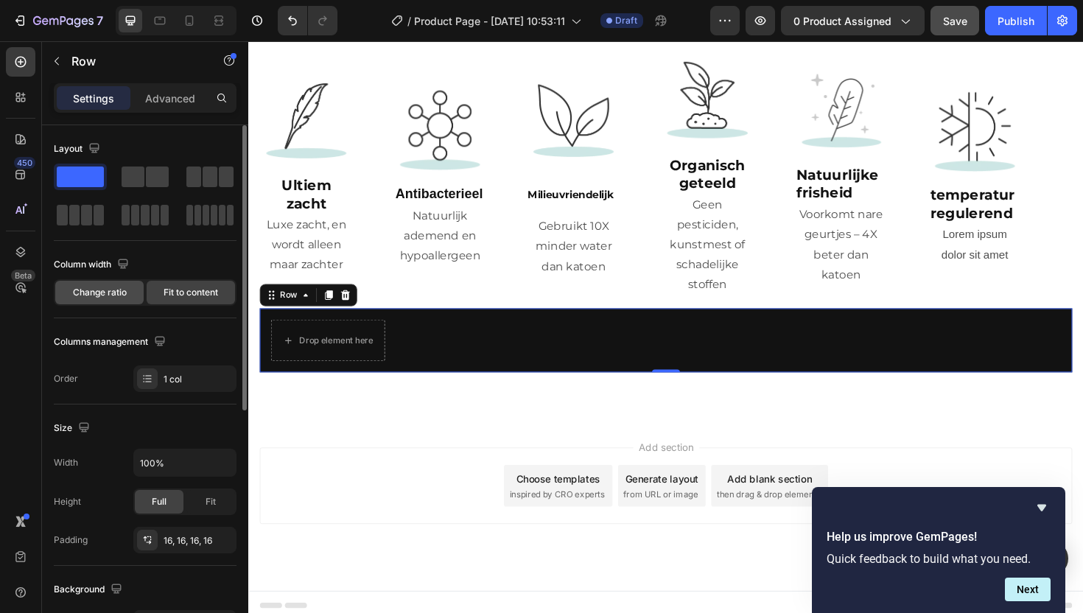
click at [105, 297] on span "Change ratio" at bounding box center [100, 292] width 54 height 13
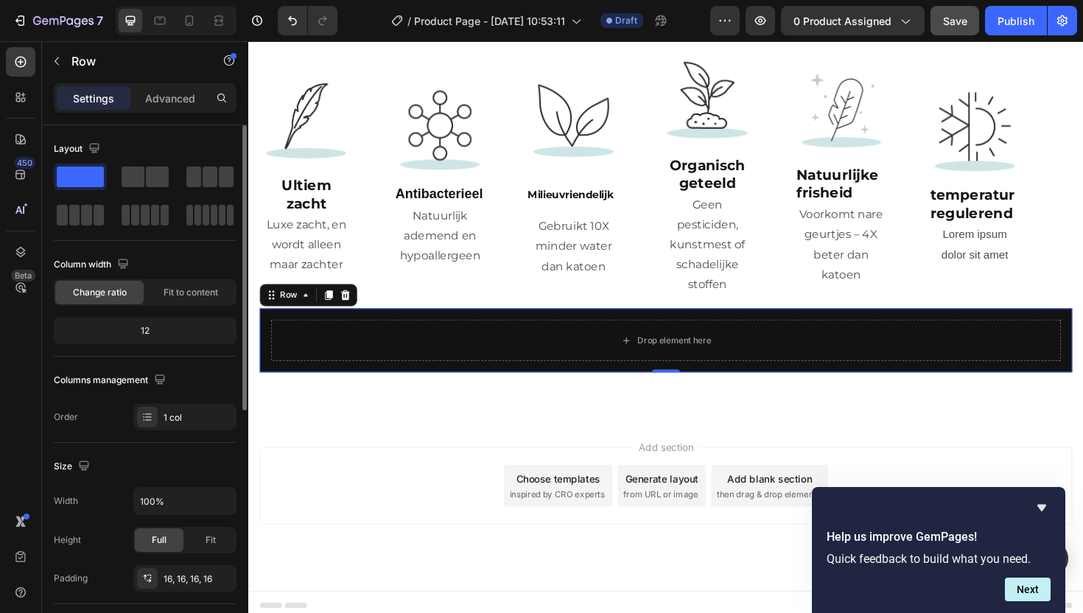
click at [143, 340] on div "12" at bounding box center [145, 331] width 177 height 21
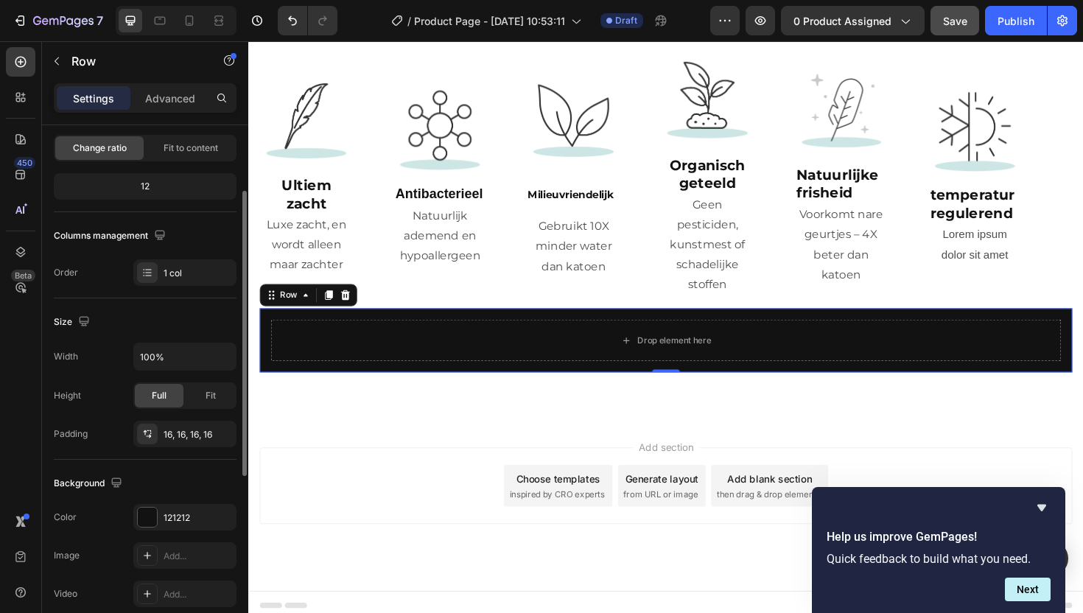
scroll to position [147, 0]
click at [164, 353] on input "100%" at bounding box center [185, 353] width 102 height 27
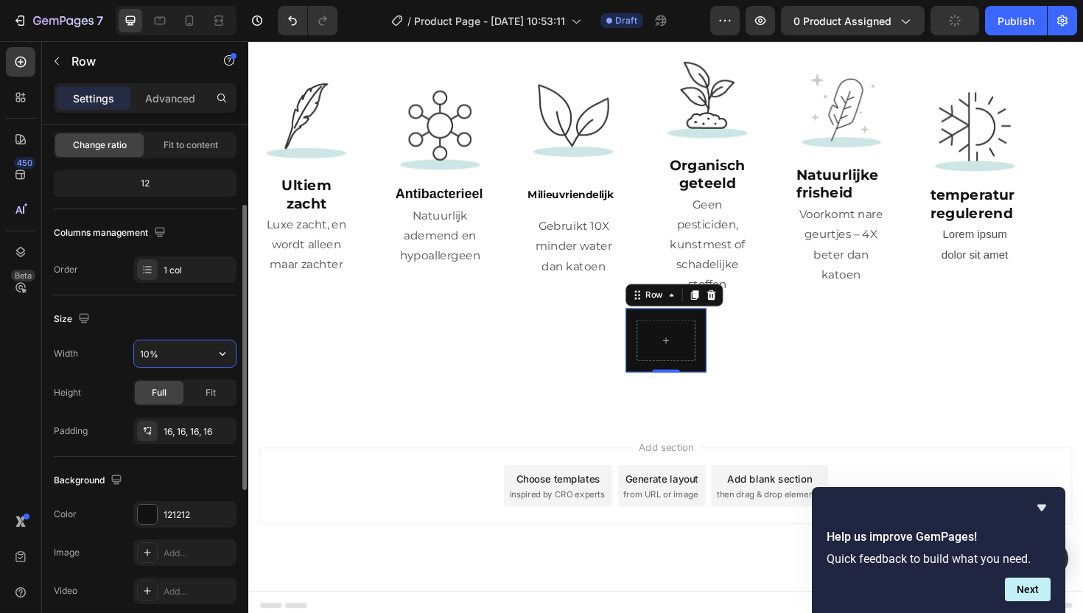
type input "100%"
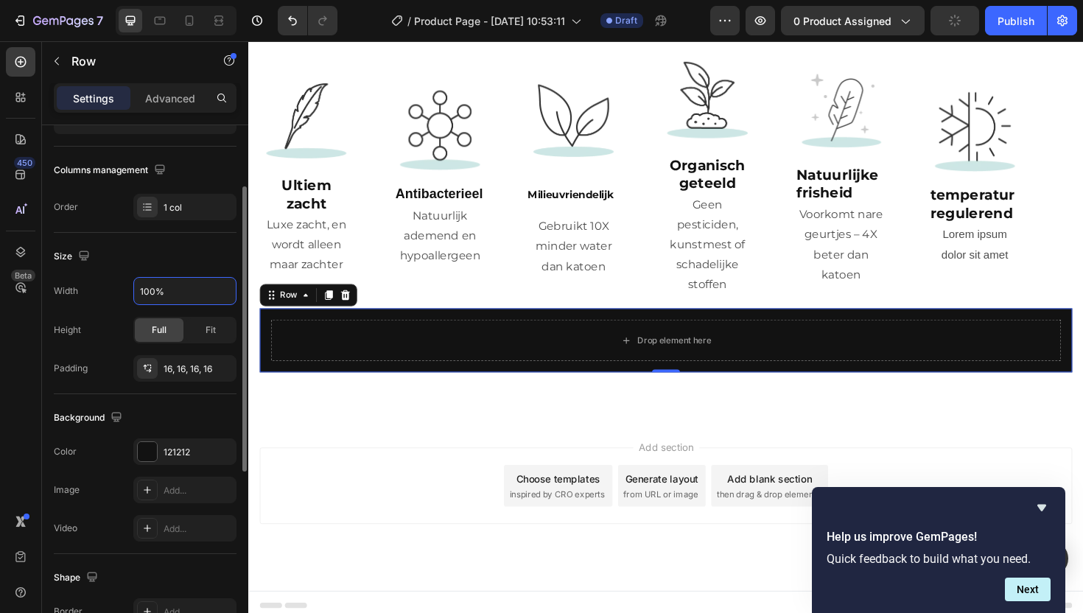
scroll to position [206, 0]
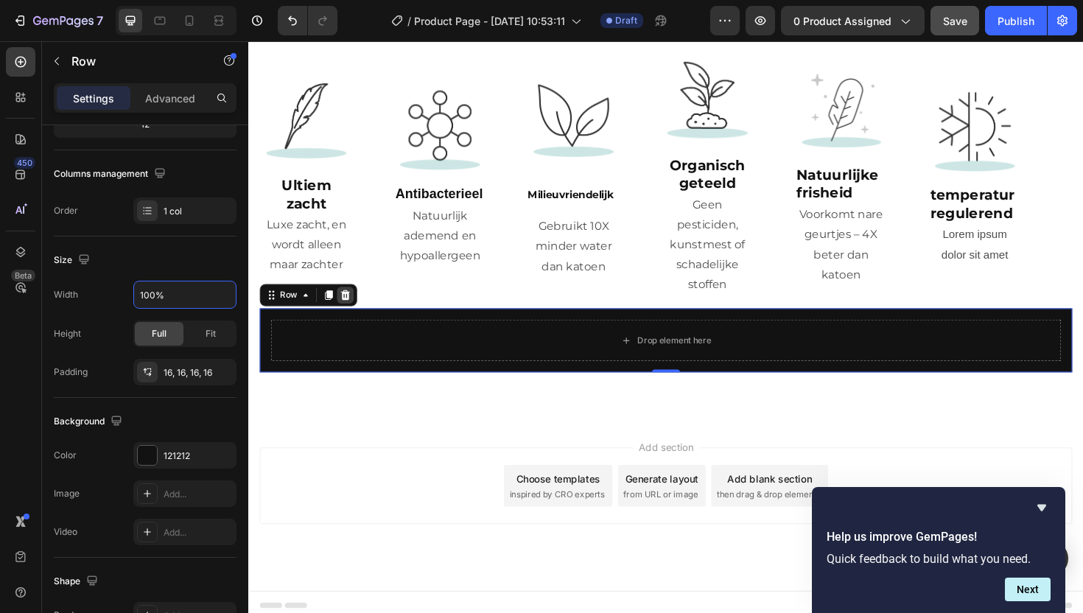
click at [354, 304] on icon at bounding box center [351, 310] width 12 height 12
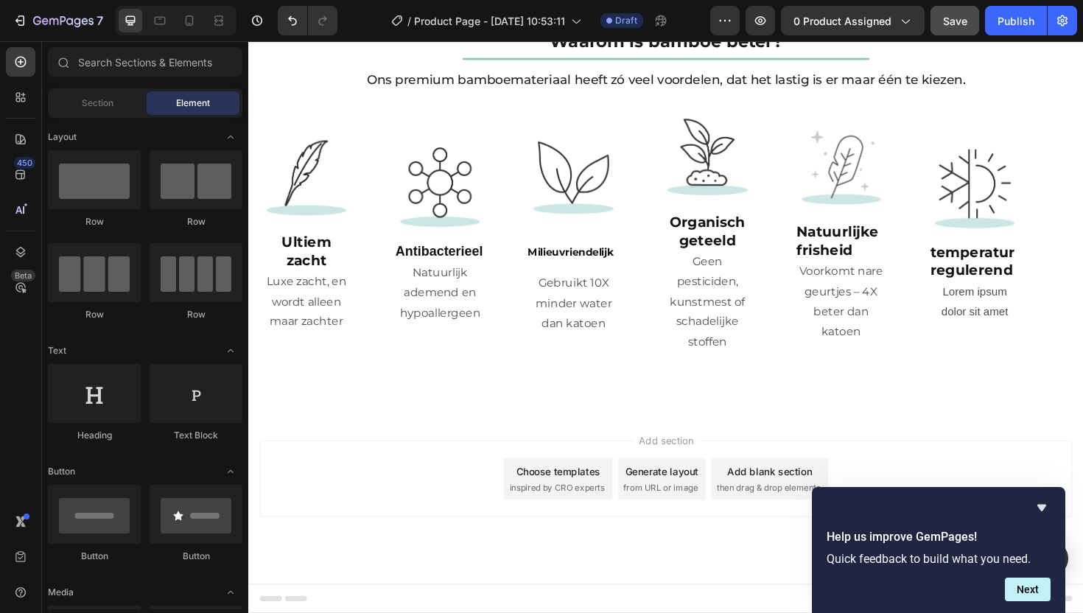
scroll to position [2402, 0]
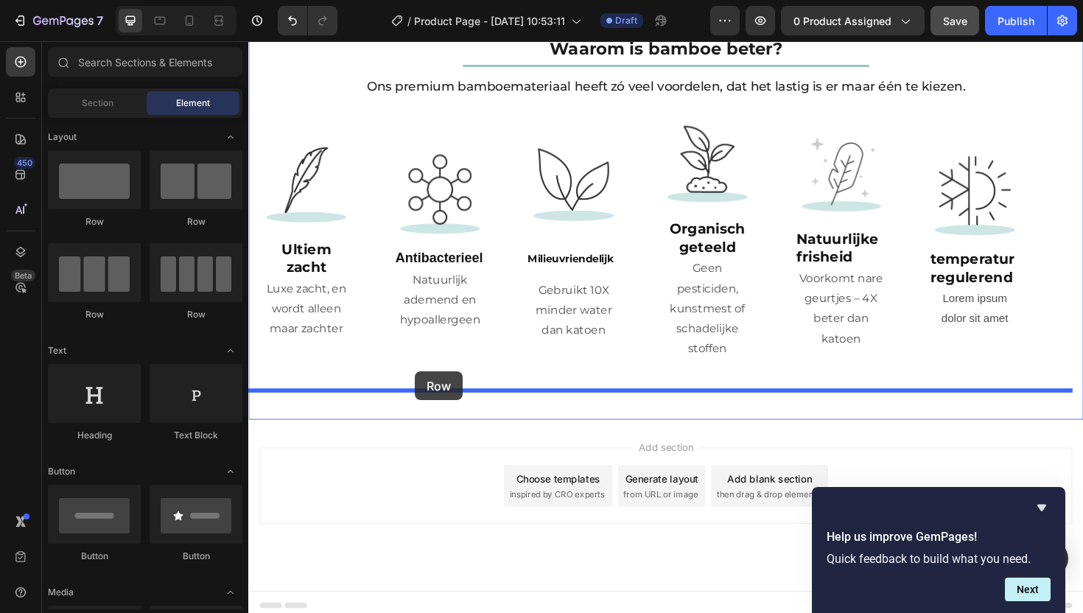
drag, startPoint x: 348, startPoint y: 246, endPoint x: 425, endPoint y: 391, distance: 164.2
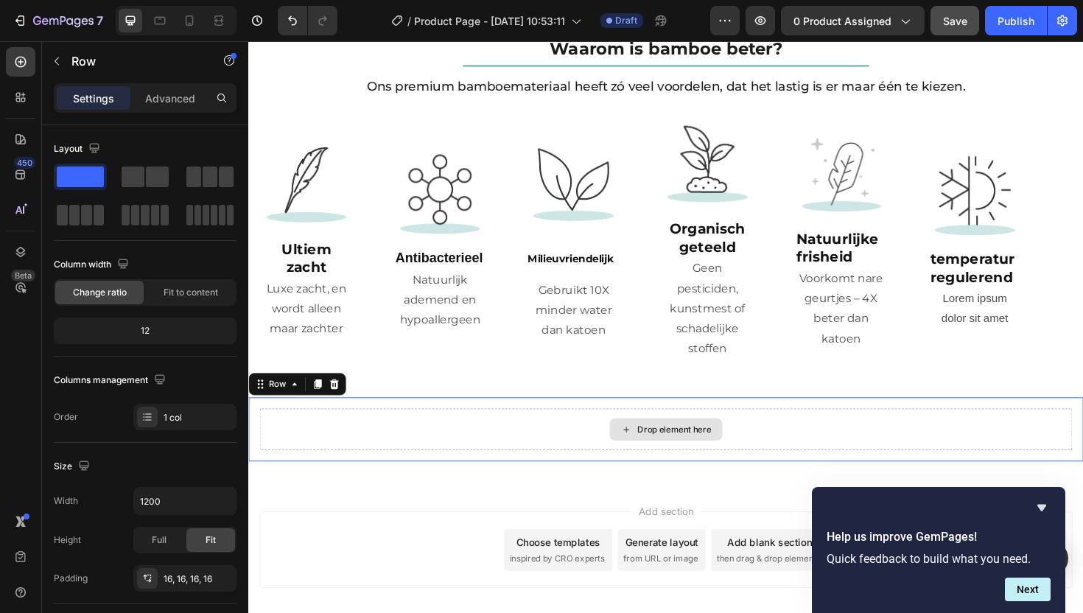
scroll to position [2470, 0]
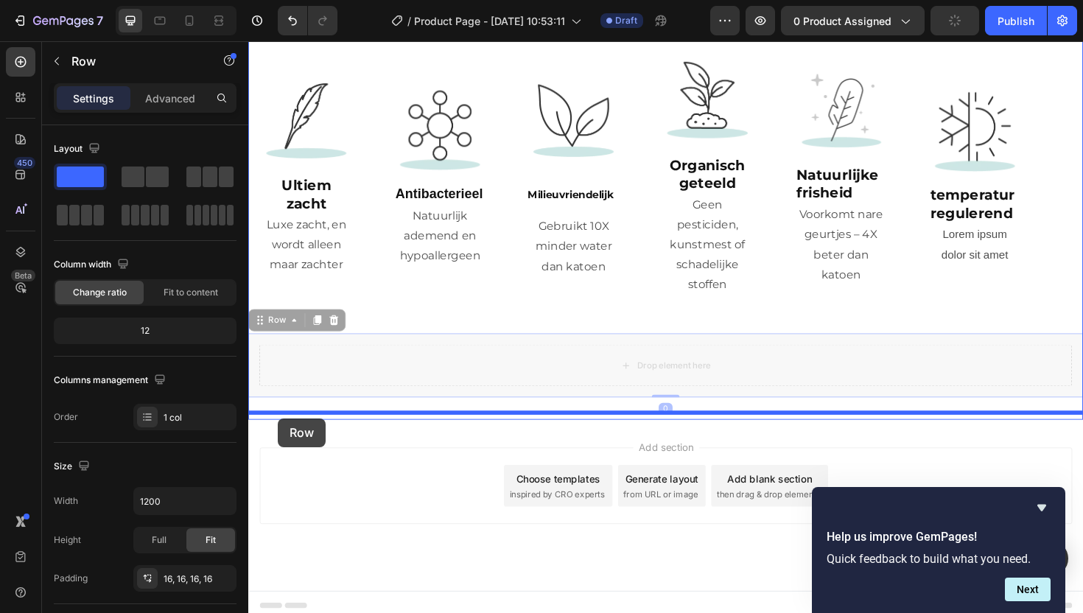
drag, startPoint x: 259, startPoint y: 327, endPoint x: 279, endPoint y: 440, distance: 114.5
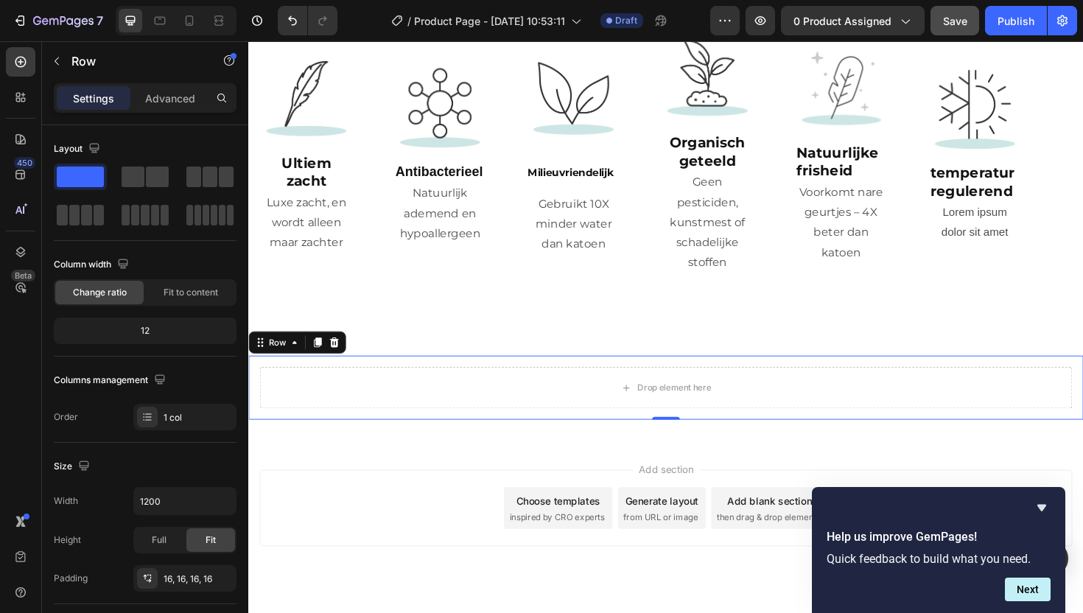
click at [314, 374] on div "Drop element here Row 0" at bounding box center [690, 408] width 884 height 68
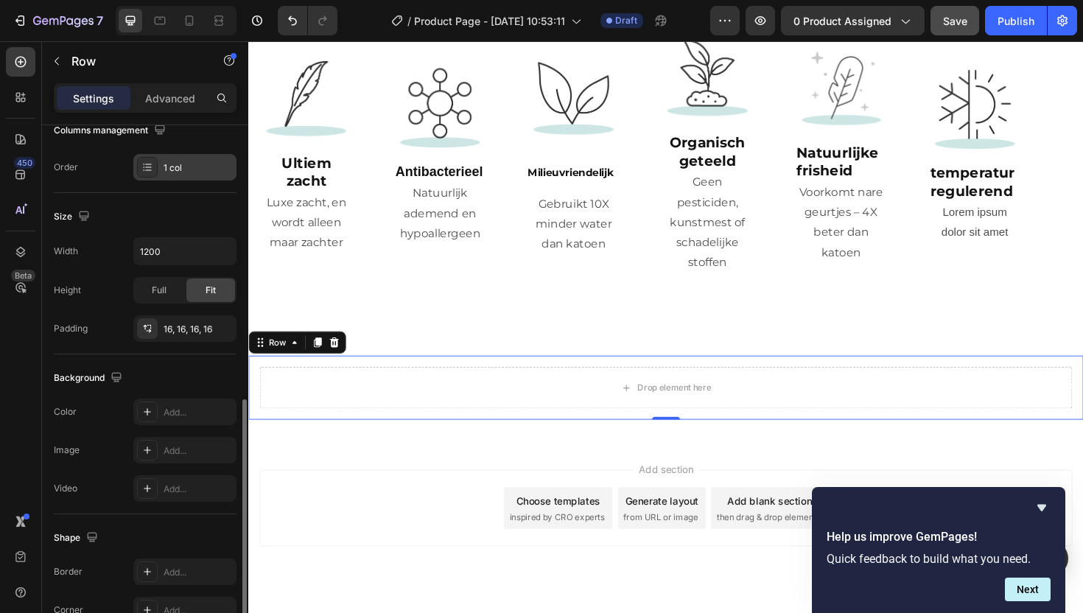
scroll to position [369, 0]
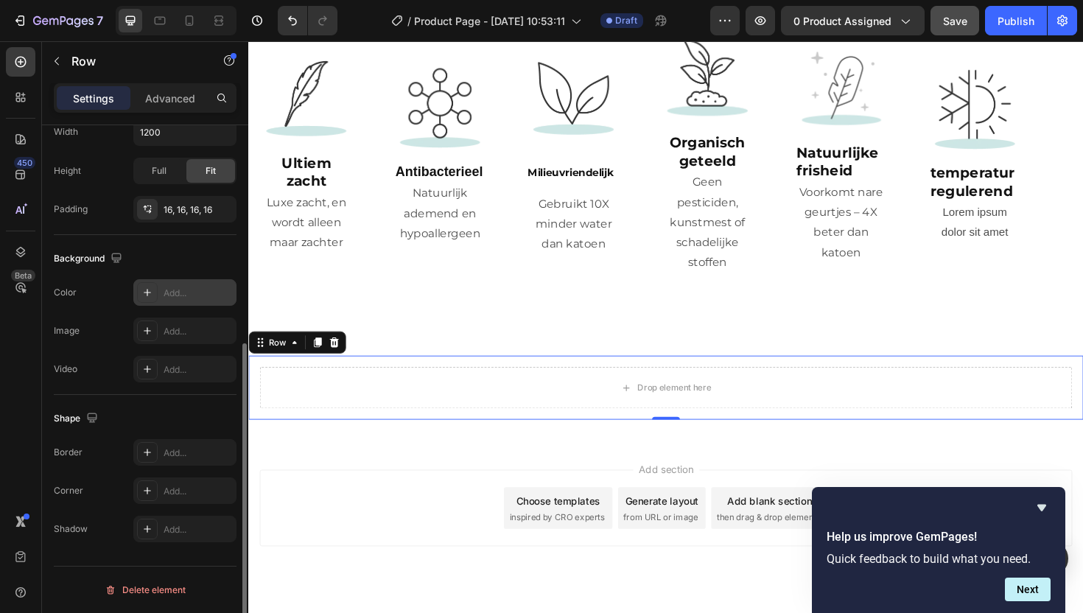
click at [184, 290] on div "Add..." at bounding box center [198, 293] width 69 height 13
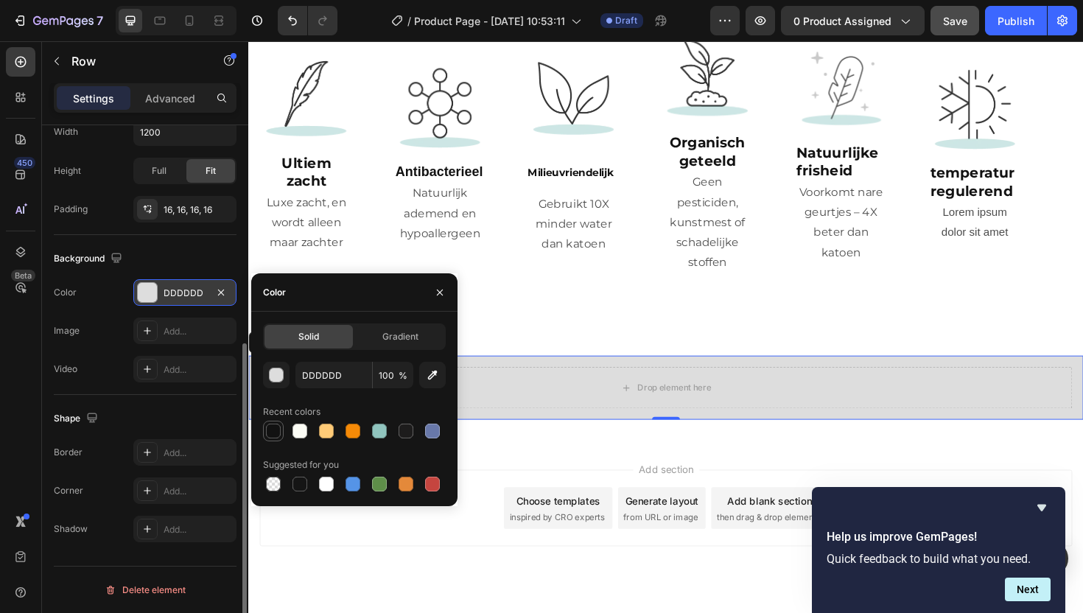
click at [269, 437] on div at bounding box center [273, 431] width 15 height 15
type input "121212"
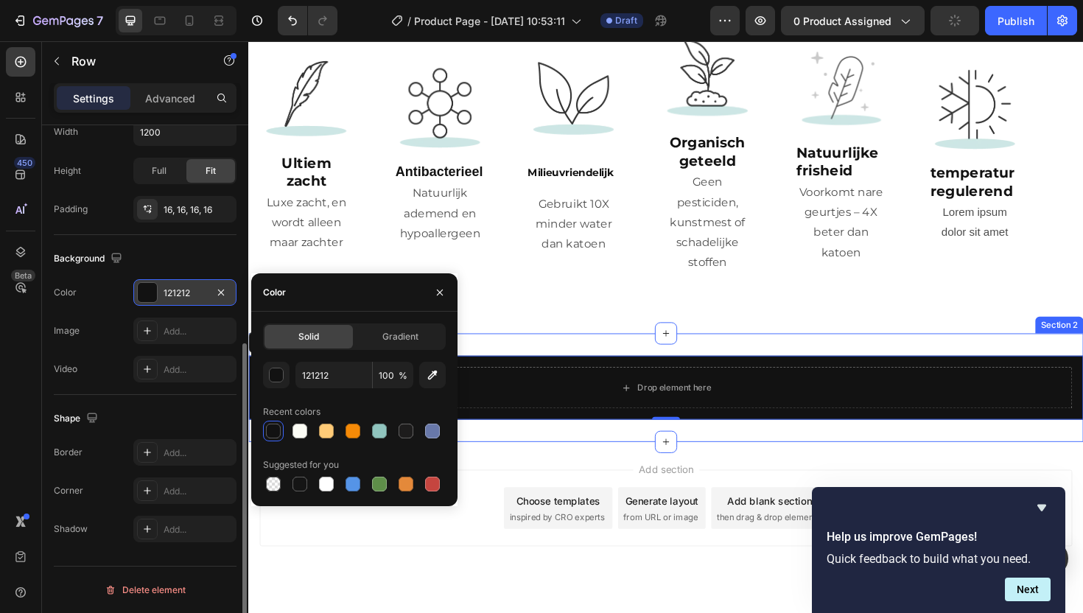
click at [628, 351] on div "Drop element here Row 0 Section 2" at bounding box center [690, 408] width 884 height 115
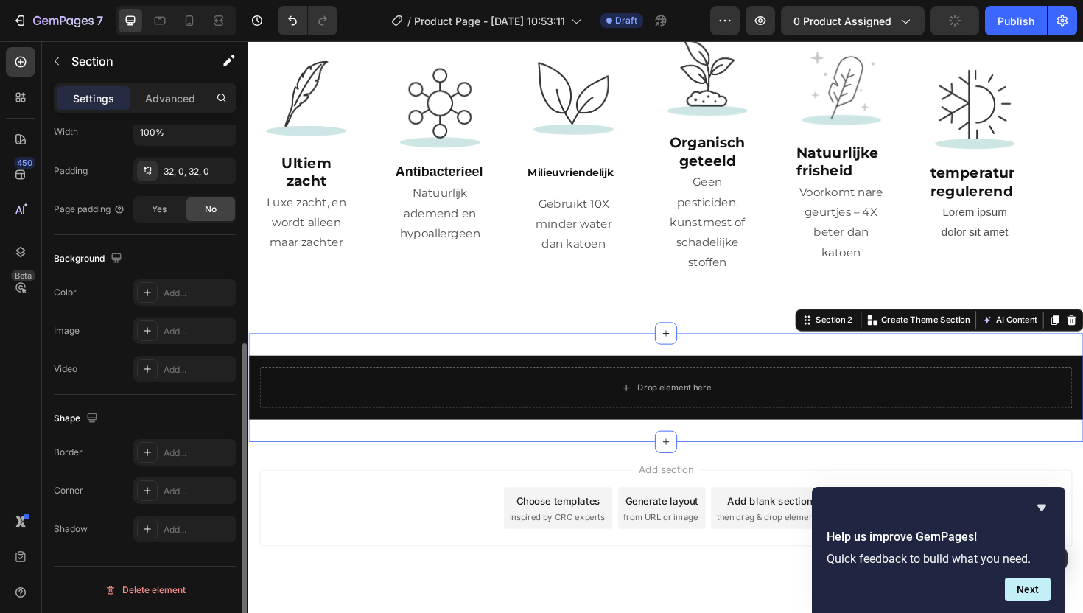
scroll to position [0, 0]
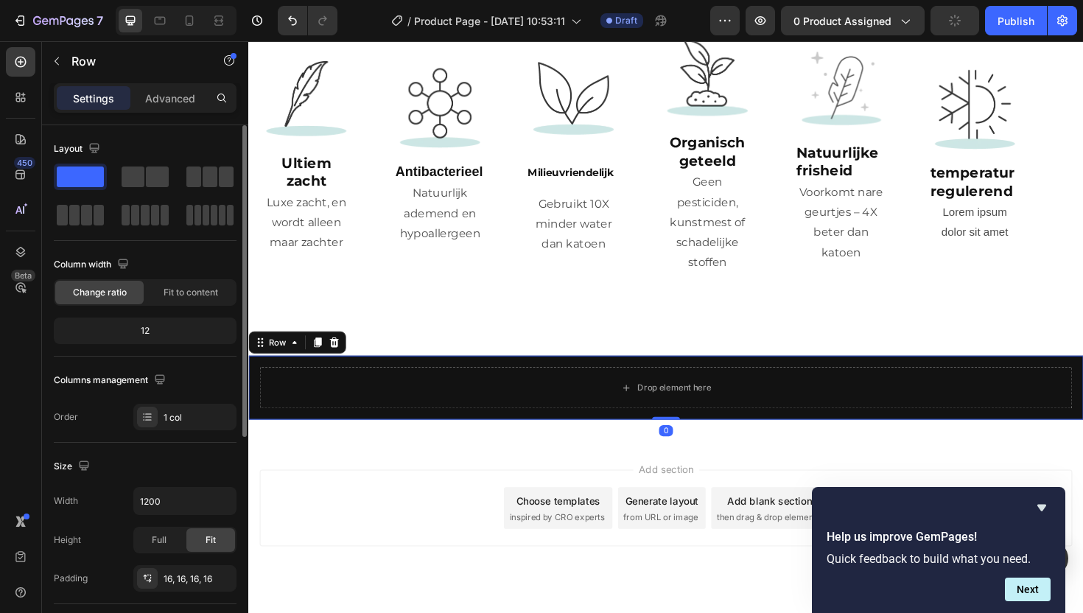
click at [408, 374] on div "Drop element here Row 0" at bounding box center [690, 408] width 884 height 68
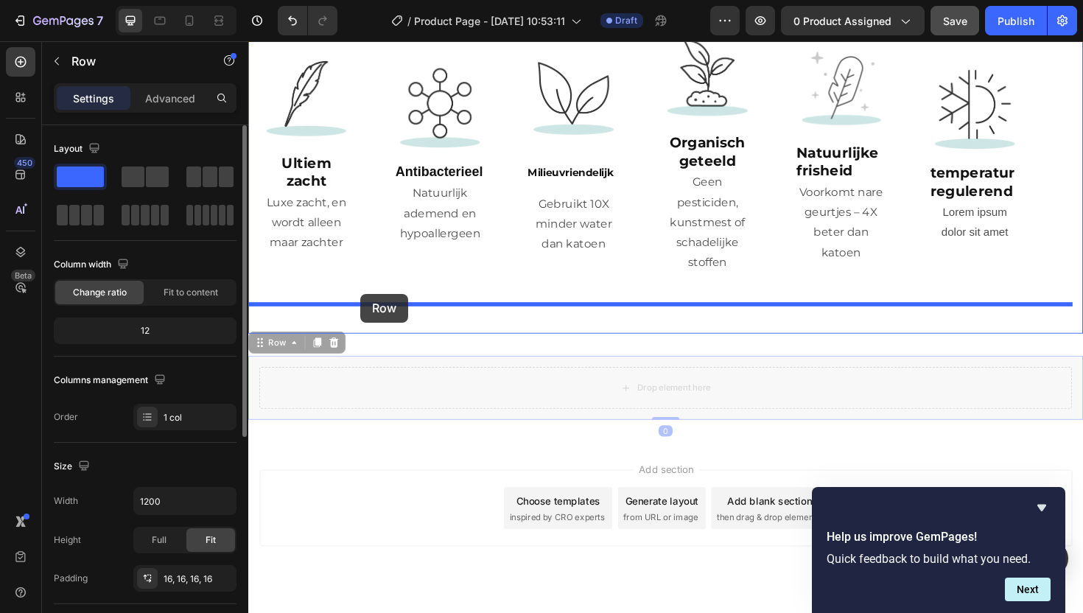
drag, startPoint x: 268, startPoint y: 356, endPoint x: 367, endPoint y: 309, distance: 110.1
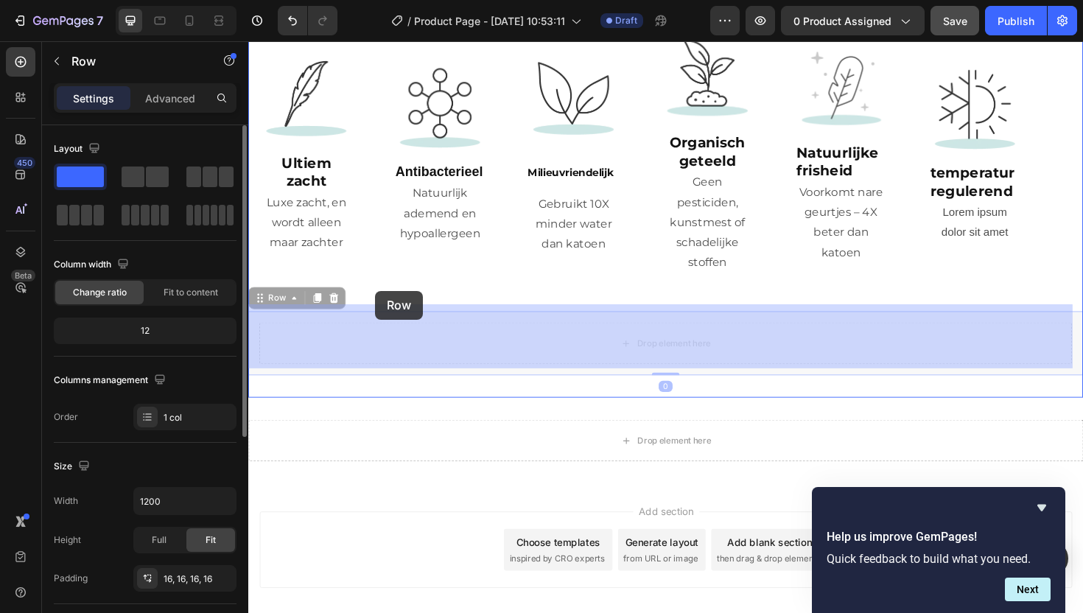
drag, startPoint x: 262, startPoint y: 307, endPoint x: 383, endPoint y: 306, distance: 120.9
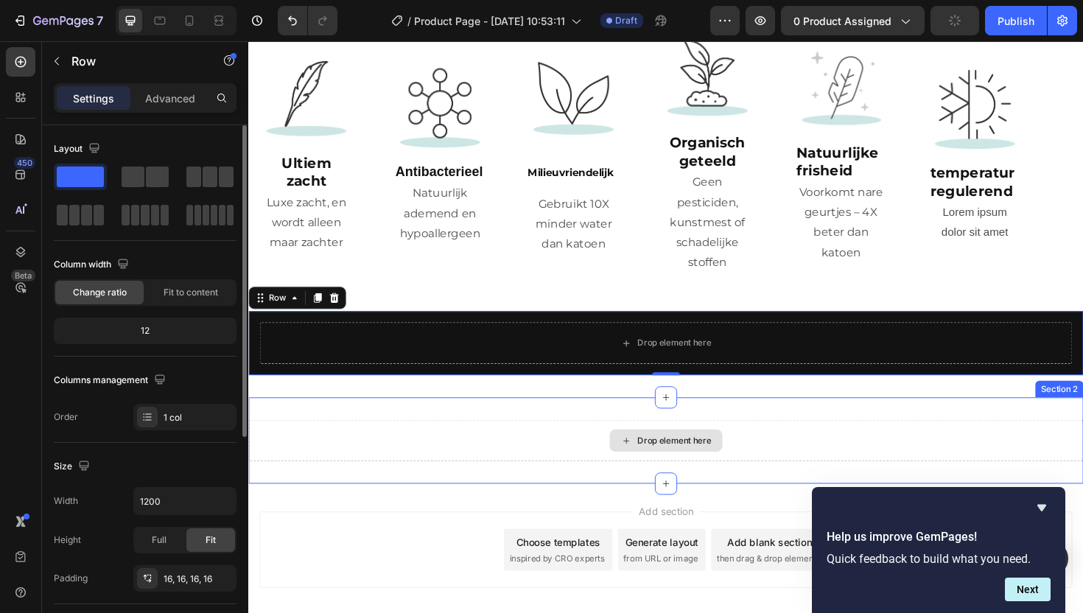
click at [464, 442] on div "Drop element here" at bounding box center [690, 464] width 884 height 44
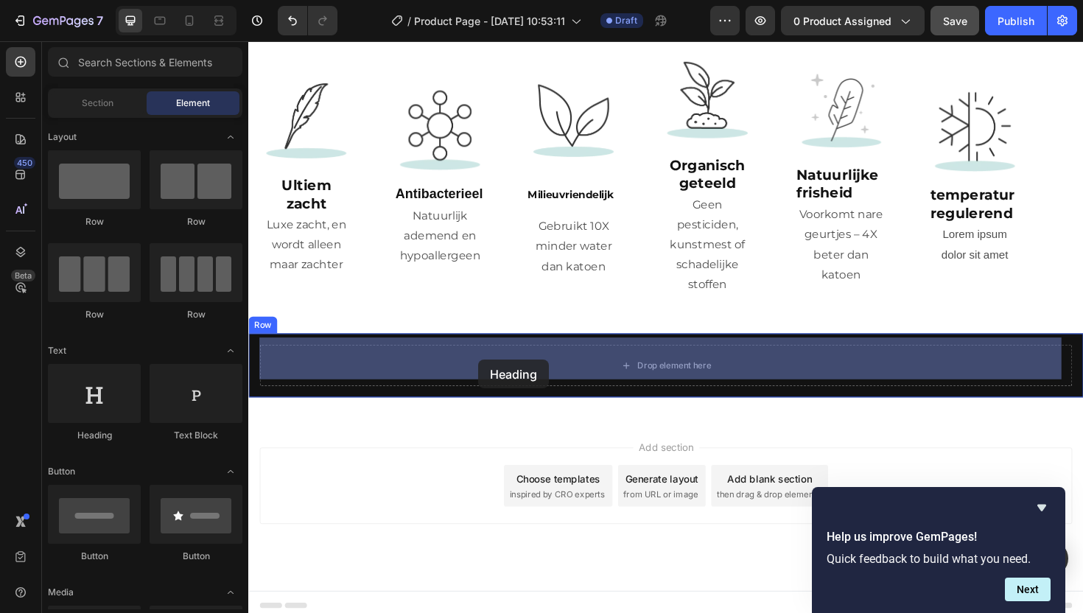
drag, startPoint x: 363, startPoint y: 450, endPoint x: 492, endPoint y: 379, distance: 147.1
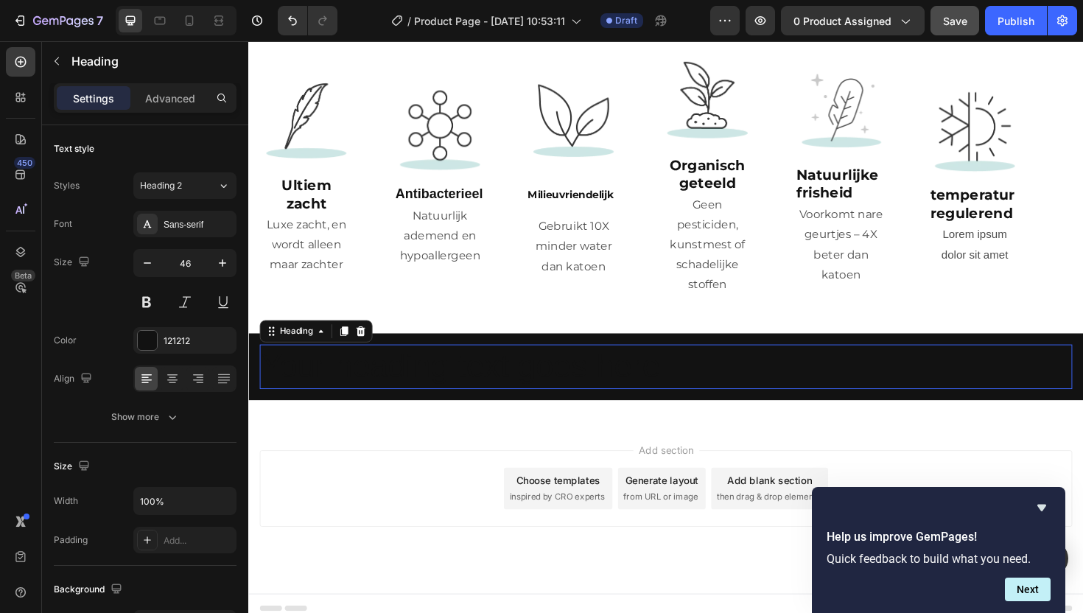
scroll to position [2473, 0]
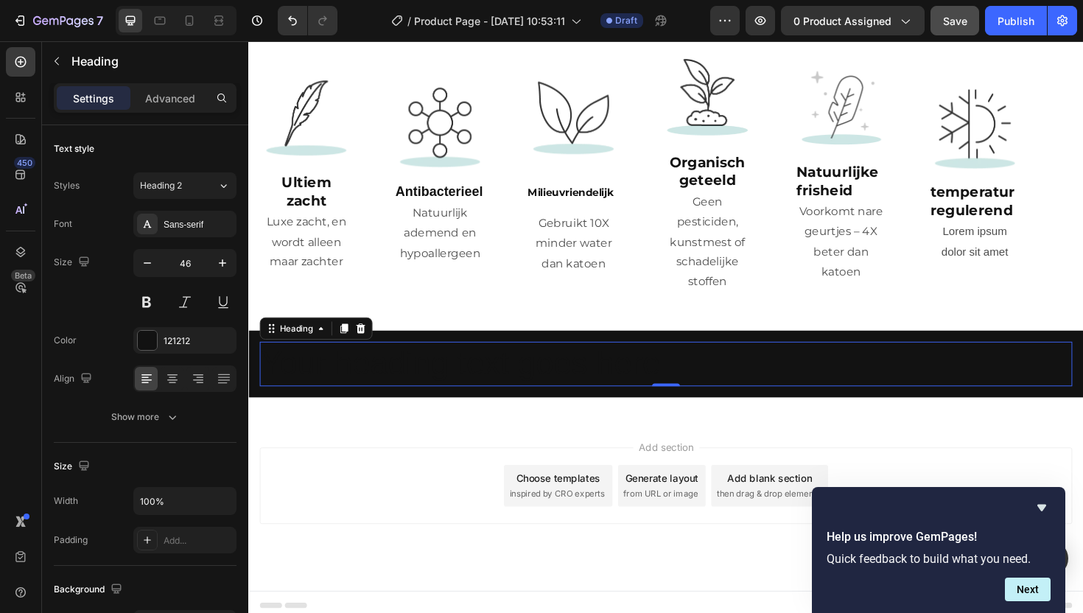
click at [576, 369] on h2 "Your heading text goes here" at bounding box center [690, 383] width 861 height 47
click at [576, 369] on p "Your heading text goes here" at bounding box center [691, 383] width 858 height 44
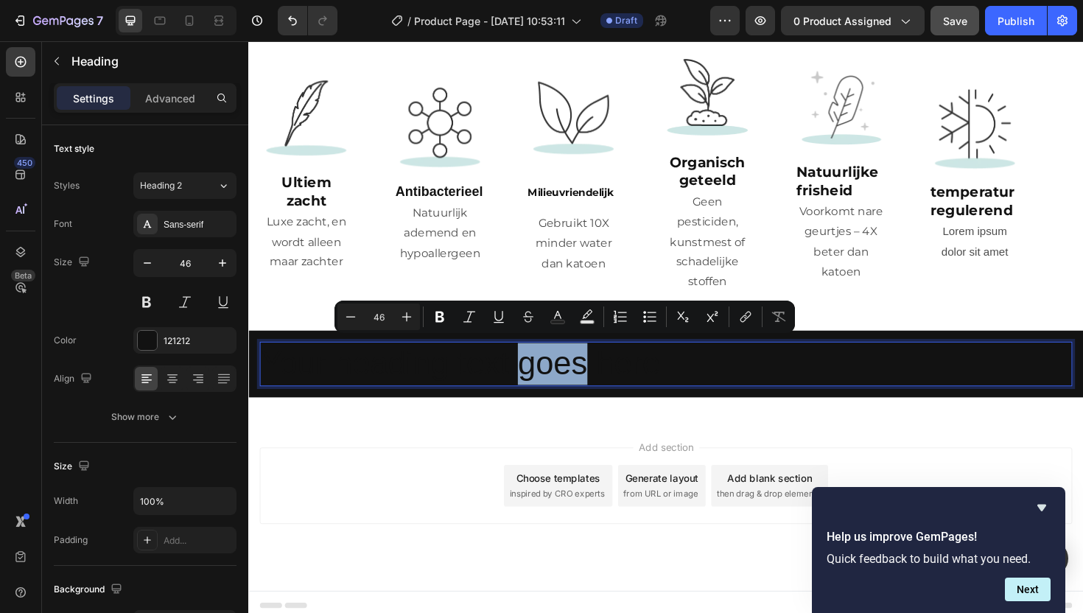
click at [548, 369] on p "Your heading text goes here" at bounding box center [691, 383] width 858 height 44
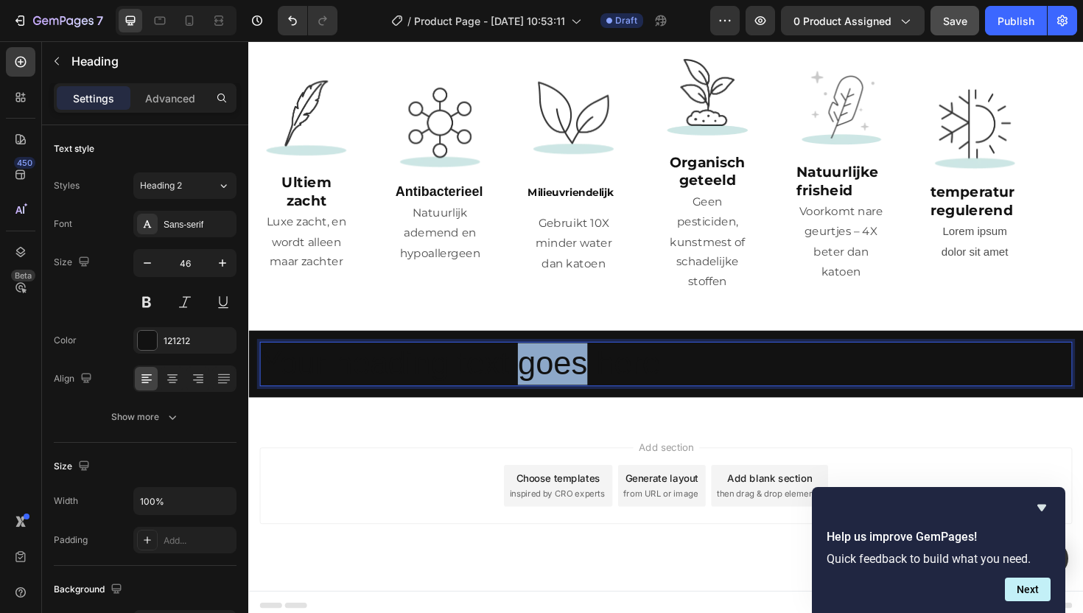
click at [548, 369] on p "Your heading text goes here" at bounding box center [691, 383] width 858 height 44
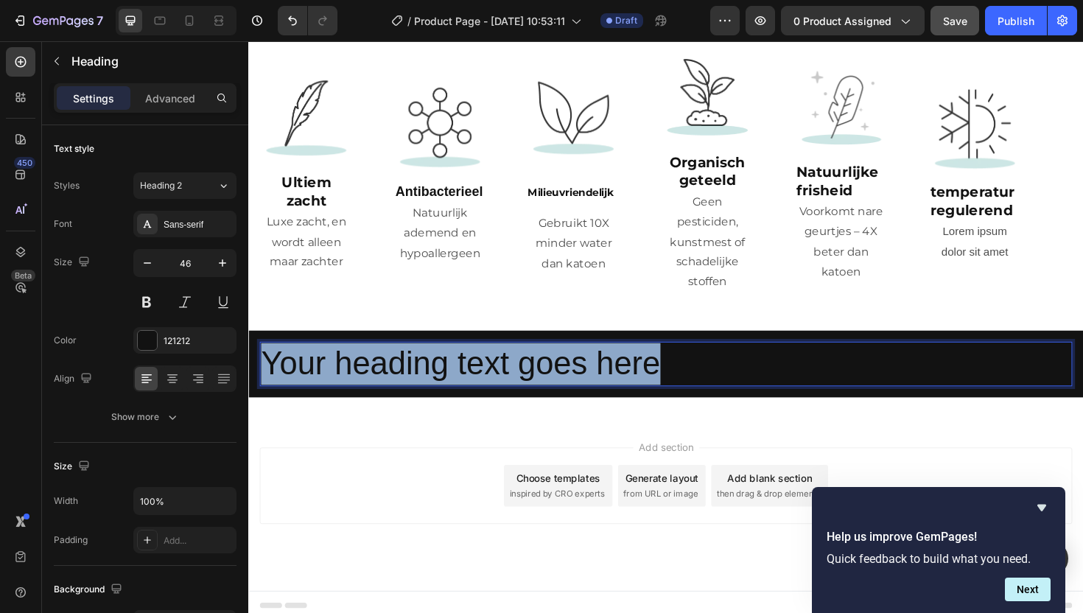
click at [548, 369] on p "Your heading text goes here" at bounding box center [691, 383] width 858 height 44
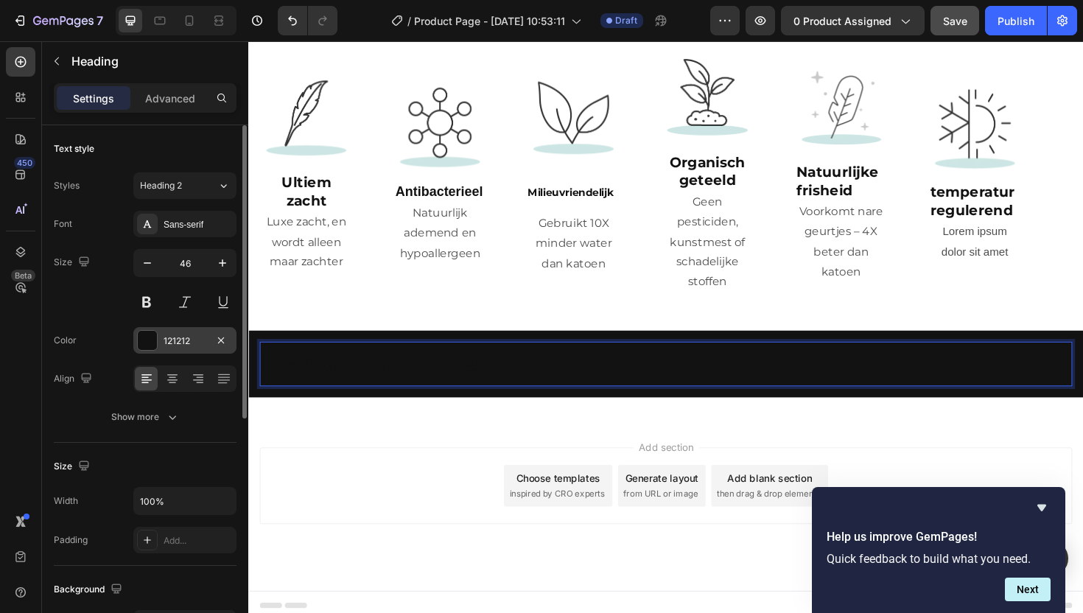
click at [172, 343] on div "121212" at bounding box center [185, 341] width 43 height 13
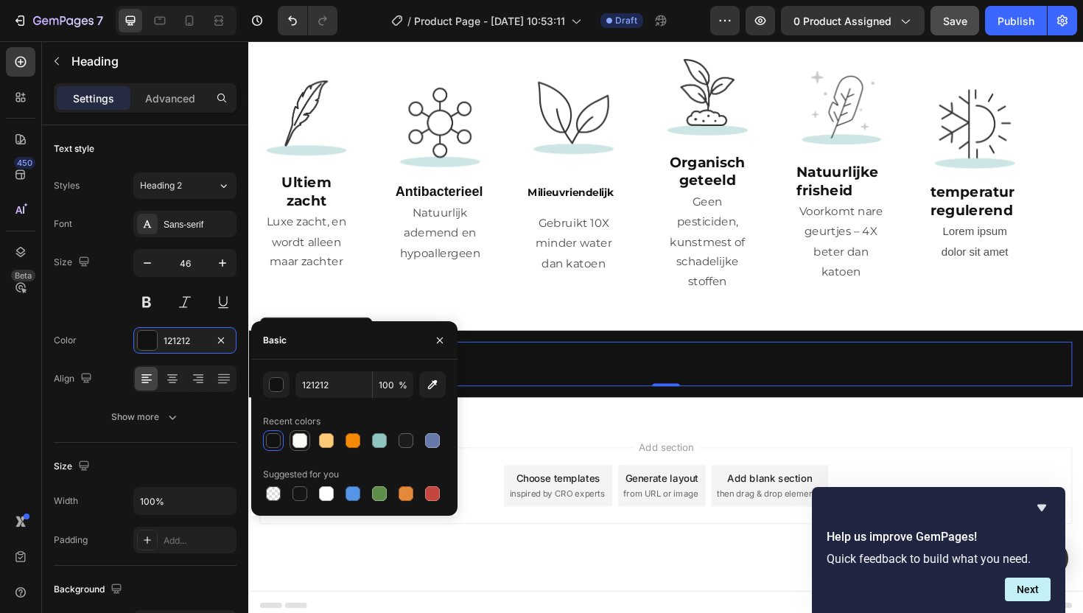
click at [298, 436] on div at bounding box center [300, 440] width 15 height 15
type input "FBFCF5"
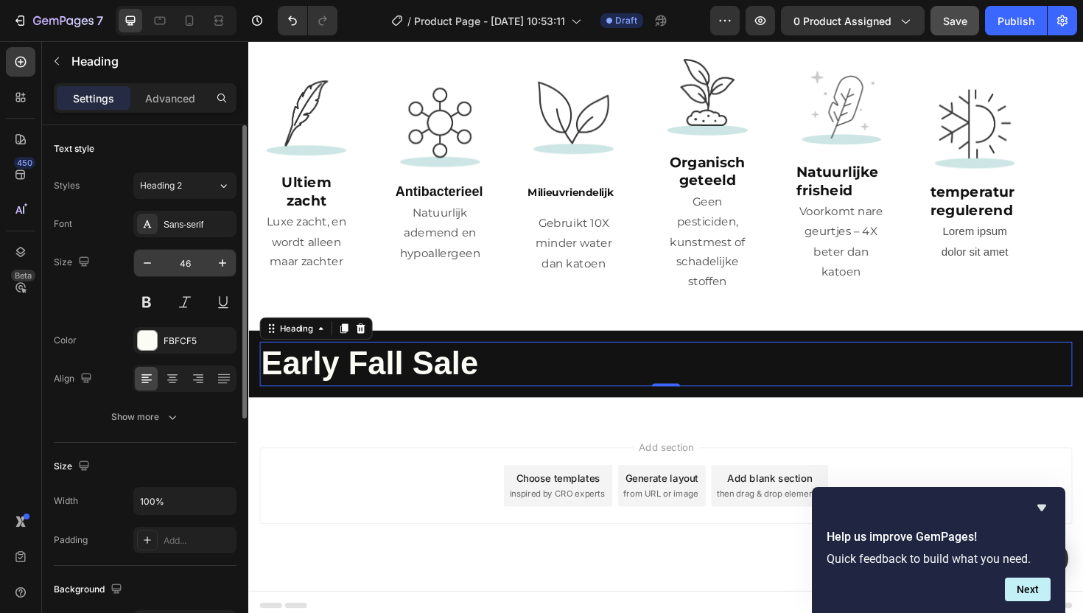
click at [184, 259] on input "46" at bounding box center [185, 263] width 49 height 27
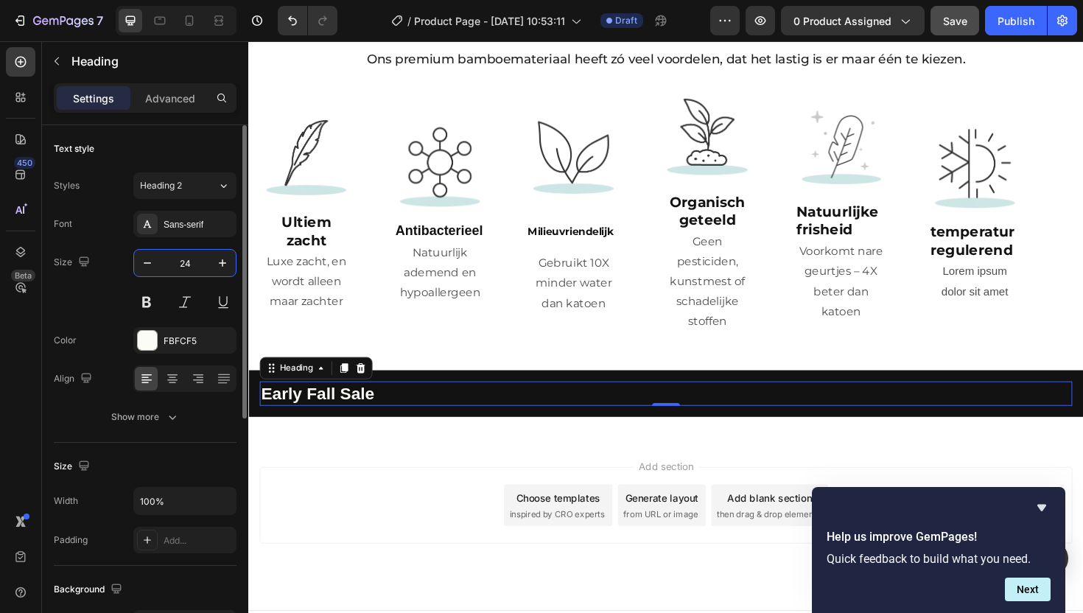
scroll to position [2451, 0]
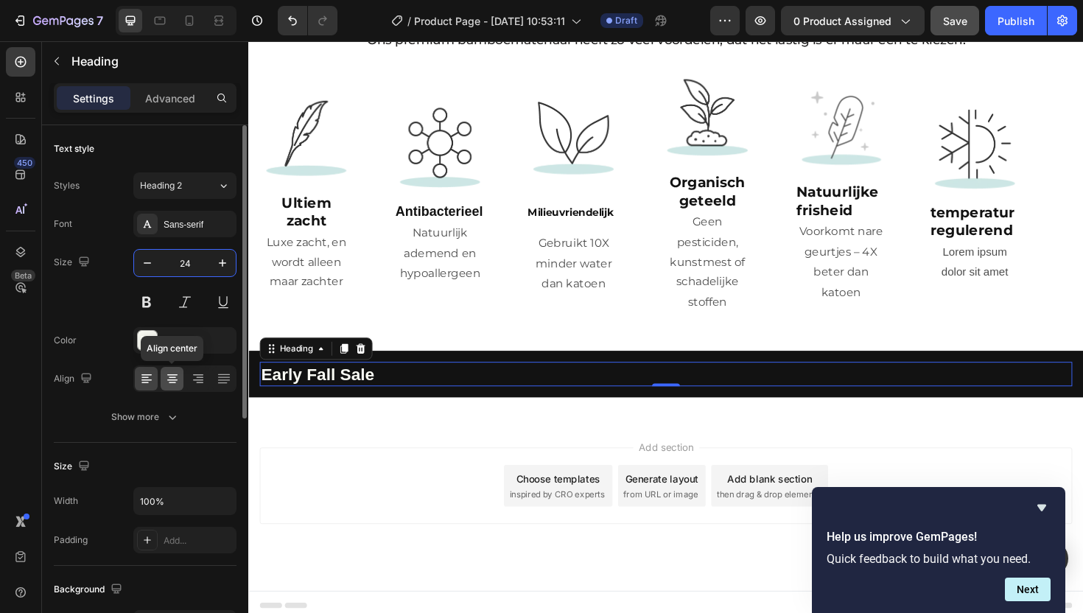
type input "24"
click at [172, 377] on icon at bounding box center [172, 377] width 7 height 1
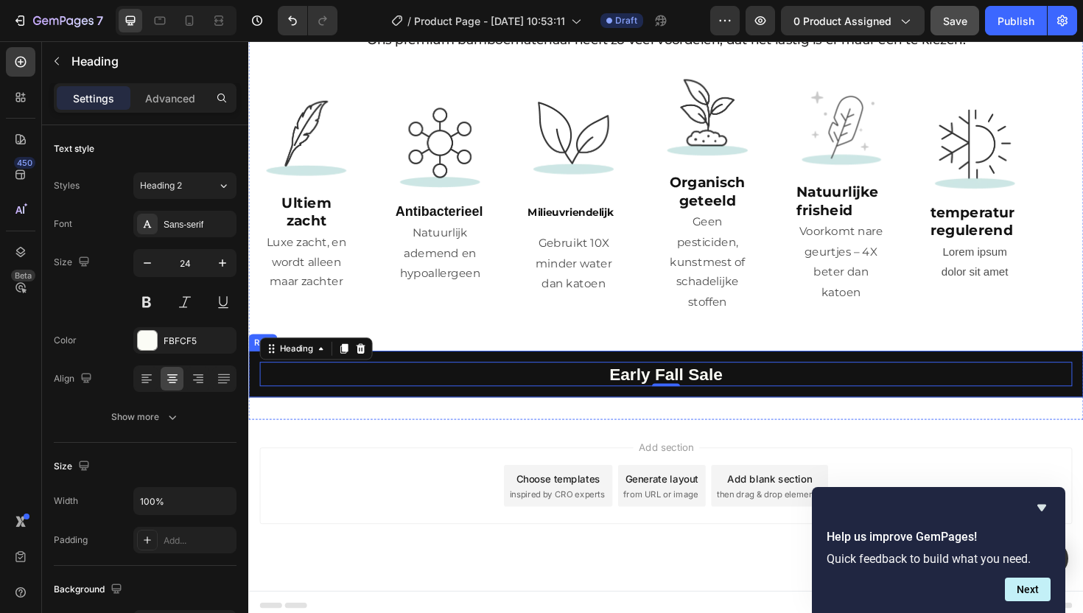
click at [470, 402] on div "⁠⁠⁠⁠⁠⁠⁠ Early Fall Sale Heading 0 Row" at bounding box center [690, 393] width 884 height 49
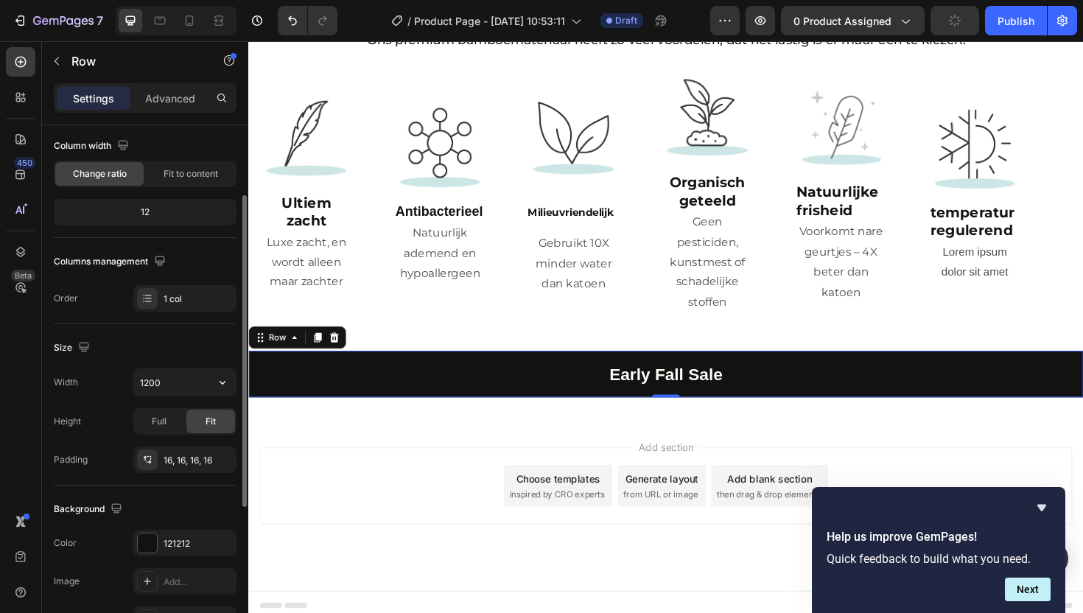
scroll to position [142, 0]
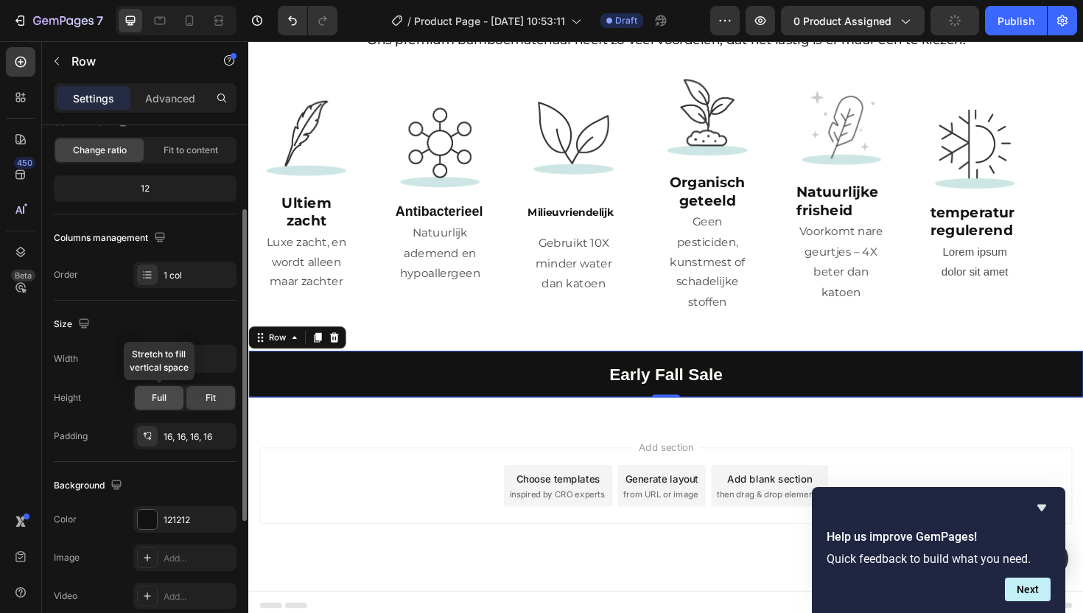
click at [167, 398] on div "Full" at bounding box center [159, 398] width 49 height 24
click at [190, 399] on div "Fit" at bounding box center [210, 398] width 49 height 24
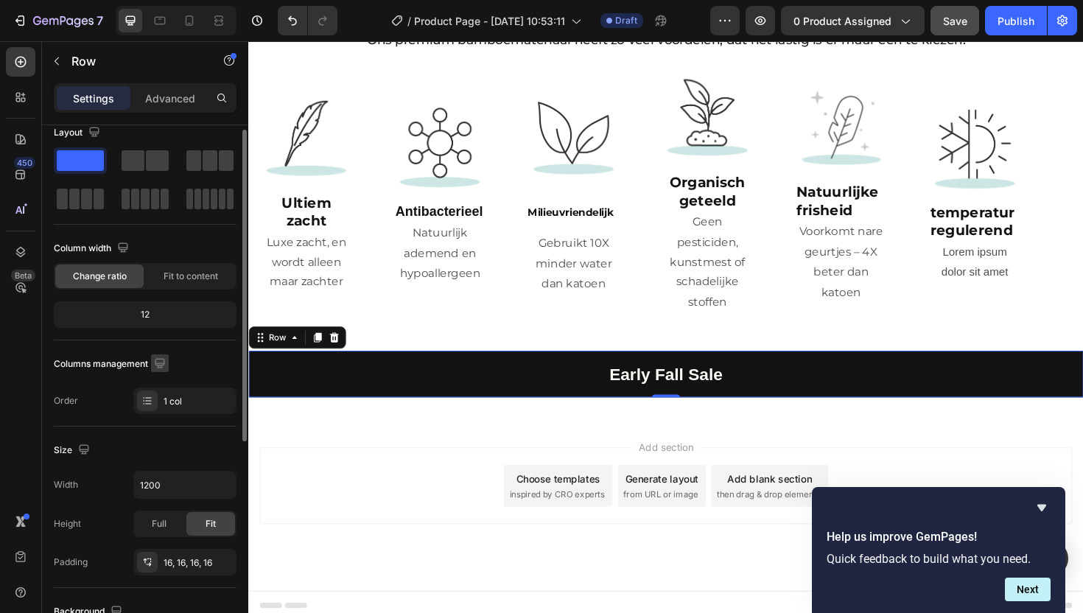
scroll to position [0, 0]
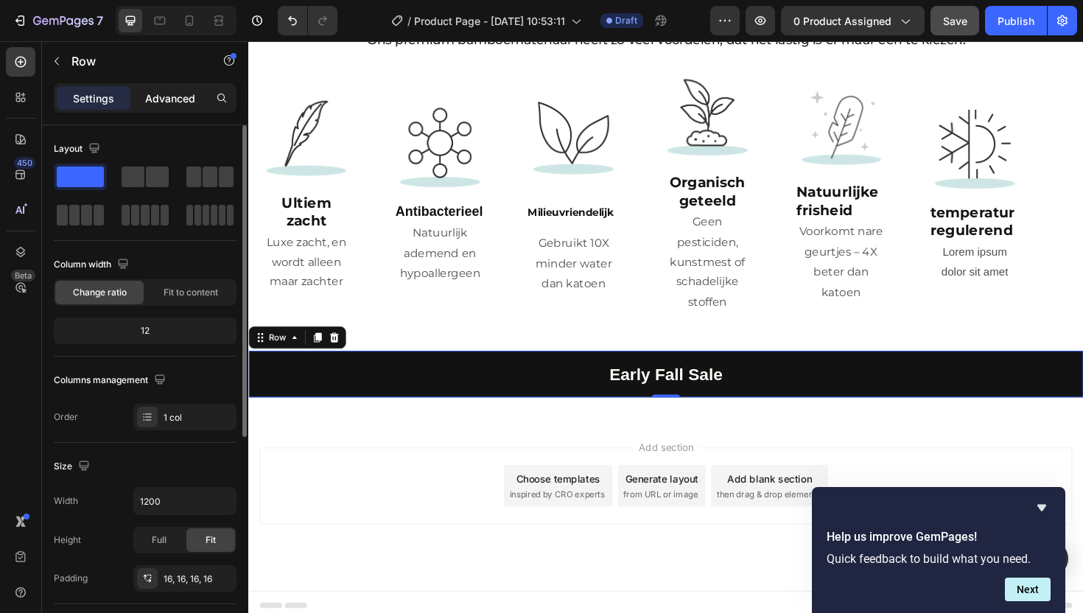
click at [179, 88] on div "Advanced" at bounding box center [170, 98] width 74 height 24
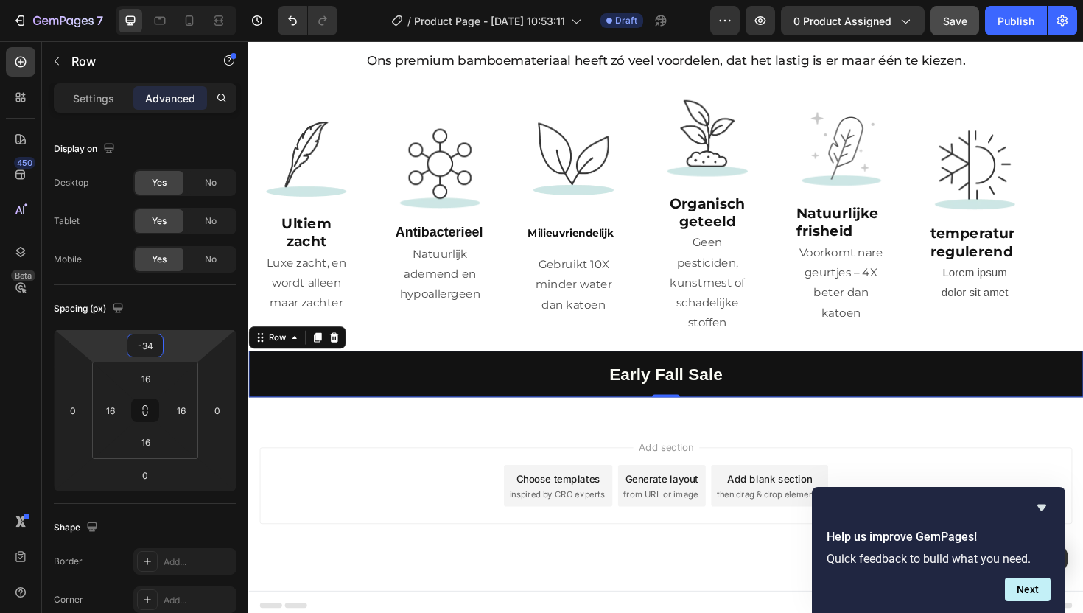
scroll to position [2426, 0]
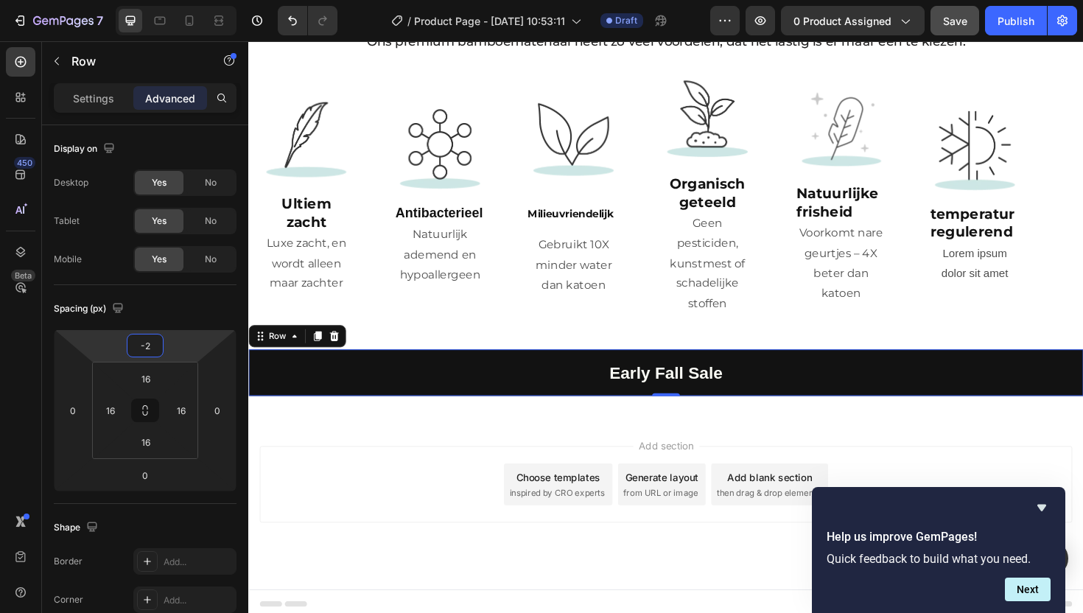
type input "0"
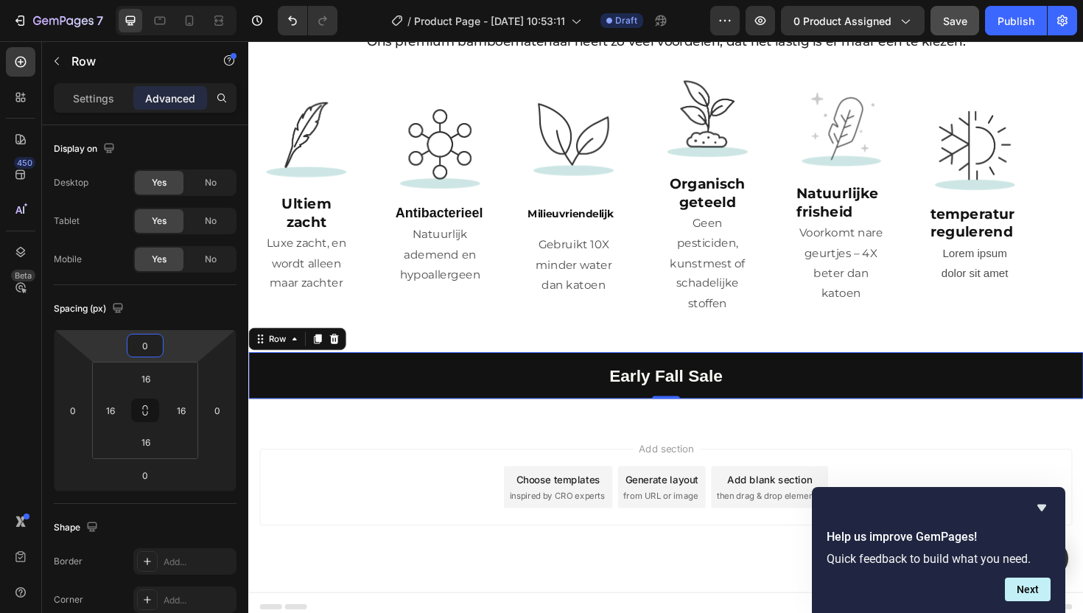
scroll to position [2451, 0]
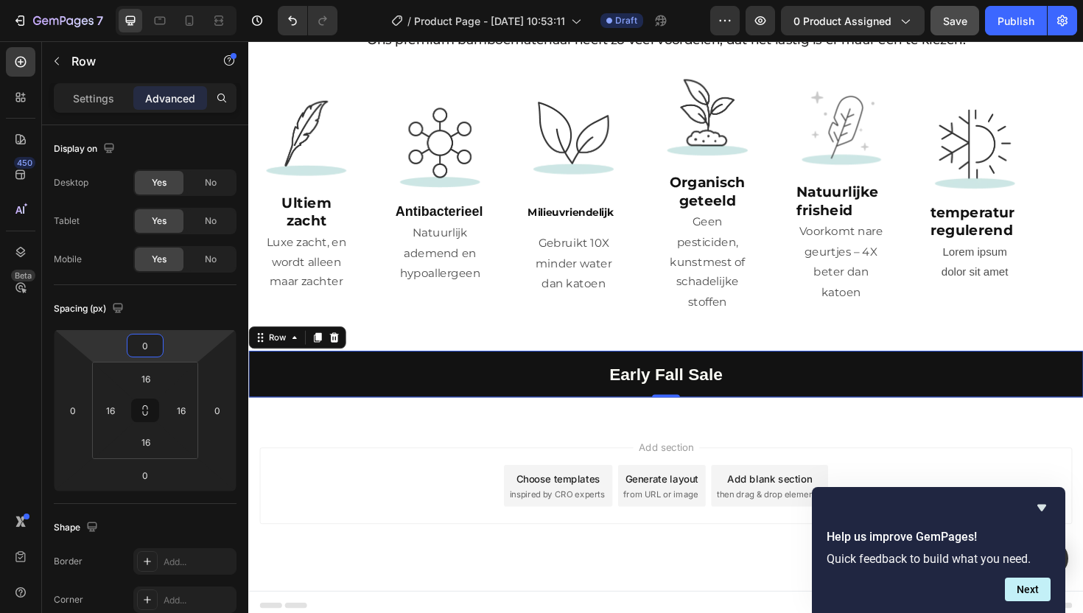
click at [166, 0] on html "7 Version history / Product Page - [DATE] 10:53:11 Draft Preview 0 product assi…" at bounding box center [541, 0] width 1083 height 0
click at [562, 400] on div "⁠⁠⁠⁠⁠⁠⁠ Early Fall Sale Heading Row 0" at bounding box center [690, 393] width 884 height 49
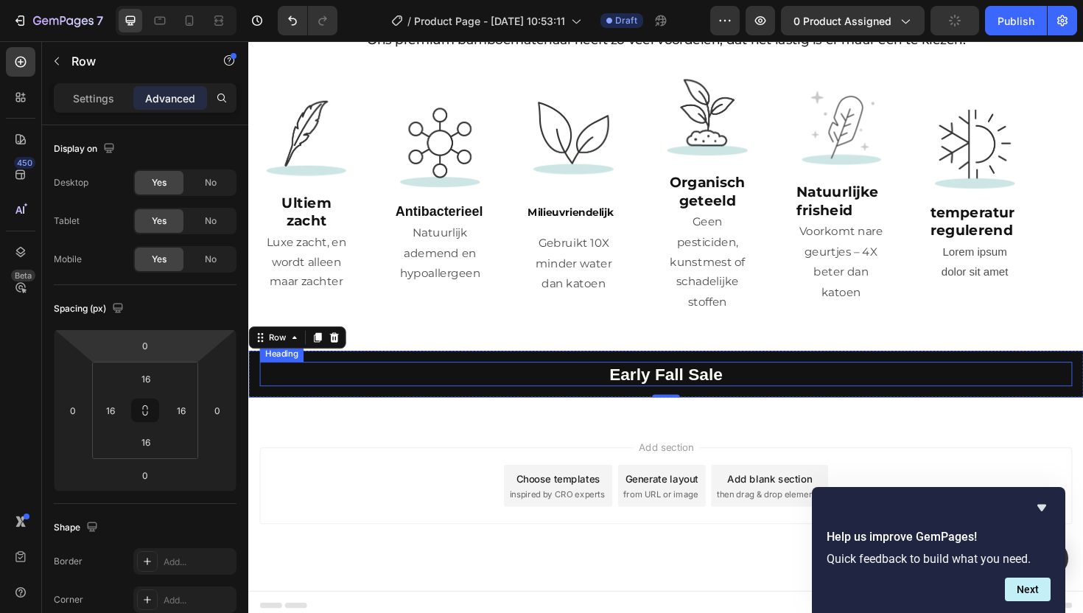
click at [280, 390] on p "⁠⁠⁠⁠⁠⁠⁠ Early Fall Sale" at bounding box center [691, 394] width 858 height 23
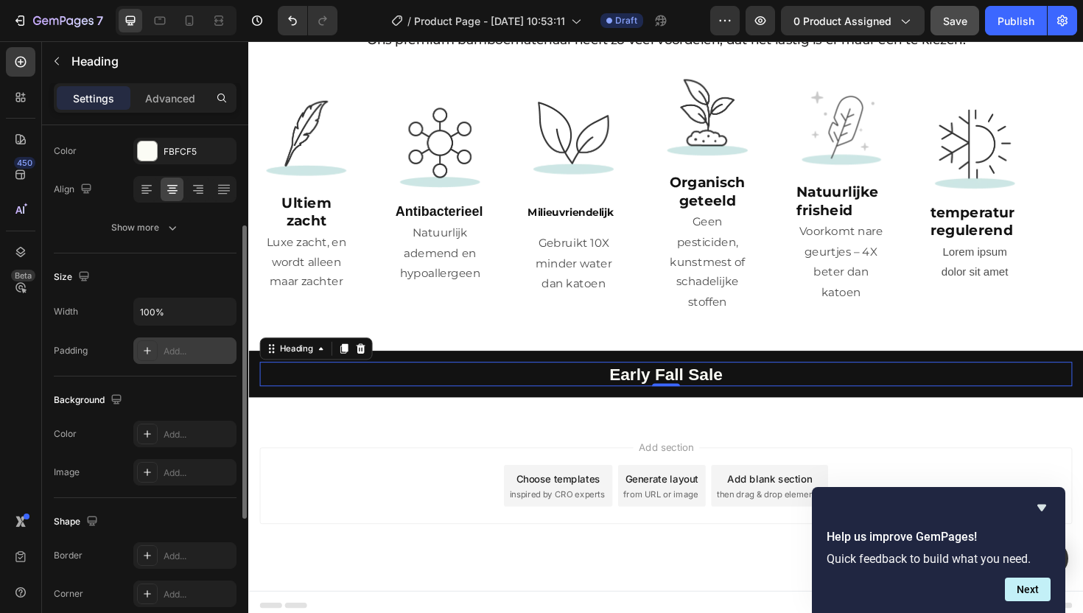
scroll to position [162, 0]
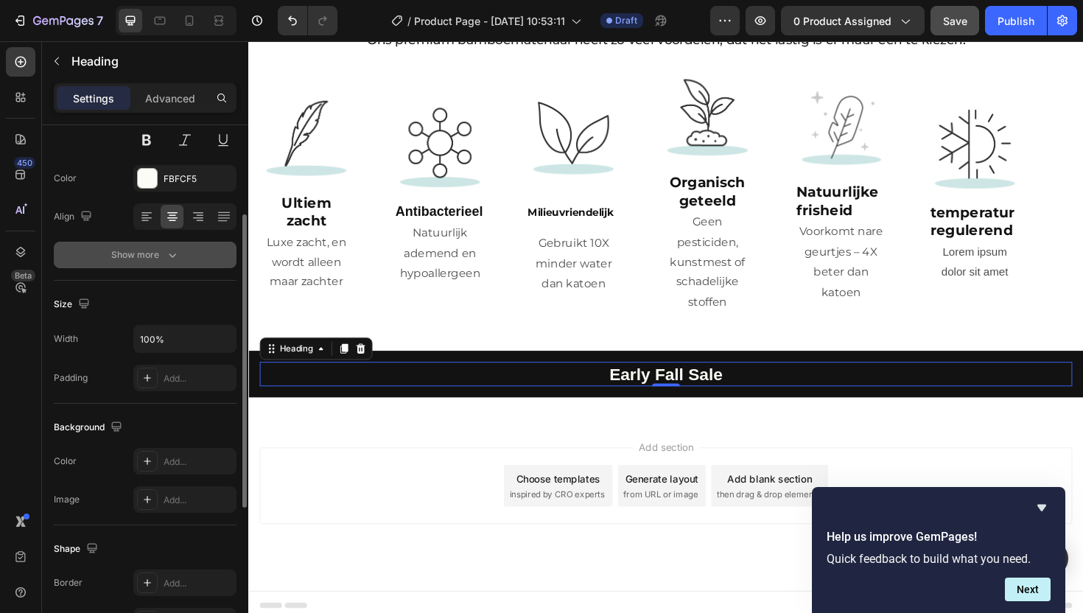
click at [164, 255] on div "Show more" at bounding box center [145, 255] width 69 height 15
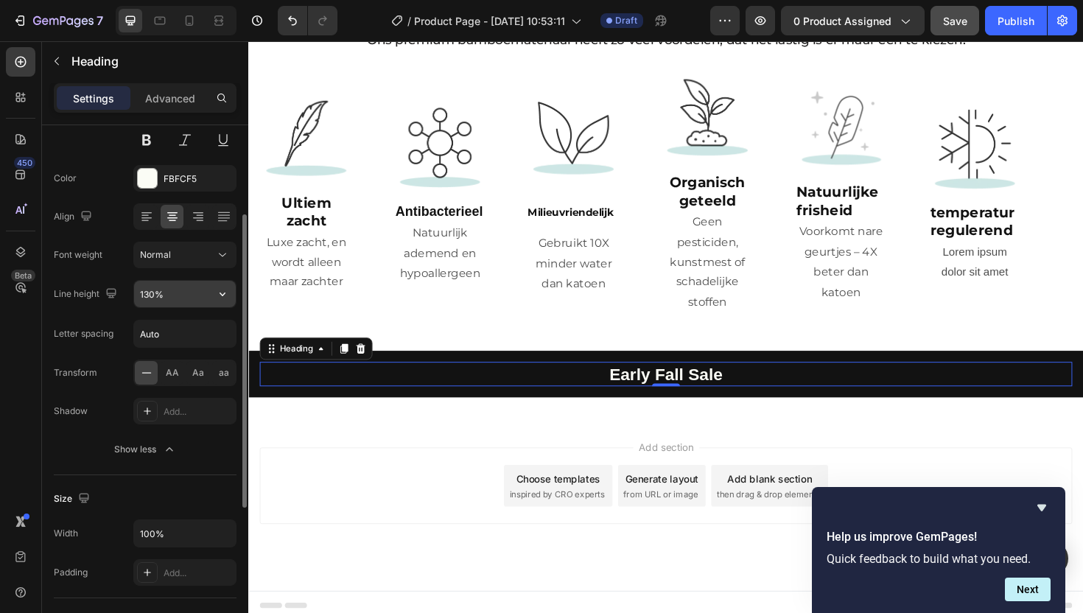
click at [181, 295] on input "130%" at bounding box center [185, 294] width 102 height 27
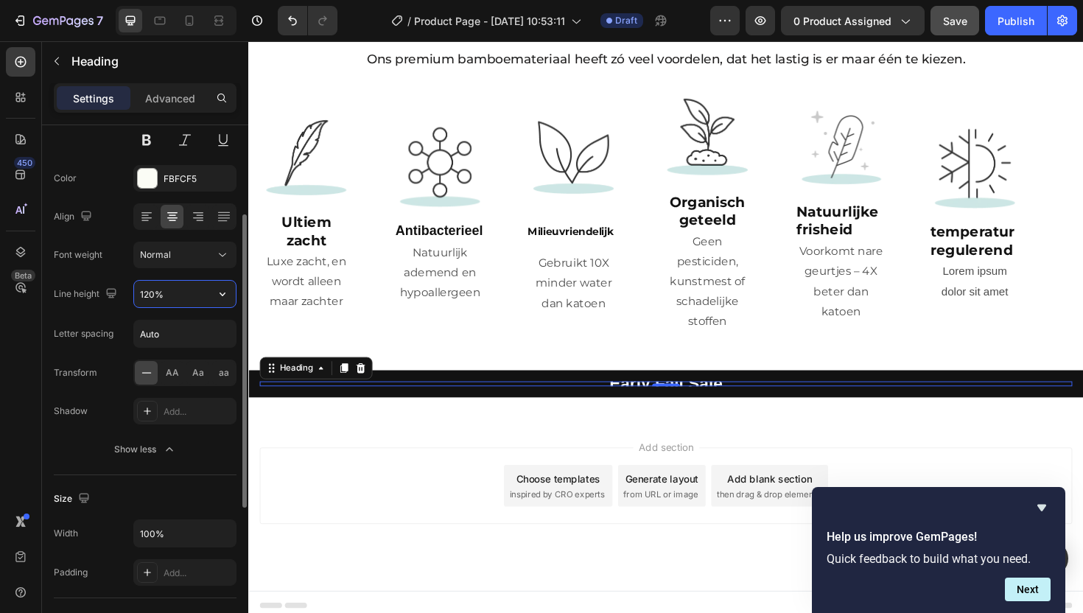
scroll to position [2450, 0]
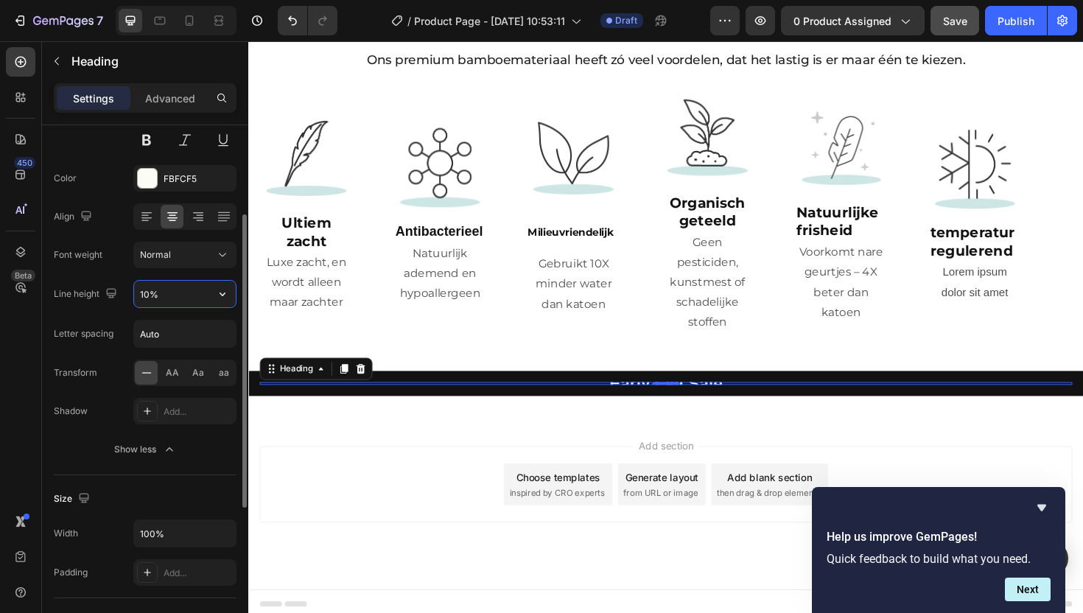
type input "100%"
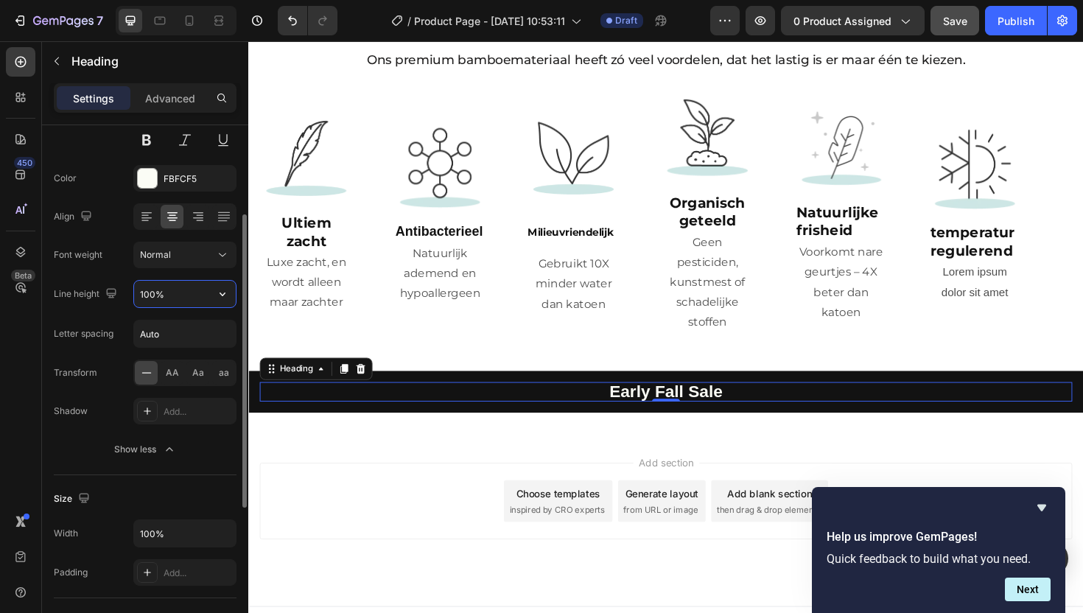
scroll to position [2446, 0]
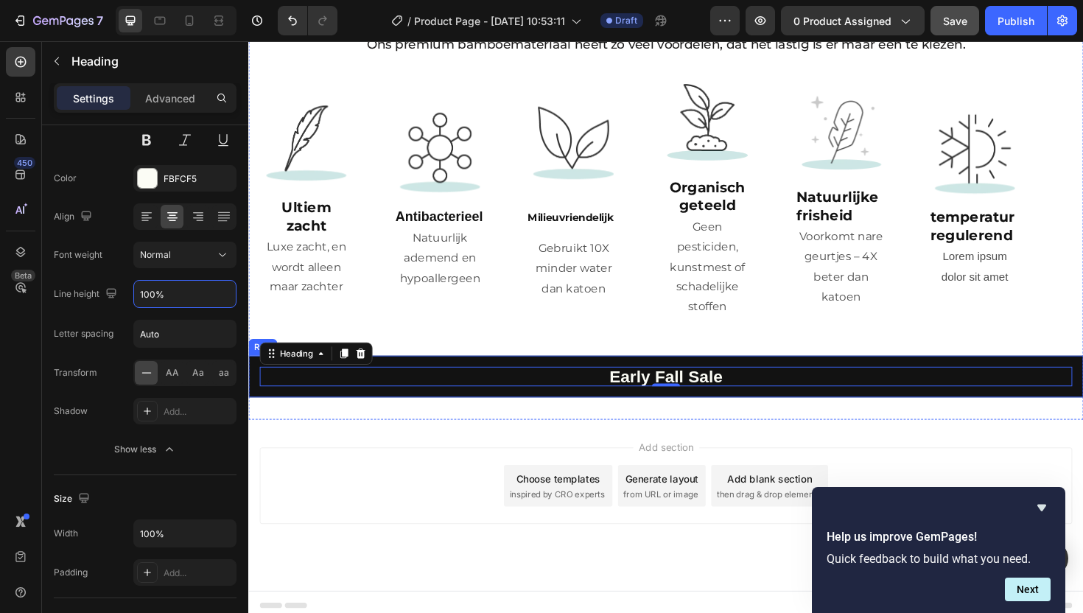
click at [549, 405] on div "⁠⁠⁠⁠⁠⁠⁠ Early Fall Sale Heading 0 Row" at bounding box center [690, 396] width 884 height 44
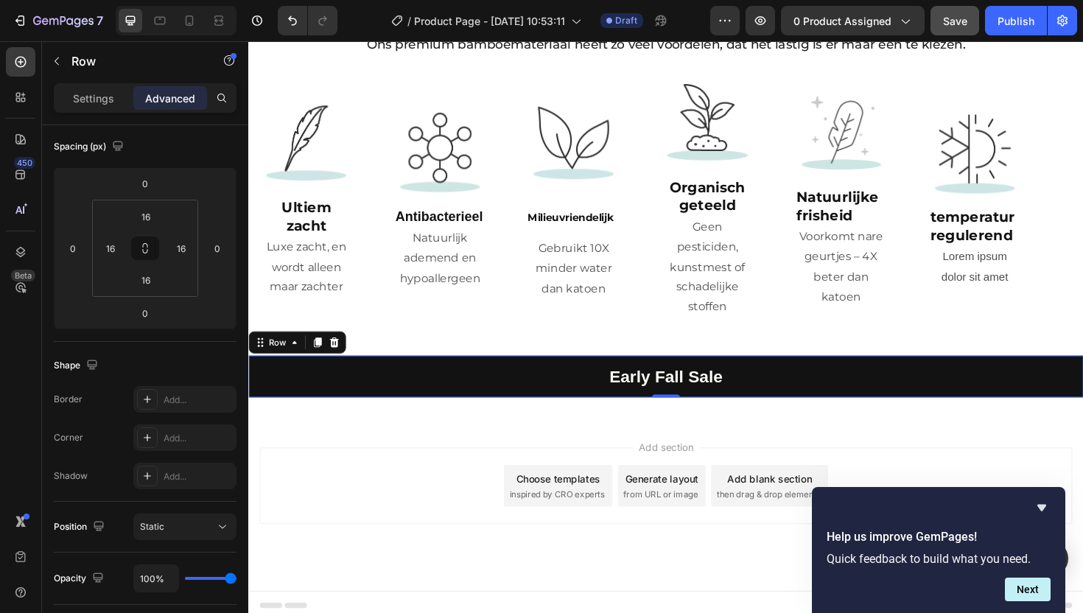
scroll to position [0, 0]
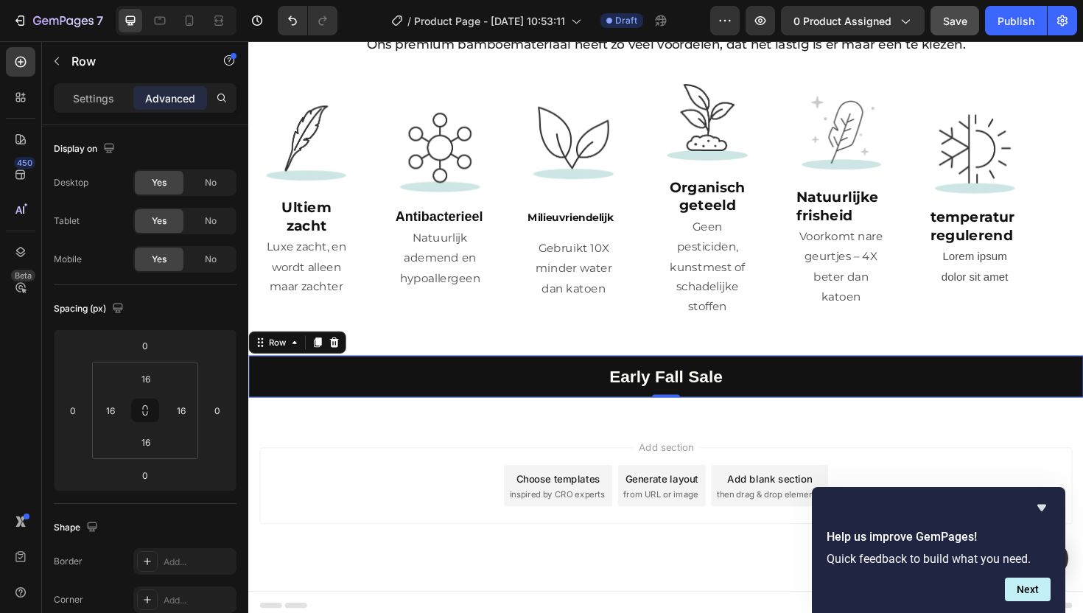
click at [1083, 378] on div "⁠⁠⁠⁠⁠⁠⁠ Early Fall Sale Heading Row 0" at bounding box center [690, 396] width 884 height 44
click at [106, 105] on div "Settings" at bounding box center [94, 98] width 74 height 24
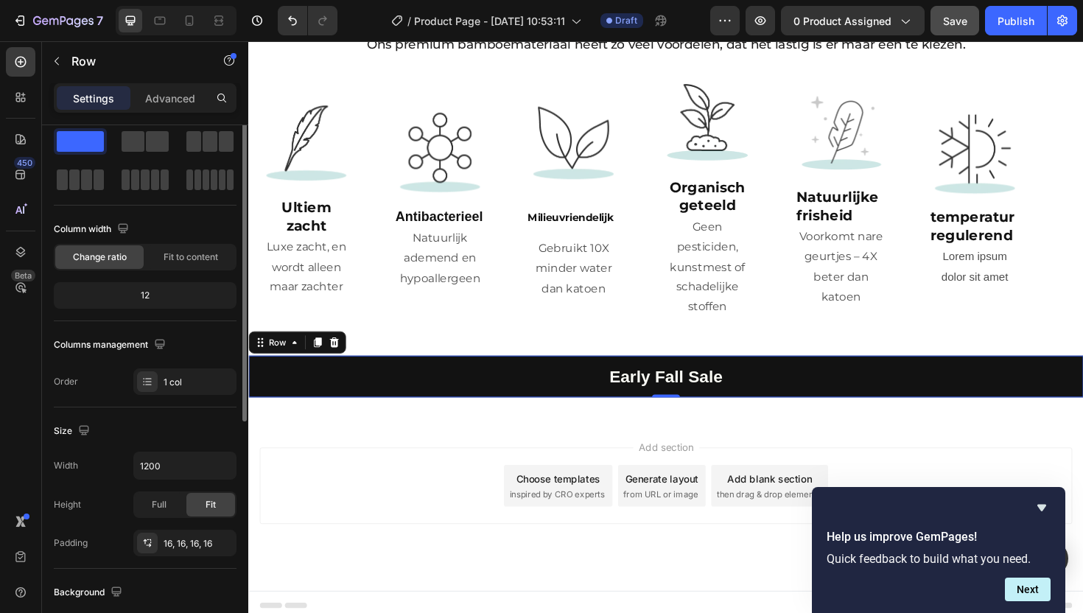
scroll to position [112, 0]
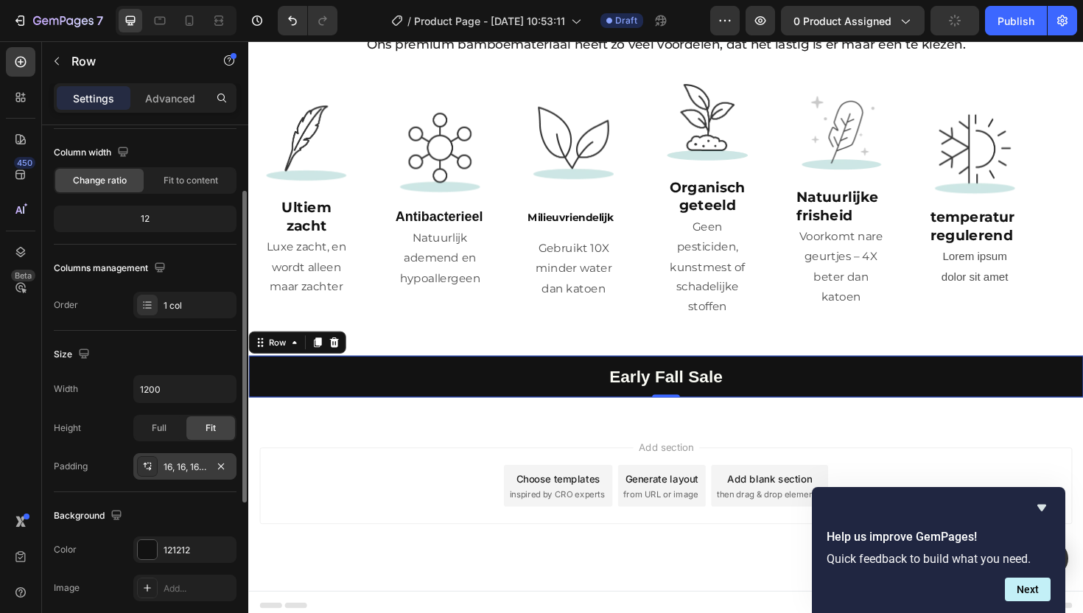
click at [178, 461] on div "16, 16, 16, 16" at bounding box center [185, 467] width 43 height 13
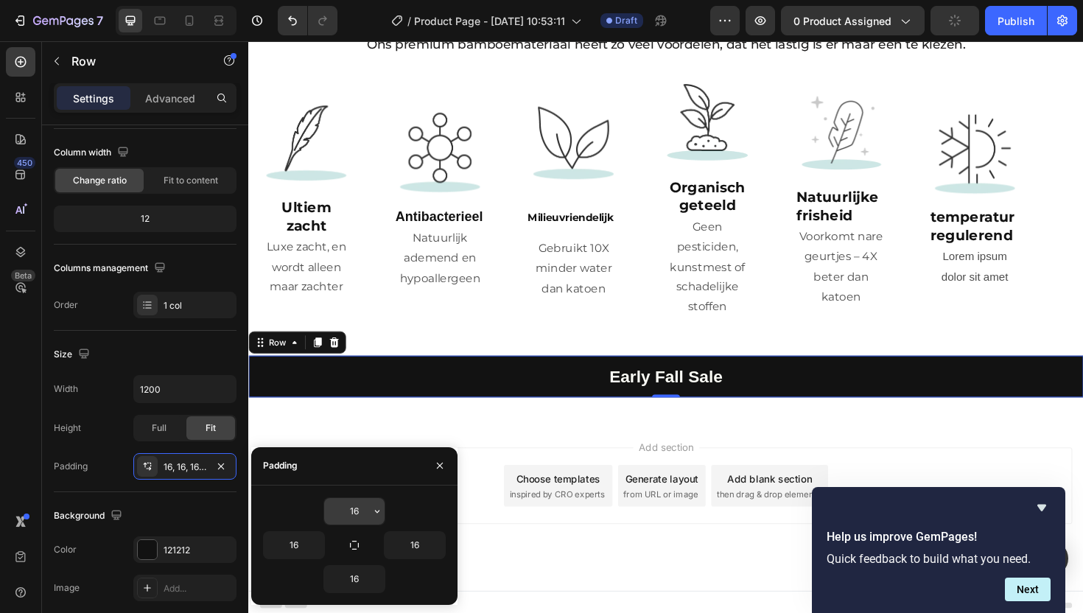
click at [356, 514] on input "16" at bounding box center [354, 511] width 60 height 27
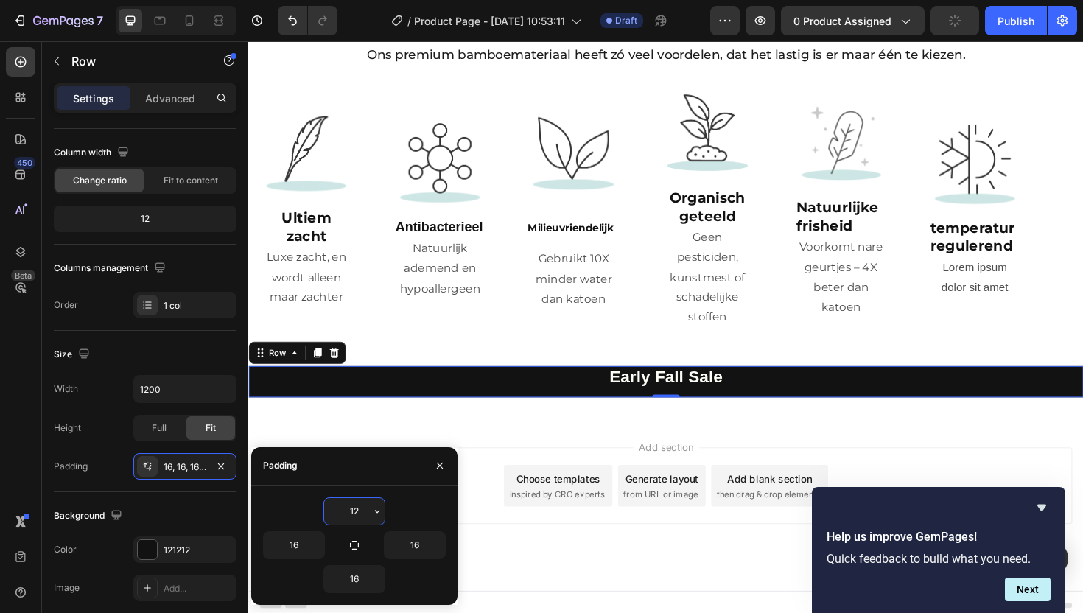
scroll to position [2443, 0]
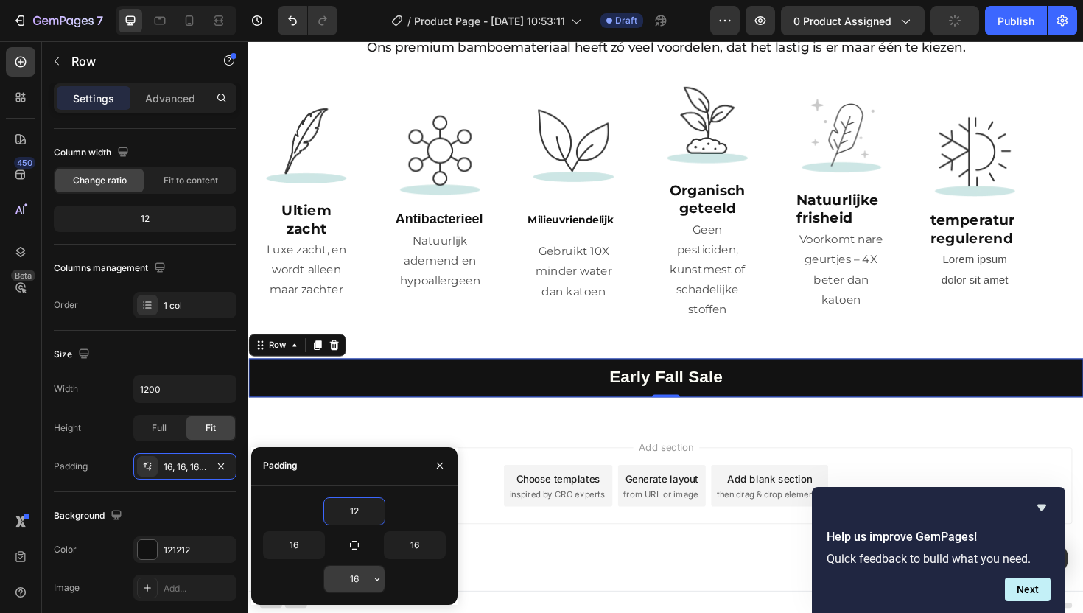
type input "12"
click at [357, 572] on input "16" at bounding box center [354, 579] width 60 height 27
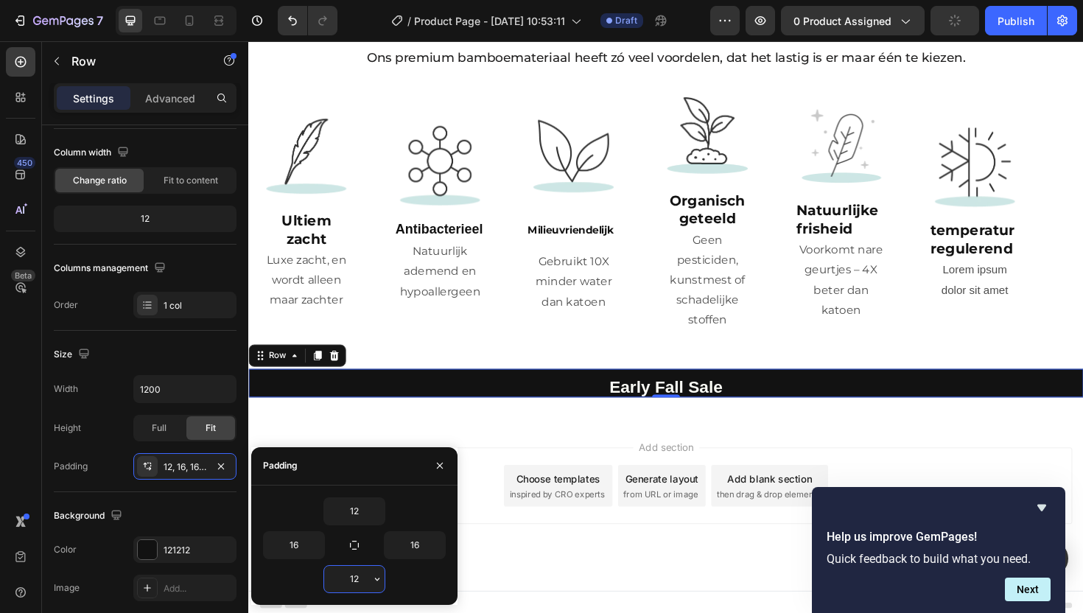
scroll to position [2440, 0]
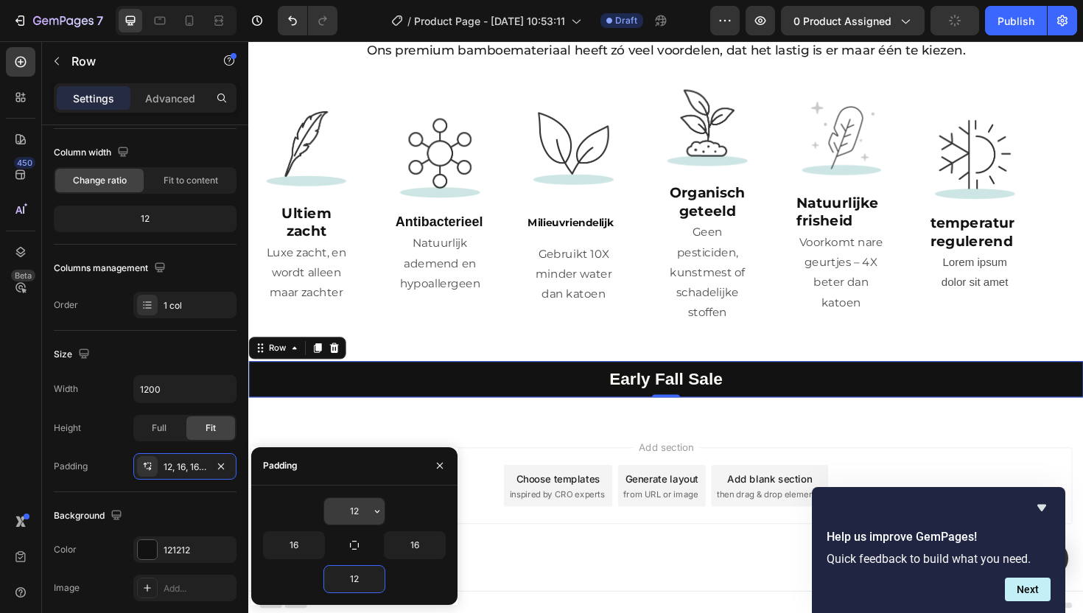
type input "12"
click at [358, 510] on input "12" at bounding box center [354, 511] width 60 height 27
type input "1"
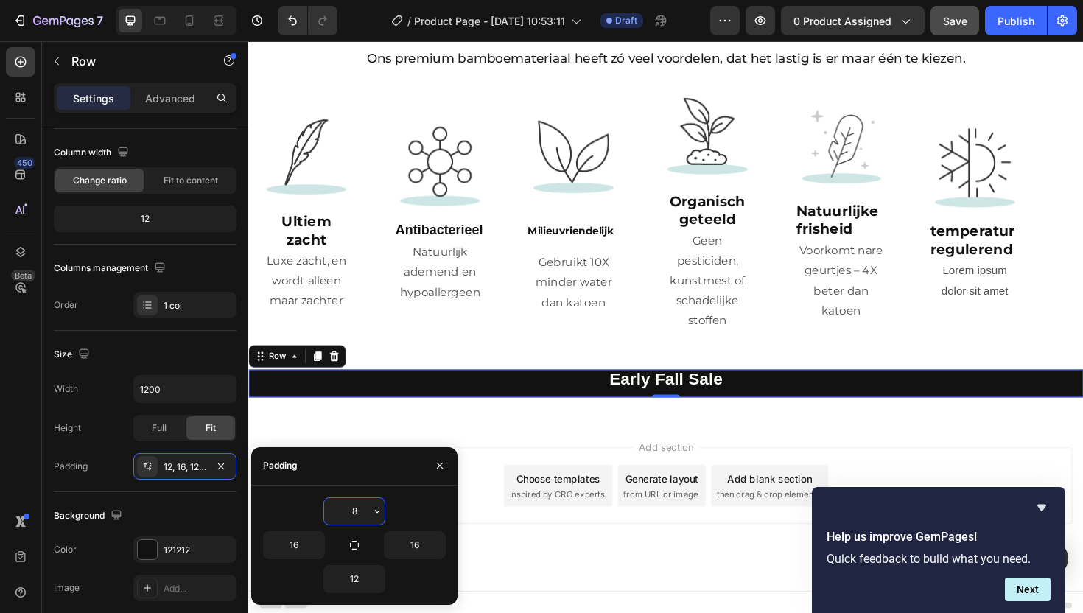
scroll to position [2437, 0]
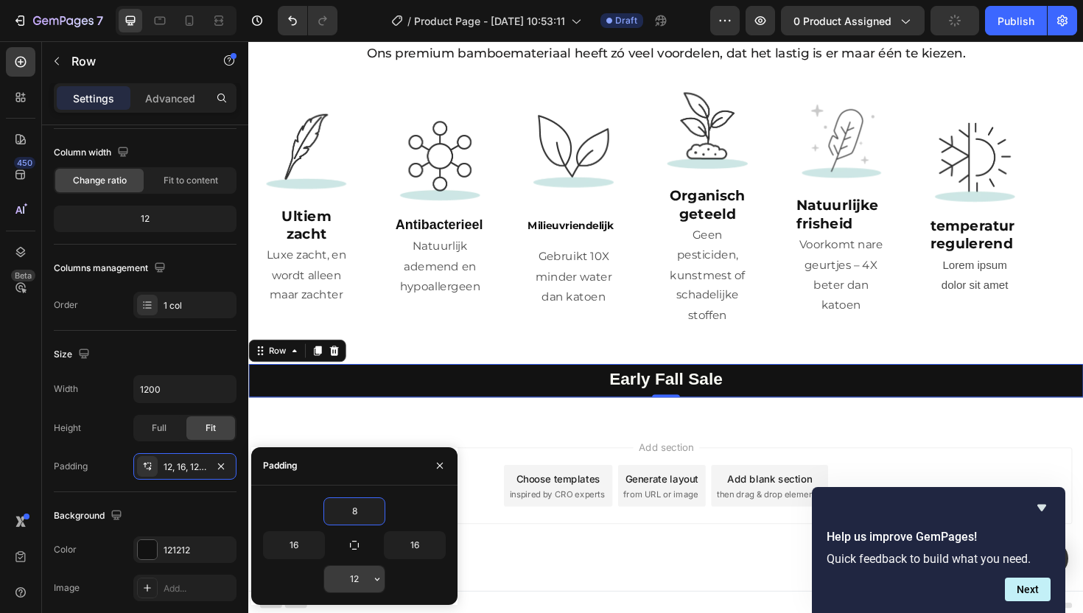
type input "8"
click at [357, 579] on input "12" at bounding box center [354, 579] width 60 height 27
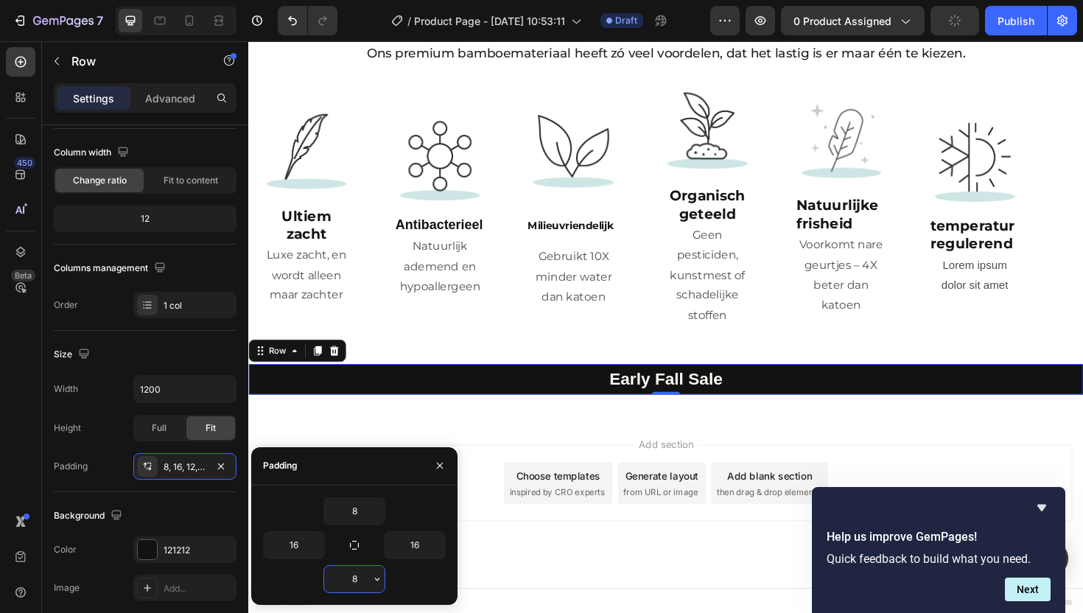
scroll to position [2434, 0]
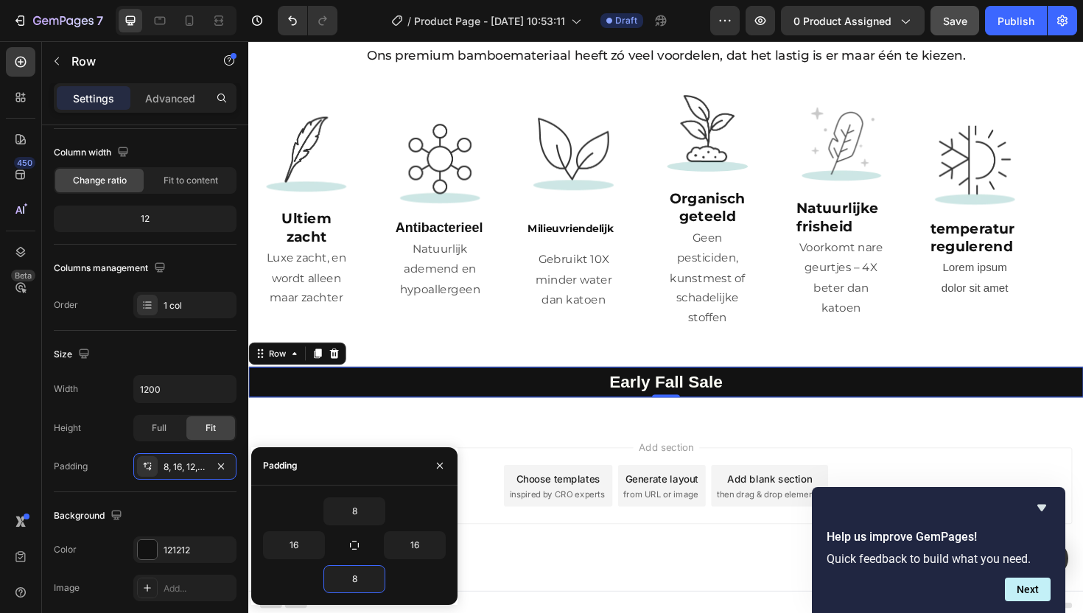
type input "8"
click at [354, 402] on p "⁠⁠⁠⁠⁠⁠⁠ Early Fall Sale" at bounding box center [691, 403] width 858 height 18
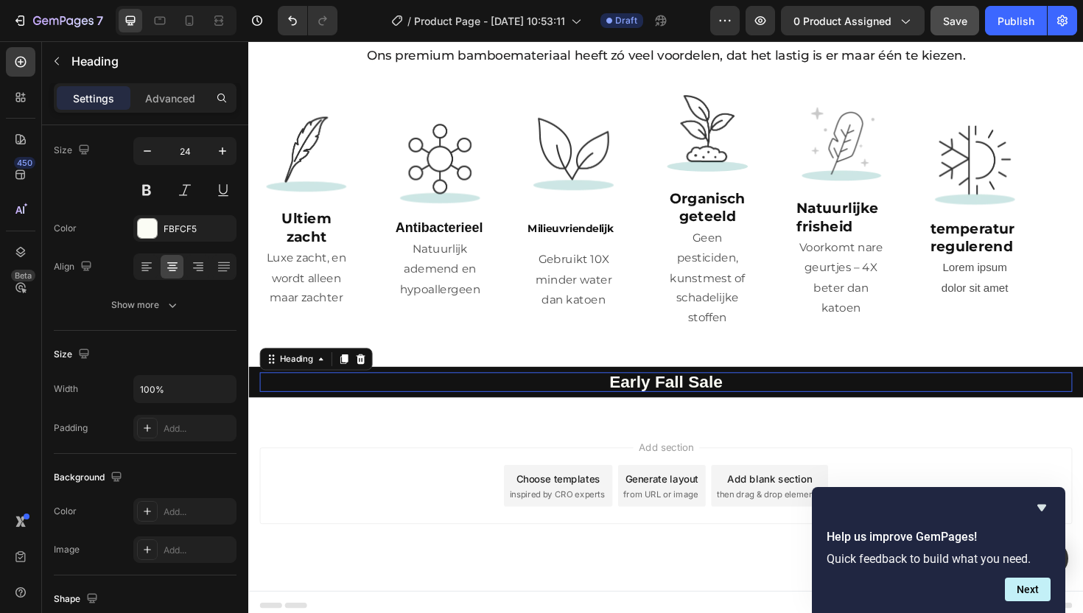
scroll to position [0, 0]
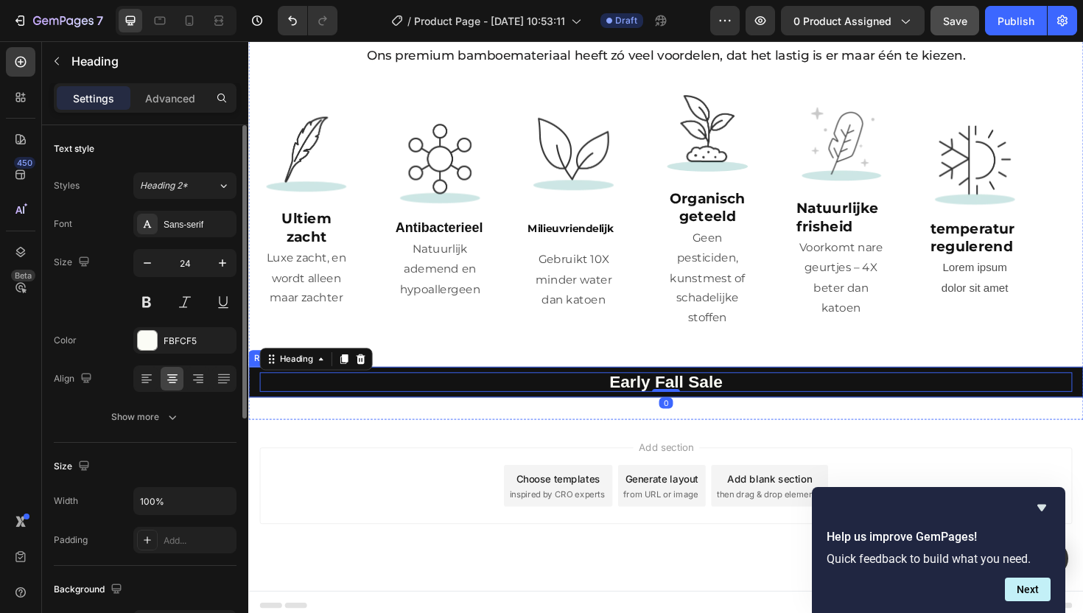
click at [255, 397] on div "⁠⁠⁠⁠⁠⁠⁠ Early Fall Sale Heading 0 Row" at bounding box center [690, 402] width 884 height 32
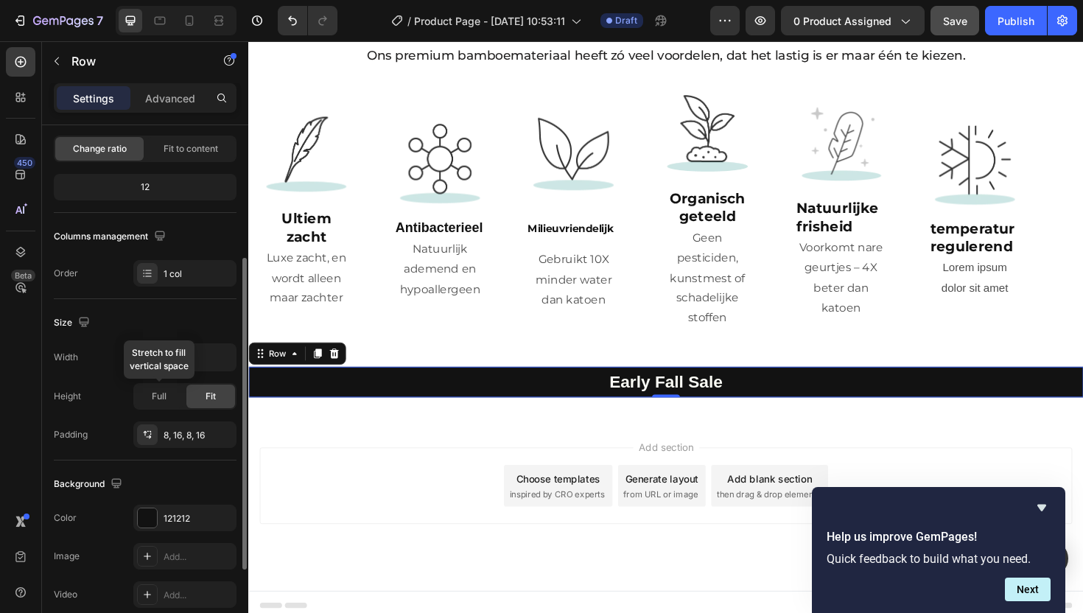
scroll to position [274, 0]
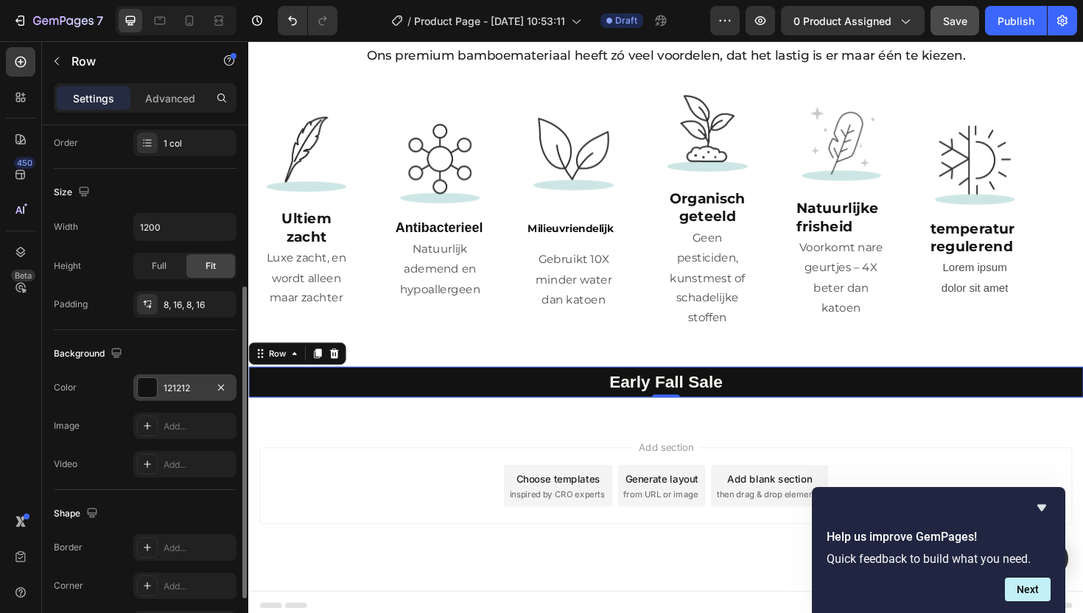
click at [177, 387] on div "121212" at bounding box center [185, 388] width 43 height 13
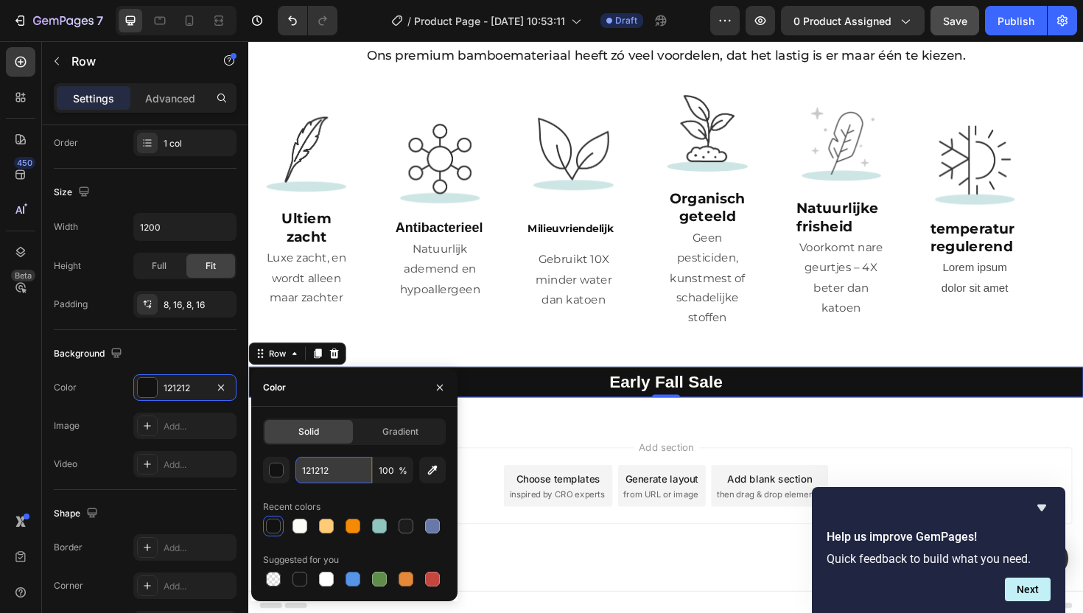
click at [317, 468] on input "121212" at bounding box center [334, 470] width 77 height 27
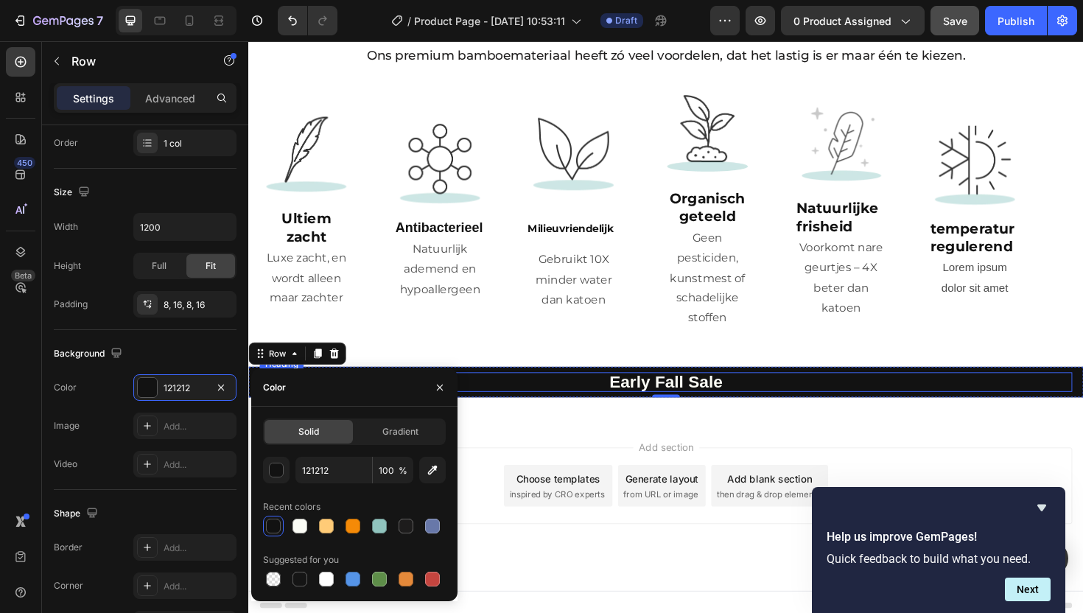
click at [830, 394] on p "⁠⁠⁠⁠⁠⁠⁠ Early Fall Sale" at bounding box center [691, 403] width 858 height 18
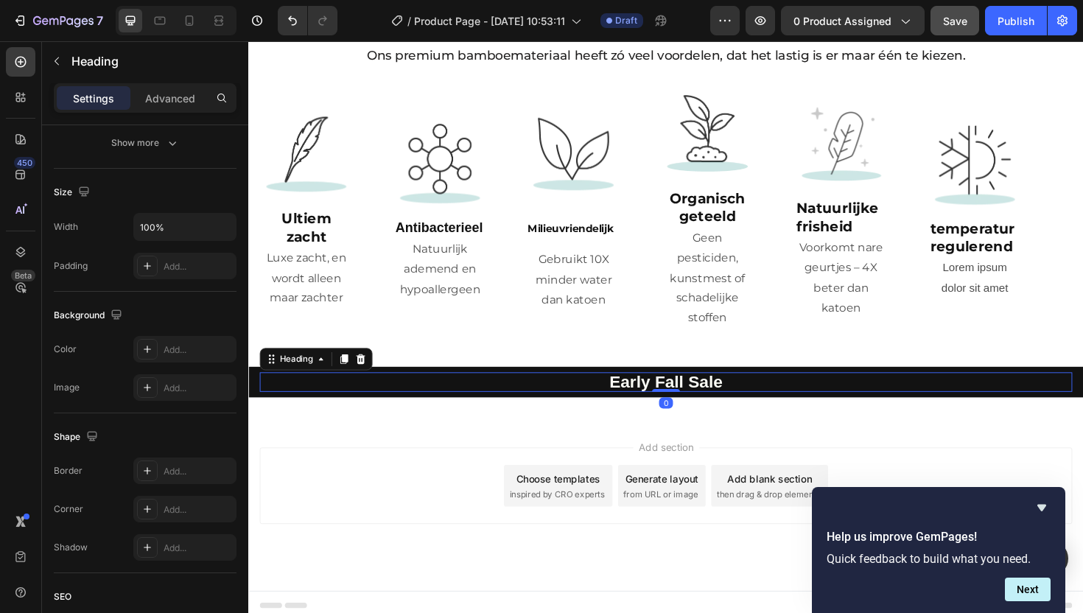
scroll to position [0, 0]
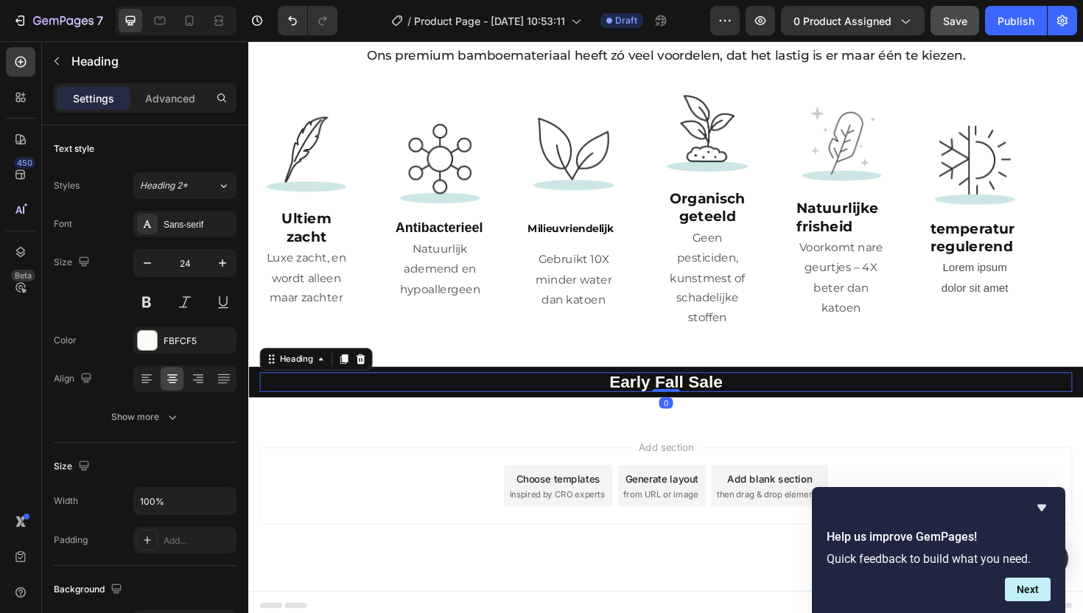
drag, startPoint x: 454, startPoint y: 438, endPoint x: 446, endPoint y: 427, distance: 13.1
click at [454, 442] on div "Add section Choose templates inspired by CRO experts Generate layout from URL o…" at bounding box center [690, 532] width 884 height 181
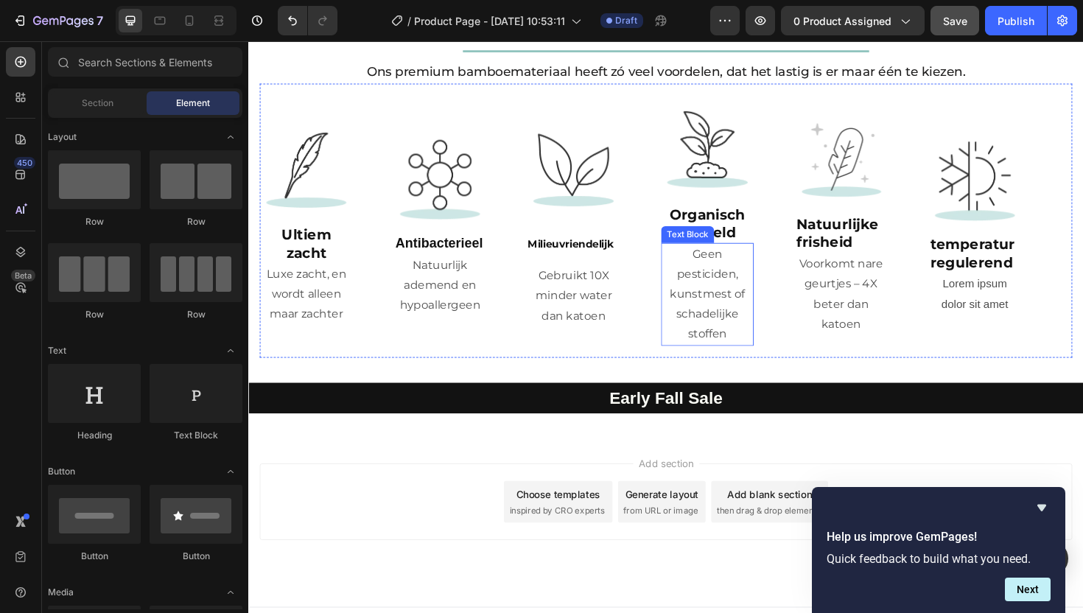
scroll to position [2434, 0]
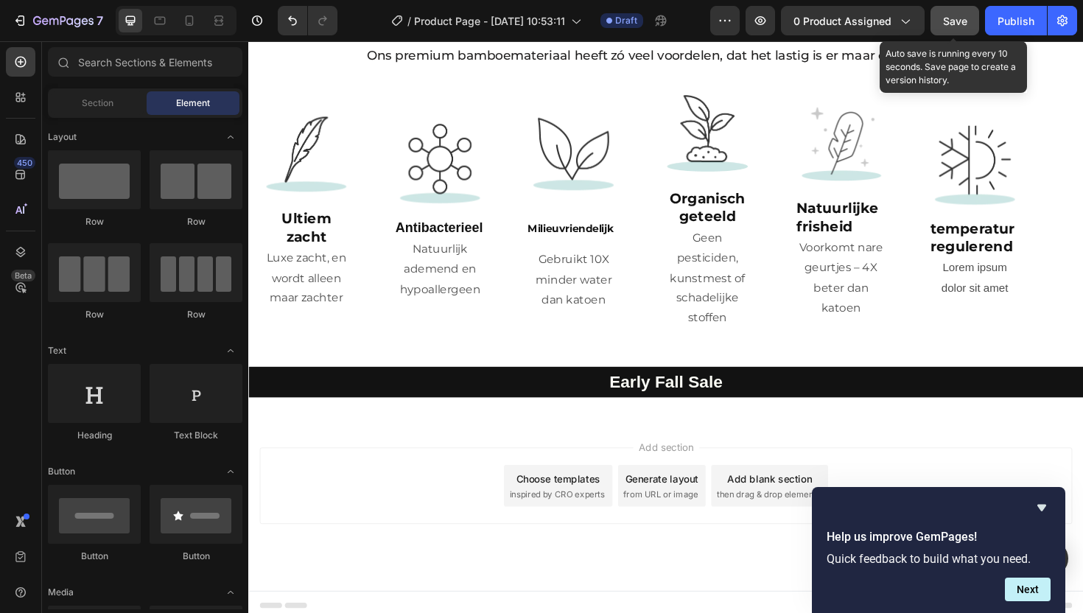
click at [954, 15] on span "Save" at bounding box center [955, 21] width 24 height 13
click at [195, 24] on icon at bounding box center [189, 20] width 15 height 15
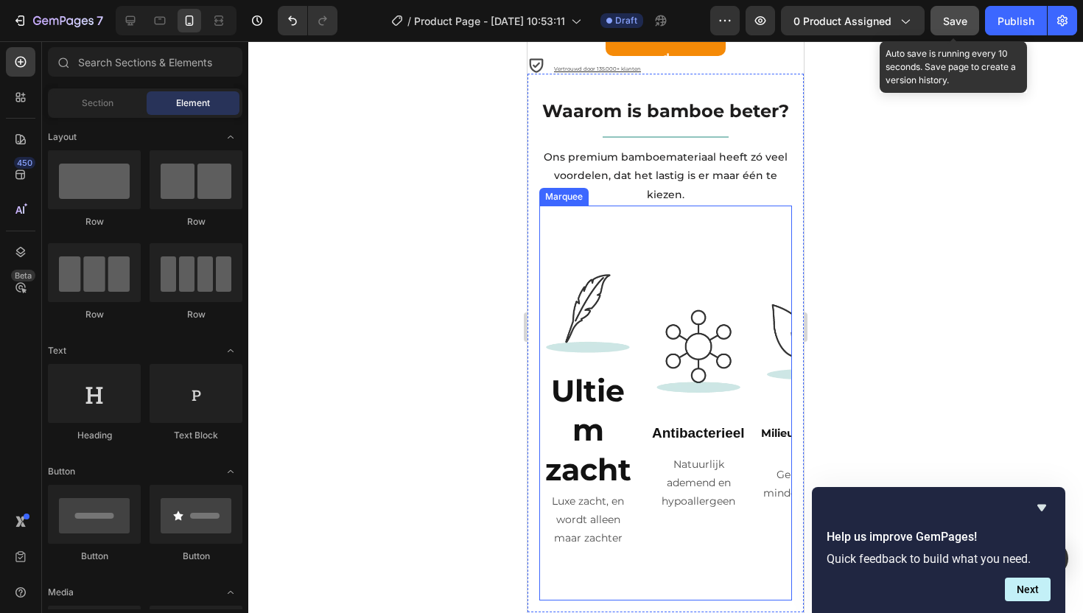
scroll to position [4043, 0]
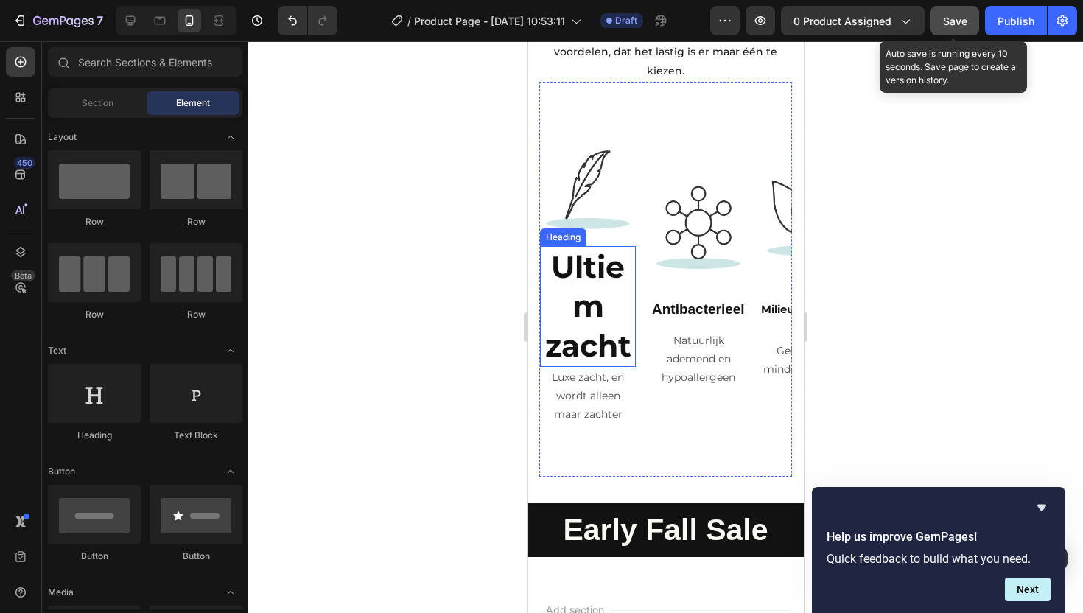
click at [596, 331] on strong "Ultiem zacht" at bounding box center [588, 306] width 86 height 116
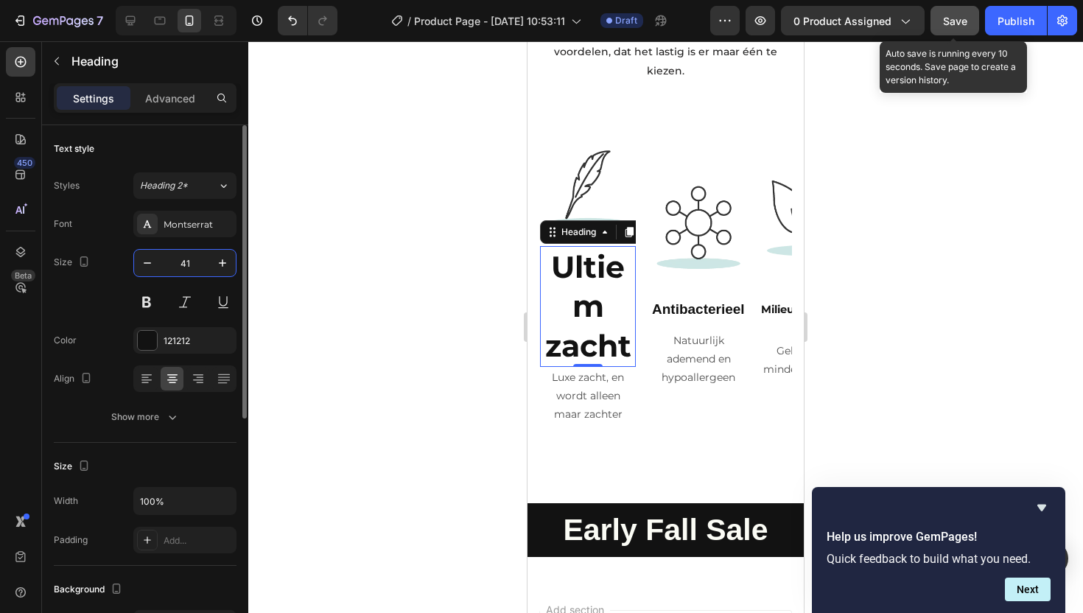
click at [184, 263] on input "41" at bounding box center [185, 263] width 49 height 27
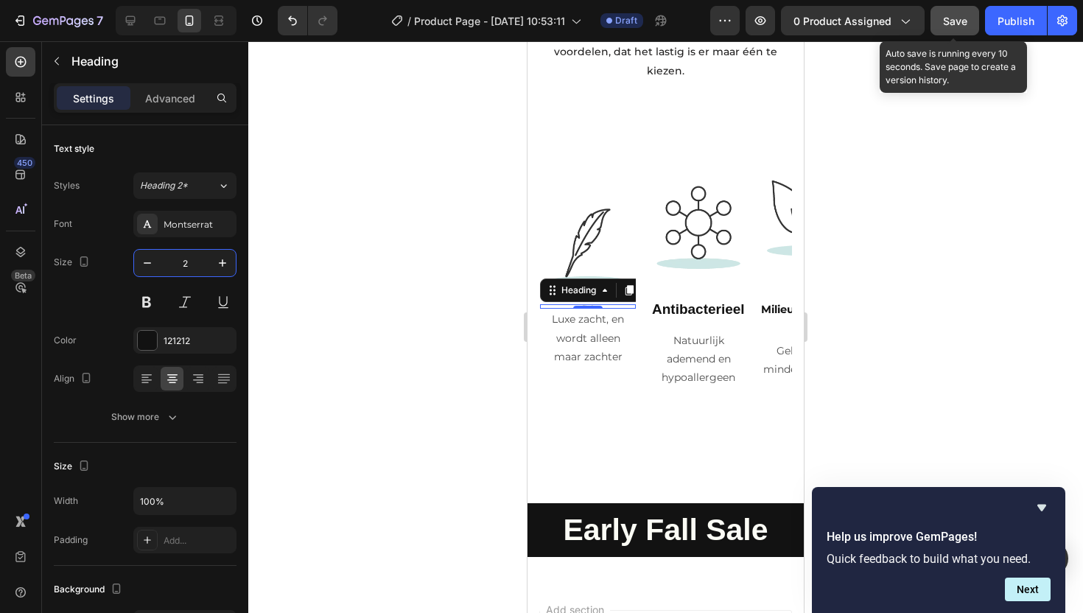
type input "24"
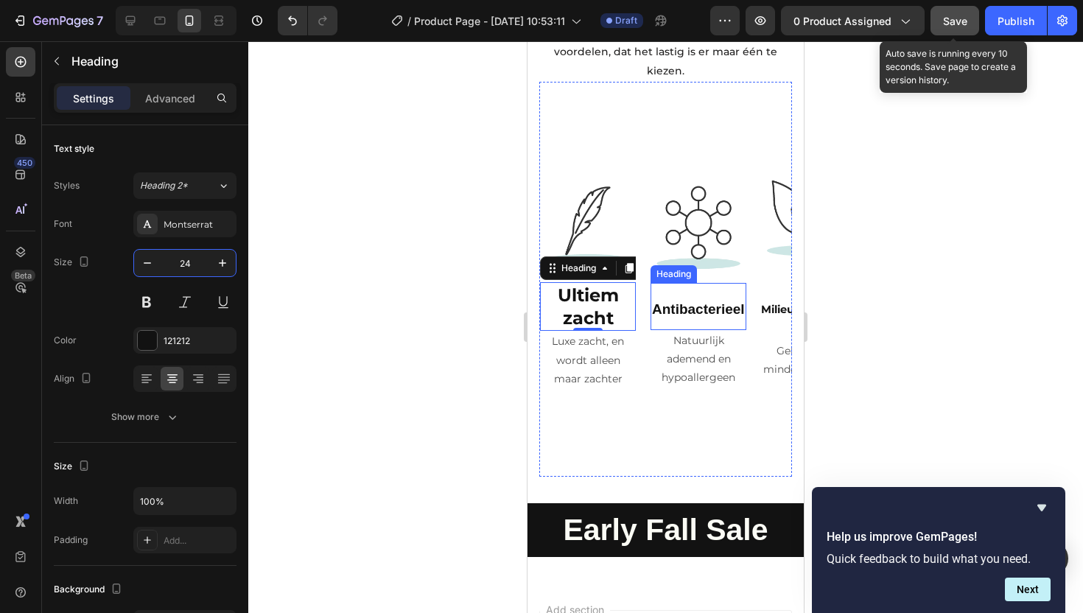
click at [689, 317] on strong "Antibacterieel" at bounding box center [698, 308] width 93 height 15
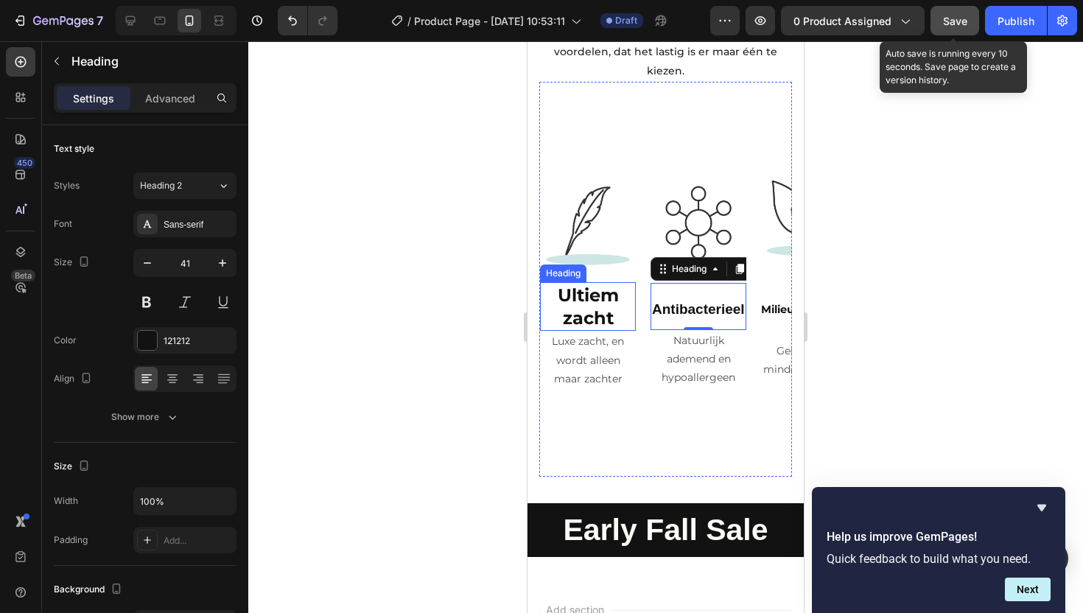
click at [604, 329] on strong "Ultiem zacht" at bounding box center [588, 306] width 61 height 44
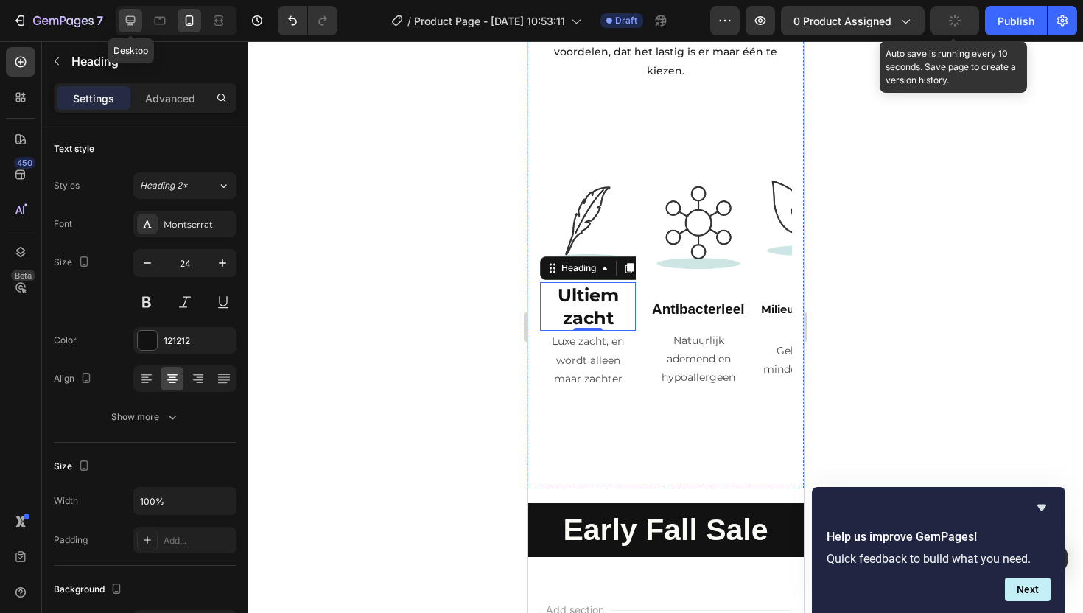
click at [136, 22] on icon at bounding box center [130, 20] width 15 height 15
type input "20"
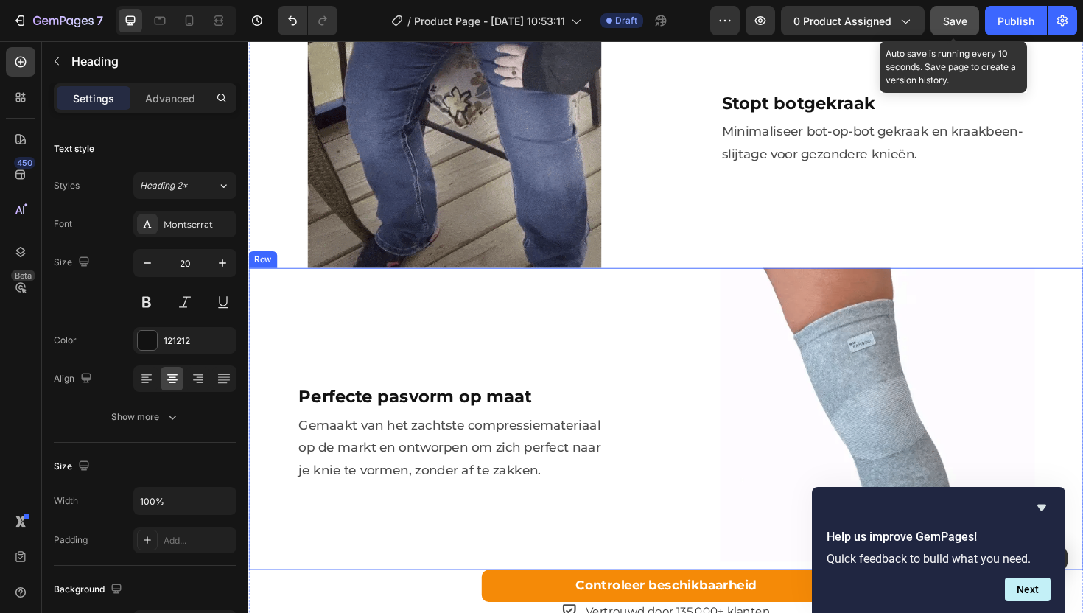
scroll to position [1756, 0]
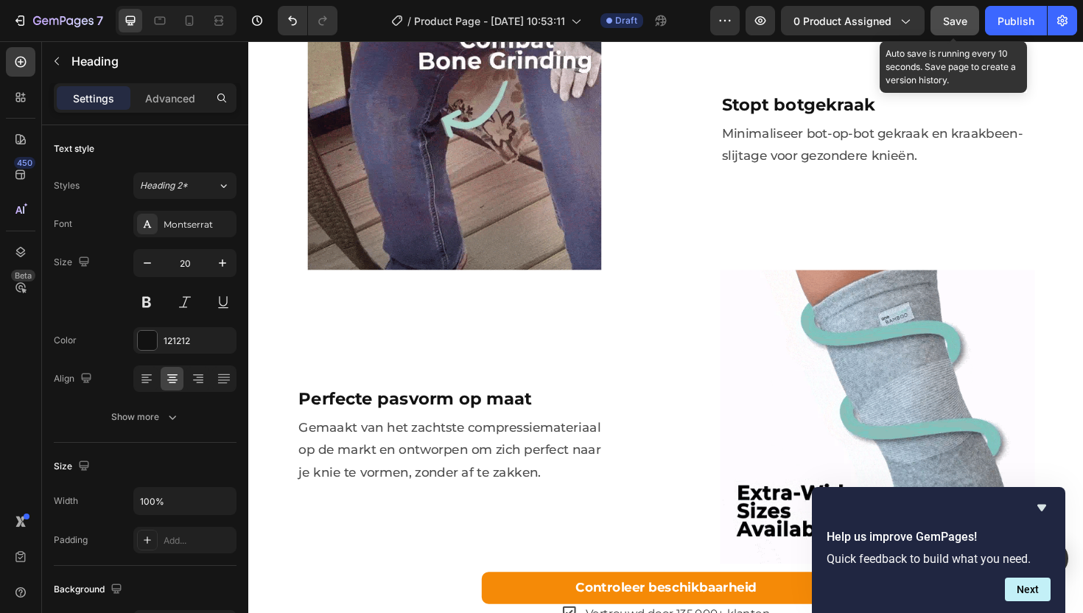
click at [952, 18] on span "Save" at bounding box center [955, 21] width 24 height 13
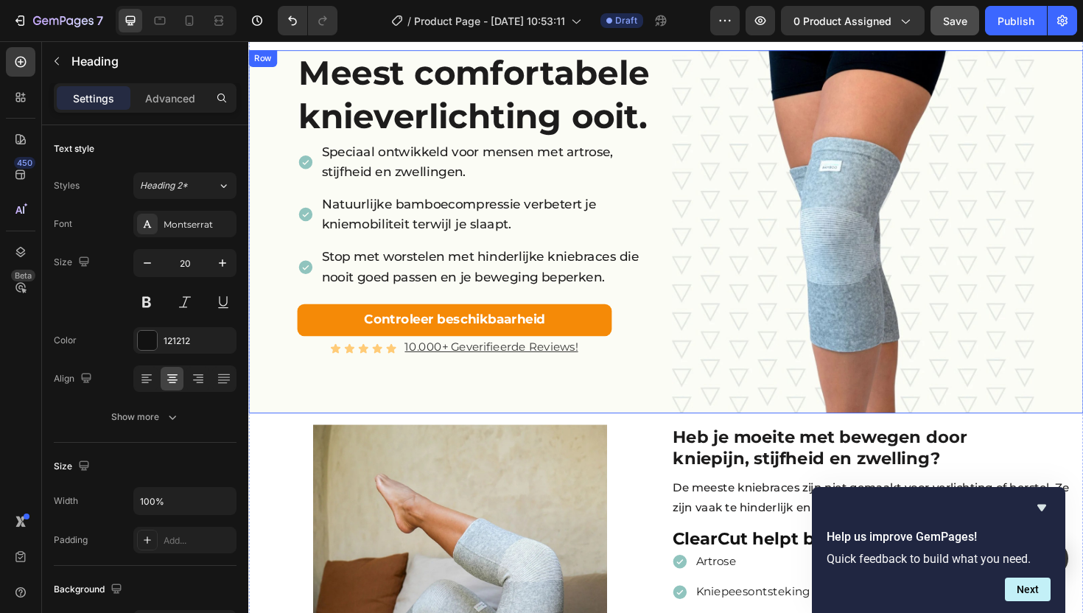
scroll to position [0, 0]
